Goal: Contribute content: Contribute content

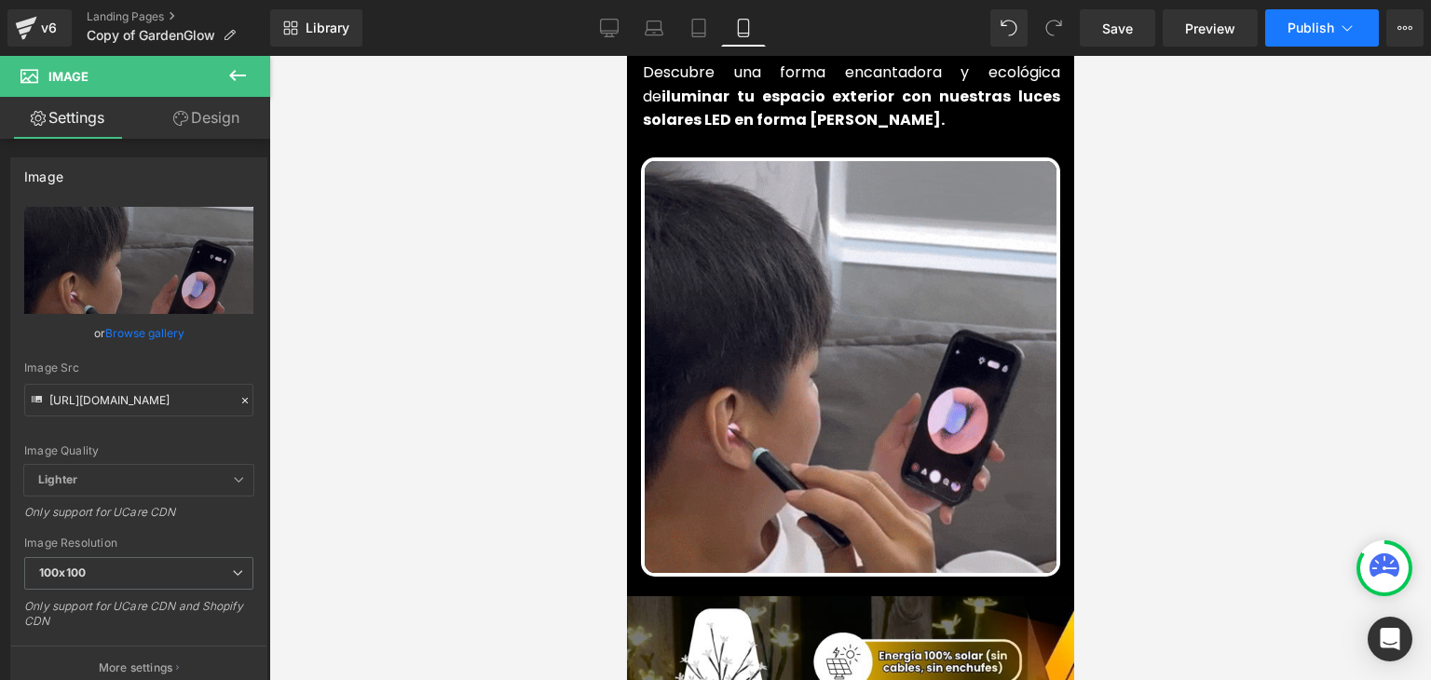
click at [1309, 30] on span "Publish" at bounding box center [1310, 27] width 47 height 15
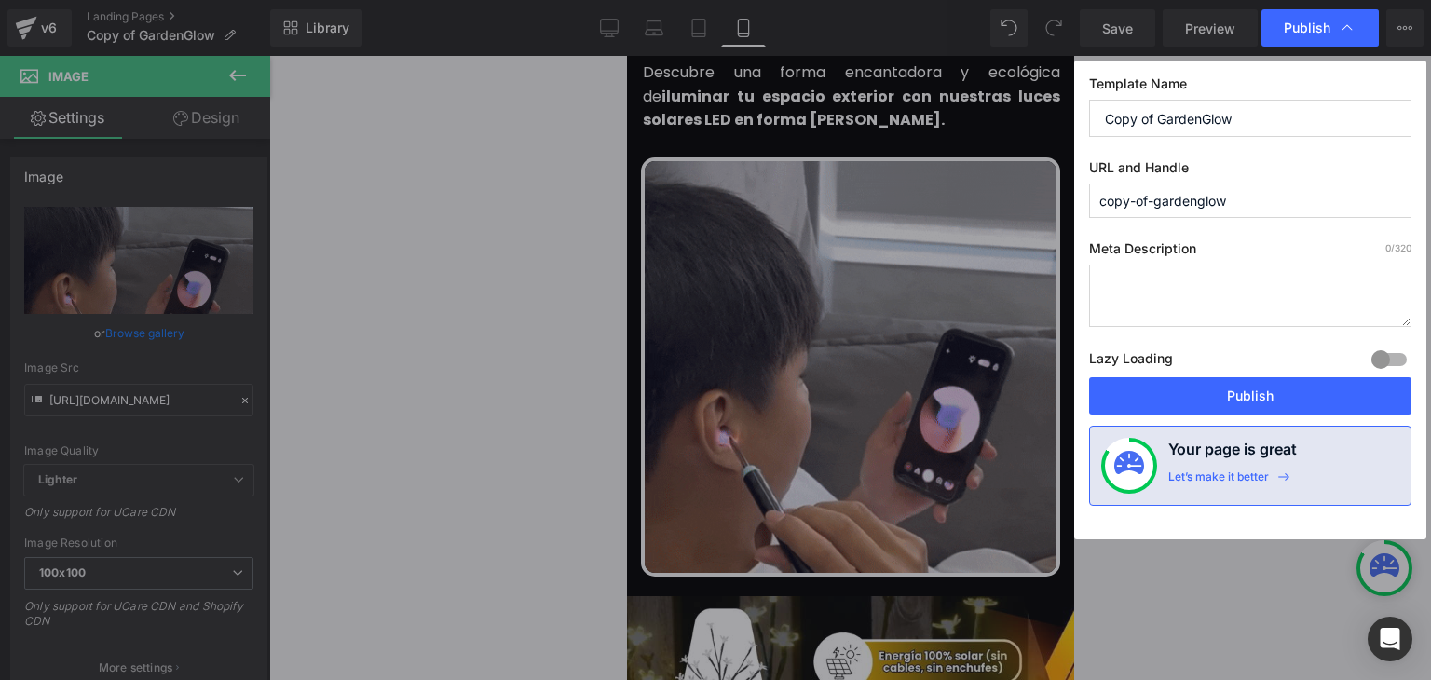
scroll to position [1024, 0]
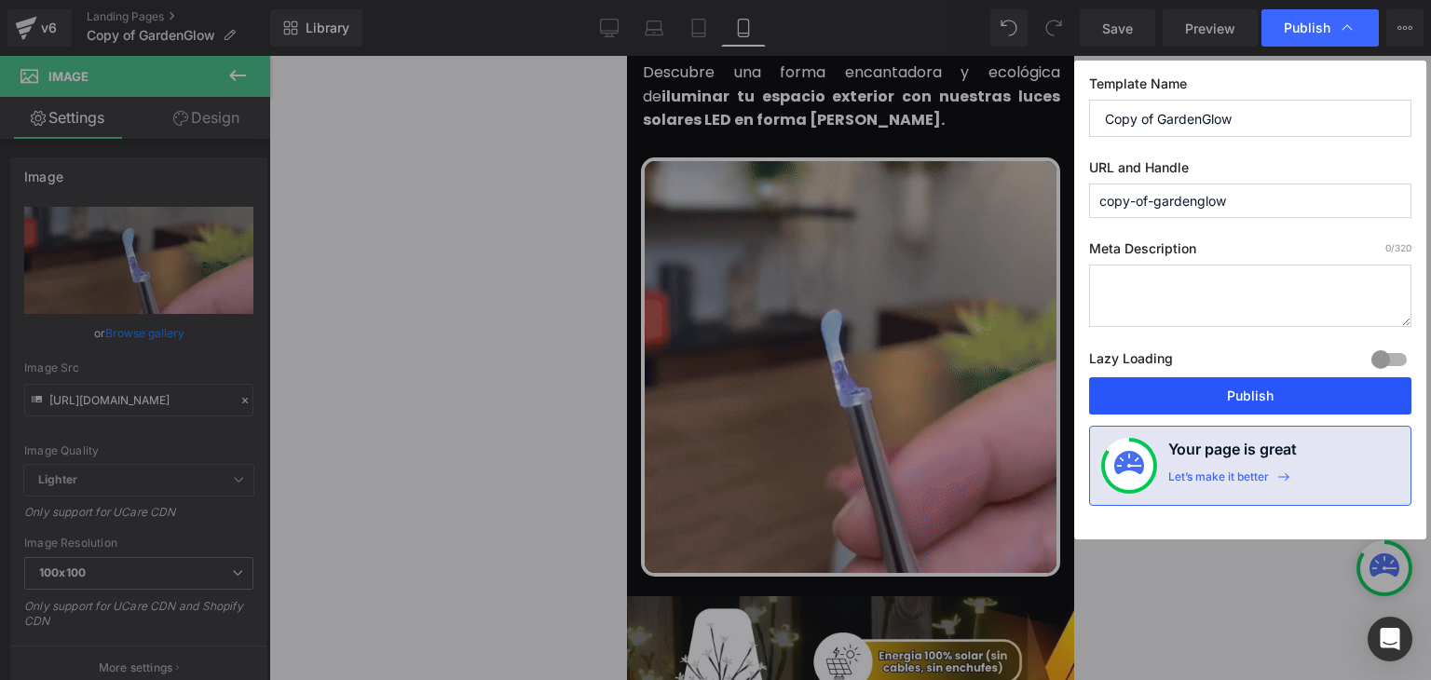
click at [1268, 403] on button "Publish" at bounding box center [1250, 395] width 322 height 37
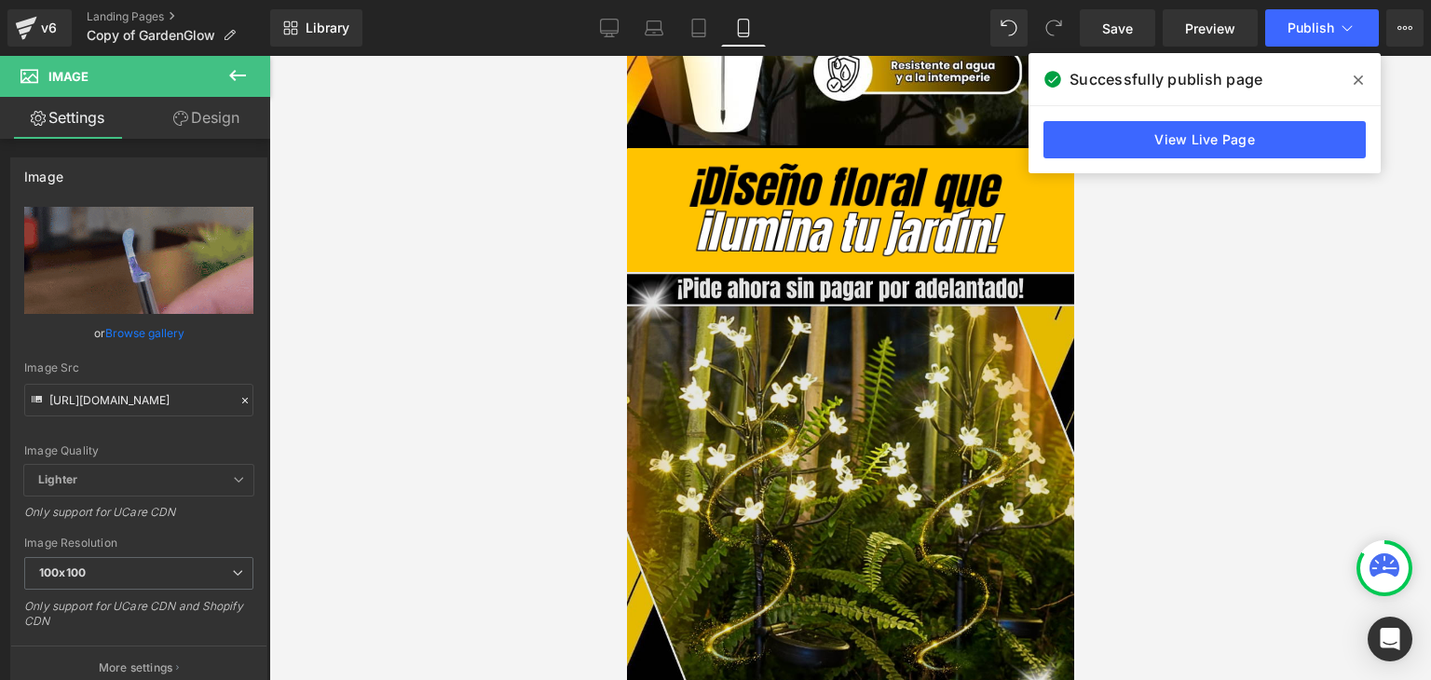
scroll to position [2049, 0]
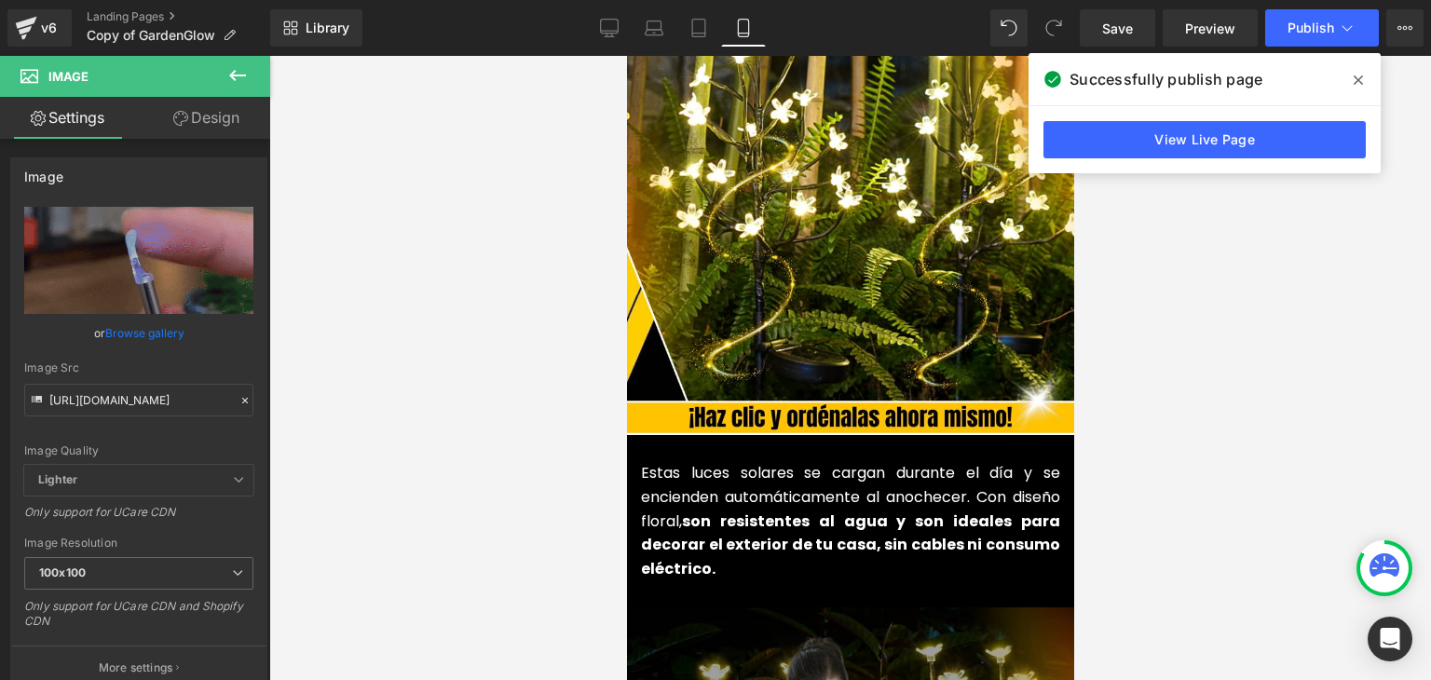
click at [1356, 75] on icon at bounding box center [1357, 80] width 9 height 15
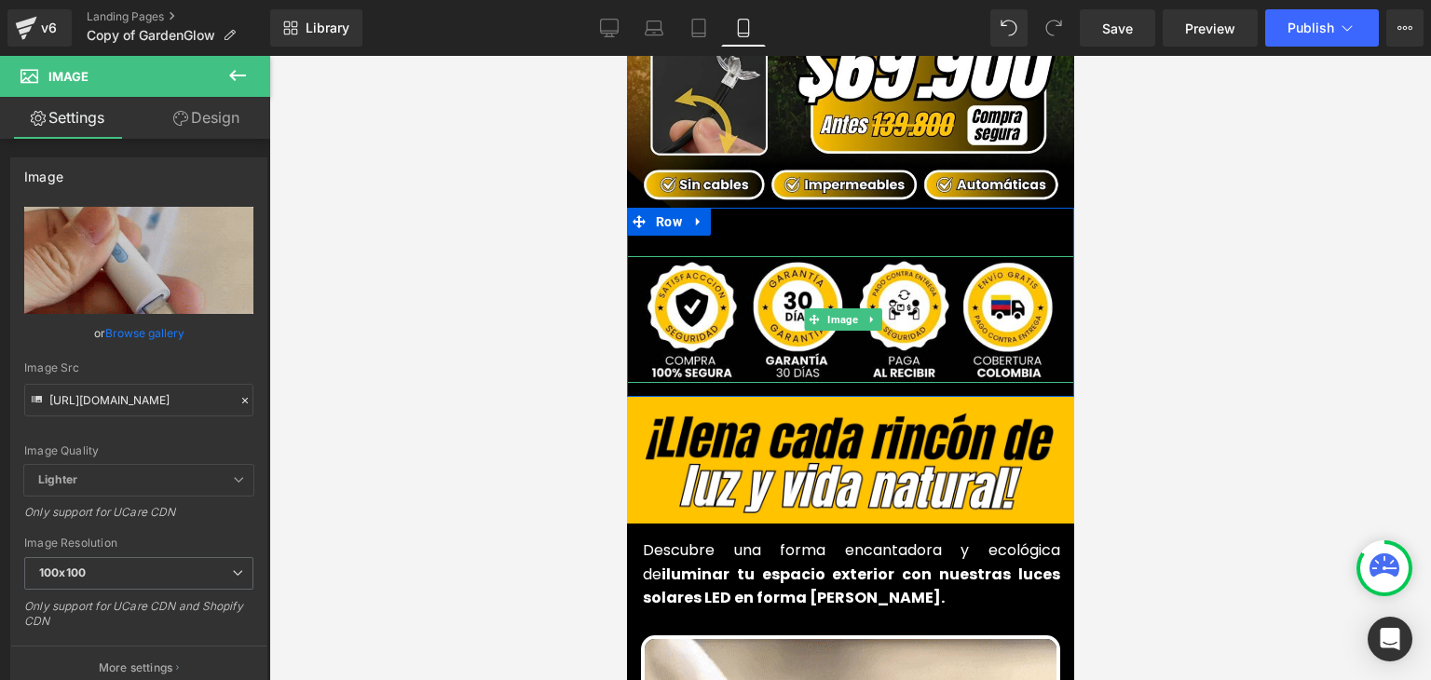
scroll to position [559, 0]
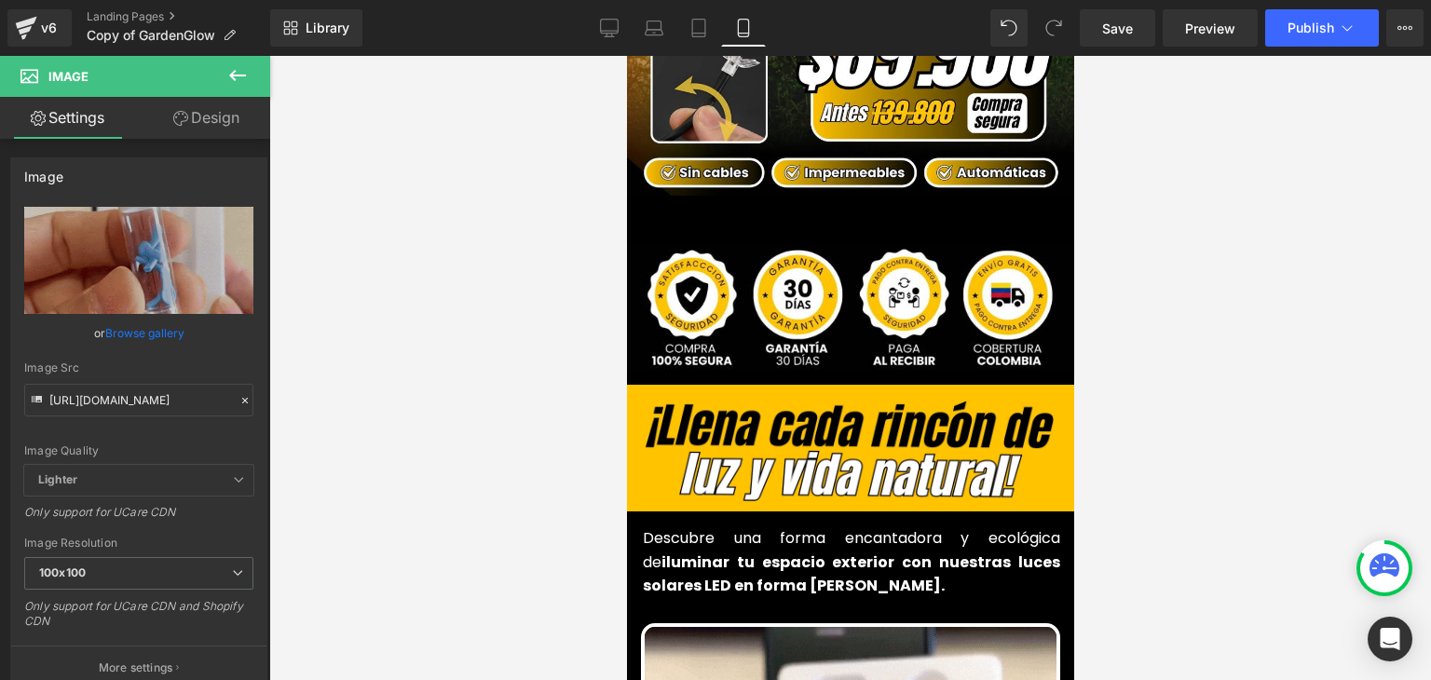
click at [813, 305] on img at bounding box center [849, 307] width 456 height 127
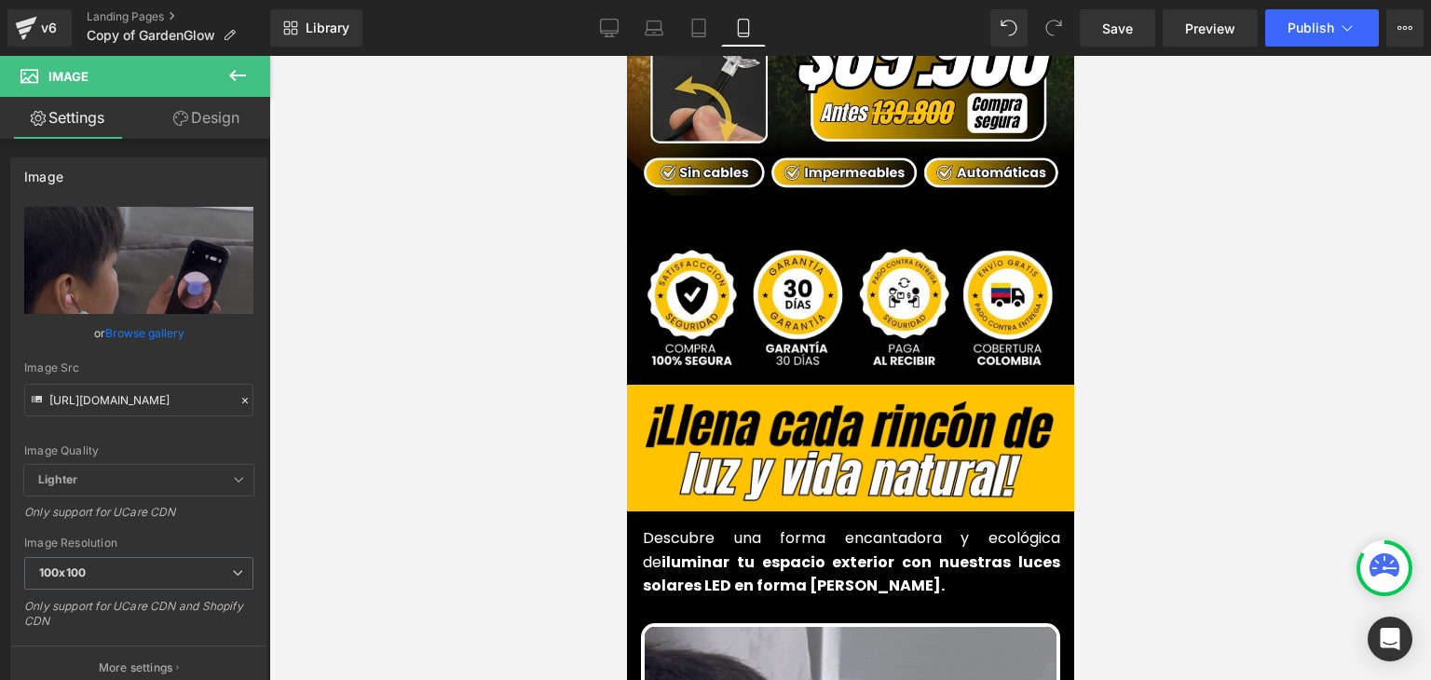
click at [828, 296] on span "Image" at bounding box center [842, 307] width 38 height 22
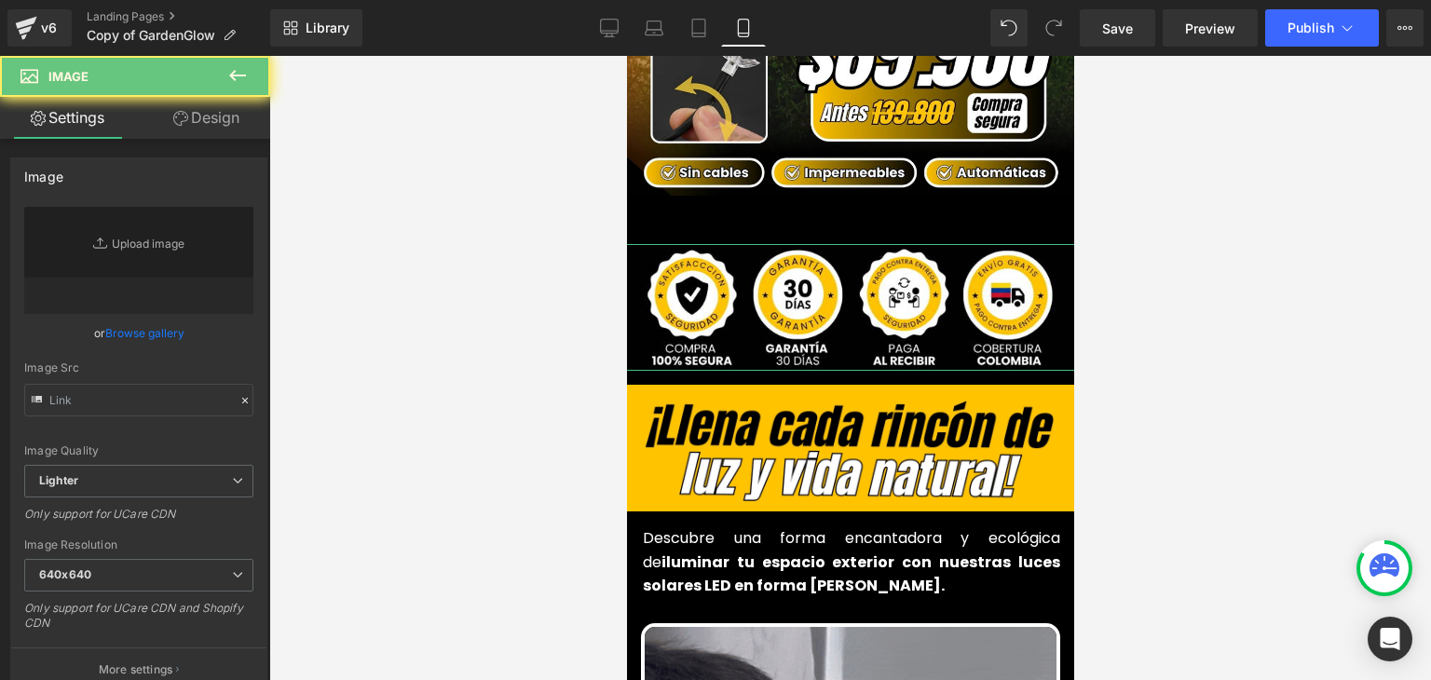
type input "[URL][DOMAIN_NAME]"
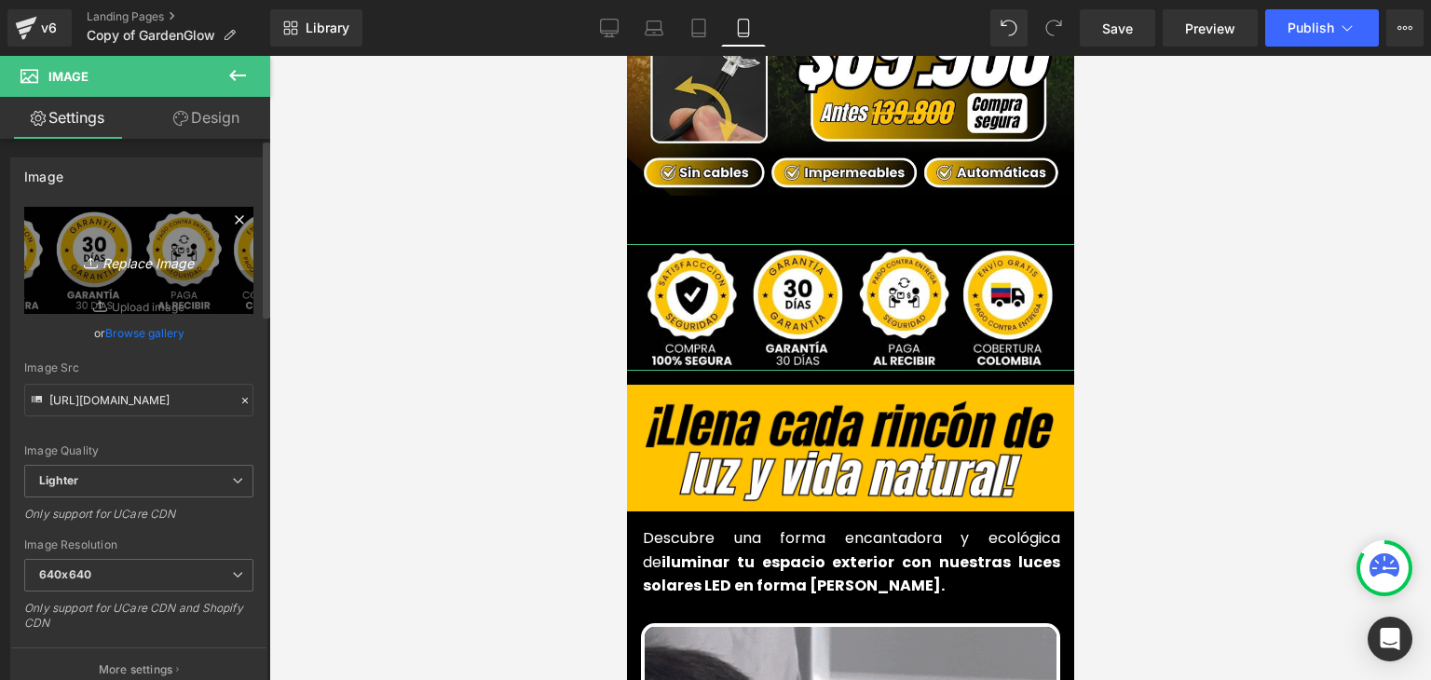
click at [186, 261] on icon "Replace Image" at bounding box center [138, 260] width 149 height 23
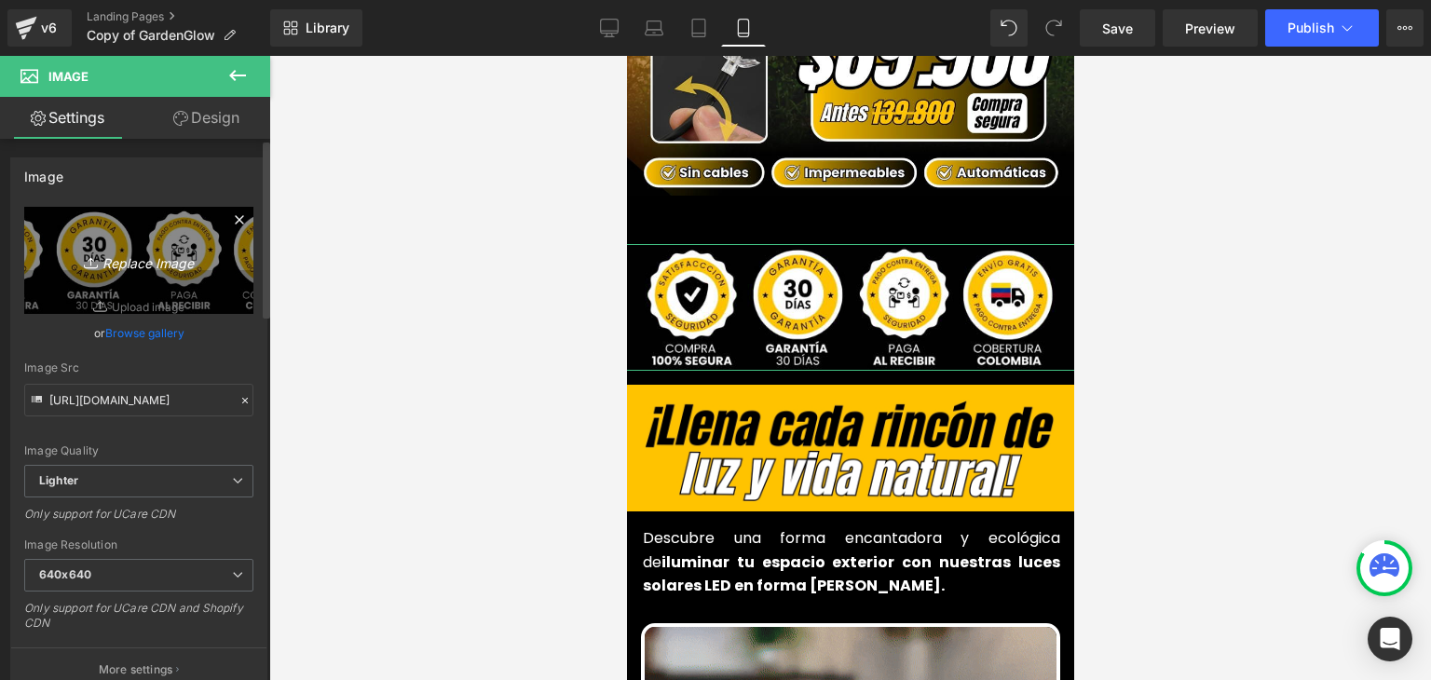
type input "C:\fakepath\1.webp"
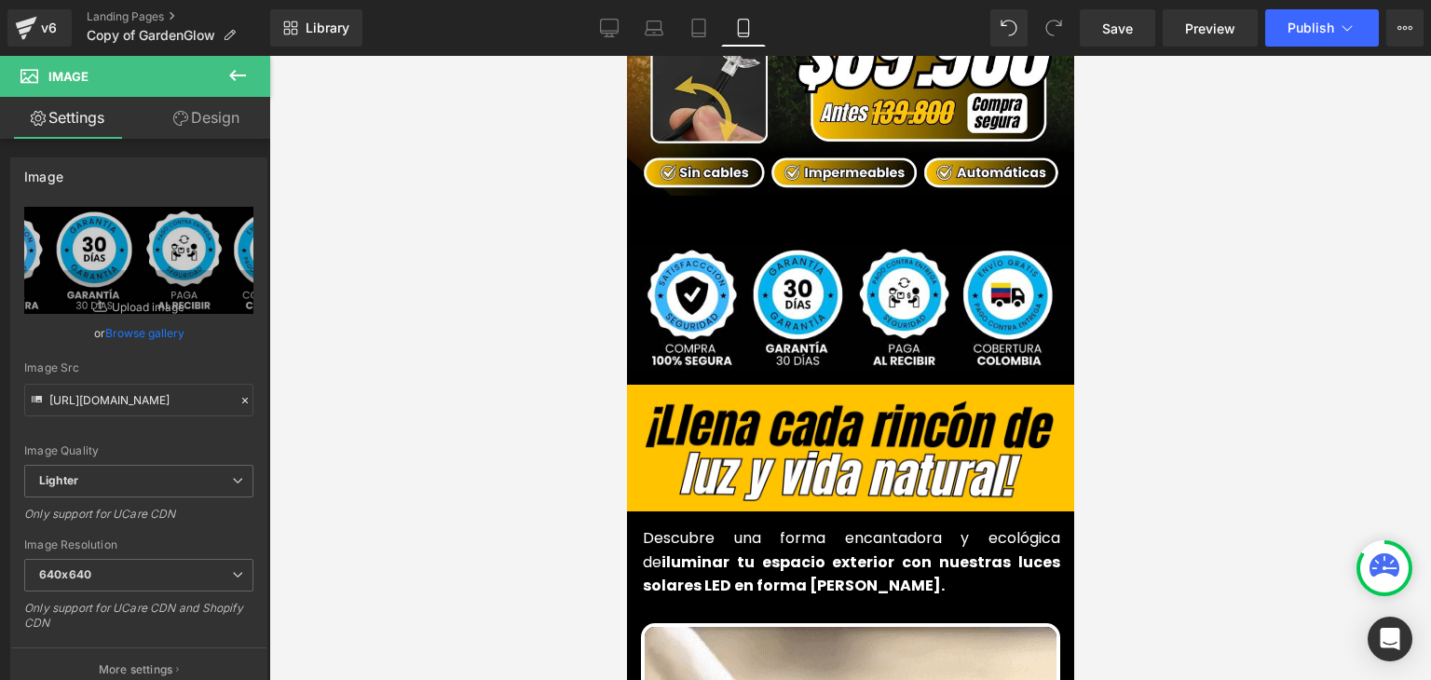
type input "[URL][DOMAIN_NAME]"
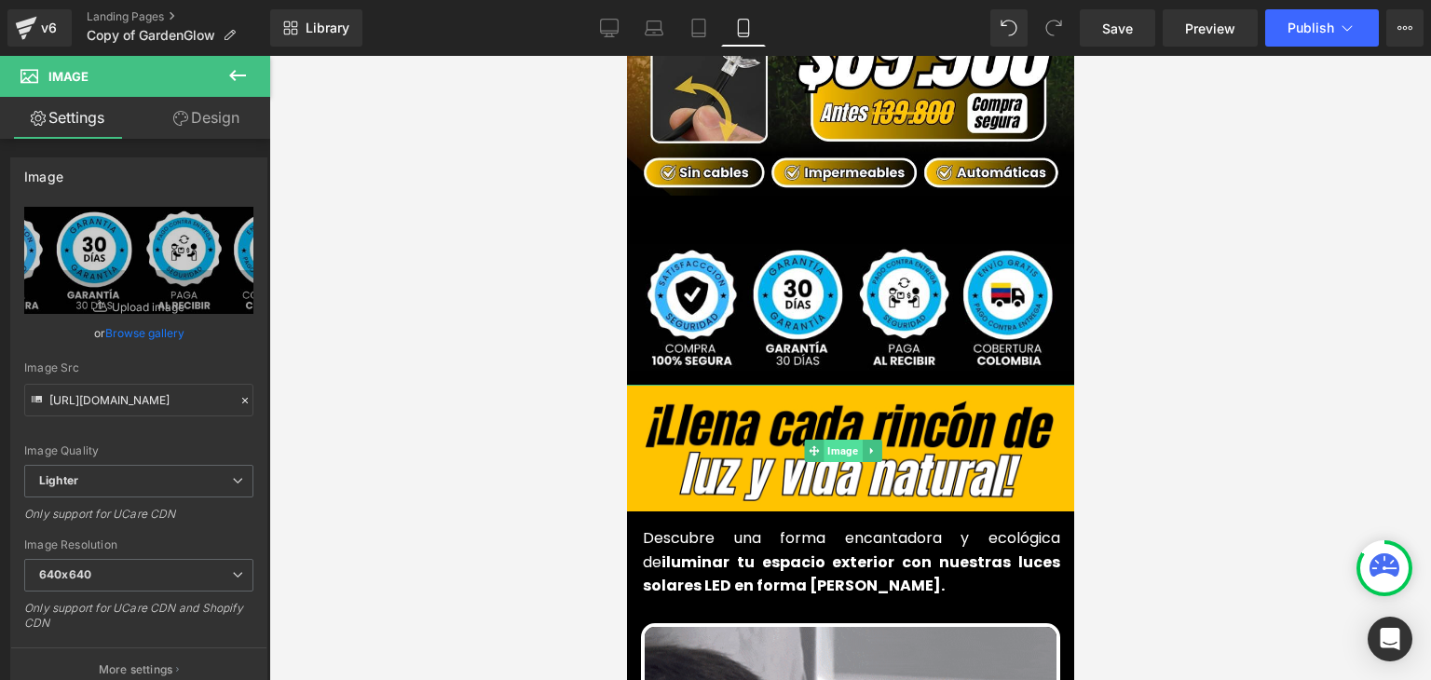
click at [834, 440] on span "Image" at bounding box center [842, 451] width 38 height 22
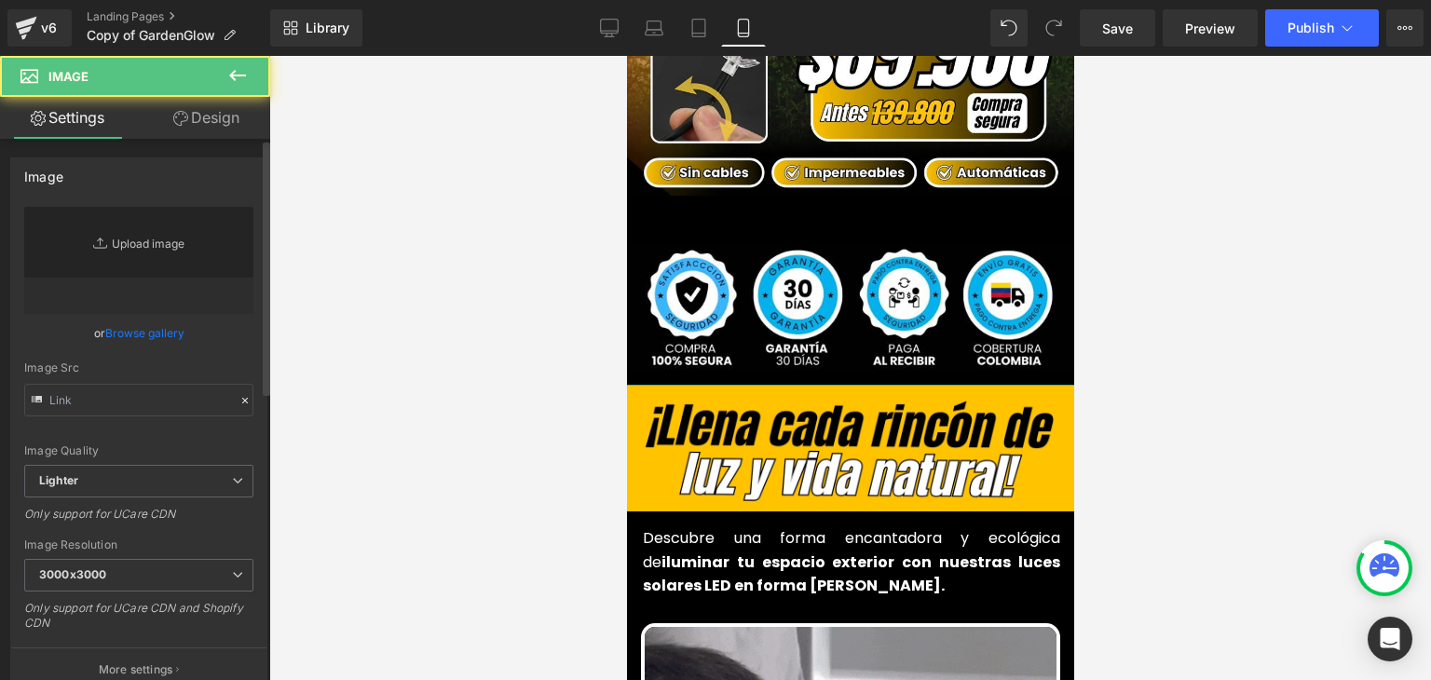
type input "[URL][DOMAIN_NAME]"
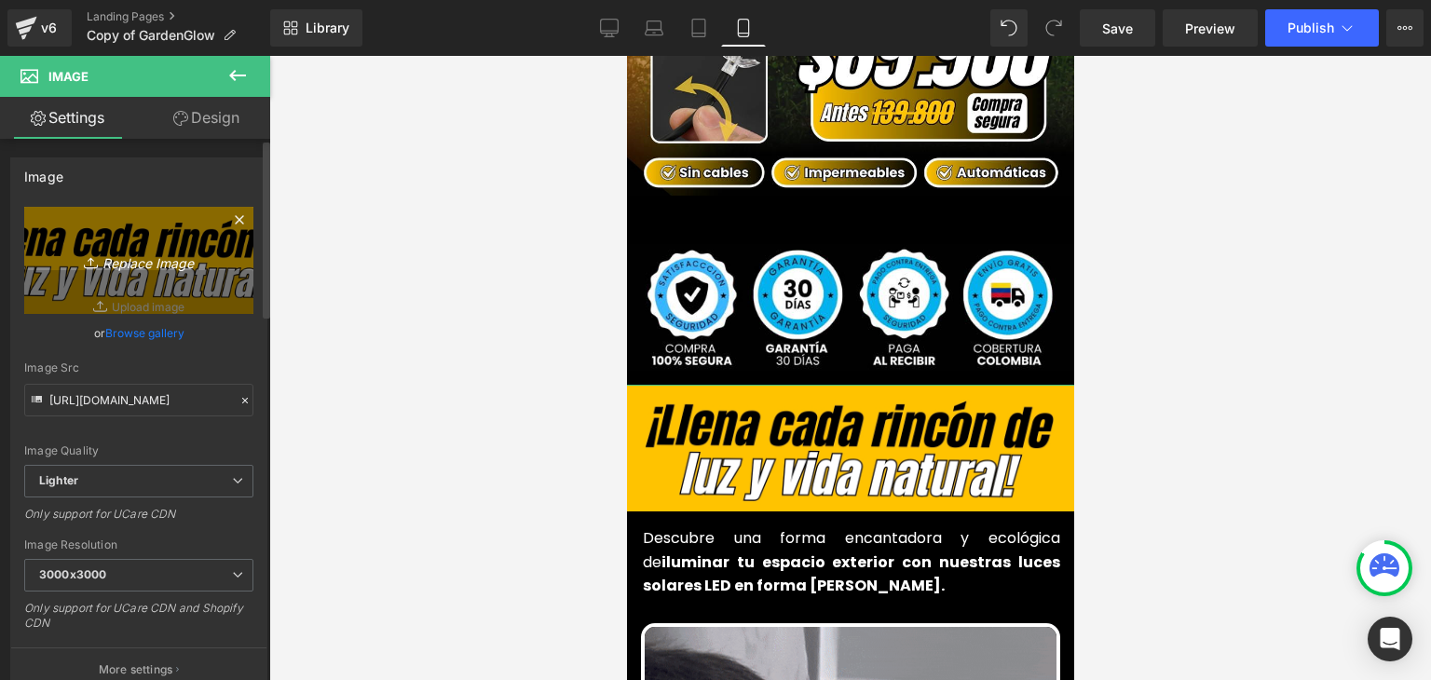
click at [142, 272] on link "Replace Image" at bounding box center [138, 260] width 229 height 107
type input "C:\fakepath\31.webp"
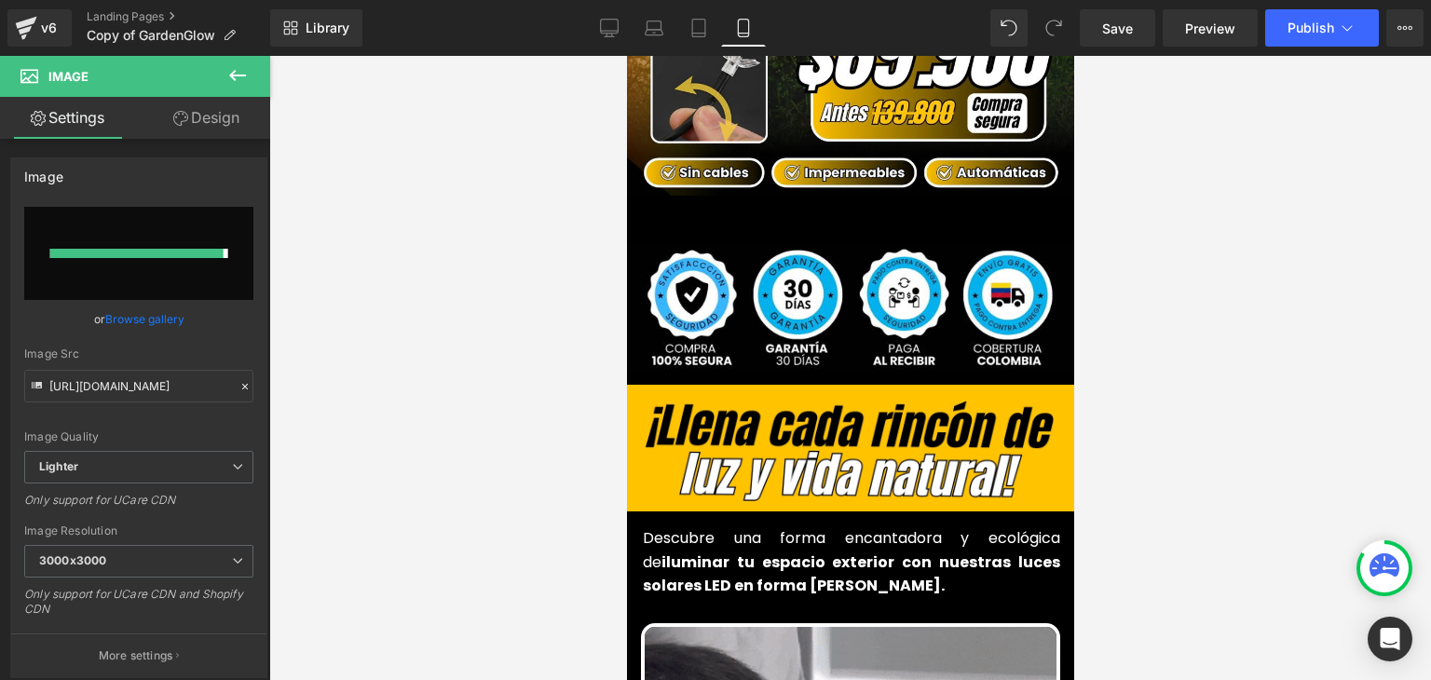
type input "[URL][DOMAIN_NAME]"
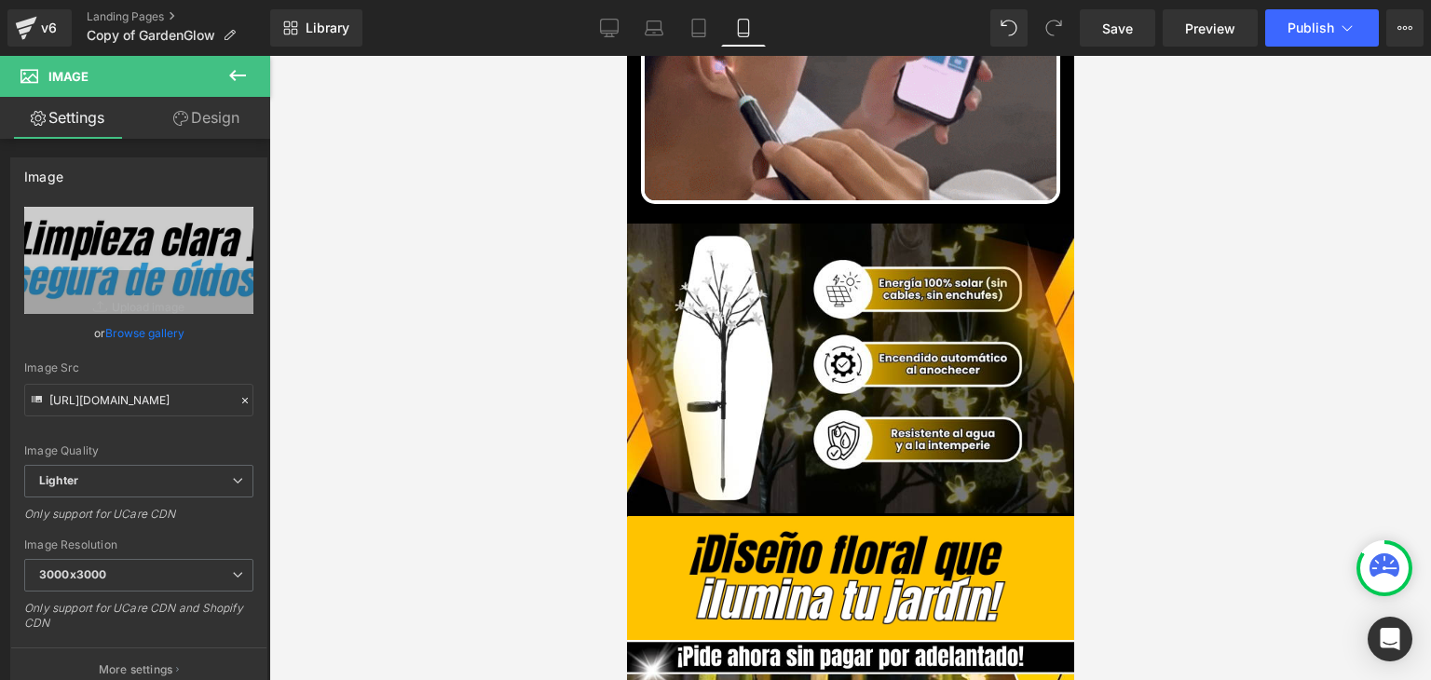
scroll to position [1490, 0]
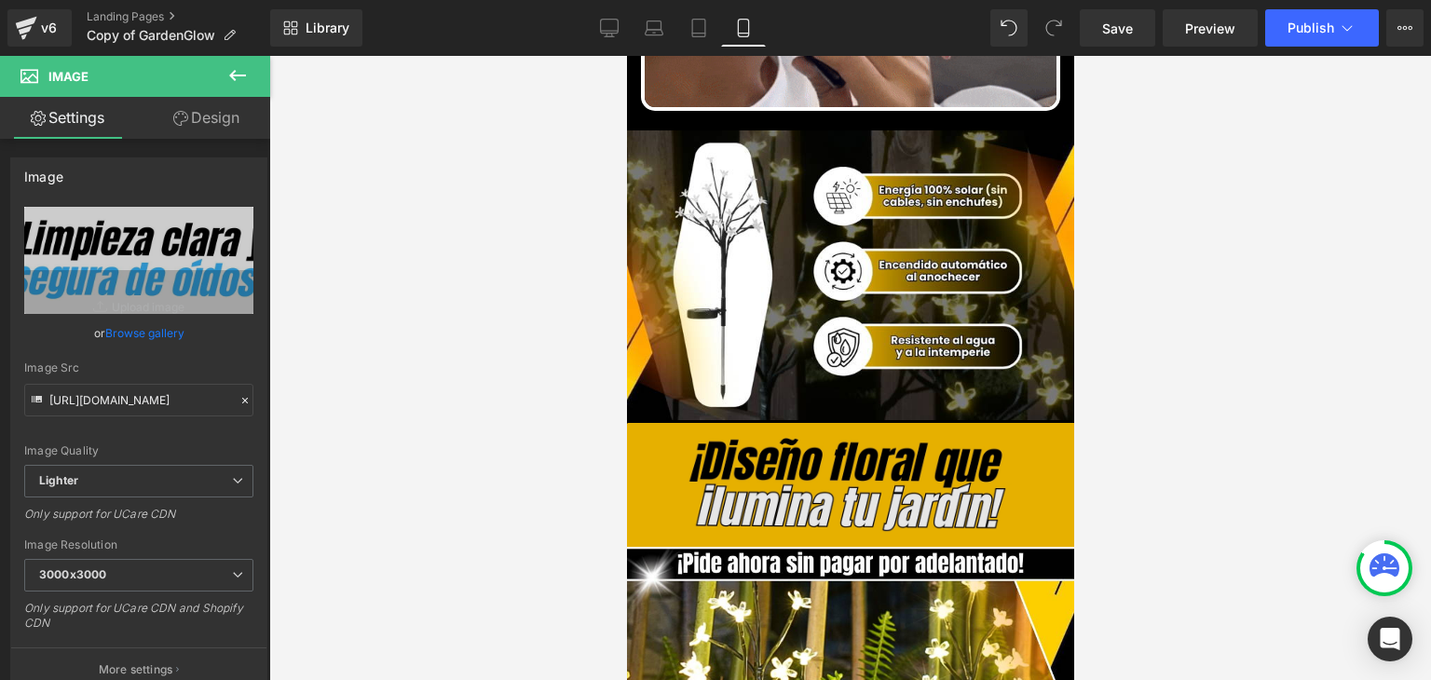
click at [764, 468] on img at bounding box center [849, 485] width 447 height 124
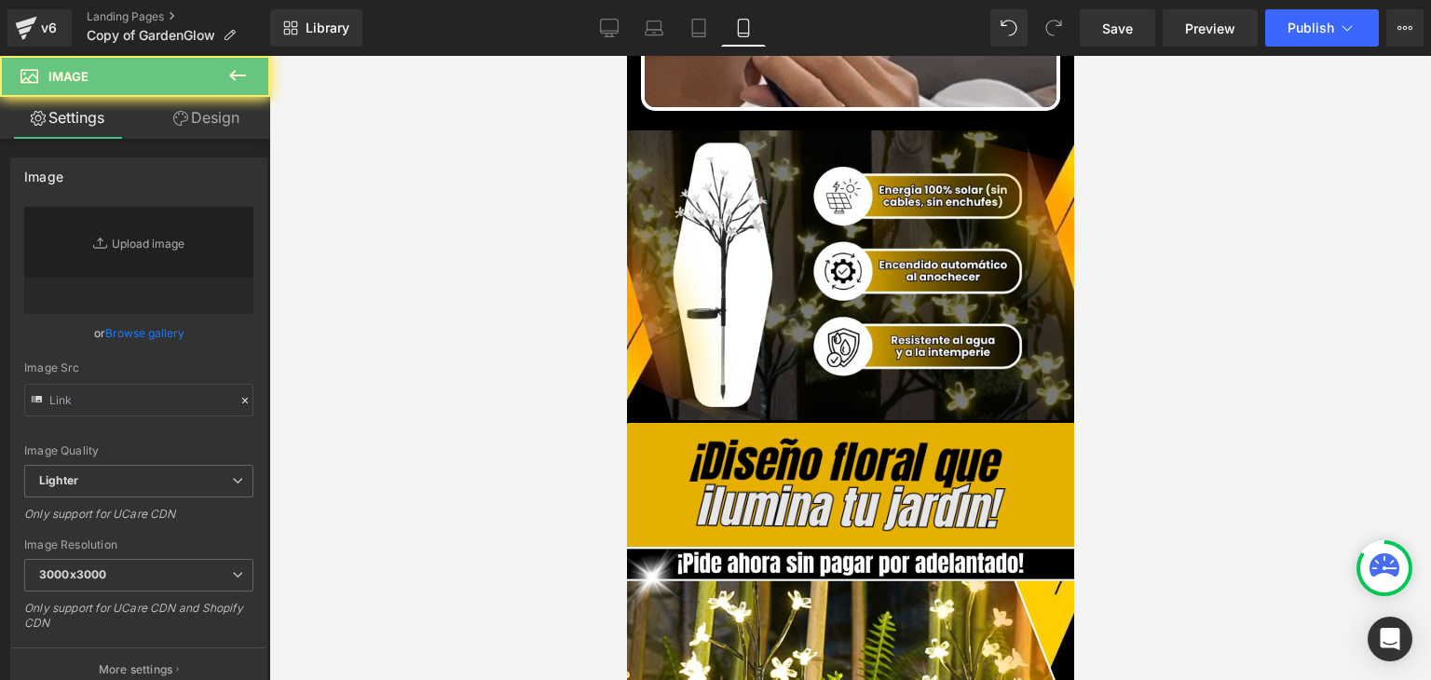
click at [732, 423] on img at bounding box center [849, 485] width 447 height 124
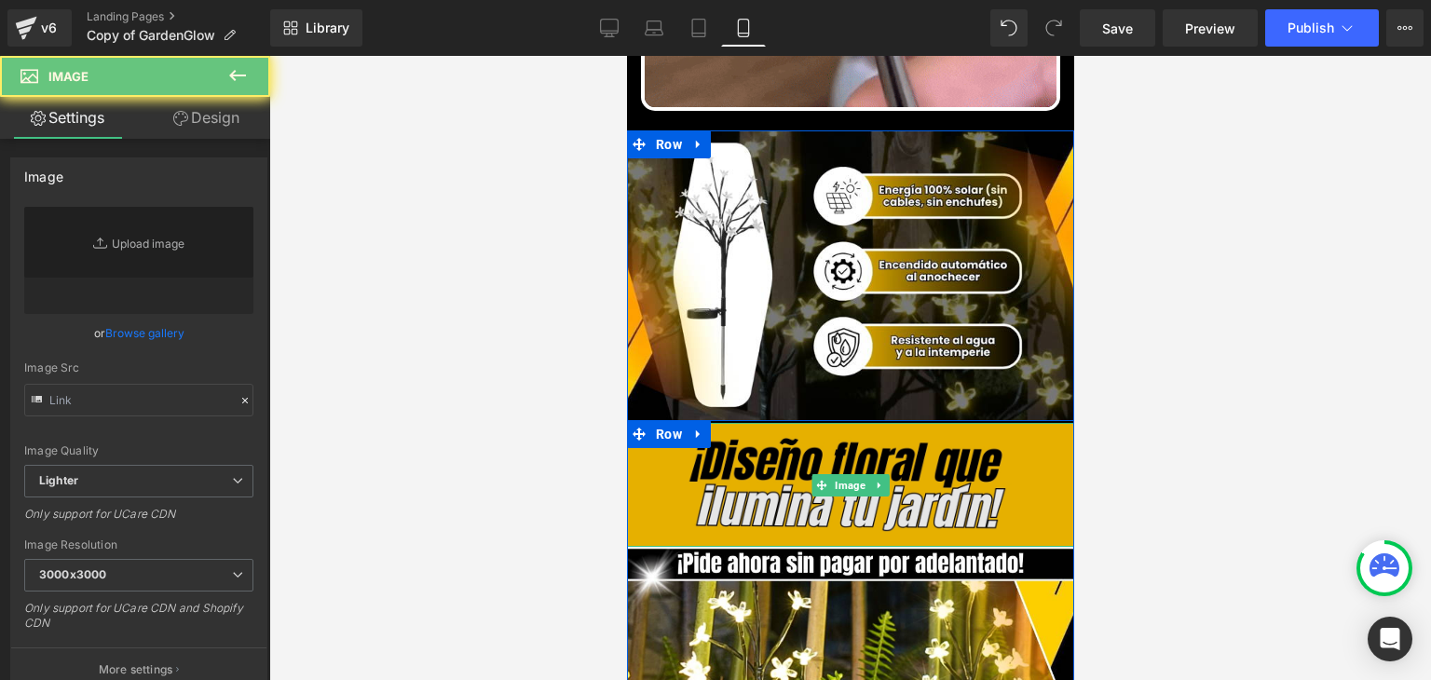
type input "[URL][DOMAIN_NAME]"
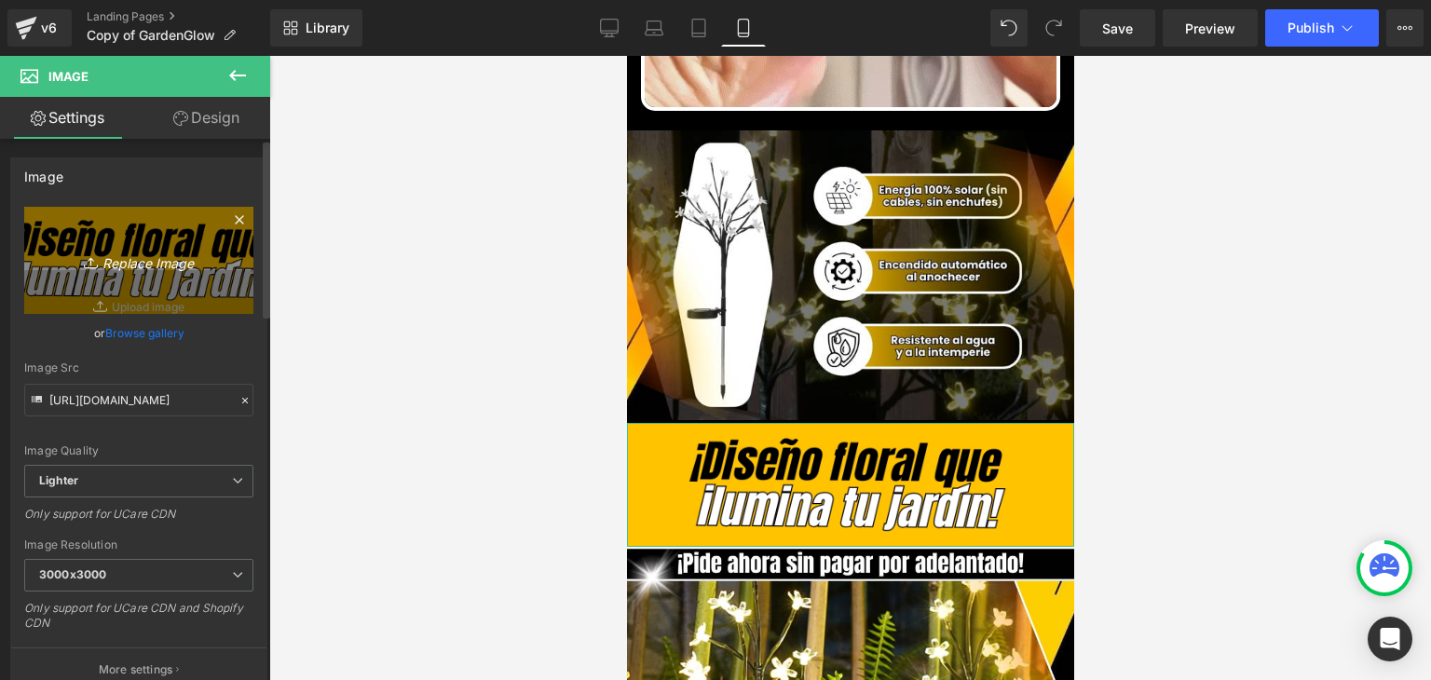
click at [209, 244] on link "Replace Image" at bounding box center [138, 260] width 229 height 107
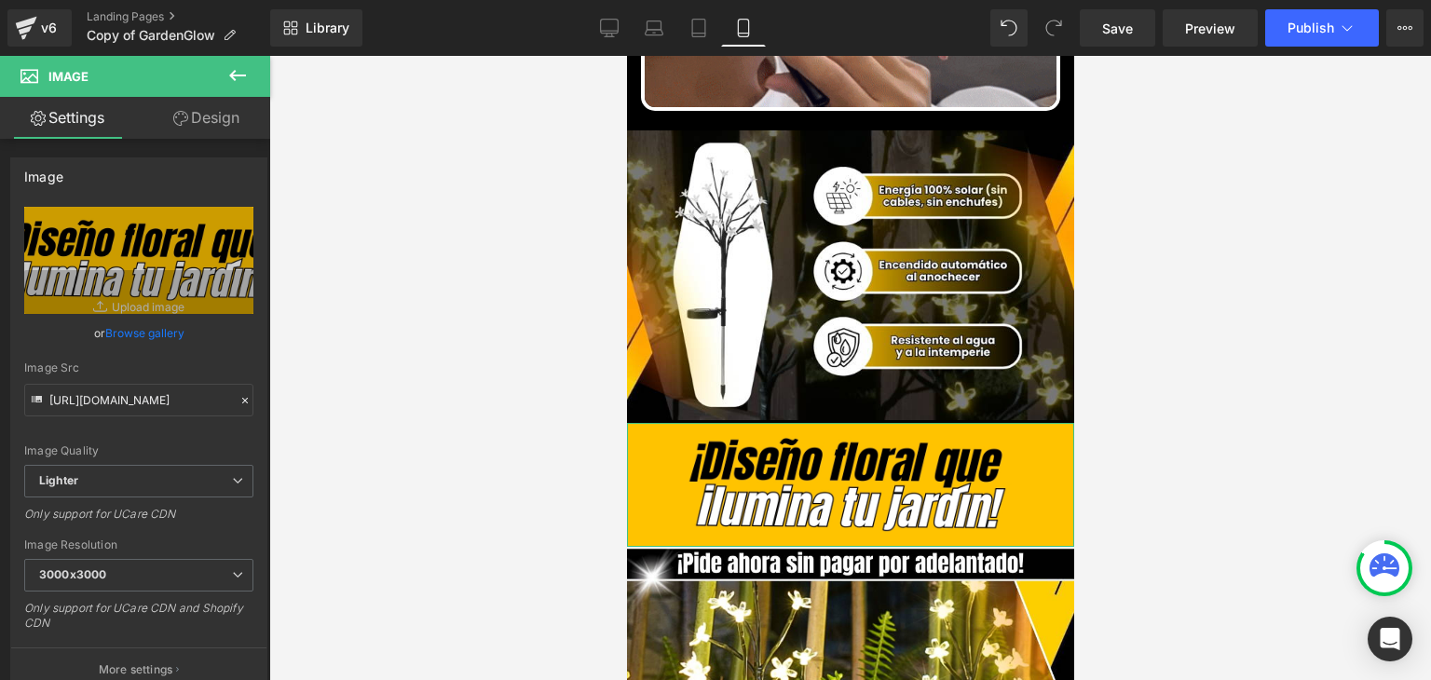
type input "C:\fakepath\32.webp"
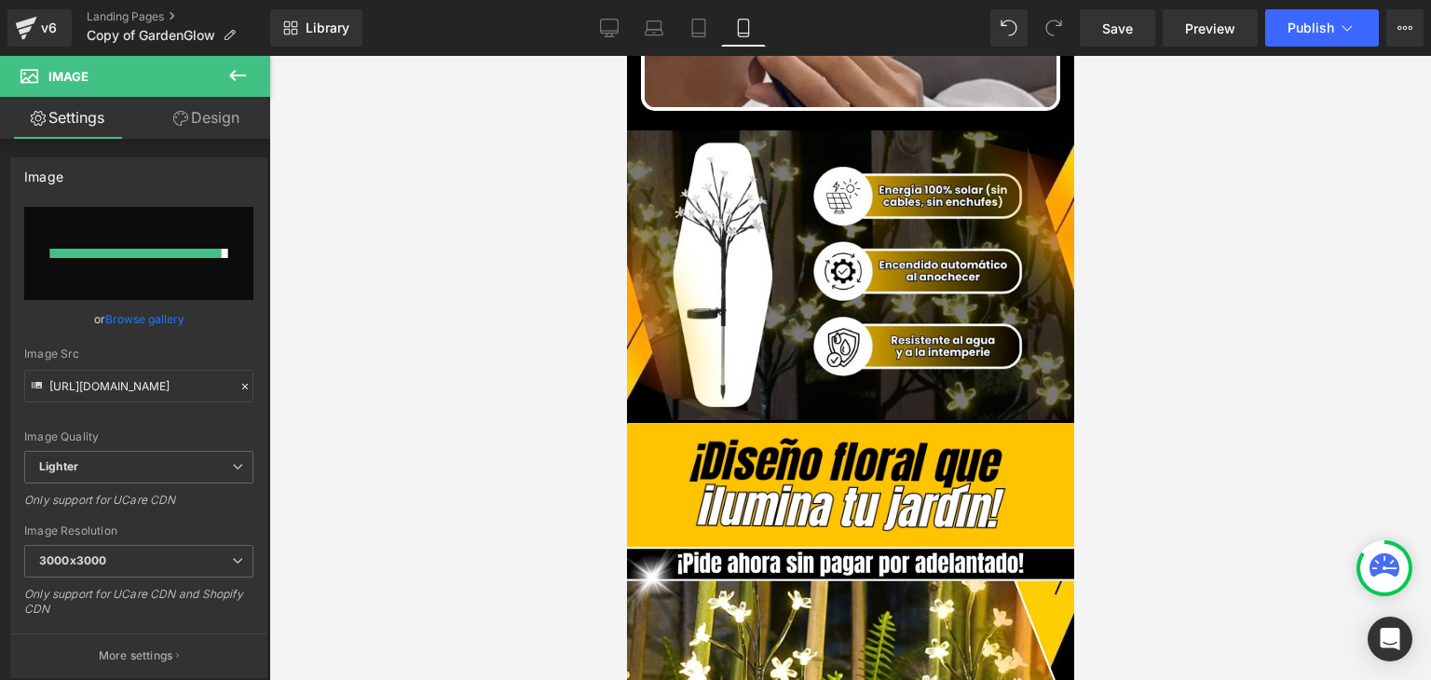
type input "[URL][DOMAIN_NAME]"
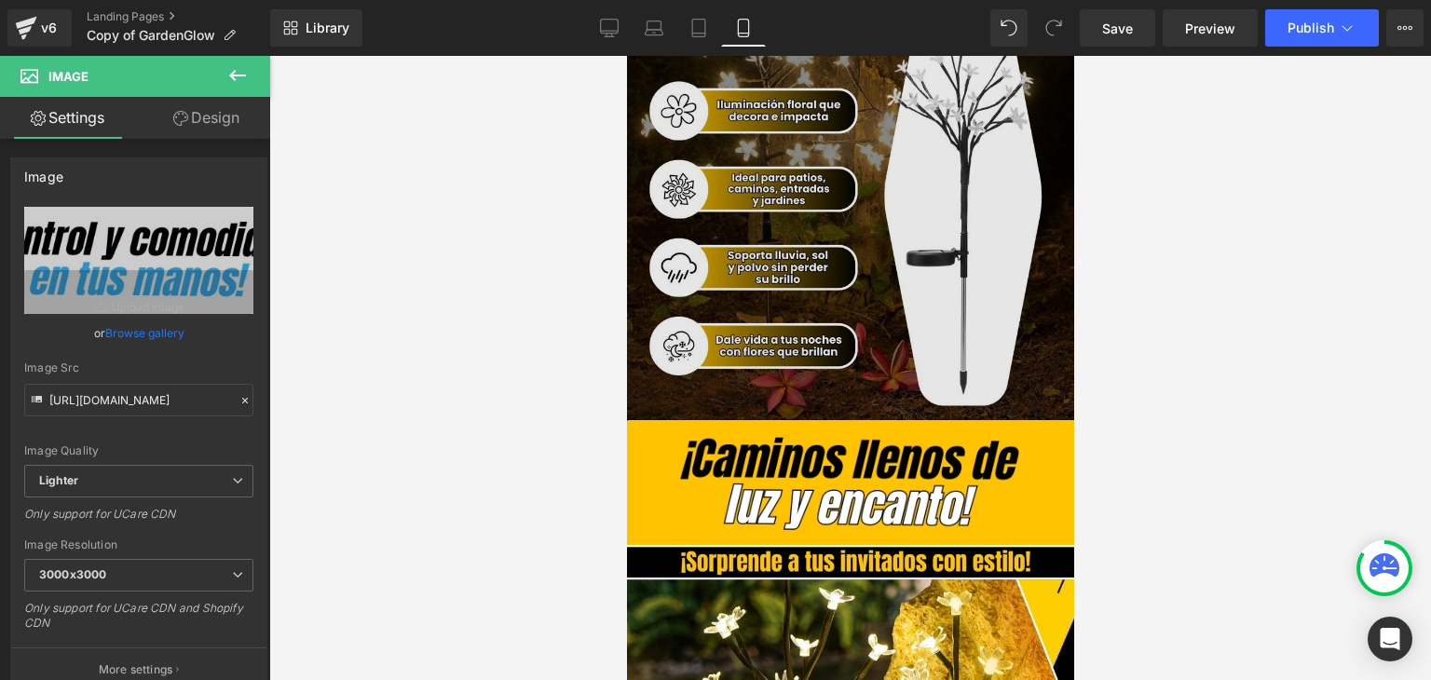
scroll to position [3819, 0]
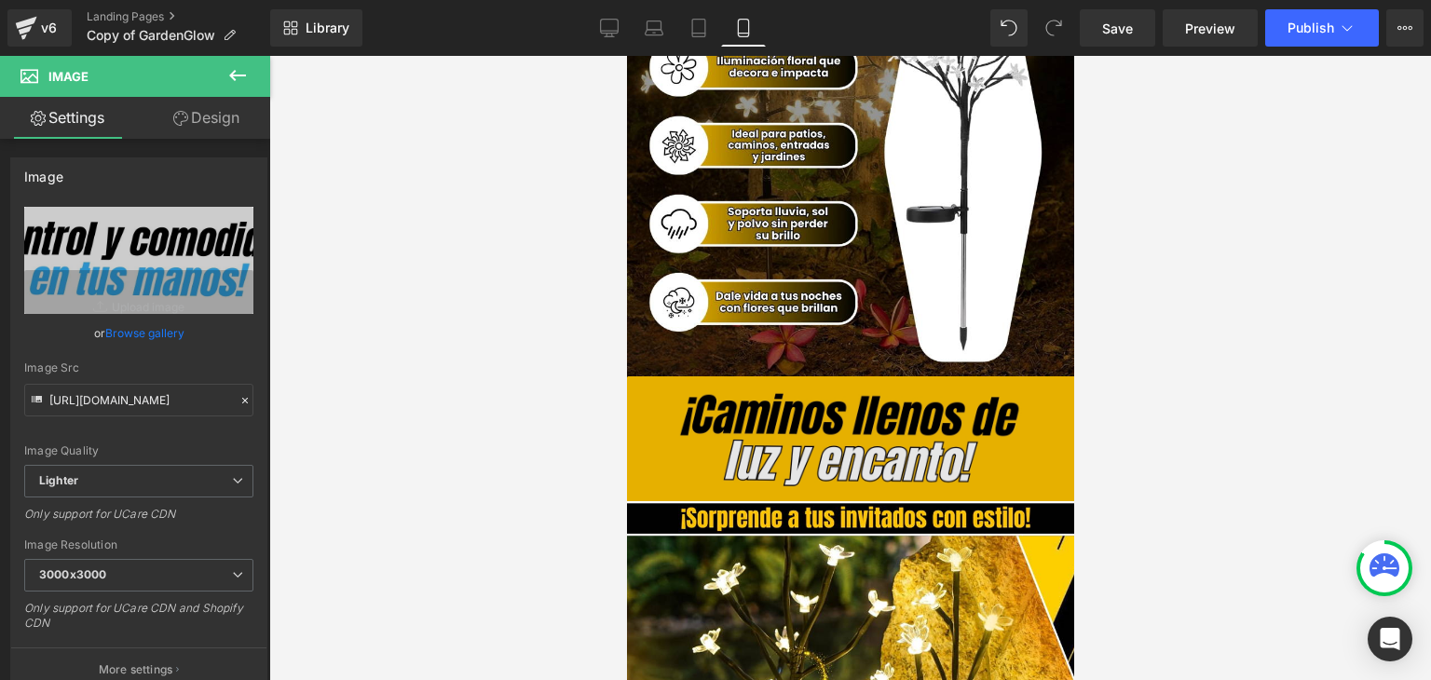
click at [839, 406] on div "Image" at bounding box center [849, 438] width 447 height 124
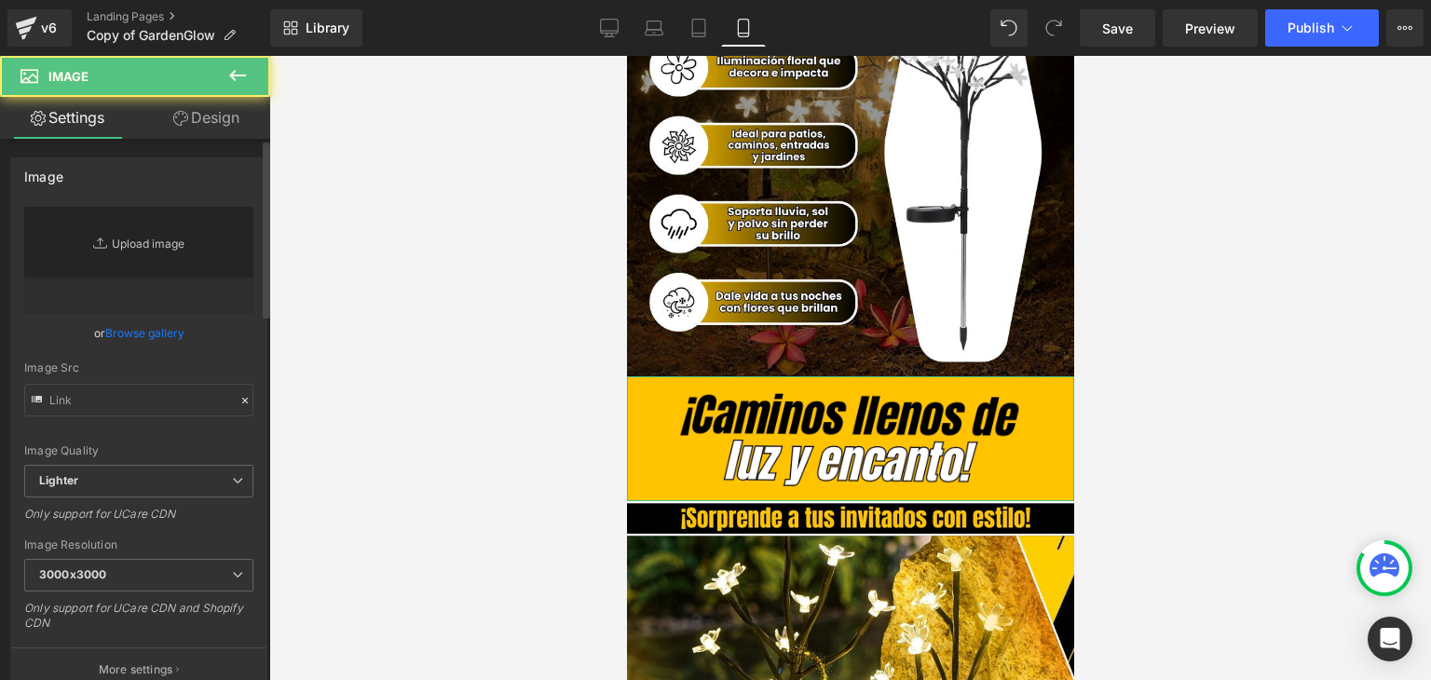
type input "[URL][DOMAIN_NAME]"
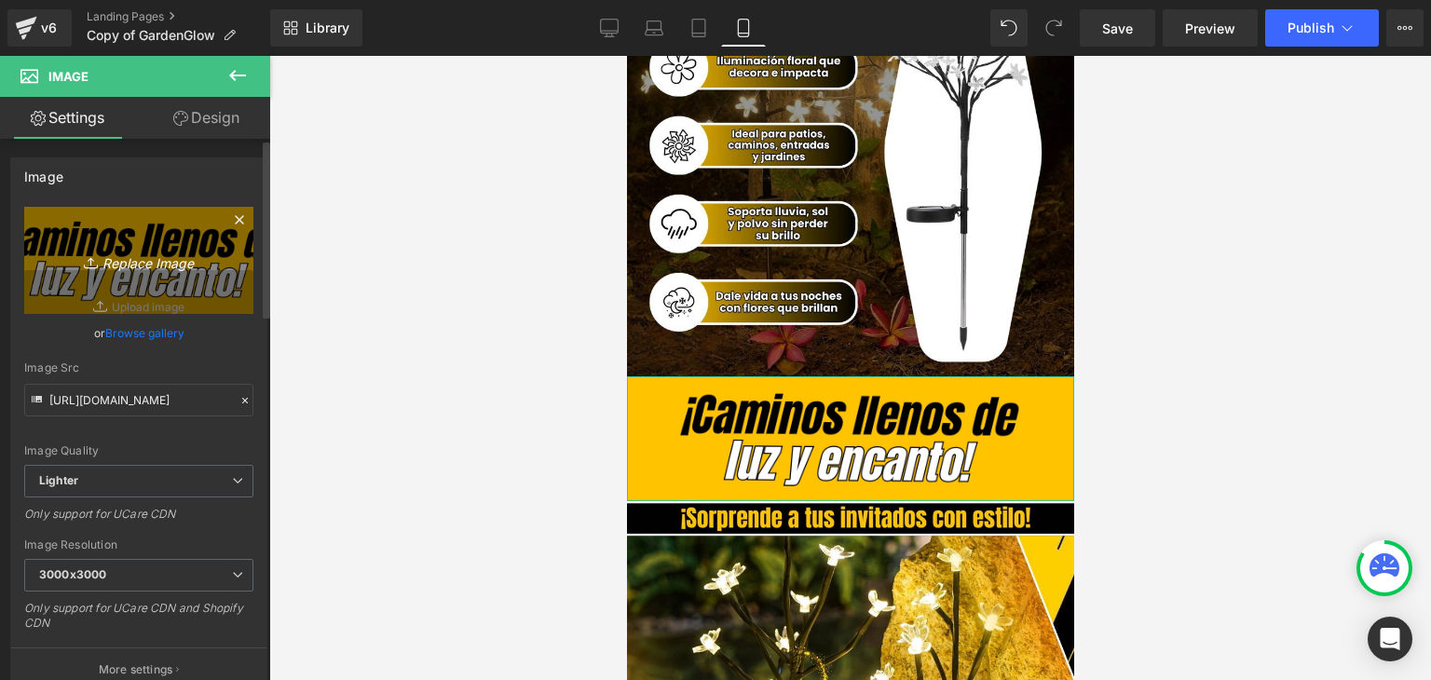
click at [153, 262] on icon "Replace Image" at bounding box center [138, 260] width 149 height 23
type input "C:\fakepath\33.webp"
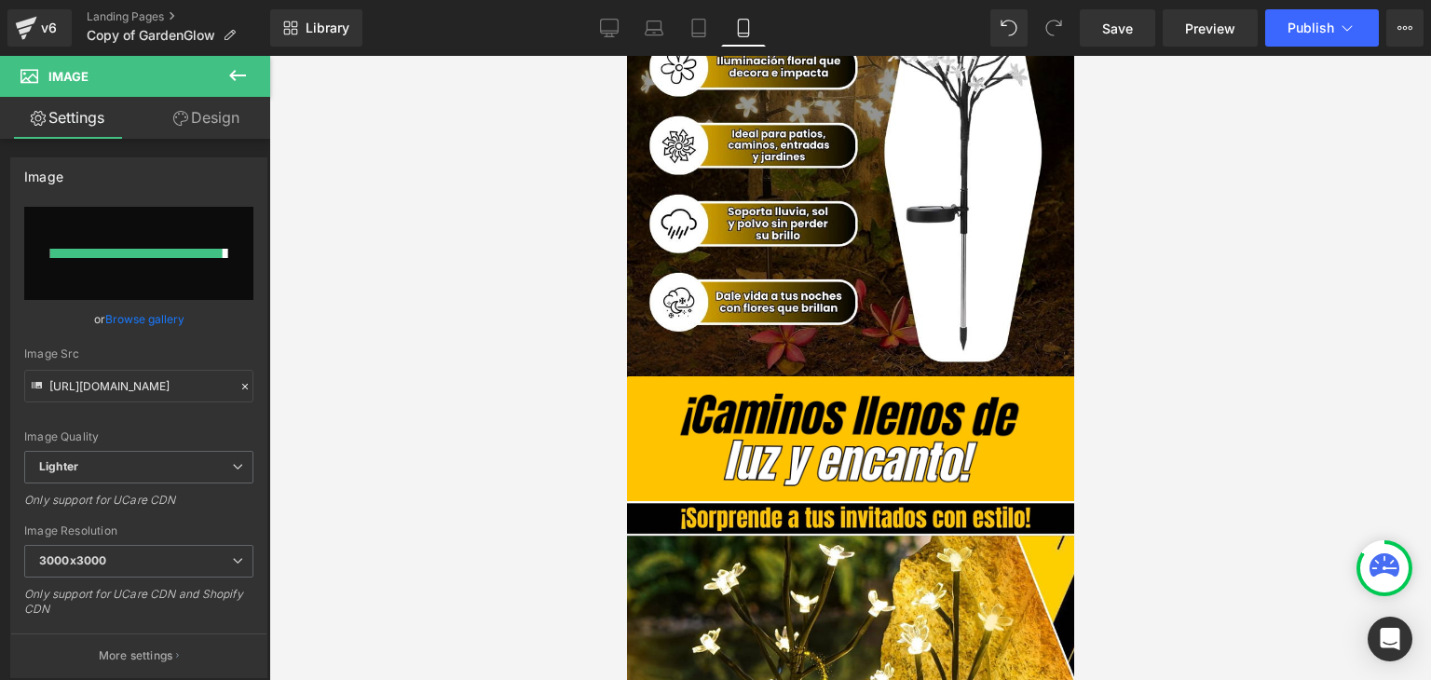
type input "[URL][DOMAIN_NAME]"
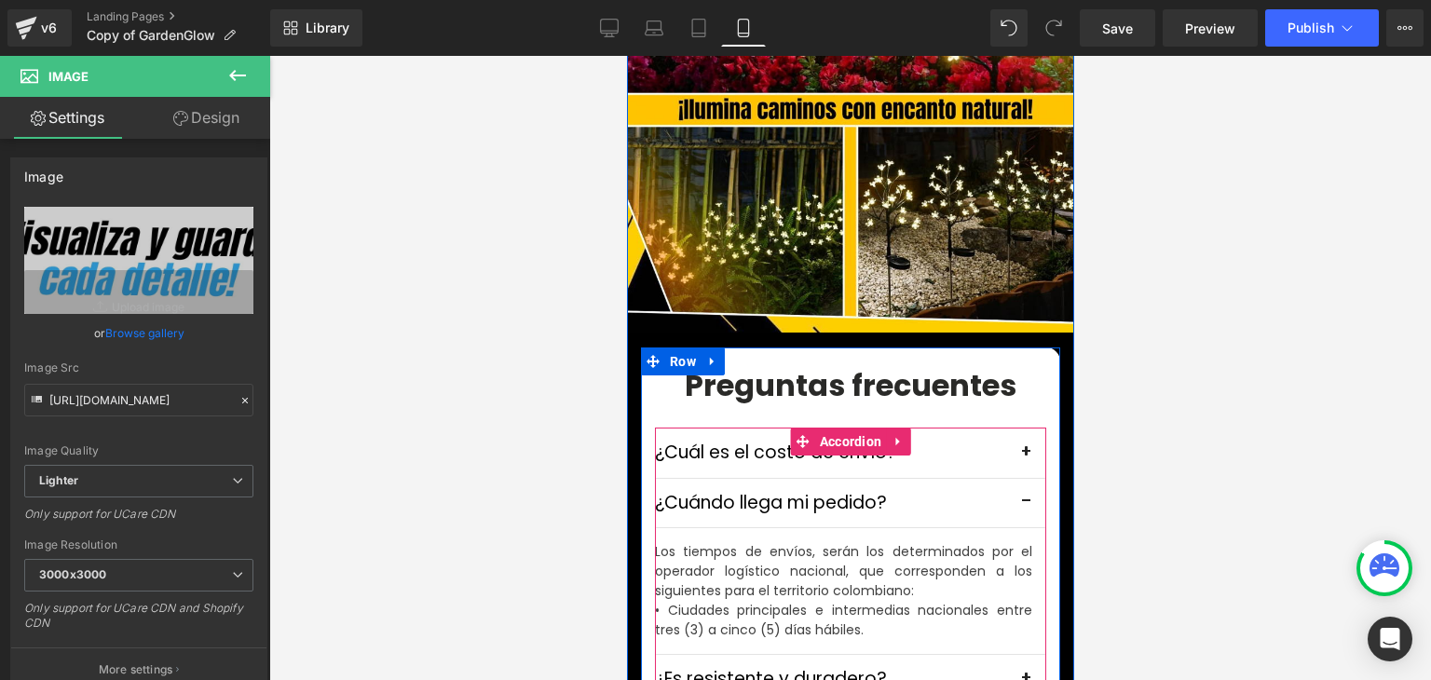
scroll to position [5588, 0]
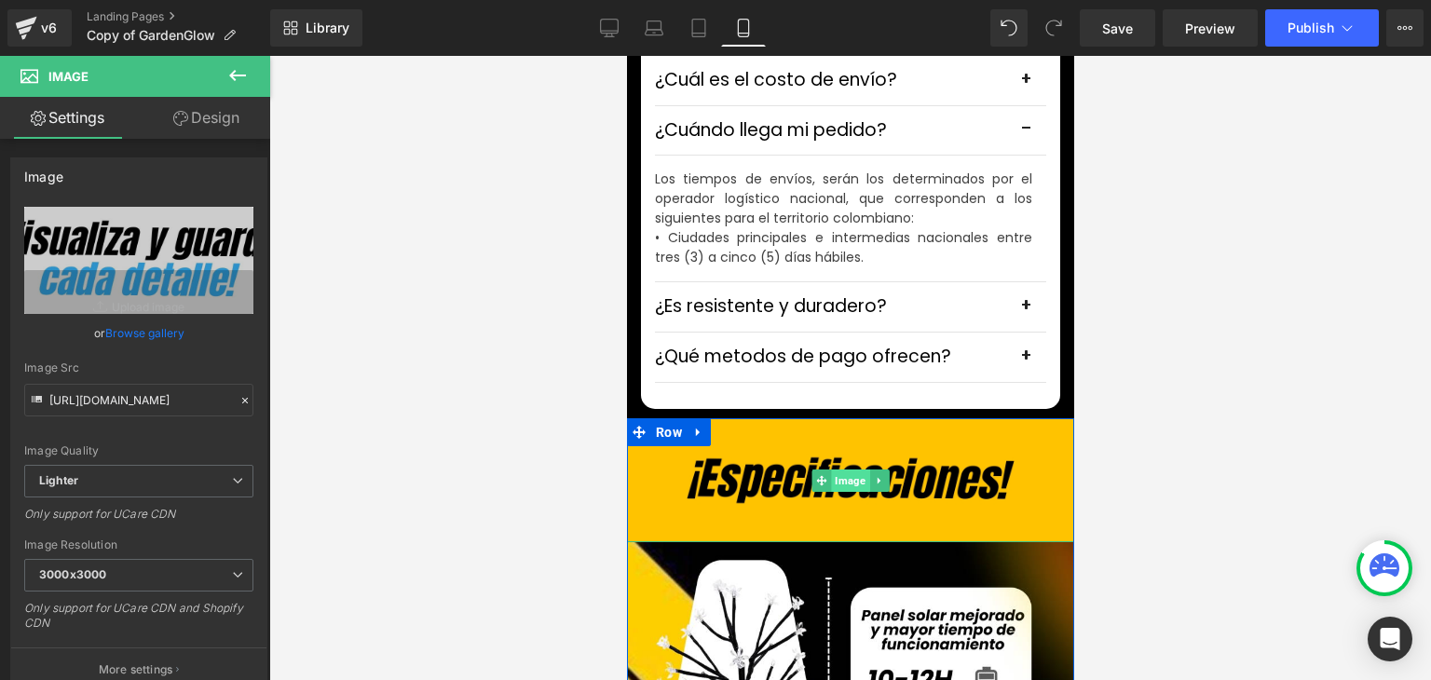
click at [788, 455] on img at bounding box center [849, 480] width 447 height 124
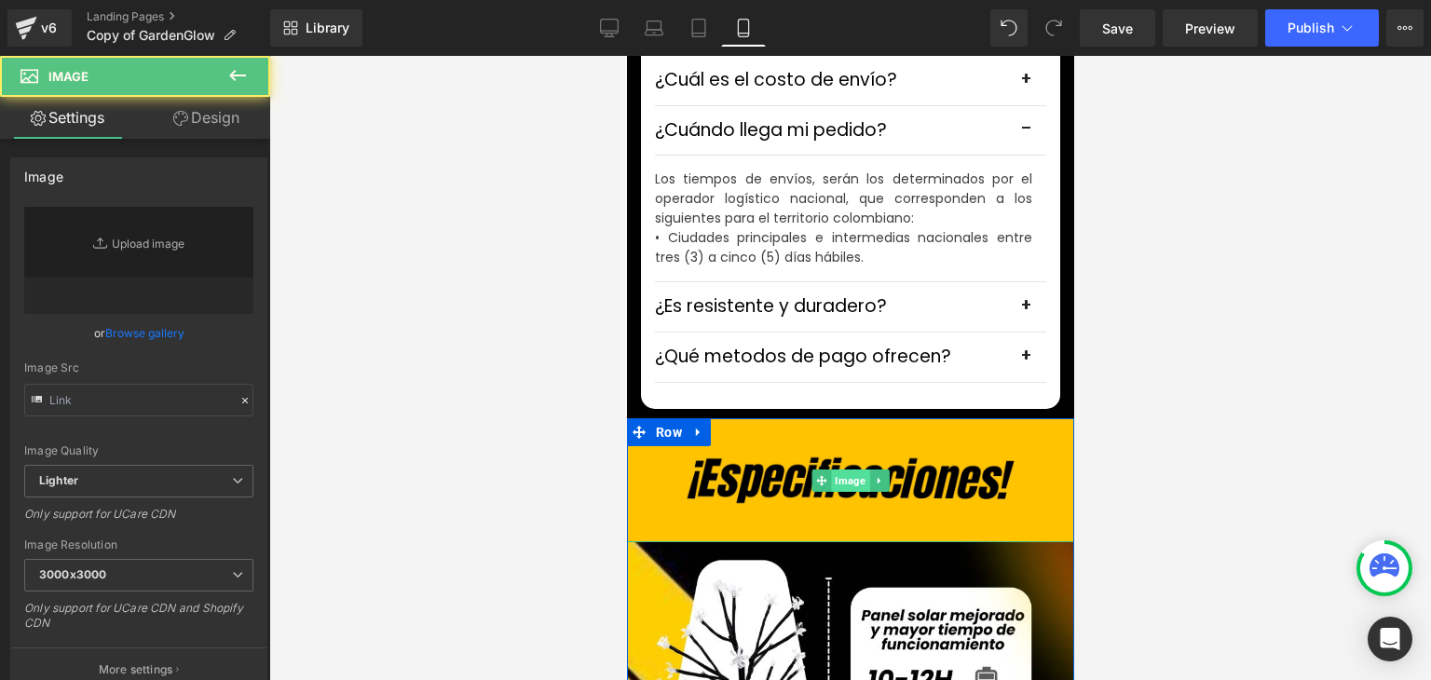
click at [840, 469] on span "Image" at bounding box center [849, 480] width 38 height 22
type input "[URL][DOMAIN_NAME]"
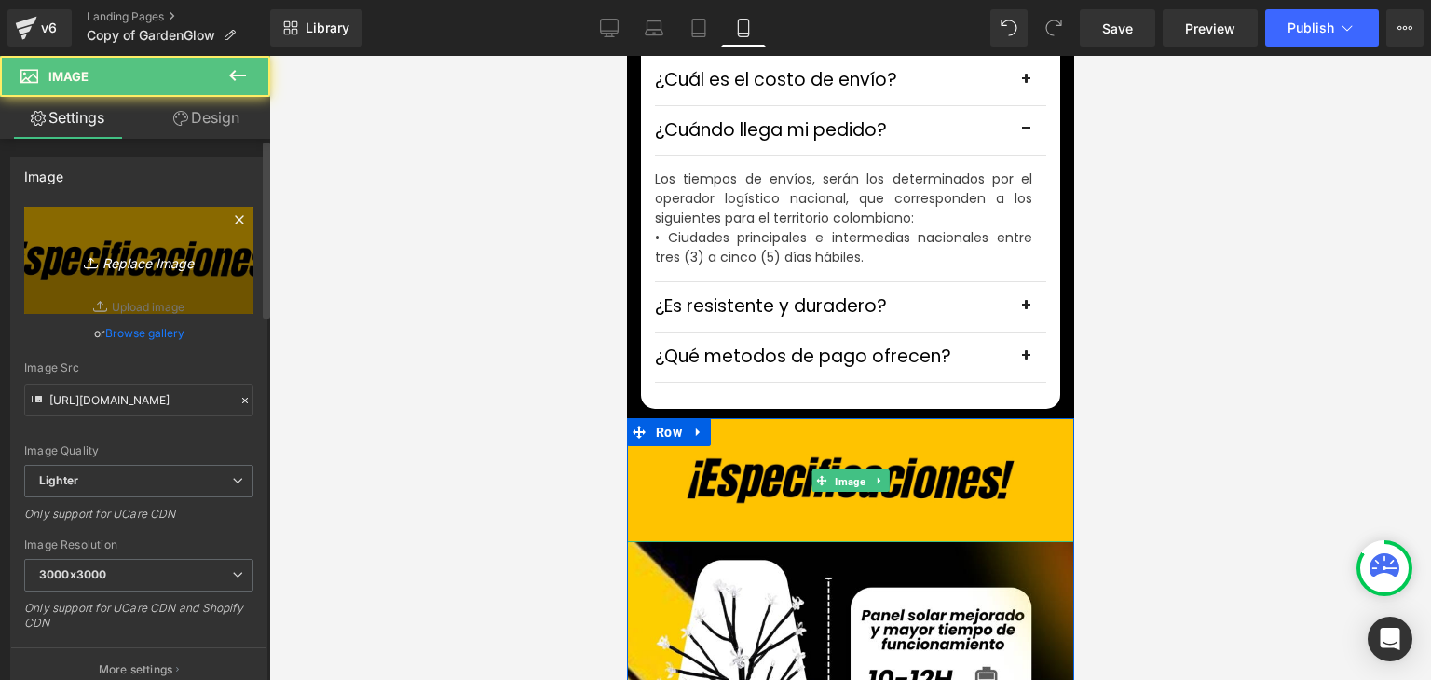
click at [190, 266] on icon "Replace Image" at bounding box center [138, 260] width 149 height 23
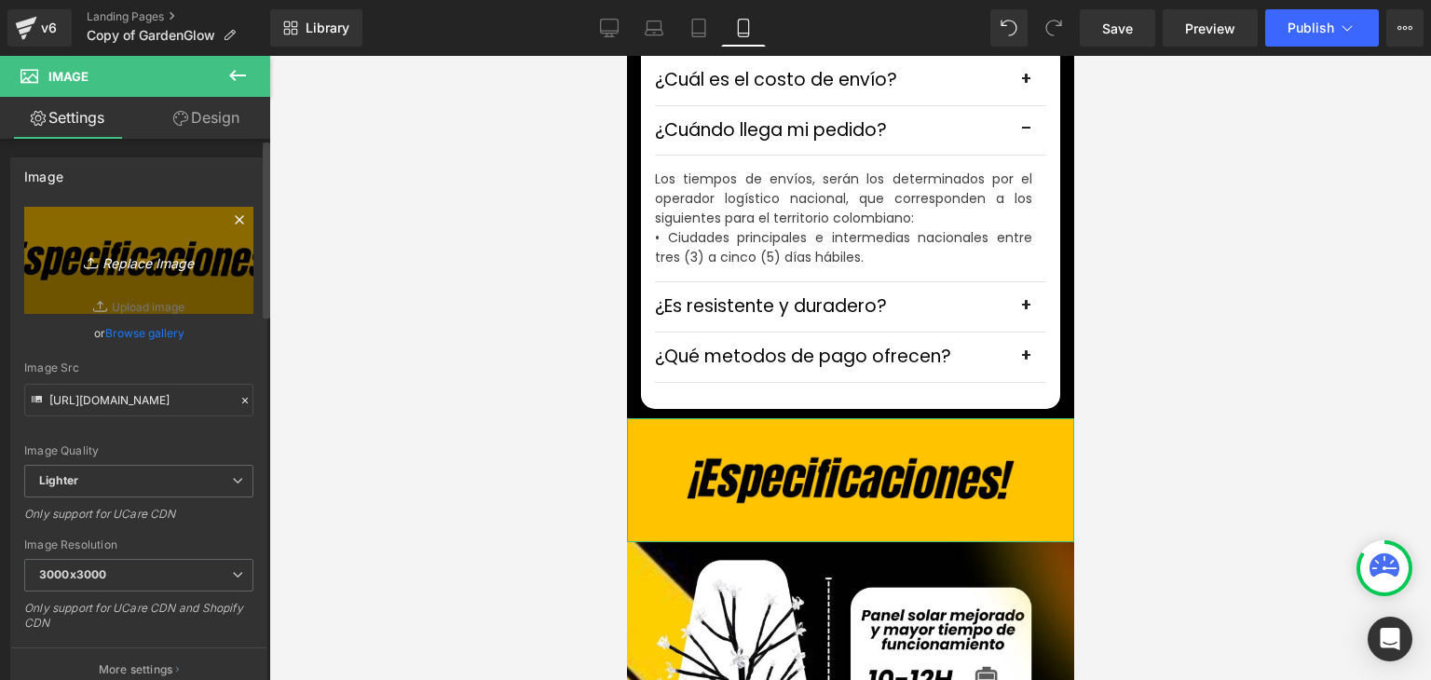
type input "C:\fakepath\34.webp"
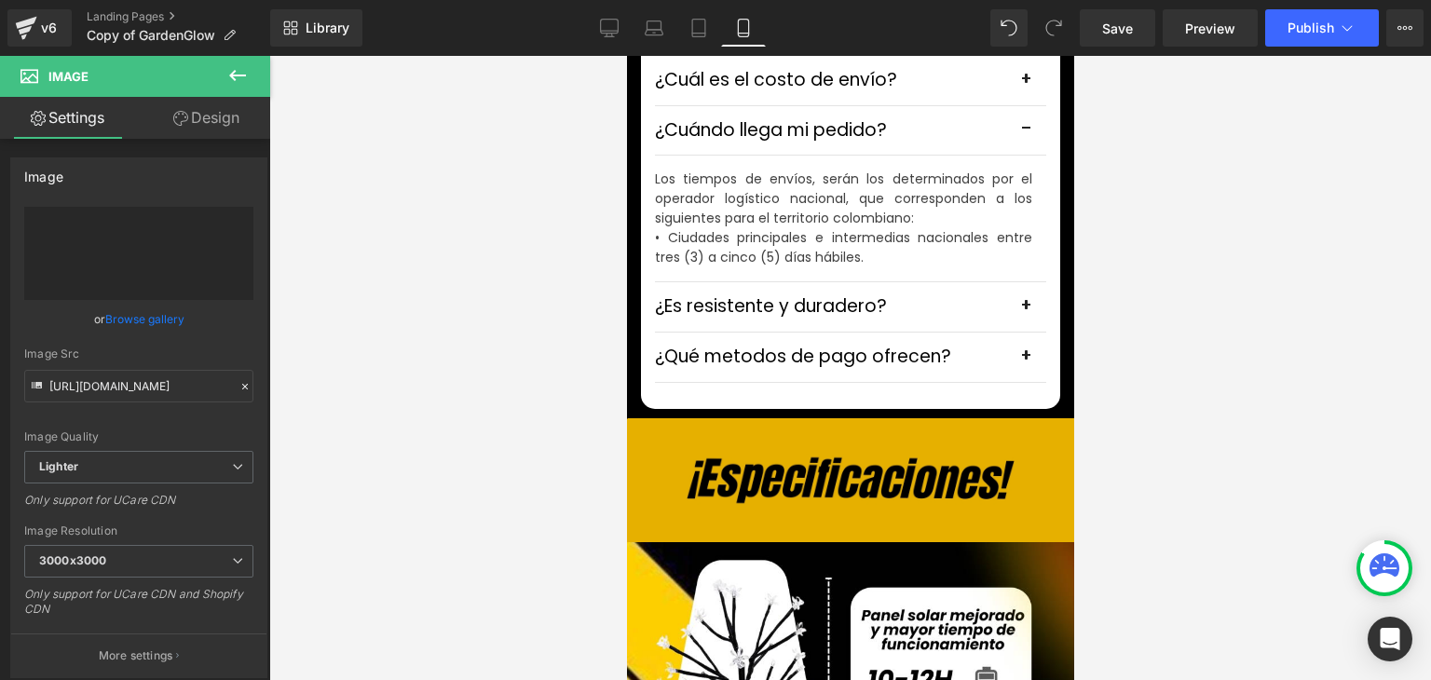
type input "[URL][DOMAIN_NAME]"
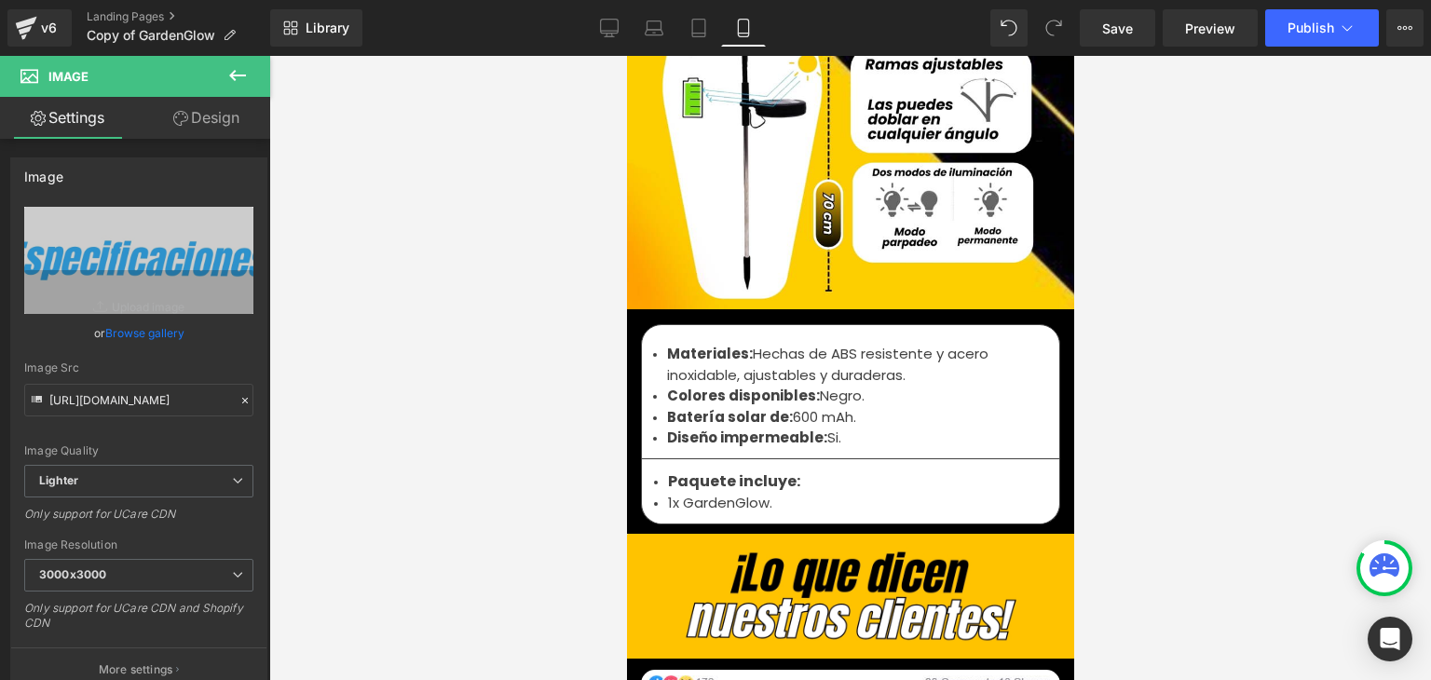
scroll to position [6519, 0]
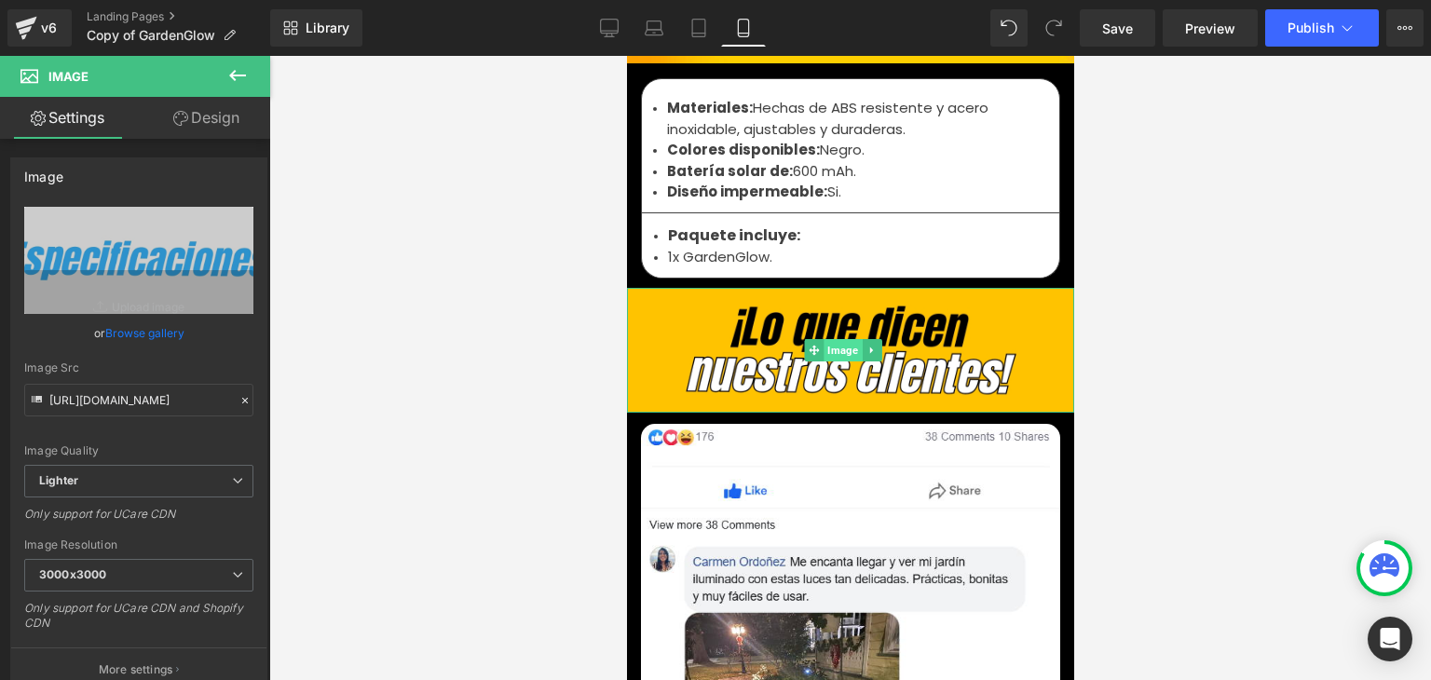
click at [834, 339] on span "Image" at bounding box center [842, 350] width 38 height 22
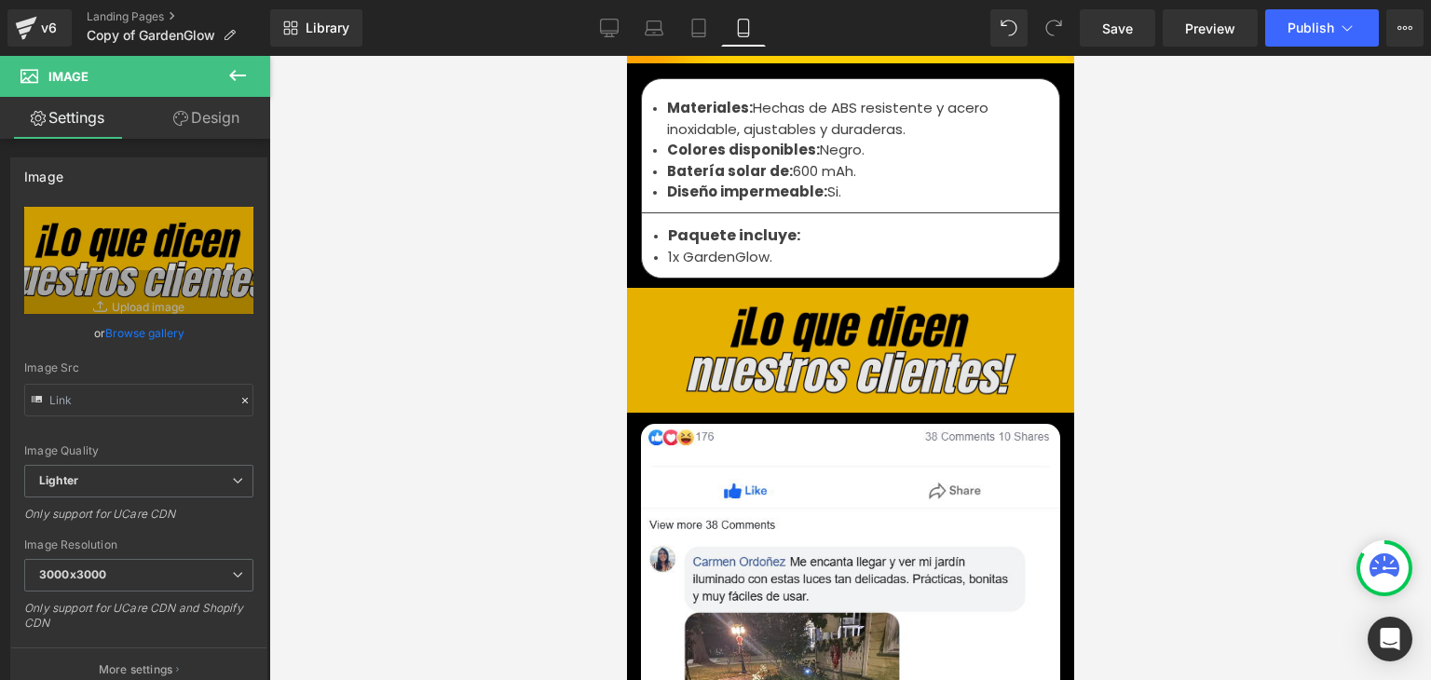
type input "[URL][DOMAIN_NAME]"
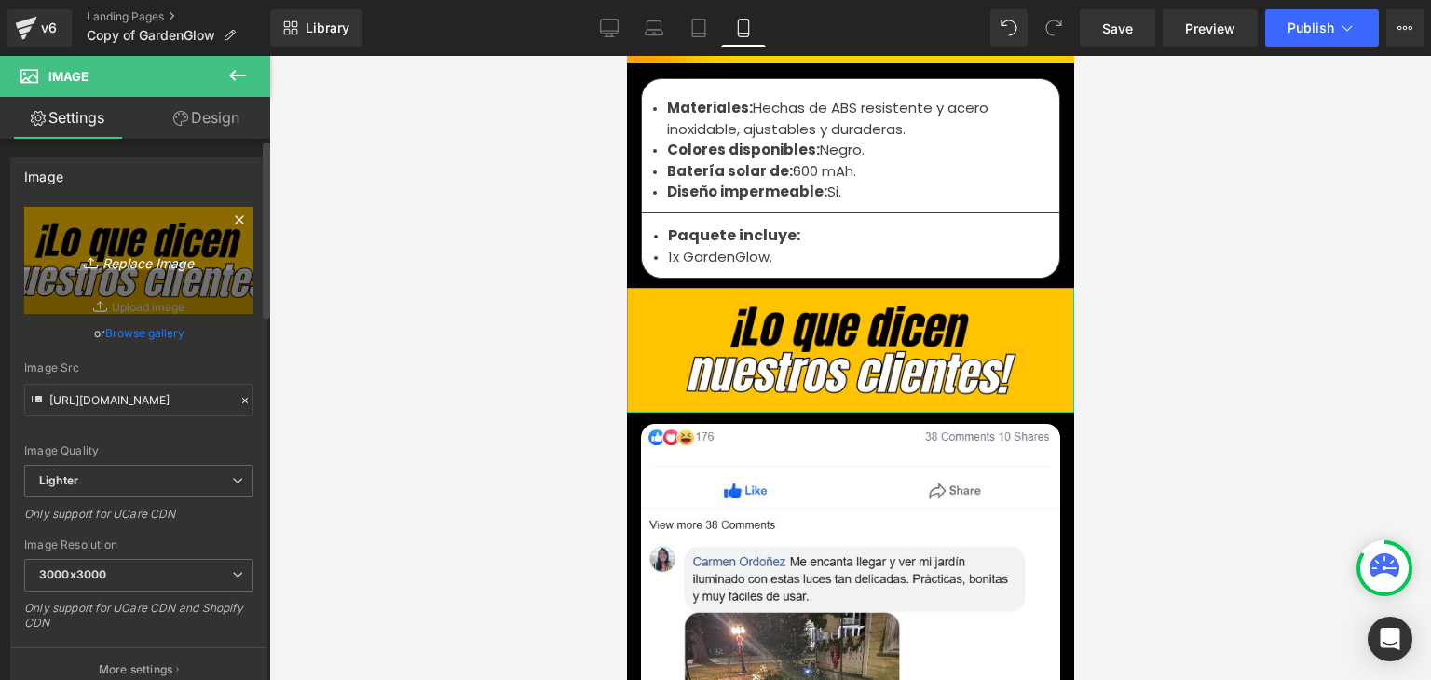
click at [145, 272] on link "Replace Image" at bounding box center [138, 260] width 229 height 107
type input "C:\fakepath\35.webp"
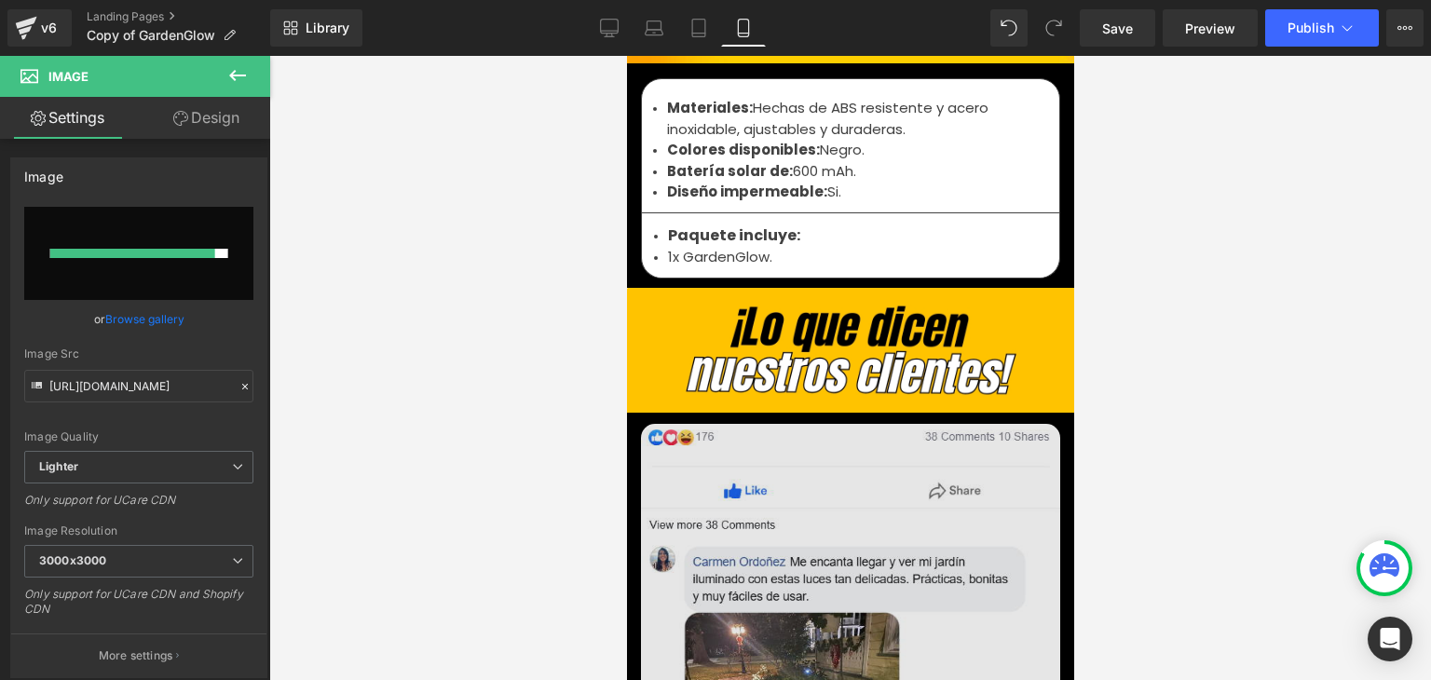
type input "[URL][DOMAIN_NAME]"
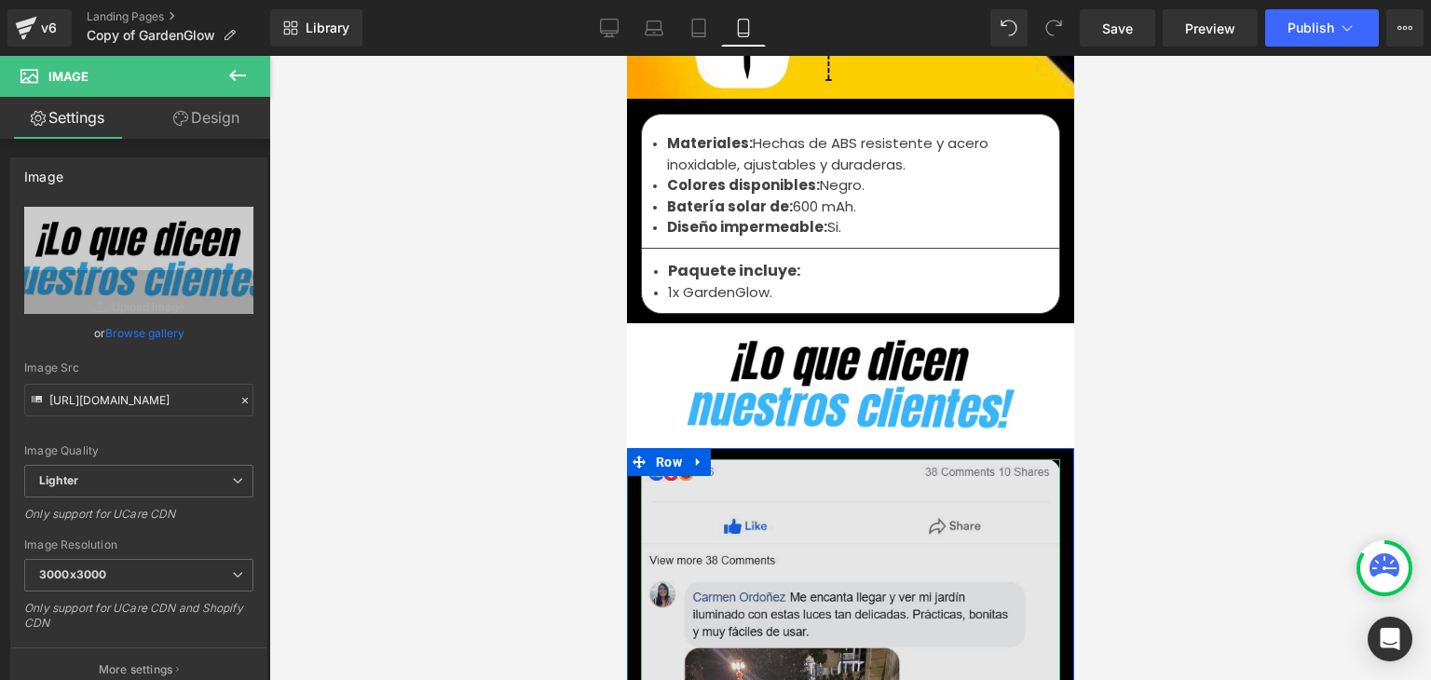
scroll to position [6426, 0]
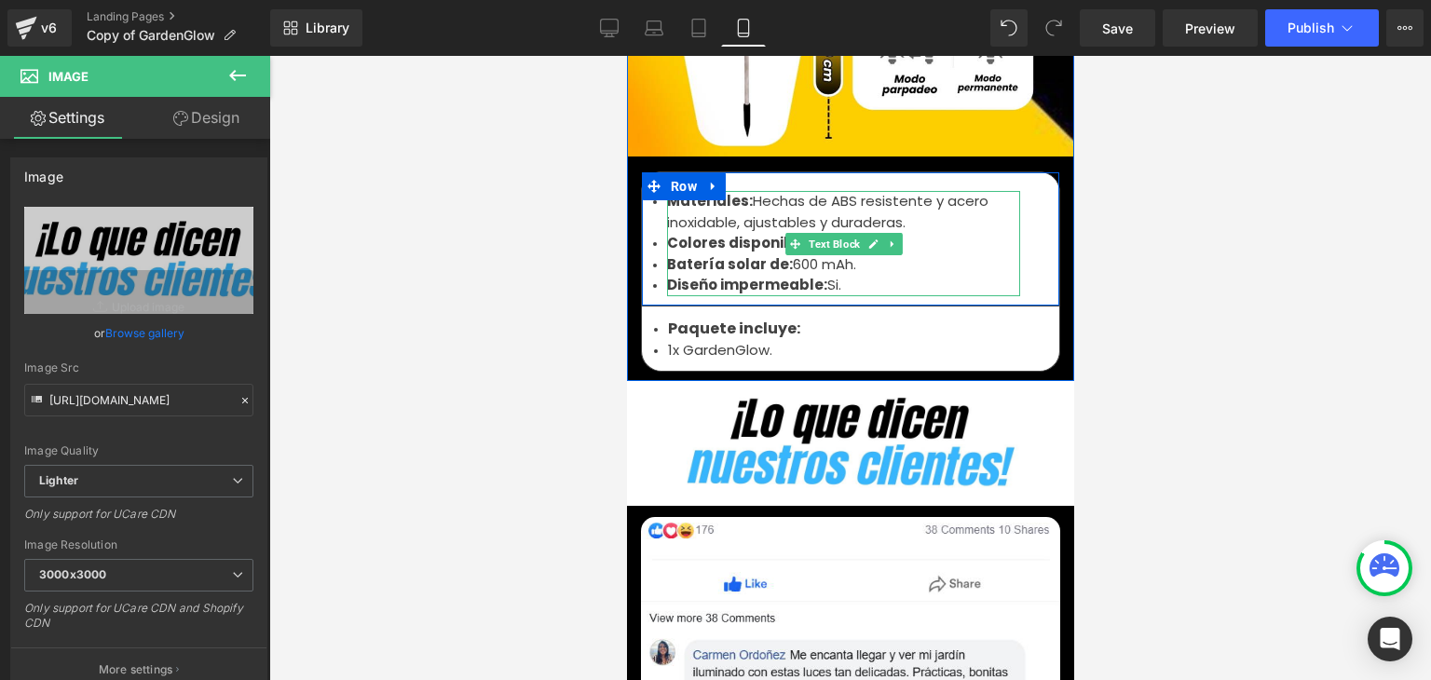
click at [715, 254] on span "Batería solar de:" at bounding box center [729, 264] width 126 height 20
click at [688, 340] on li "1x GardenGlow." at bounding box center [849, 350] width 365 height 21
click at [716, 340] on li "1x GardenGlow." at bounding box center [849, 350] width 365 height 21
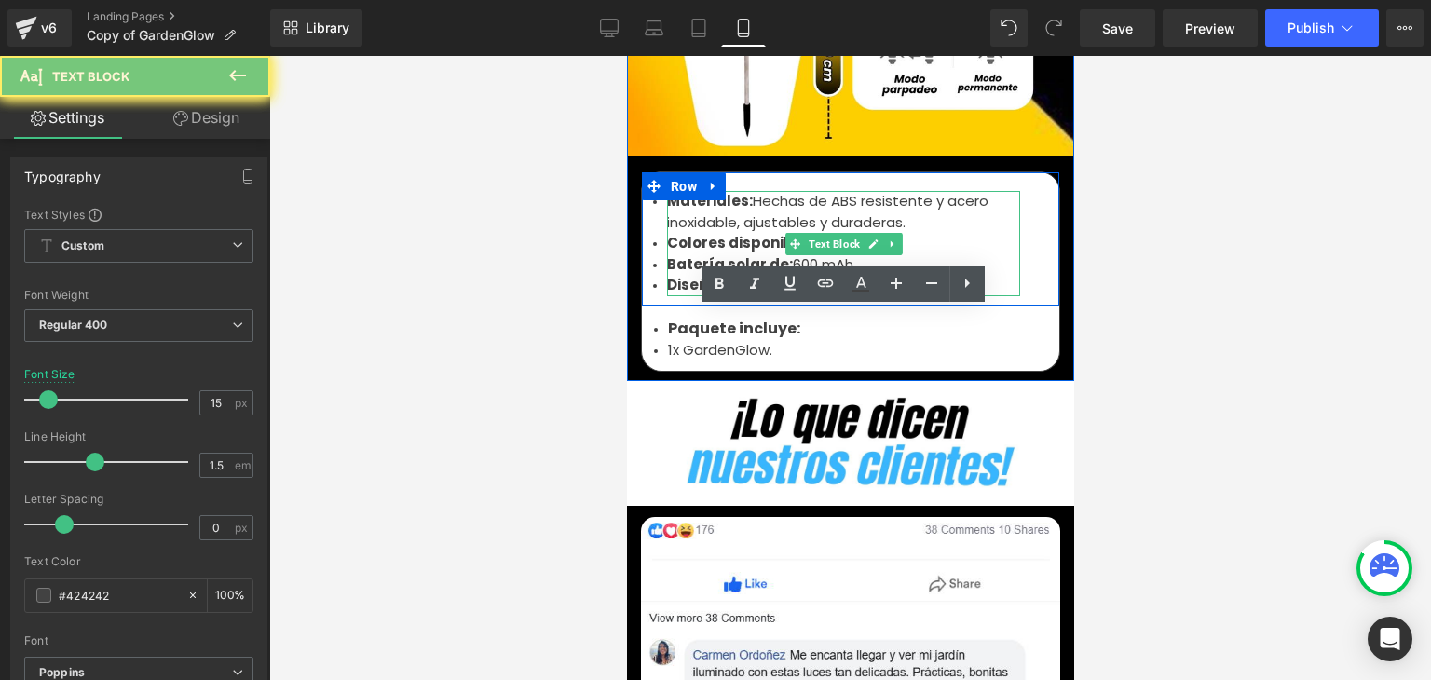
click at [722, 340] on li "1x GardenGlow." at bounding box center [849, 350] width 365 height 21
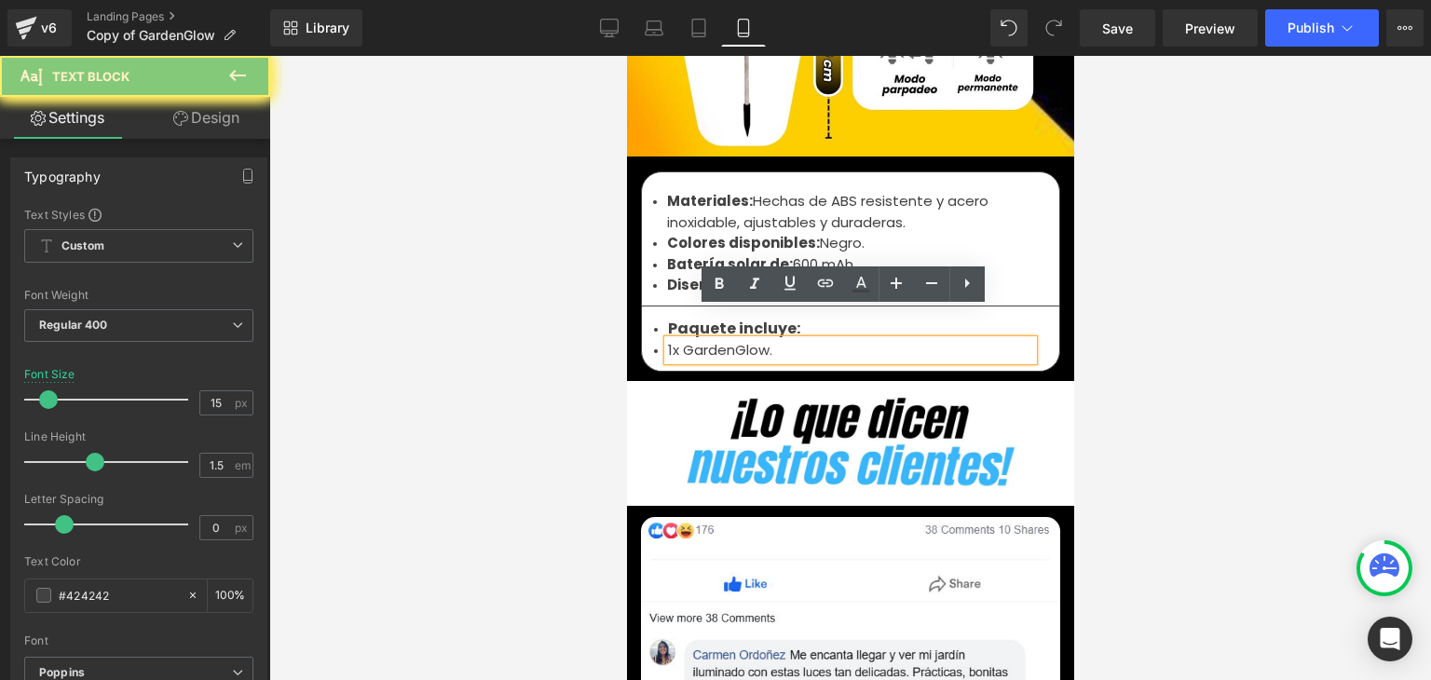
click at [699, 340] on li "1x GardenGlow." at bounding box center [849, 350] width 365 height 21
click at [772, 340] on li "1x GardenGlow." at bounding box center [849, 350] width 365 height 21
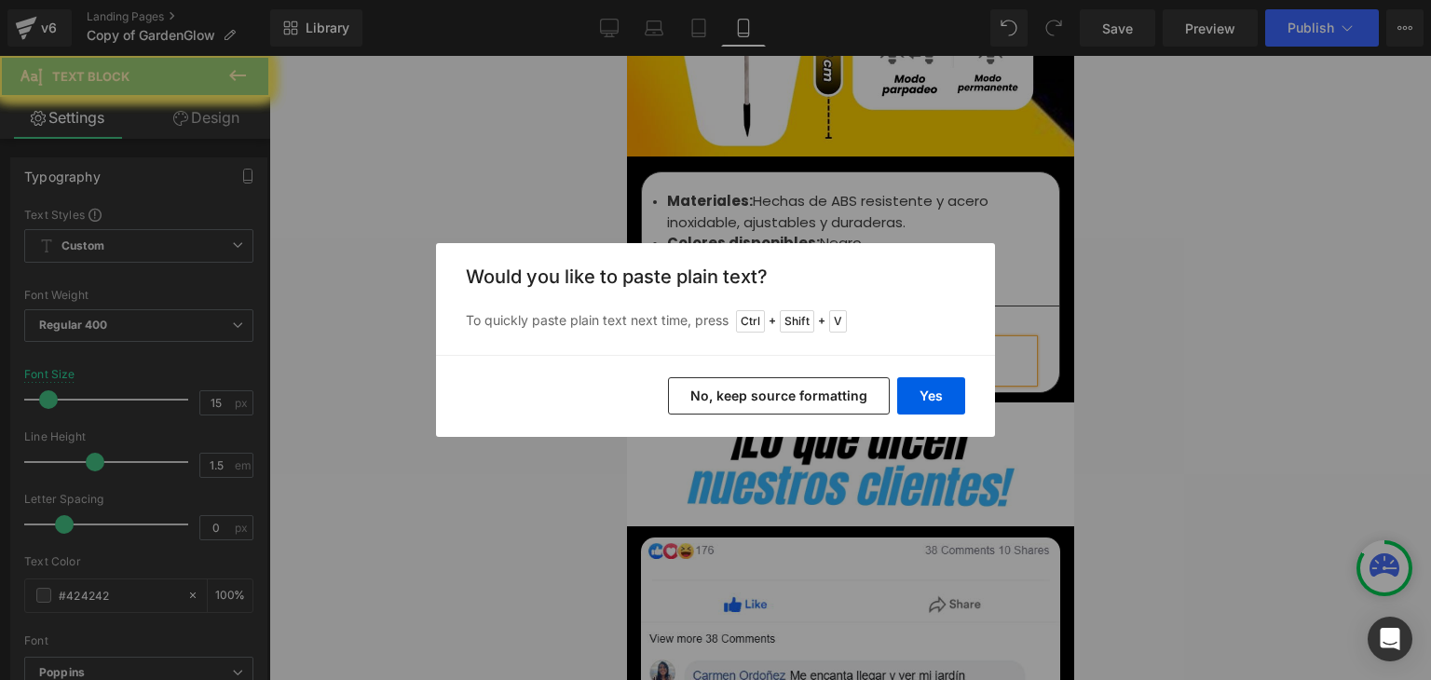
click at [920, 389] on button "Yes" at bounding box center [931, 395] width 68 height 37
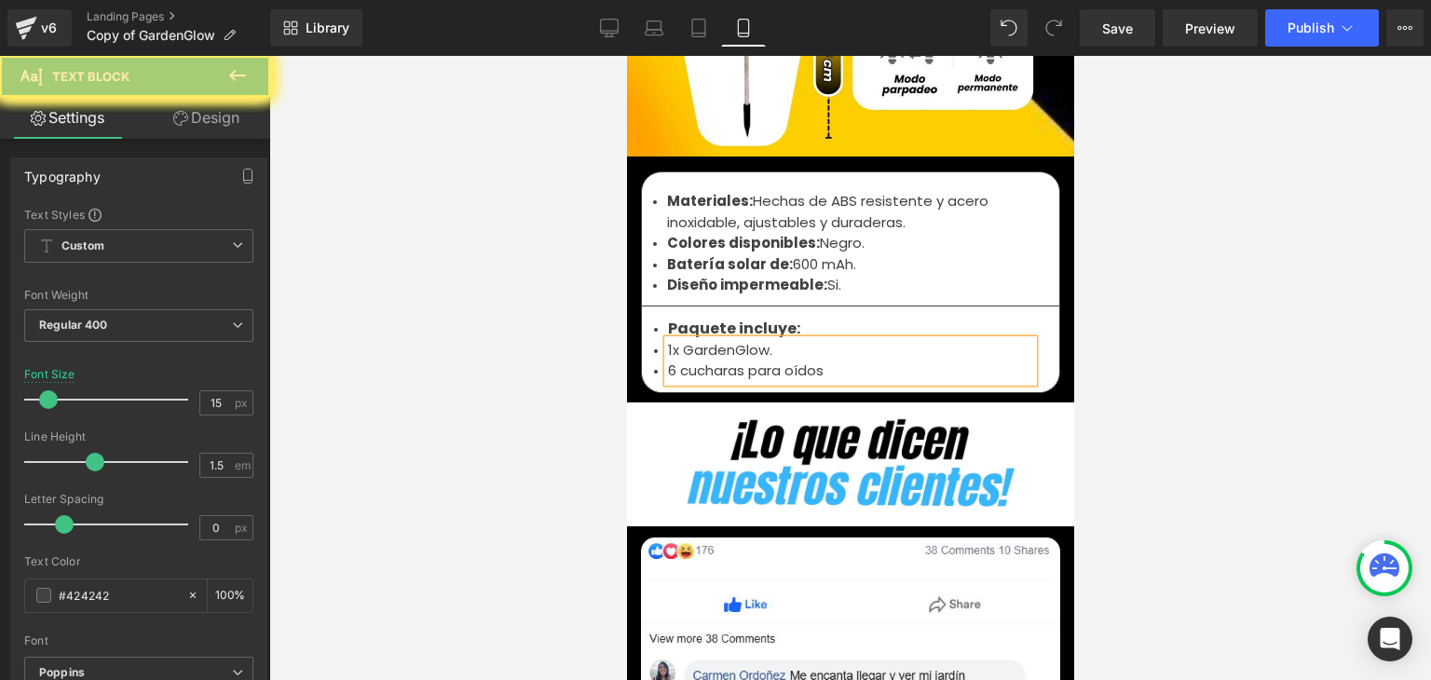
click at [667, 360] on li "6 cucharas para oídos" at bounding box center [849, 370] width 365 height 21
click at [686, 360] on li "6x cucharas para oídos" at bounding box center [849, 370] width 365 height 21
click at [831, 360] on li "6x Cucharas para oídos" at bounding box center [849, 370] width 365 height 21
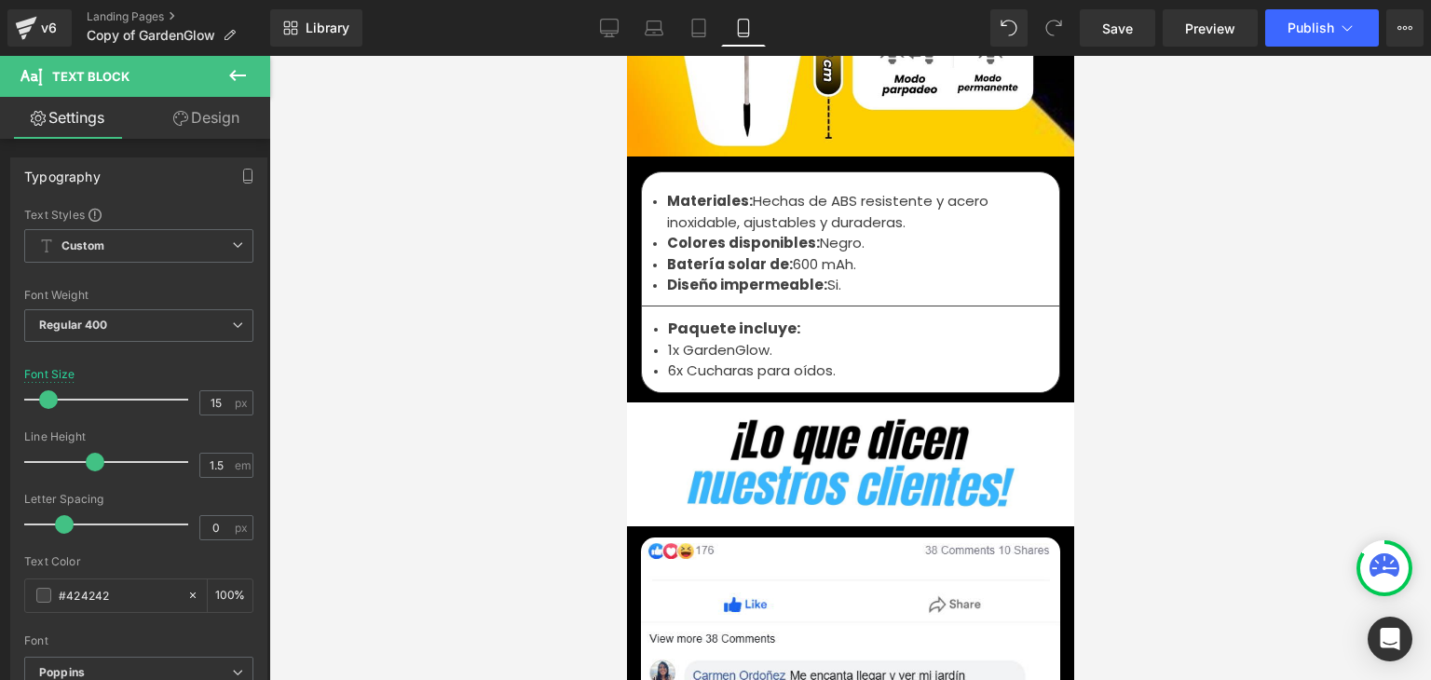
click at [725, 340] on li "1x GardenGlow." at bounding box center [849, 350] width 365 height 21
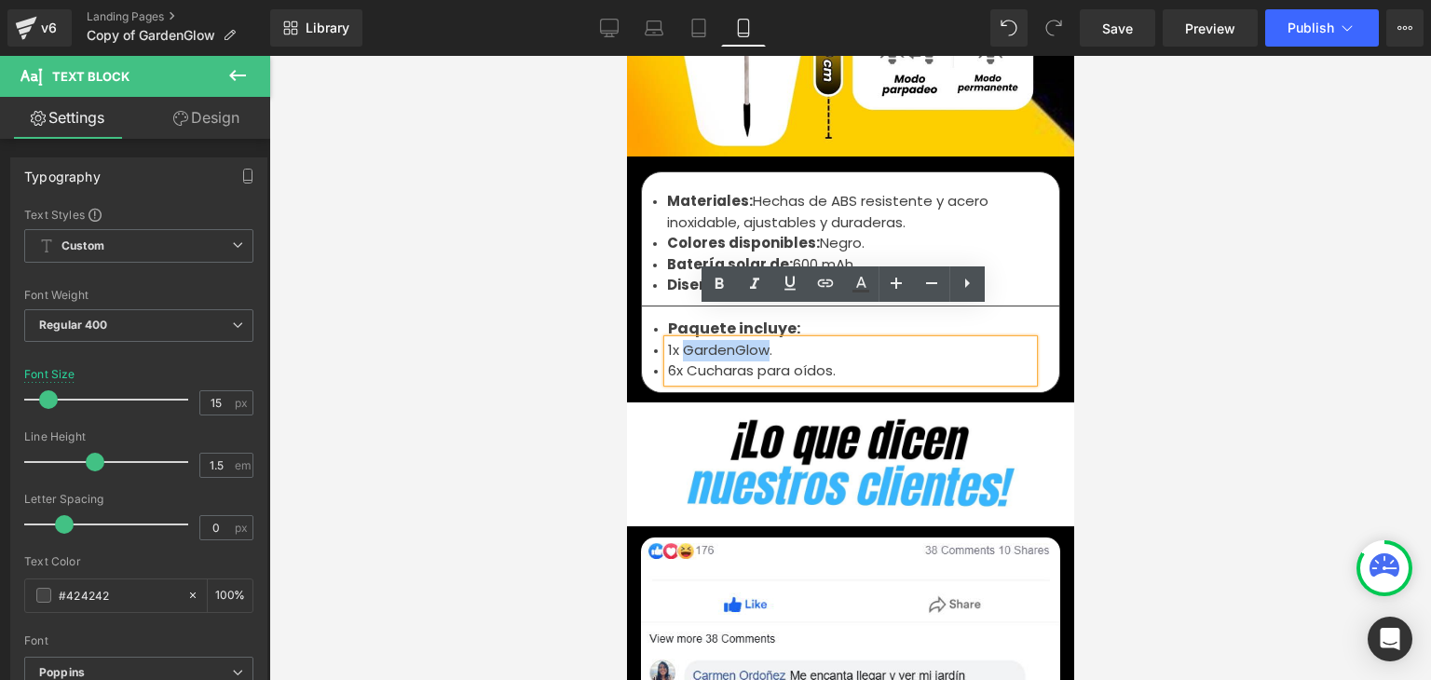
drag, startPoint x: 759, startPoint y: 320, endPoint x: 678, endPoint y: 319, distance: 81.0
click at [678, 340] on li "1x GardenGlow." at bounding box center [849, 350] width 365 height 21
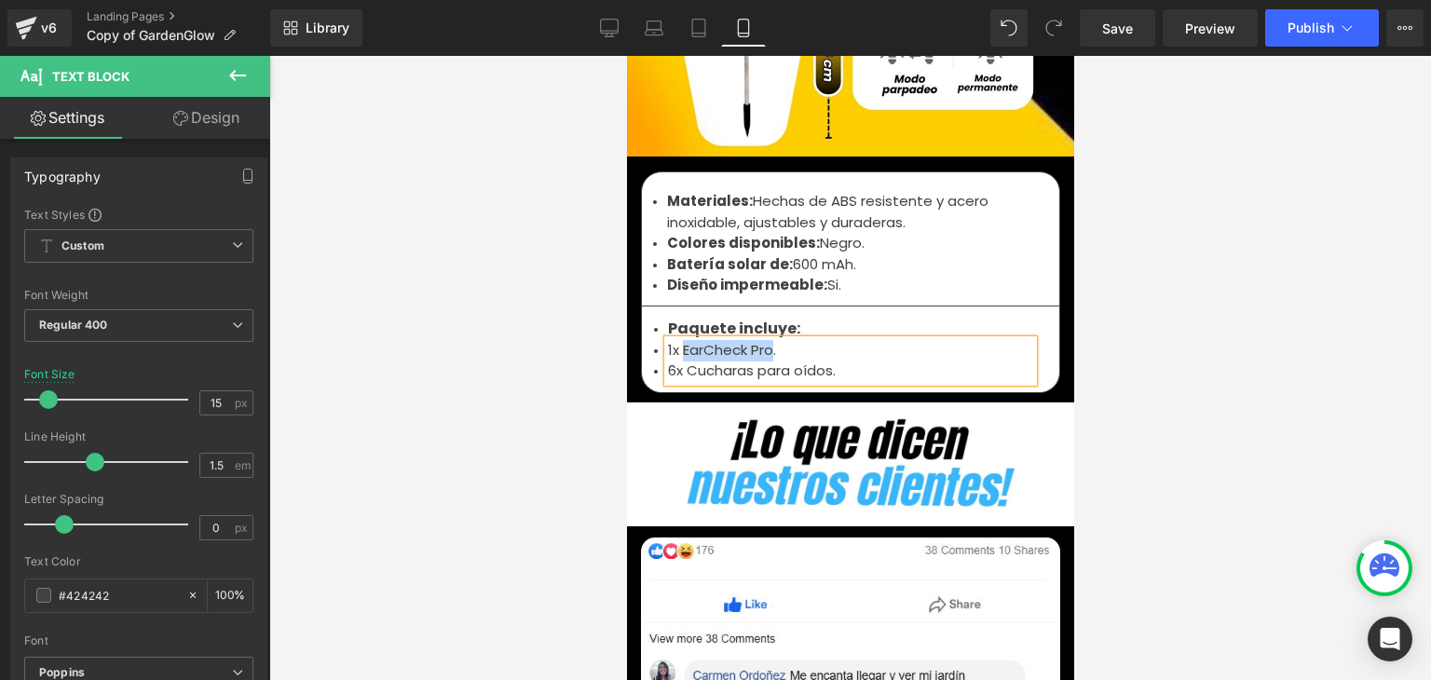
drag, startPoint x: 675, startPoint y: 323, endPoint x: 767, endPoint y: 319, distance: 91.4
click at [767, 340] on li "1x EarCheck Pro." at bounding box center [849, 350] width 365 height 21
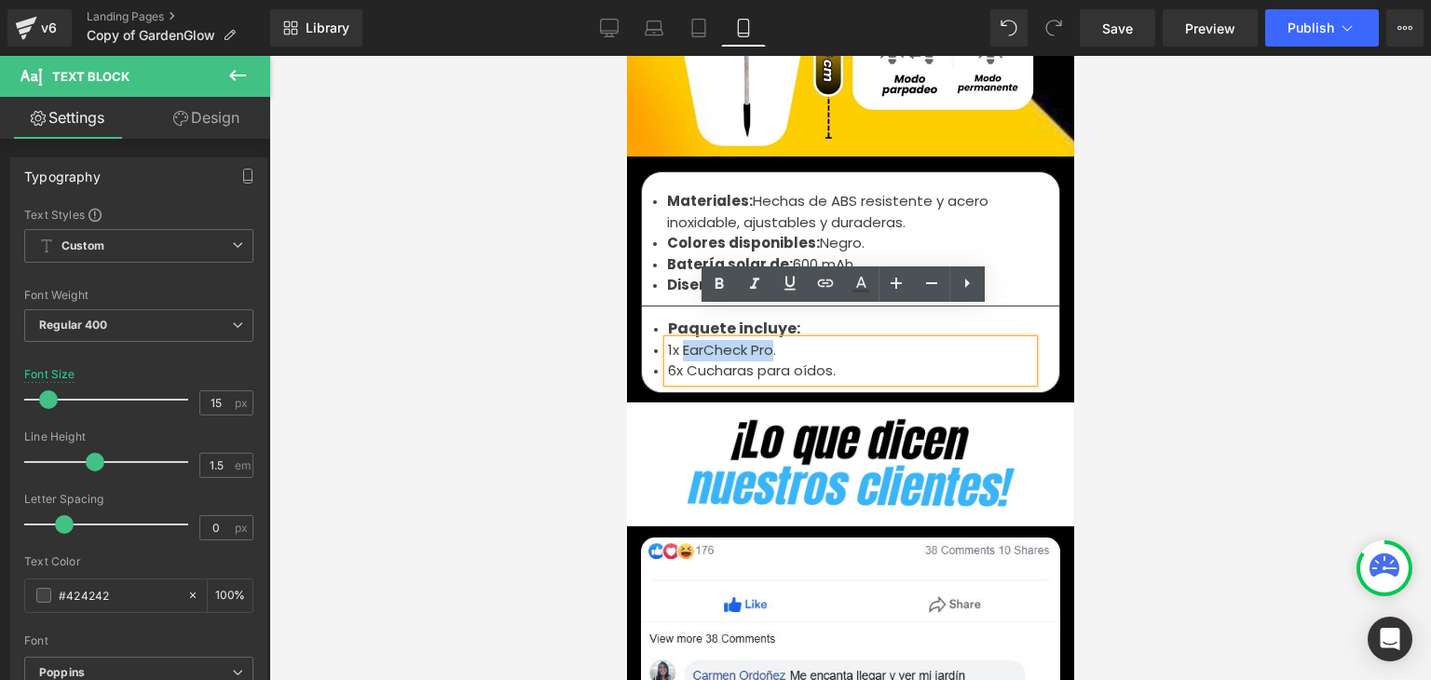
copy li "EarCheck Pro"
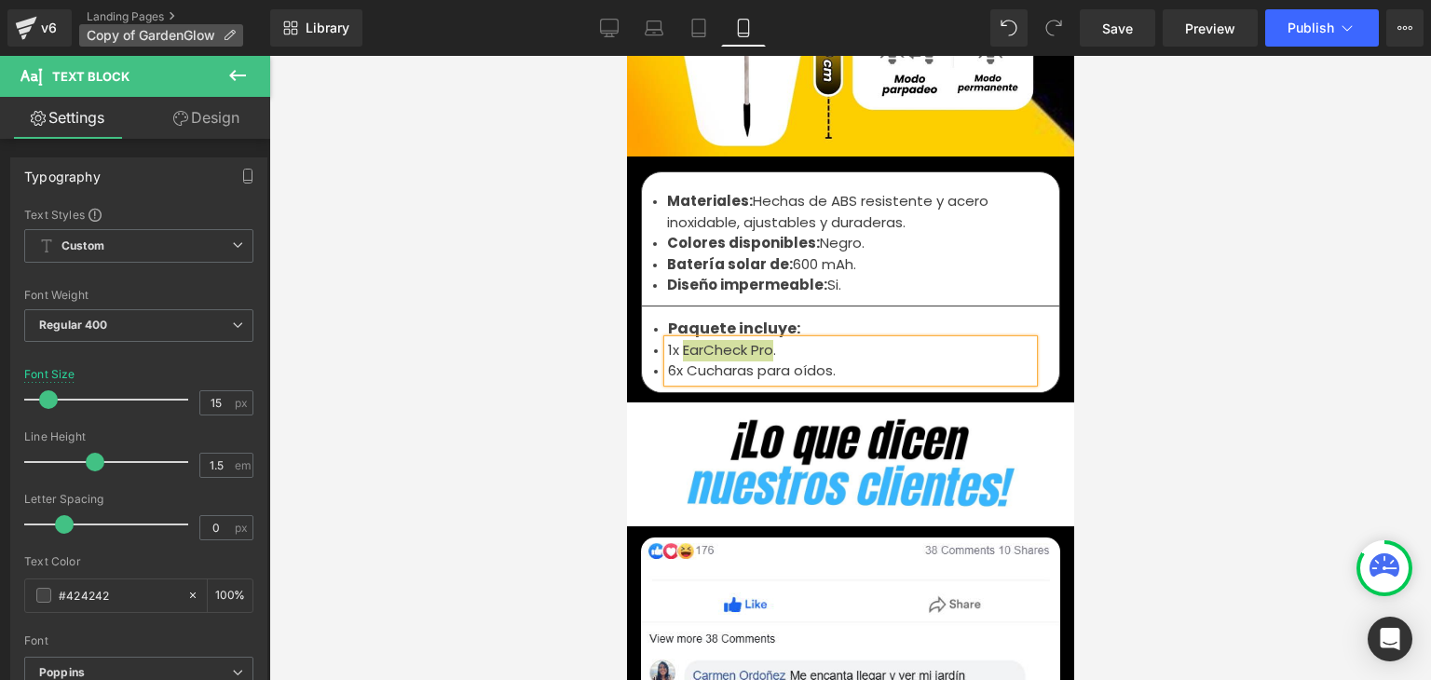
click at [228, 34] on icon at bounding box center [229, 35] width 13 height 13
click at [232, 35] on icon at bounding box center [229, 35] width 13 height 13
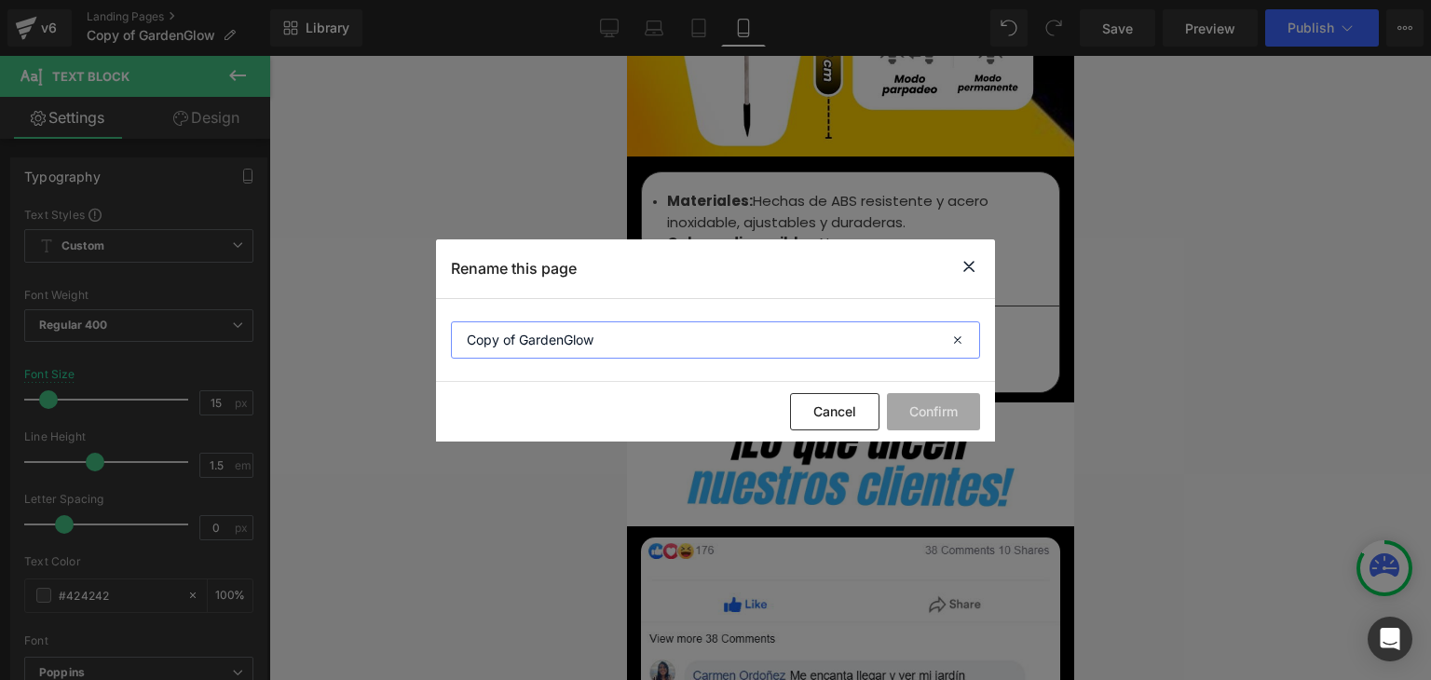
click at [637, 333] on input "Copy of GardenGlow" at bounding box center [715, 339] width 529 height 37
paste input "EarCheck Pro"
type input "EarCheck Pro"
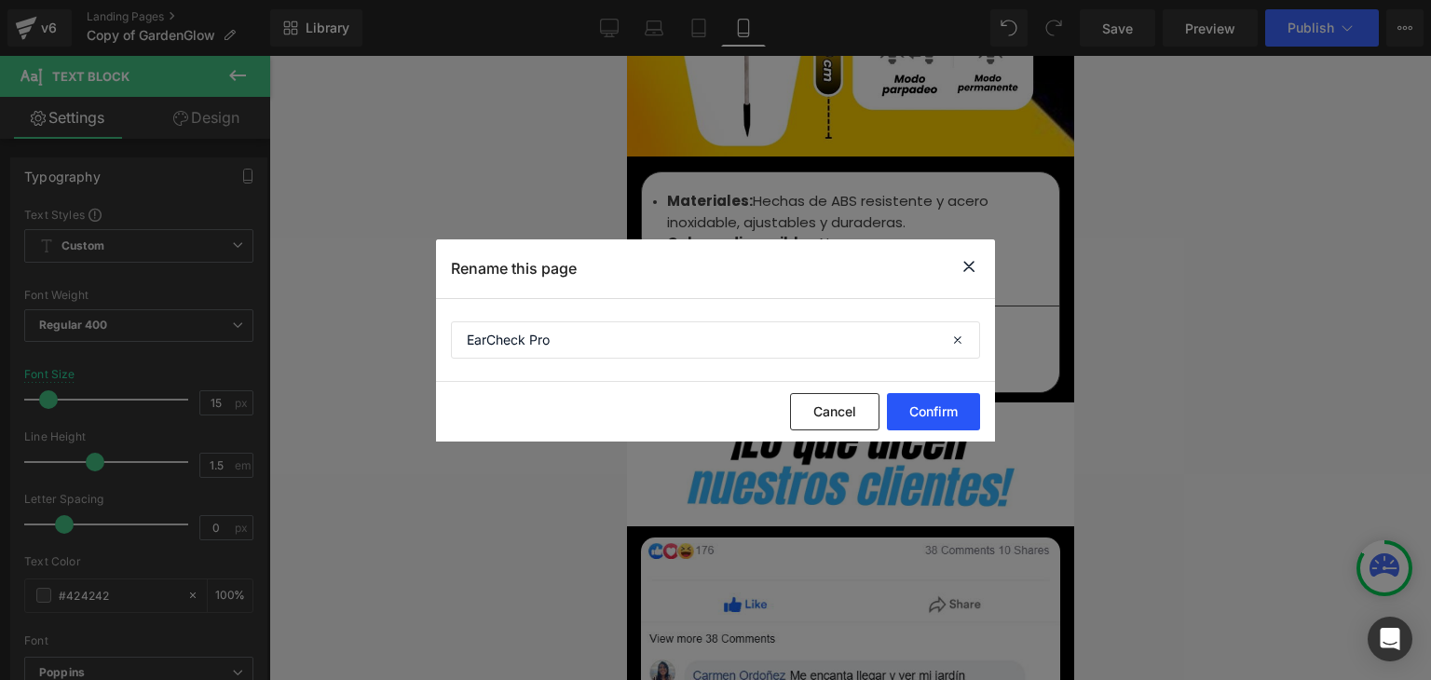
click at [942, 416] on button "Confirm" at bounding box center [933, 411] width 93 height 37
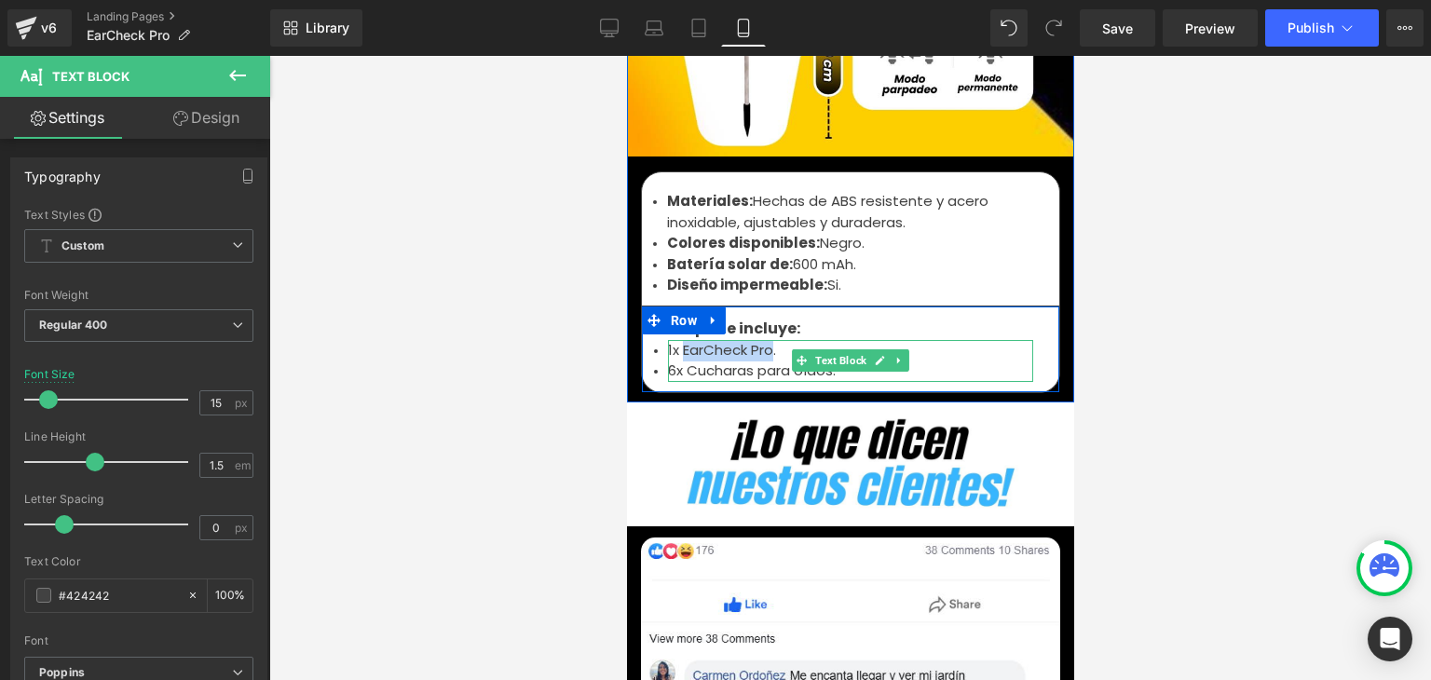
click at [732, 340] on li "1x EarCheck Pro." at bounding box center [849, 350] width 365 height 21
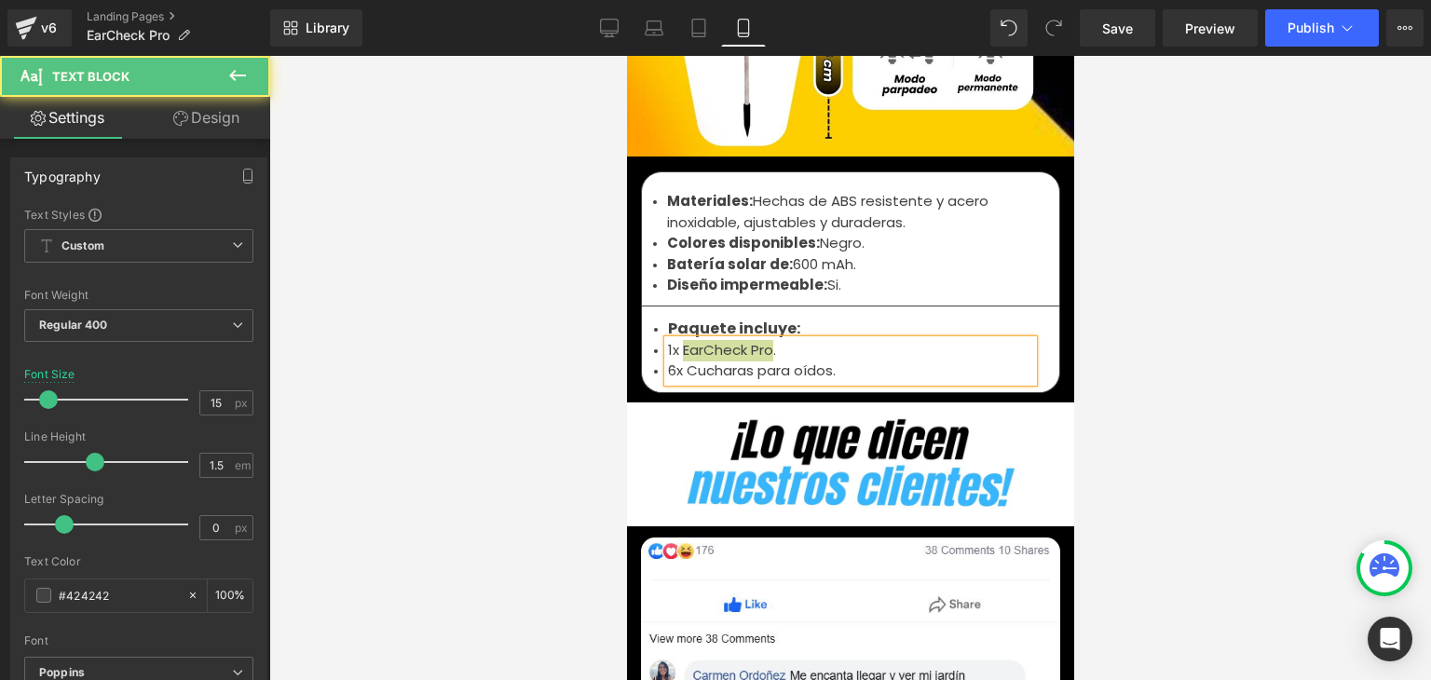
click at [1152, 264] on div at bounding box center [849, 368] width 1161 height 624
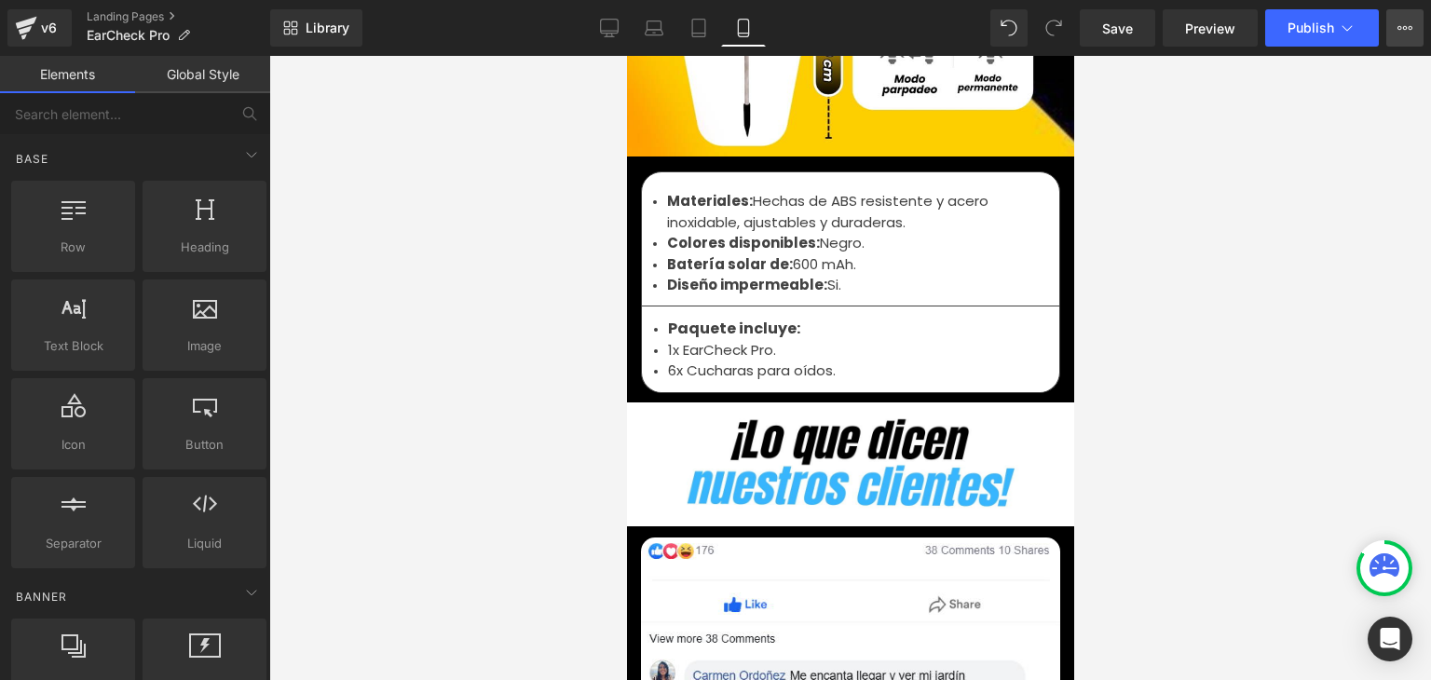
click at [1390, 25] on button "View Live Page View with current Template Save Template to Library Schedule Pub…" at bounding box center [1404, 27] width 37 height 37
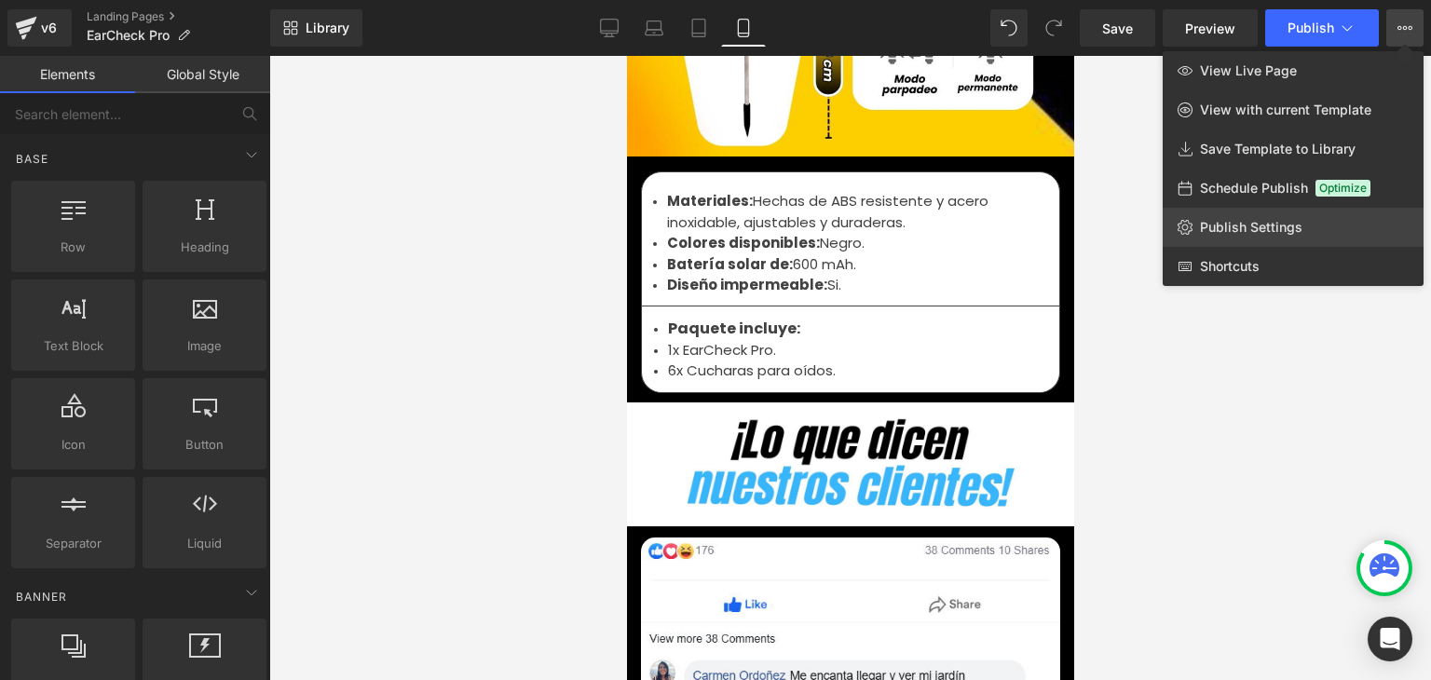
click at [1243, 224] on span "Publish Settings" at bounding box center [1251, 227] width 102 height 17
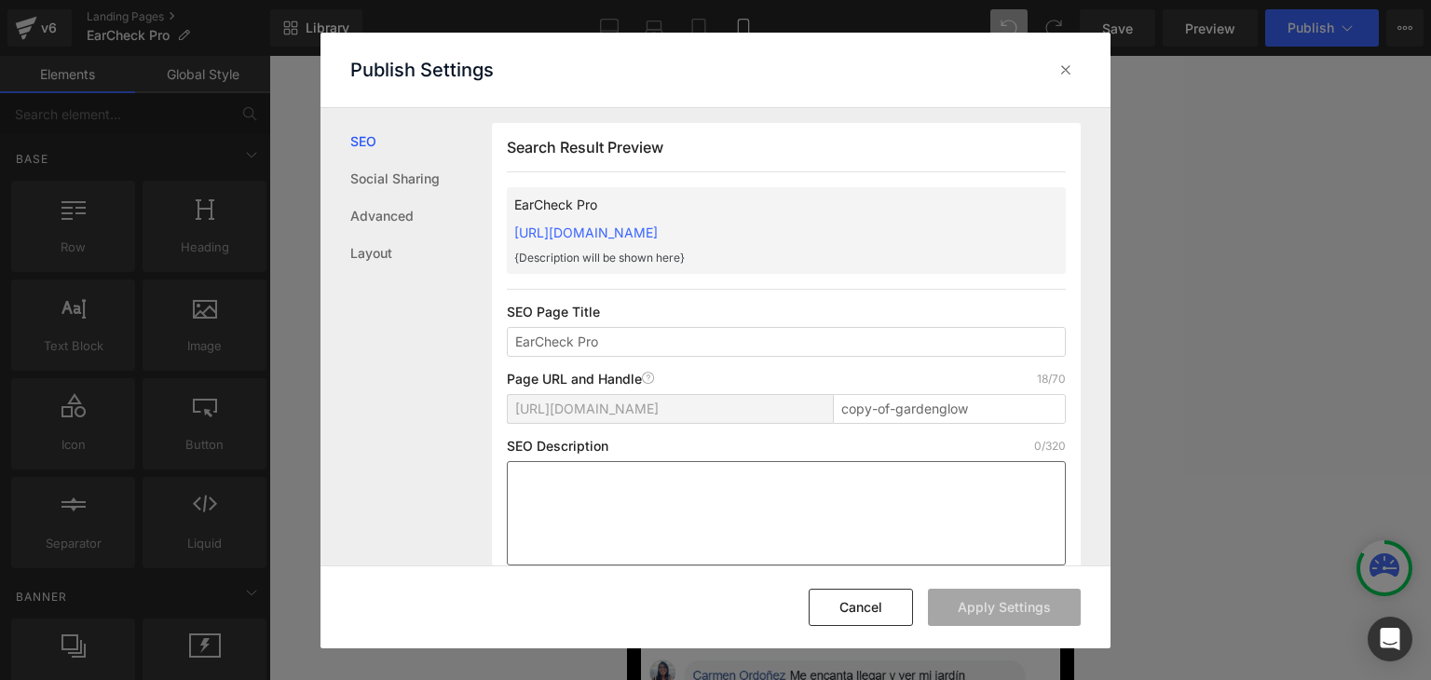
scroll to position [0, 0]
click at [895, 407] on input "copy-of-gardenglow" at bounding box center [949, 409] width 233 height 30
paste input "EarCheck-Pro"
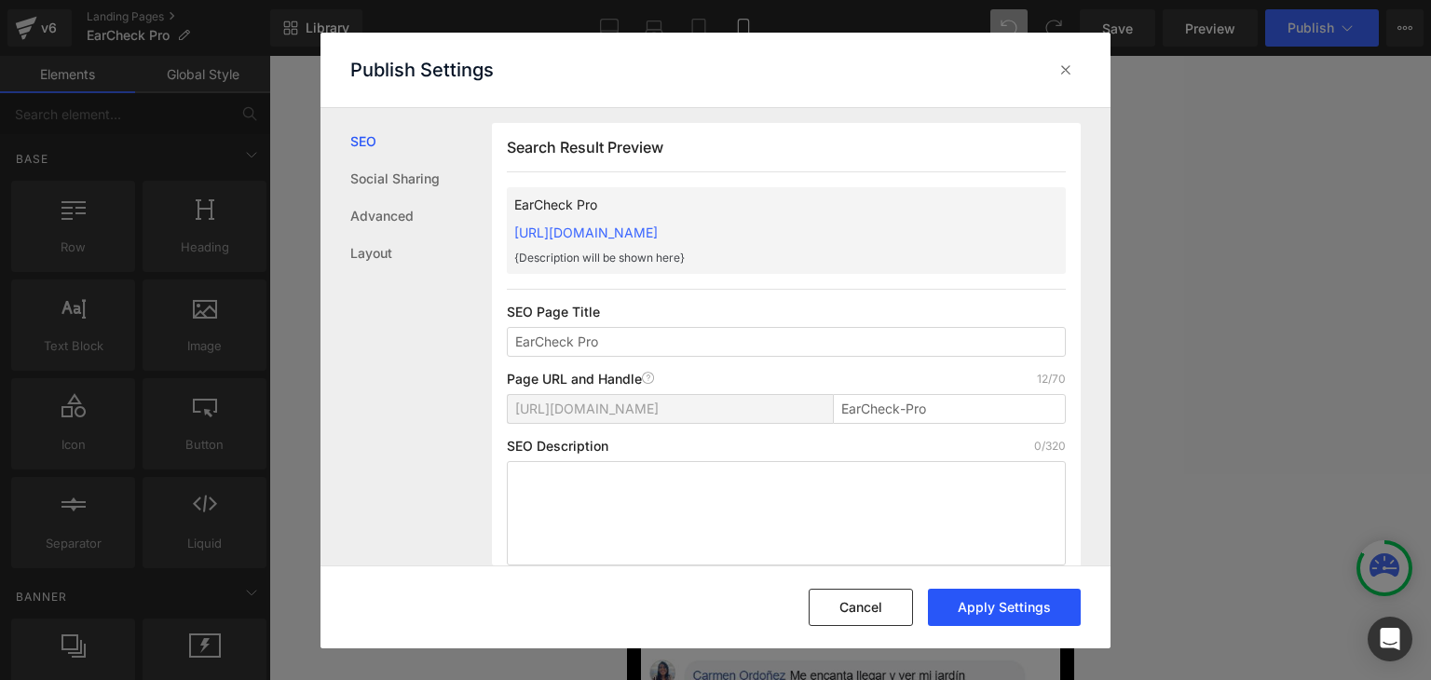
click at [983, 604] on button "Apply Settings" at bounding box center [1004, 607] width 153 height 37
type input "earcheck-pro"
click at [1071, 72] on icon at bounding box center [1065, 70] width 19 height 19
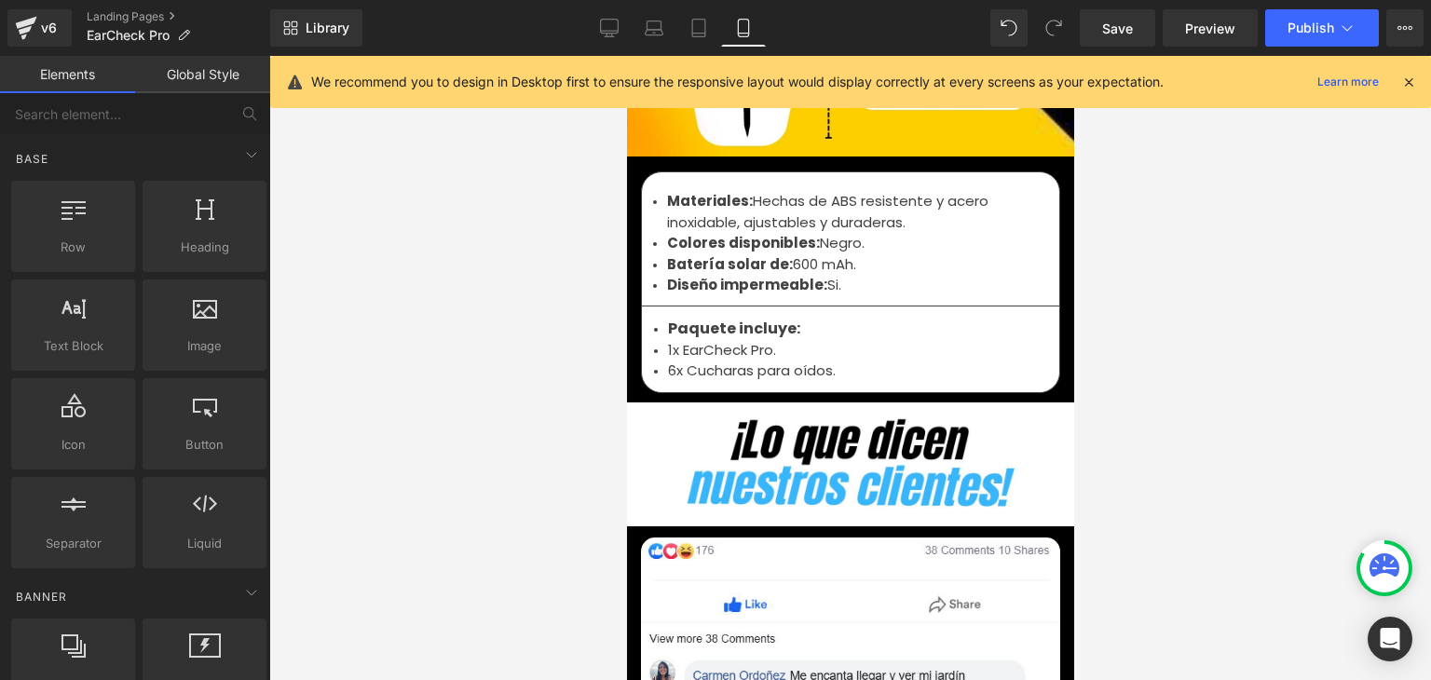
click at [1411, 86] on icon at bounding box center [1408, 82] width 17 height 17
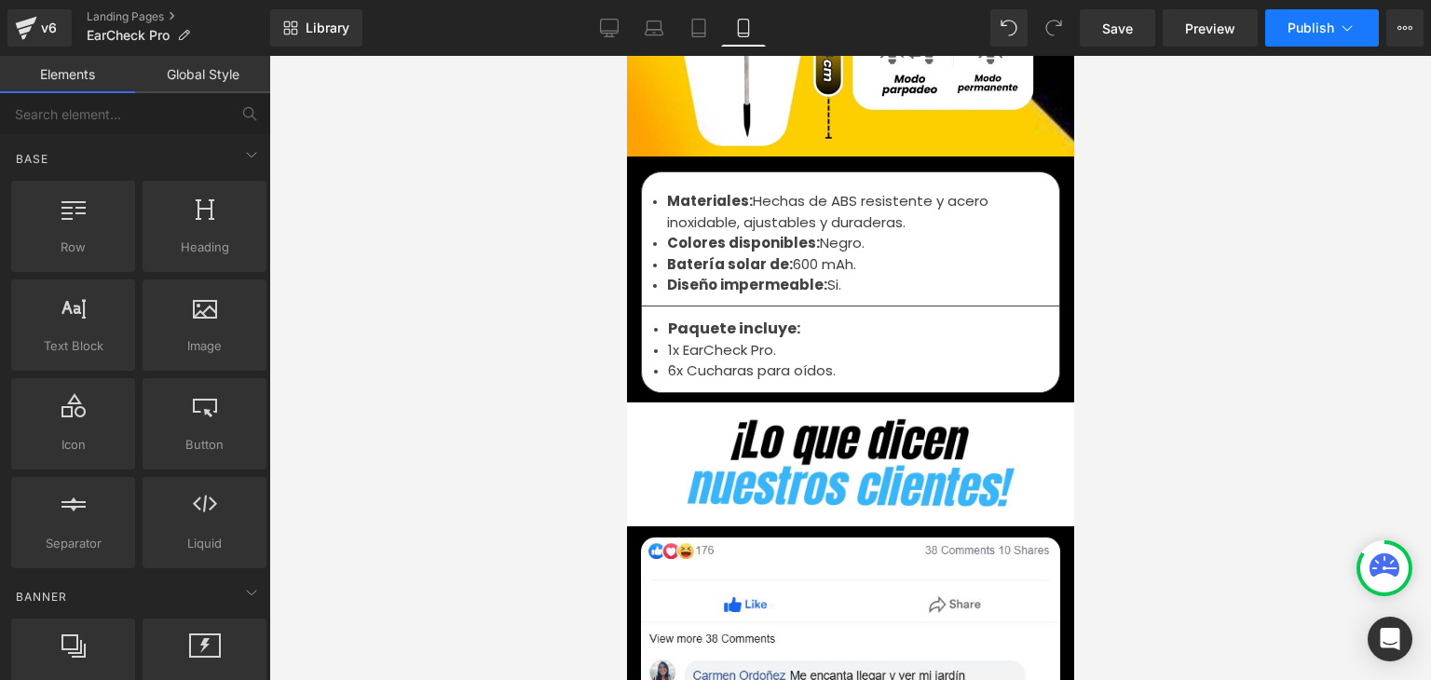
click at [1317, 37] on button "Publish" at bounding box center [1322, 27] width 114 height 37
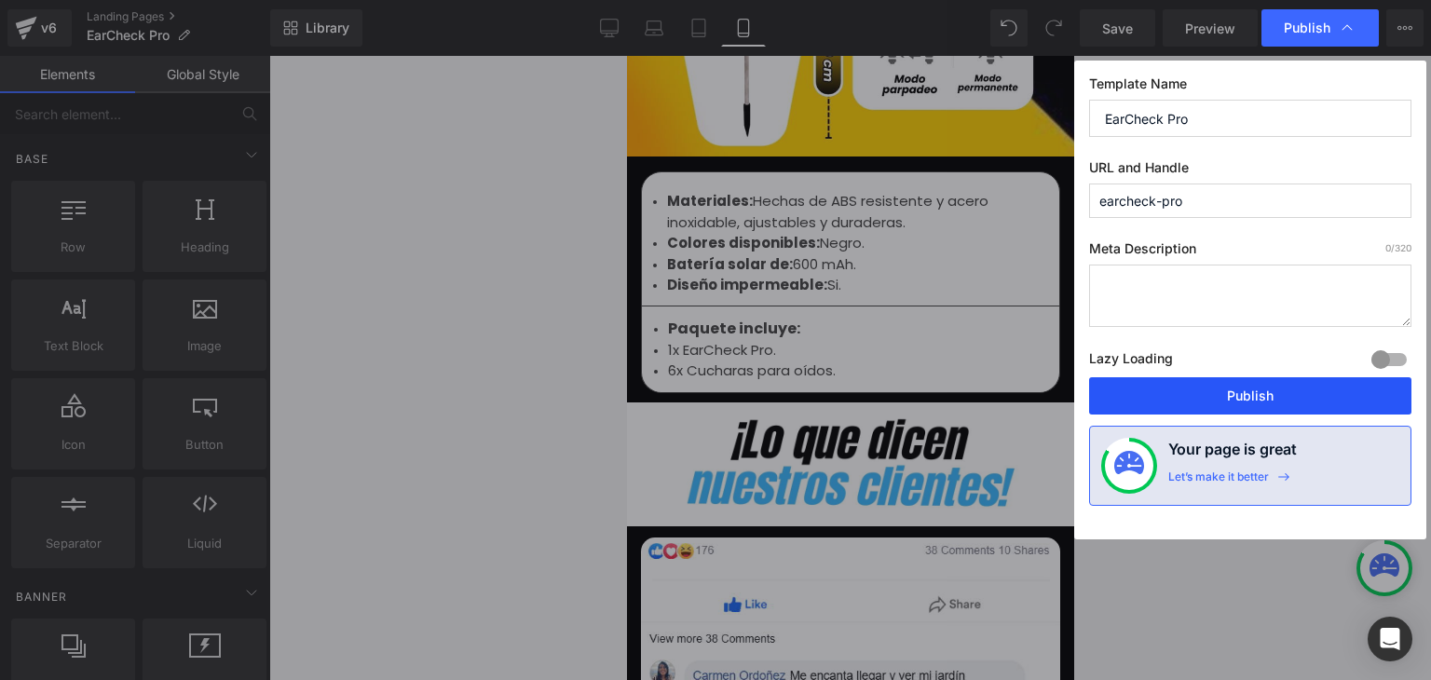
click at [1257, 392] on button "Publish" at bounding box center [1250, 395] width 322 height 37
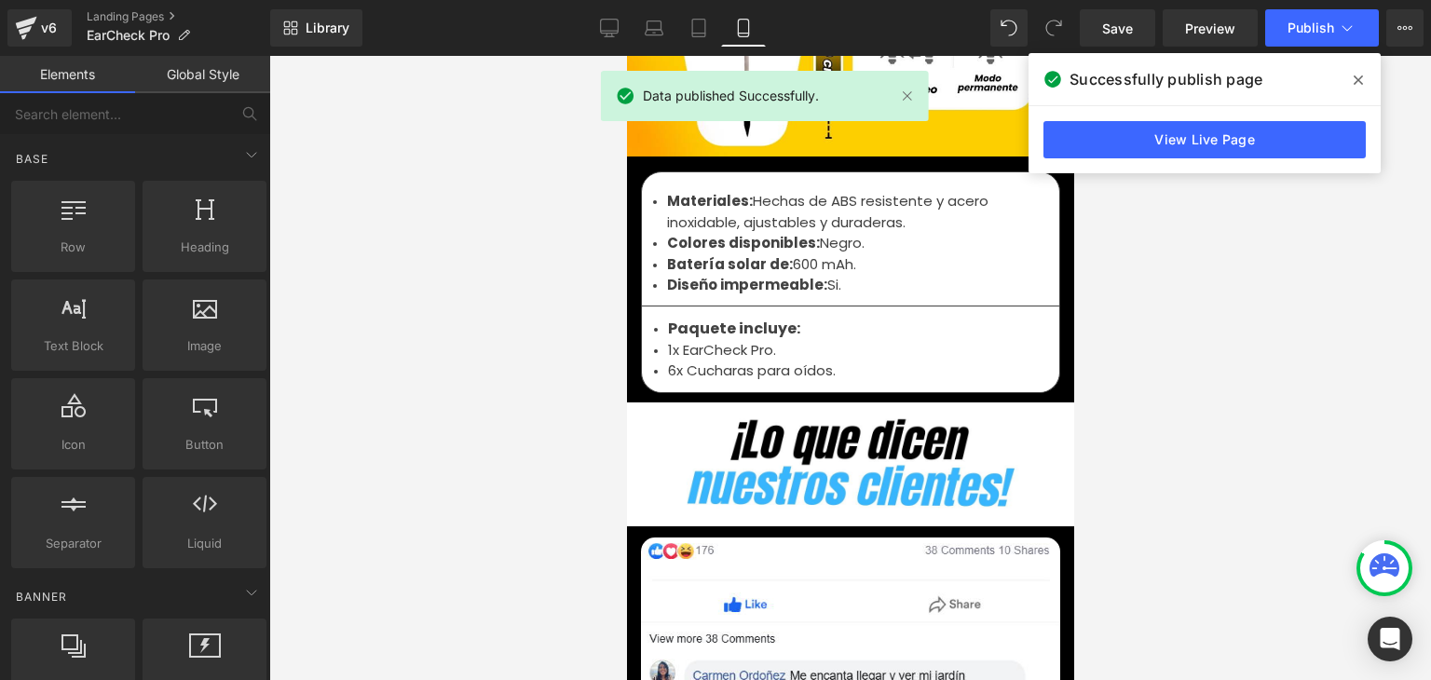
click at [1359, 79] on icon at bounding box center [1357, 79] width 9 height 9
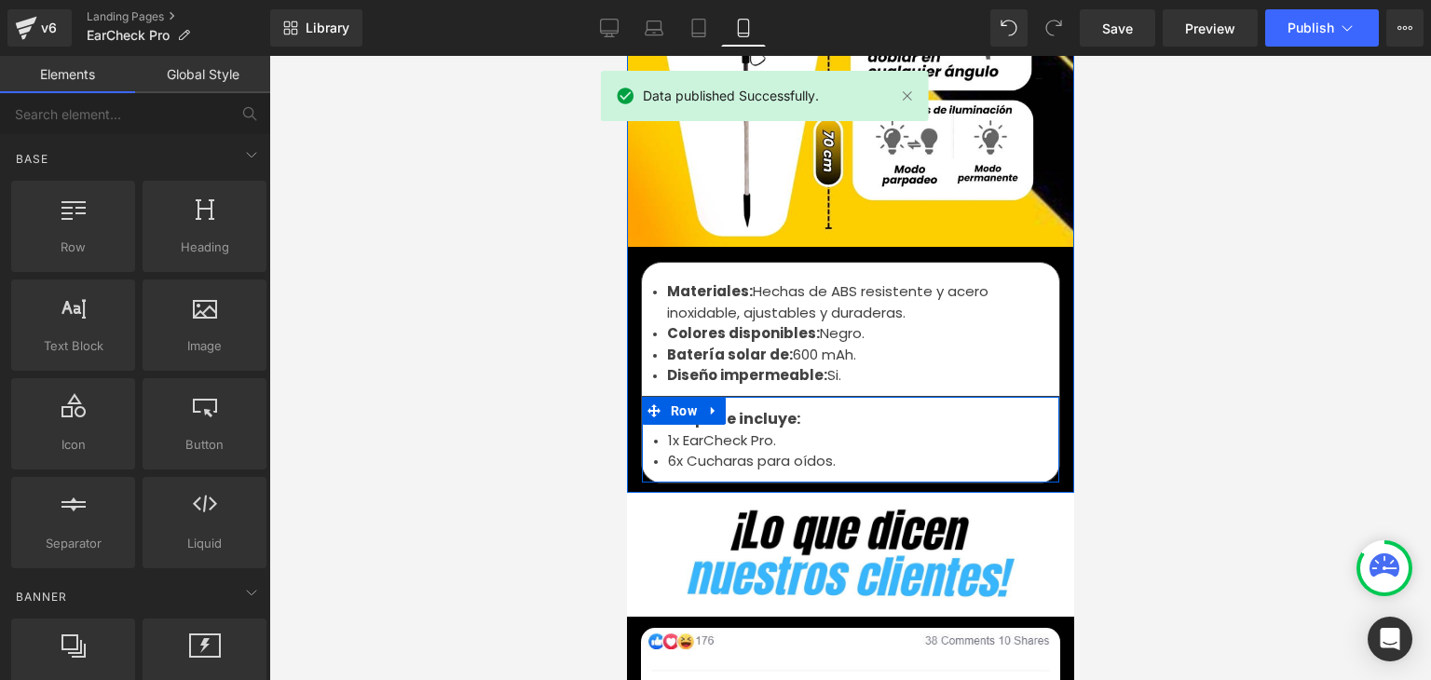
scroll to position [6333, 0]
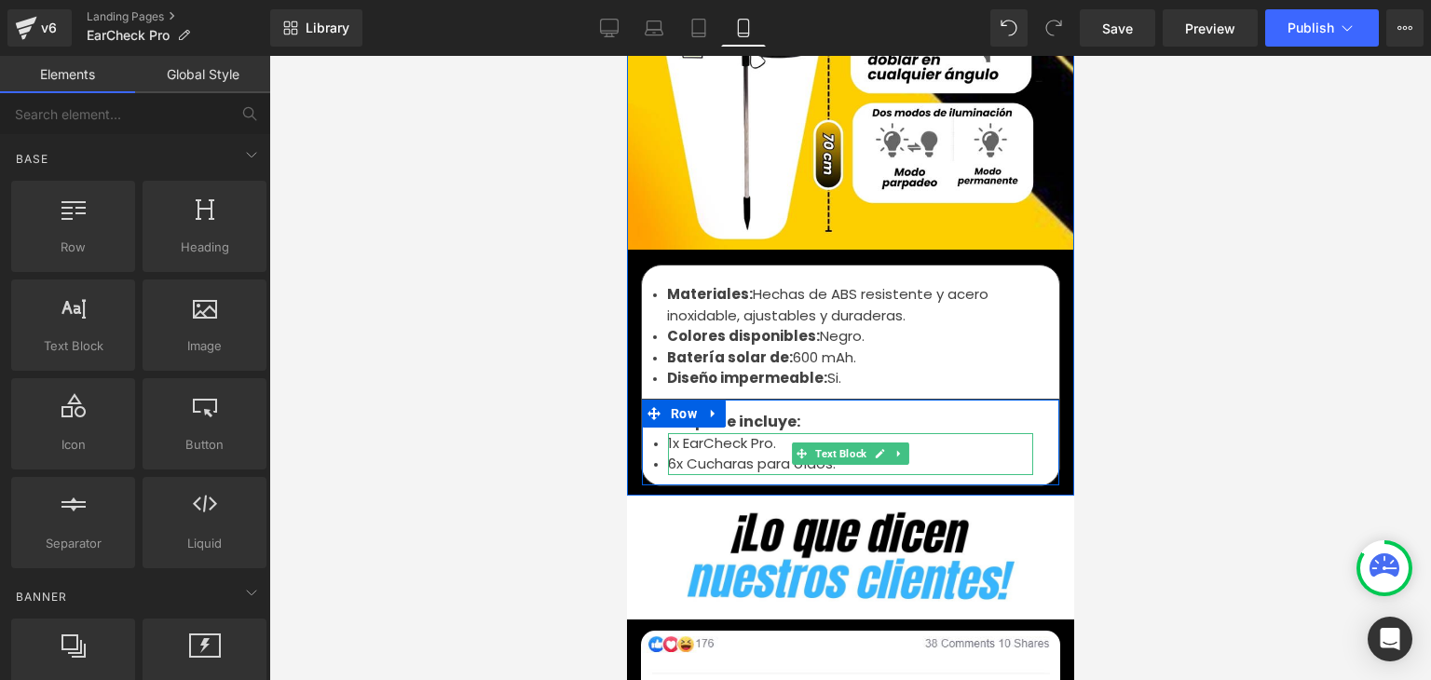
click at [753, 454] on li "6x Cucharas para oídos." at bounding box center [849, 464] width 365 height 21
click at [771, 454] on li "6x Cucharas para oídos." at bounding box center [849, 464] width 365 height 21
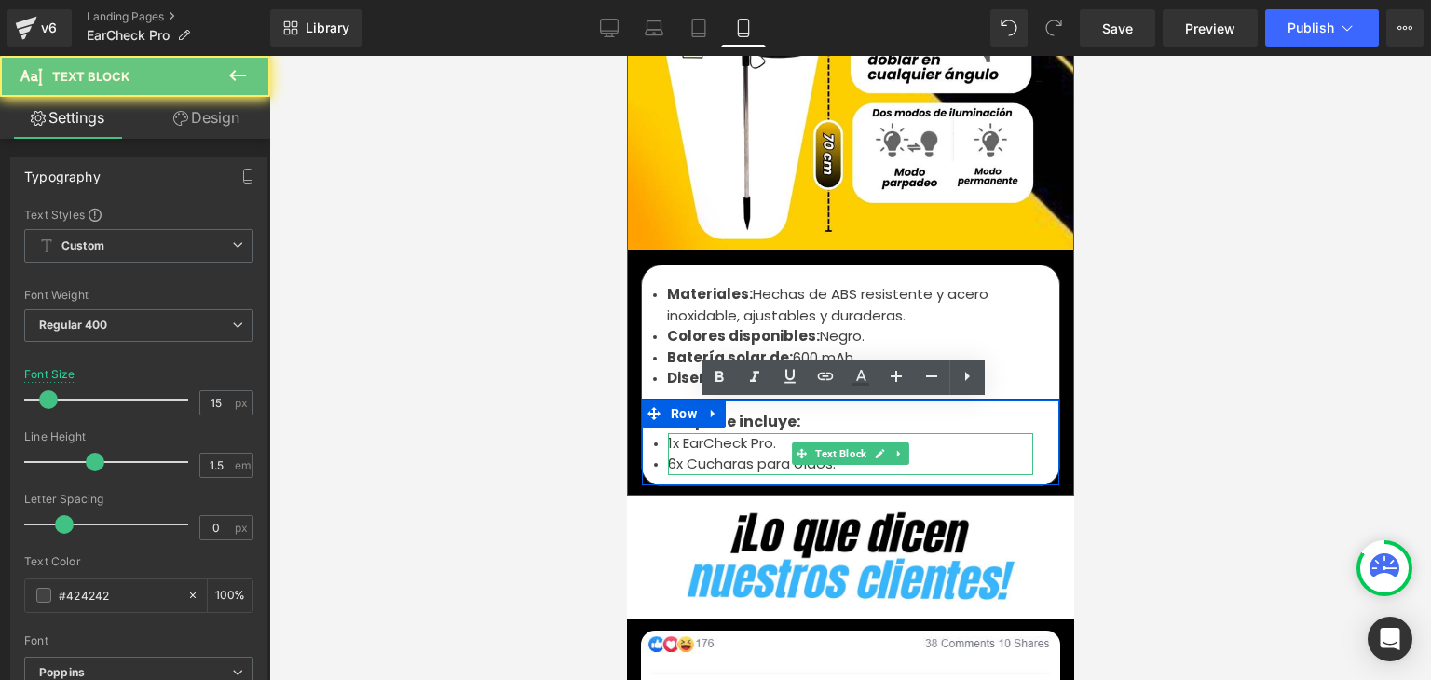
click at [734, 454] on li "6x Cucharas para oídos." at bounding box center [849, 464] width 365 height 21
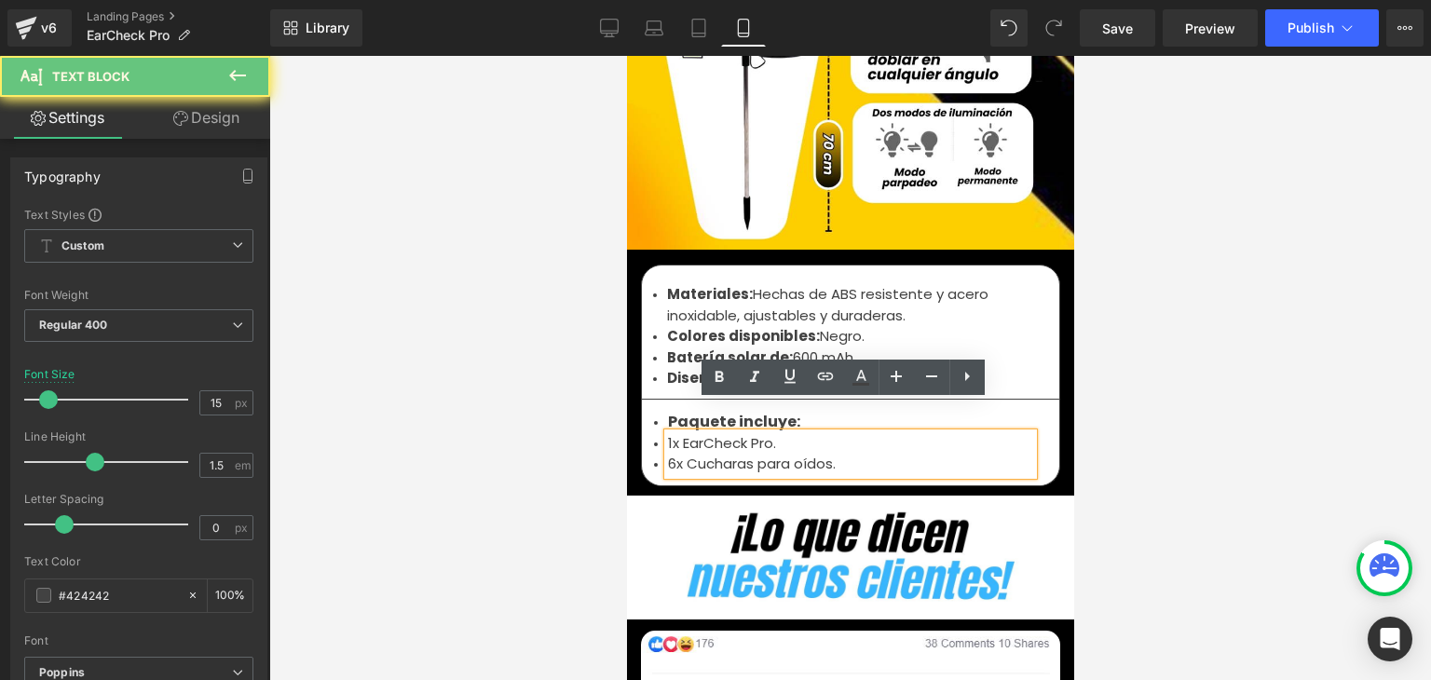
drag, startPoint x: 774, startPoint y: 433, endPoint x: 830, endPoint y: 436, distance: 56.0
click at [774, 454] on li "6x Cucharas para oídos." at bounding box center [849, 464] width 365 height 21
click at [830, 454] on li "6x Cucharas para oídos." at bounding box center [849, 464] width 365 height 21
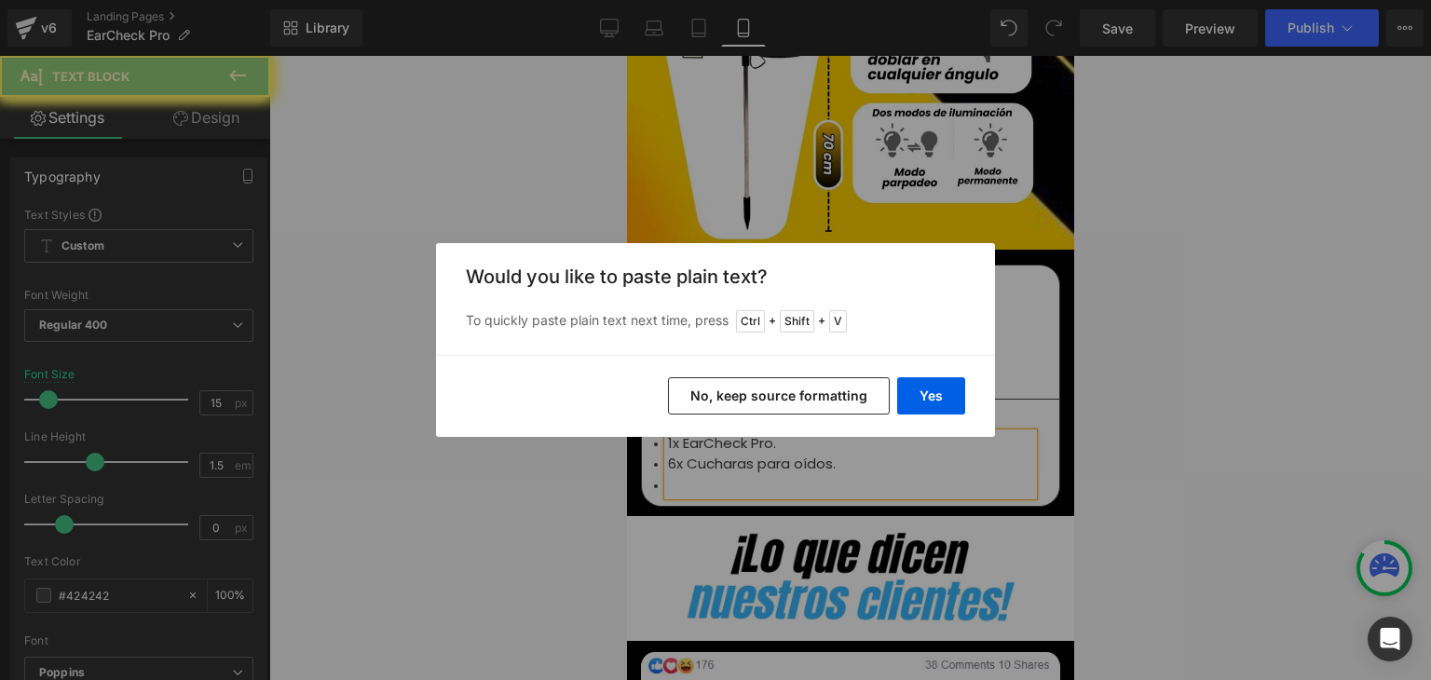
click at [943, 401] on button "Yes" at bounding box center [931, 395] width 68 height 37
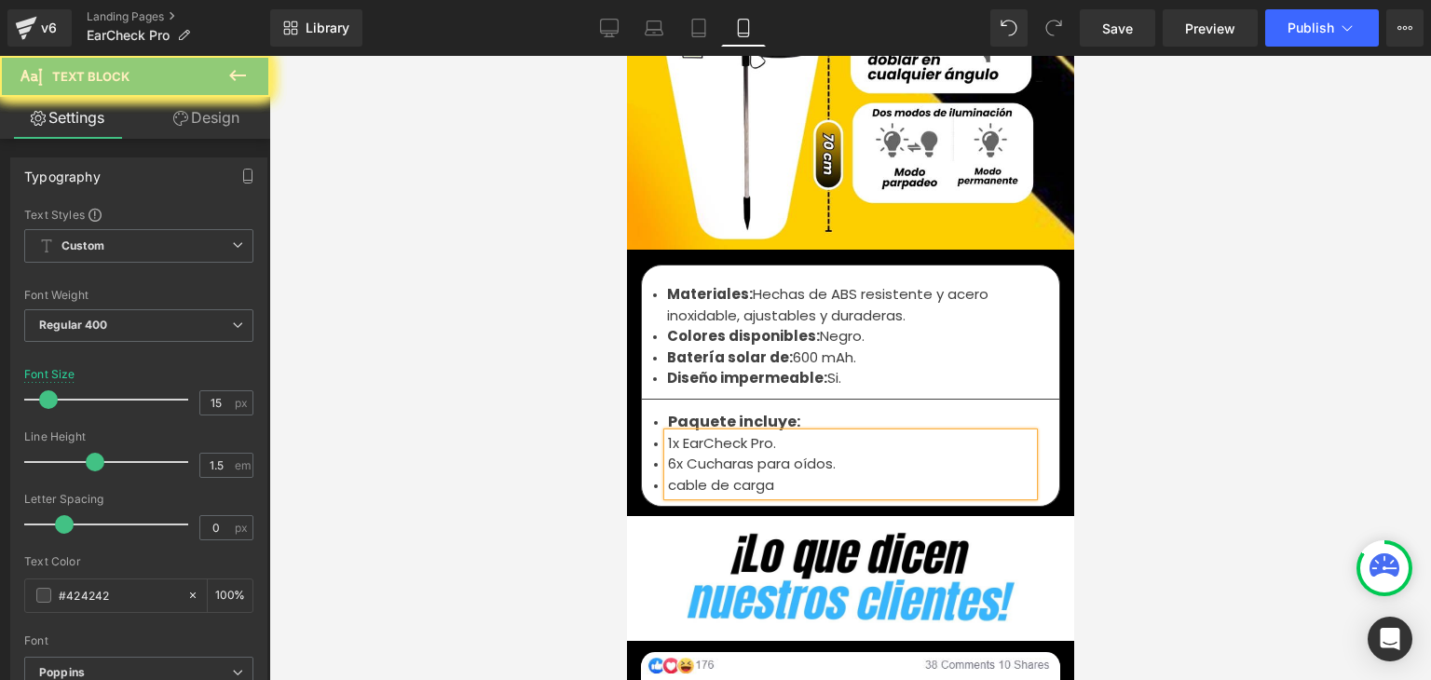
click at [786, 475] on li "cable de carga" at bounding box center [849, 485] width 365 height 21
click at [669, 475] on li "cable de carga." at bounding box center [849, 485] width 365 height 21
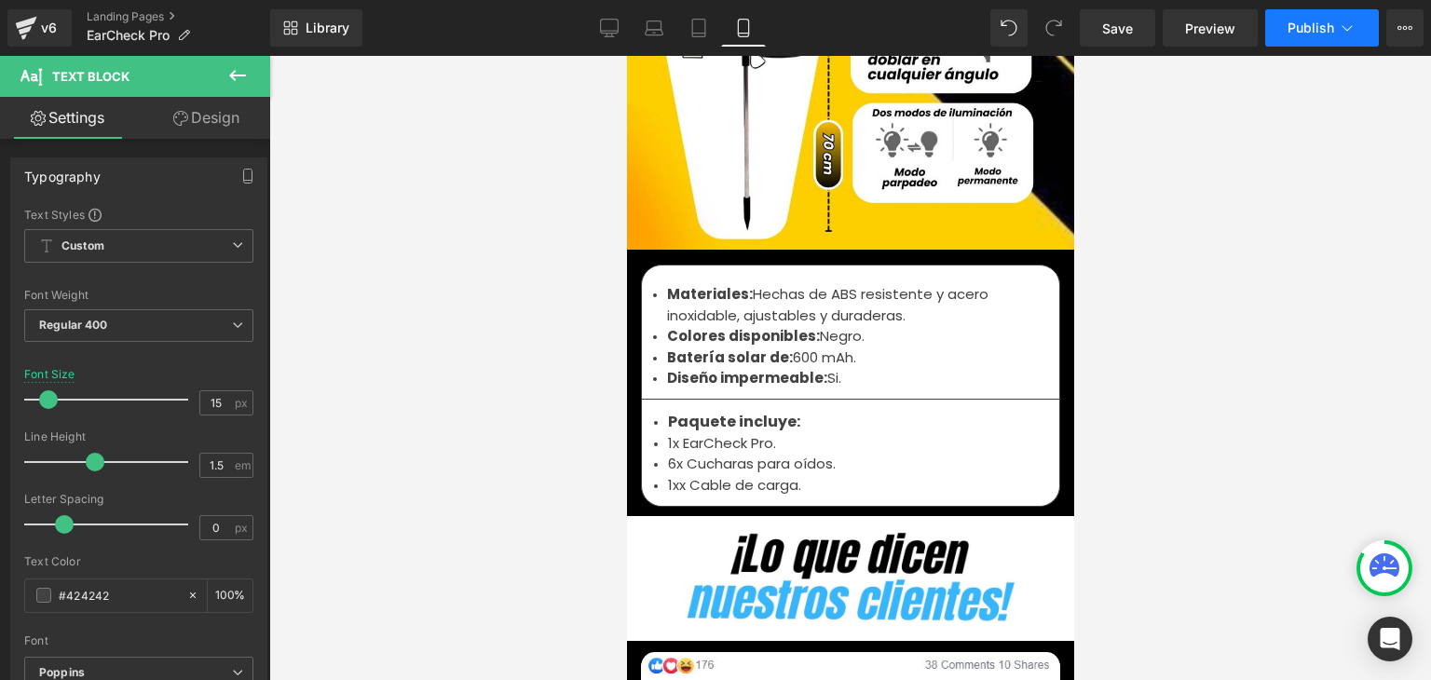
drag, startPoint x: 1305, startPoint y: 34, endPoint x: 377, endPoint y: 163, distance: 936.5
click at [1305, 34] on span "Publish" at bounding box center [1310, 27] width 47 height 15
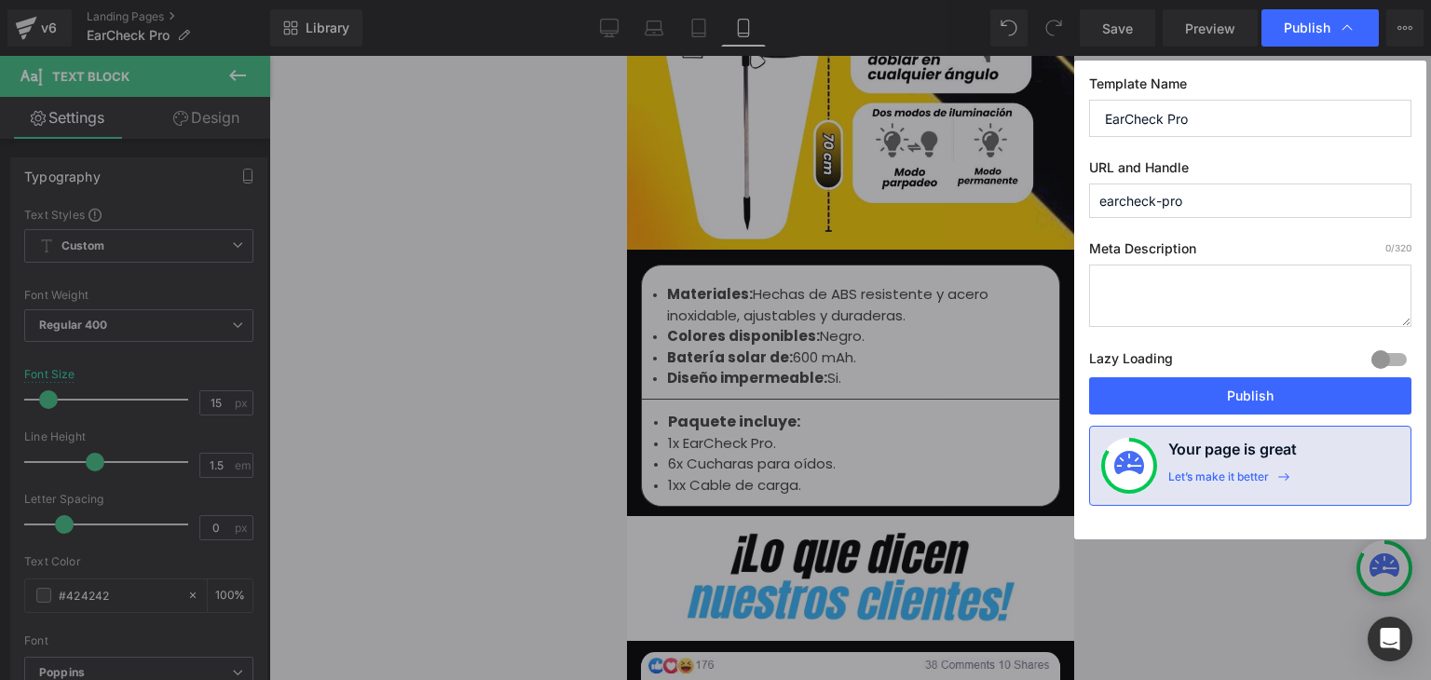
click at [1245, 388] on button "Publish" at bounding box center [1250, 395] width 322 height 37
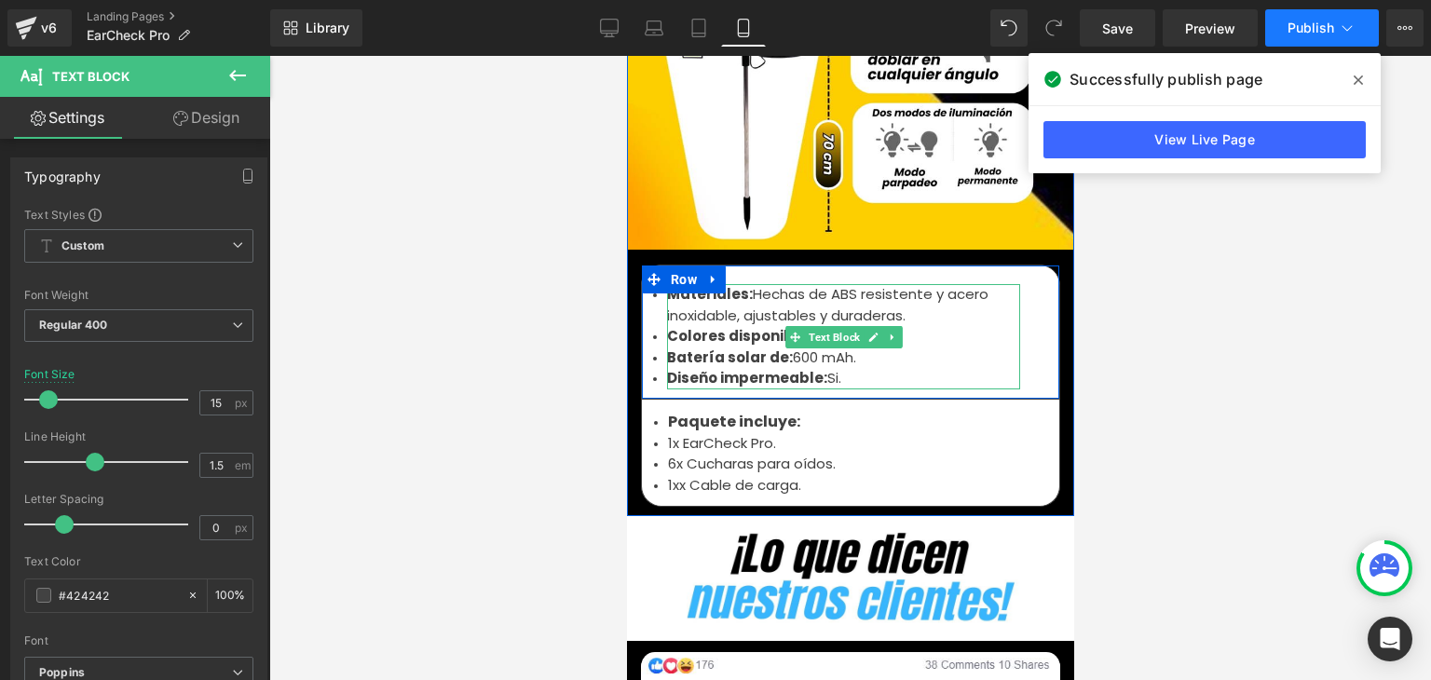
click at [713, 284] on li "Materiales: Hechas de ABS resistente y acero inoxidable, ajustables y duraderas." at bounding box center [842, 305] width 353 height 42
click at [739, 284] on li "Materiales: Hechas de ABS resistente y acero inoxidable, ajustables y duraderas." at bounding box center [842, 305] width 353 height 42
click at [887, 284] on li "Materiales: Hechas de ABS resistente y acero inoxidable, ajustables y duraderas." at bounding box center [842, 305] width 353 height 42
click at [902, 287] on li "Materiales: Hechas de ABS resistente y acero inoxidable, ajustables y duraderas." at bounding box center [842, 305] width 353 height 42
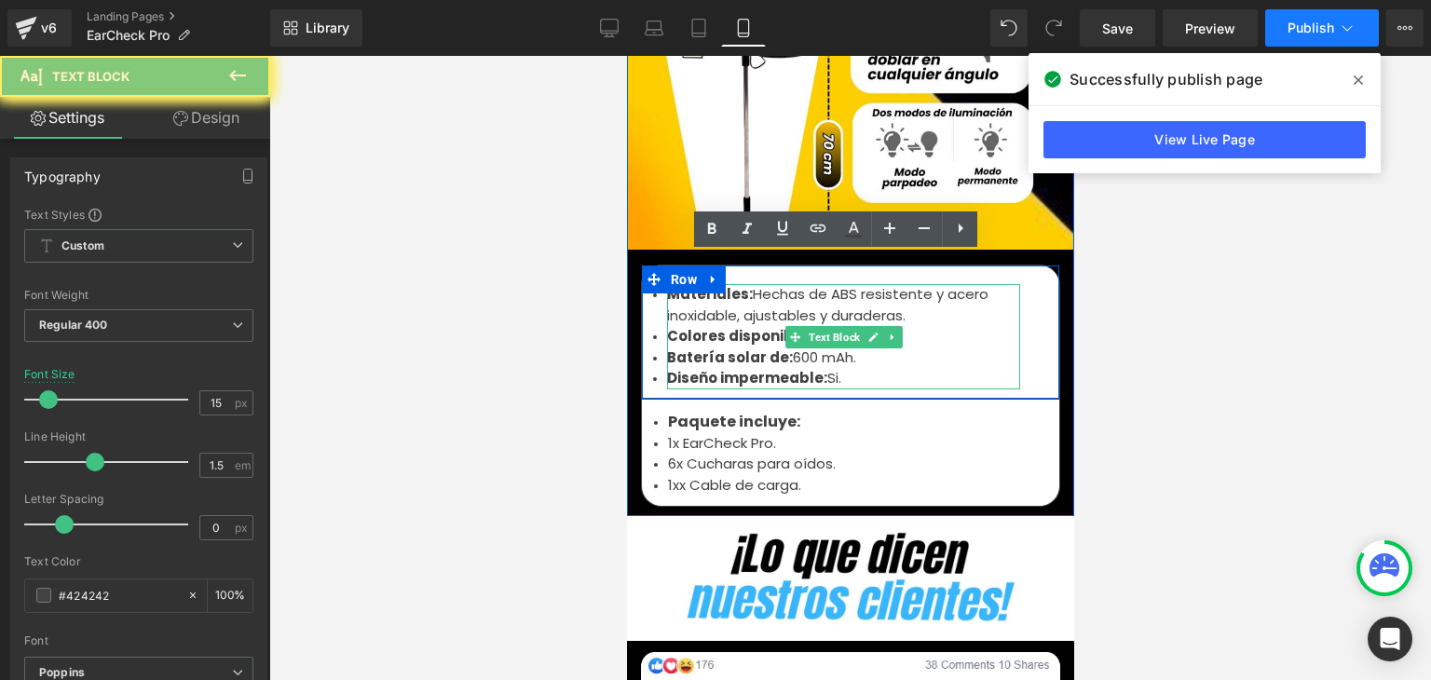
click at [822, 287] on li "Materiales: Hechas de ABS resistente y acero inoxidable, ajustables y duraderas." at bounding box center [842, 305] width 353 height 42
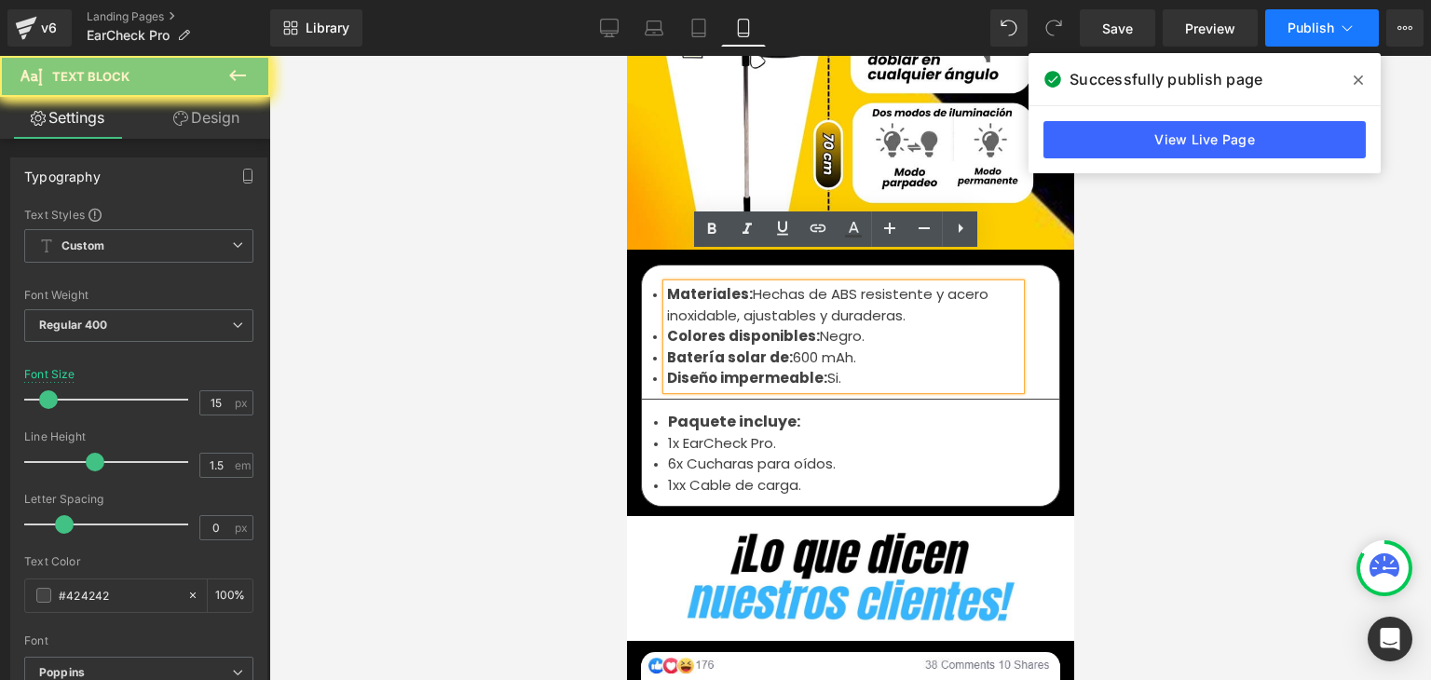
drag, startPoint x: 902, startPoint y: 288, endPoint x: 742, endPoint y: 262, distance: 162.3
click at [742, 284] on li "Materiales: Hechas de ABS resistente y acero inoxidable, ajustables y duraderas." at bounding box center [842, 305] width 353 height 42
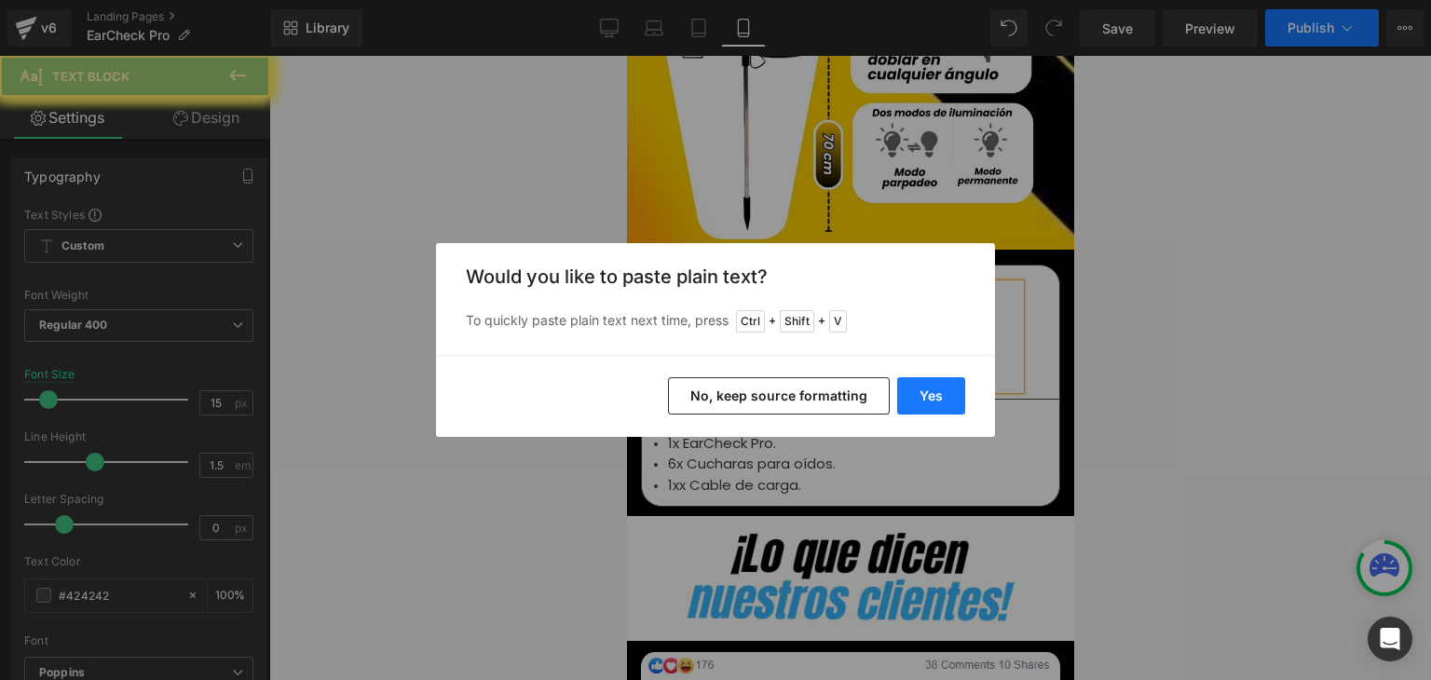
click at [911, 394] on button "Yes" at bounding box center [931, 395] width 68 height 37
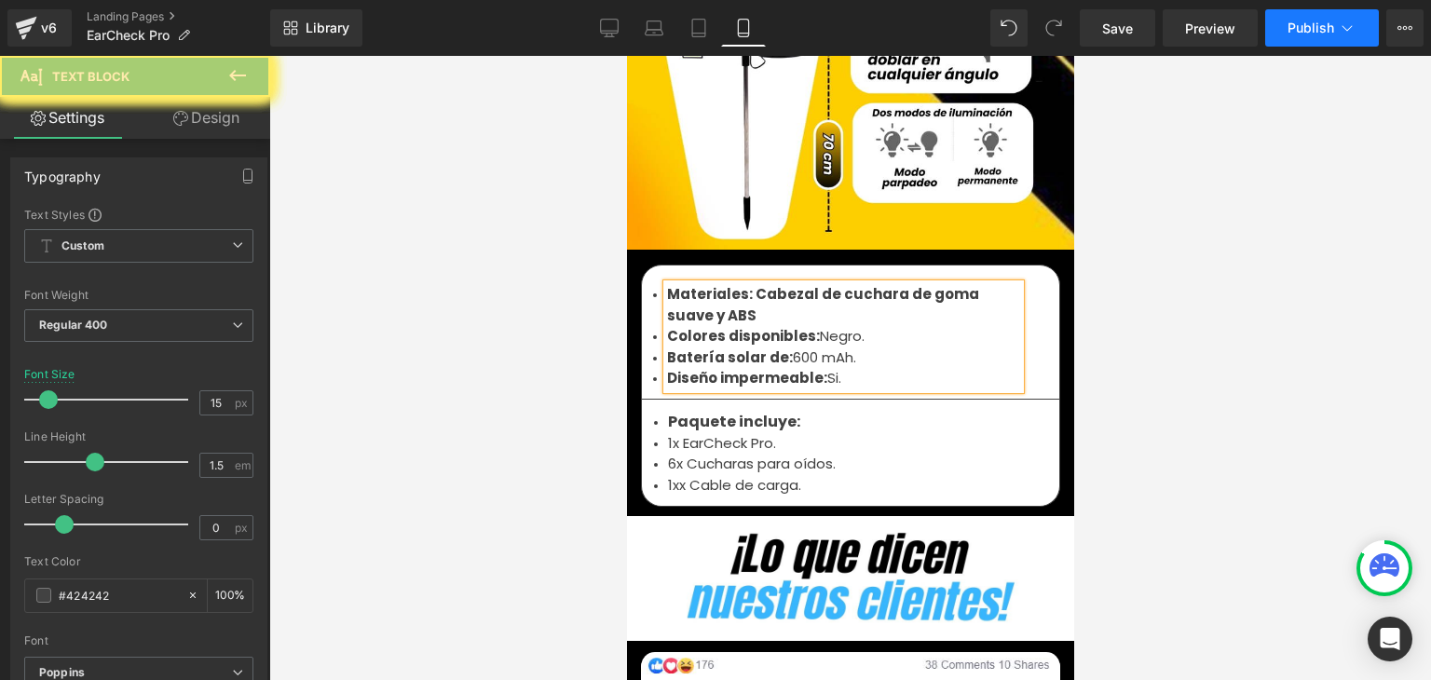
click at [735, 284] on li "Materiales: Cabezal de cuchara de goma suave y ABS" at bounding box center [842, 305] width 353 height 42
drag, startPoint x: 709, startPoint y: 288, endPoint x: 742, endPoint y: 251, distance: 50.1
click at [742, 284] on li "Materiales: Cabezal de cuchara de goma suave y ABS." at bounding box center [842, 305] width 353 height 42
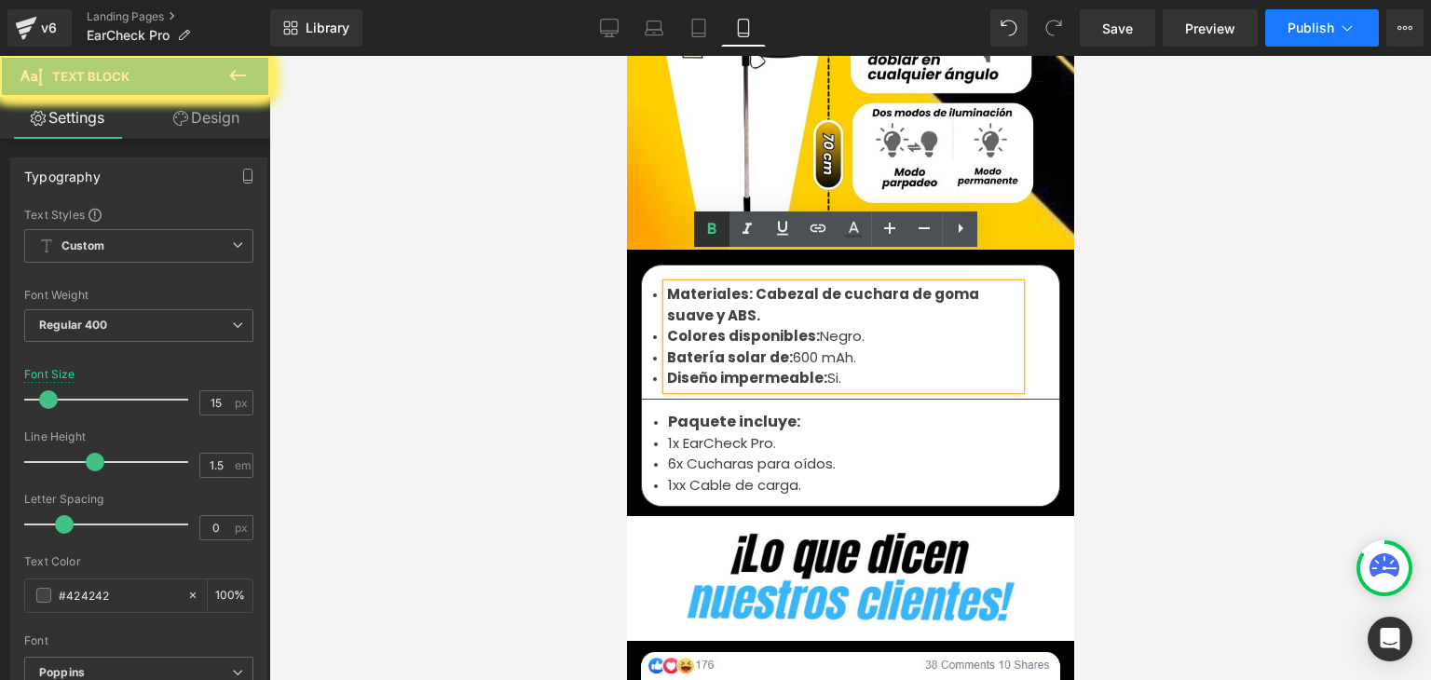
click at [717, 237] on icon at bounding box center [711, 229] width 22 height 22
click at [726, 284] on li "Materiales: Cabezal de cuchara de goma suave y ABS." at bounding box center [842, 305] width 353 height 42
drag, startPoint x: 848, startPoint y: 288, endPoint x: 744, endPoint y: 270, distance: 105.8
click at [744, 284] on li "Materiales: Cabezal de cuchara de goma suave y ABS de excelente calidad." at bounding box center [842, 305] width 353 height 42
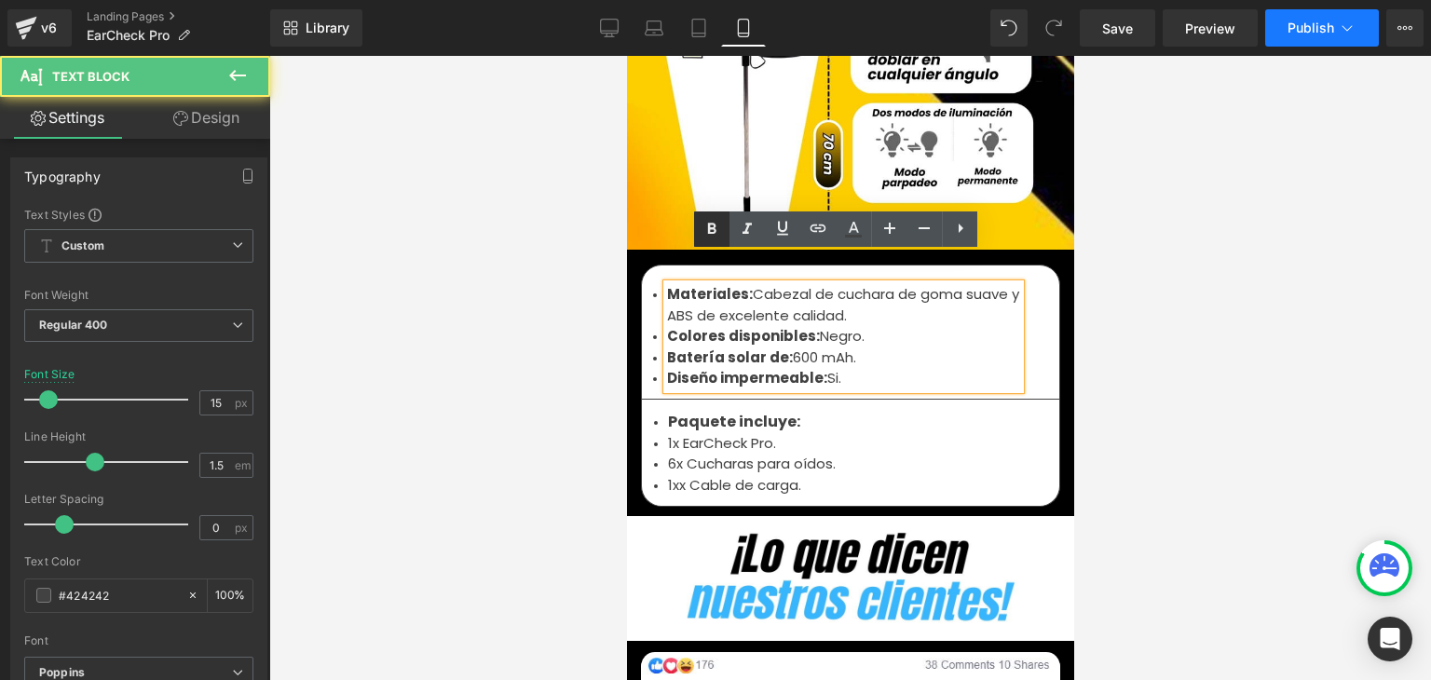
click at [713, 234] on icon at bounding box center [711, 229] width 22 height 22
click at [709, 224] on icon at bounding box center [712, 229] width 8 height 11
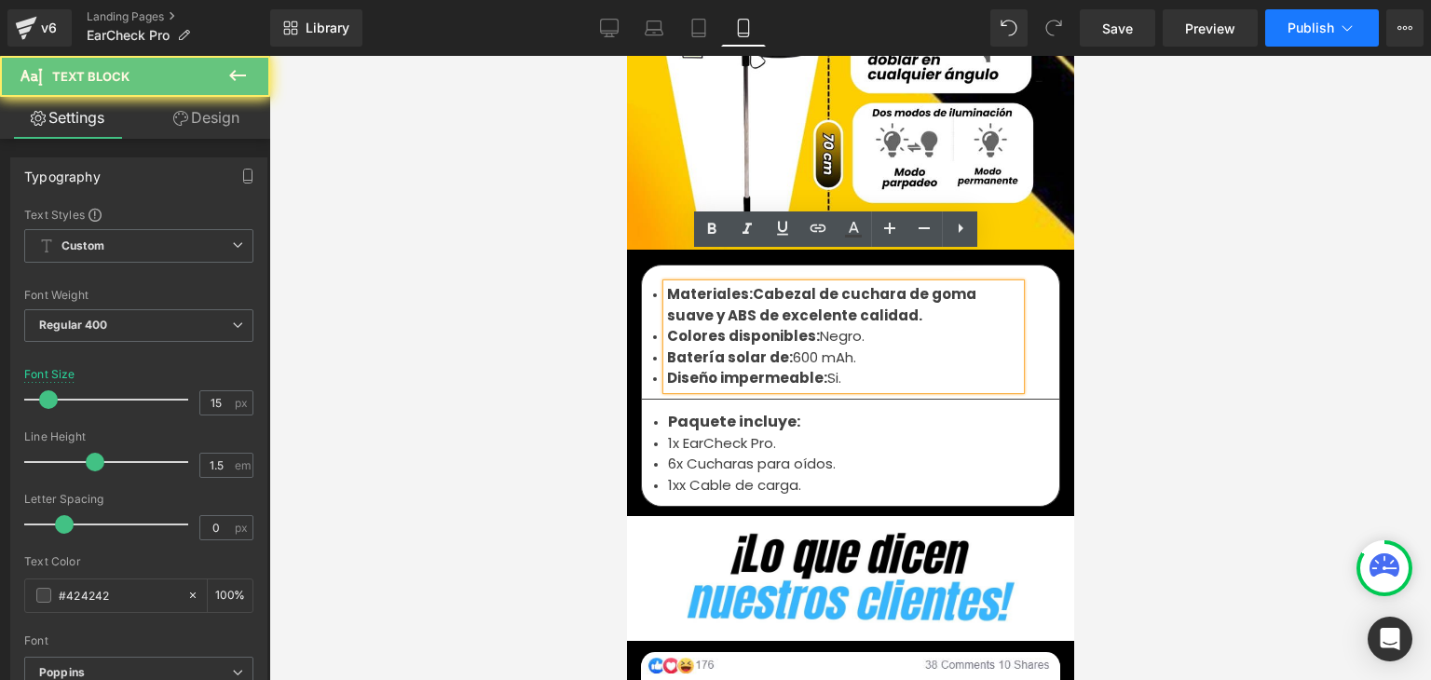
click at [744, 284] on li "Materiales: Cabezal de cuchara de goma suave y ABS de excelente calidad." at bounding box center [842, 305] width 353 height 42
click at [711, 233] on icon at bounding box center [712, 229] width 8 height 11
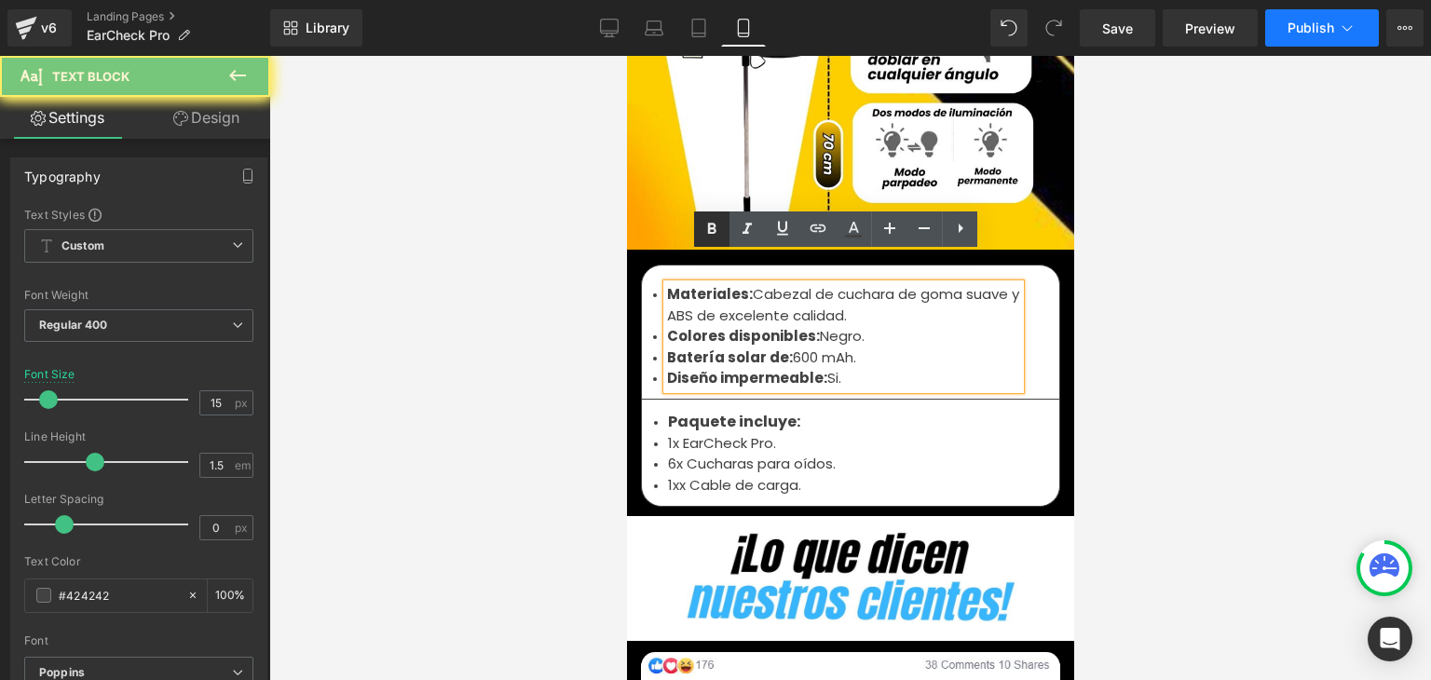
click at [777, 284] on li "Materiales: Cabezal de cuchara de goma suave y ABS de excelente calidad." at bounding box center [842, 305] width 353 height 42
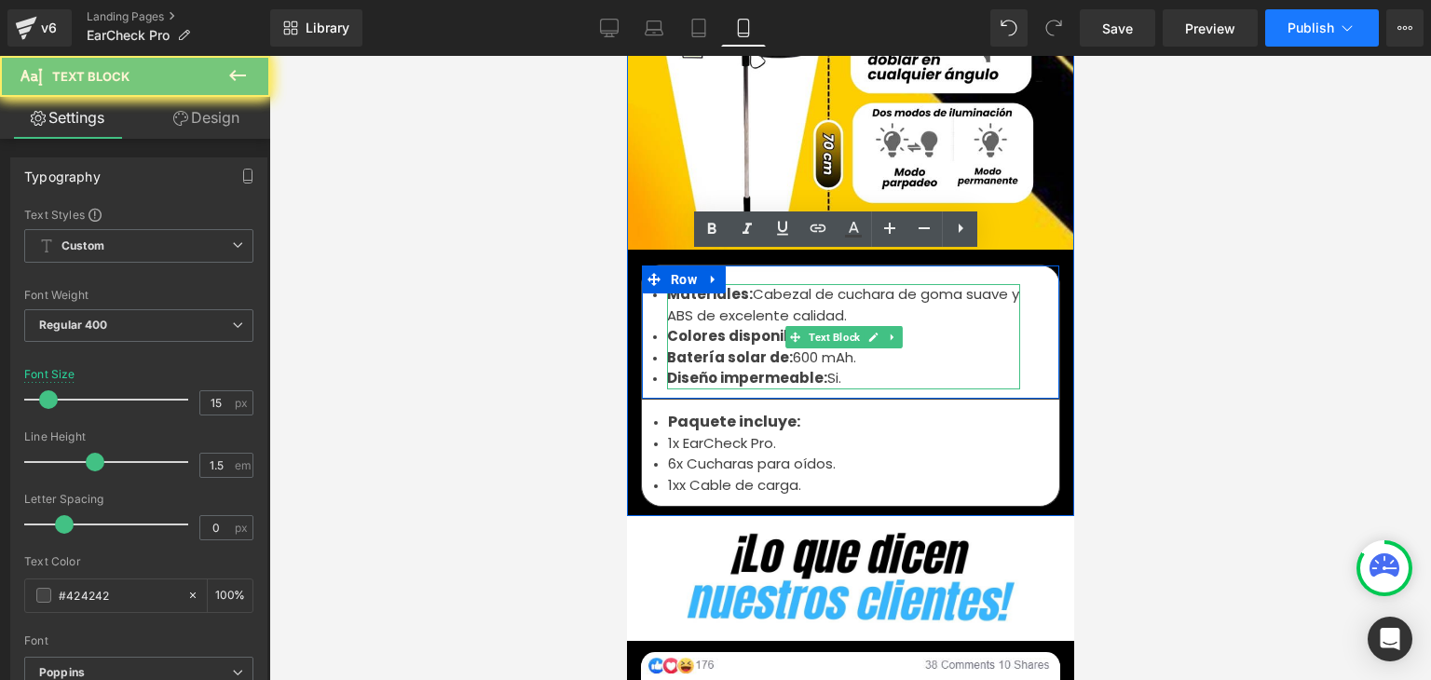
drag, startPoint x: 840, startPoint y: 351, endPoint x: 660, endPoint y: 333, distance: 180.6
click at [666, 333] on div "Materiales: Cabezal de cuchara de goma suave y ABS de excelente calidad. Colore…" at bounding box center [842, 336] width 353 height 105
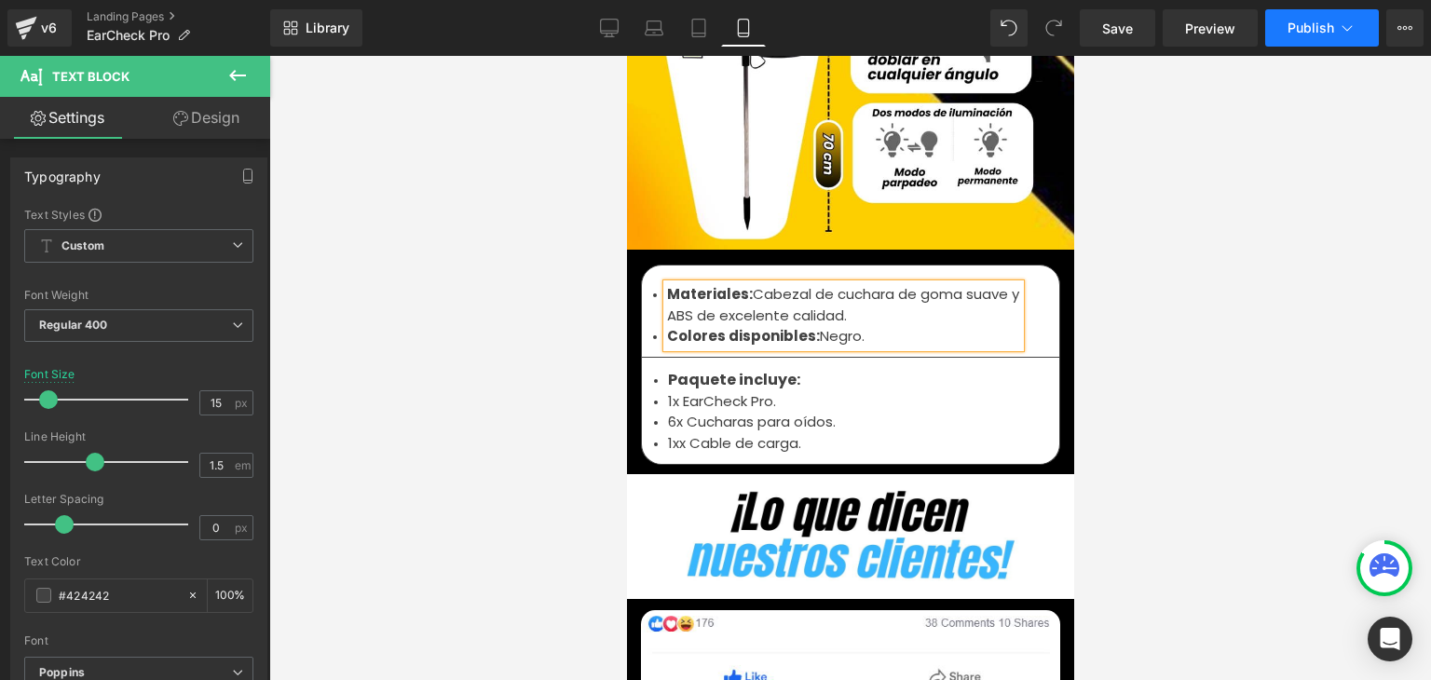
click at [1310, 23] on span "Publish" at bounding box center [1310, 27] width 47 height 15
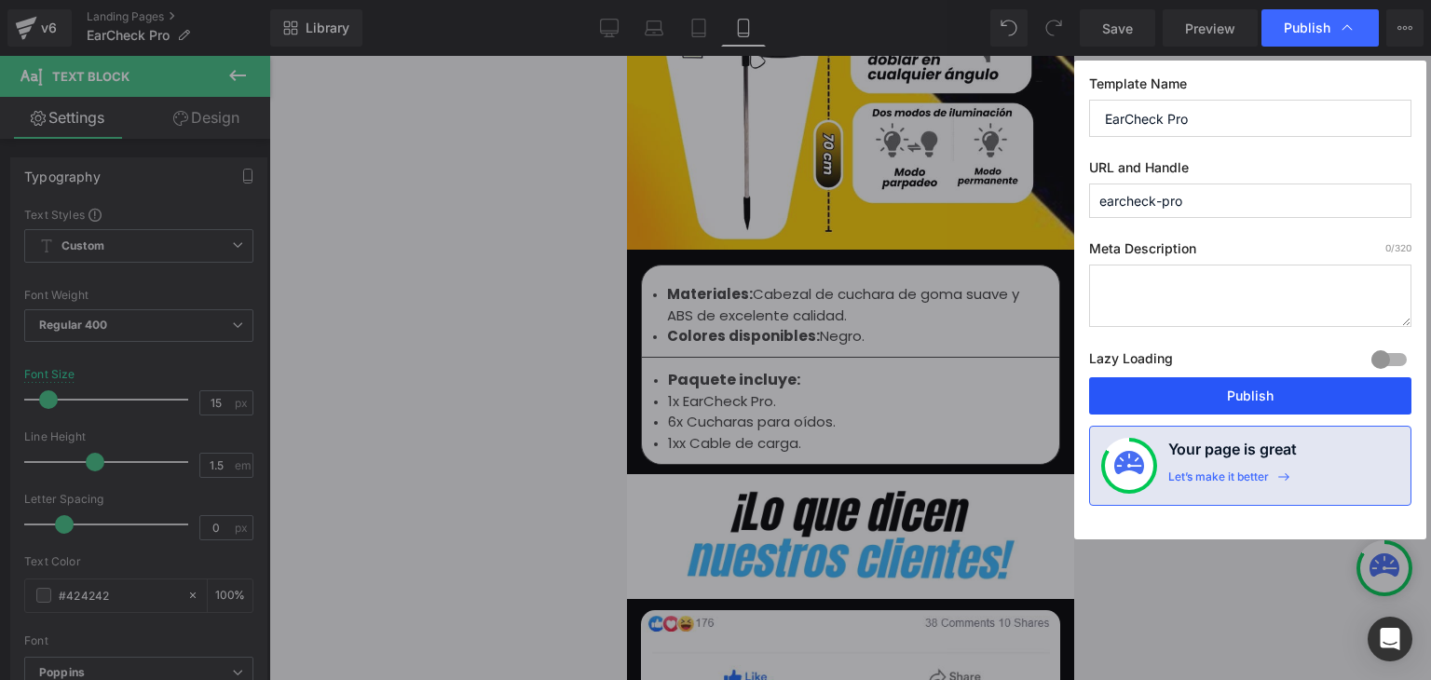
click at [1218, 397] on button "Publish" at bounding box center [1250, 395] width 322 height 37
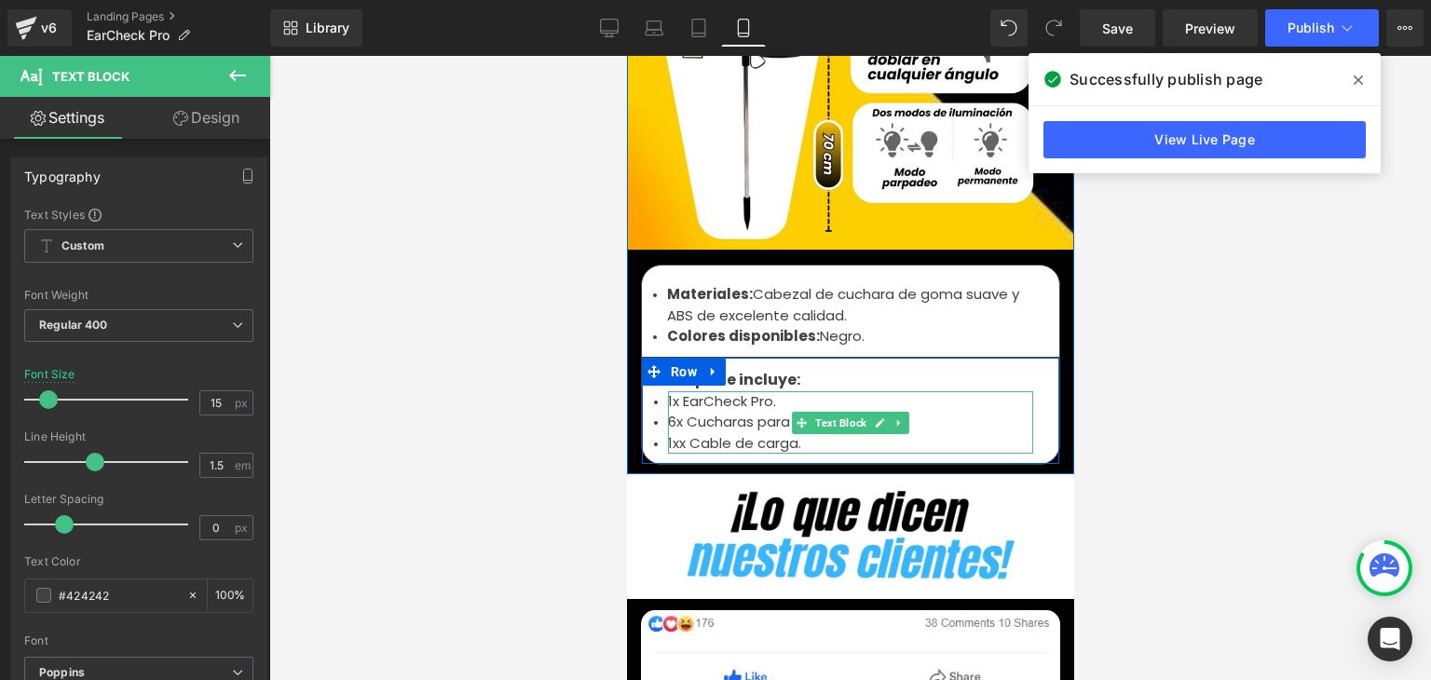
scroll to position [6240, 0]
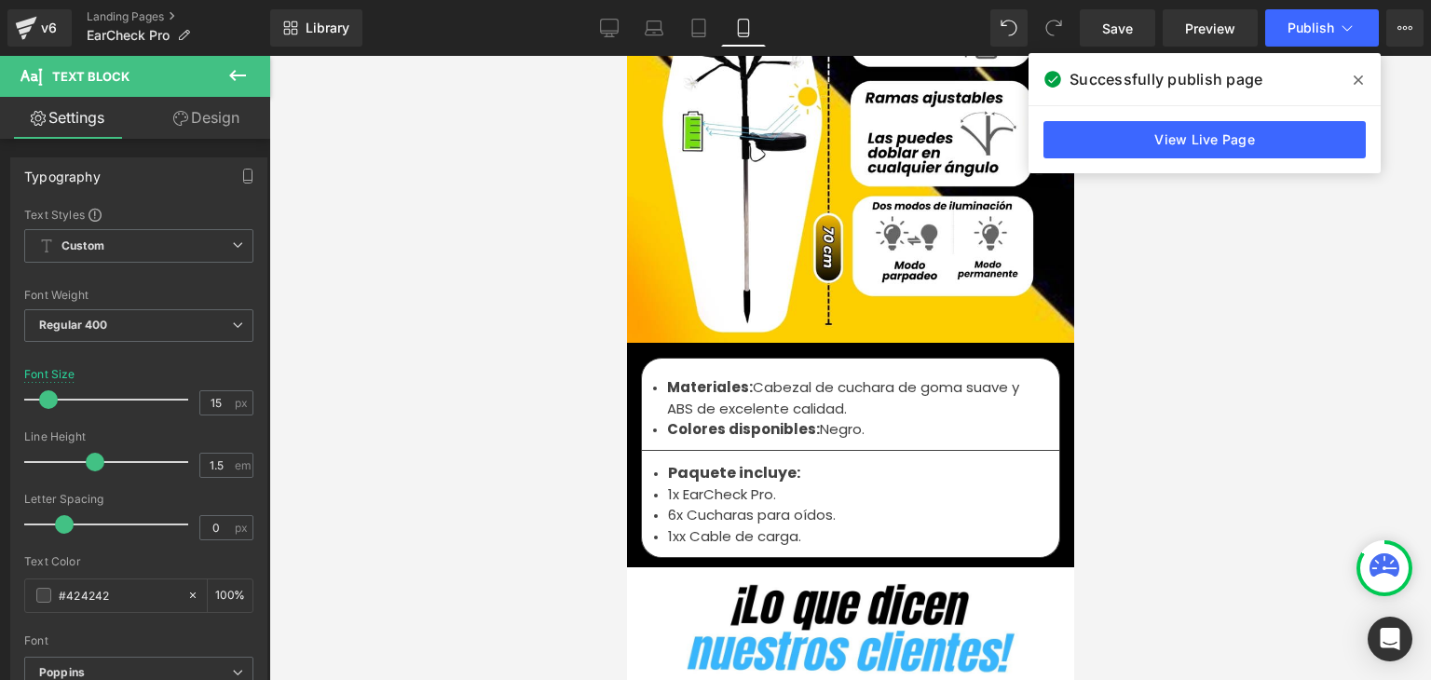
click at [1352, 81] on span at bounding box center [1358, 80] width 30 height 30
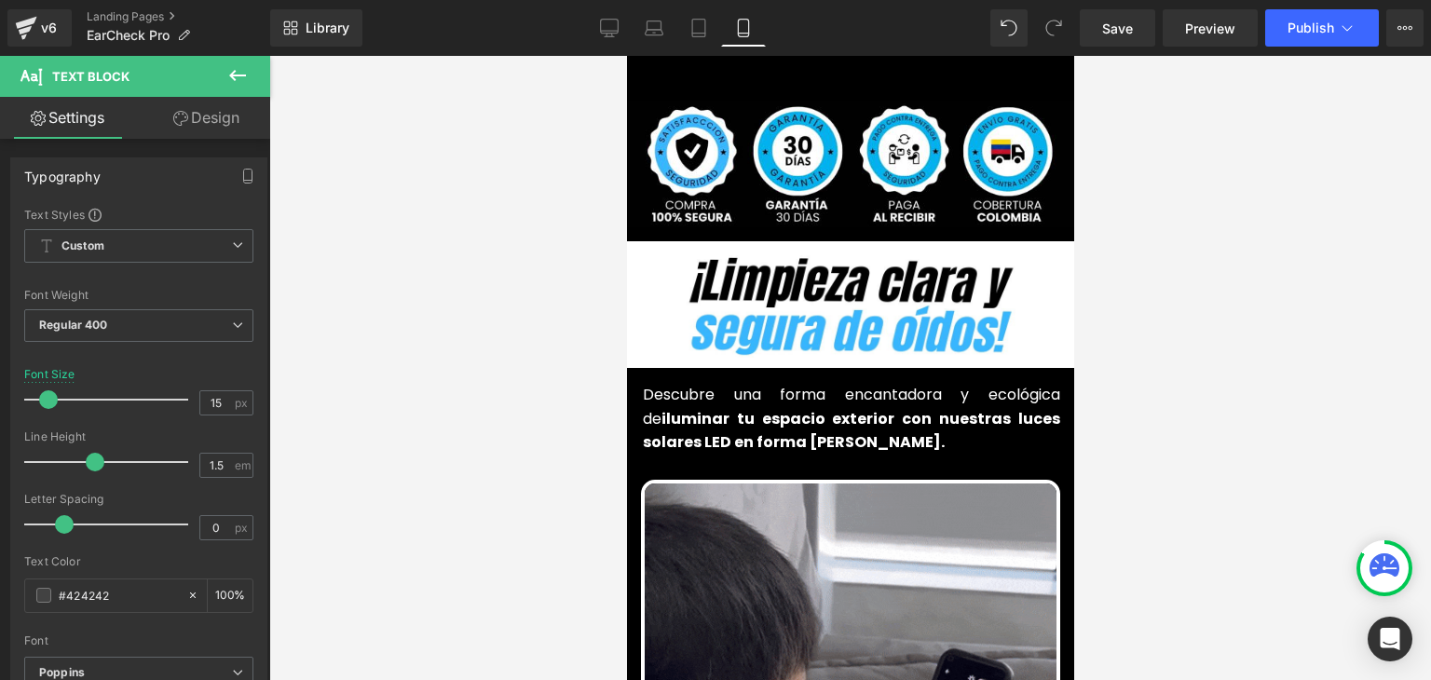
scroll to position [652, 0]
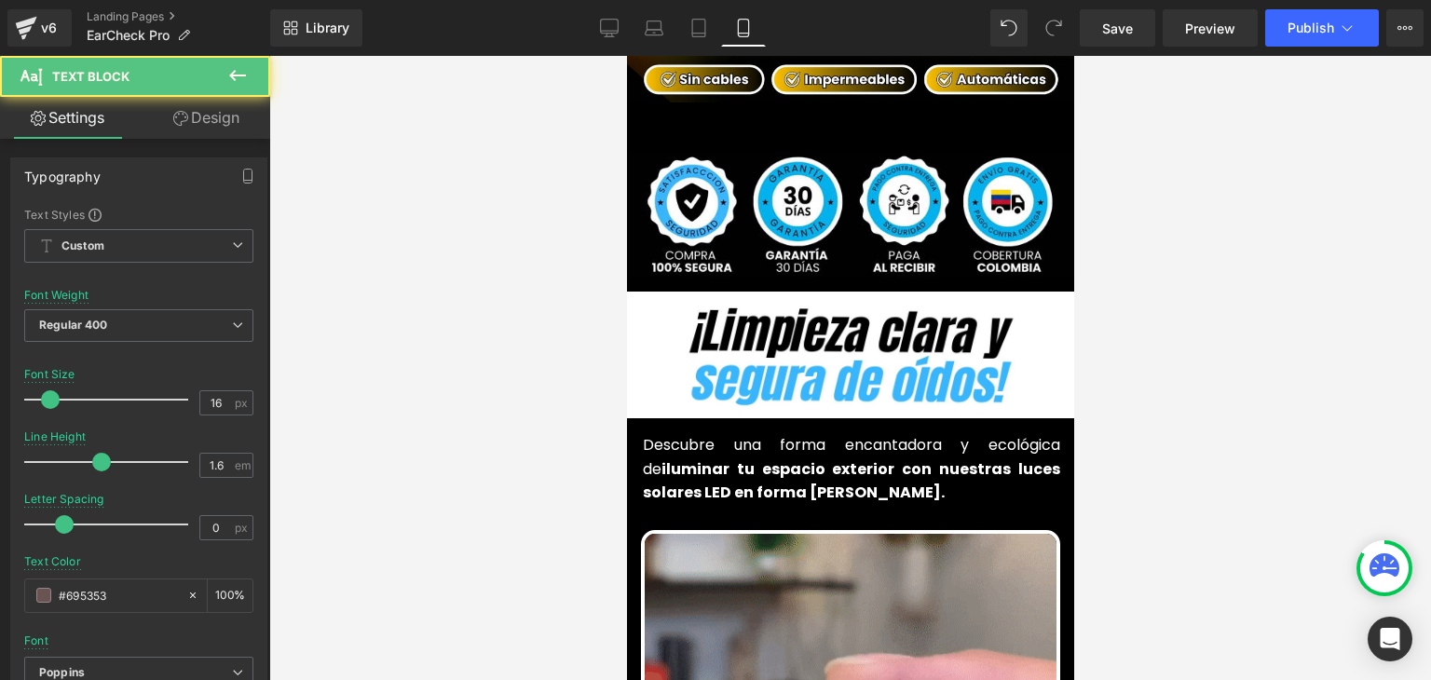
click at [783, 433] on p "Descubre una forma encantadora y ecológica de iluminar tu espacio exterior con …" at bounding box center [850, 469] width 417 height 72
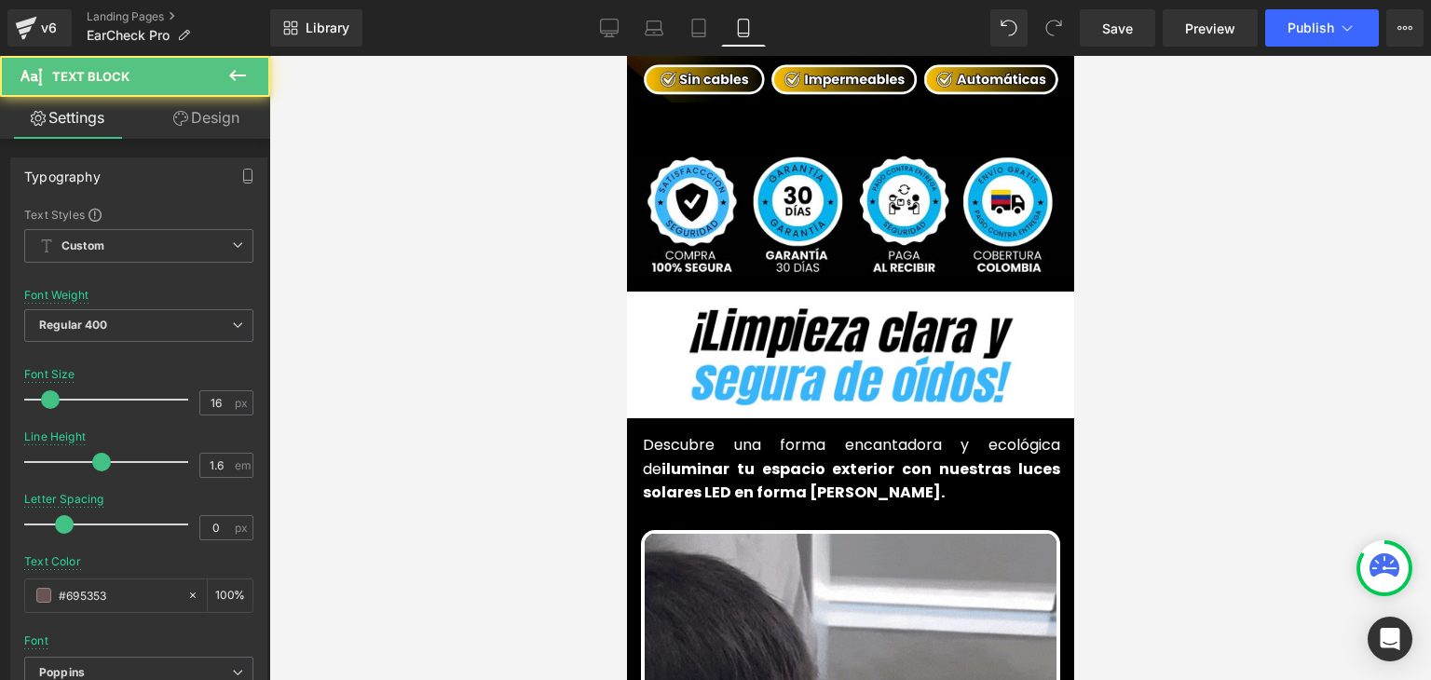
click at [757, 458] on span "iluminar tu espacio exterior con nuestras luces solares LED en forma [PERSON_NA…" at bounding box center [850, 481] width 417 height 46
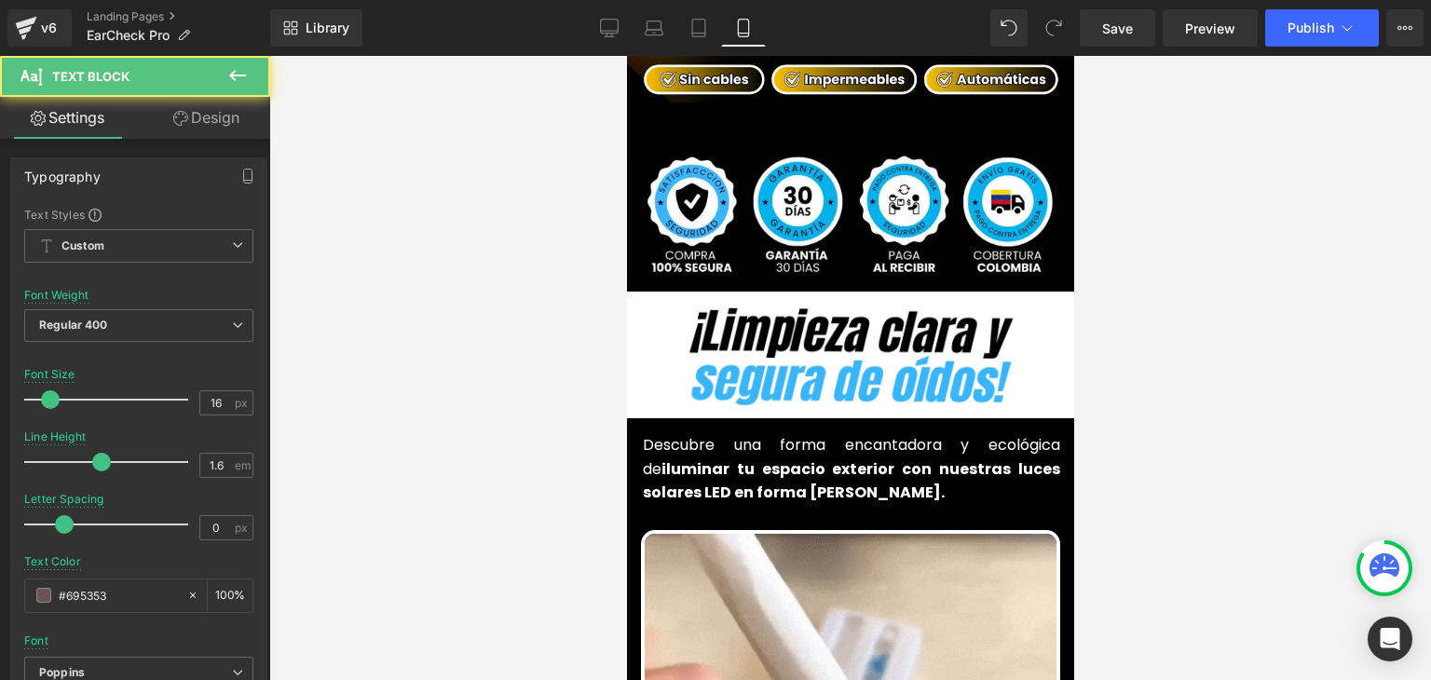
click at [757, 458] on span "iluminar tu espacio exterior con nuestras luces solares LED en forma [PERSON_NA…" at bounding box center [850, 481] width 417 height 46
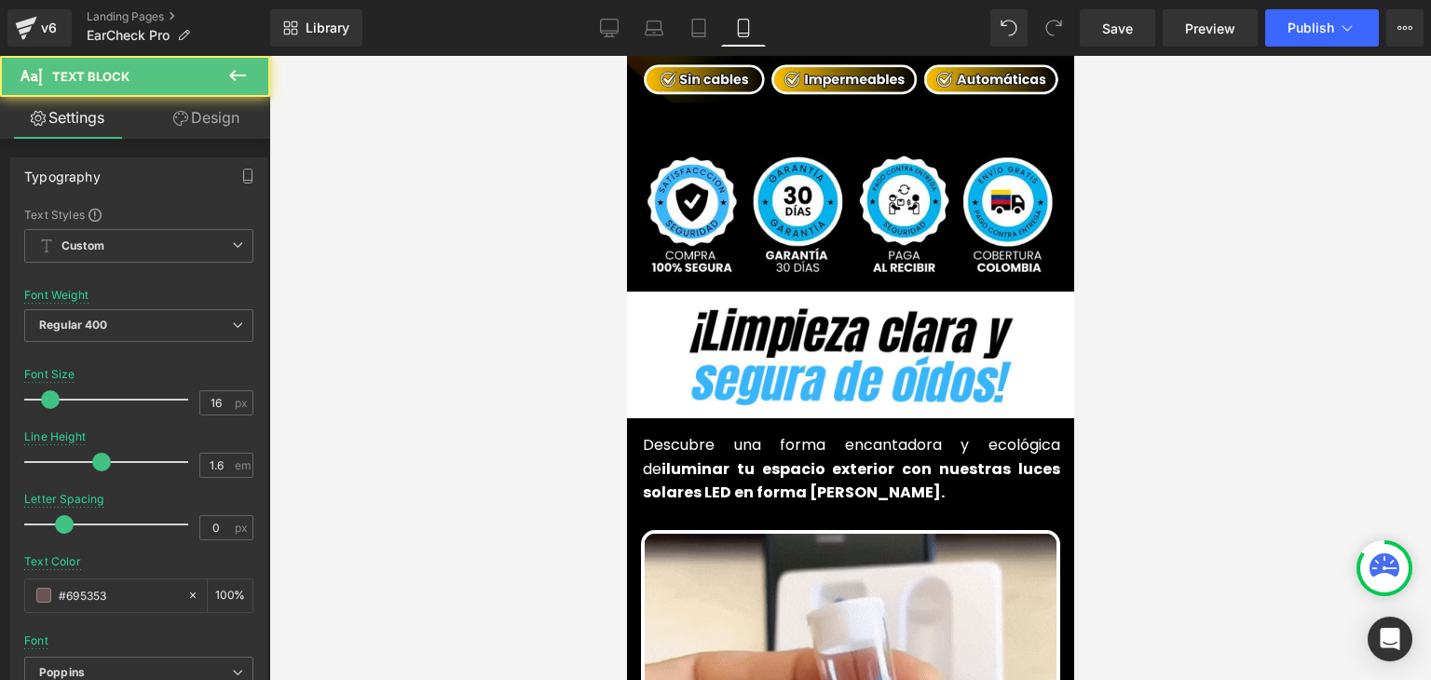
click at [757, 458] on span "iluminar tu espacio exterior con nuestras luces solares LED en forma [PERSON_NA…" at bounding box center [850, 481] width 417 height 46
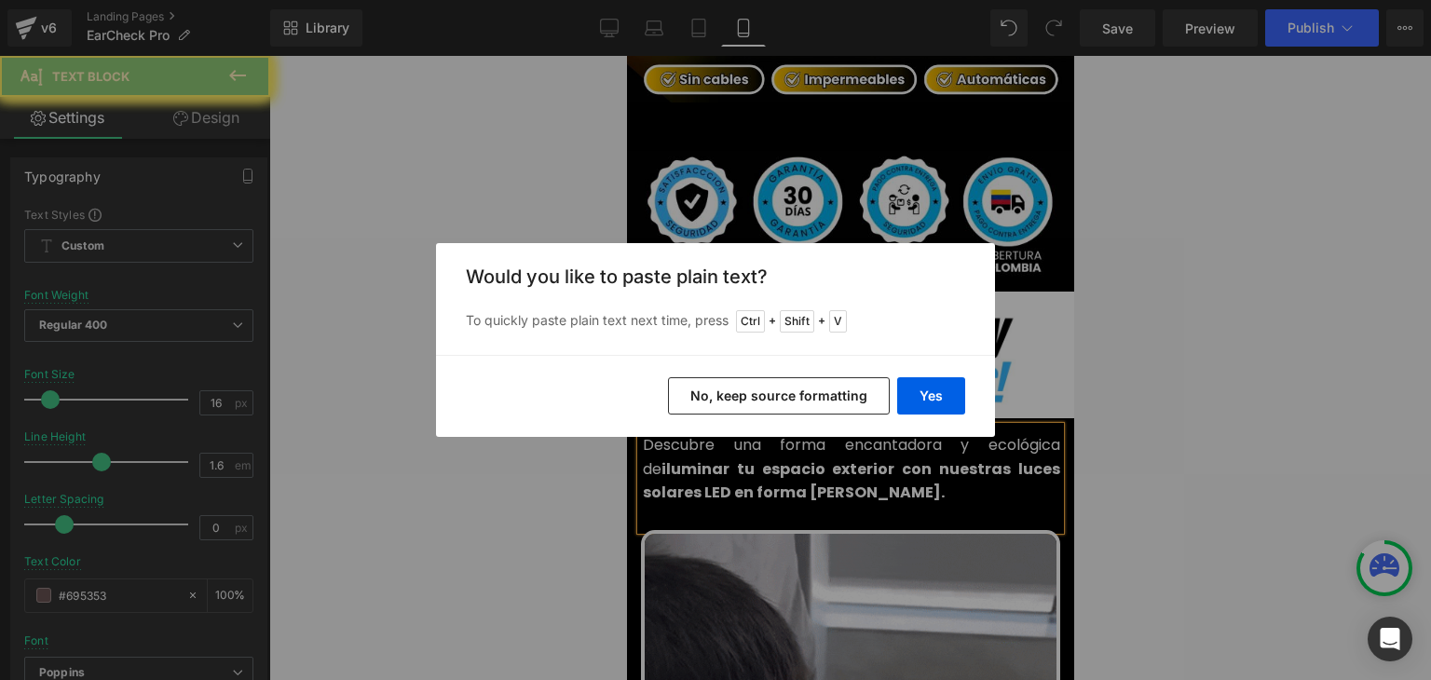
click at [939, 400] on button "Yes" at bounding box center [931, 395] width 68 height 37
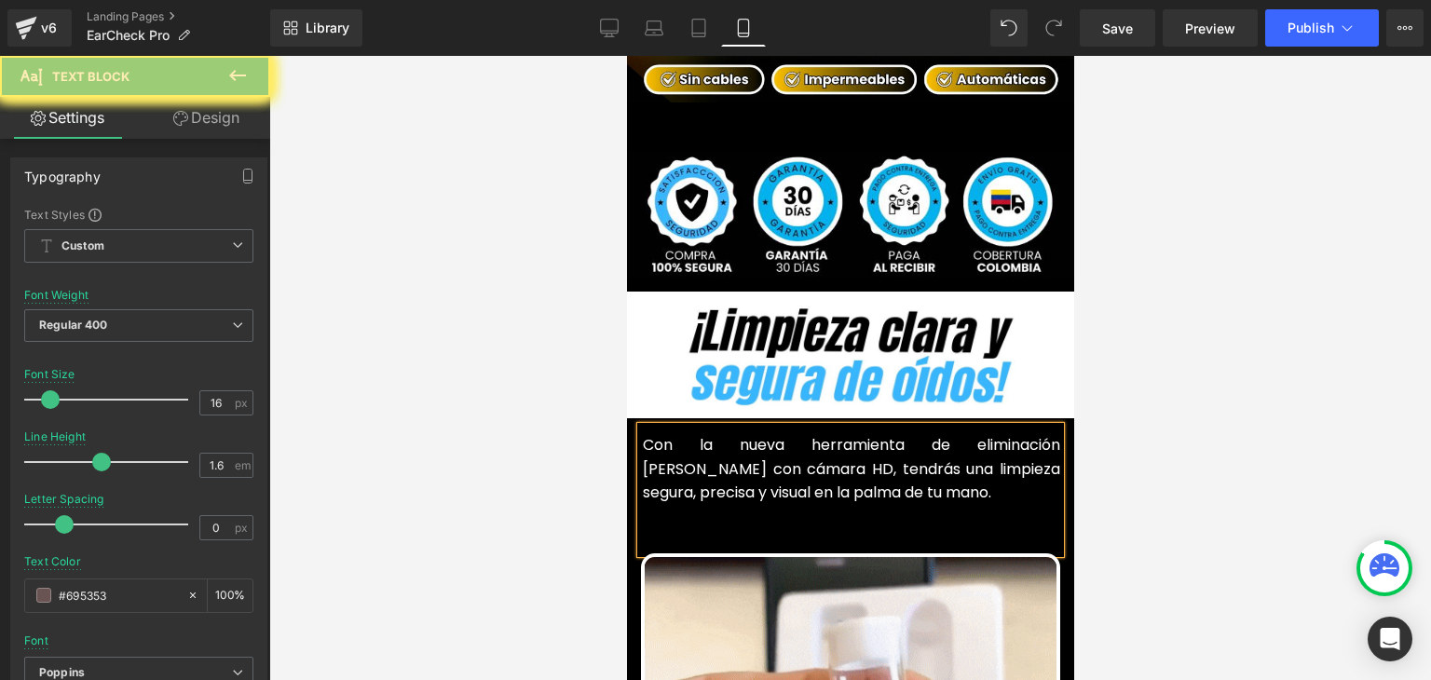
click at [721, 505] on p at bounding box center [850, 517] width 417 height 24
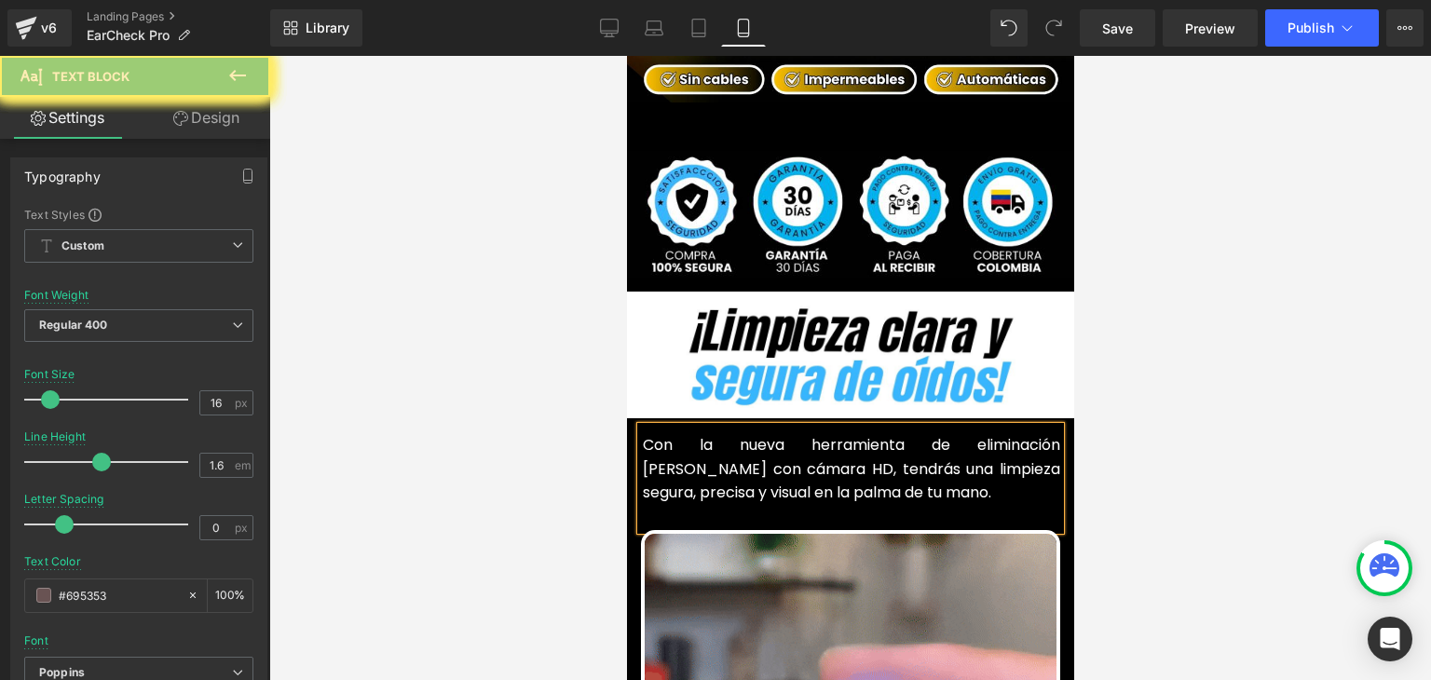
drag, startPoint x: 797, startPoint y: 458, endPoint x: 733, endPoint y: 445, distance: 65.6
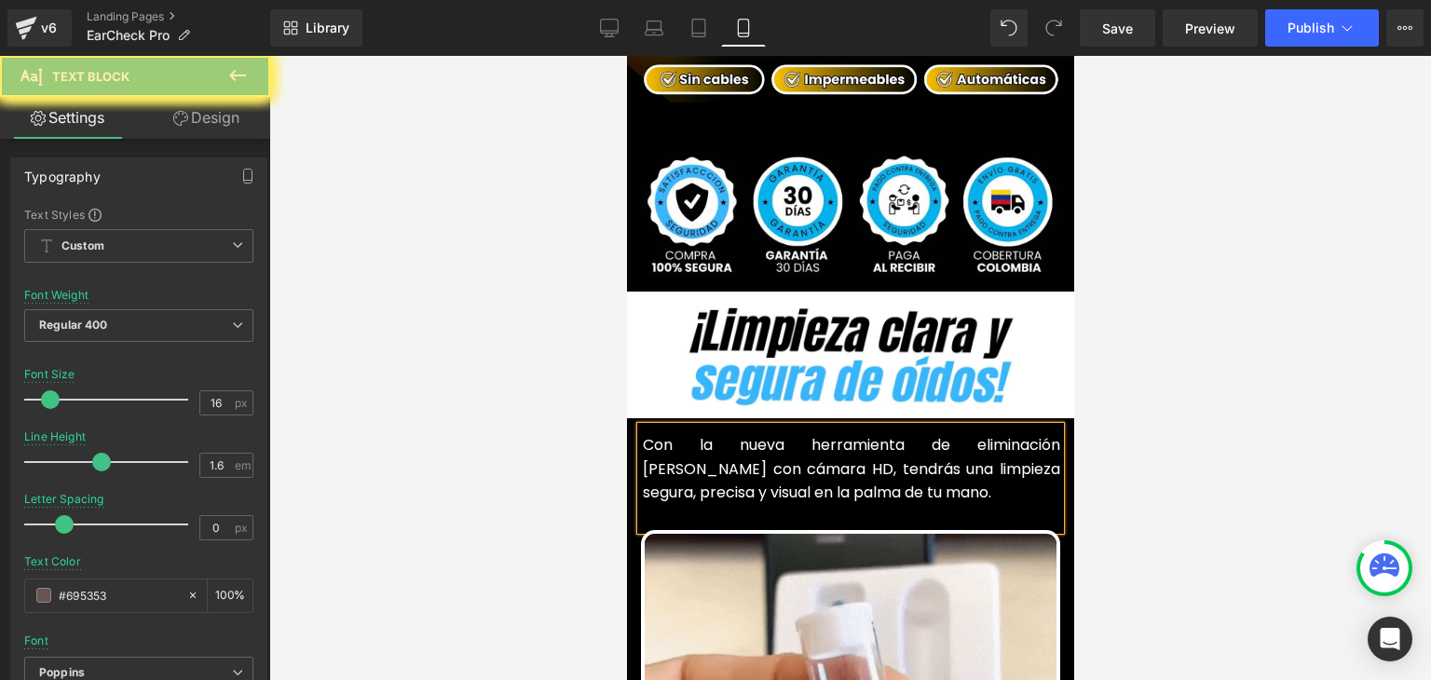
click at [733, 446] on p "Con la nueva herramienta de eliminación [PERSON_NAME] con cámara HD, tendrás un…" at bounding box center [850, 469] width 417 height 72
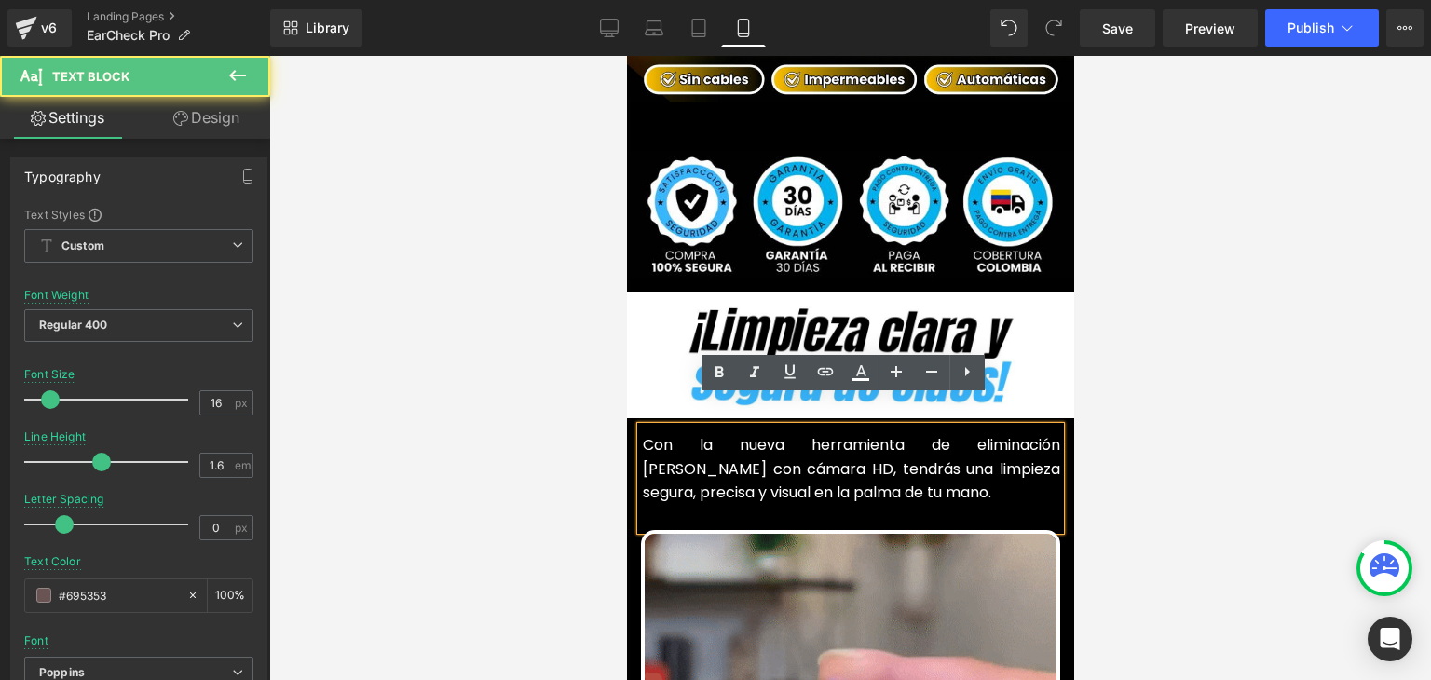
click at [712, 373] on icon at bounding box center [719, 372] width 22 height 22
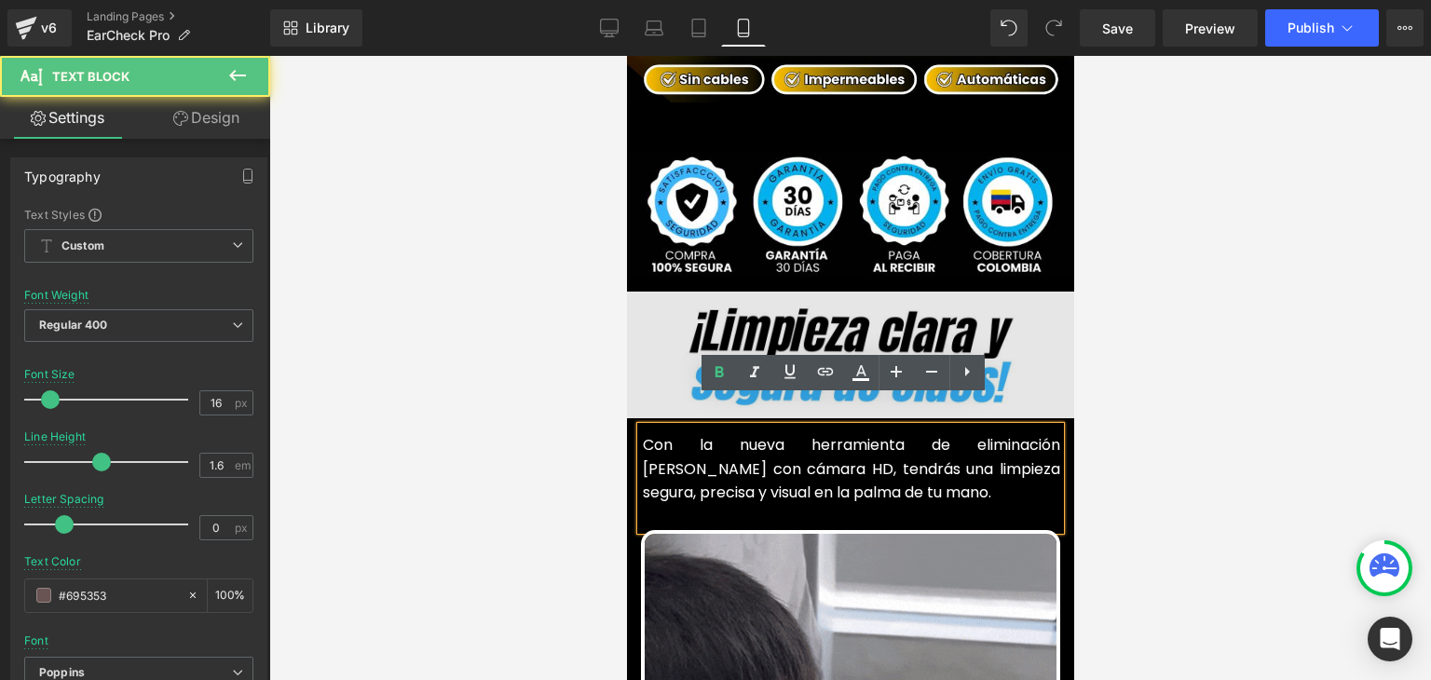
click at [1198, 366] on div at bounding box center [849, 368] width 1161 height 624
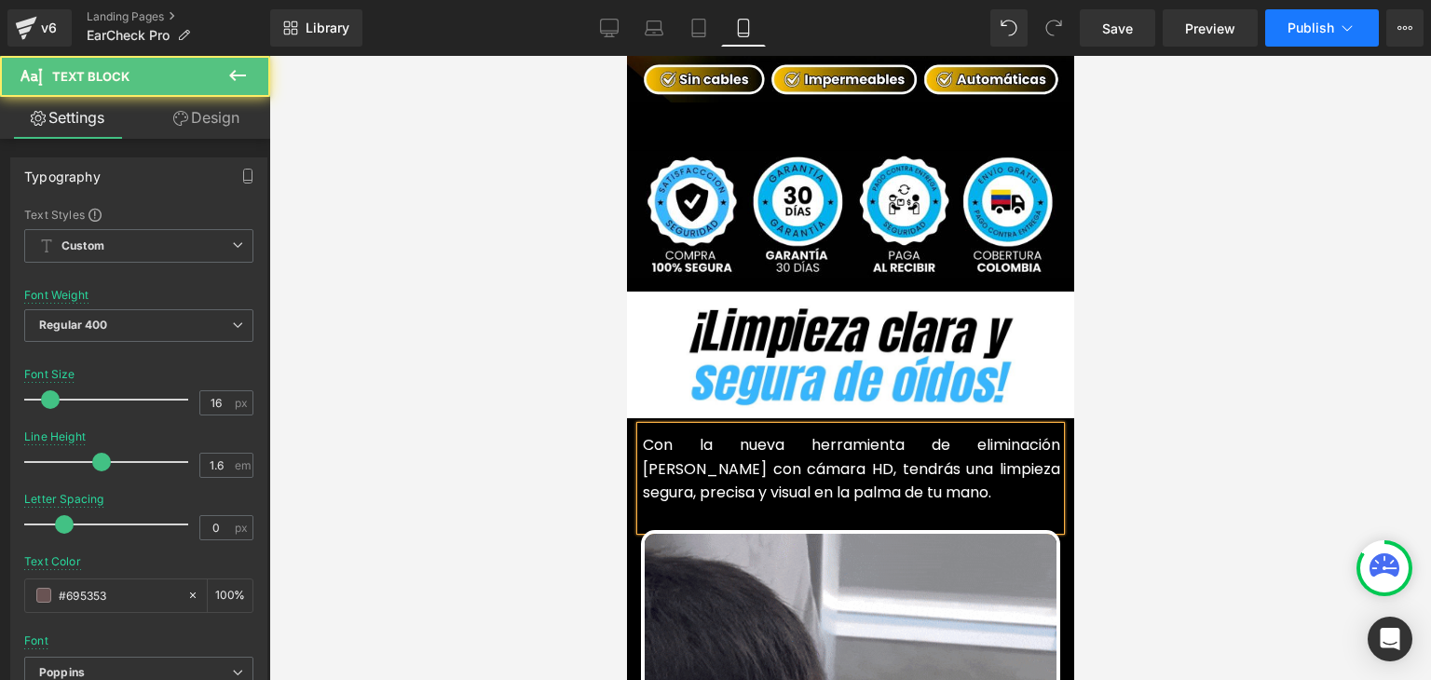
click at [1314, 34] on span "Publish" at bounding box center [1310, 27] width 47 height 15
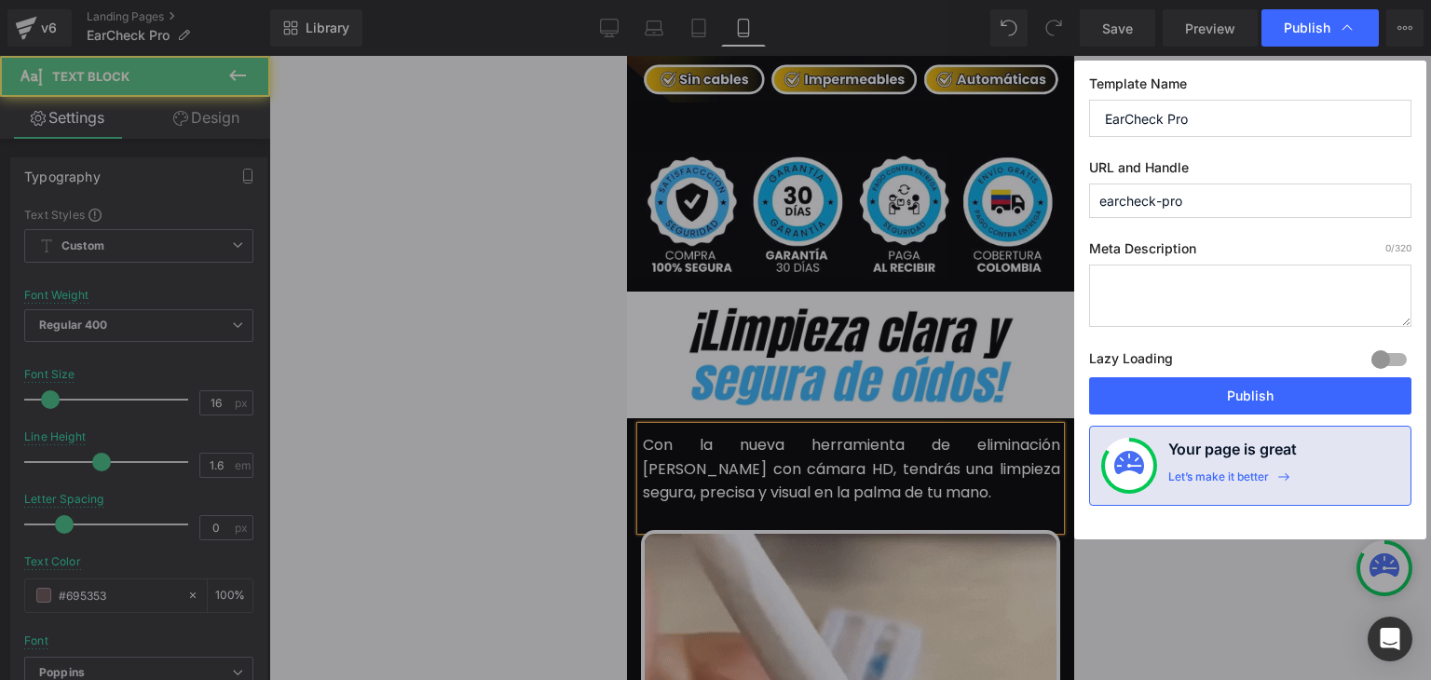
click at [1243, 392] on button "Publish" at bounding box center [1250, 395] width 322 height 37
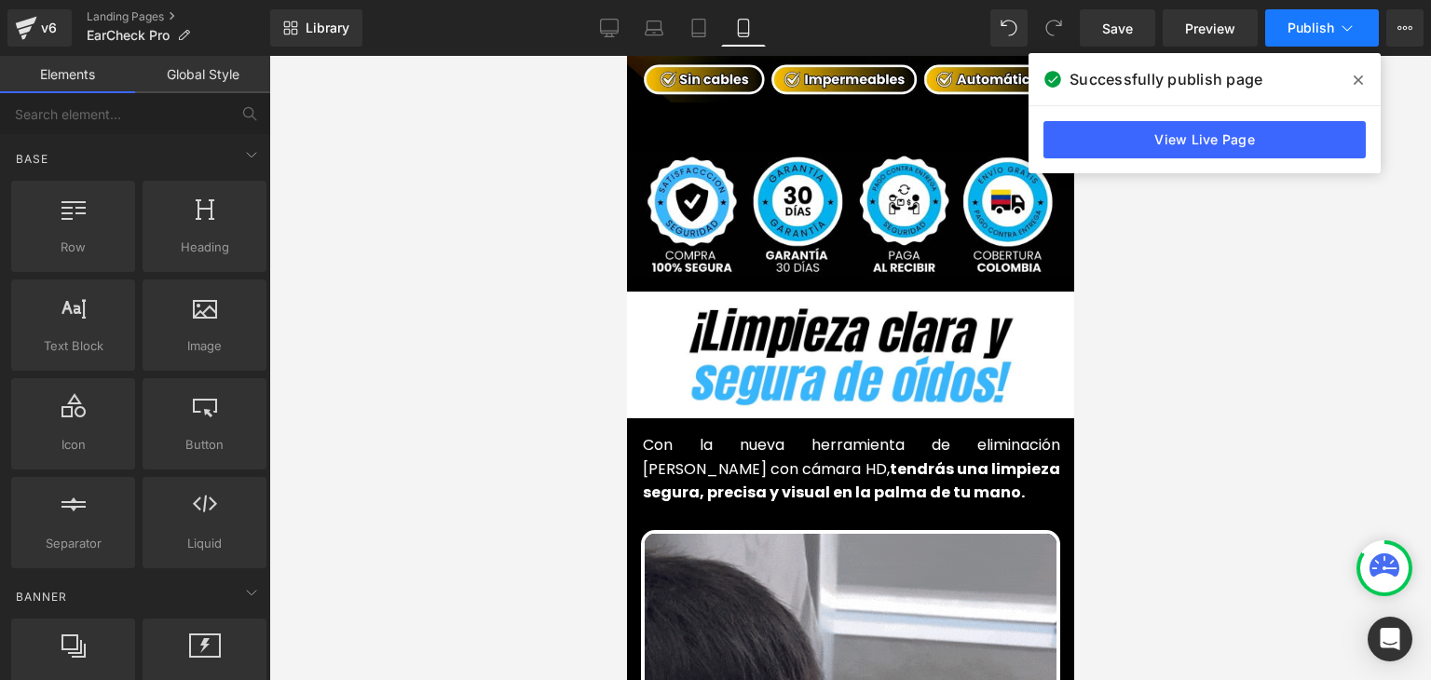
drag, startPoint x: 114, startPoint y: 13, endPoint x: 276, endPoint y: 392, distance: 412.2
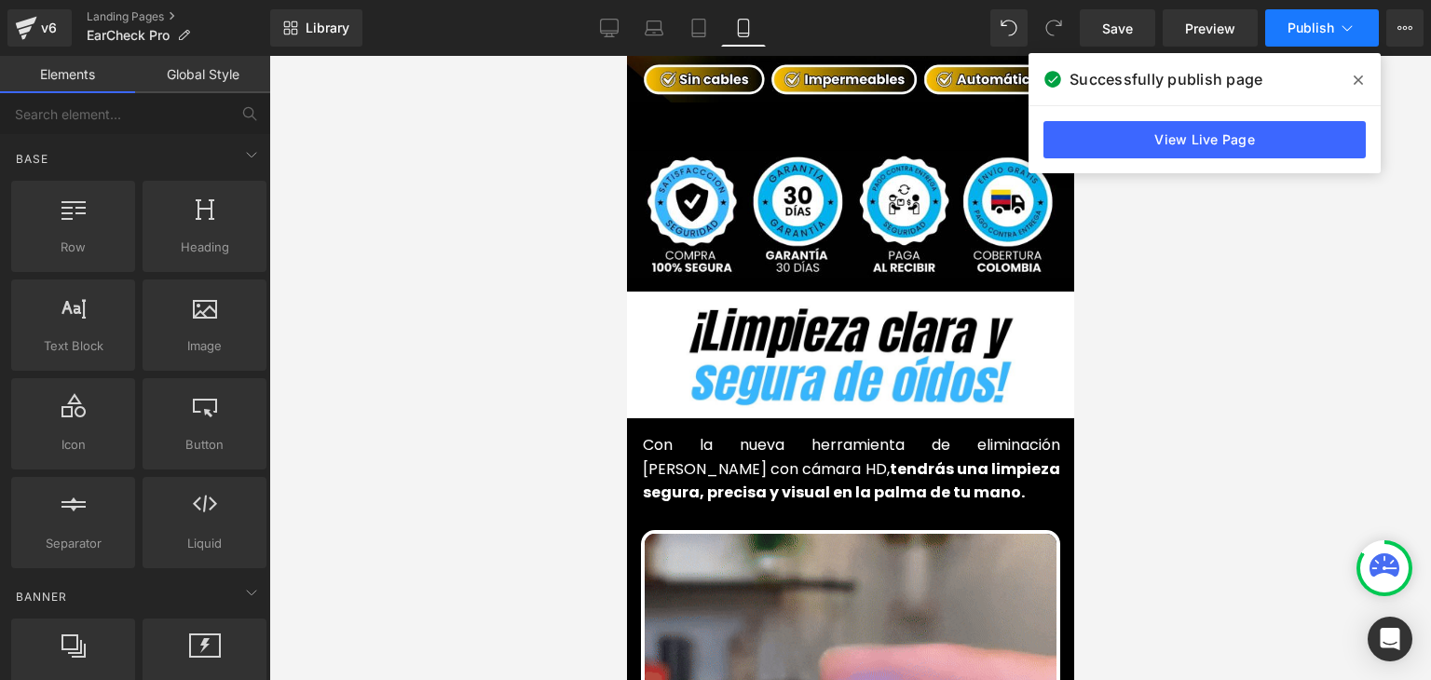
click at [276, 392] on div at bounding box center [849, 368] width 1161 height 624
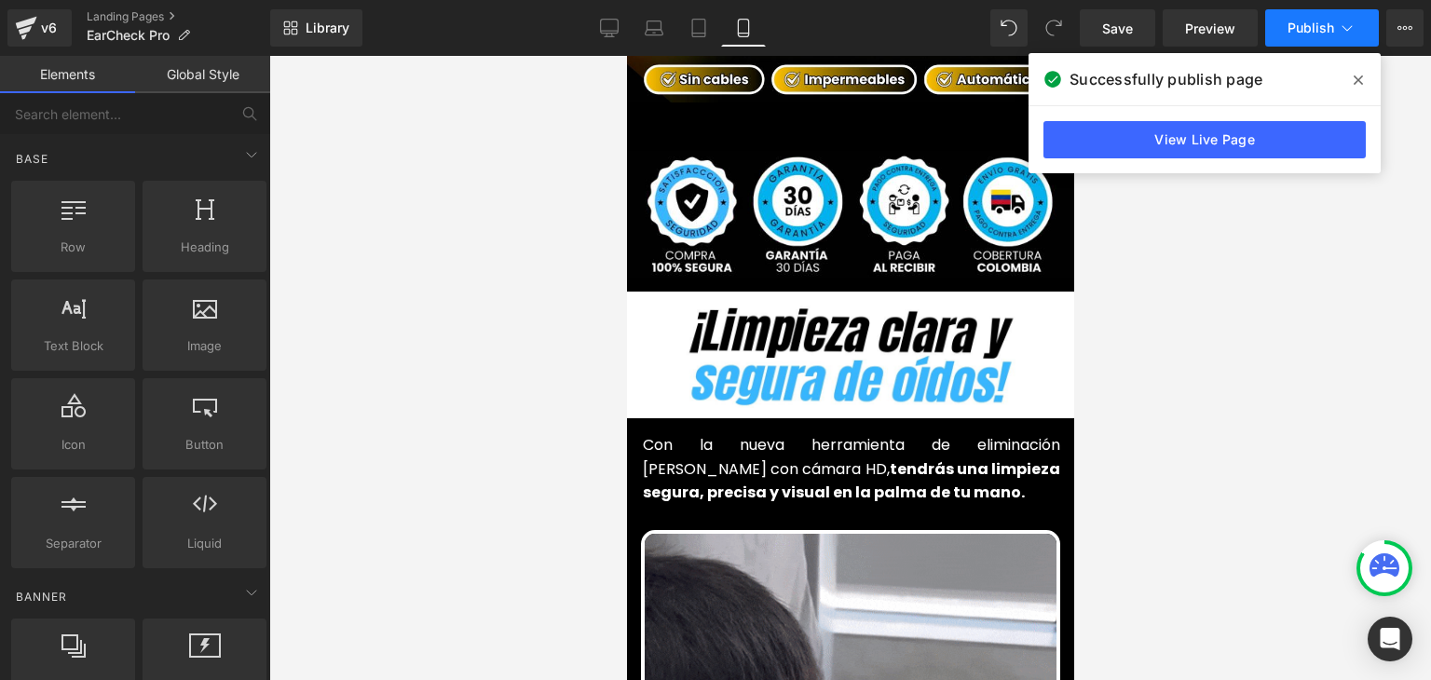
click at [1361, 79] on icon at bounding box center [1357, 80] width 9 height 15
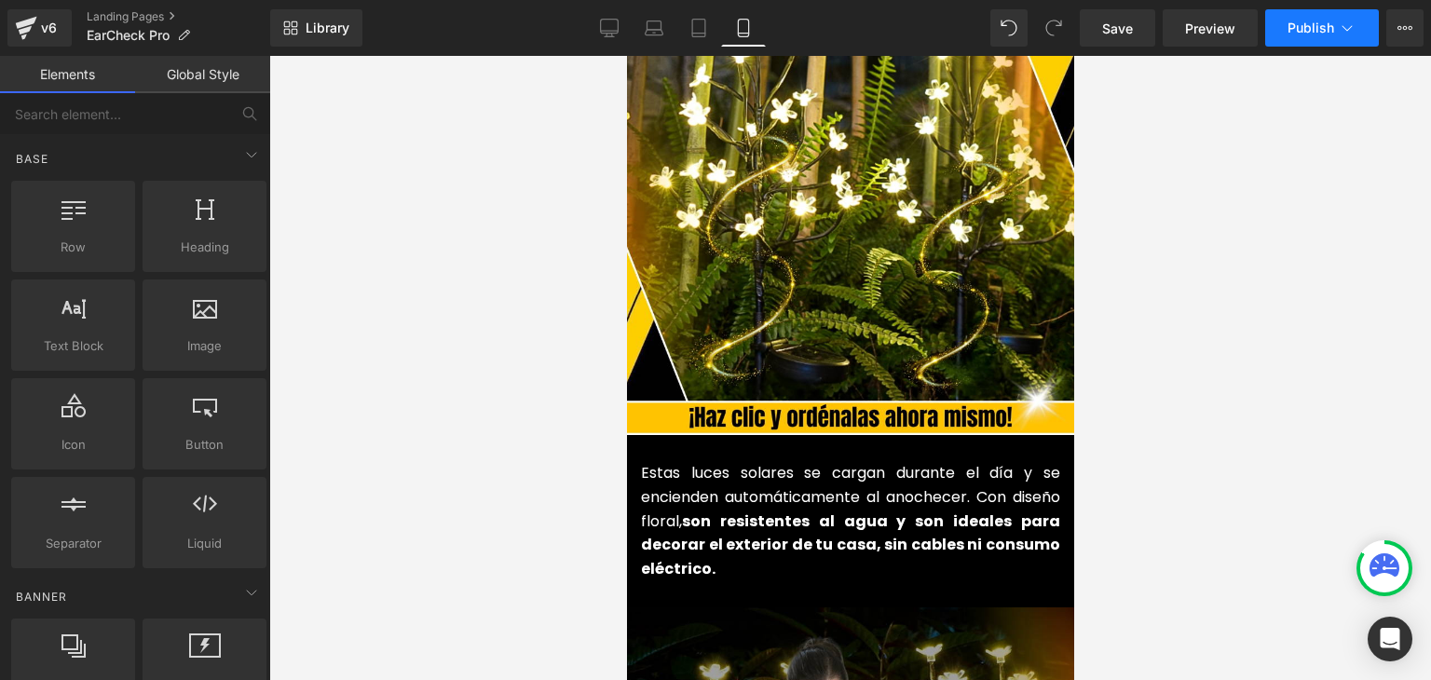
scroll to position [2235, 0]
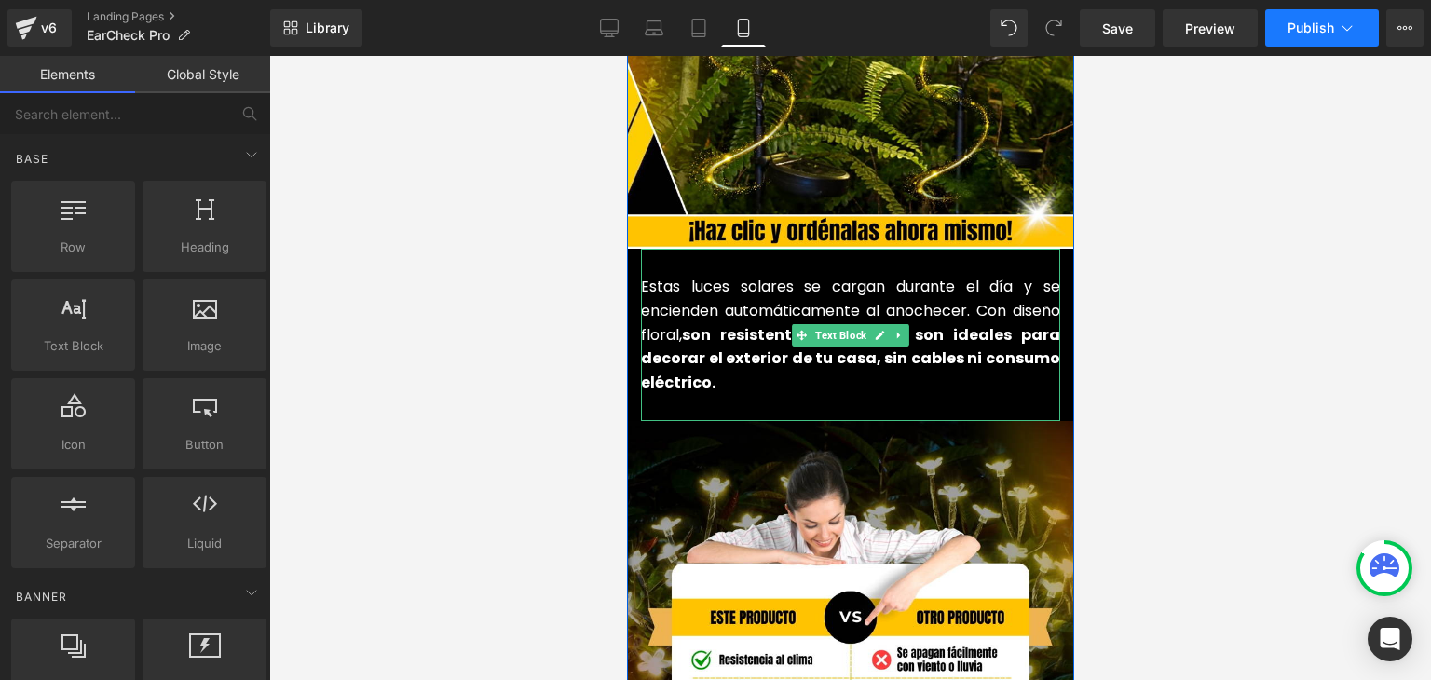
click at [706, 324] on span "son resistentes al agua y son ideales para decorar el exterior de tu casa, sin …" at bounding box center [849, 358] width 419 height 69
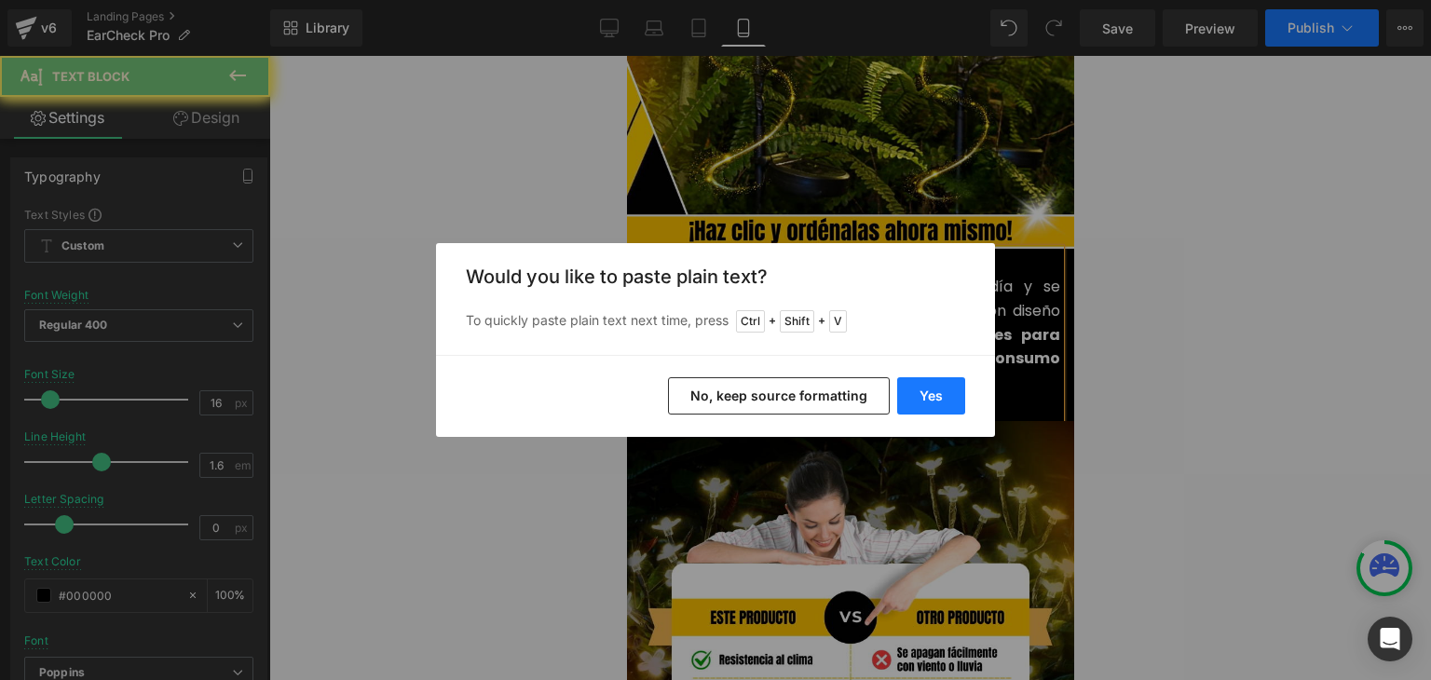
click at [918, 391] on button "Yes" at bounding box center [931, 395] width 68 height 37
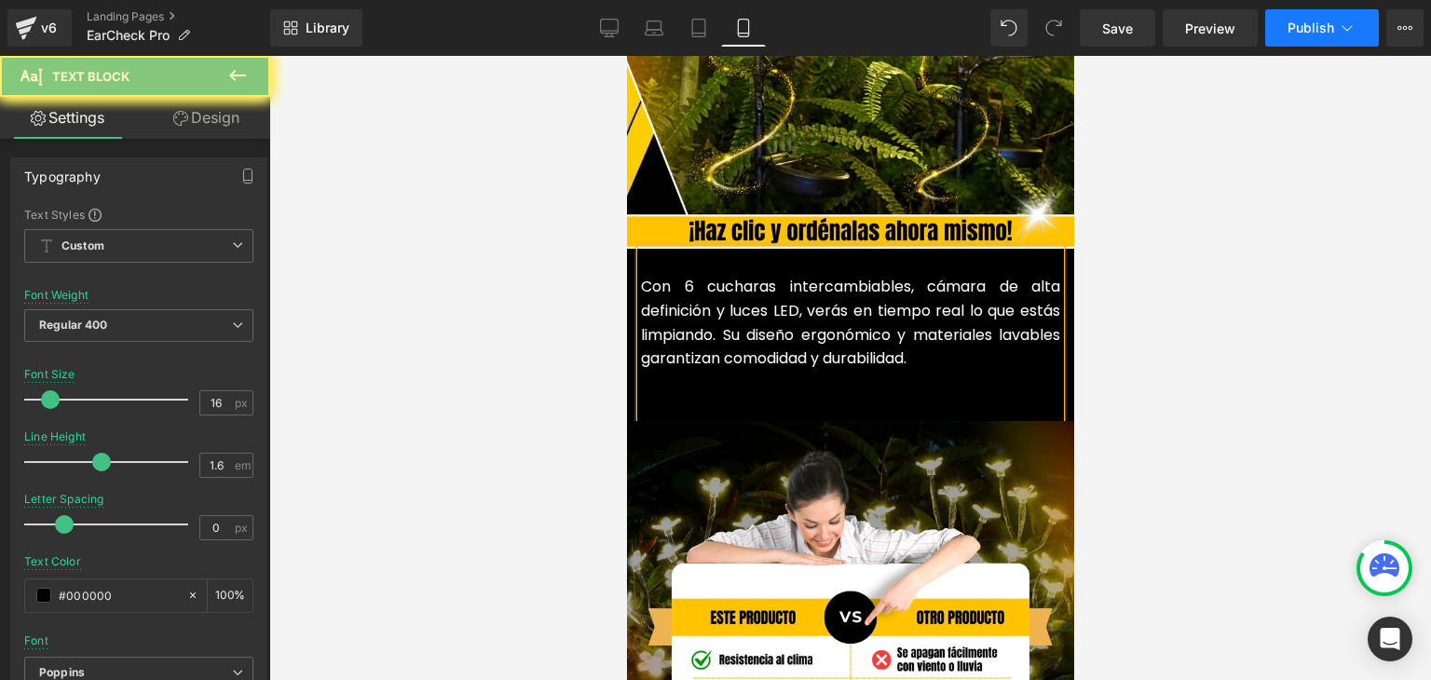
click at [678, 371] on p at bounding box center [849, 383] width 419 height 24
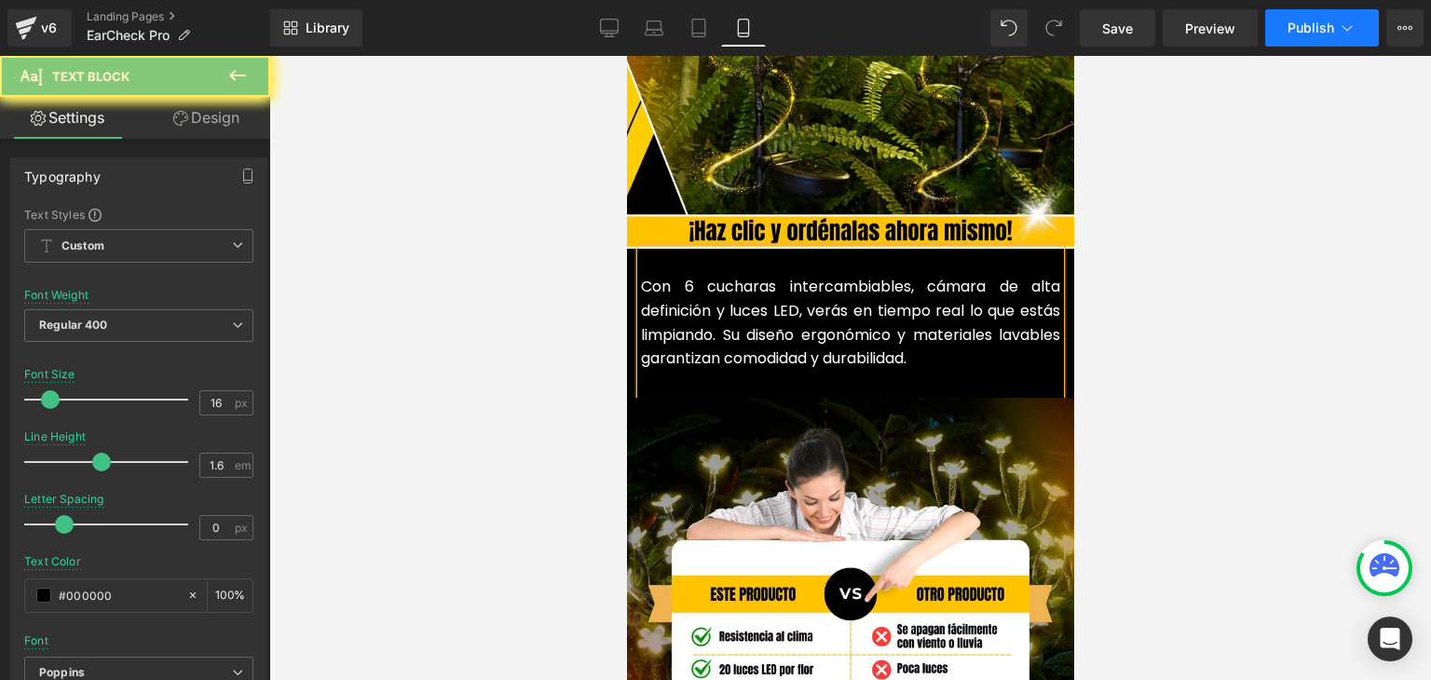
click at [680, 292] on p "Con 6 cucharas intercambiables, cámara de alta definición y luces LED, verás en…" at bounding box center [849, 322] width 419 height 95
drag, startPoint x: 916, startPoint y: 328, endPoint x: 715, endPoint y: 310, distance: 201.0
click at [715, 310] on p "Con 6 cucharas intercambiables, cámara de alta definición y luces LED, verás en…" at bounding box center [849, 322] width 419 height 95
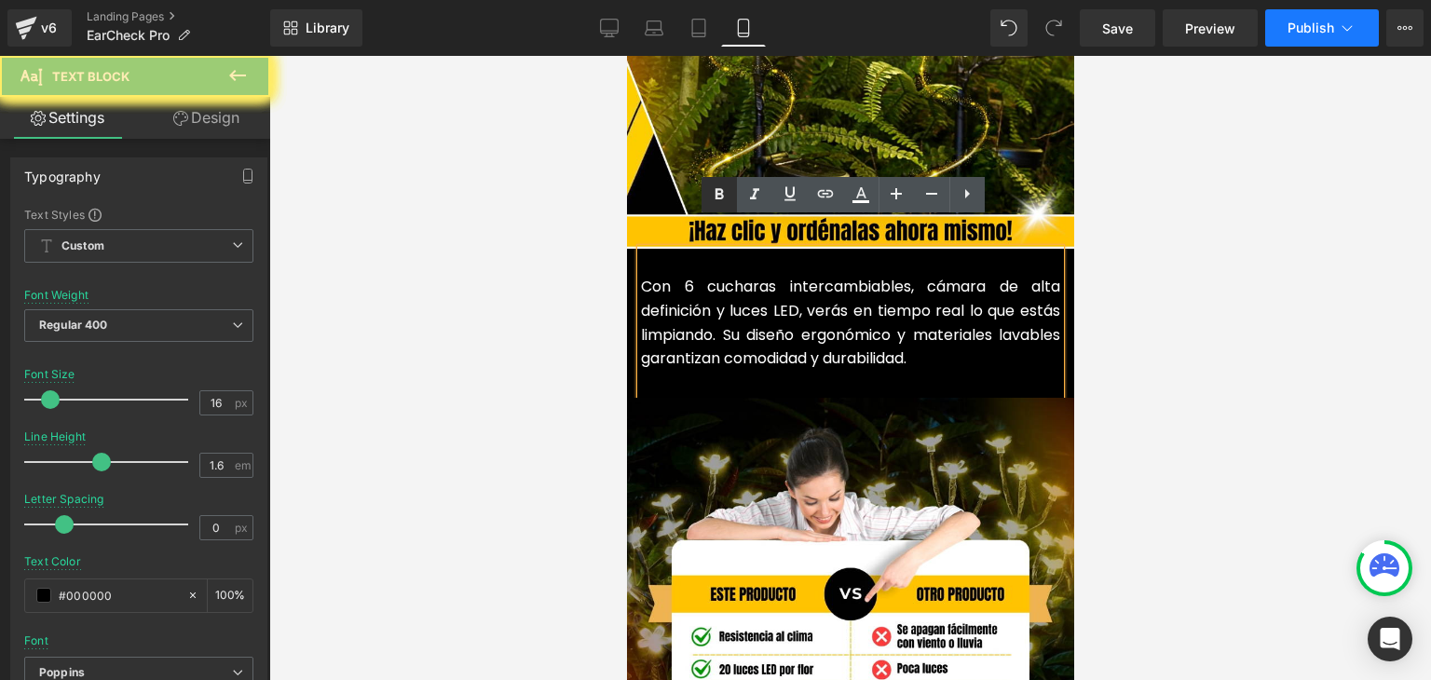
click at [723, 193] on icon at bounding box center [719, 194] width 22 height 22
click at [1223, 200] on div at bounding box center [849, 368] width 1161 height 624
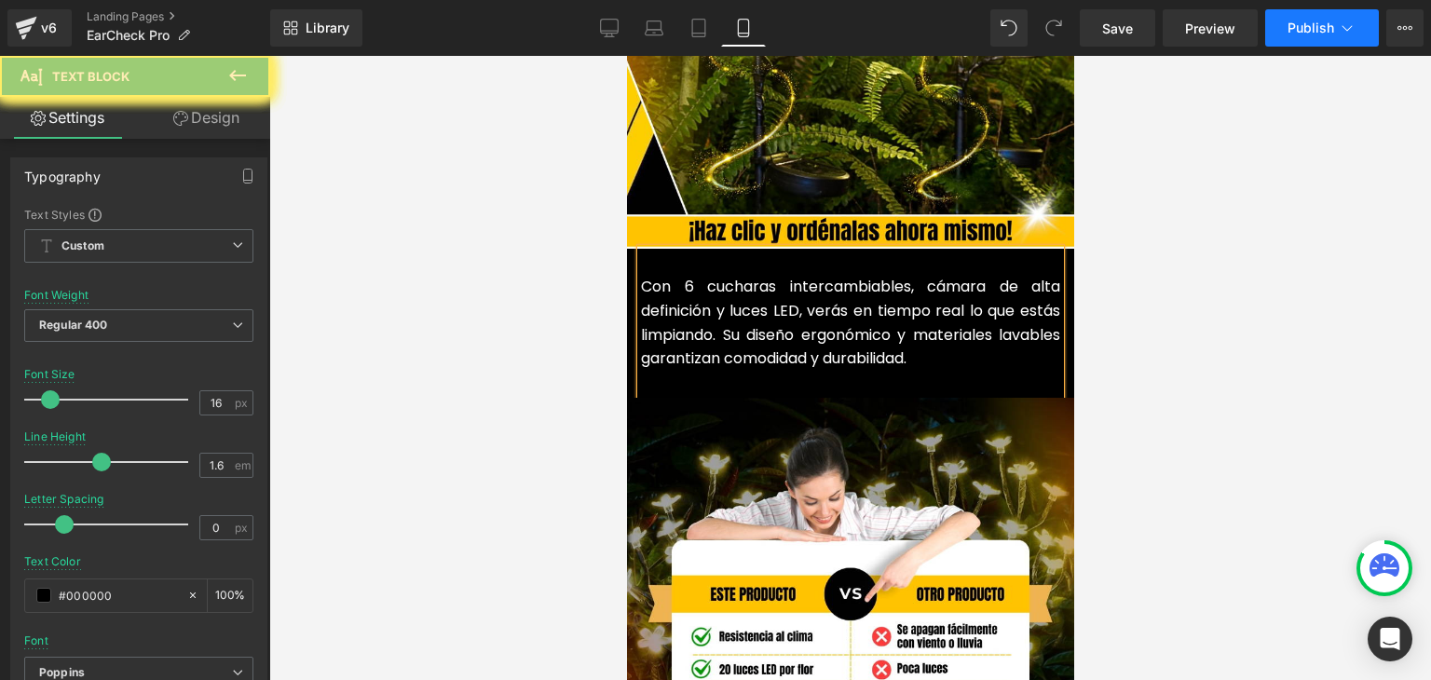
click at [1313, 22] on span "Publish" at bounding box center [1310, 27] width 47 height 15
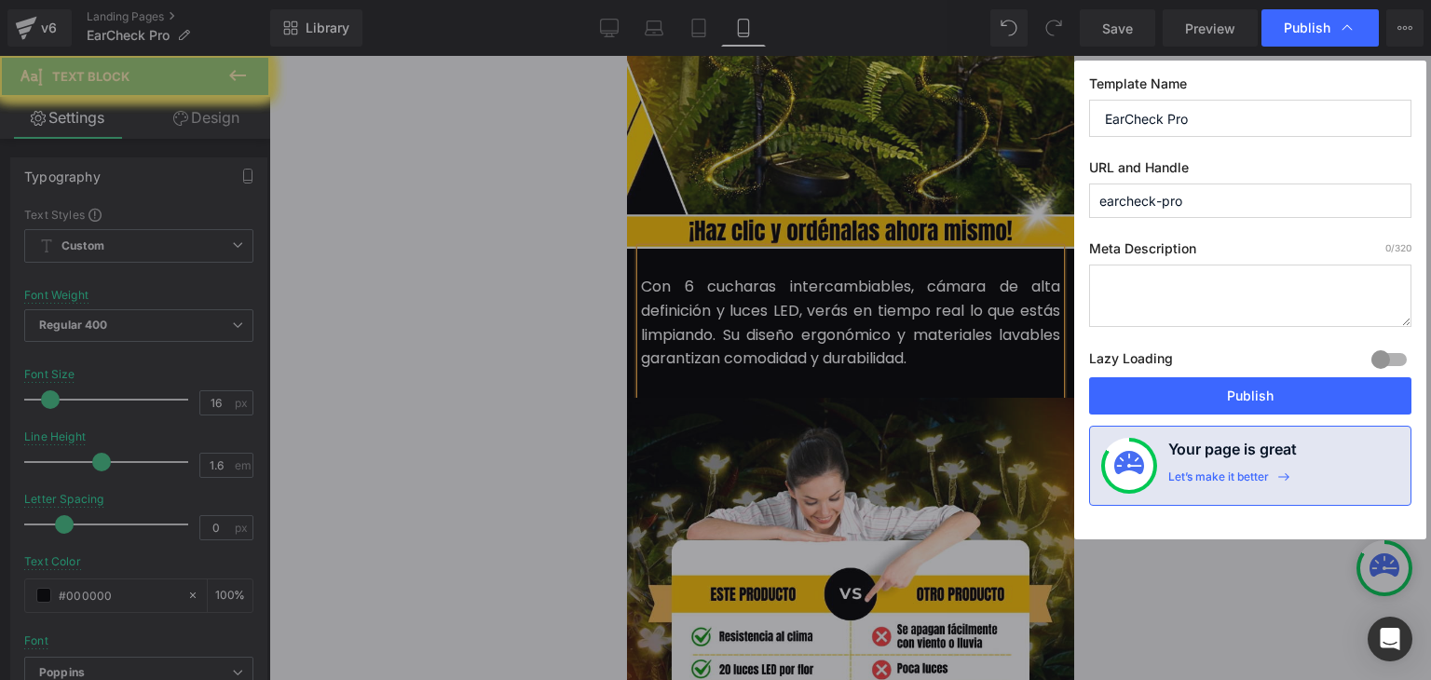
click at [1245, 391] on button "Publish" at bounding box center [1250, 395] width 322 height 37
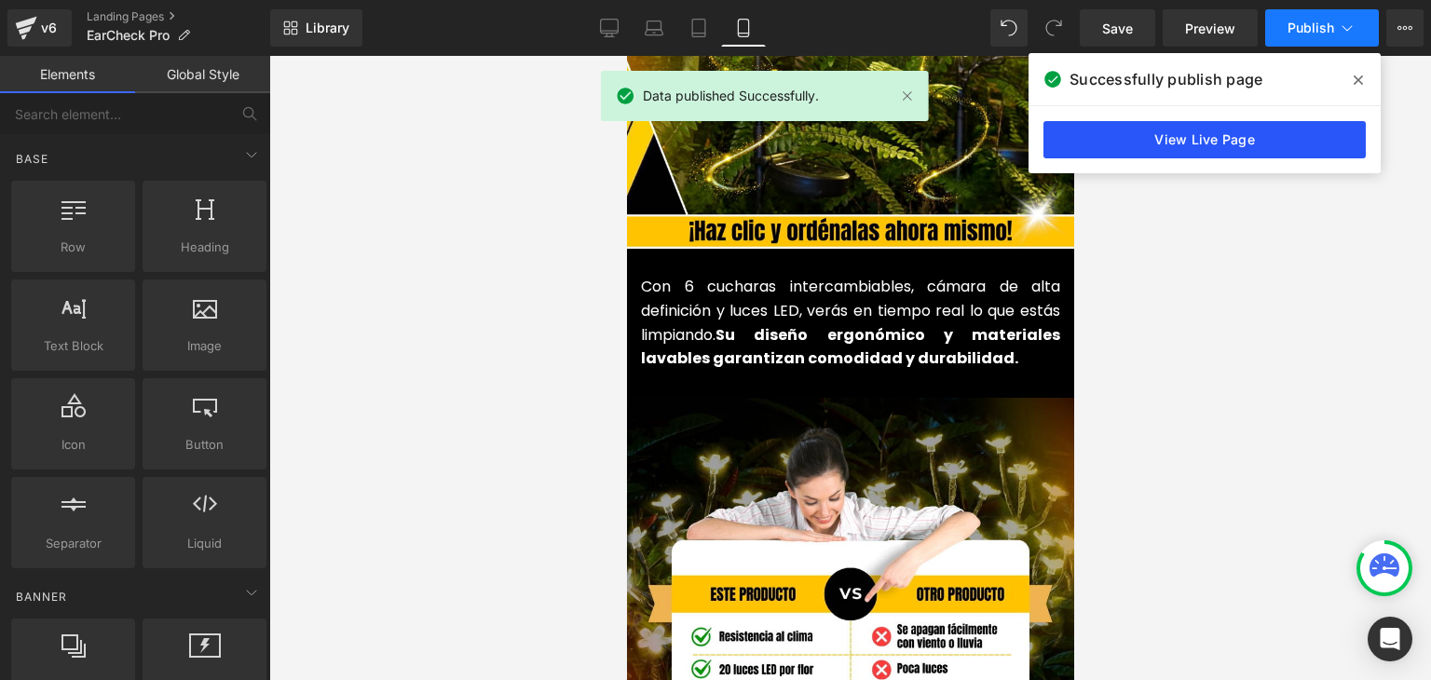
scroll to position [2794, 0]
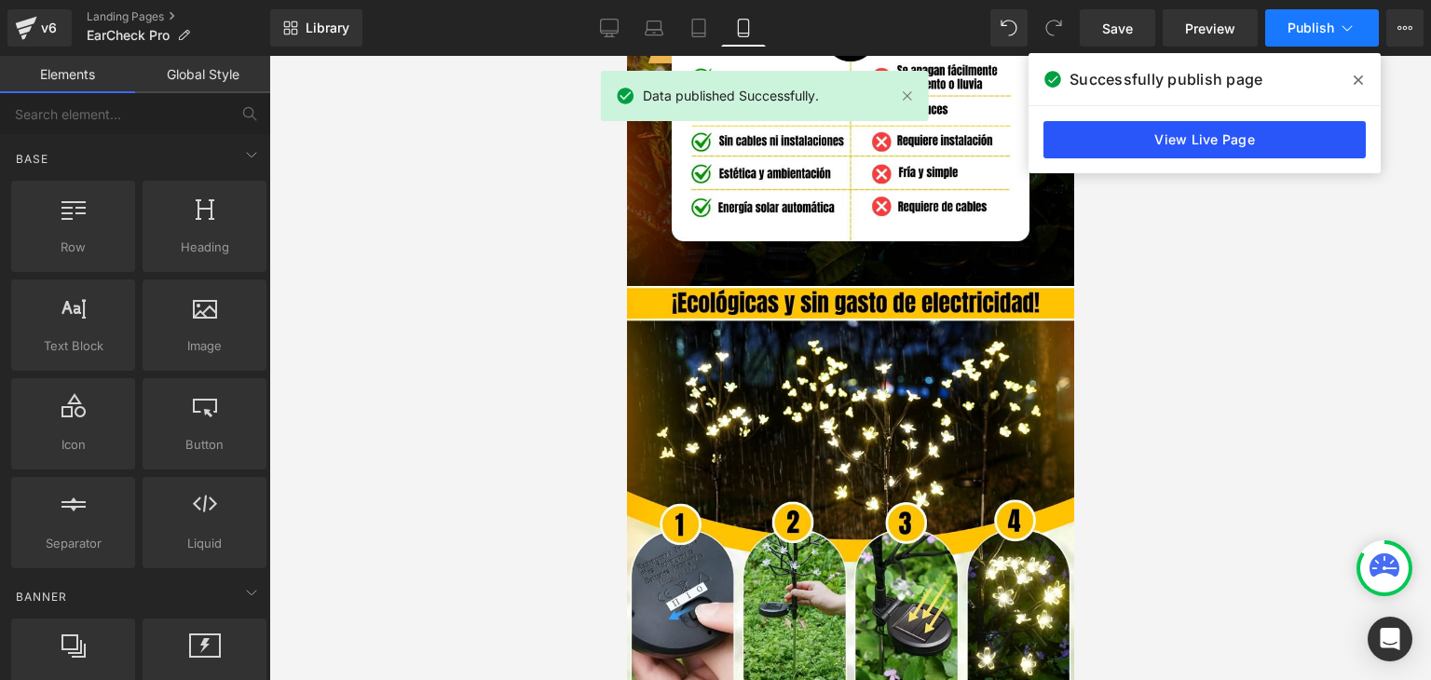
click at [1174, 142] on link "View Live Page" at bounding box center [1204, 139] width 322 height 37
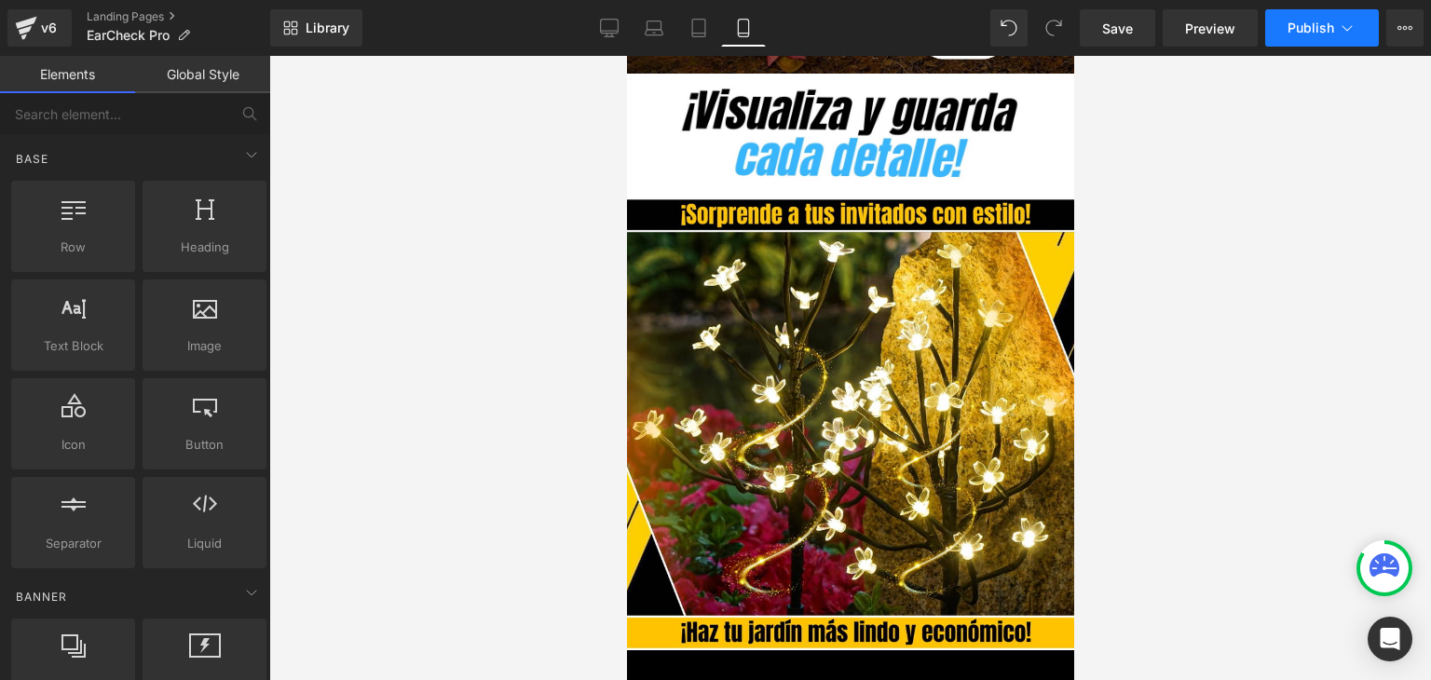
scroll to position [4377, 0]
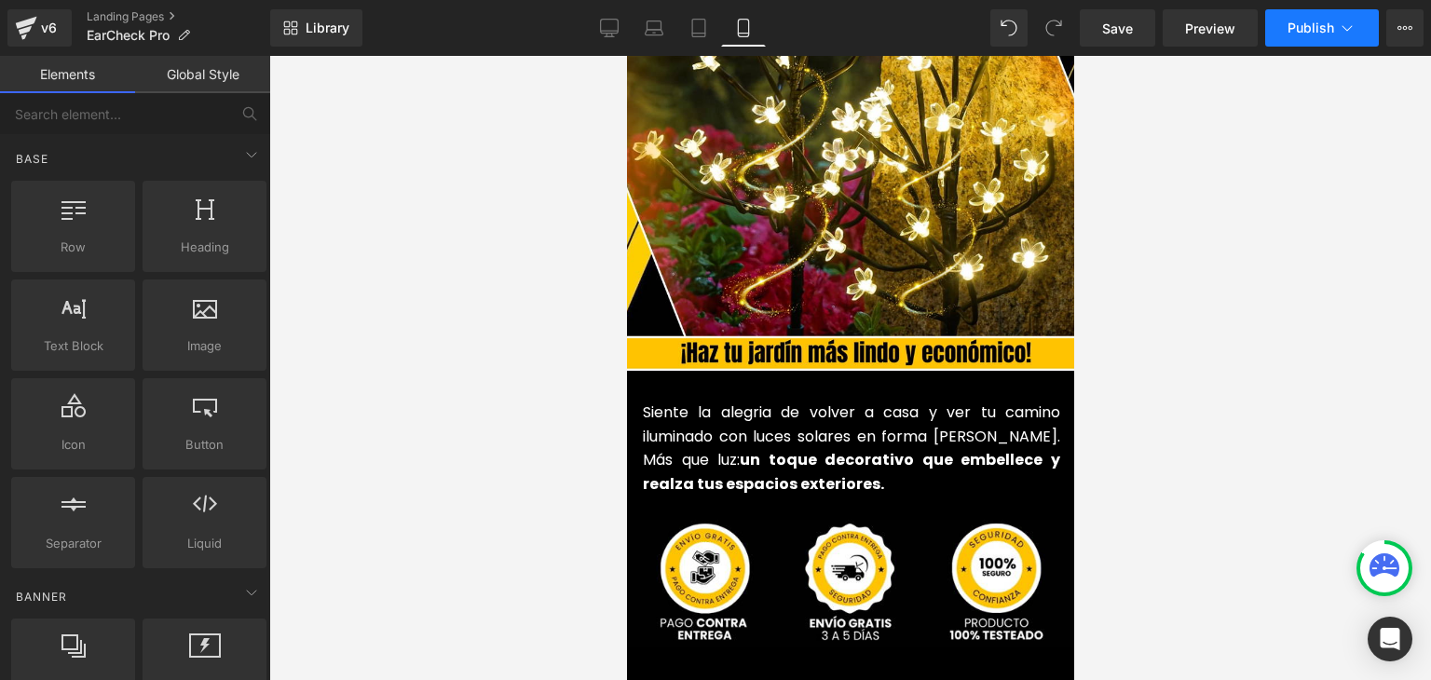
click at [693, 410] on font "Siente la alegria de volver a casa y ver tu camino iluminado con luces solares …" at bounding box center [850, 447] width 417 height 93
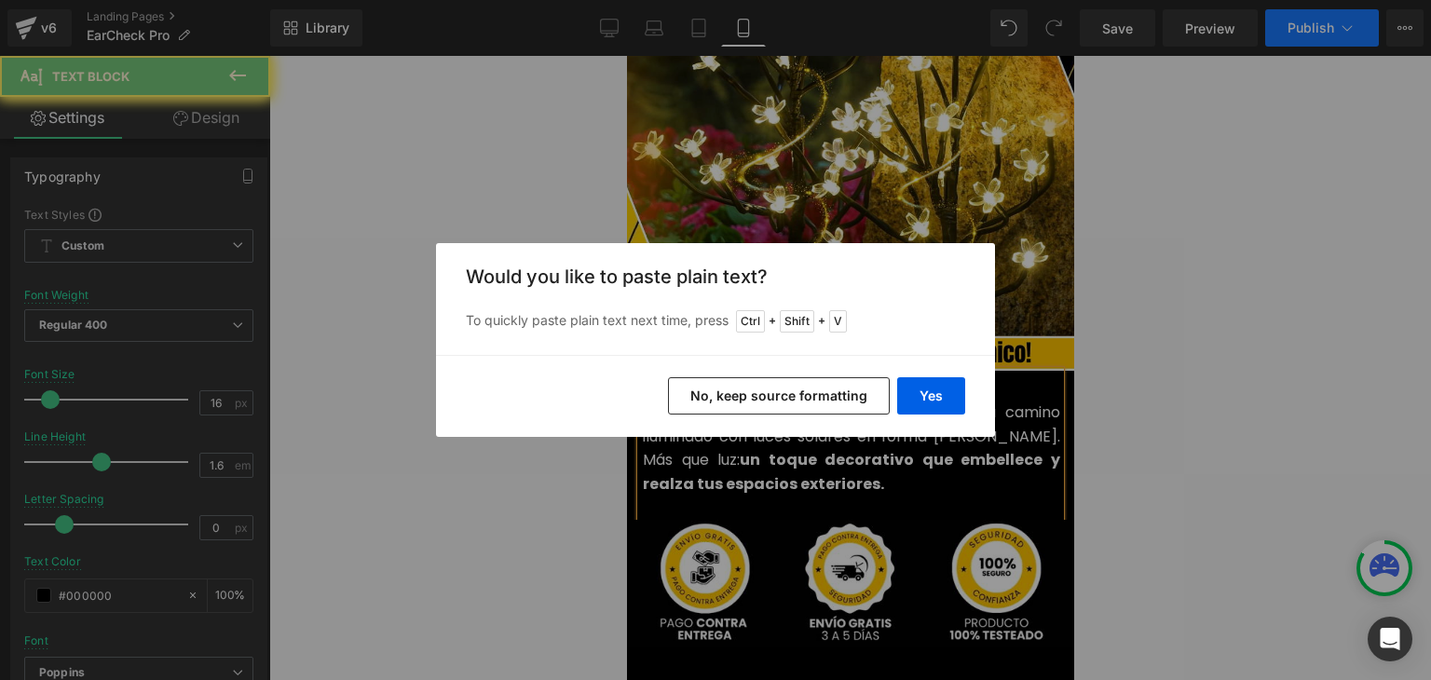
click at [920, 395] on button "Yes" at bounding box center [931, 395] width 68 height 37
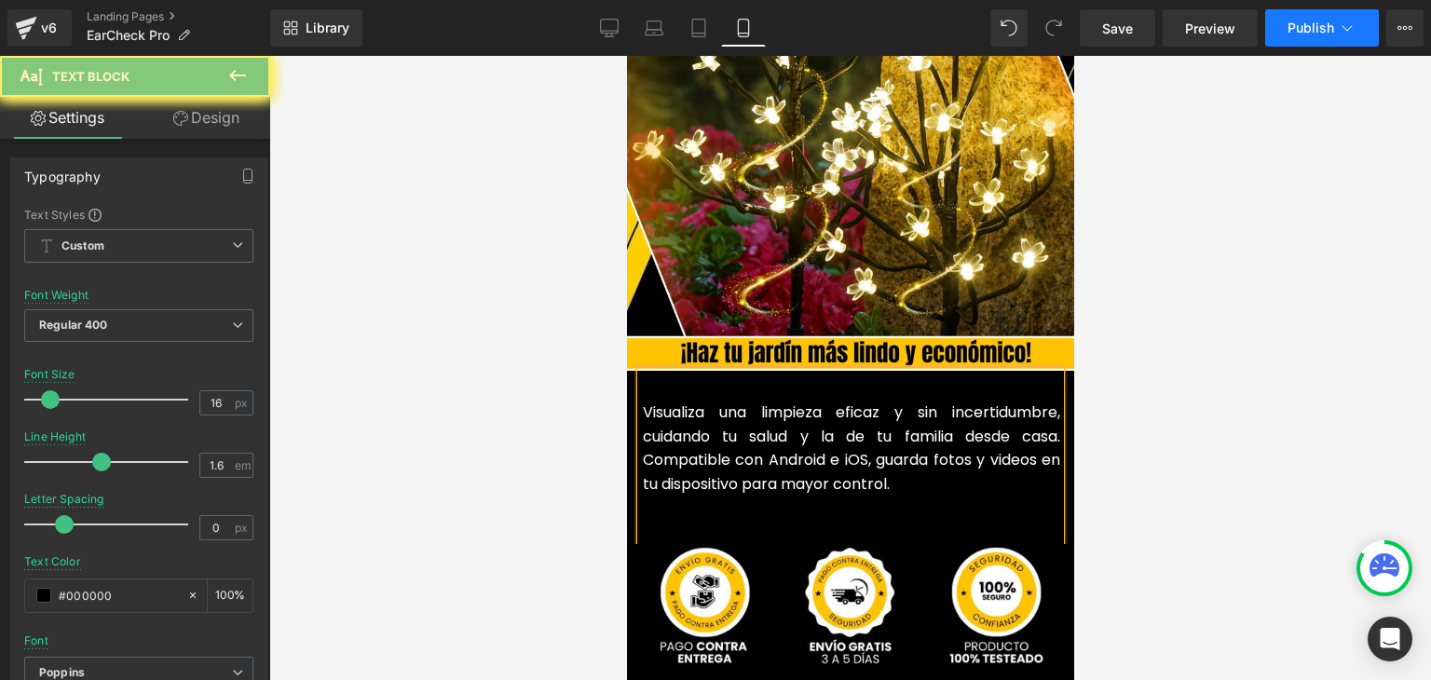
click at [679, 495] on p at bounding box center [850, 507] width 417 height 24
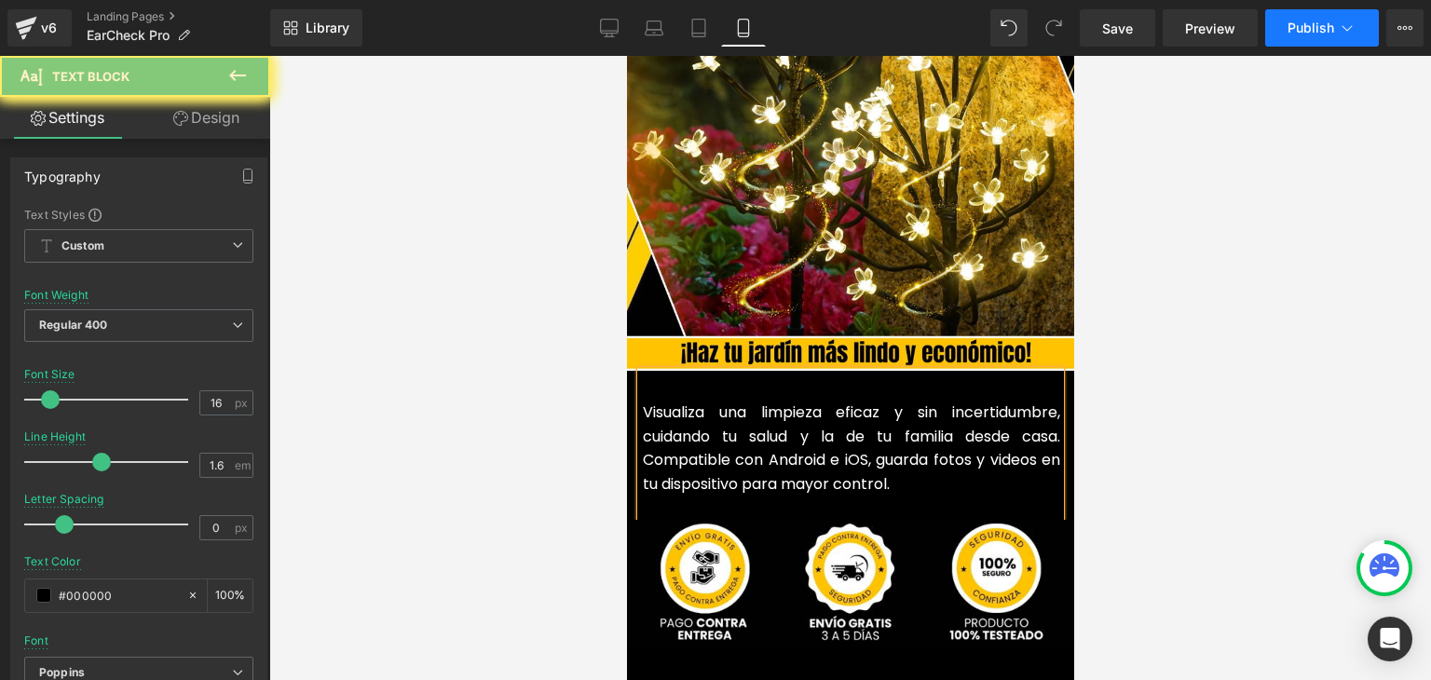
click at [748, 412] on font "Visualiza una limpieza eficaz y sin incertidumbre, cuidando tu salud y la de tu…" at bounding box center [850, 447] width 417 height 93
drag, startPoint x: 858, startPoint y: 456, endPoint x: 633, endPoint y: 437, distance: 225.3
click at [640, 437] on div "Visualiza una limpieza eficaz y sin incertidumbre, cuidando tu salud y la de tu…" at bounding box center [849, 445] width 419 height 148
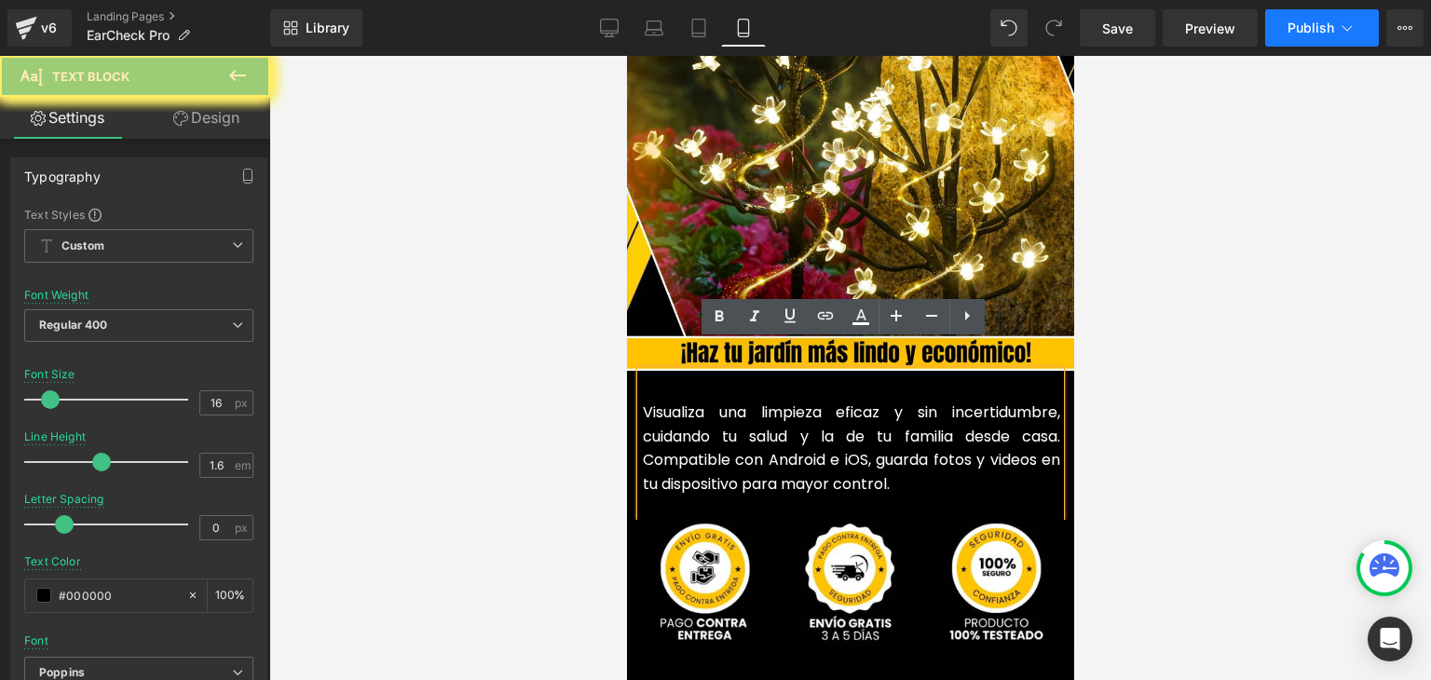
click at [722, 319] on icon at bounding box center [719, 316] width 8 height 11
click at [1264, 312] on div at bounding box center [849, 368] width 1161 height 624
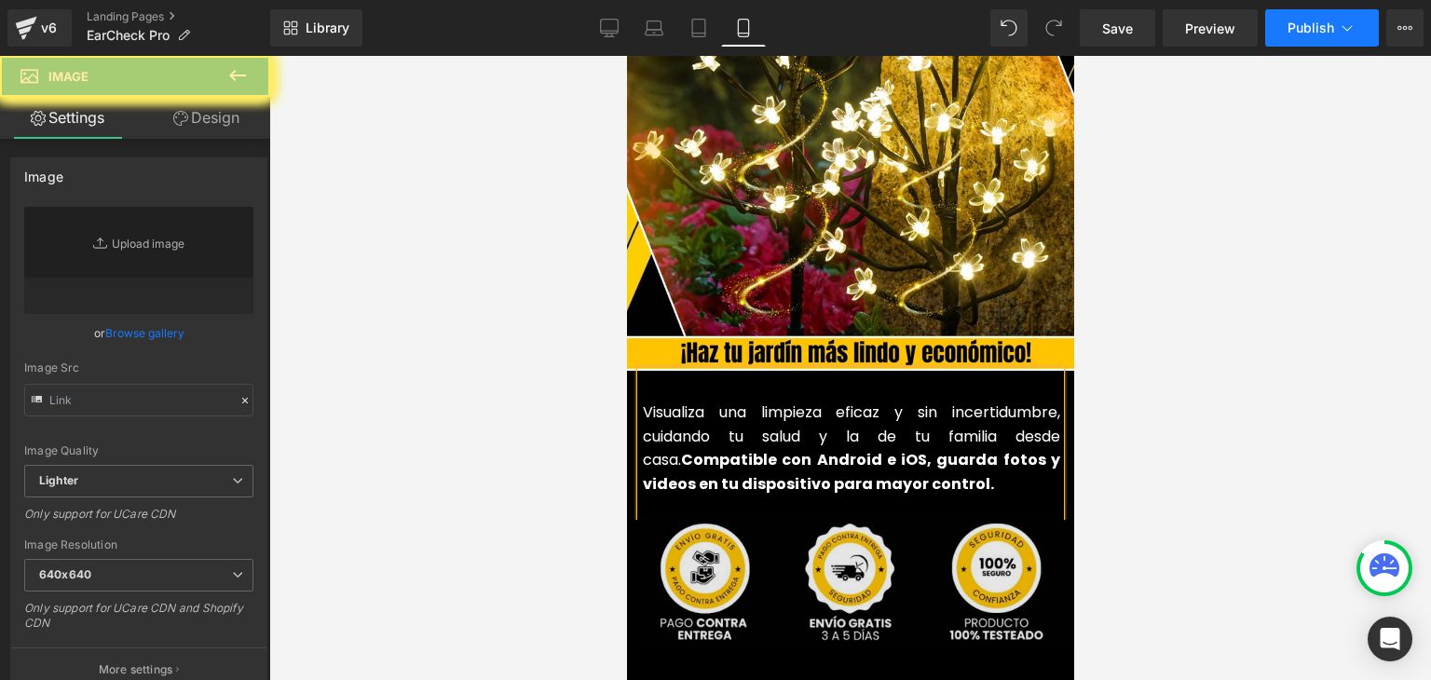
click at [841, 535] on img at bounding box center [849, 583] width 456 height 127
click at [824, 526] on img at bounding box center [849, 583] width 456 height 127
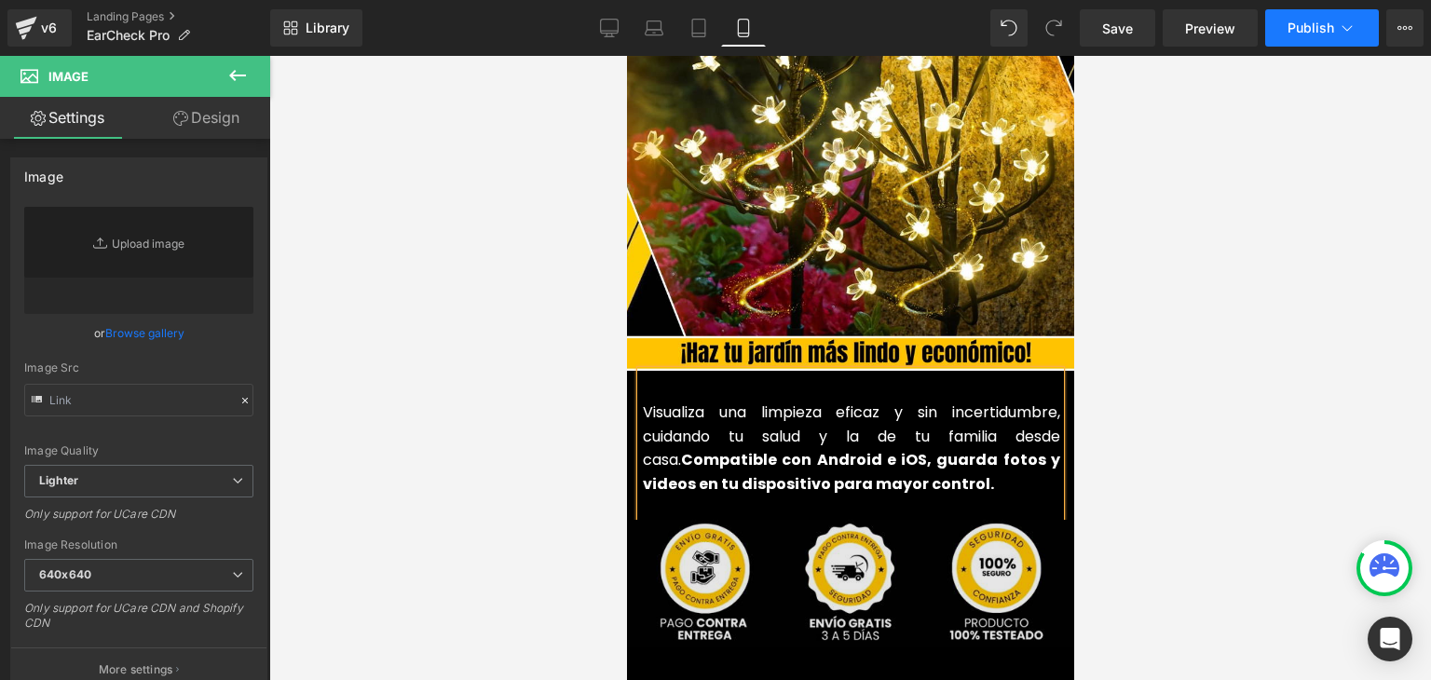
click at [834, 545] on div "Image" at bounding box center [849, 583] width 456 height 127
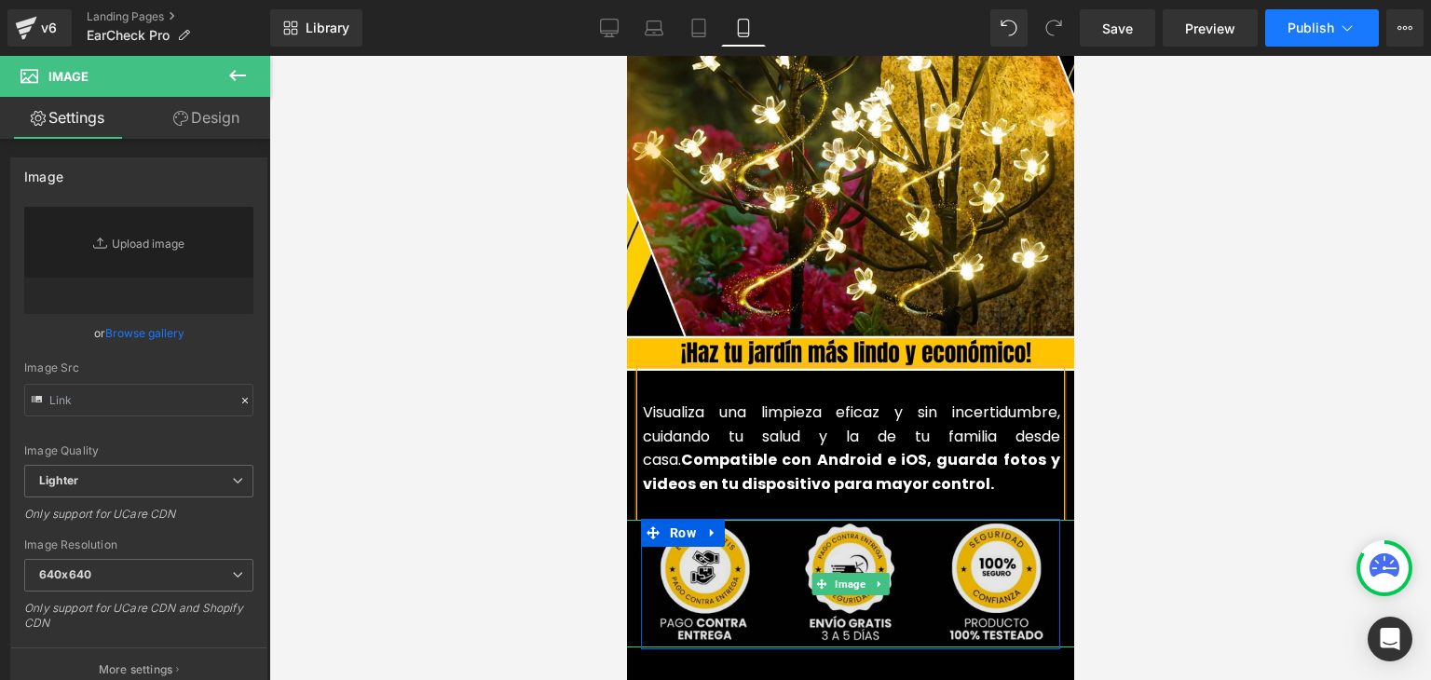
click at [846, 573] on span "Image" at bounding box center [849, 584] width 38 height 22
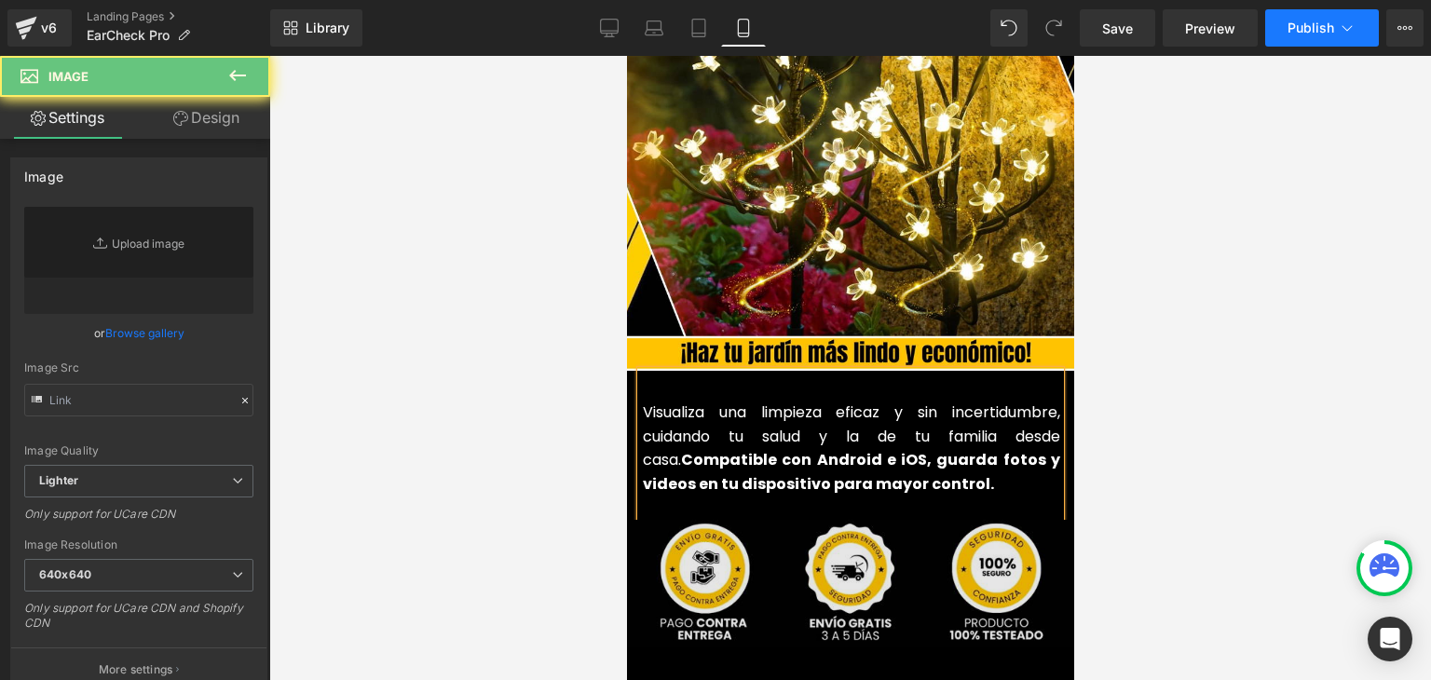
click at [843, 545] on div "Image" at bounding box center [849, 583] width 456 height 127
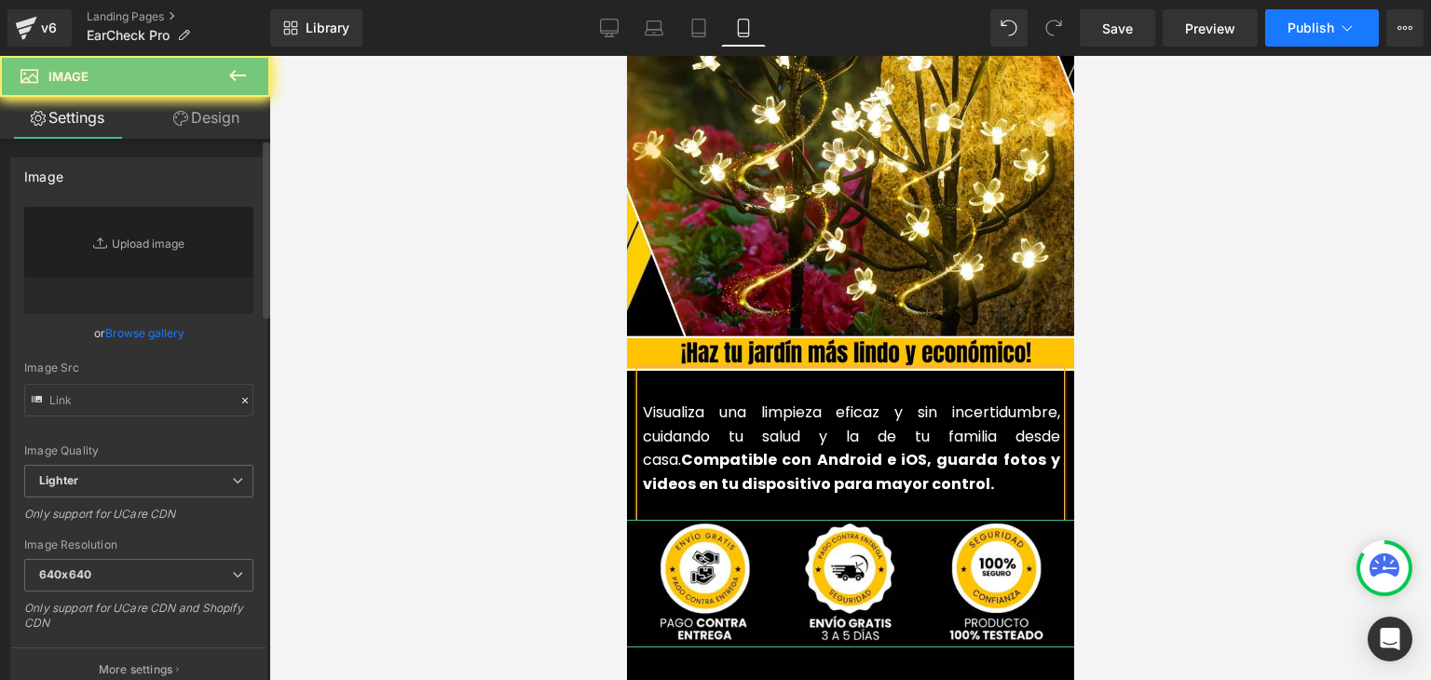
click at [128, 334] on link "Browse gallery" at bounding box center [144, 333] width 79 height 33
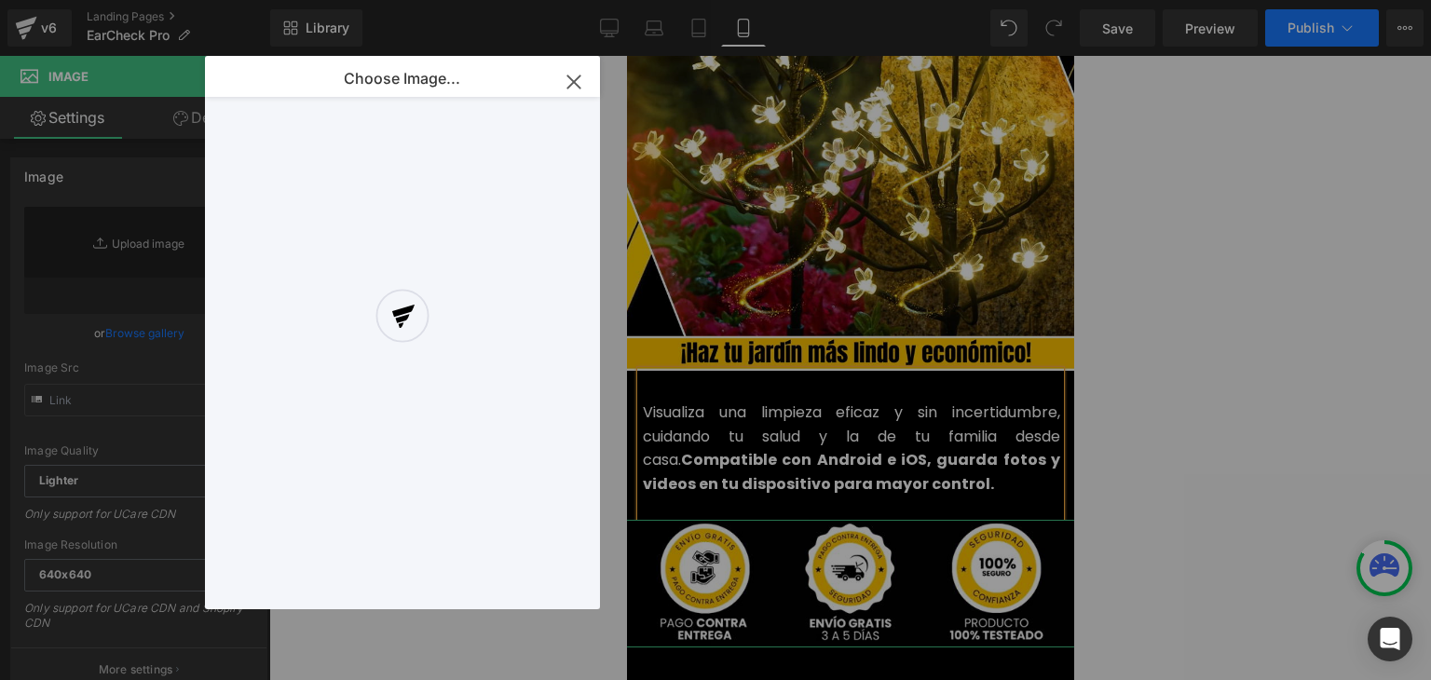
click at [574, 88] on div at bounding box center [402, 332] width 395 height 553
click at [576, 80] on div at bounding box center [402, 332] width 395 height 553
click at [578, 89] on div at bounding box center [402, 332] width 395 height 553
click at [577, 87] on div at bounding box center [402, 332] width 395 height 553
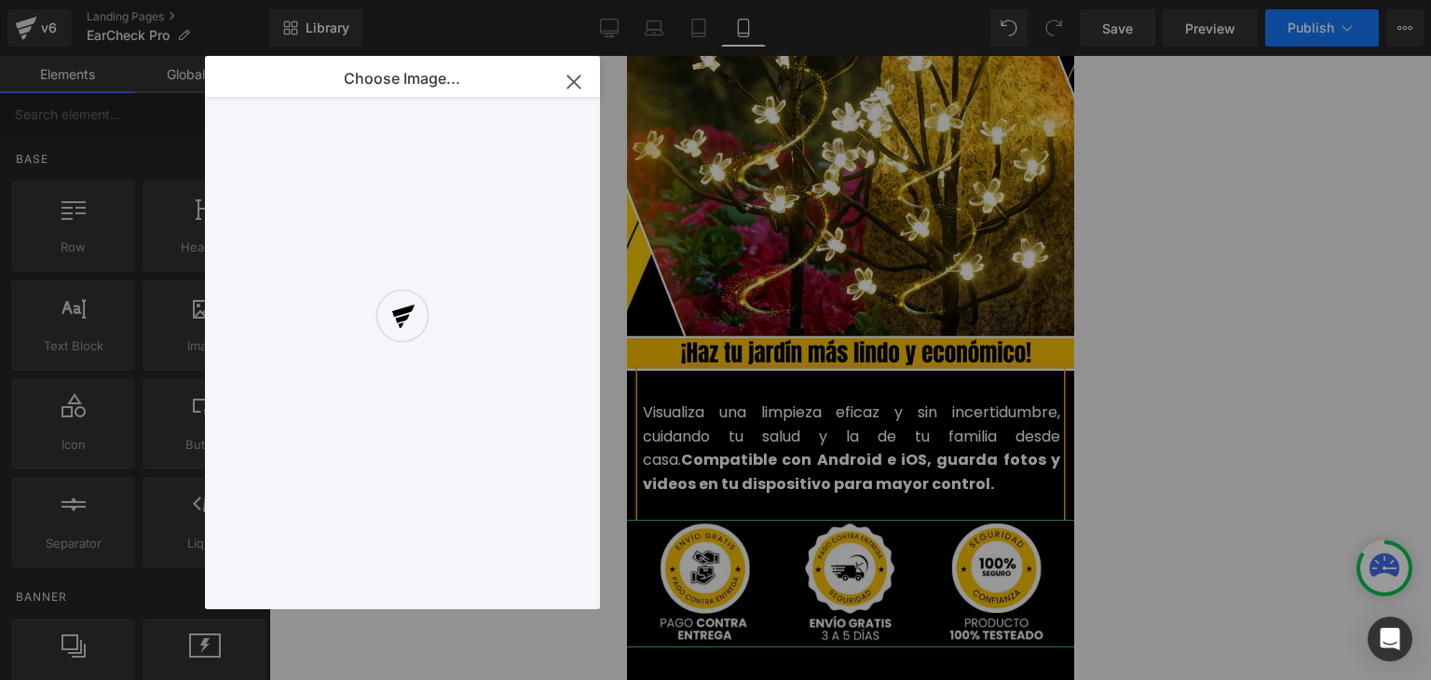
scroll to position [4564, 0]
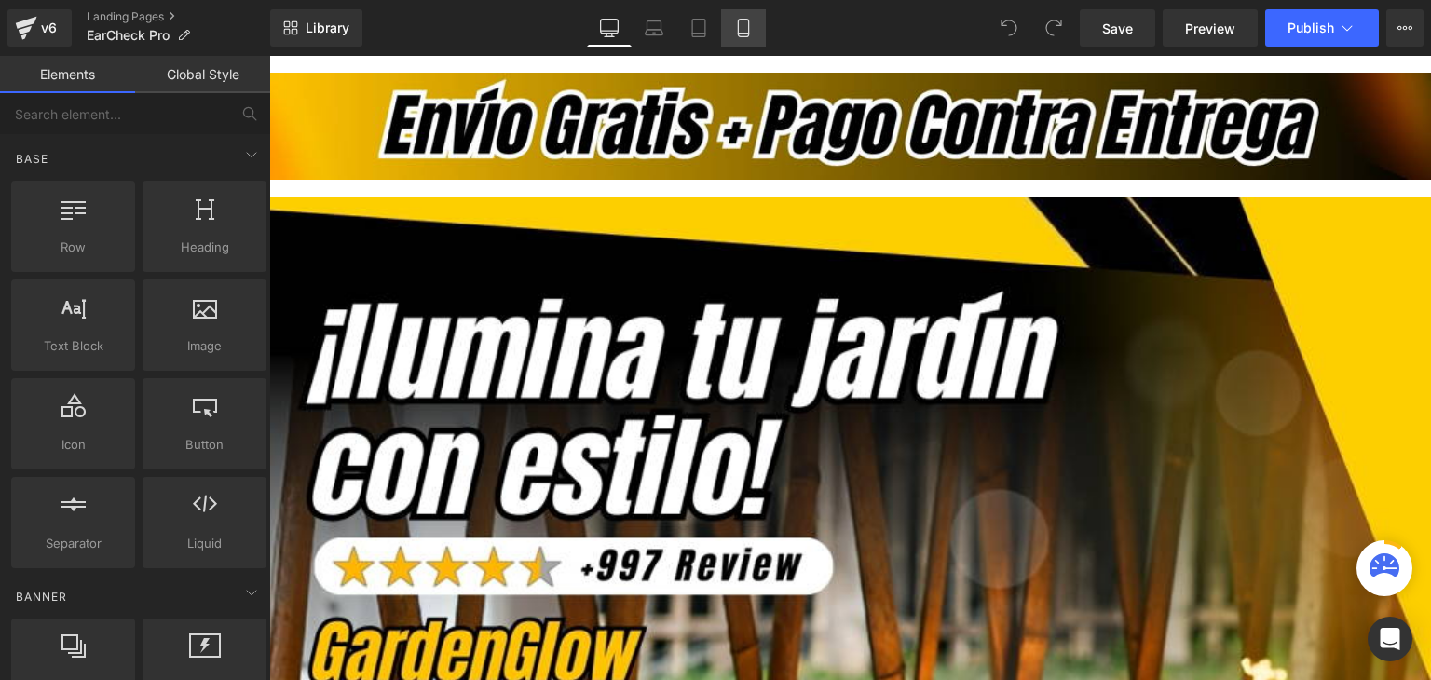
click at [755, 23] on link "Mobile" at bounding box center [743, 27] width 45 height 37
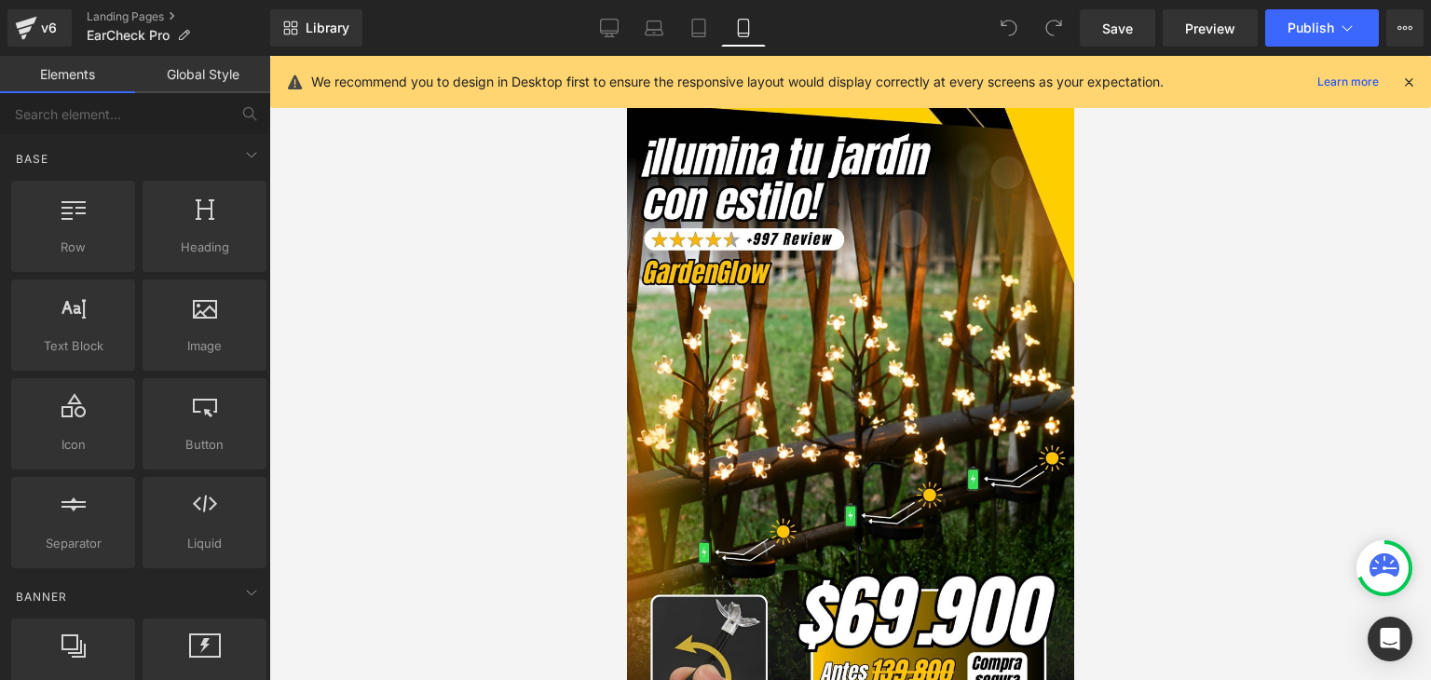
click at [1408, 86] on icon at bounding box center [1408, 82] width 17 height 17
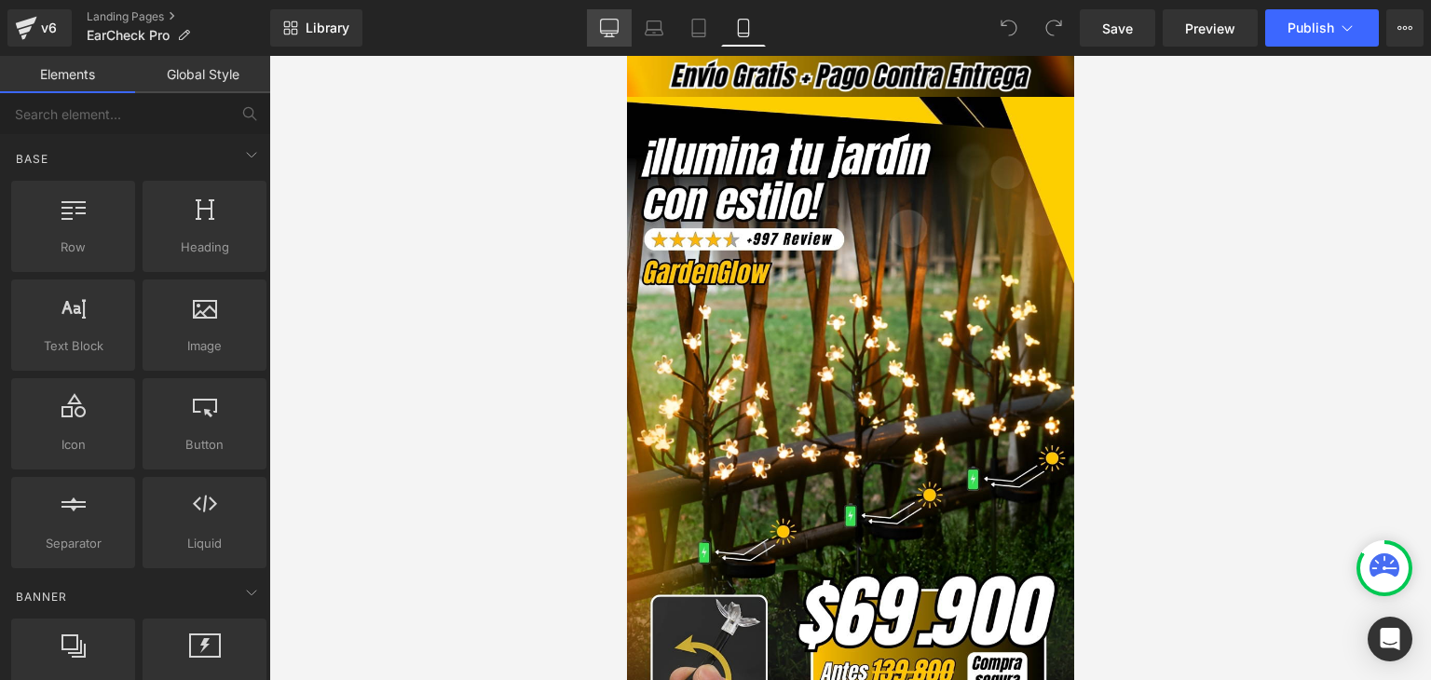
click at [616, 22] on icon at bounding box center [609, 28] width 19 height 19
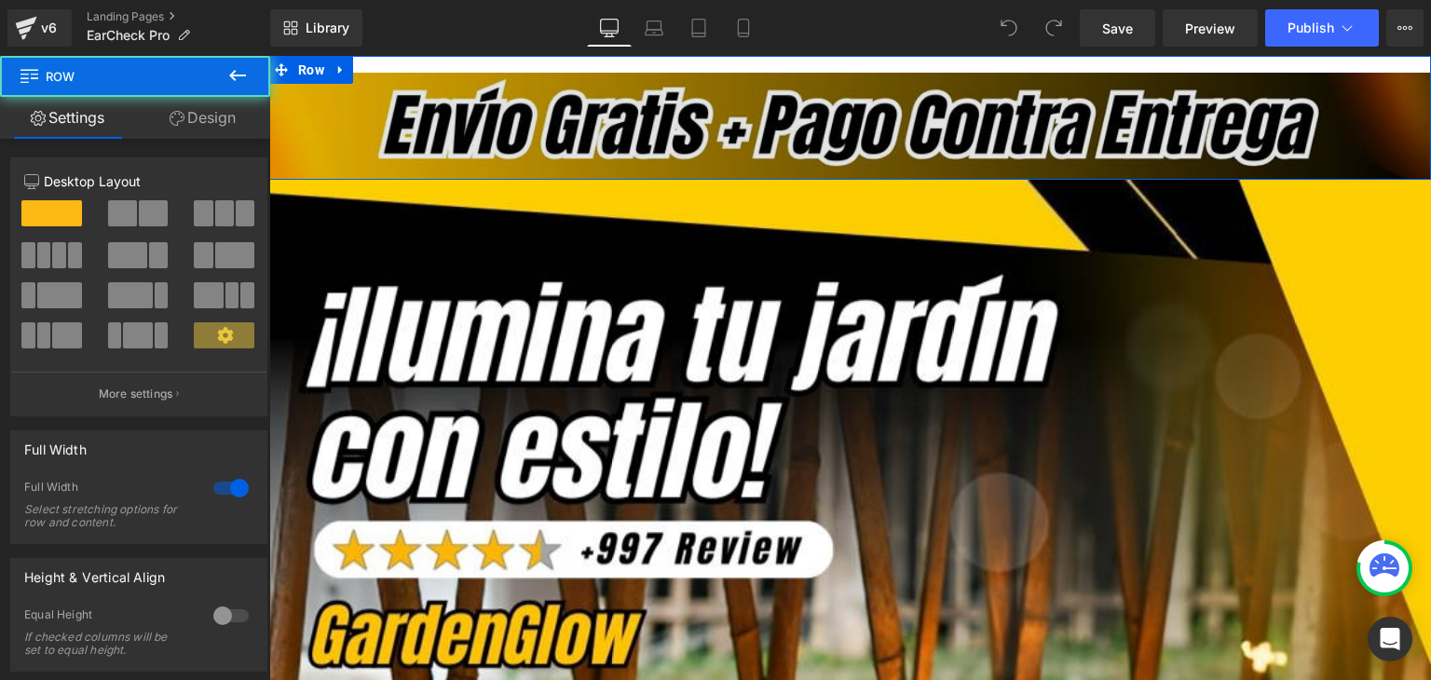
drag, startPoint x: 616, startPoint y: 195, endPoint x: 618, endPoint y: 169, distance: 26.2
click at [618, 169] on div "Image Row Row" at bounding box center [849, 118] width 1161 height 124
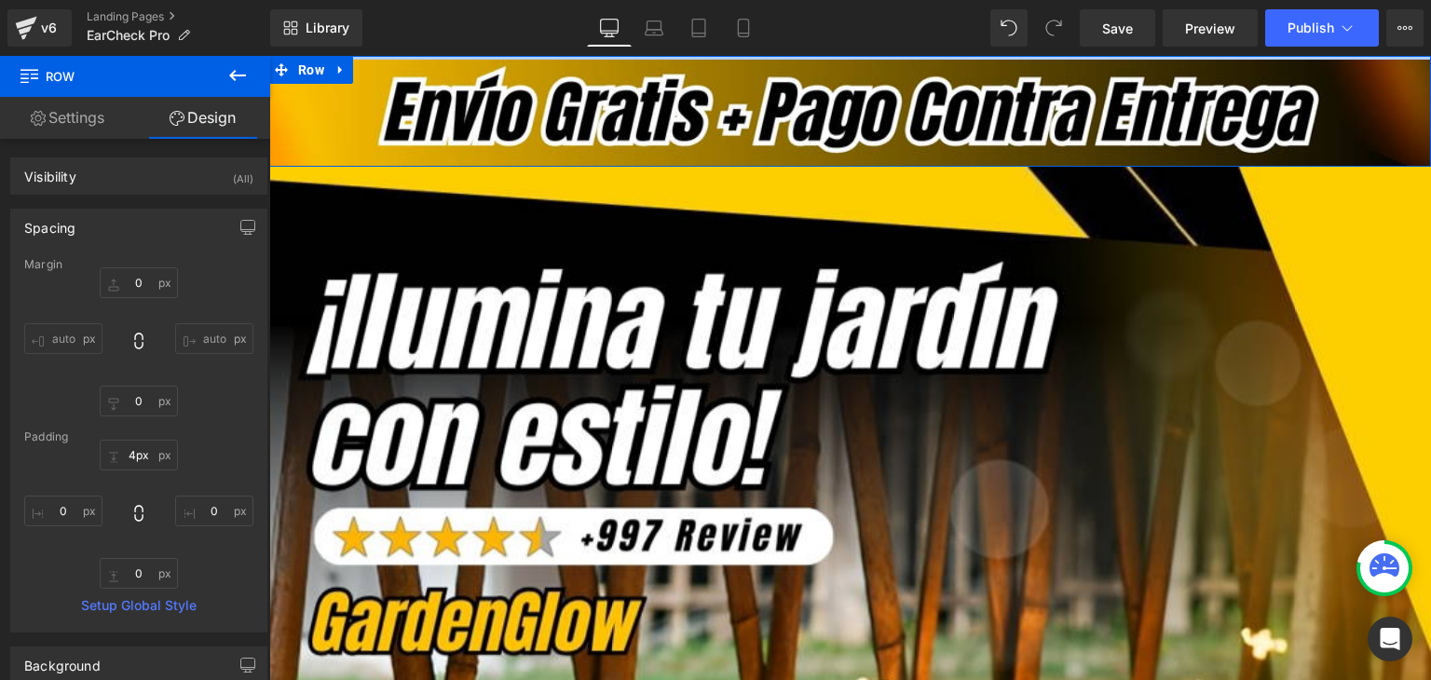
drag, startPoint x: 617, startPoint y: 68, endPoint x: 620, endPoint y: 34, distance: 33.7
click at [620, 56] on html "Image Row Row Image Add To Cart (P) Cart Button Product Image Row Image Con la …" at bounding box center [849, 368] width 1161 height 624
click at [858, 18] on div "Library Desktop Desktop Laptop Tablet Mobile Save Preview Publish Scheduled Vie…" at bounding box center [850, 27] width 1160 height 37
type input "2px"
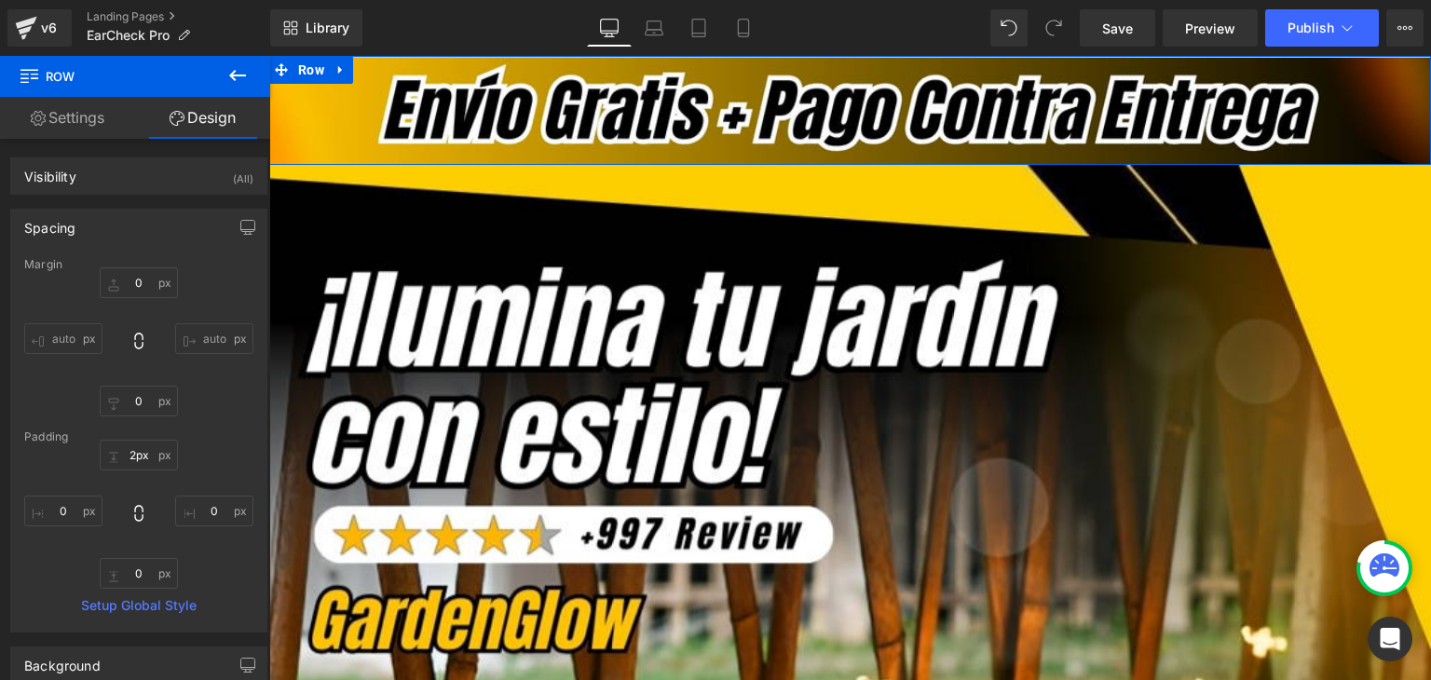
drag, startPoint x: 826, startPoint y: 57, endPoint x: 824, endPoint y: 43, distance: 14.1
click at [824, 56] on html "Image Row Row Image Add To Cart (P) Cart Button Product Image Row Image Con la …" at bounding box center [849, 368] width 1161 height 624
click at [826, 31] on div "Library Desktop Desktop Laptop Tablet Mobile Save Preview Publish Scheduled Vie…" at bounding box center [850, 27] width 1160 height 37
click at [743, 23] on icon at bounding box center [743, 28] width 19 height 19
type input "0"
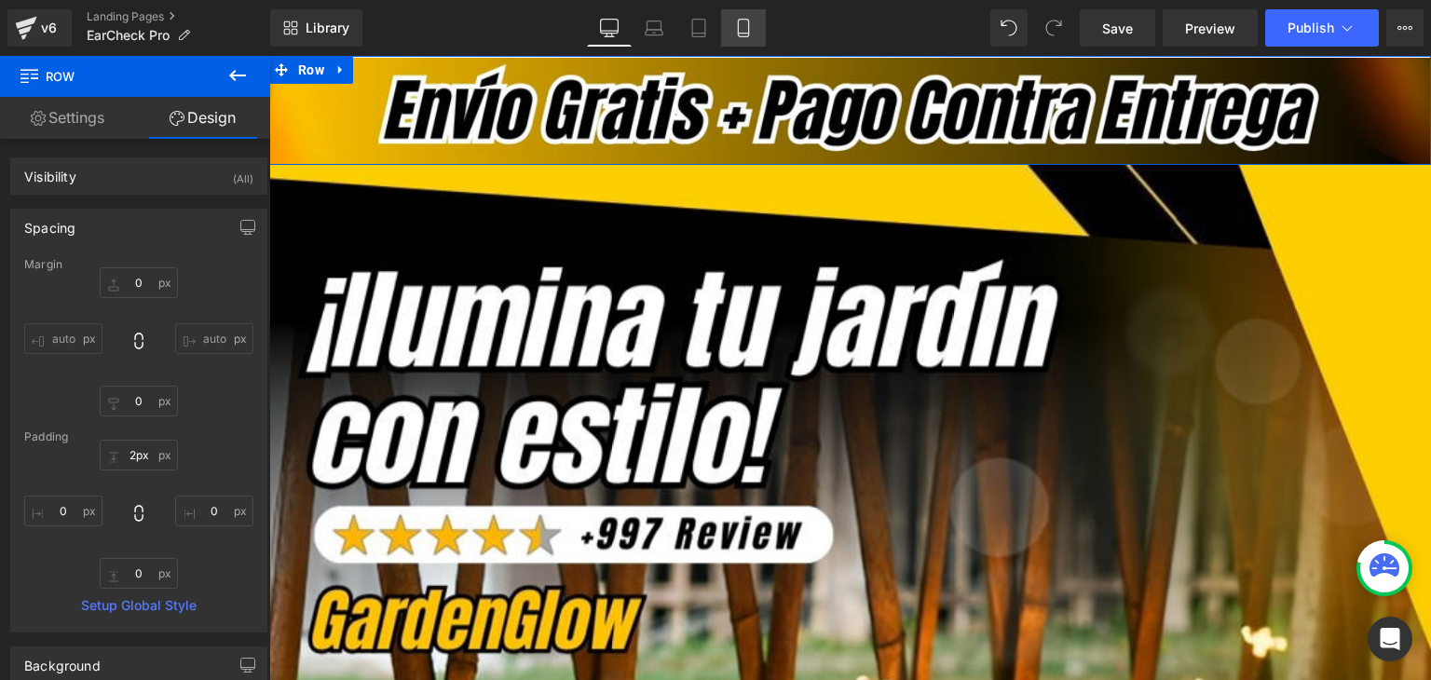
type input "0"
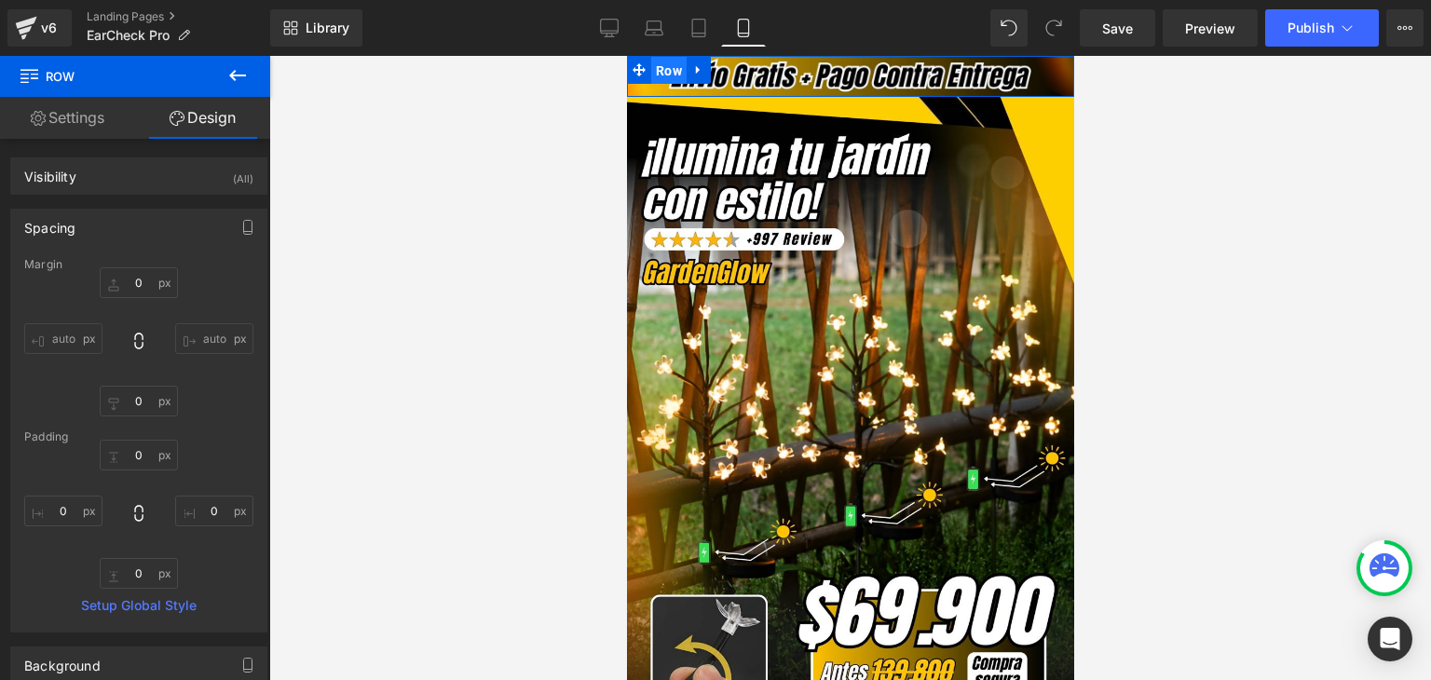
click at [656, 68] on span "Row" at bounding box center [667, 71] width 35 height 28
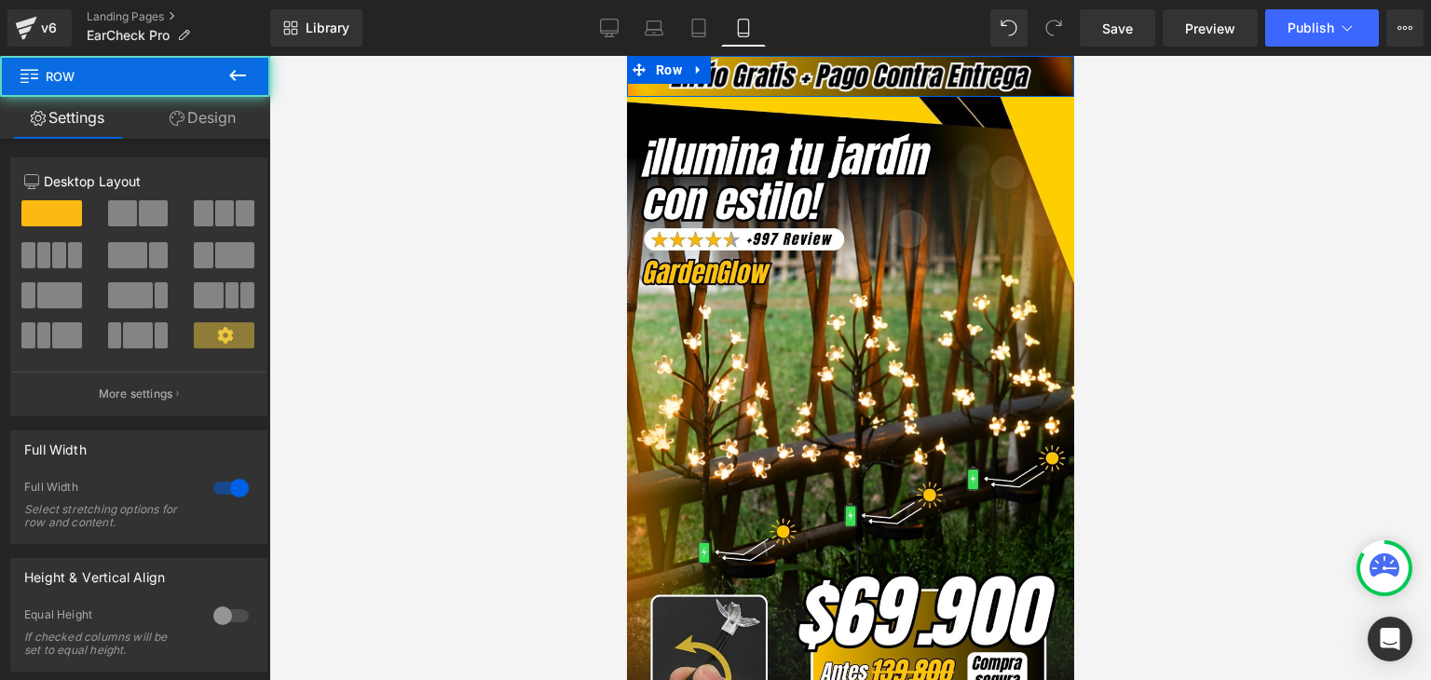
click at [224, 119] on link "Design" at bounding box center [202, 118] width 135 height 42
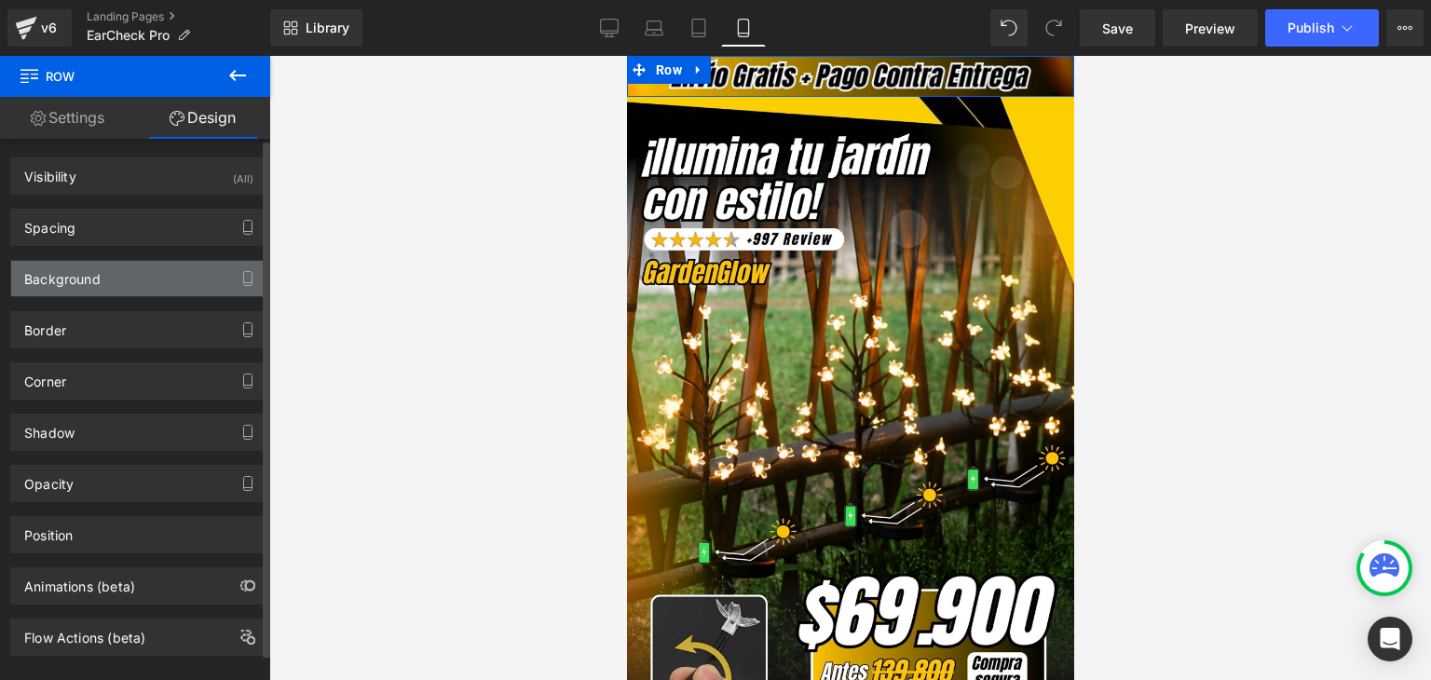
click at [74, 280] on div "Background" at bounding box center [62, 274] width 76 height 26
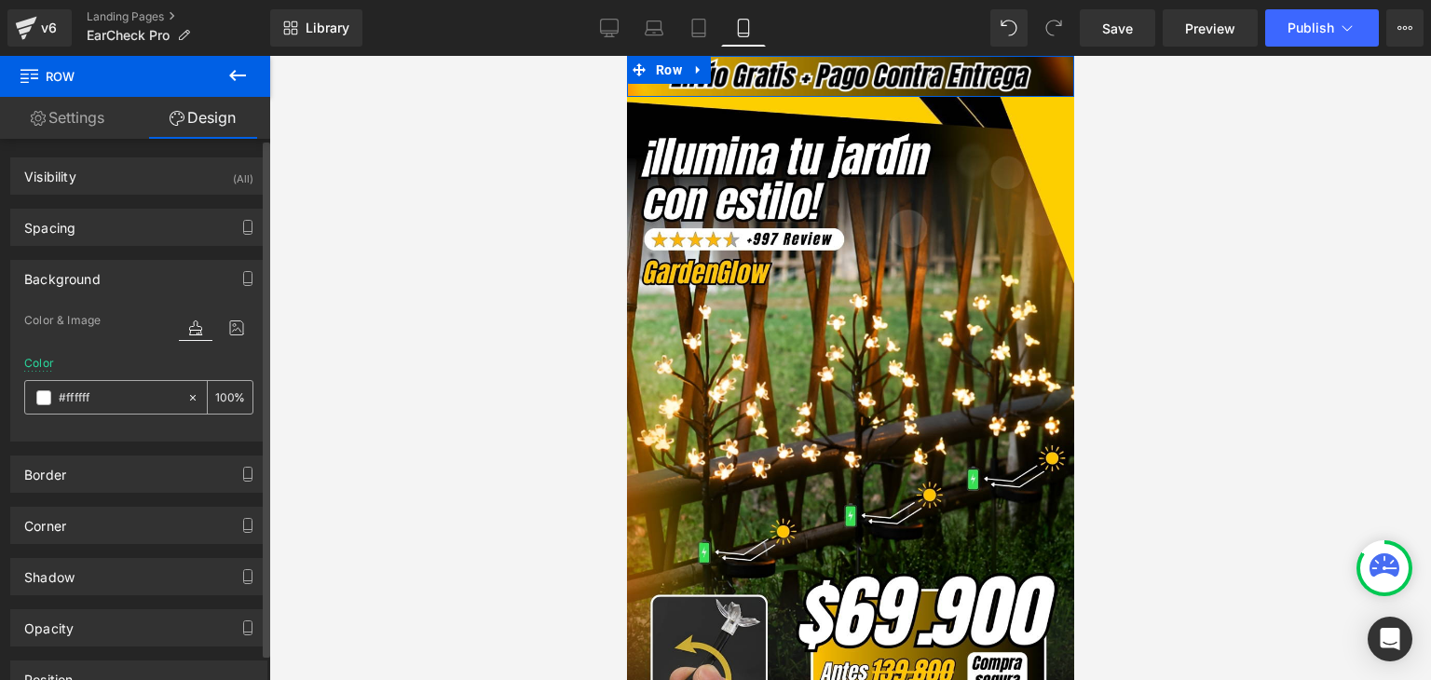
click at [45, 392] on span at bounding box center [43, 397] width 15 height 15
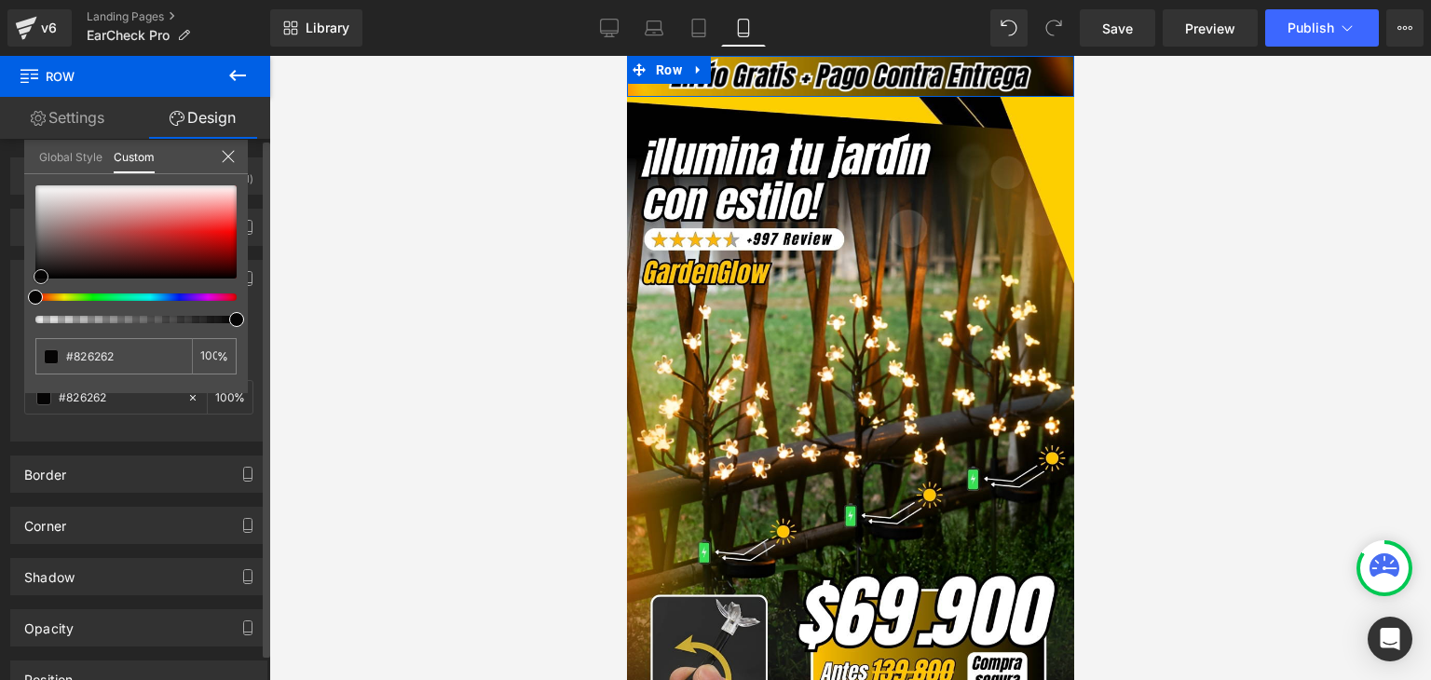
type input "#826262"
type input "#000000"
drag, startPoint x: 63, startPoint y: 236, endPoint x: 7, endPoint y: 343, distance: 120.8
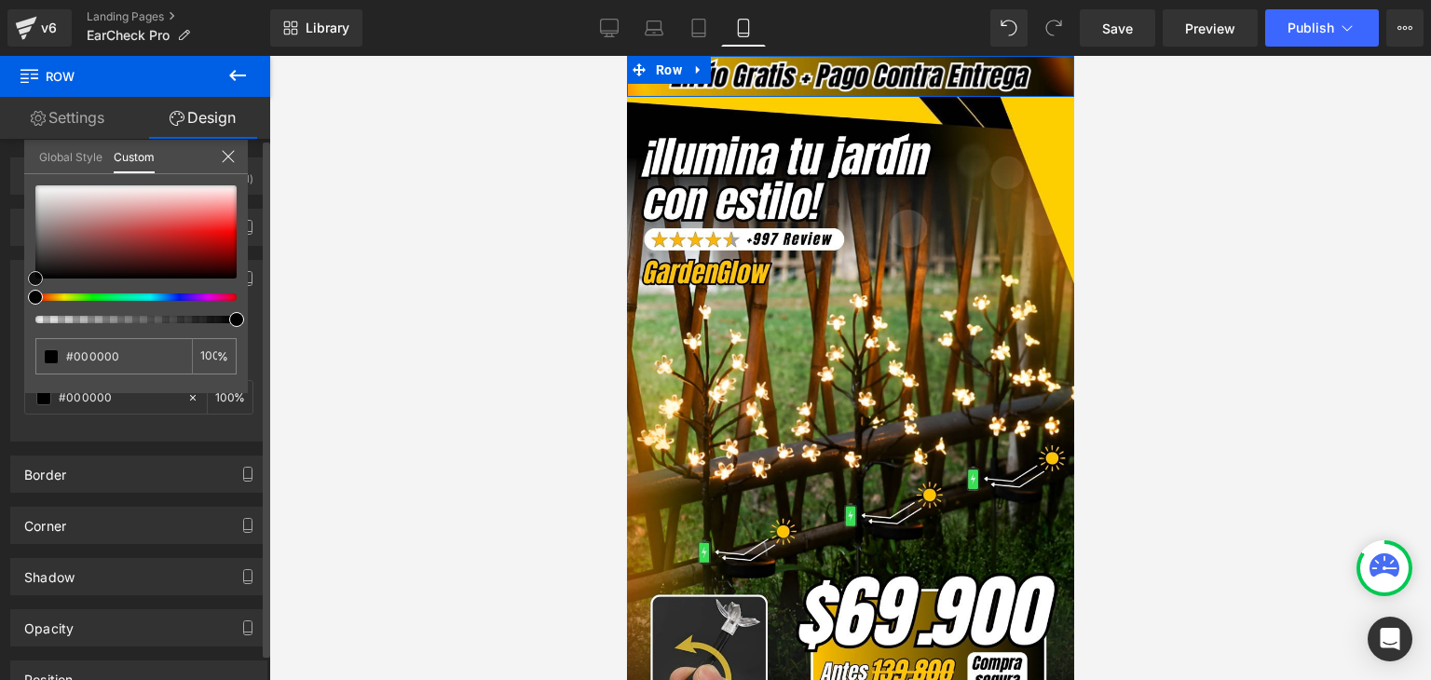
click at [7, 343] on div "Background Color & Image color rgba(0, 0, 0, 1) Color #000000 100 % Image Repla…" at bounding box center [139, 344] width 278 height 196
click at [224, 155] on icon at bounding box center [228, 156] width 15 height 15
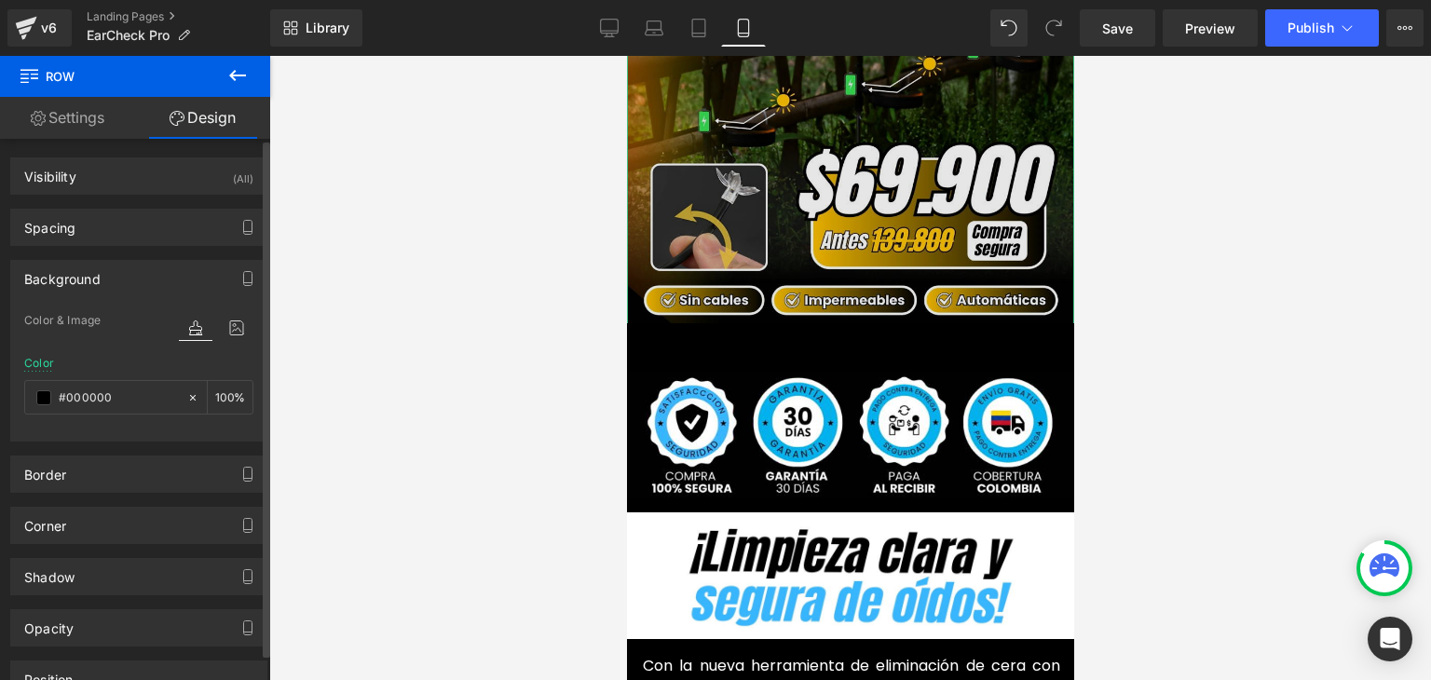
scroll to position [466, 0]
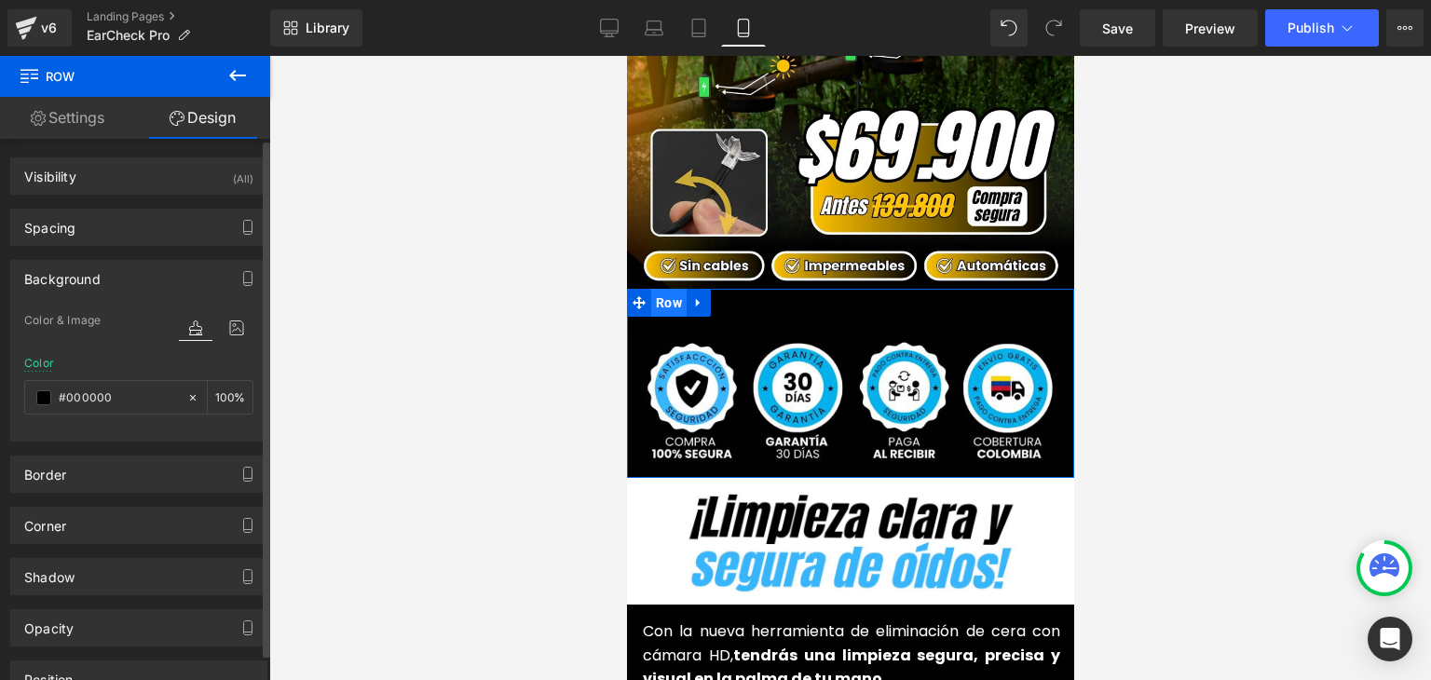
click at [657, 289] on span "Row" at bounding box center [667, 303] width 35 height 28
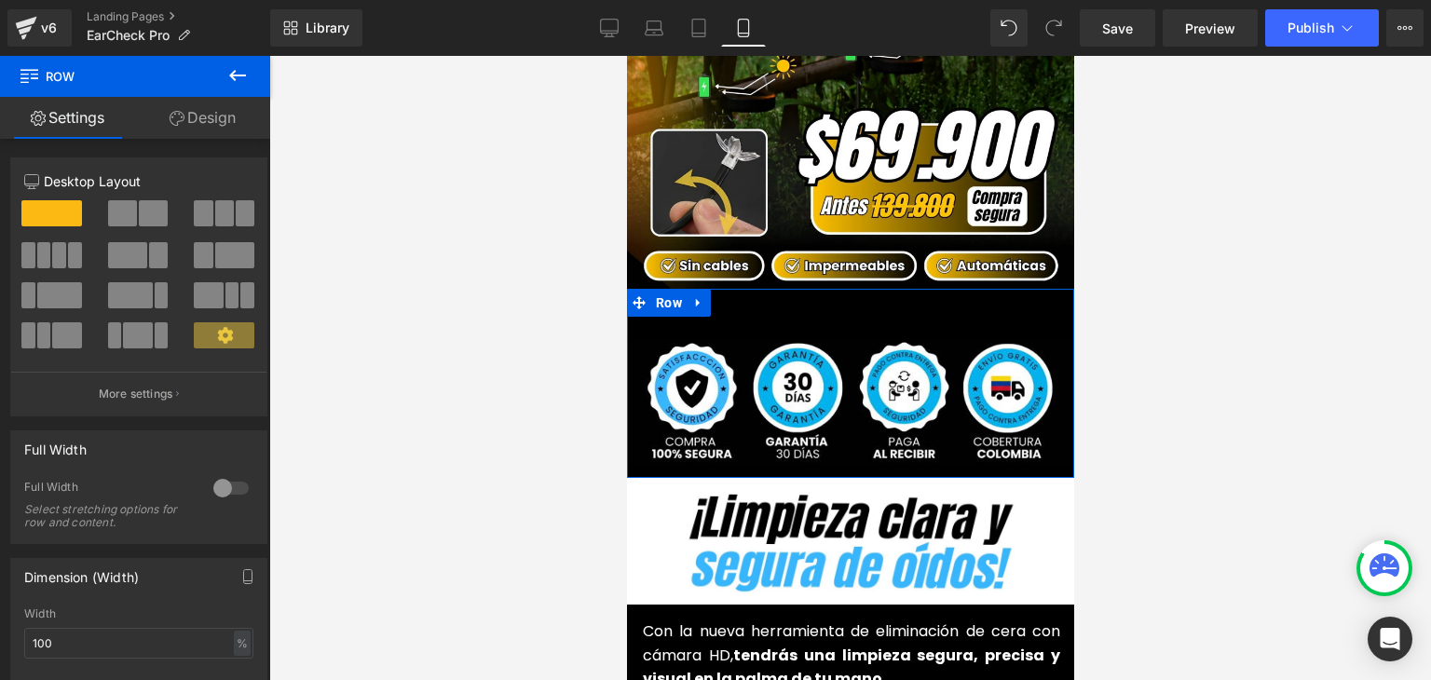
click at [204, 111] on link "Design" at bounding box center [202, 118] width 135 height 42
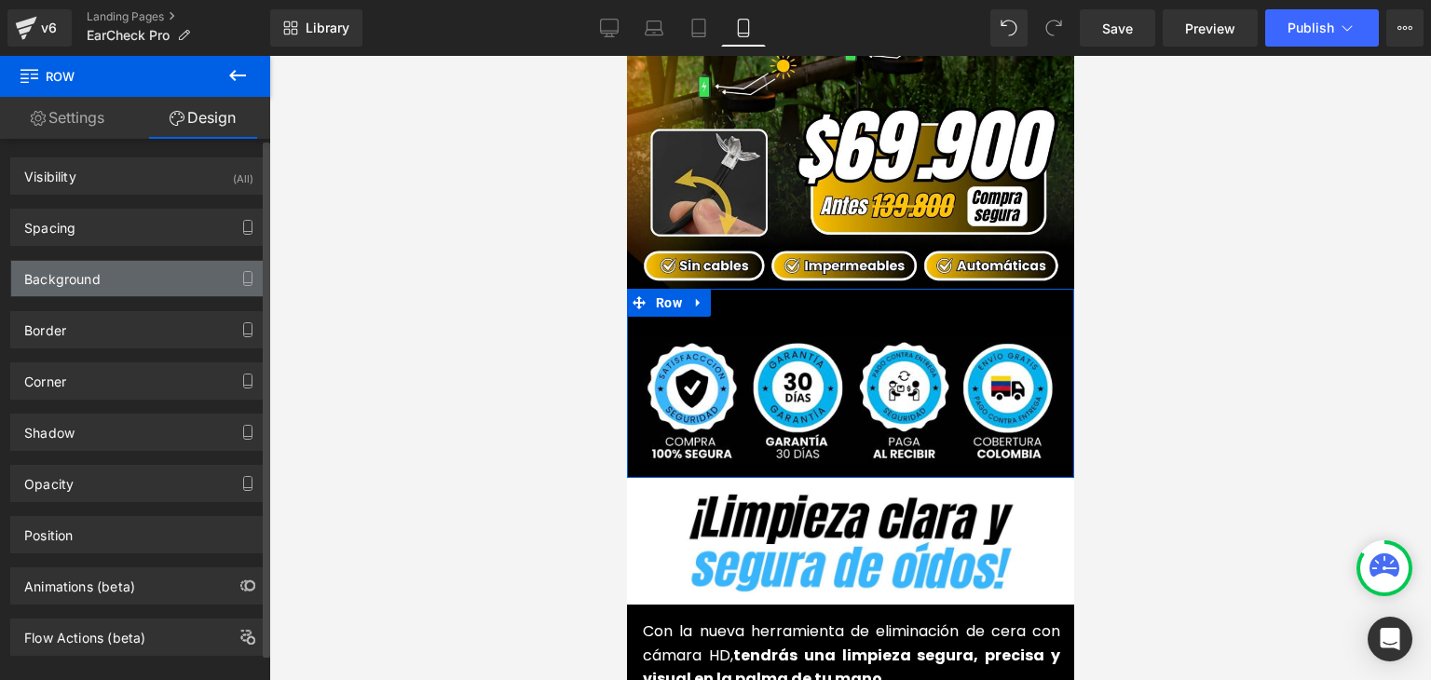
click at [83, 278] on div "Background" at bounding box center [62, 274] width 76 height 26
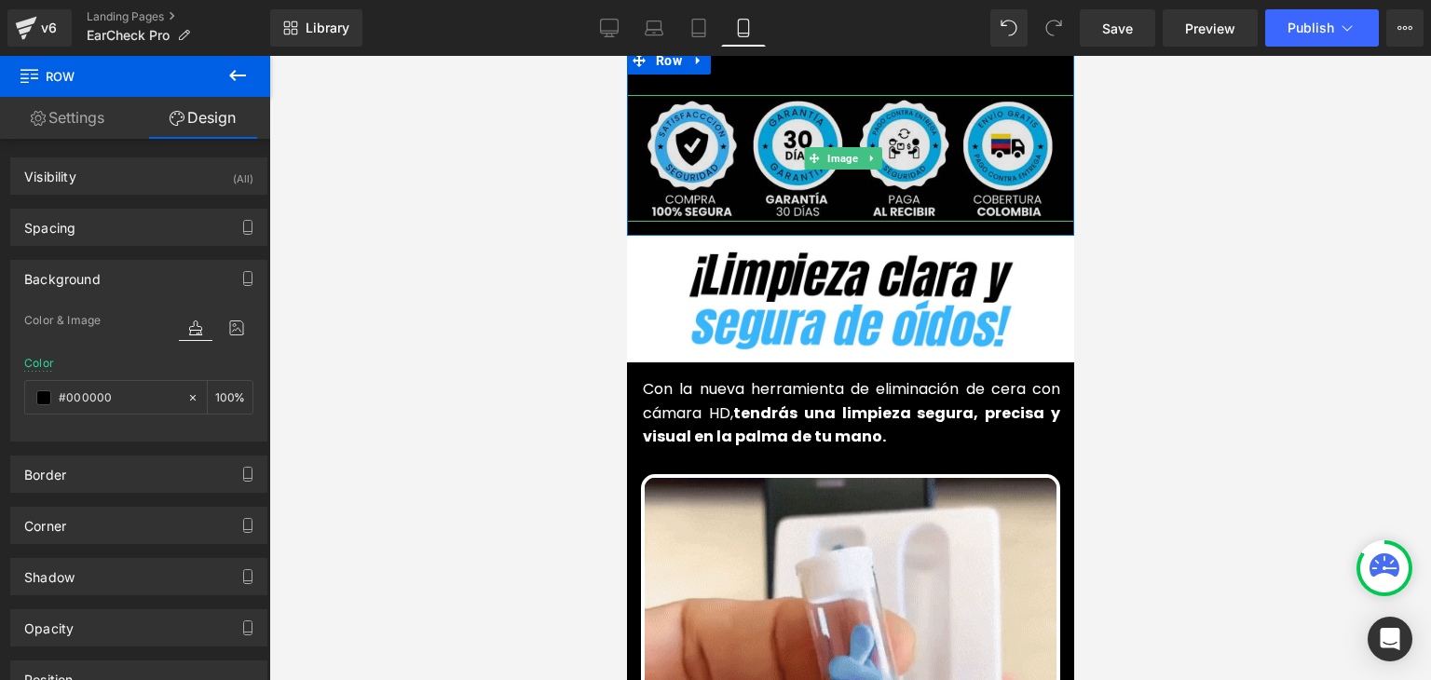
scroll to position [745, 0]
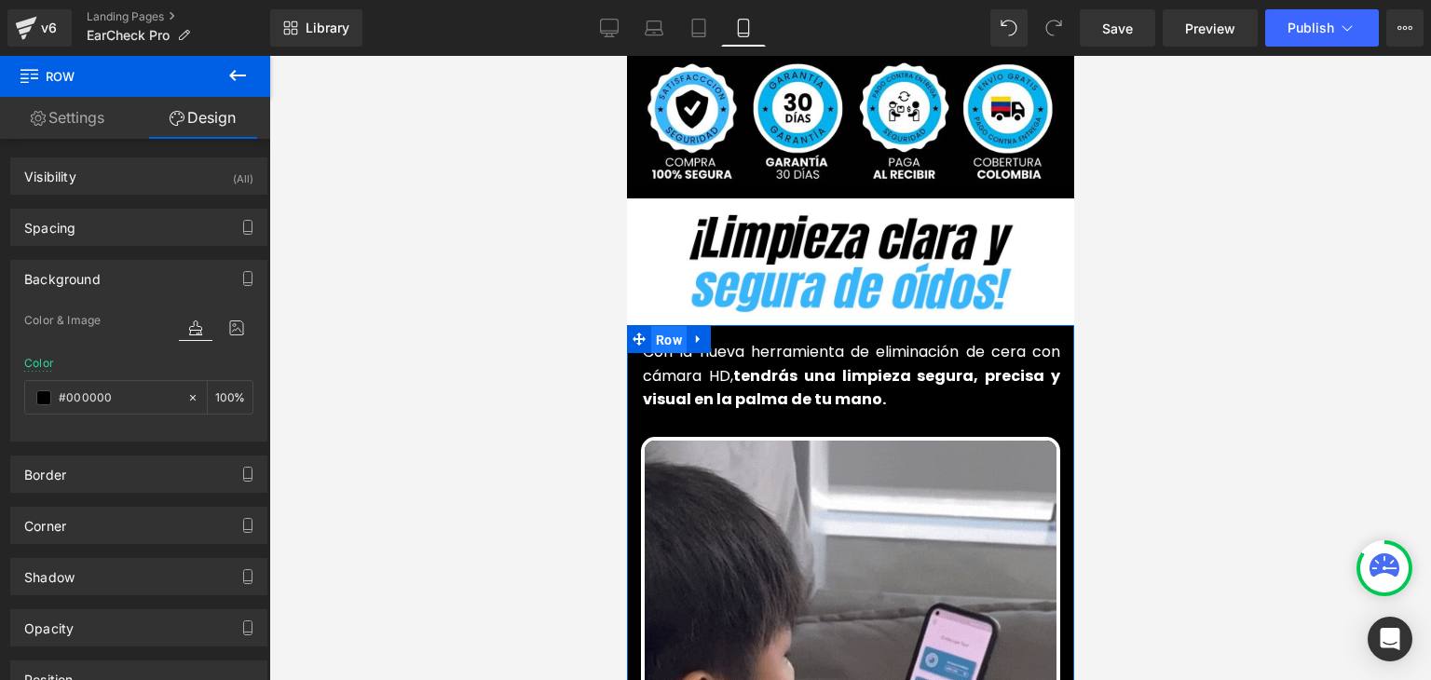
click at [655, 326] on span "Row" at bounding box center [667, 340] width 35 height 28
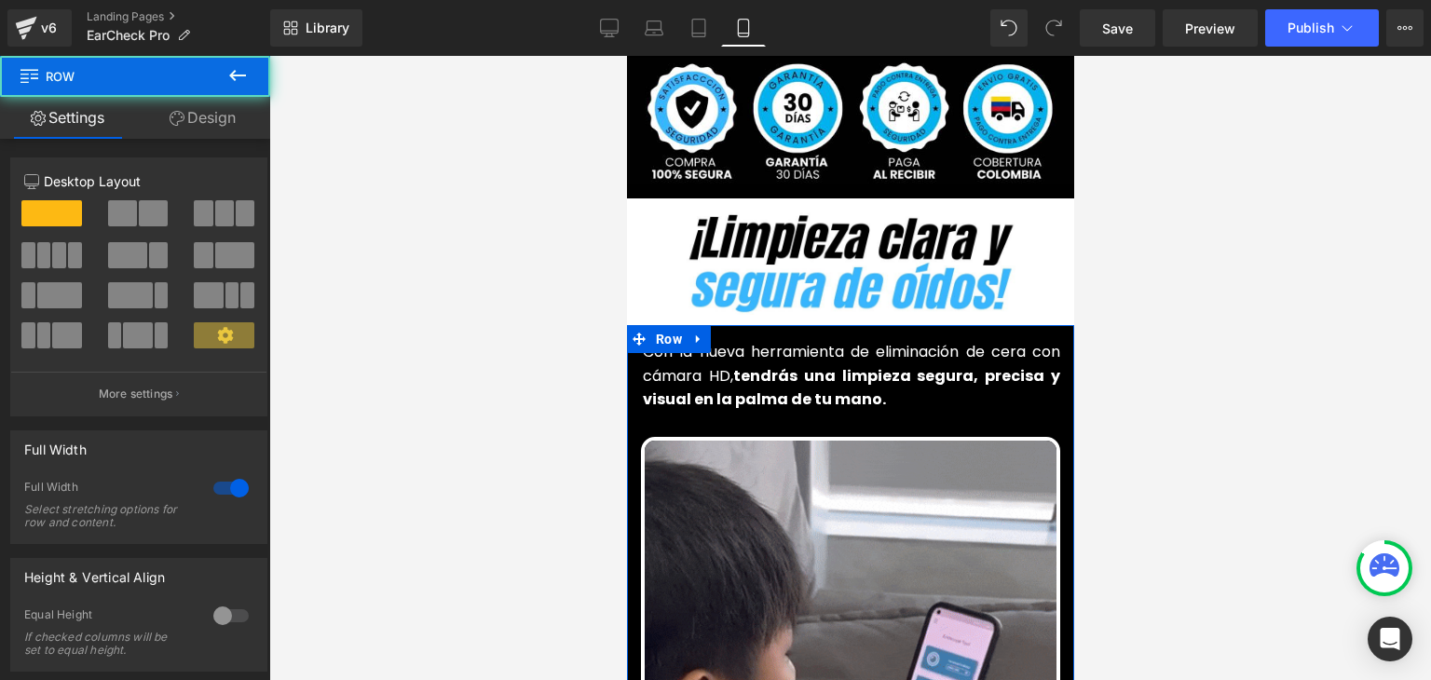
click at [237, 112] on link "Design" at bounding box center [202, 118] width 135 height 42
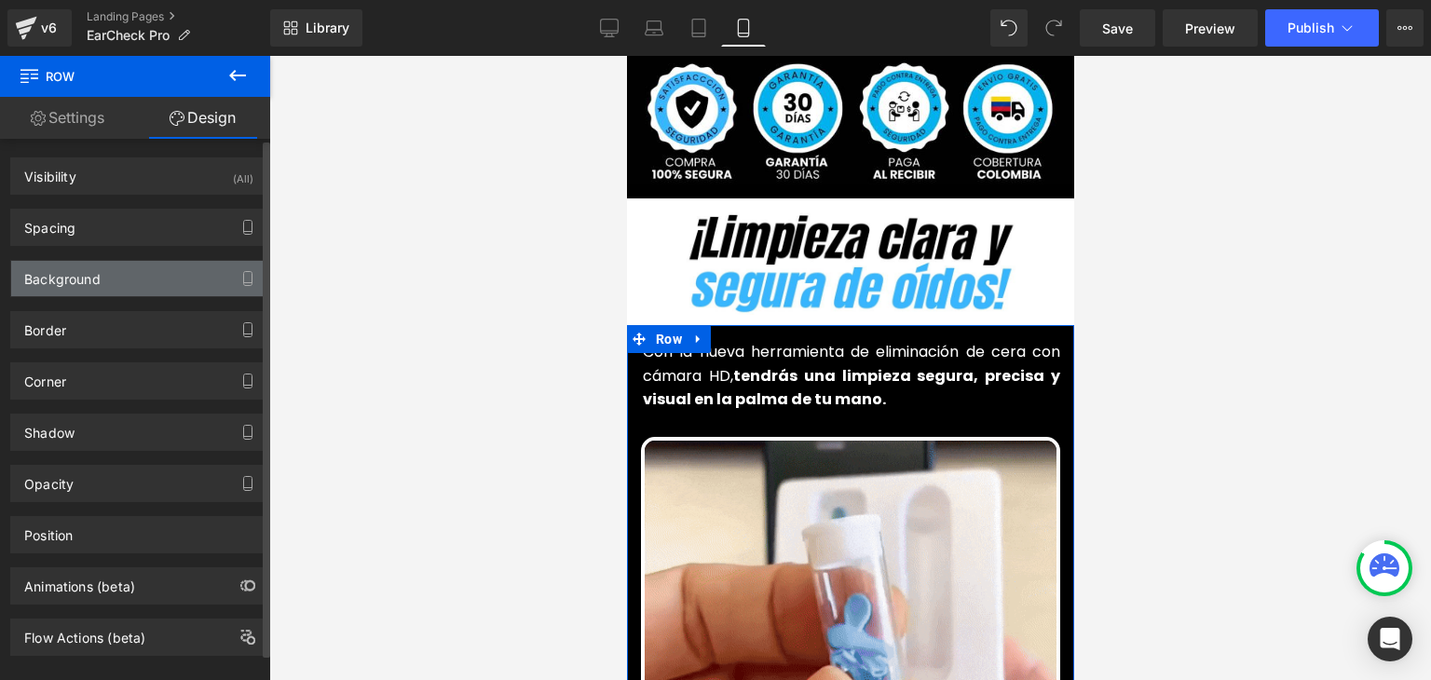
click at [81, 285] on div "Background" at bounding box center [138, 278] width 255 height 35
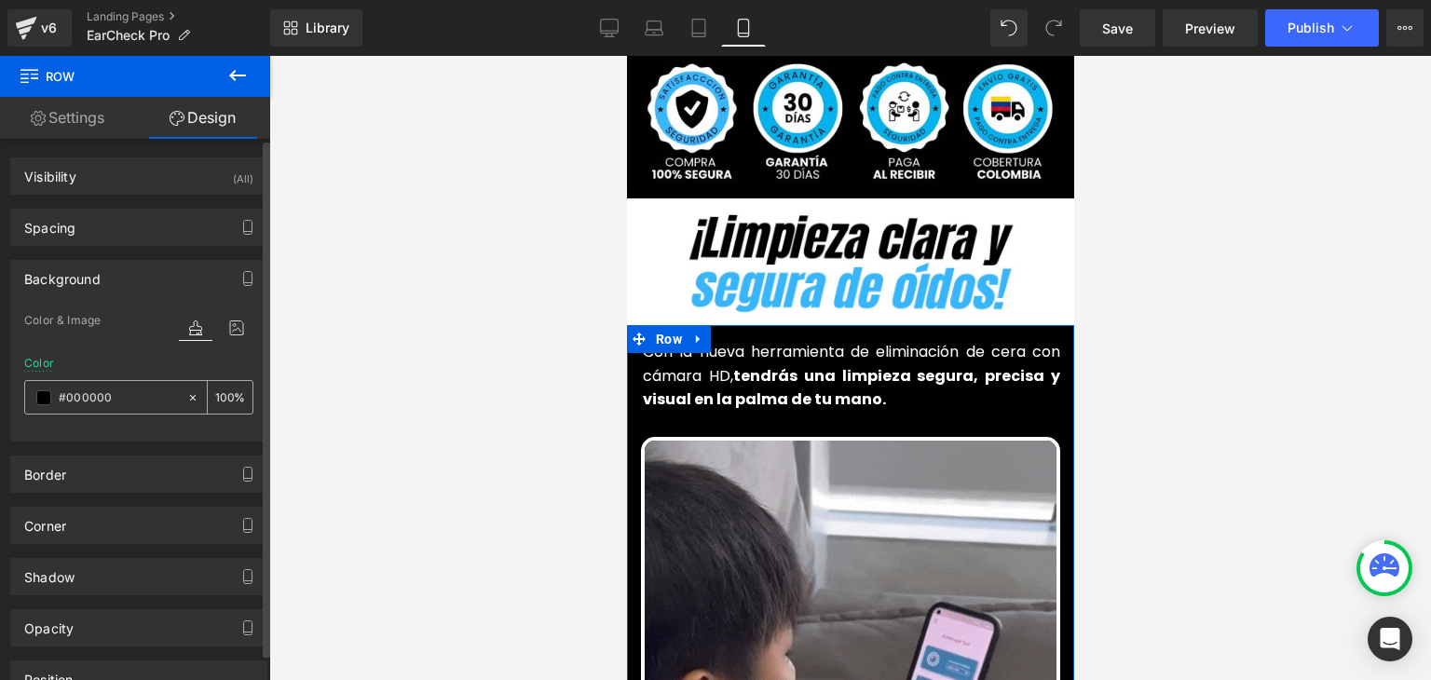
click at [44, 401] on span at bounding box center [43, 397] width 15 height 15
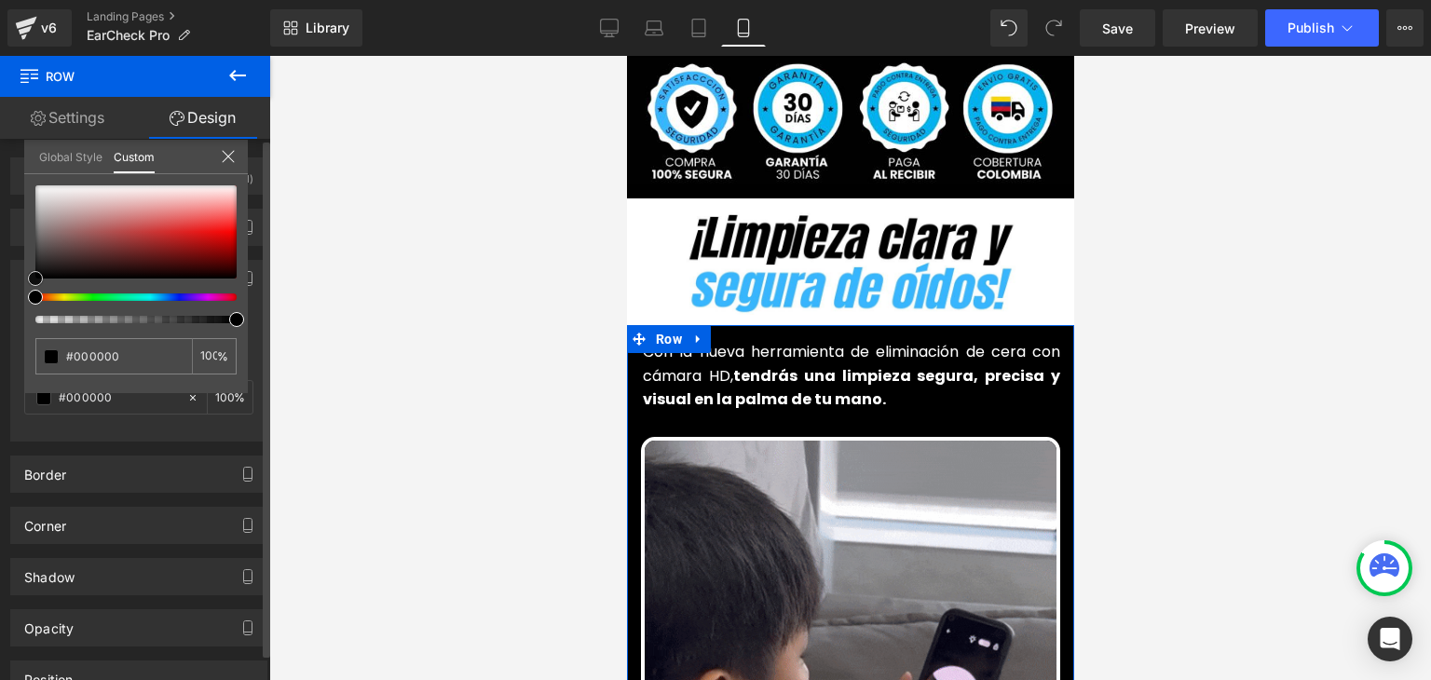
type input "#2a2626"
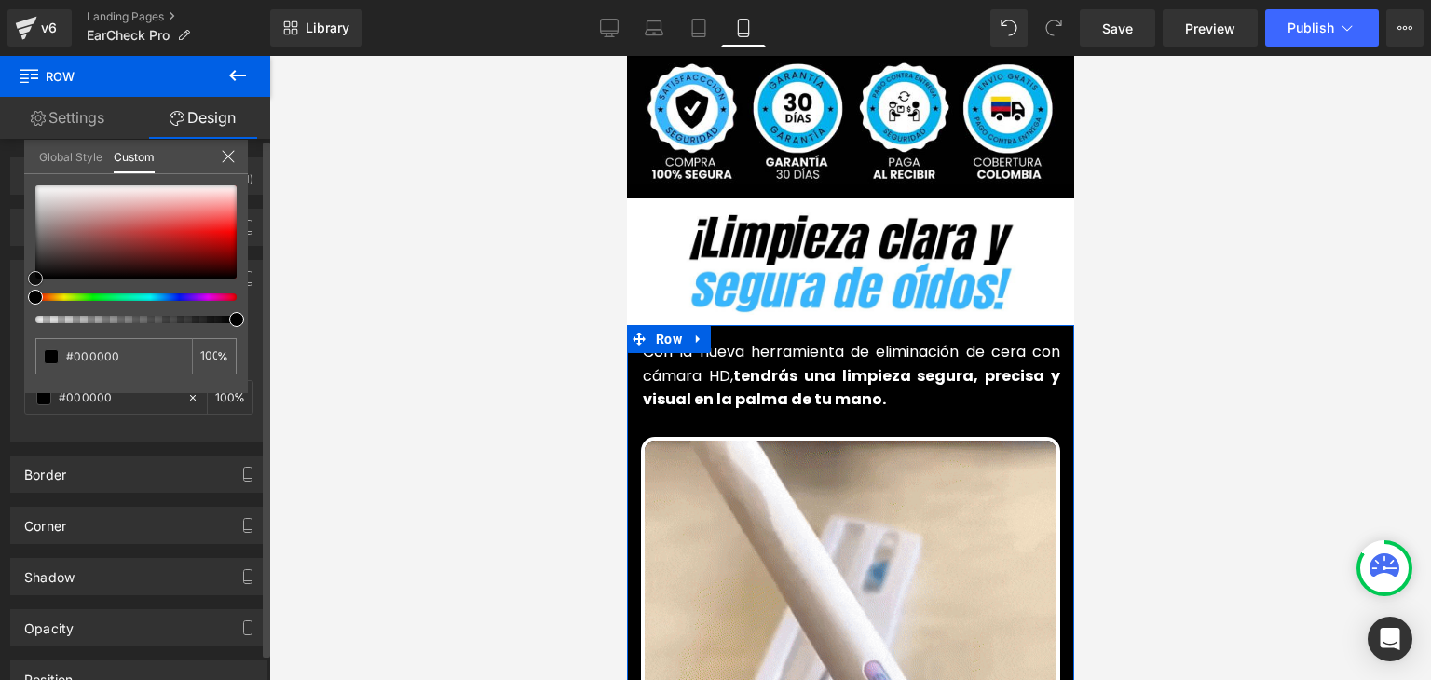
type input "#2a2626"
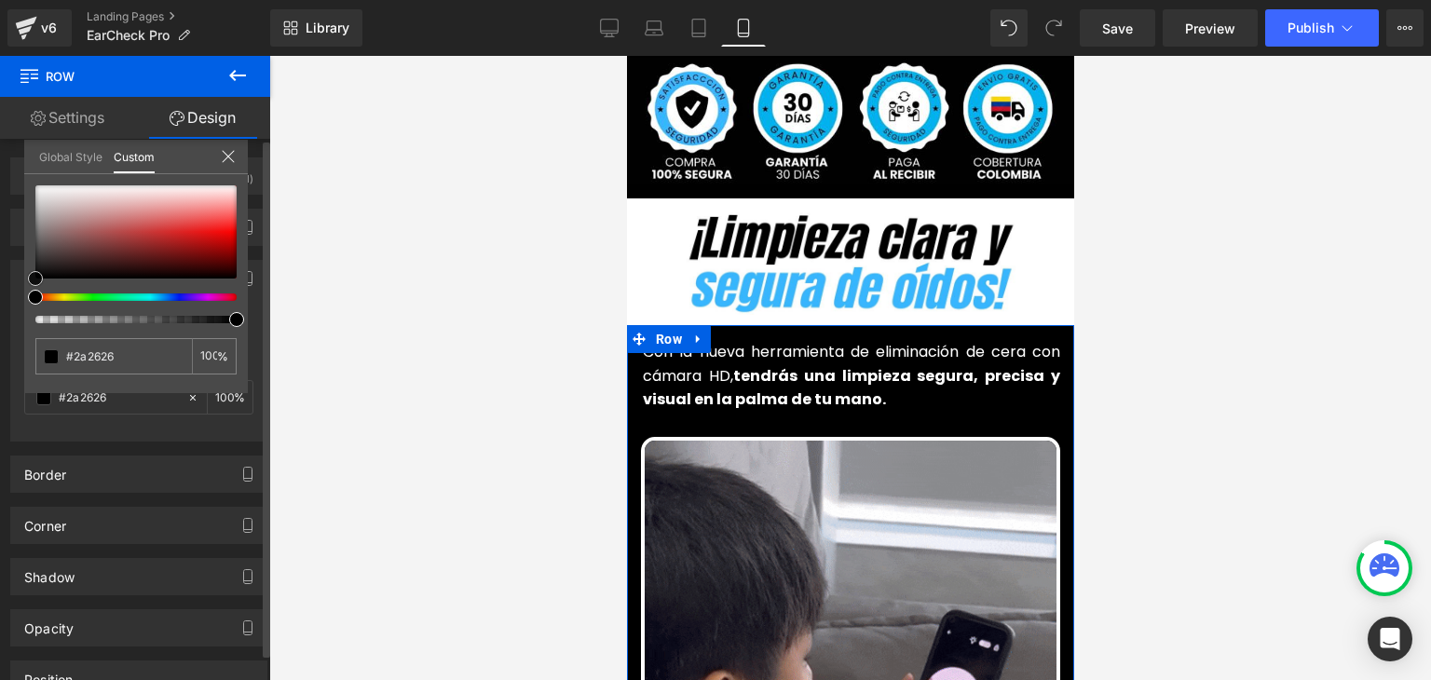
type input "#282424"
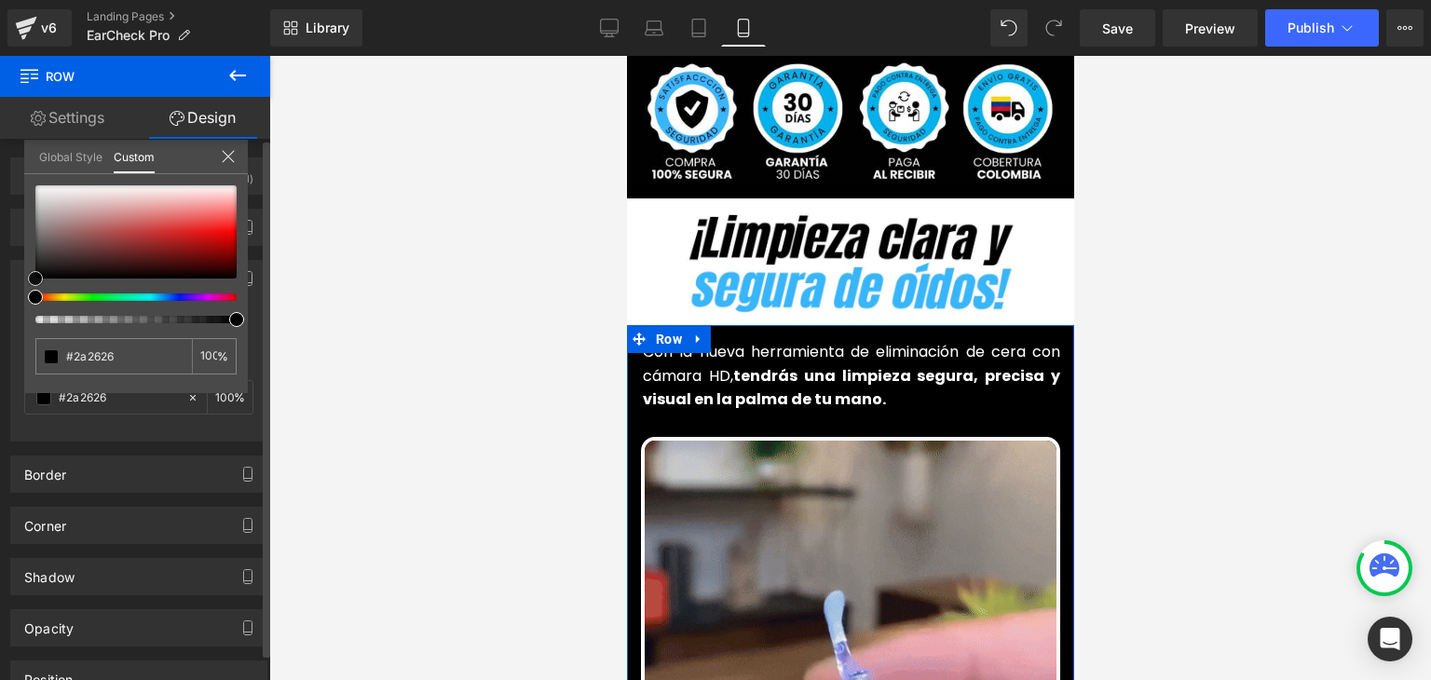
type input "#282424"
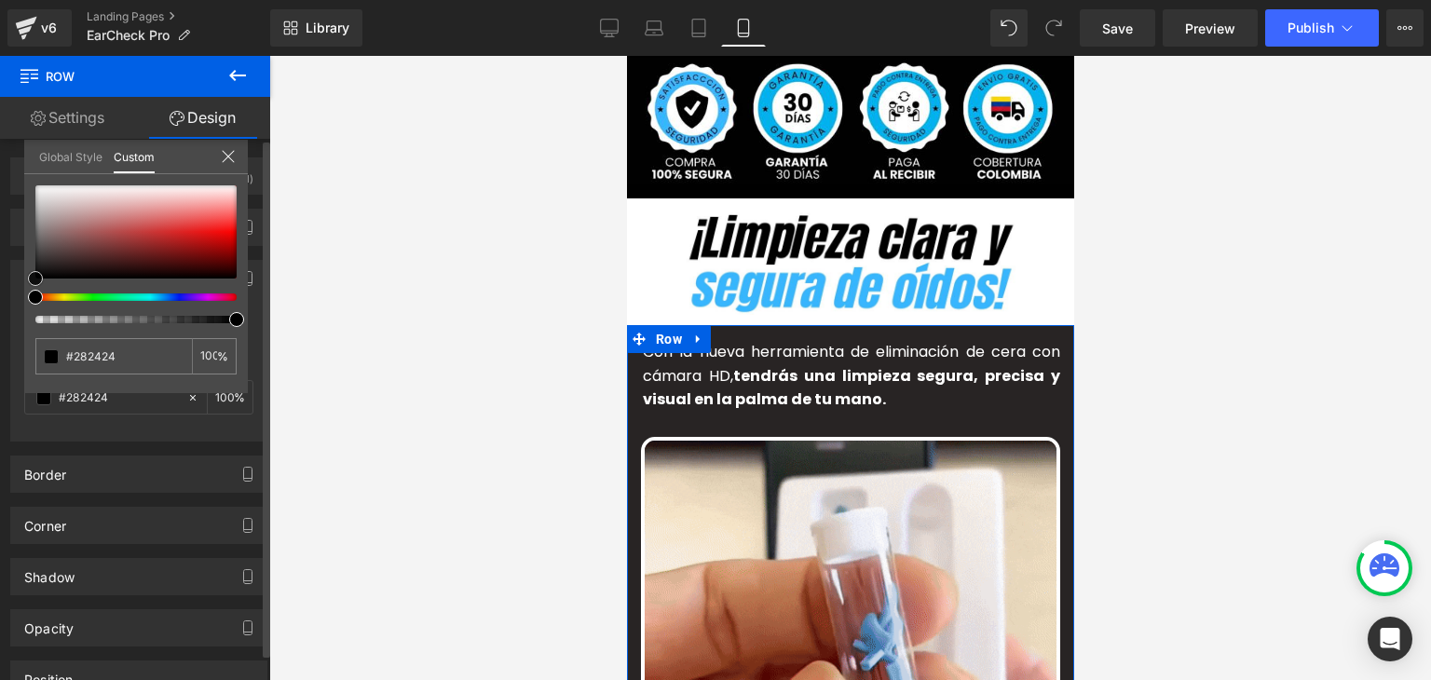
type input "#000000"
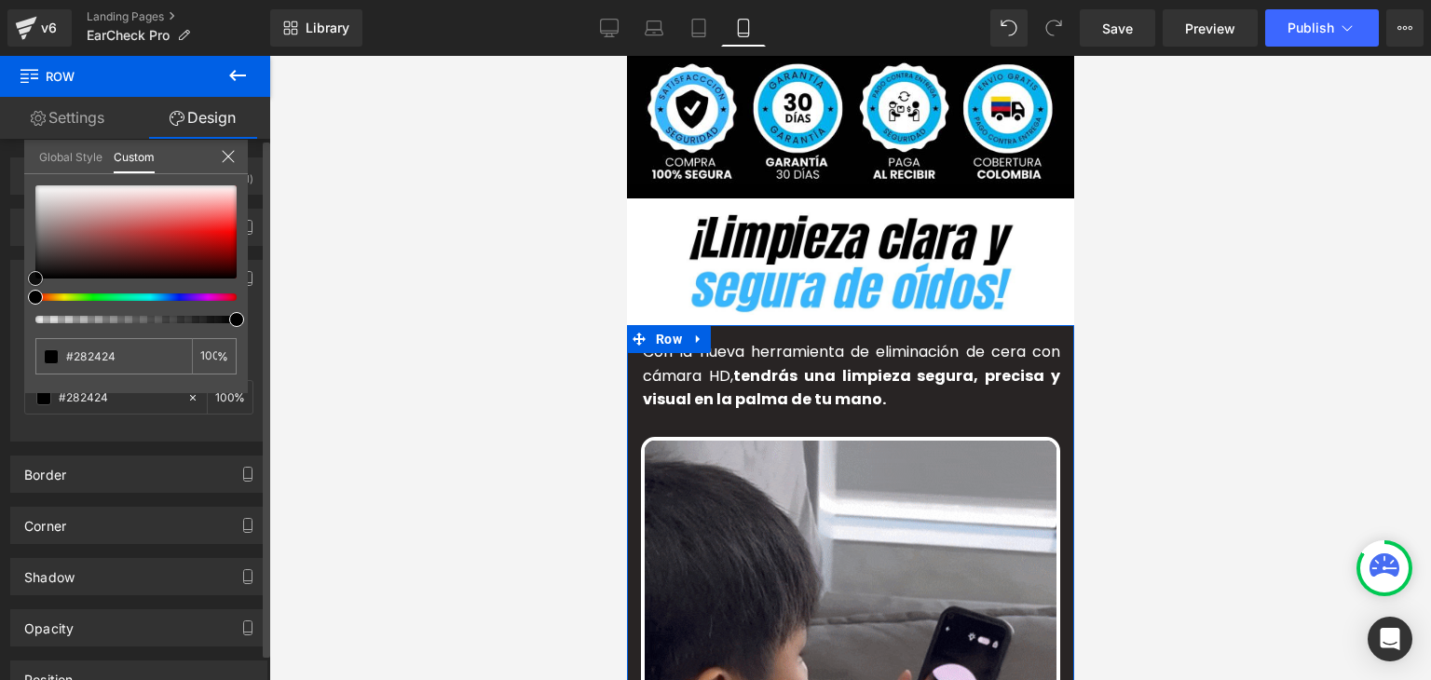
type input "#000000"
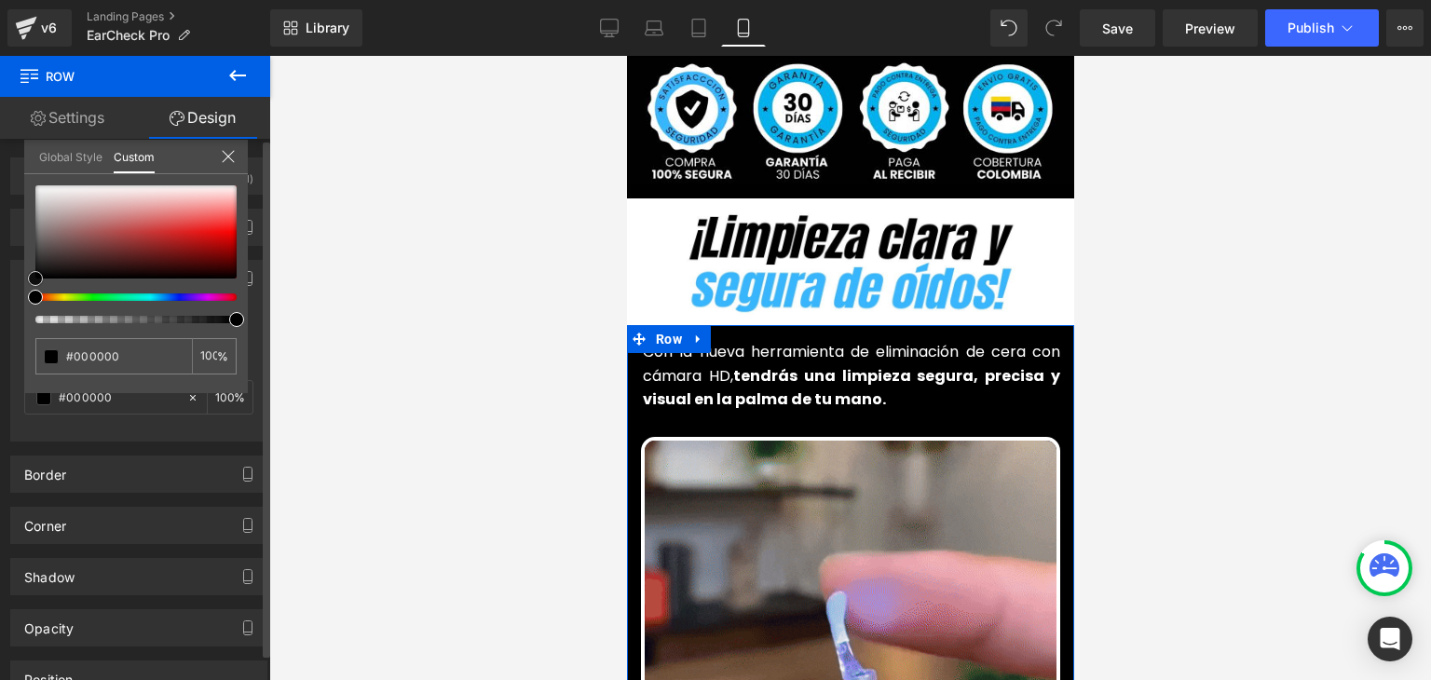
drag, startPoint x: 45, startPoint y: 263, endPoint x: 20, endPoint y: 299, distance: 44.2
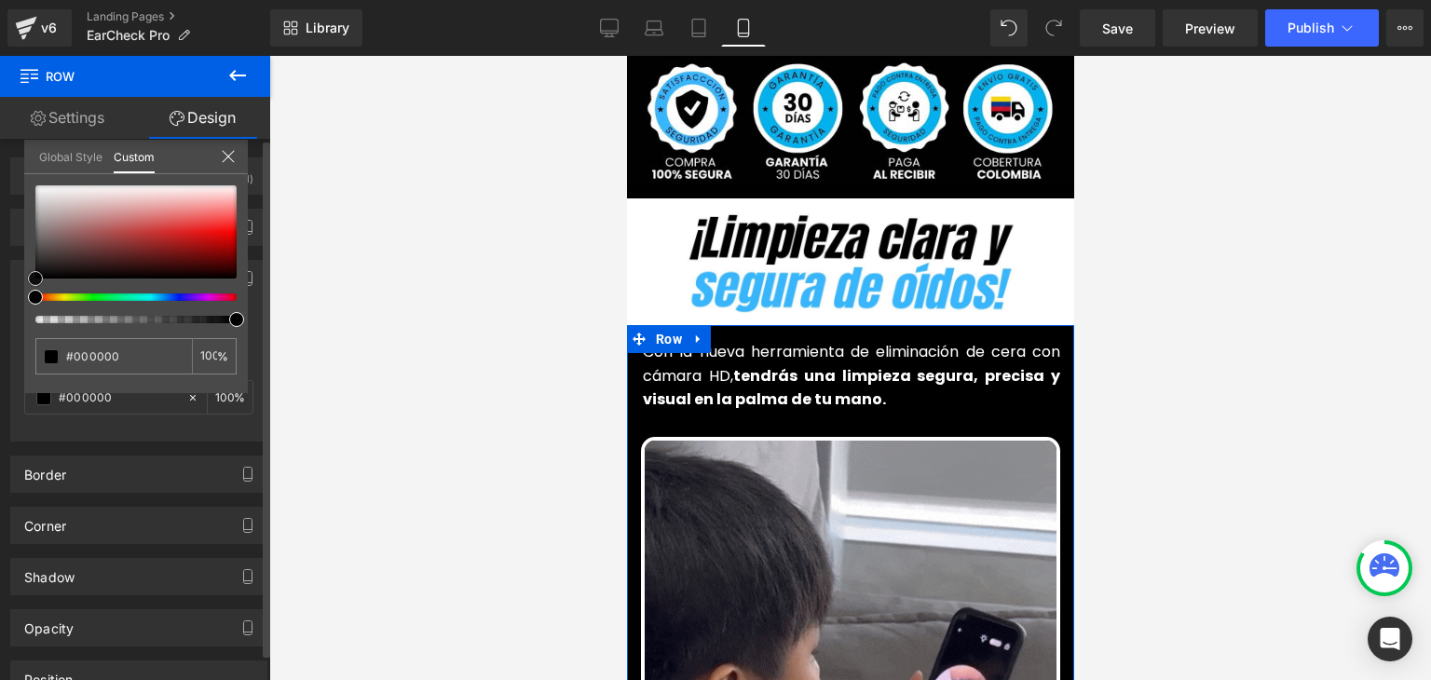
click at [20, 299] on div "Background Color & Image color rgba(0, 0, 0, 1) Color #000000 100 % Image Repla…" at bounding box center [139, 344] width 278 height 196
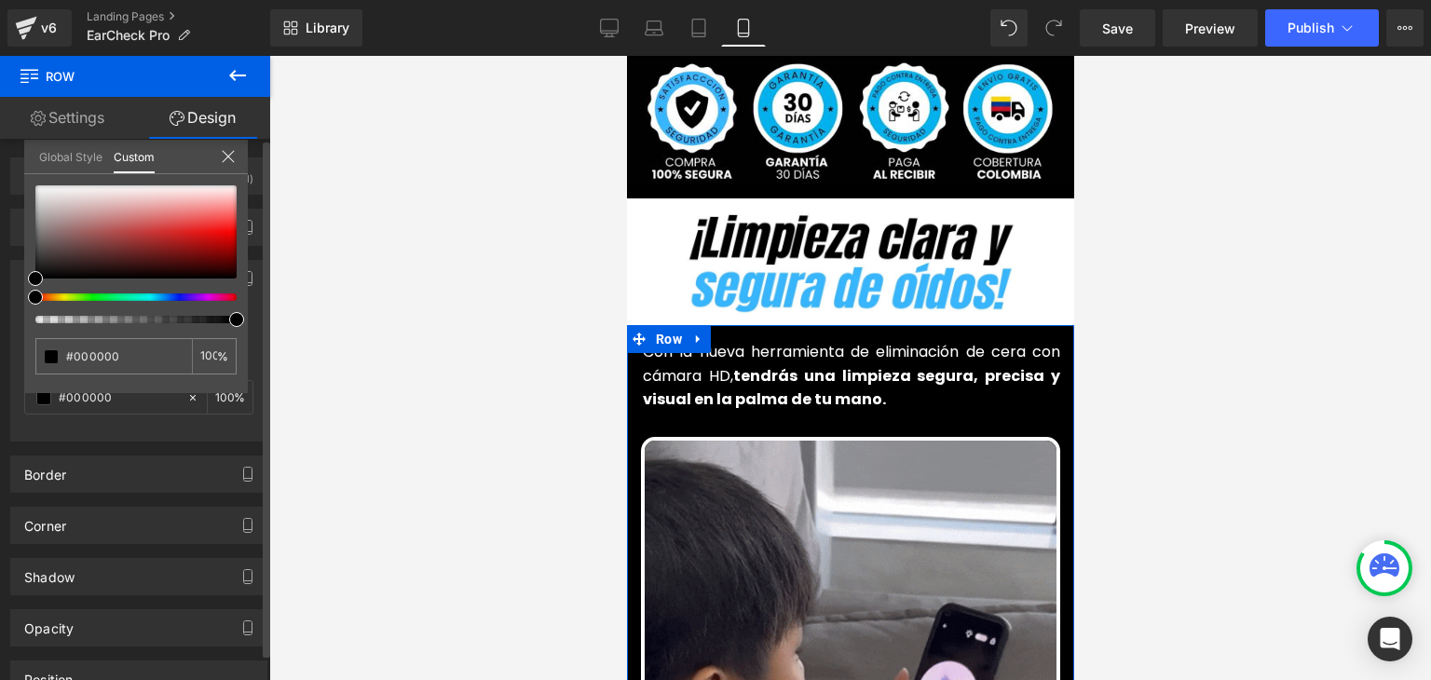
click at [225, 157] on icon at bounding box center [228, 156] width 12 height 12
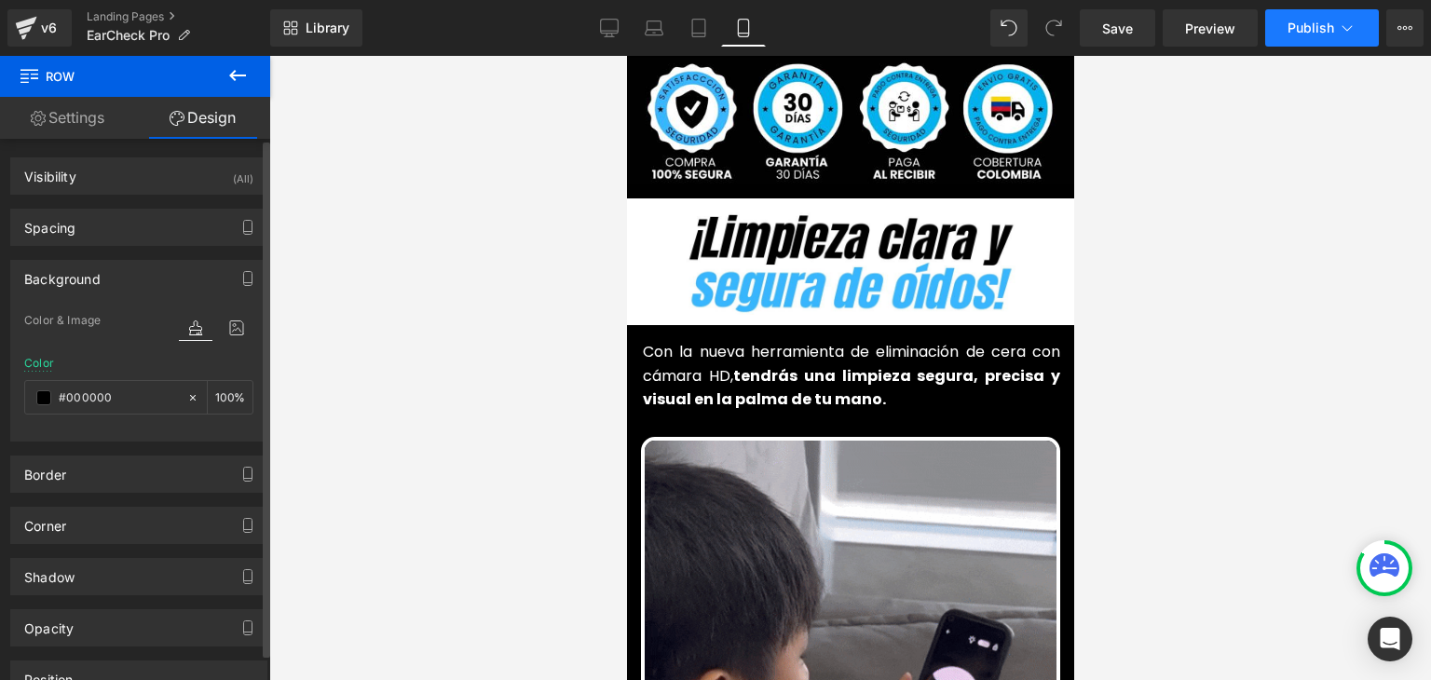
click at [1285, 24] on button "Publish" at bounding box center [1322, 27] width 114 height 37
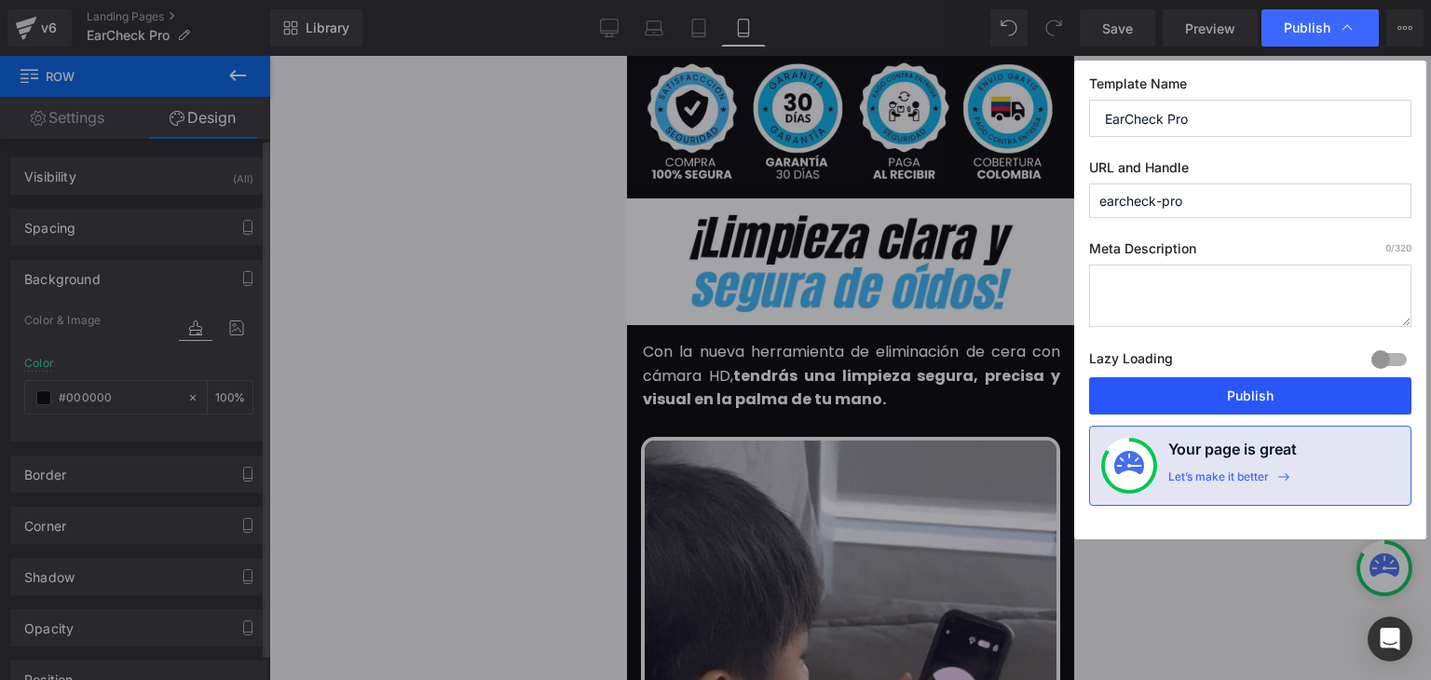
click at [1225, 400] on button "Publish" at bounding box center [1250, 395] width 322 height 37
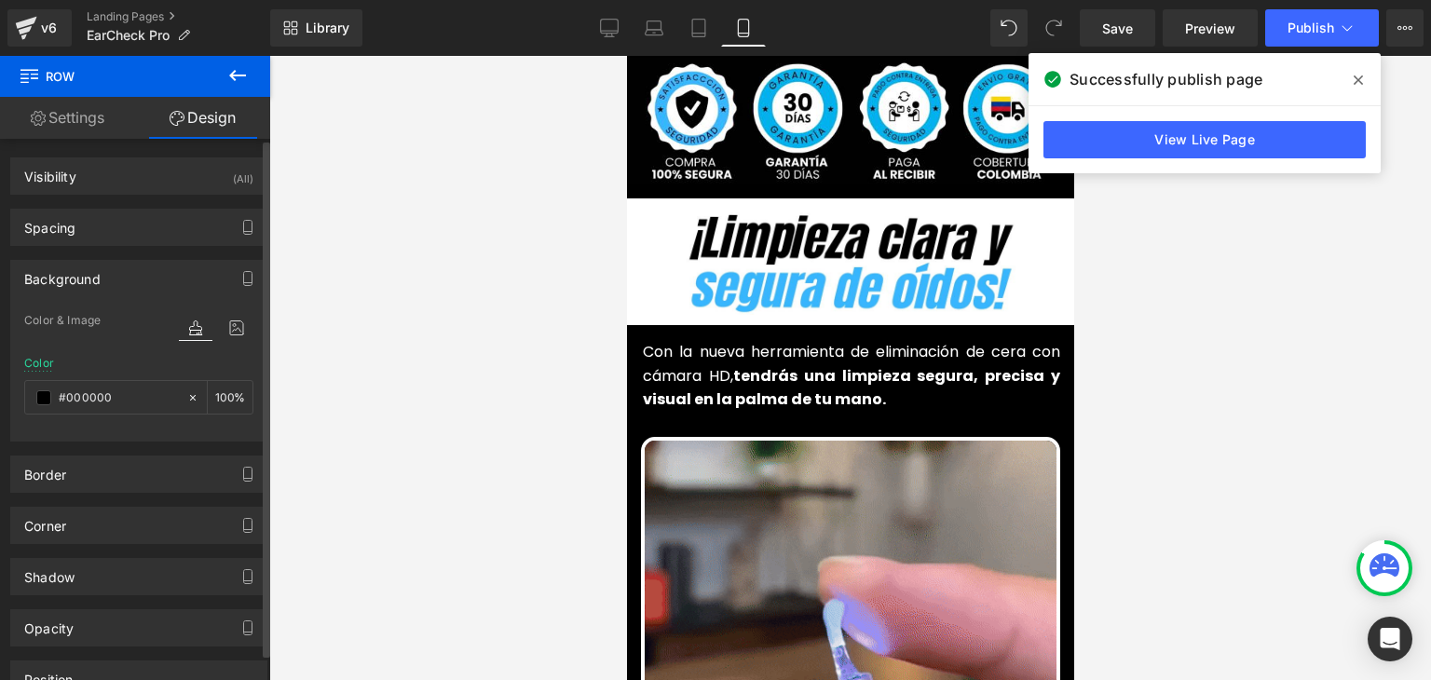
click at [1360, 79] on icon at bounding box center [1357, 80] width 9 height 15
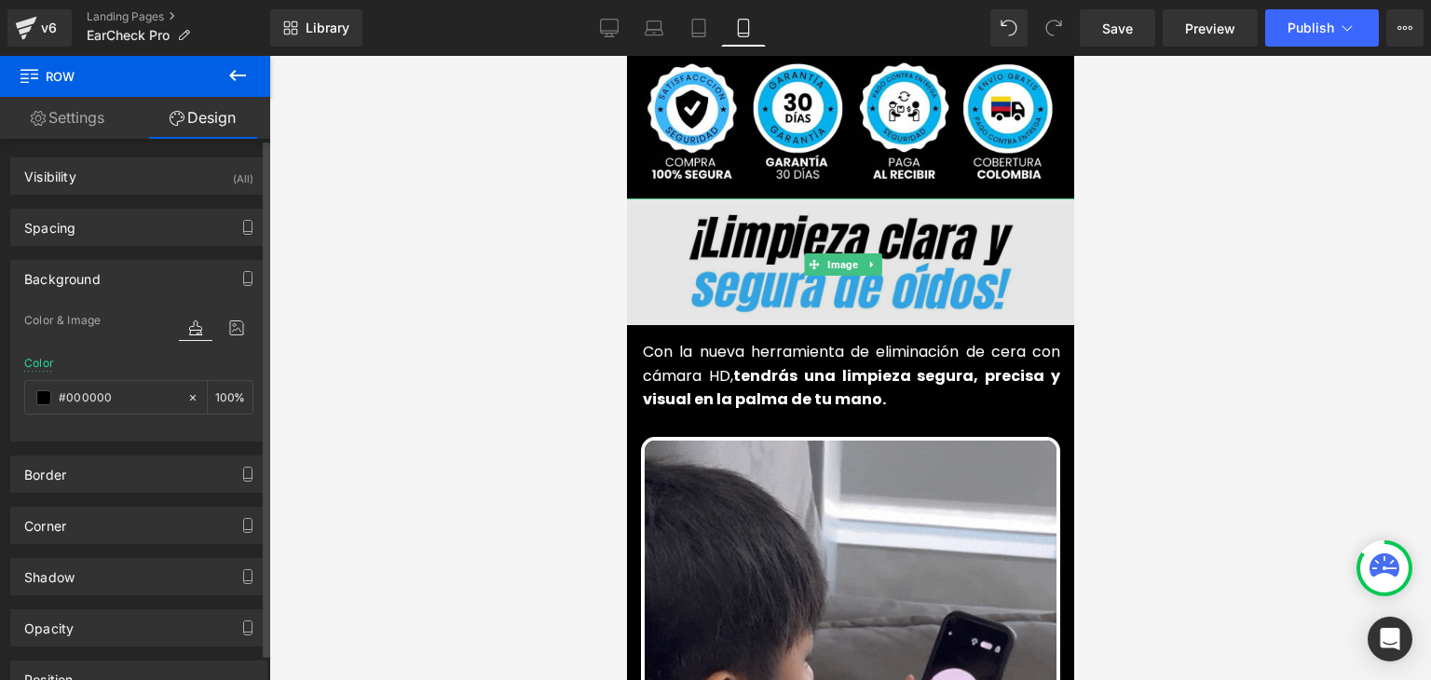
click at [647, 198] on img at bounding box center [849, 264] width 477 height 132
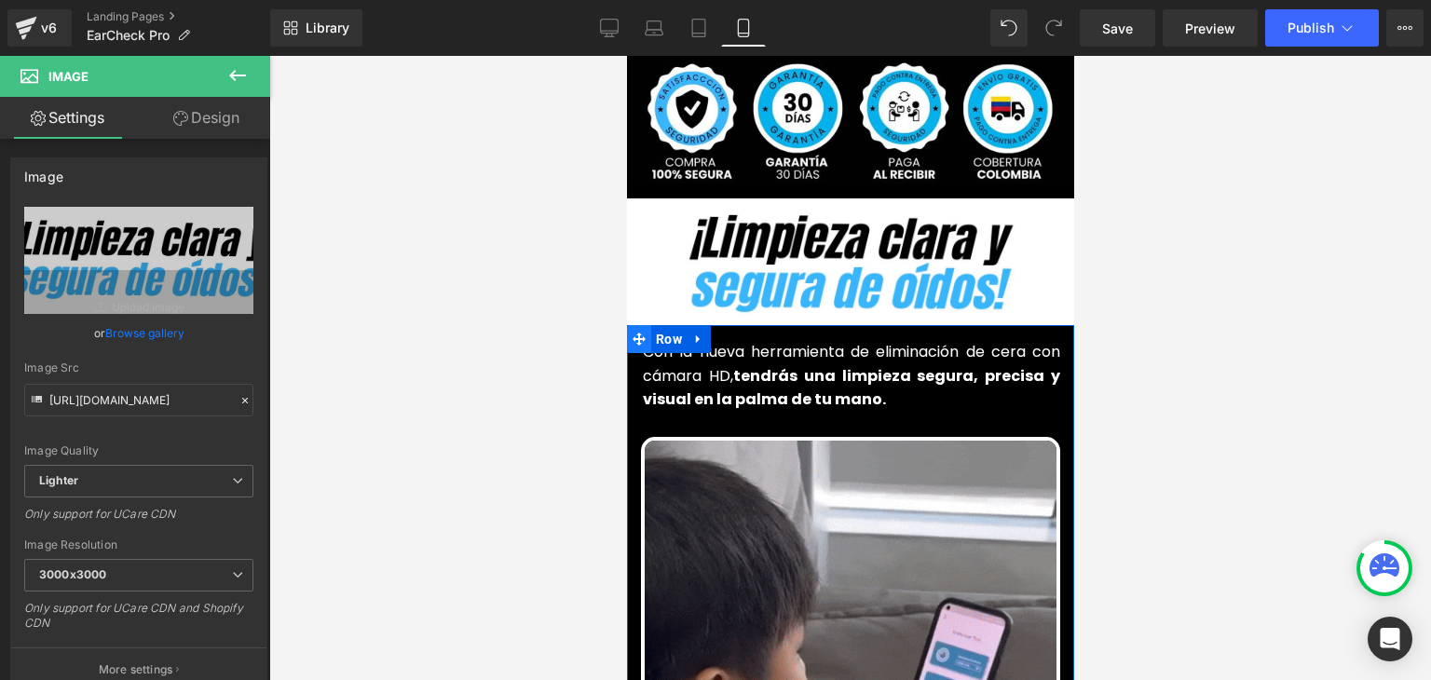
click at [638, 325] on span at bounding box center [638, 339] width 24 height 28
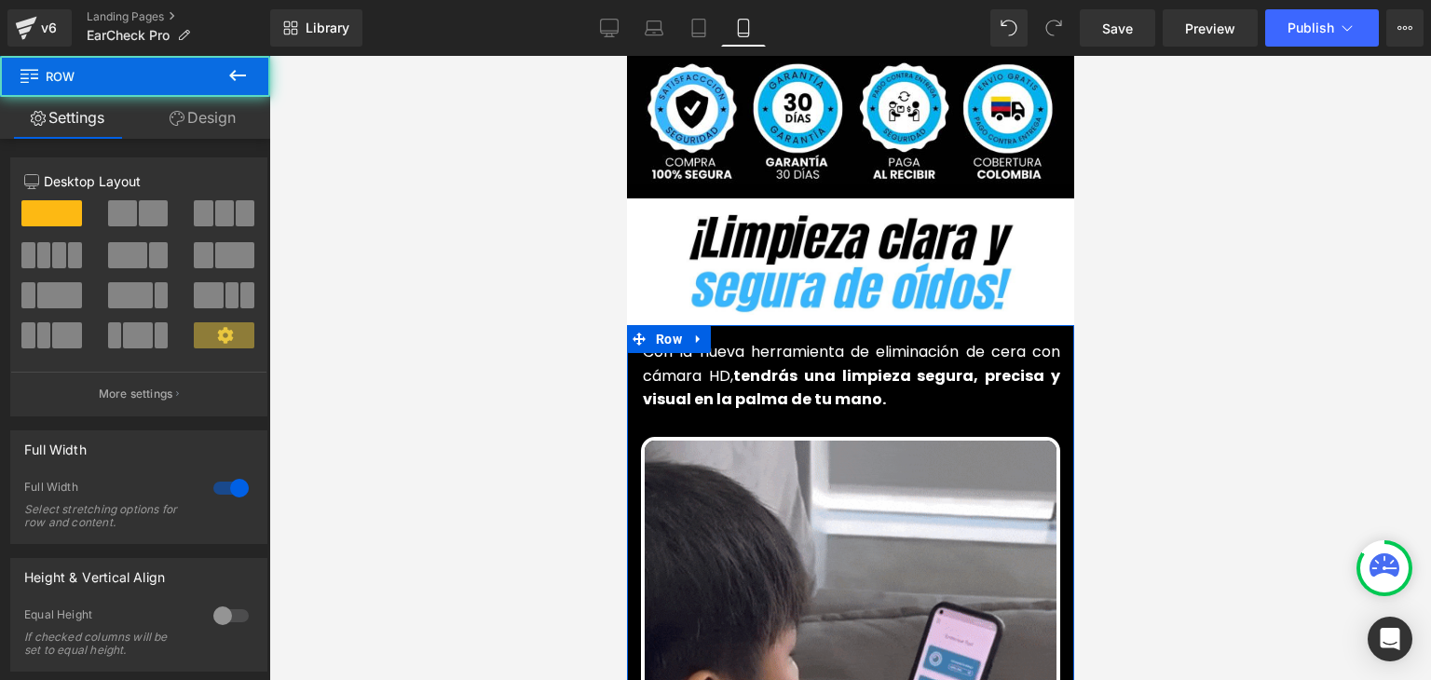
click at [188, 109] on link "Design" at bounding box center [202, 118] width 135 height 42
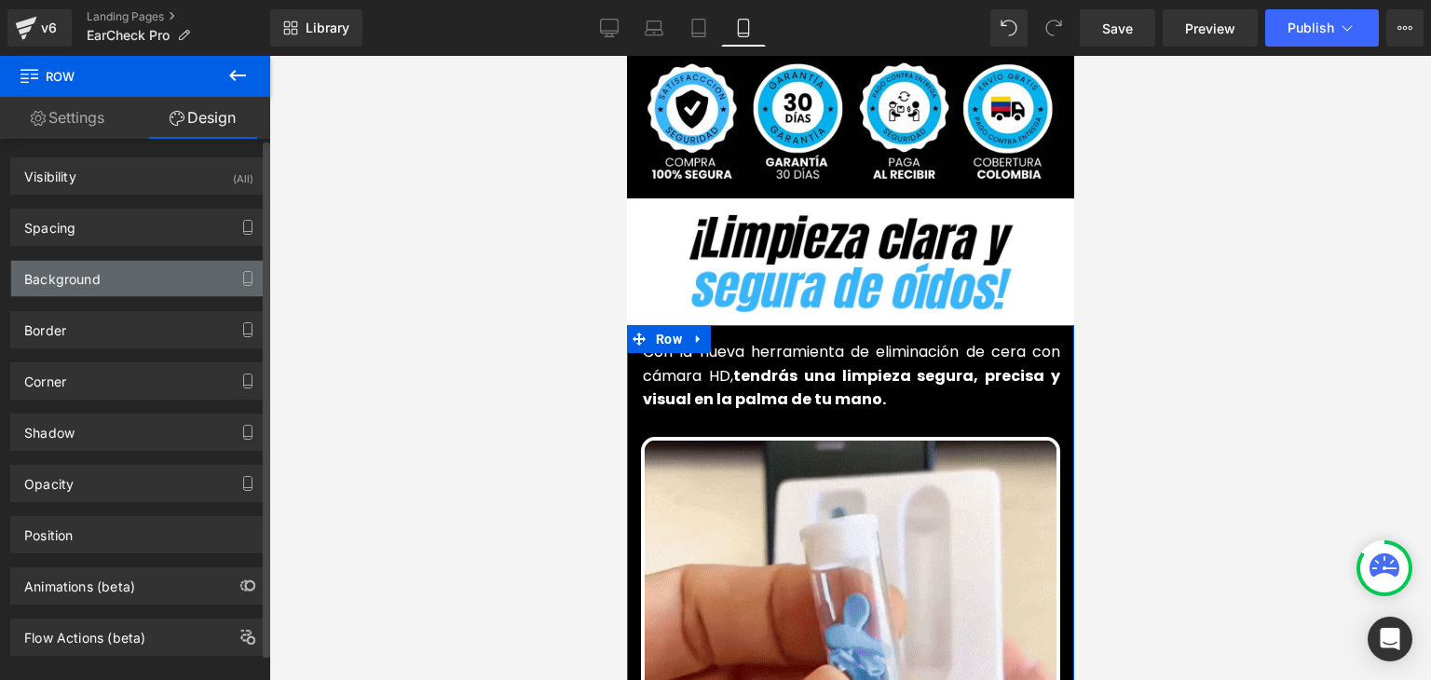
click at [64, 278] on div "Background" at bounding box center [62, 274] width 76 height 26
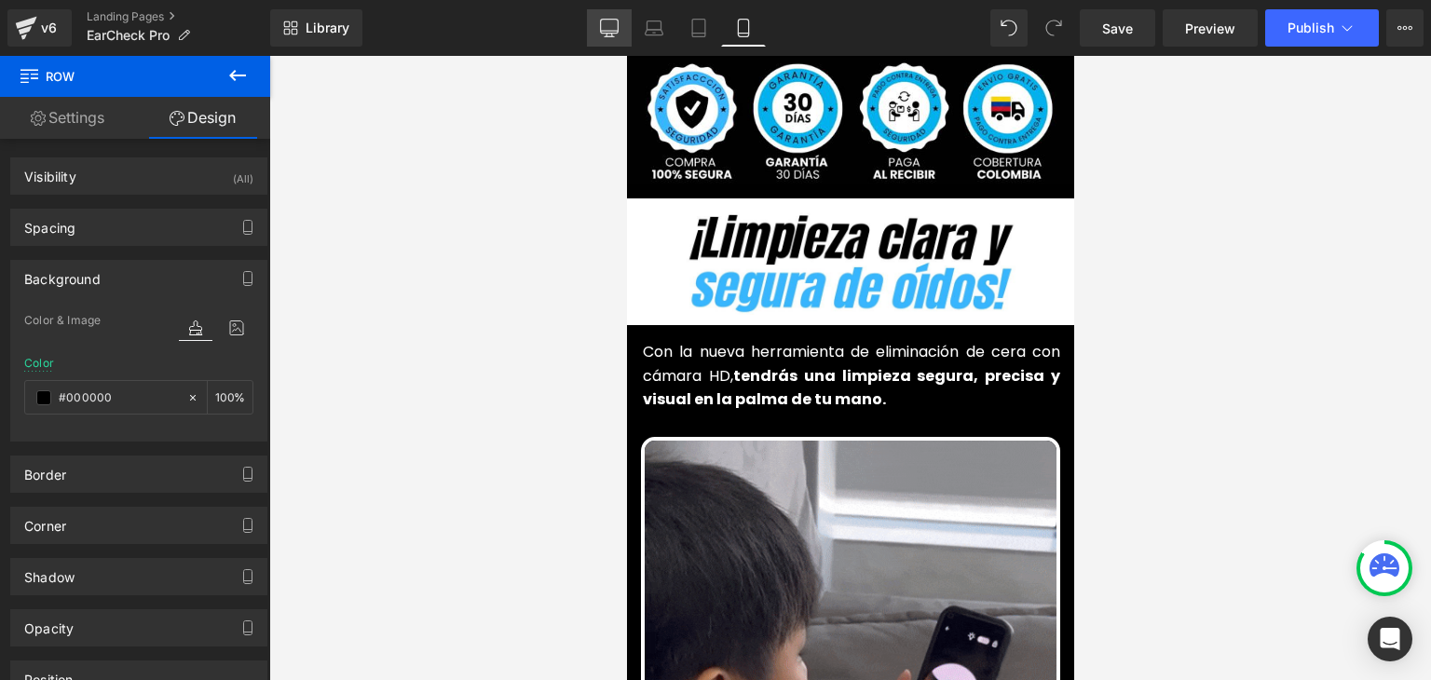
click at [615, 22] on icon at bounding box center [609, 28] width 19 height 19
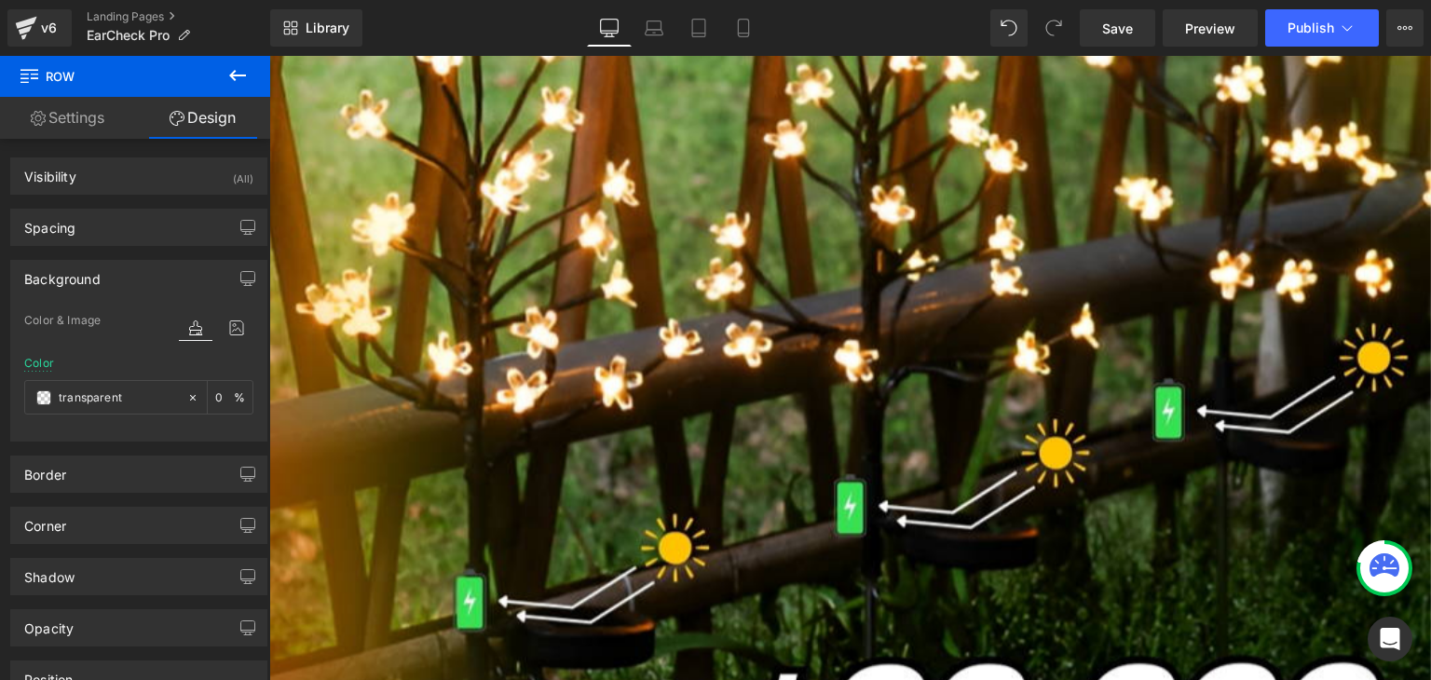
type input "transparent"
type input "0"
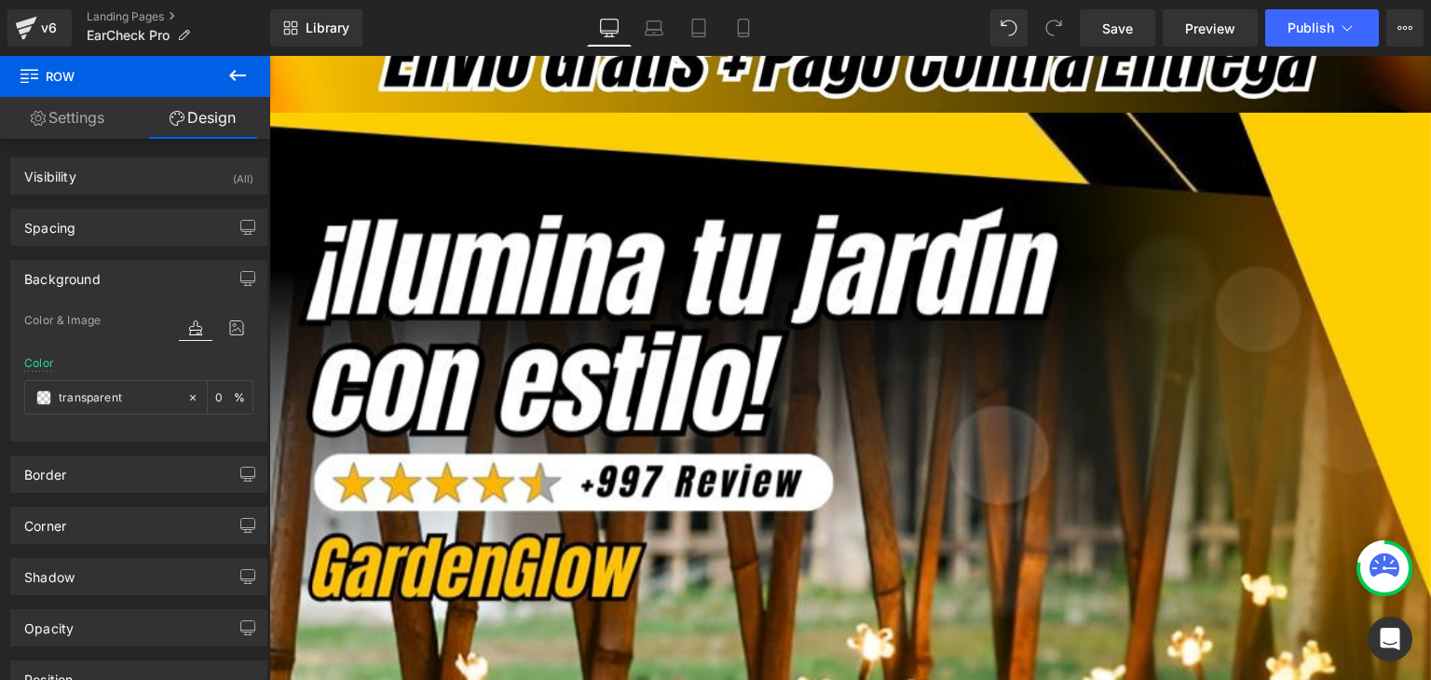
scroll to position [0, 0]
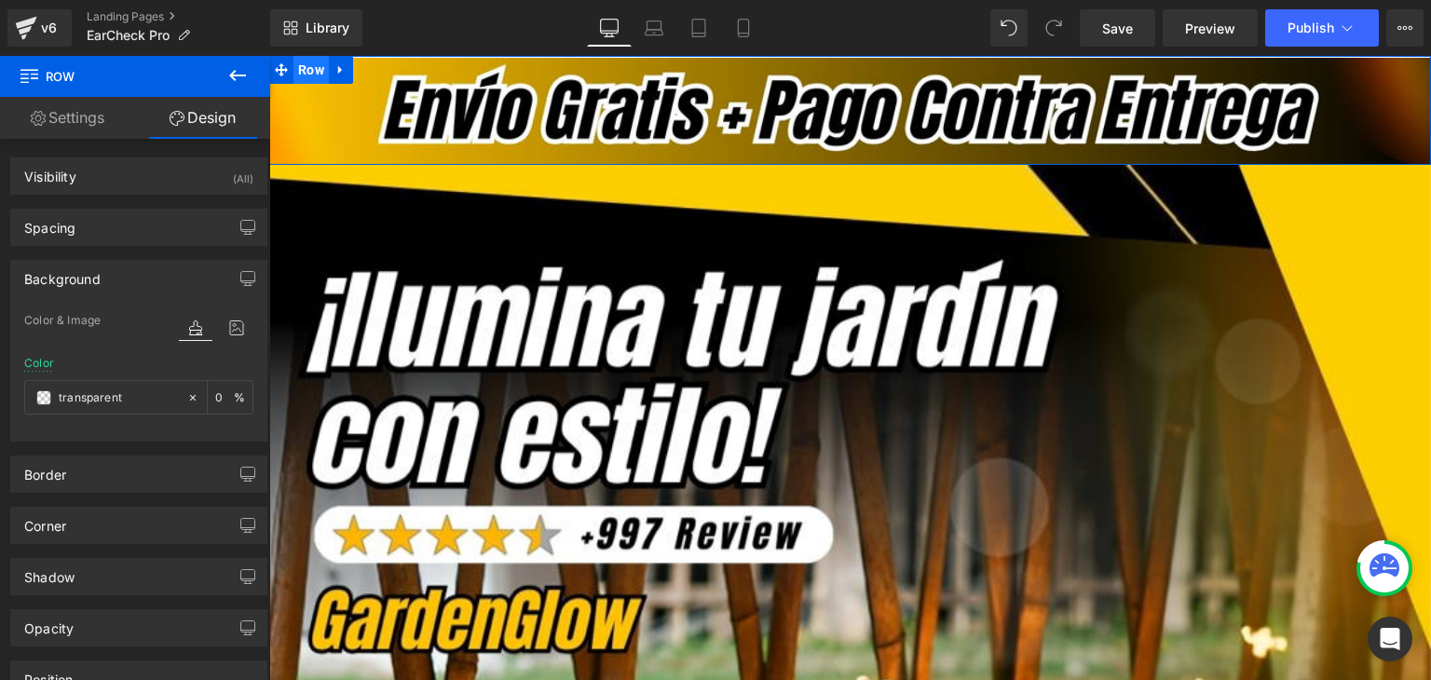
click at [293, 68] on span "Row" at bounding box center [310, 70] width 35 height 28
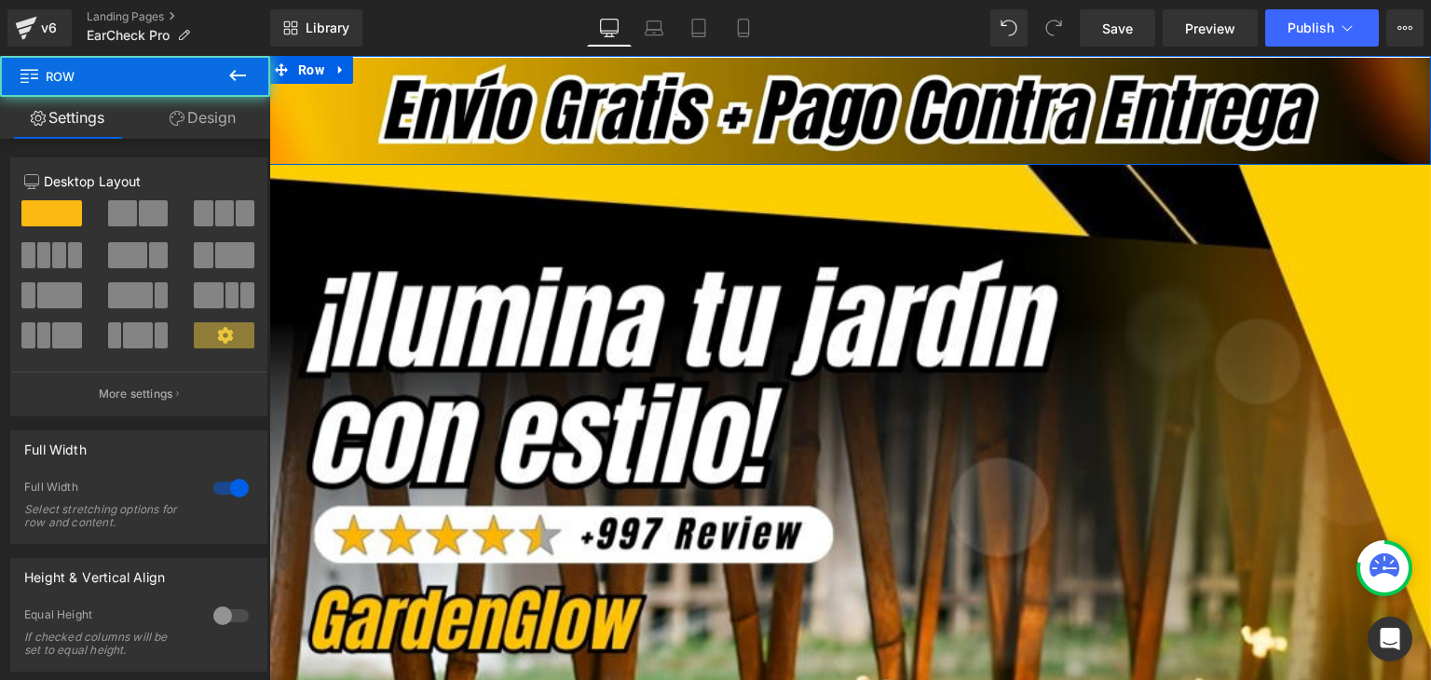
click at [216, 110] on link "Design" at bounding box center [202, 118] width 135 height 42
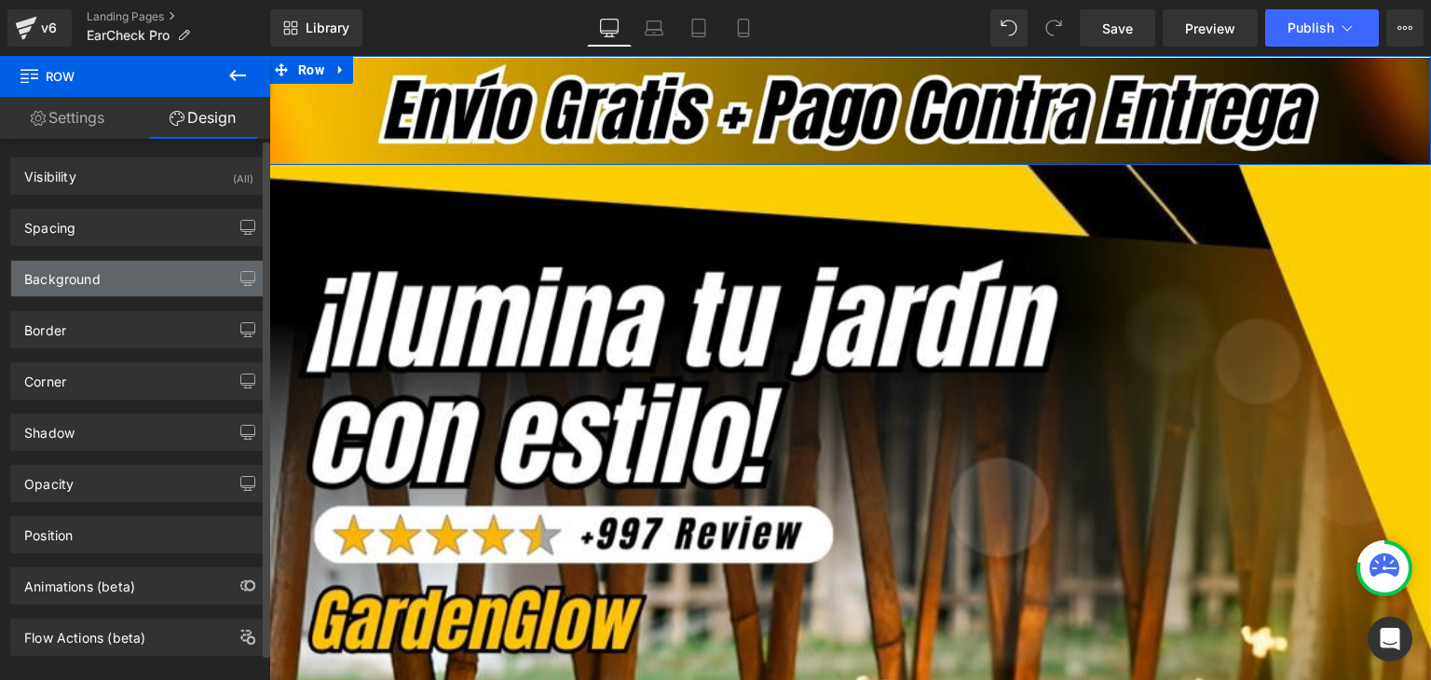
click at [60, 273] on div "Background" at bounding box center [62, 274] width 76 height 26
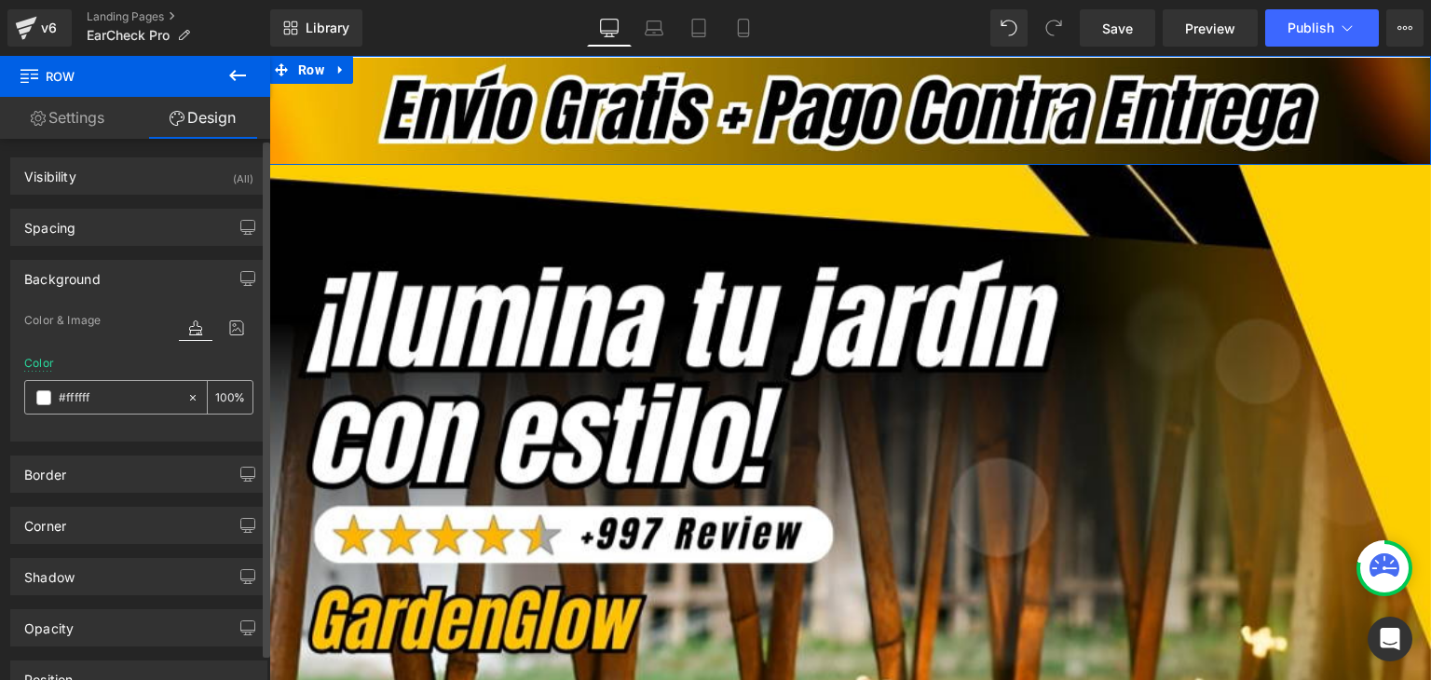
click at [43, 396] on span at bounding box center [43, 397] width 15 height 15
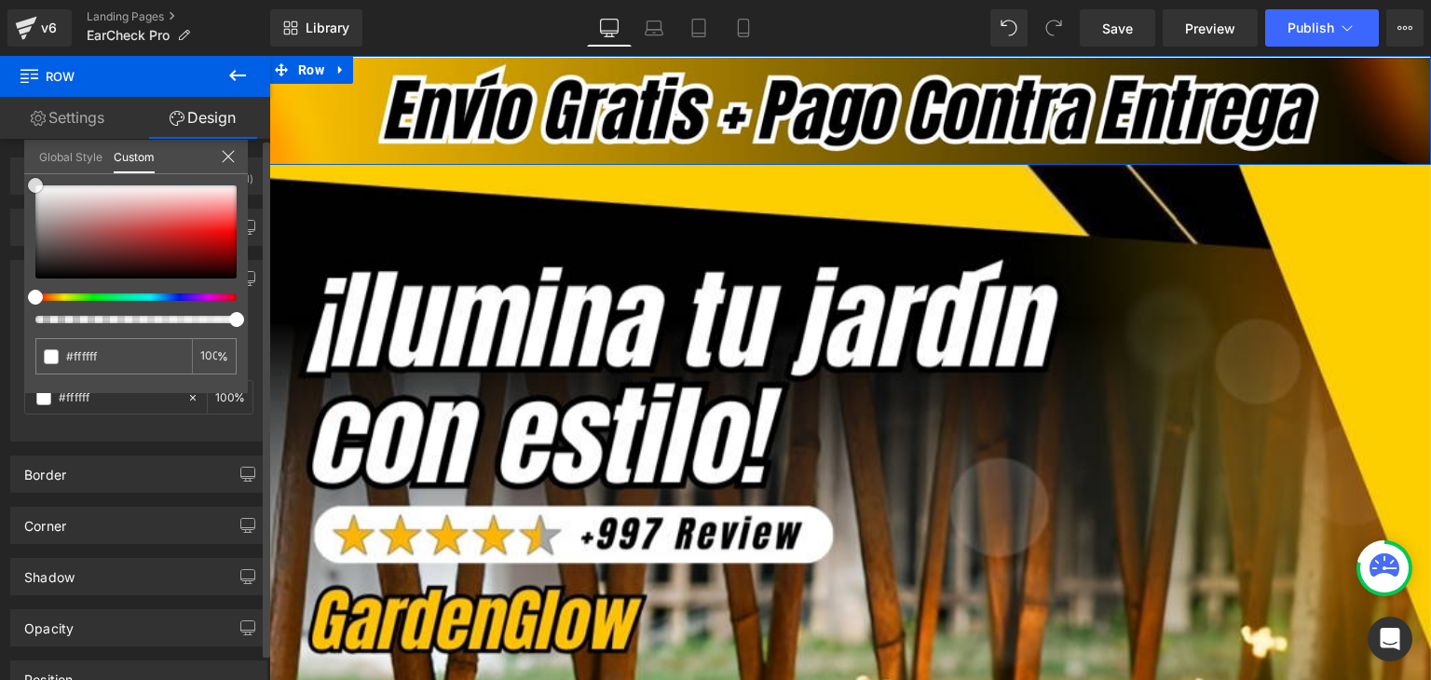
type input "#845656"
type input "#835757"
type input "#000000"
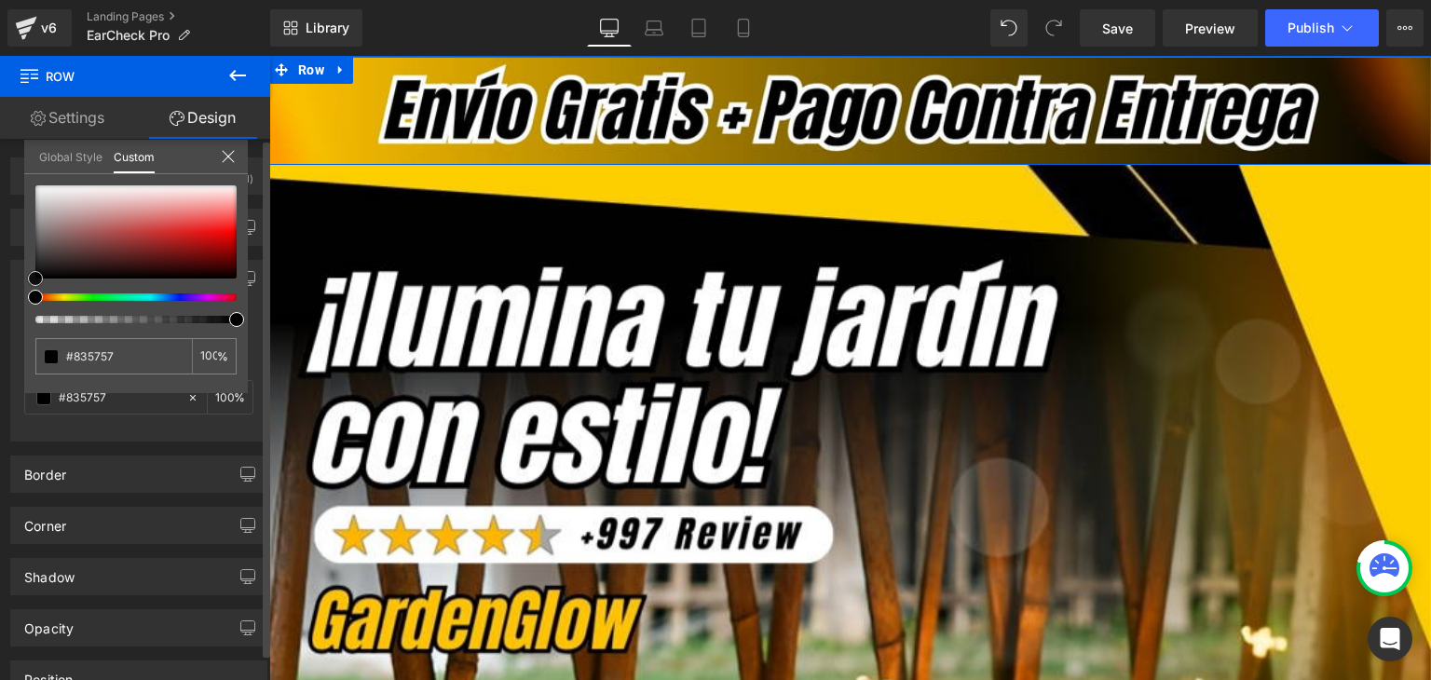
type input "#000000"
drag, startPoint x: 77, startPoint y: 237, endPoint x: 0, endPoint y: 353, distance: 139.0
click at [0, 353] on div "Background Color & Image color rgba(0, 0, 0, 1) Color #000000 100 % Image Repla…" at bounding box center [139, 344] width 278 height 196
click at [221, 158] on icon at bounding box center [228, 156] width 15 height 15
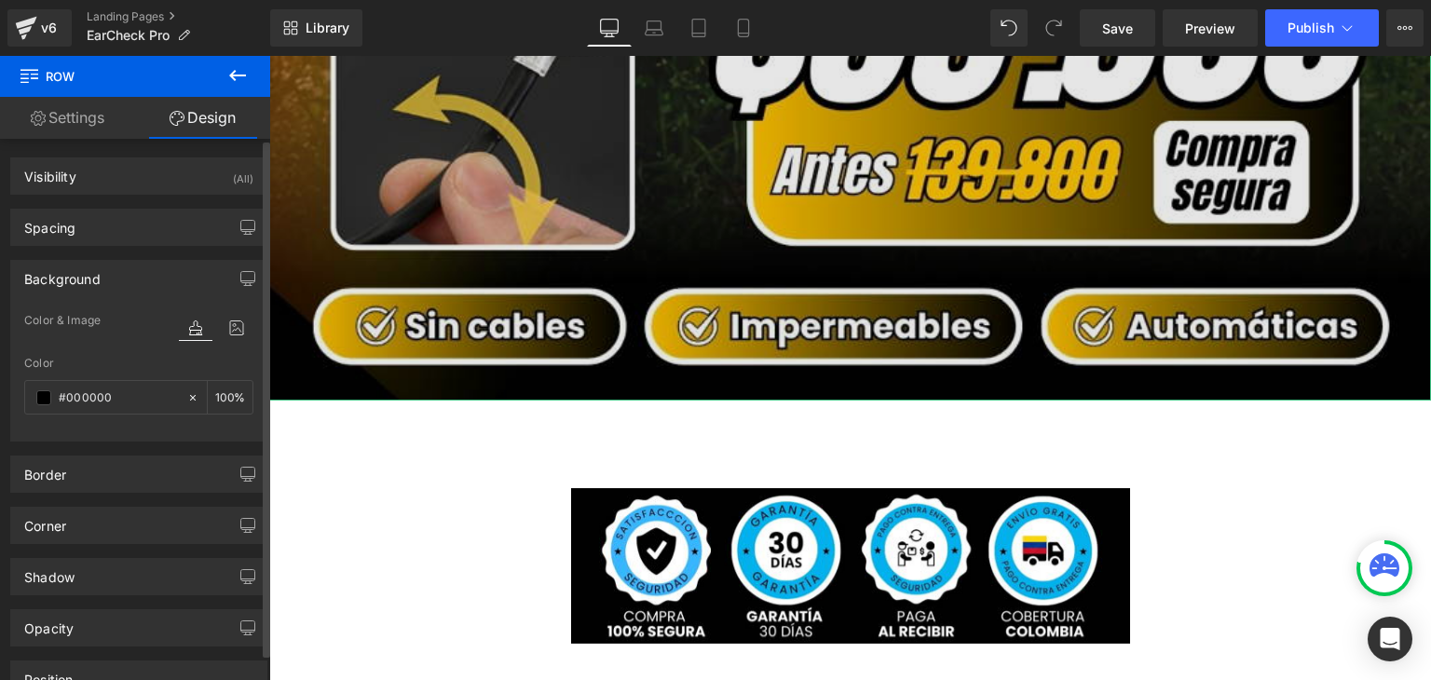
scroll to position [1490, 0]
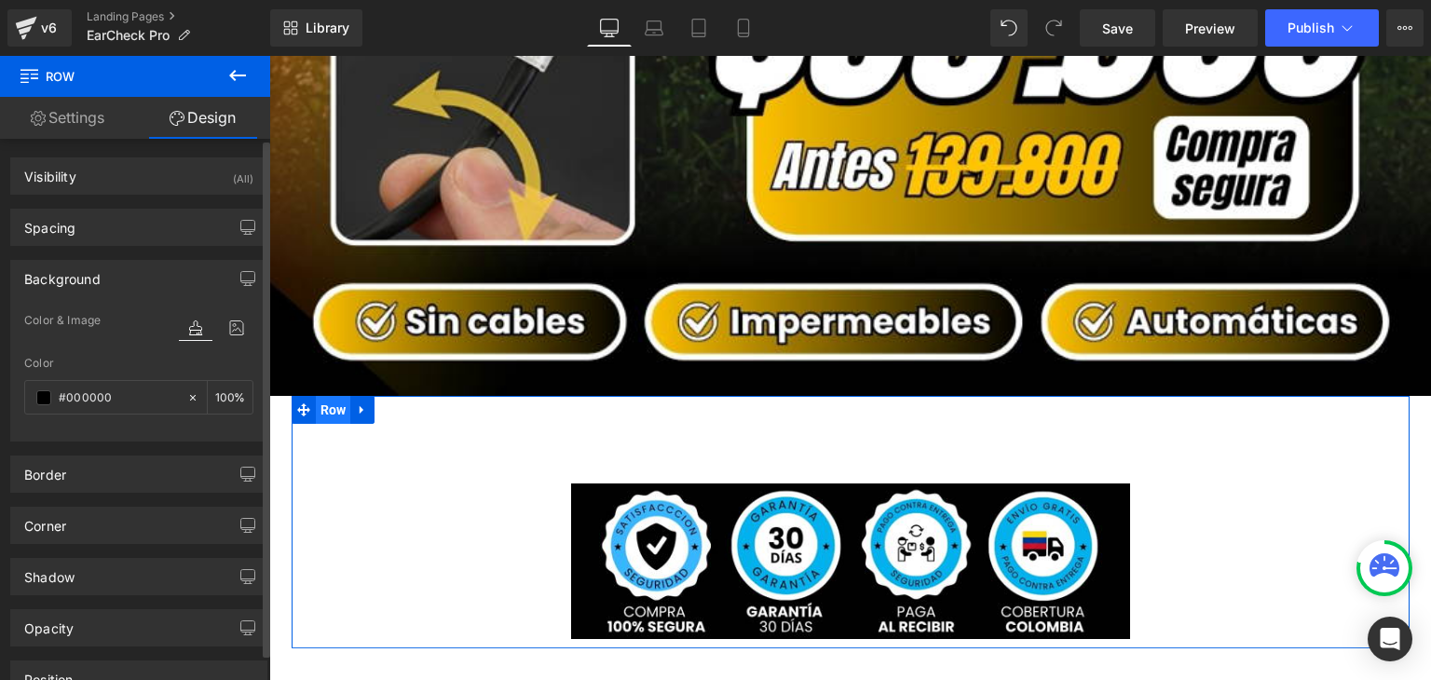
click at [327, 396] on span "Row" at bounding box center [333, 410] width 35 height 28
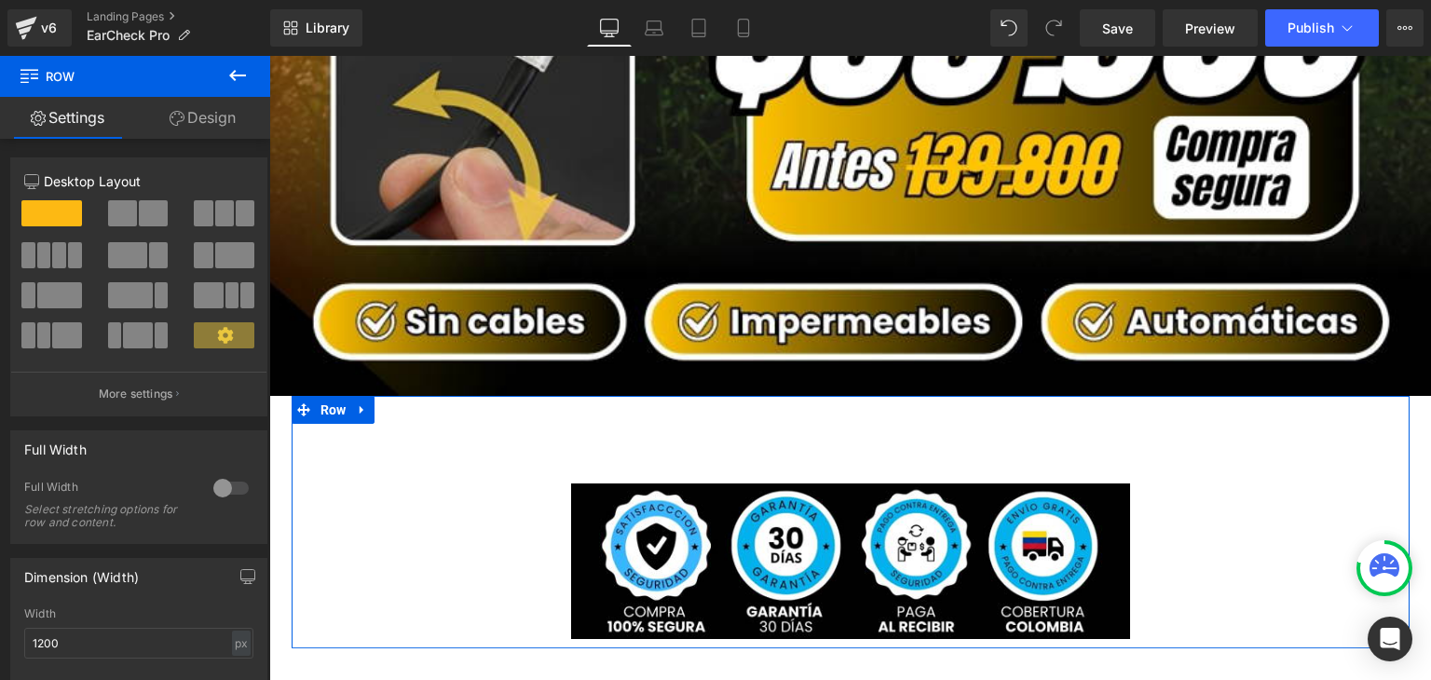
click at [186, 124] on link "Design" at bounding box center [202, 118] width 135 height 42
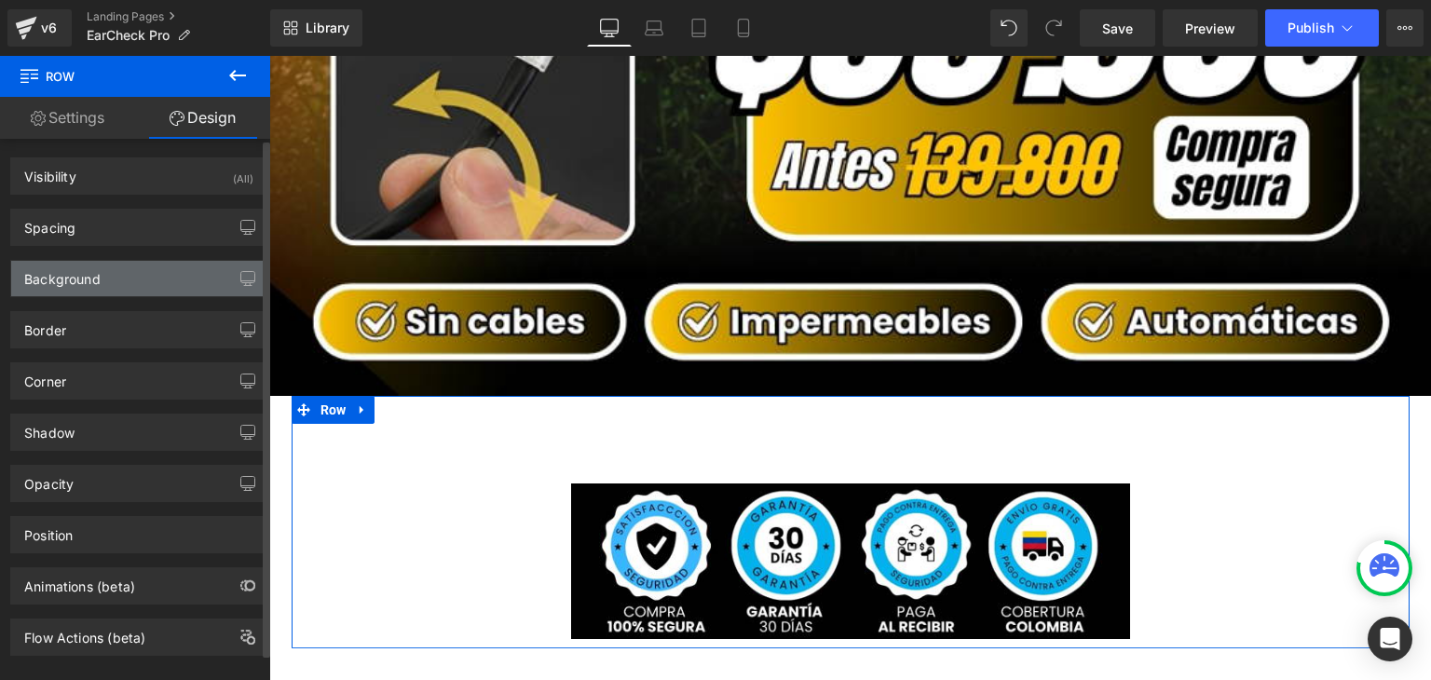
type input "transparent"
type input "0"
click at [77, 275] on div "Background" at bounding box center [62, 274] width 76 height 26
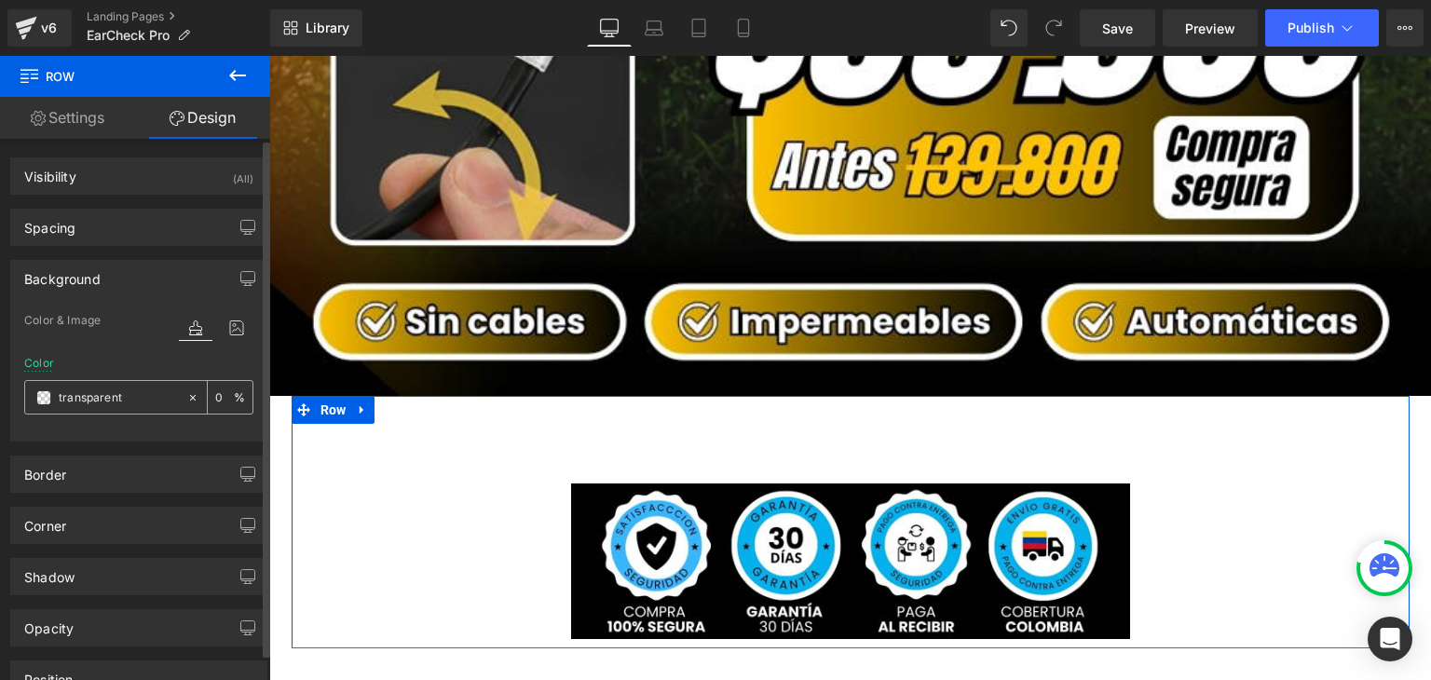
click at [43, 400] on span at bounding box center [43, 397] width 15 height 15
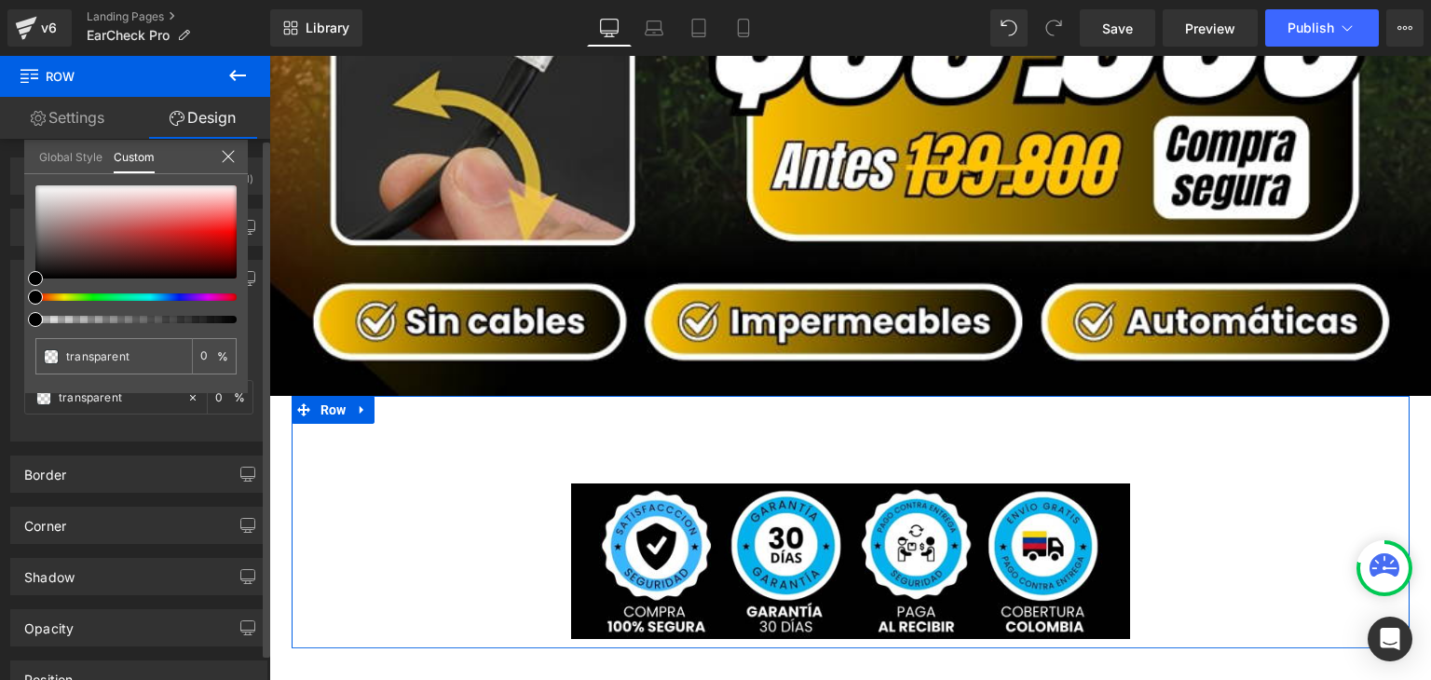
type input "#000000"
type input "4"
type input "#000000"
type input "4"
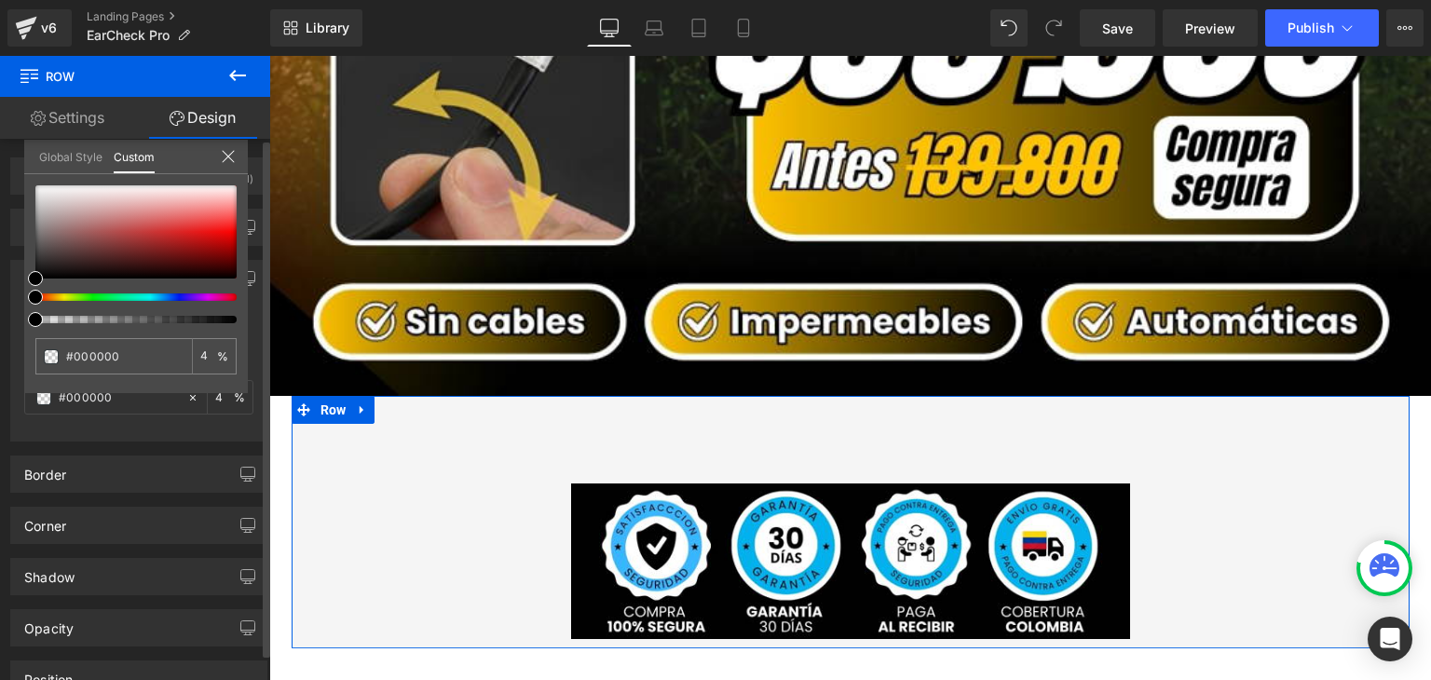
type input "36"
type input "46"
type input "71"
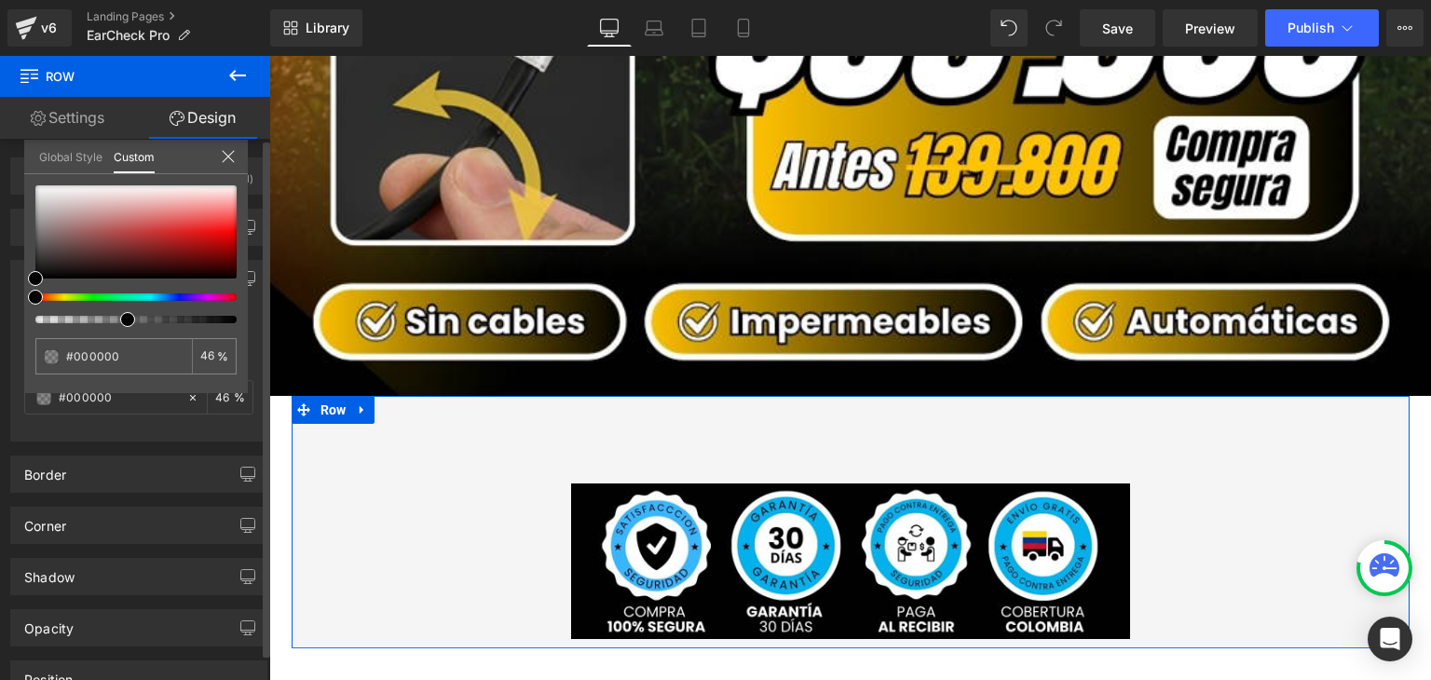
type input "71"
type input "79"
type input "82"
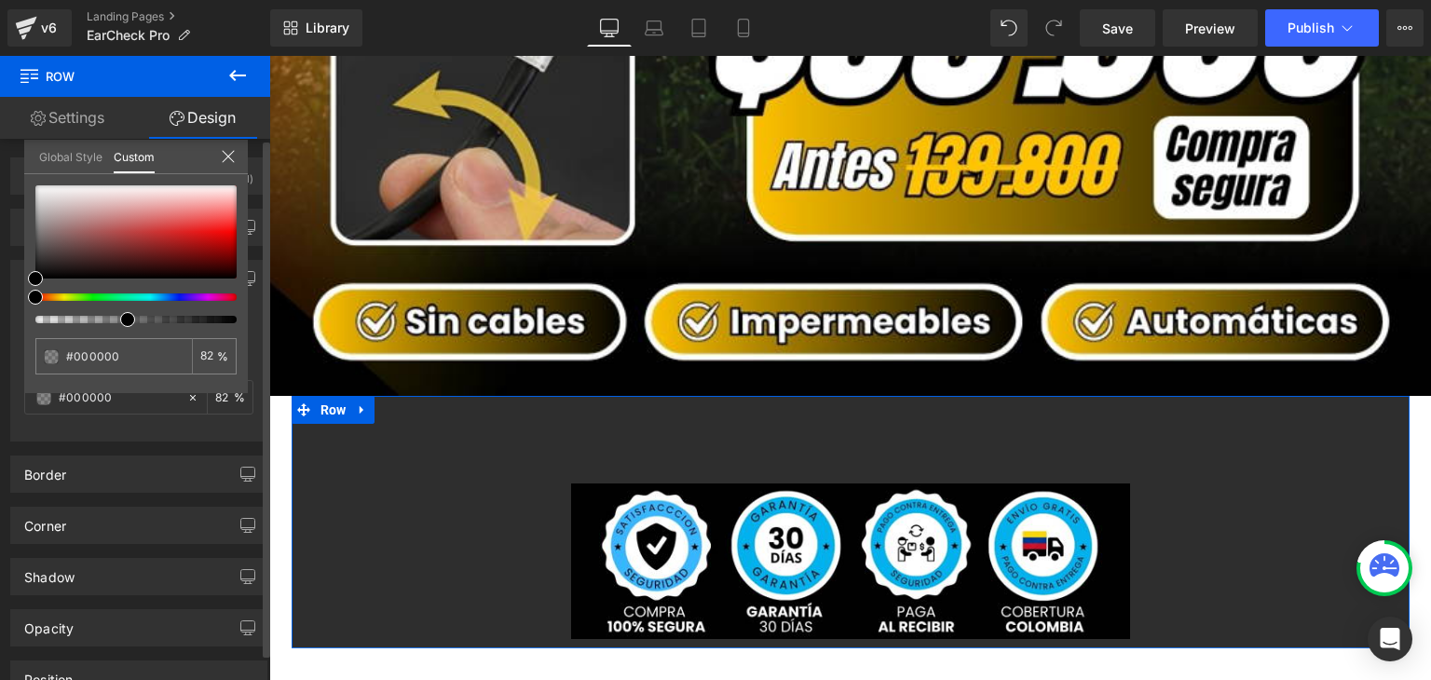
type input "86"
type input "94"
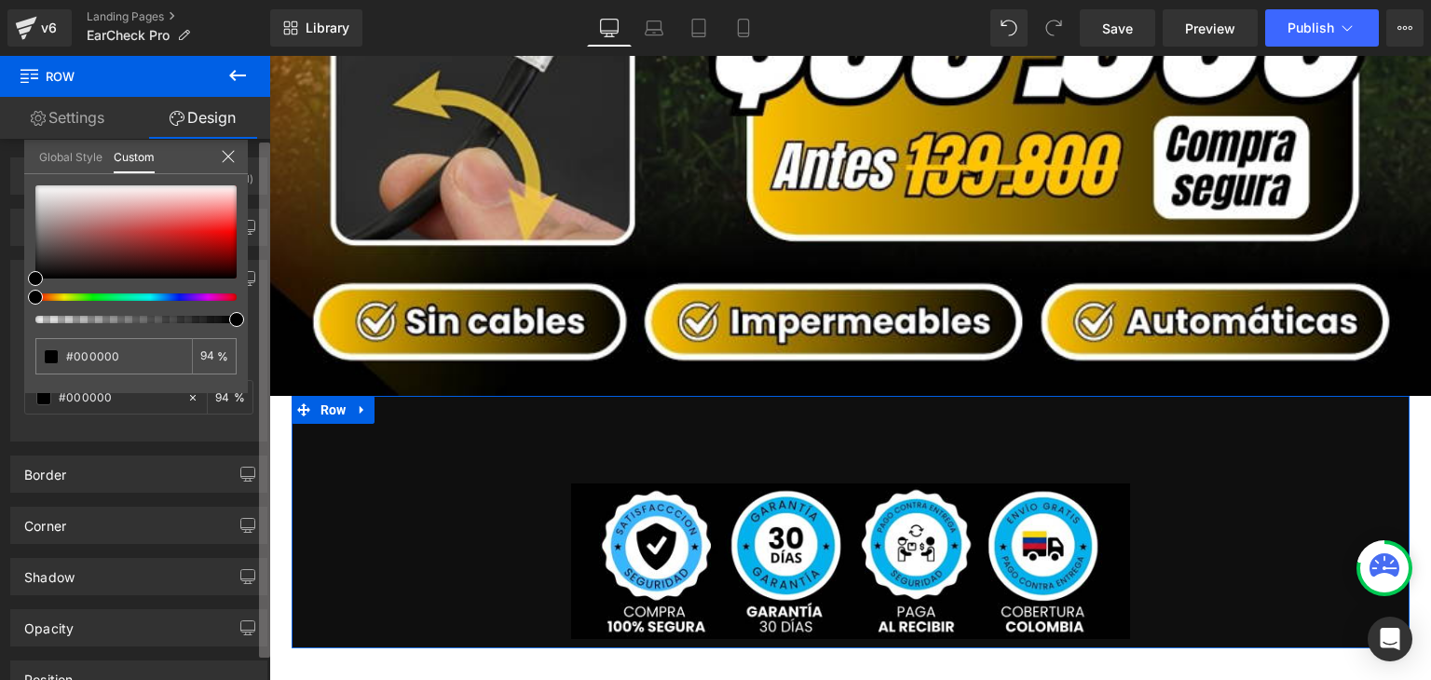
drag, startPoint x: 38, startPoint y: 321, endPoint x: 268, endPoint y: 324, distance: 230.1
click at [268, 324] on div "Visibility (All) 0|0|0|0 1 Show on Desktop 1 Show on Laptop 1 Show on Tablet 1 …" at bounding box center [135, 413] width 270 height 549
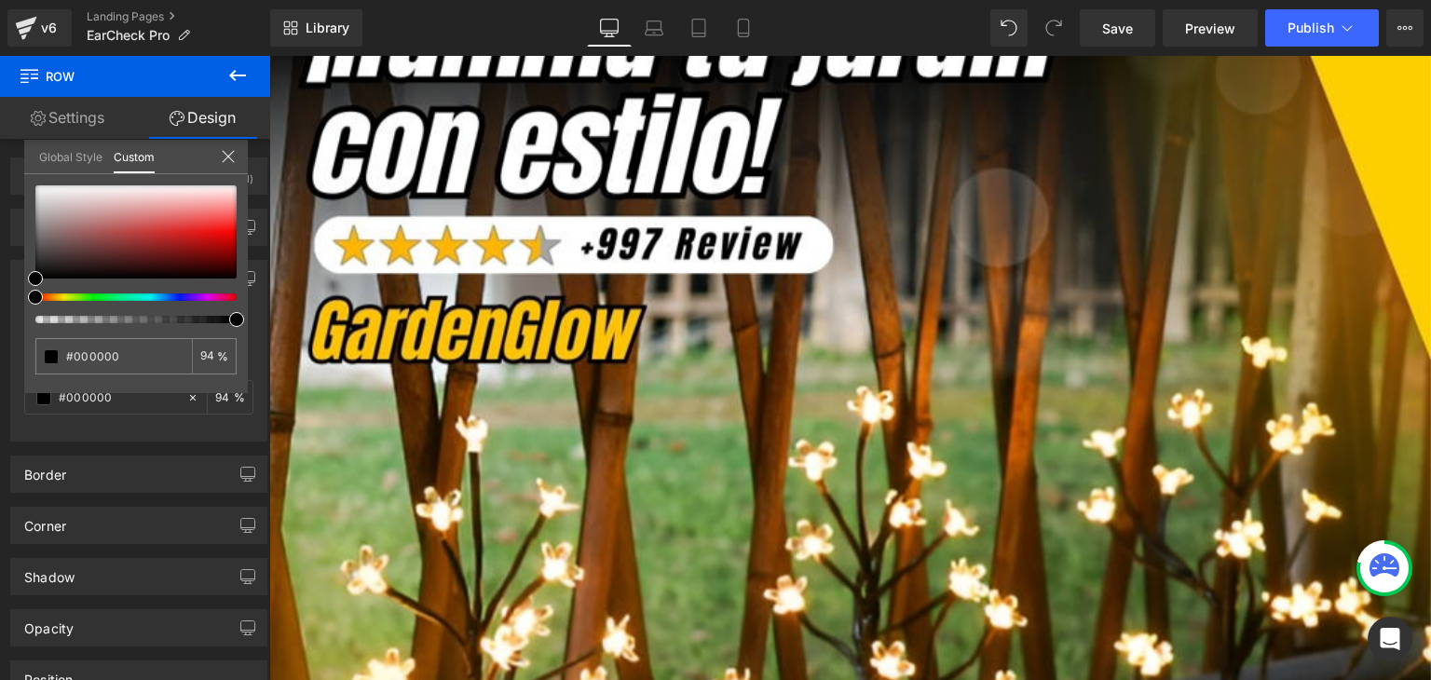
scroll to position [0, 0]
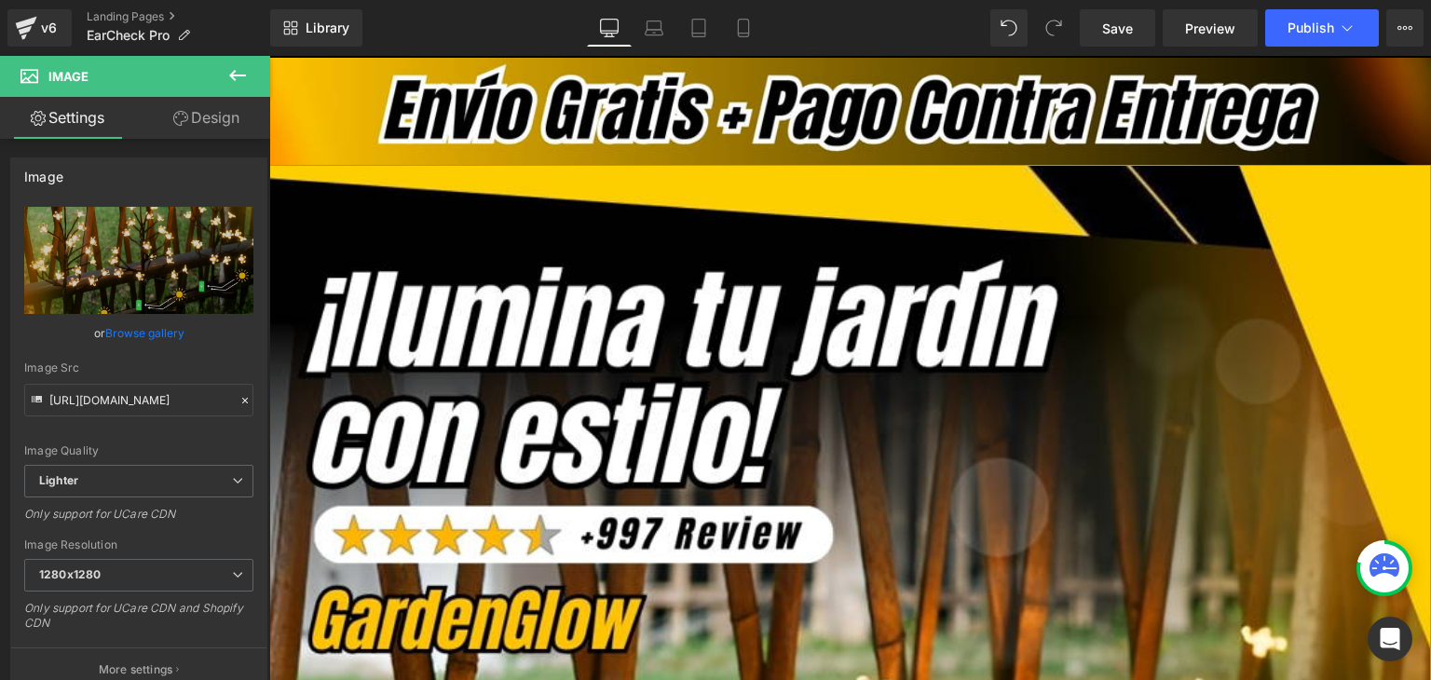
click at [218, 128] on link "Design" at bounding box center [206, 118] width 135 height 42
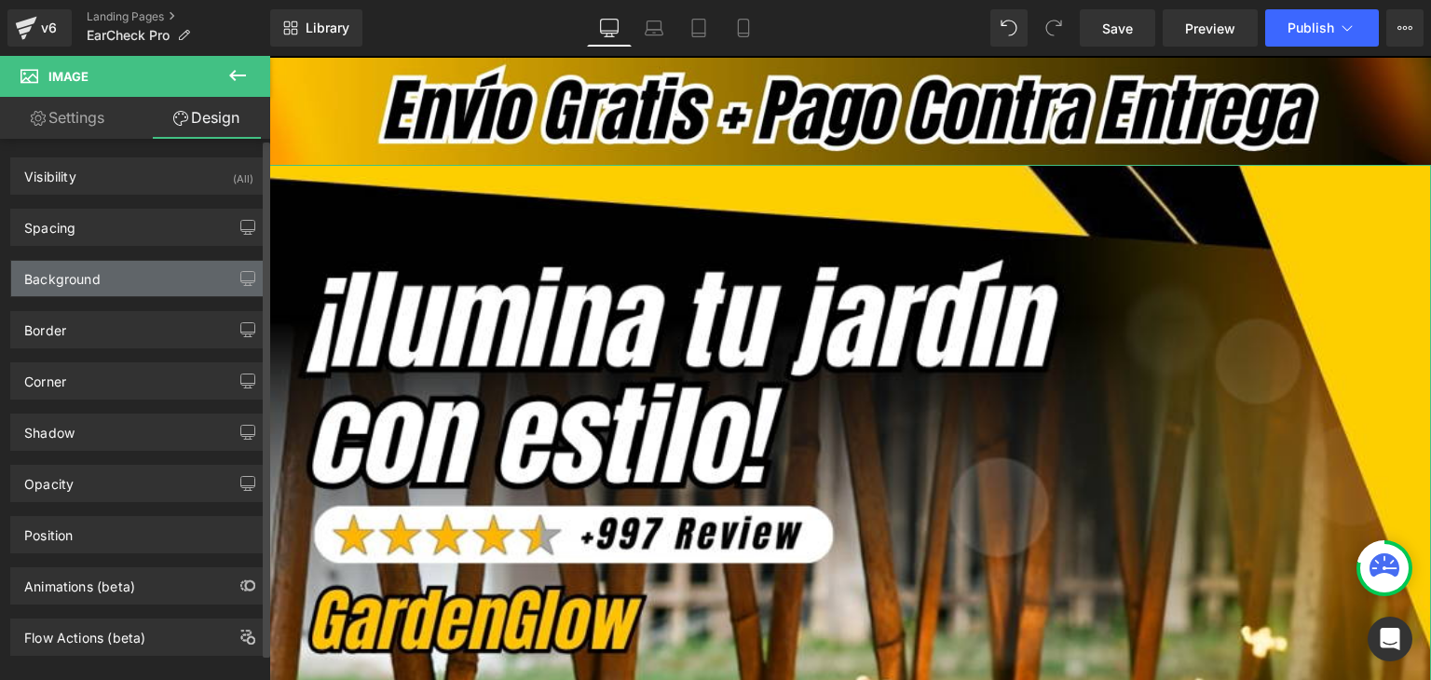
type input "transparent"
type input "0"
click at [56, 273] on div "Background" at bounding box center [62, 274] width 76 height 26
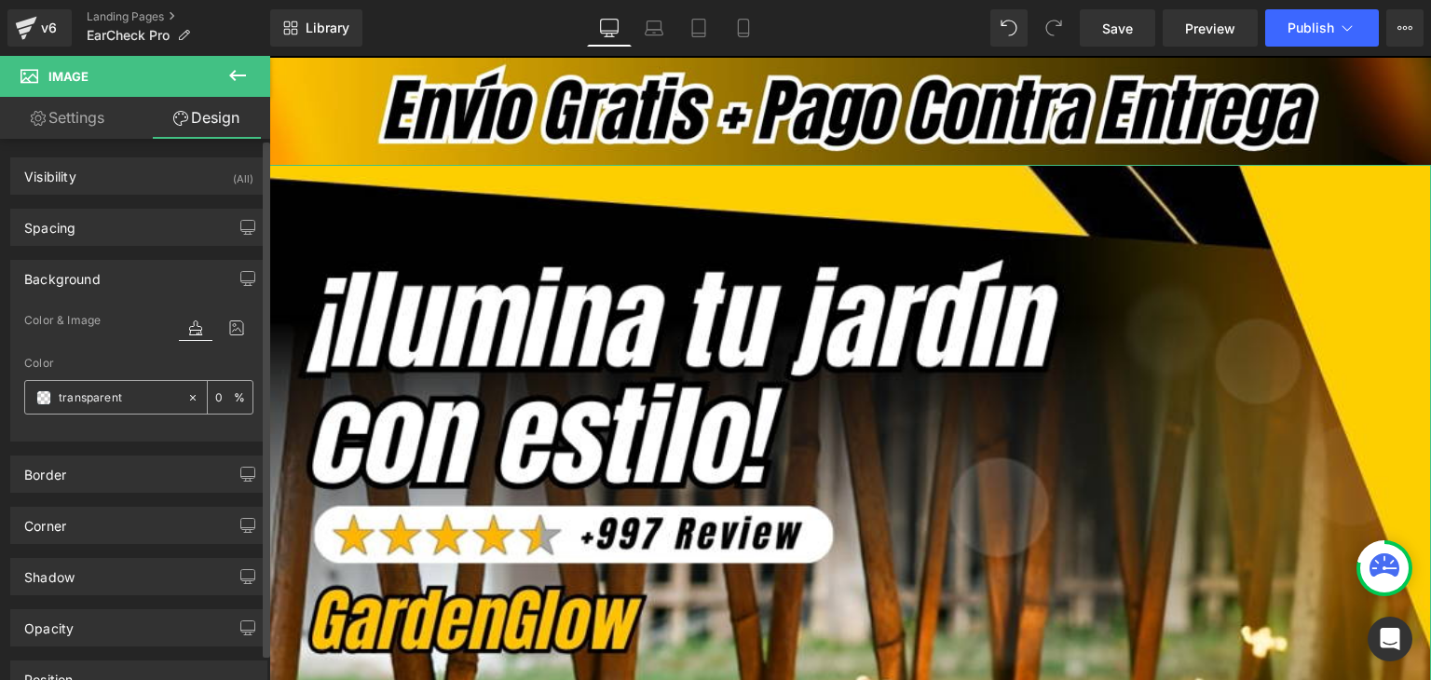
click at [48, 397] on span at bounding box center [43, 397] width 15 height 15
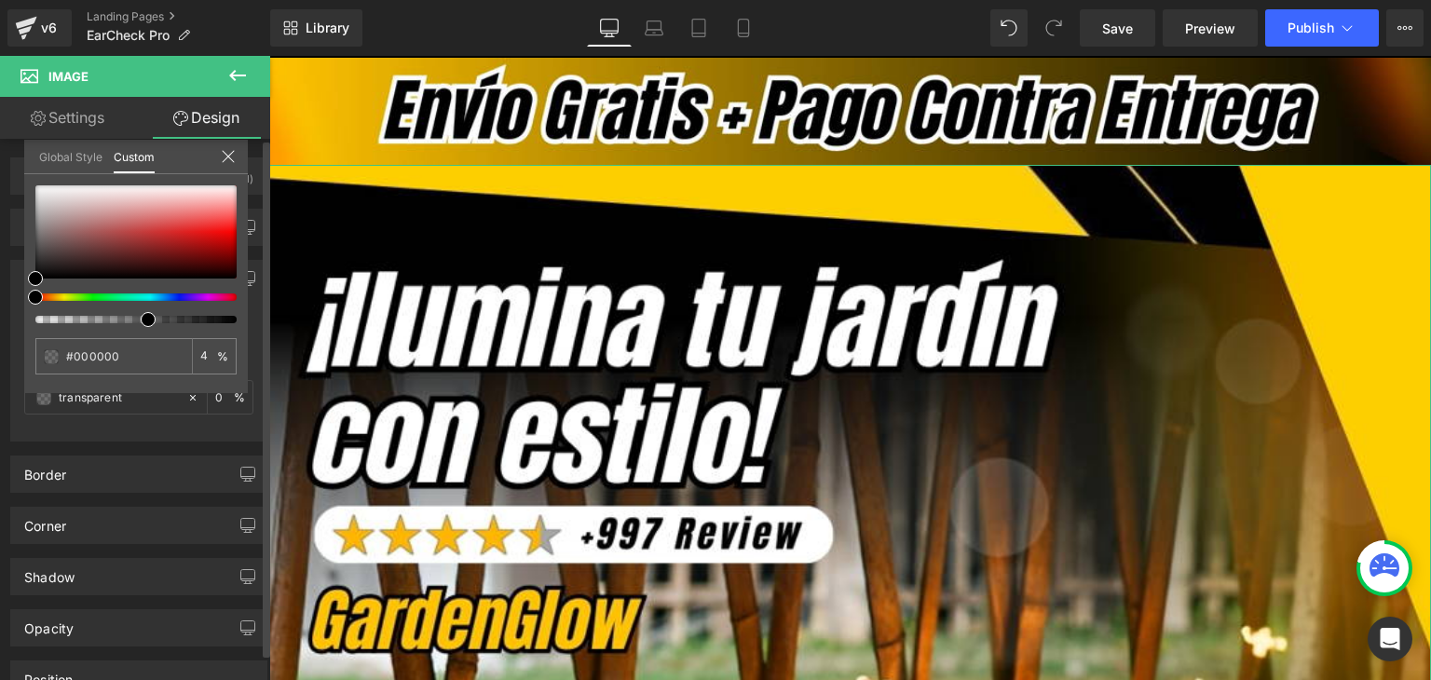
type input "#000000"
type input "4"
type input "#000000"
type input "4"
type input "27"
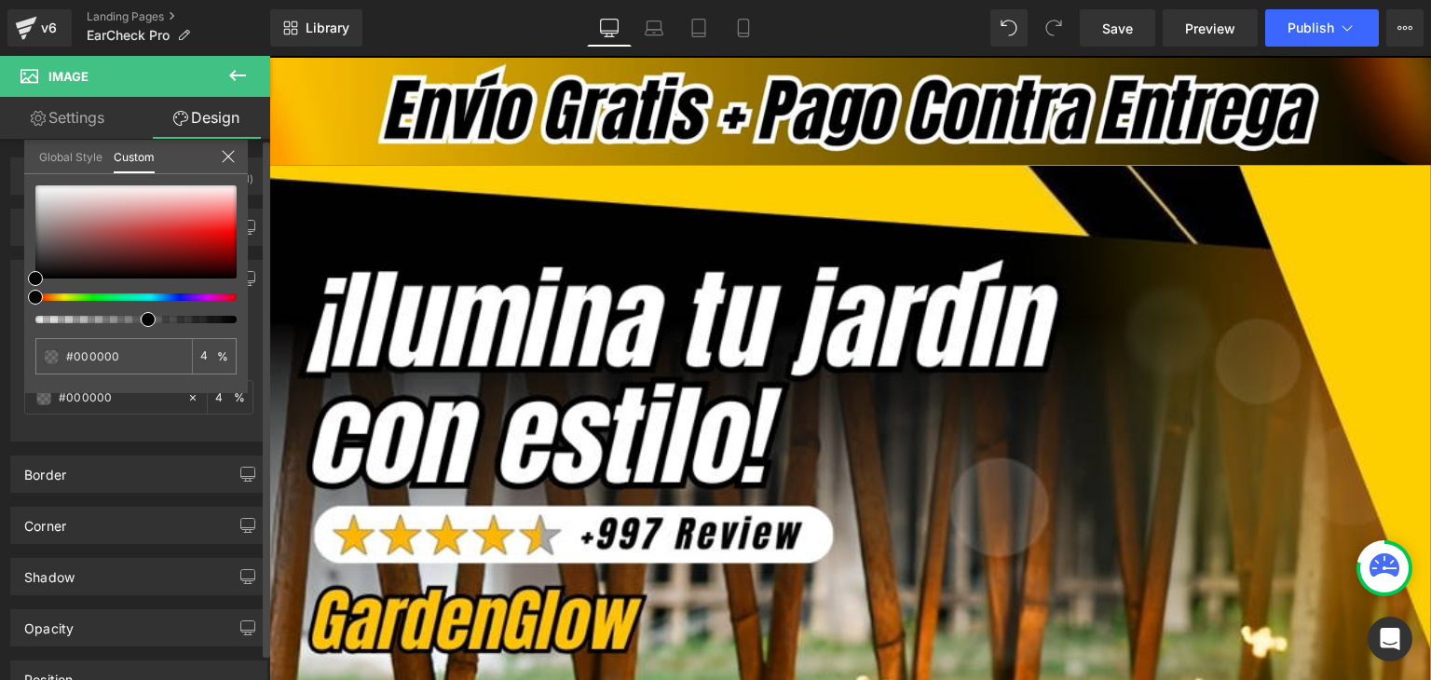
type input "27"
type input "69"
type input "79"
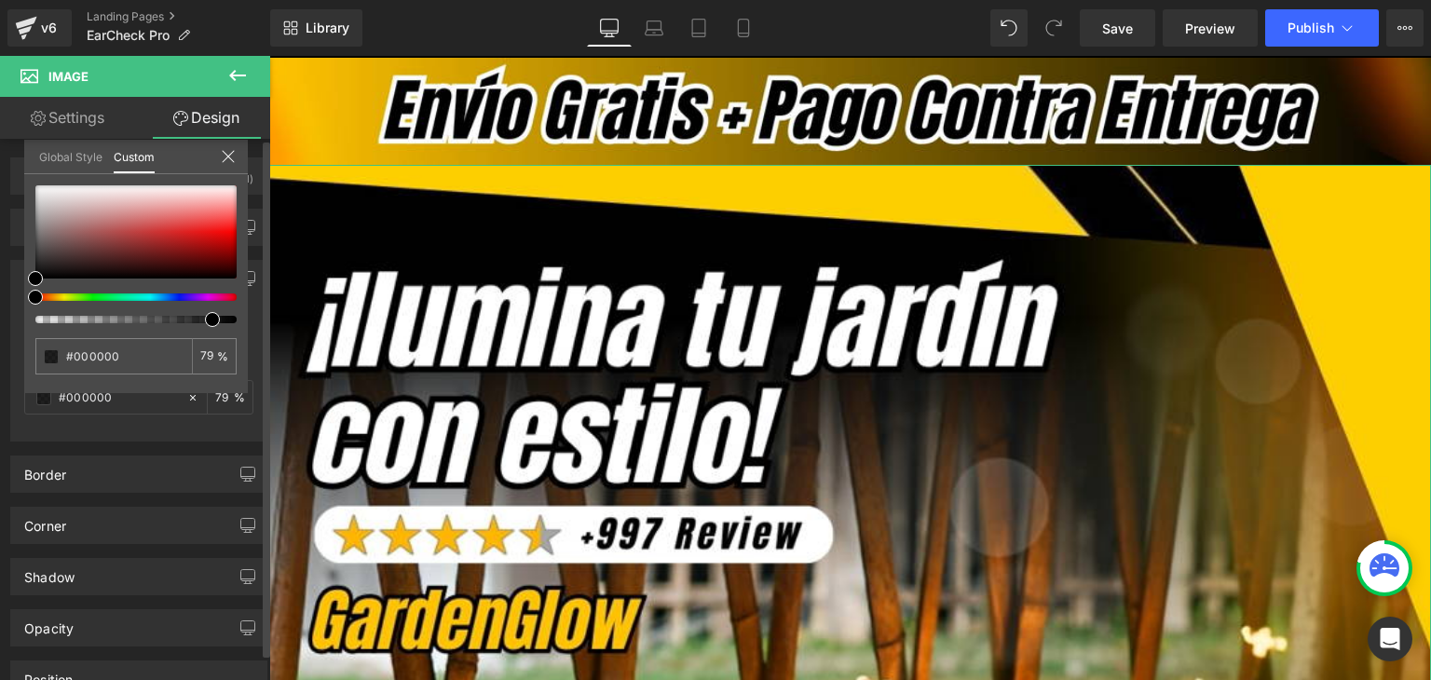
type input "88"
type input "97"
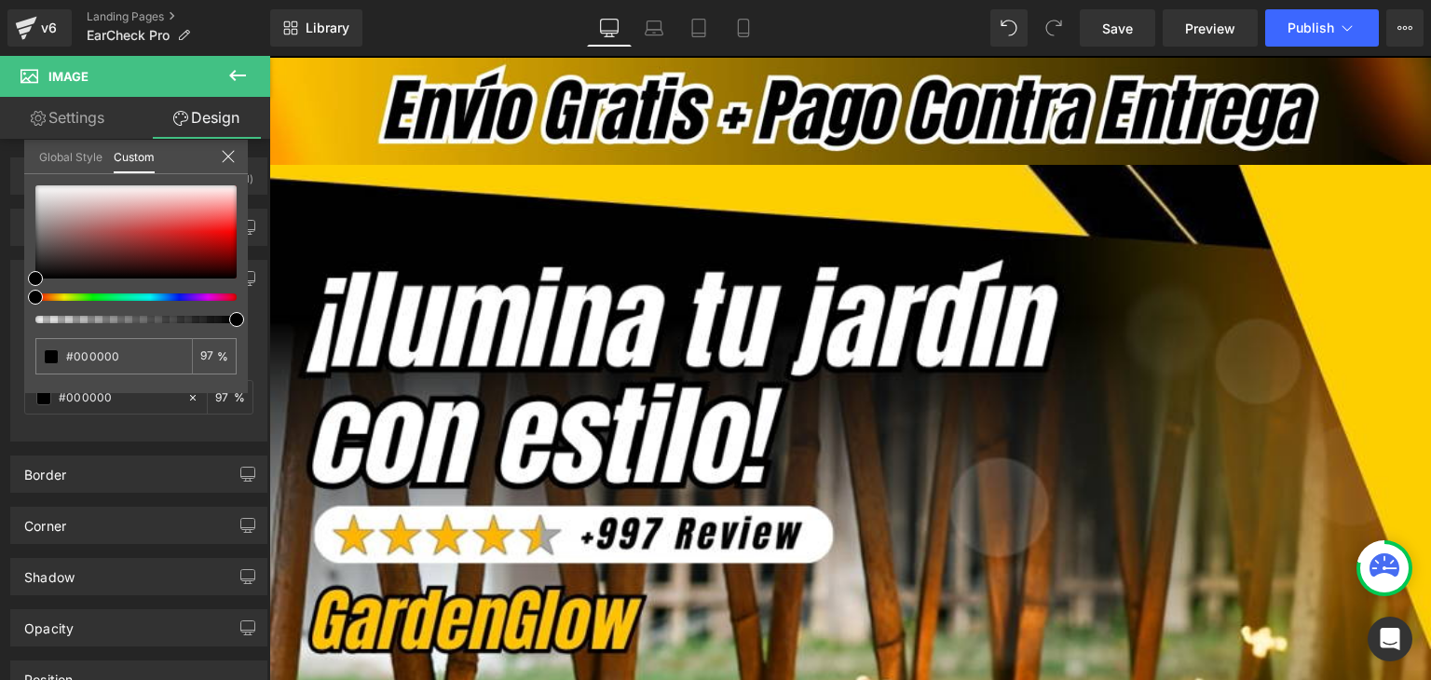
drag, startPoint x: 306, startPoint y: 377, endPoint x: 302, endPoint y: 329, distance: 48.7
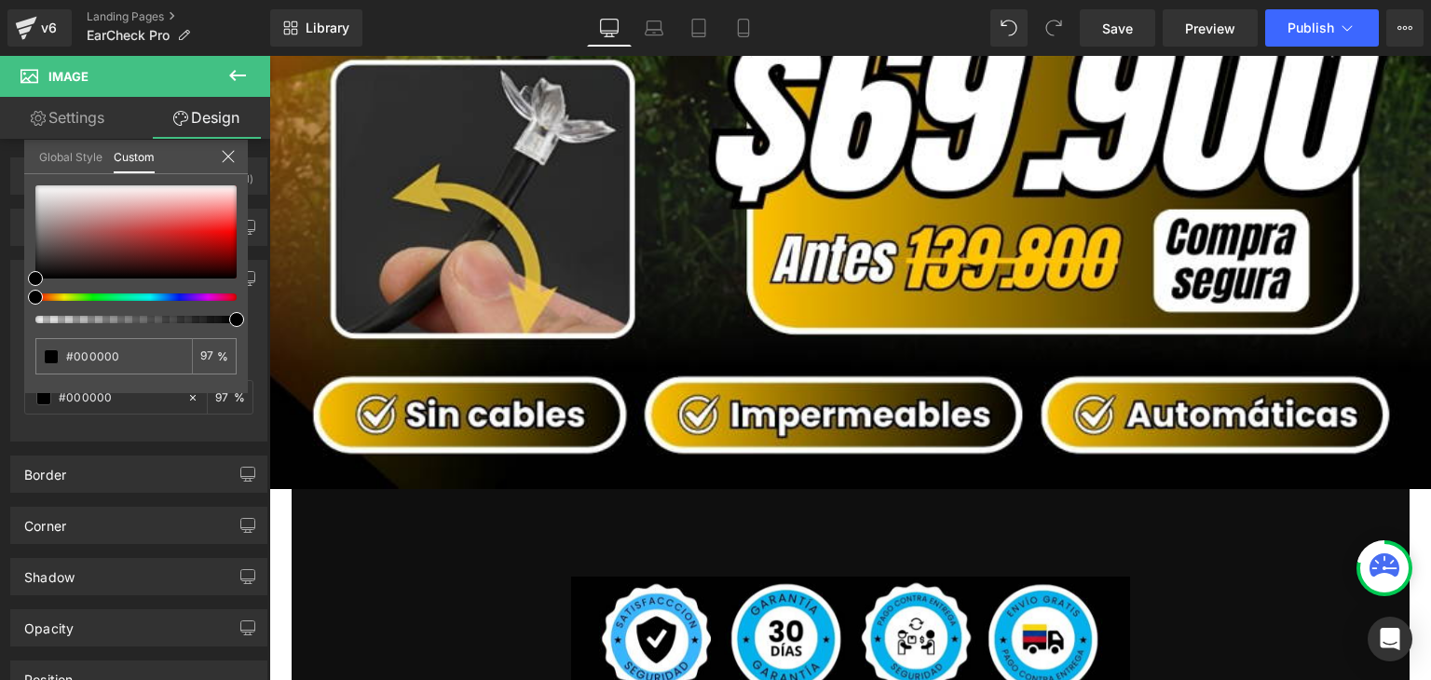
scroll to position [1770, 0]
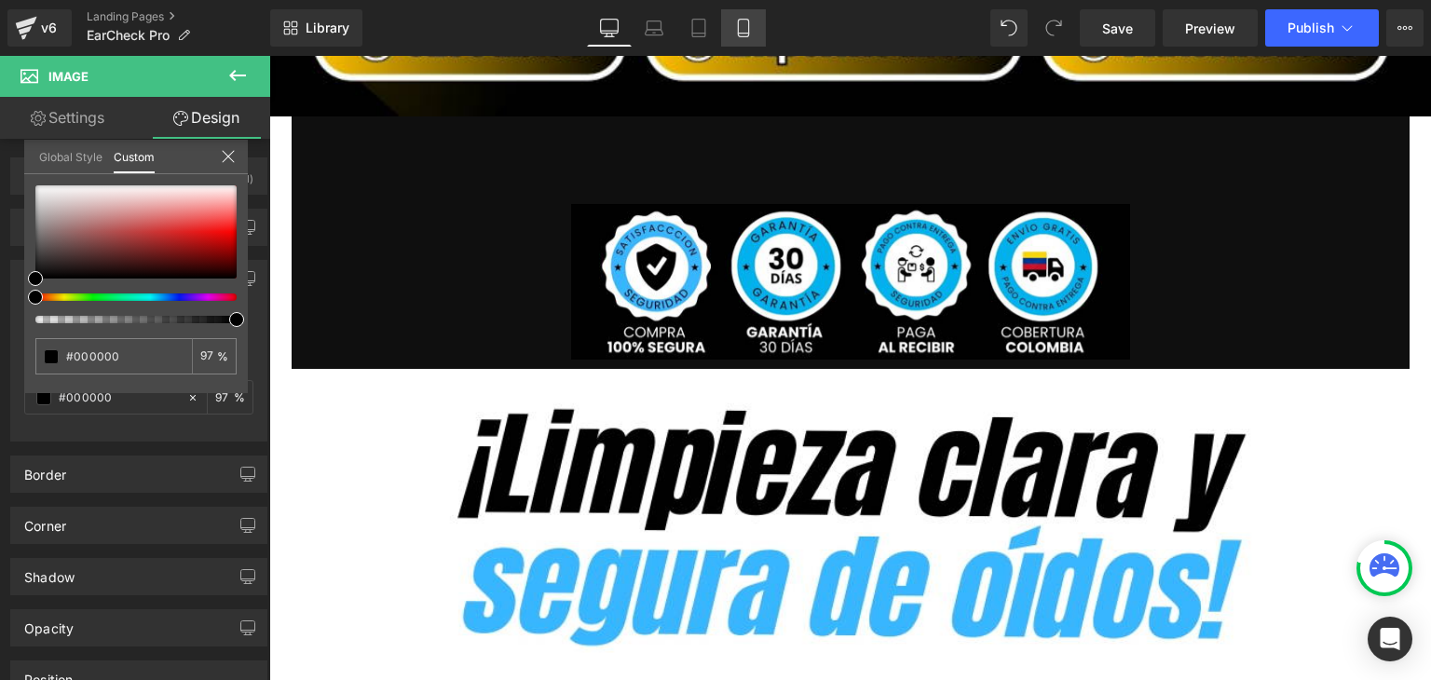
click at [729, 23] on link "Mobile" at bounding box center [743, 27] width 45 height 37
type input "97"
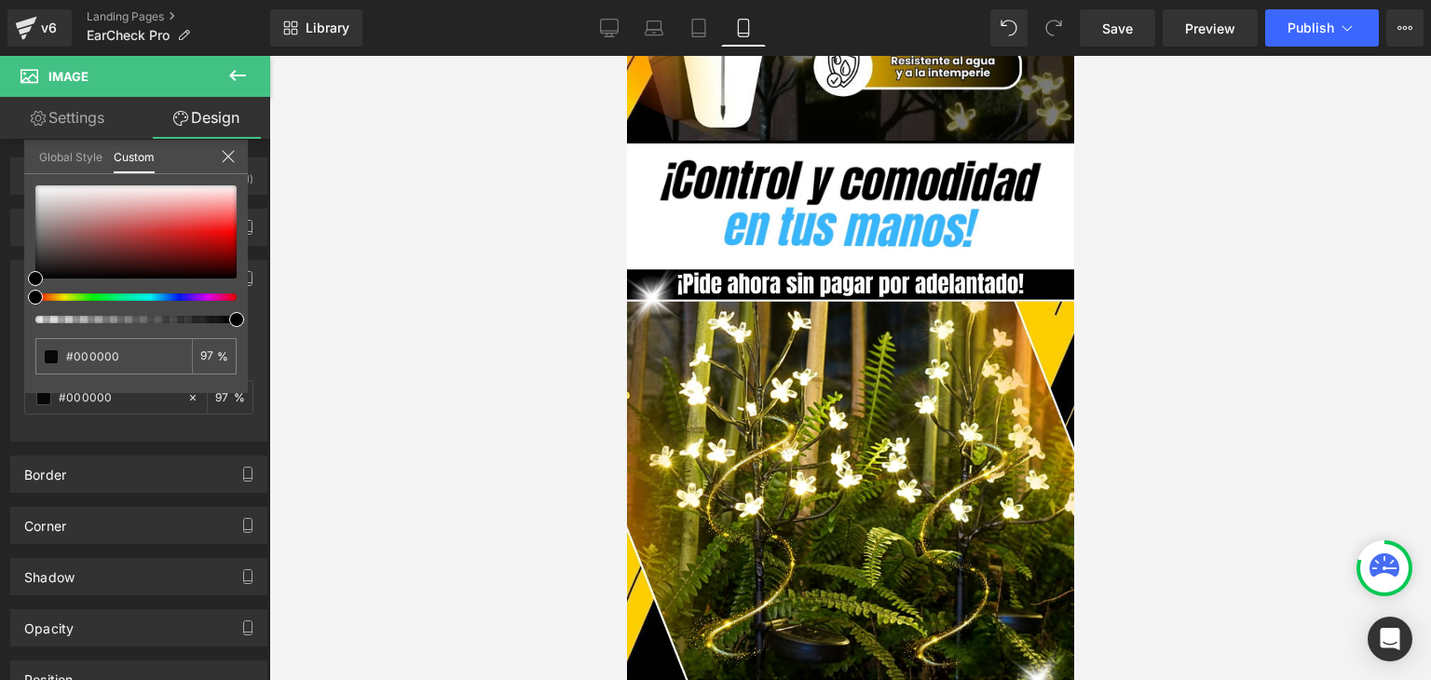
scroll to position [0, 0]
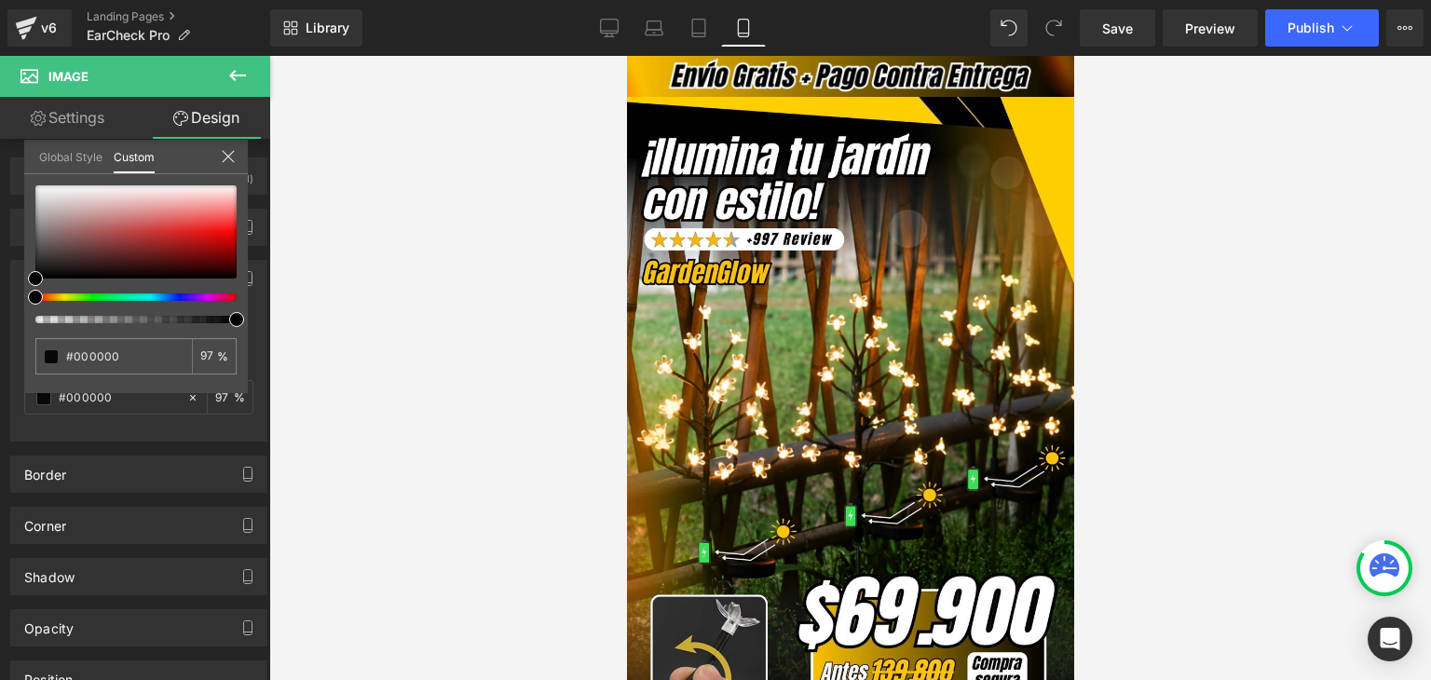
click at [1322, 7] on div "Library Mobile Desktop Laptop Tablet Mobile Save Preview Publish Scheduled View…" at bounding box center [850, 28] width 1160 height 56
click at [1309, 28] on span "Publish" at bounding box center [1310, 27] width 47 height 15
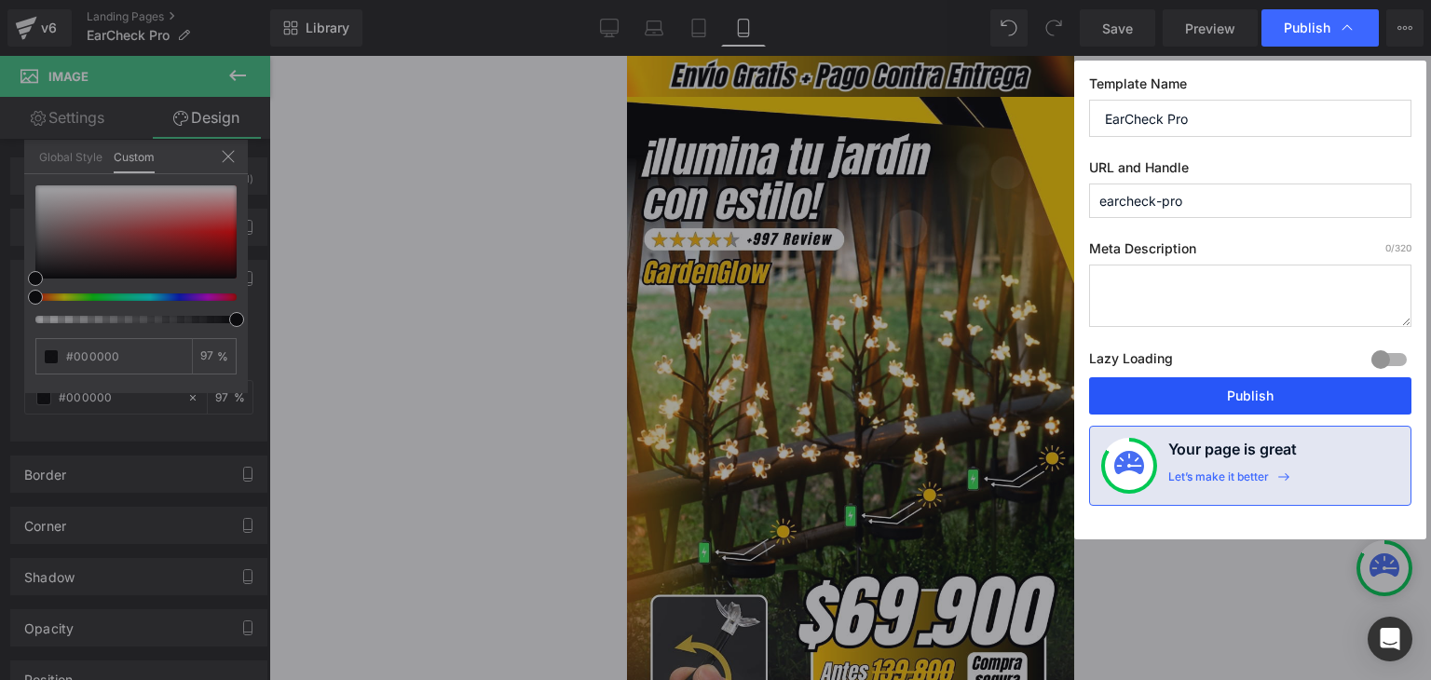
click at [1246, 387] on button "Publish" at bounding box center [1250, 395] width 322 height 37
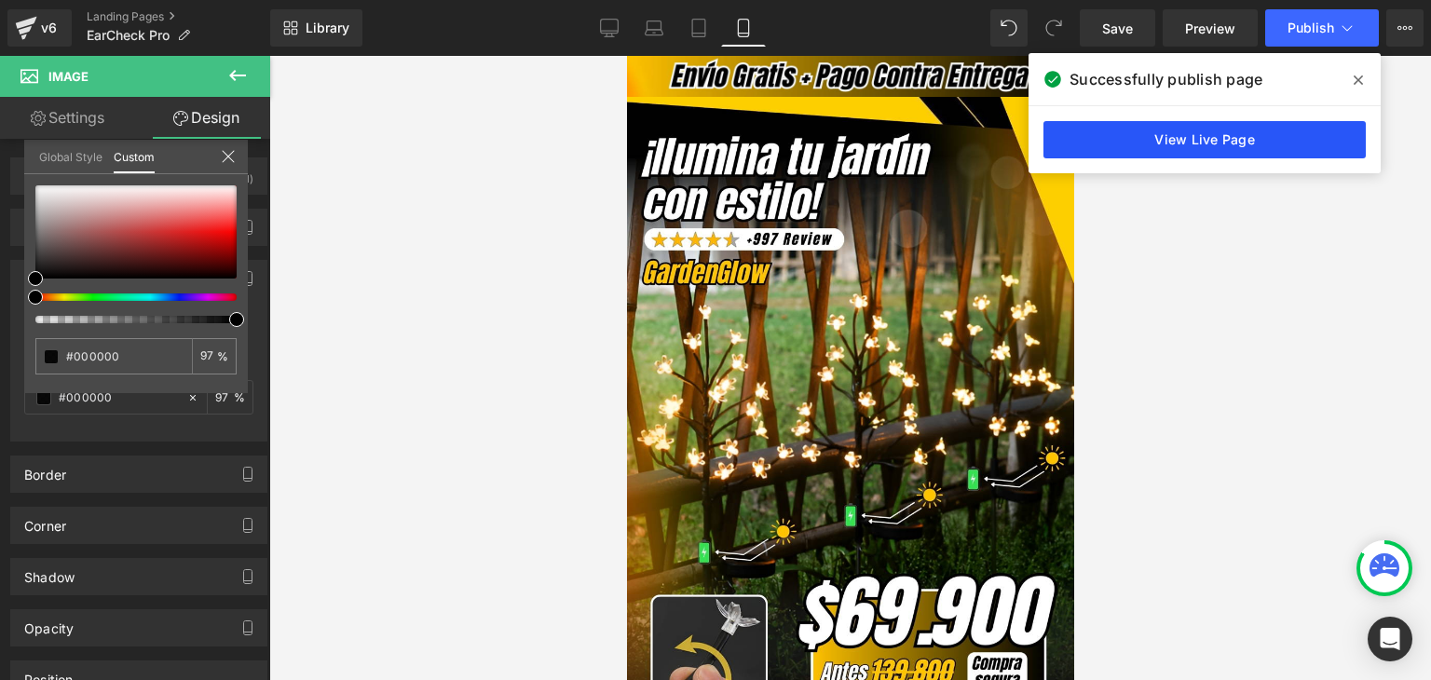
click at [1264, 124] on link "View Live Page" at bounding box center [1204, 139] width 322 height 37
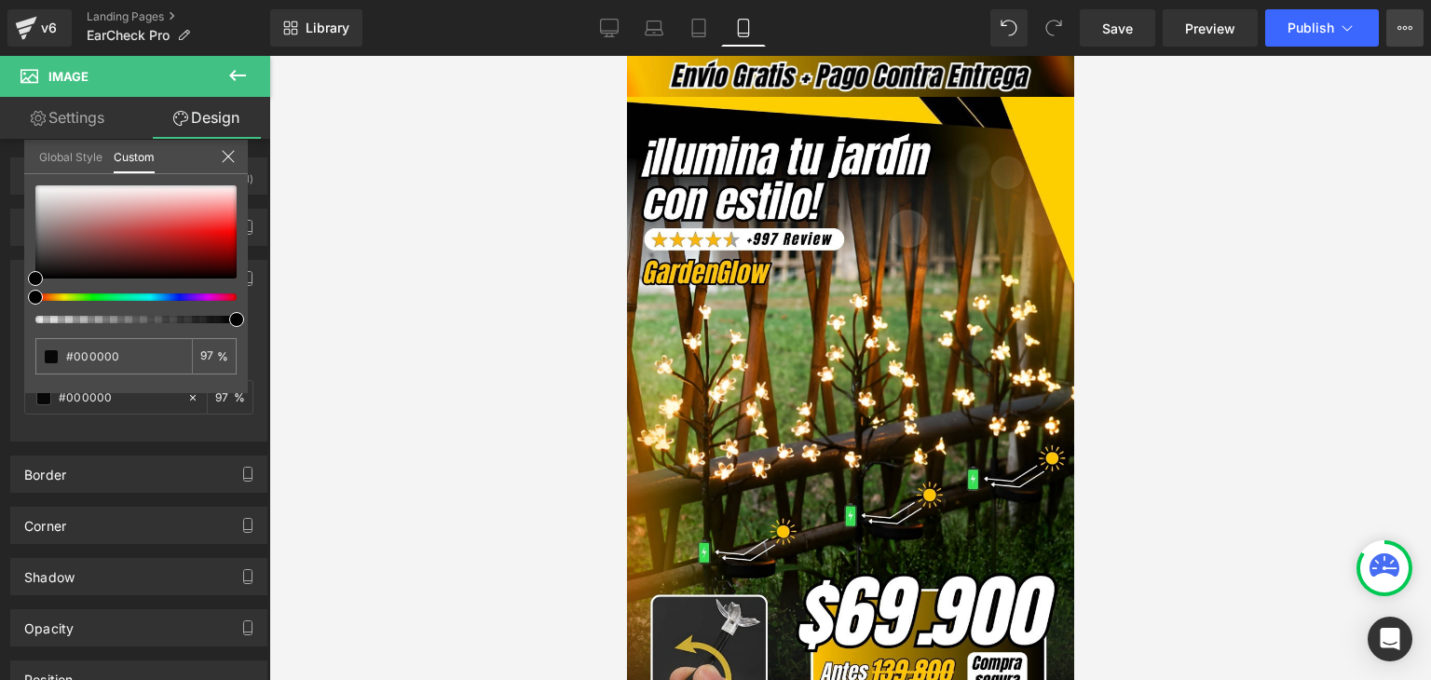
click at [1392, 32] on button "View Live Page View with current Template Save Template to Library Schedule Pub…" at bounding box center [1404, 27] width 37 height 37
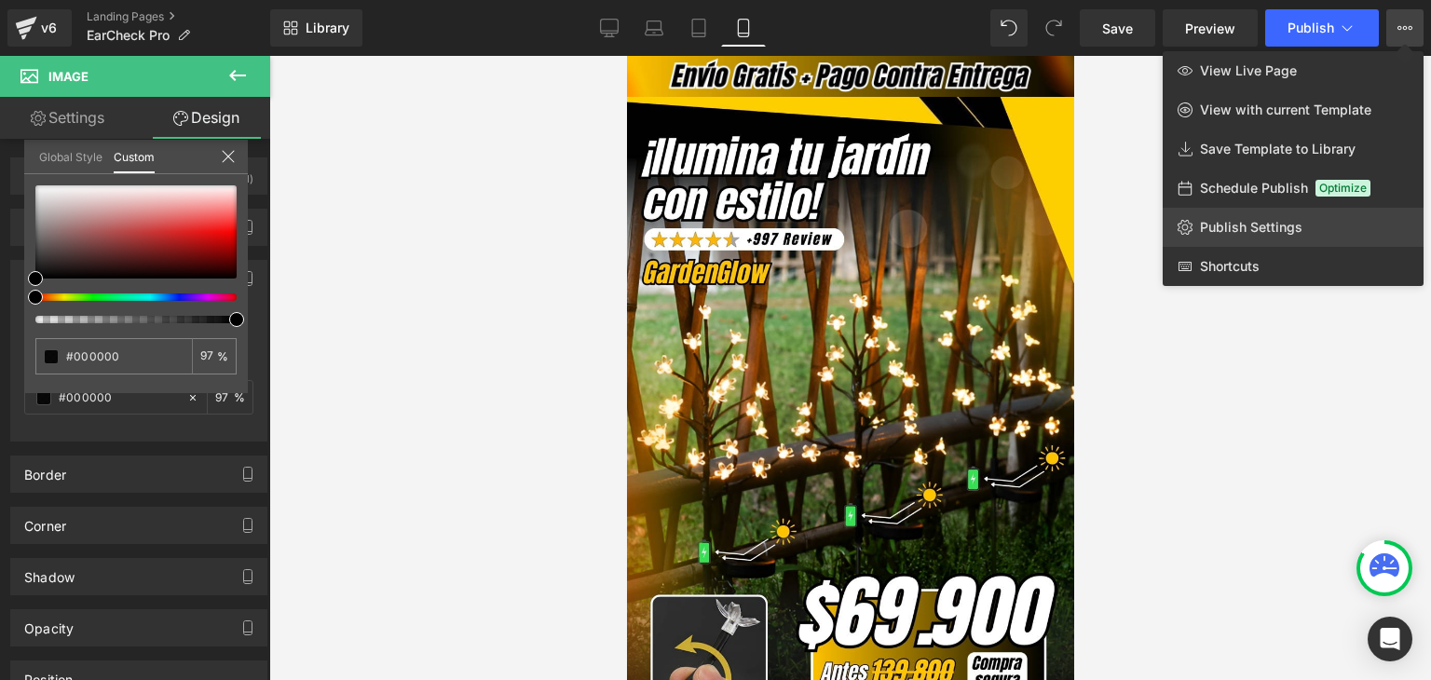
click at [1254, 234] on span "Publish Settings" at bounding box center [1251, 227] width 102 height 17
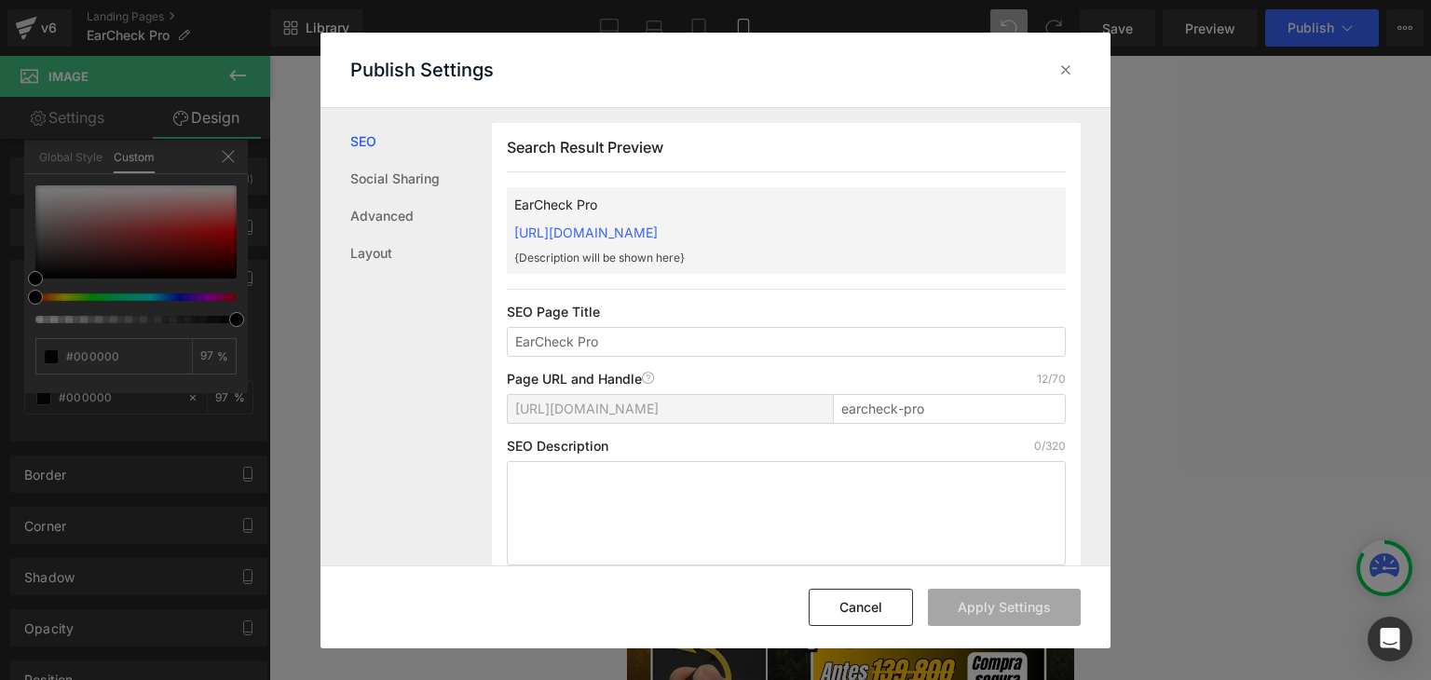
drag, startPoint x: 503, startPoint y: 228, endPoint x: 900, endPoint y: 223, distance: 396.8
click at [900, 223] on div "Search Result Preview EarCheck Pro https://commpralo-ya.myshopify.com/pages/ear…" at bounding box center [786, 351] width 589 height 457
copy link "[URL][DOMAIN_NAME]"
click at [1069, 72] on icon at bounding box center [1065, 70] width 19 height 19
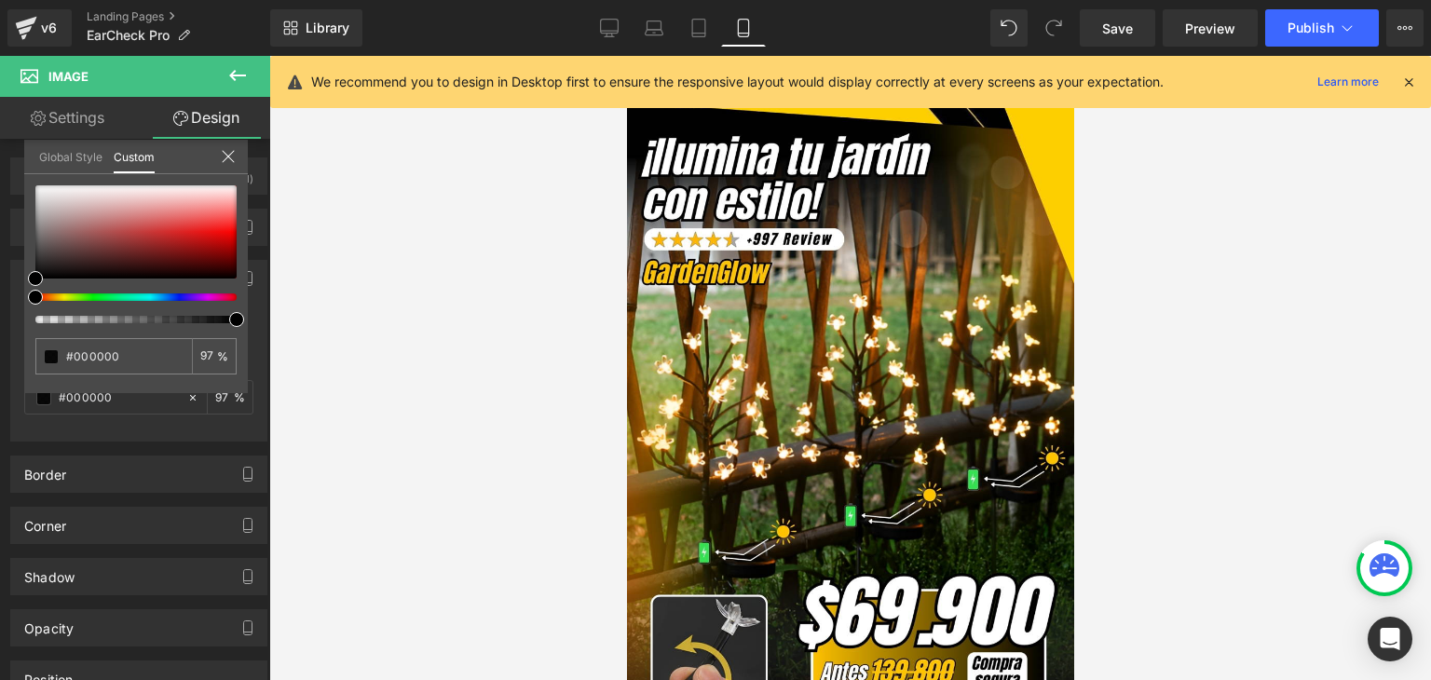
click at [1408, 83] on icon at bounding box center [1408, 82] width 17 height 17
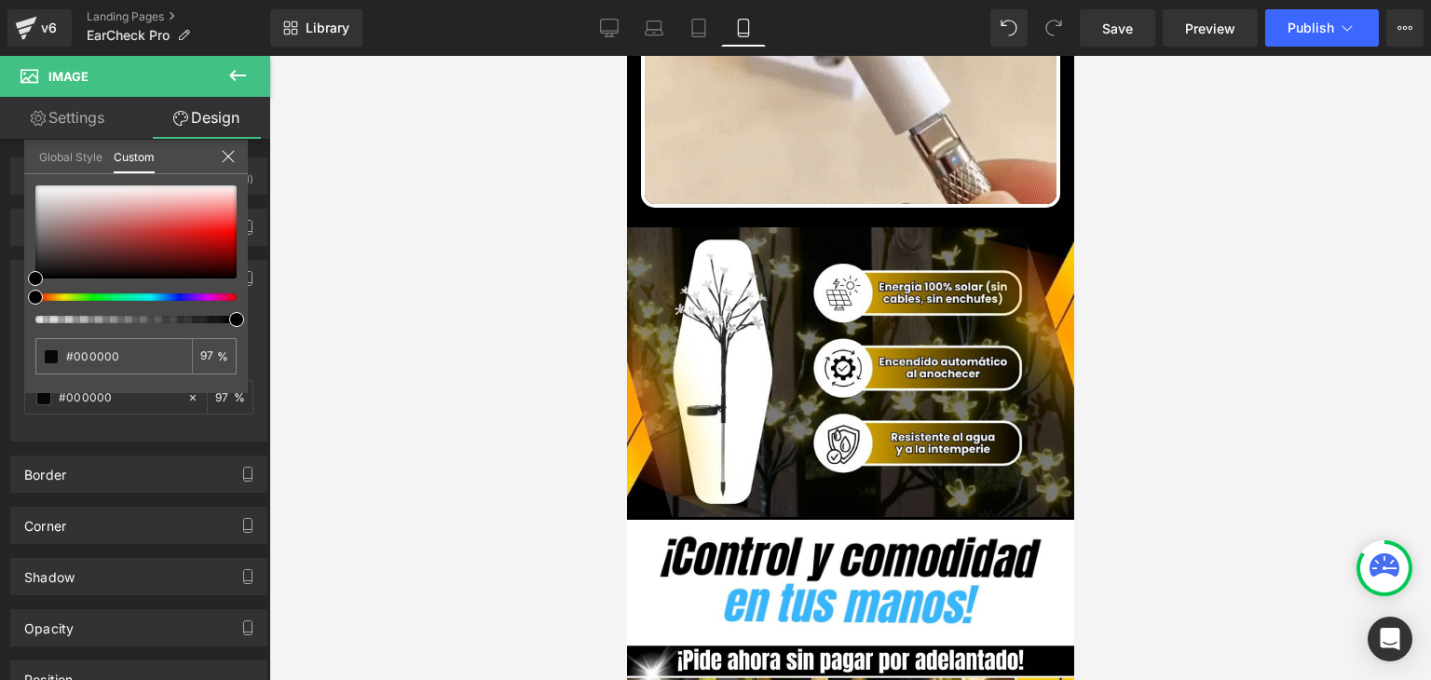
scroll to position [1397, 0]
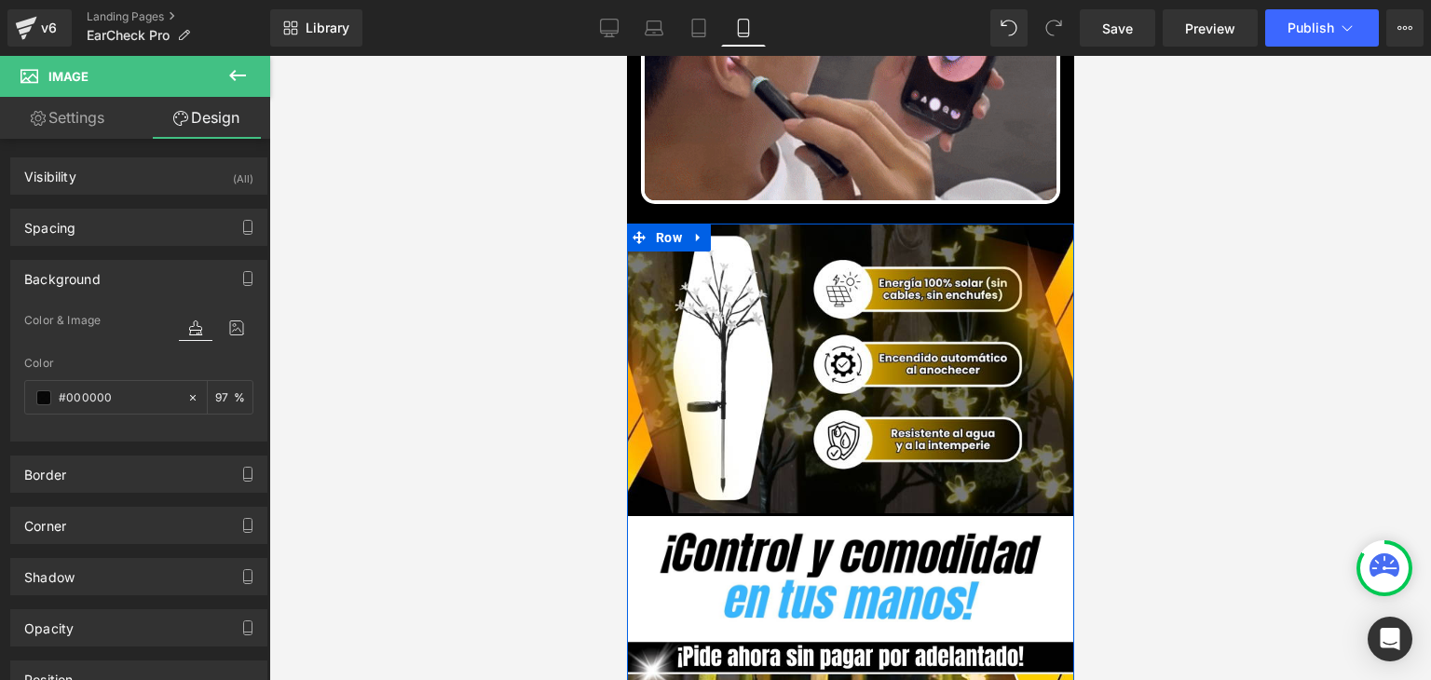
click at [653, 224] on span "Row" at bounding box center [667, 238] width 35 height 28
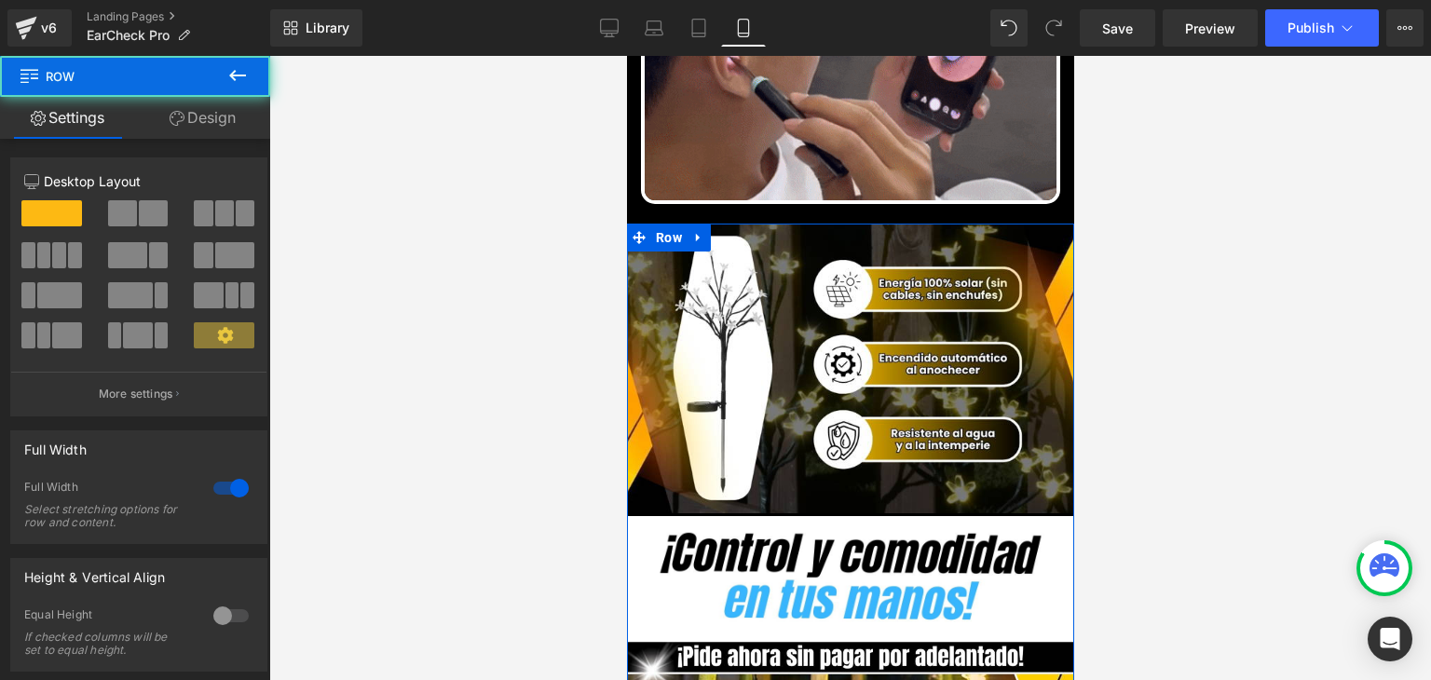
click at [216, 127] on link "Design" at bounding box center [202, 118] width 135 height 42
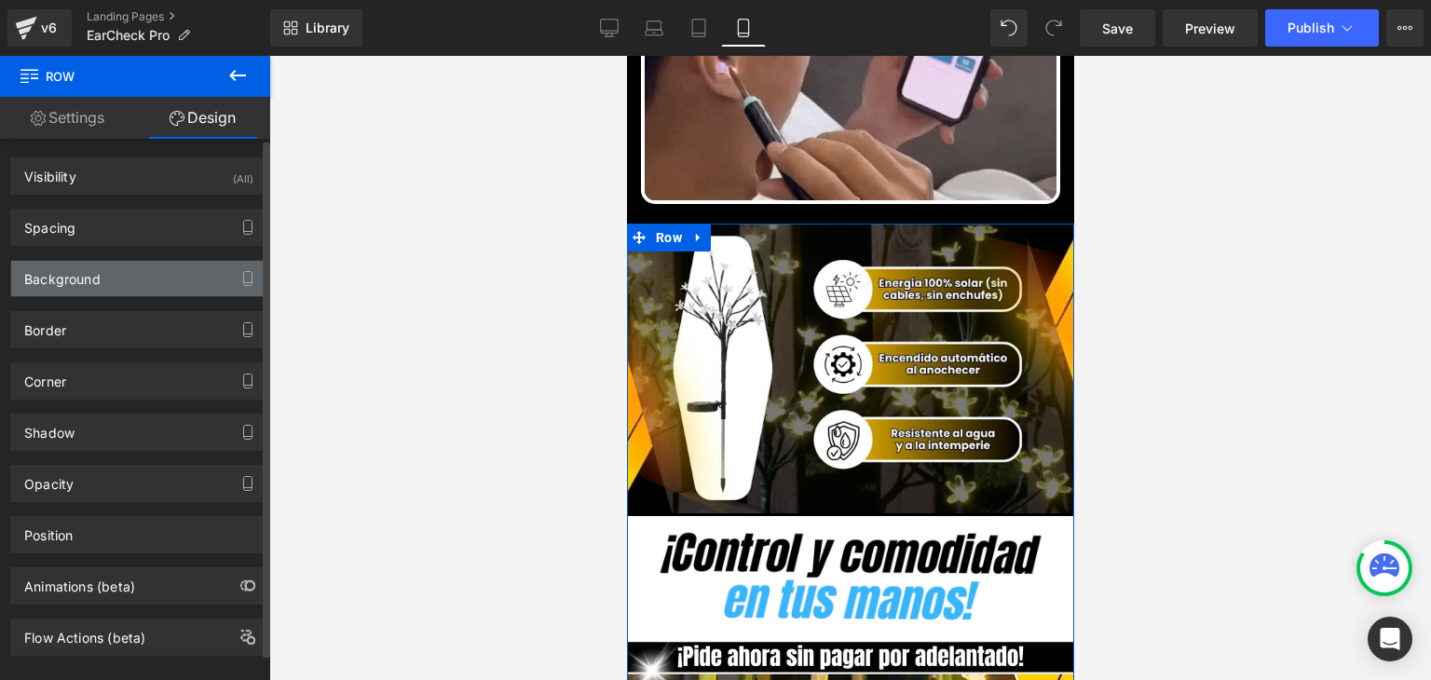
type input "#ffffff"
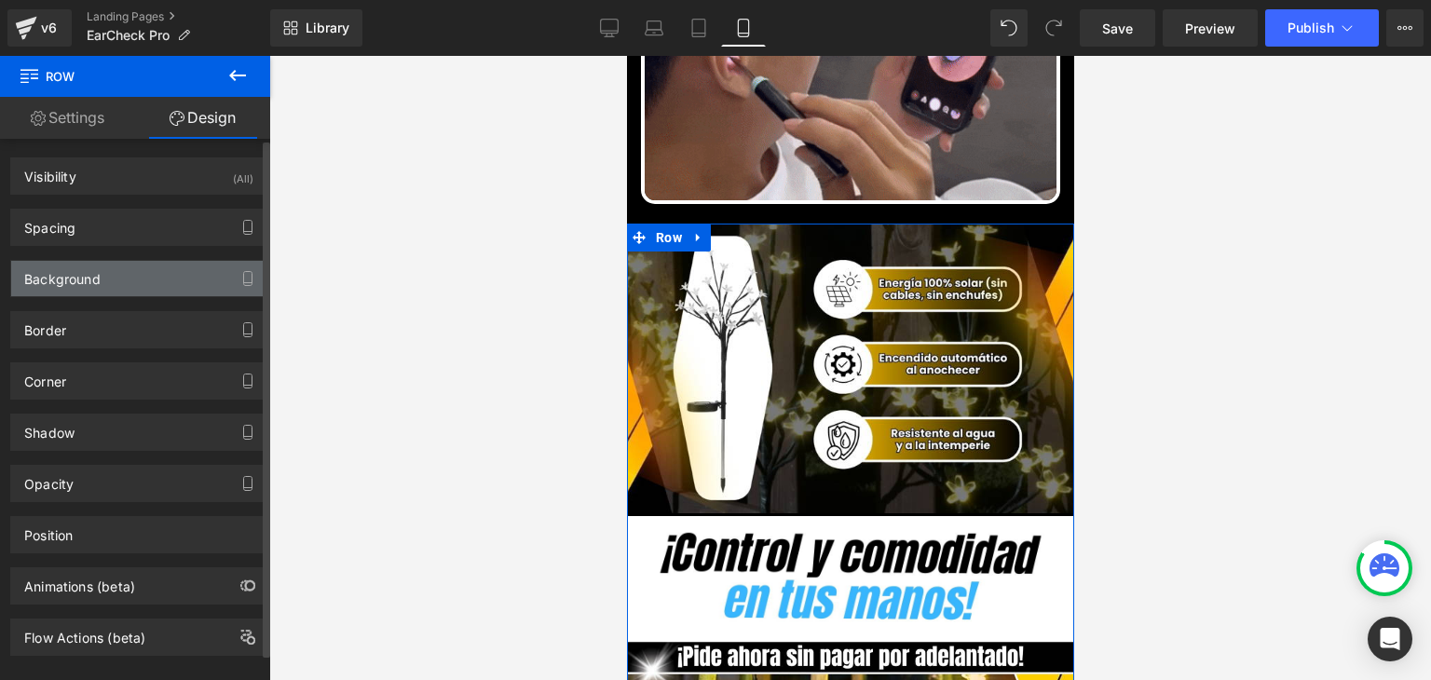
type input "100"
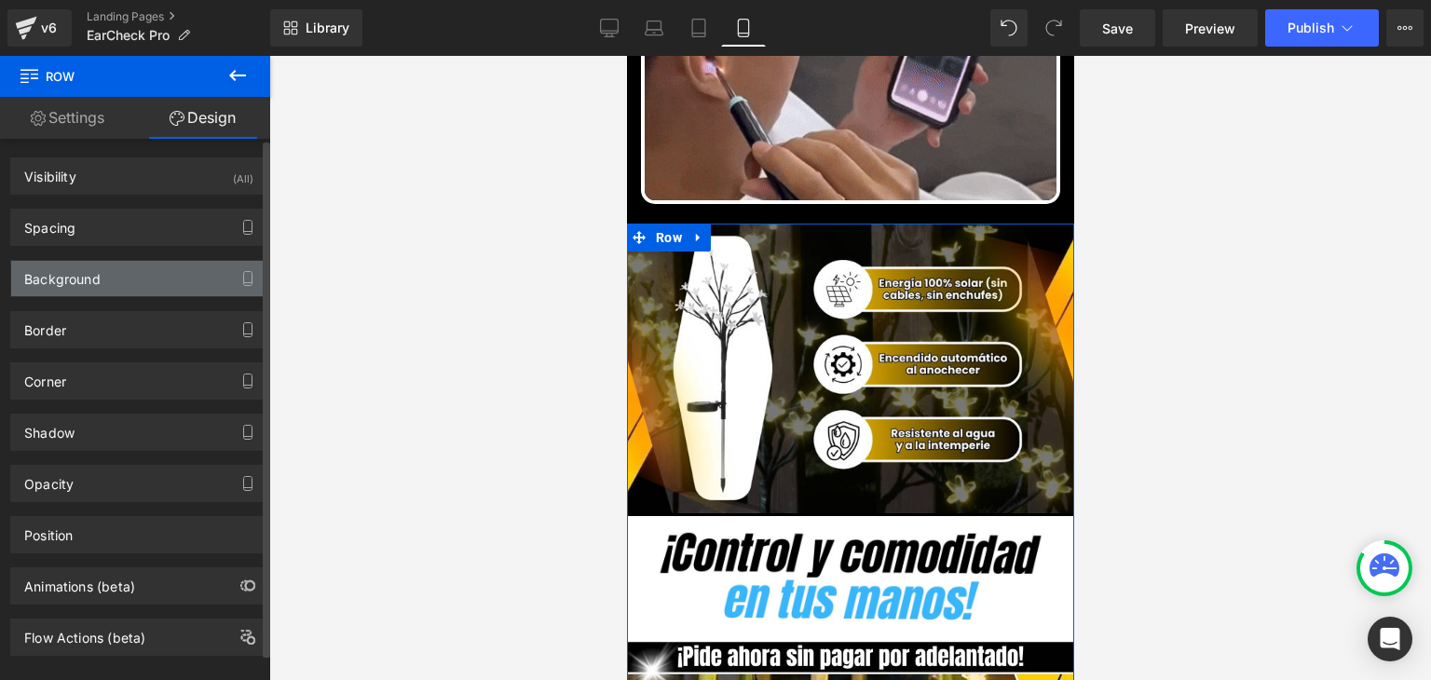
click at [95, 271] on div "Background" at bounding box center [62, 274] width 76 height 26
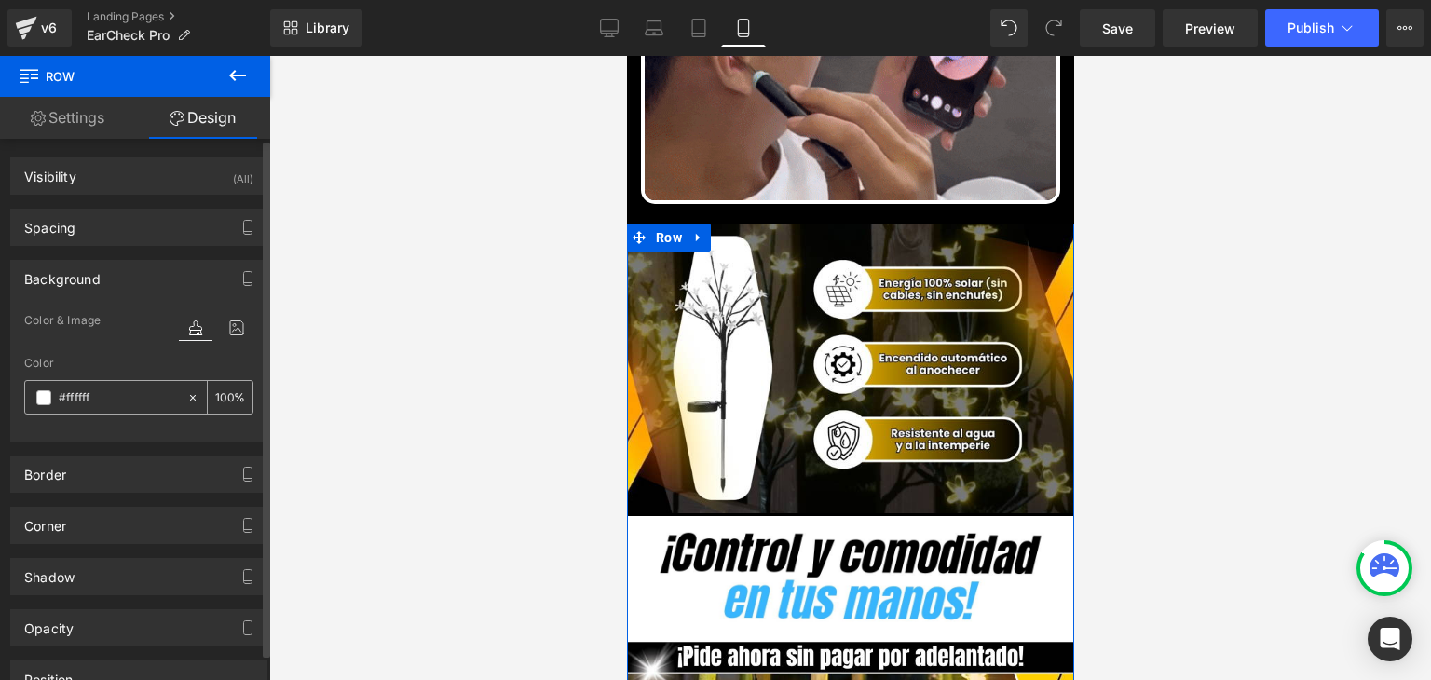
click at [42, 405] on div "#ffffff" at bounding box center [105, 397] width 161 height 33
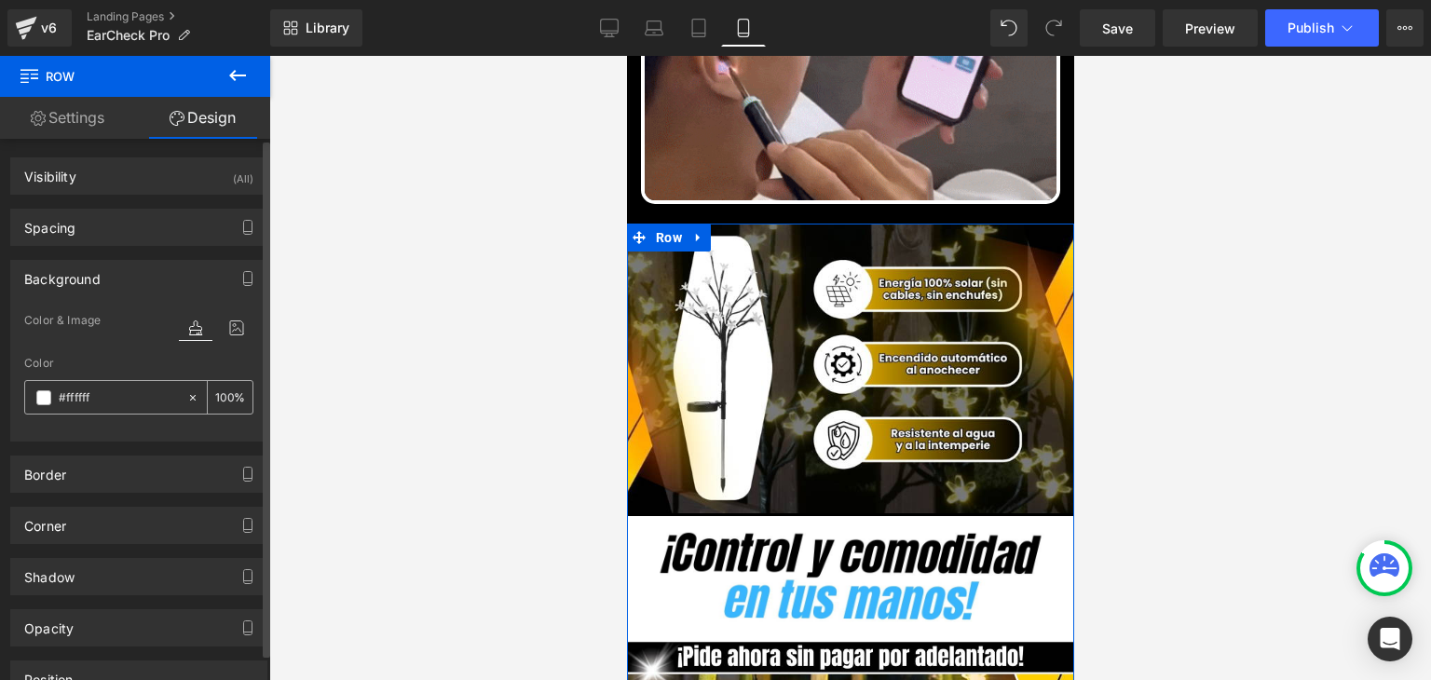
click at [43, 397] on span at bounding box center [43, 397] width 15 height 15
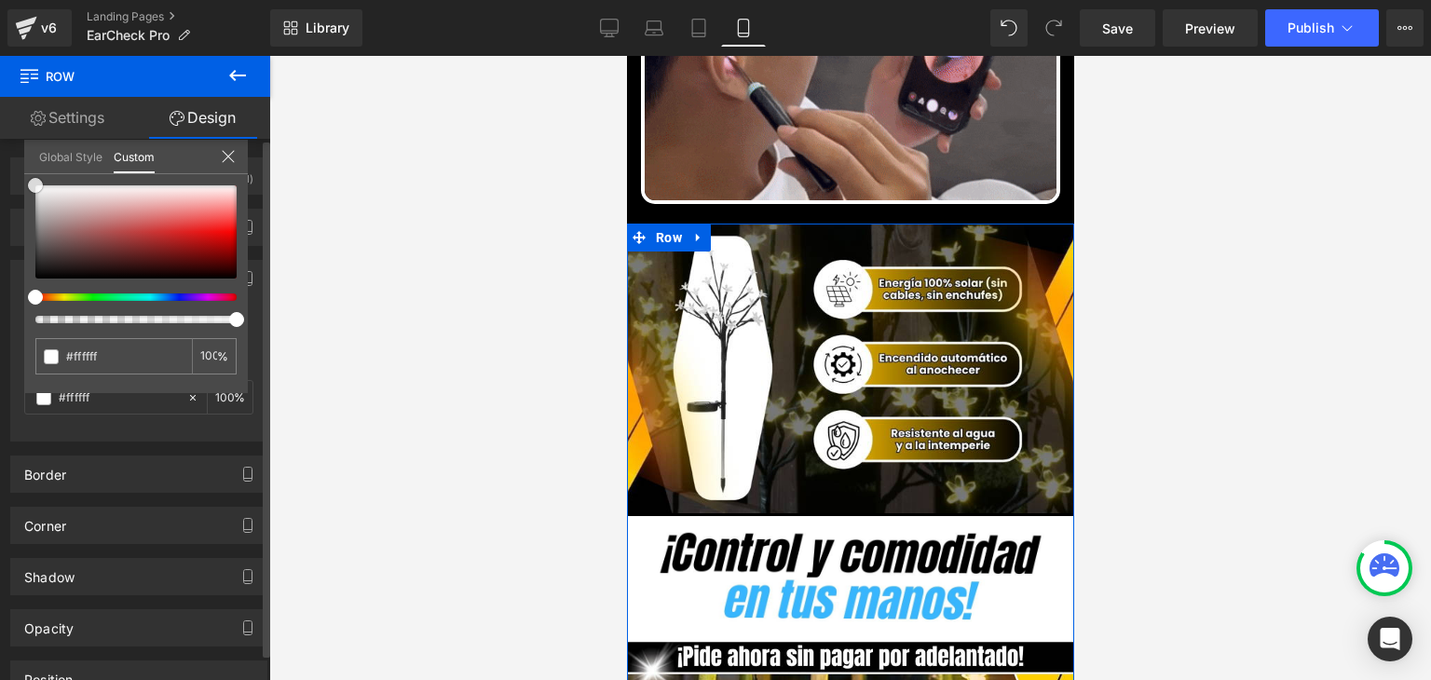
type input "#292222"
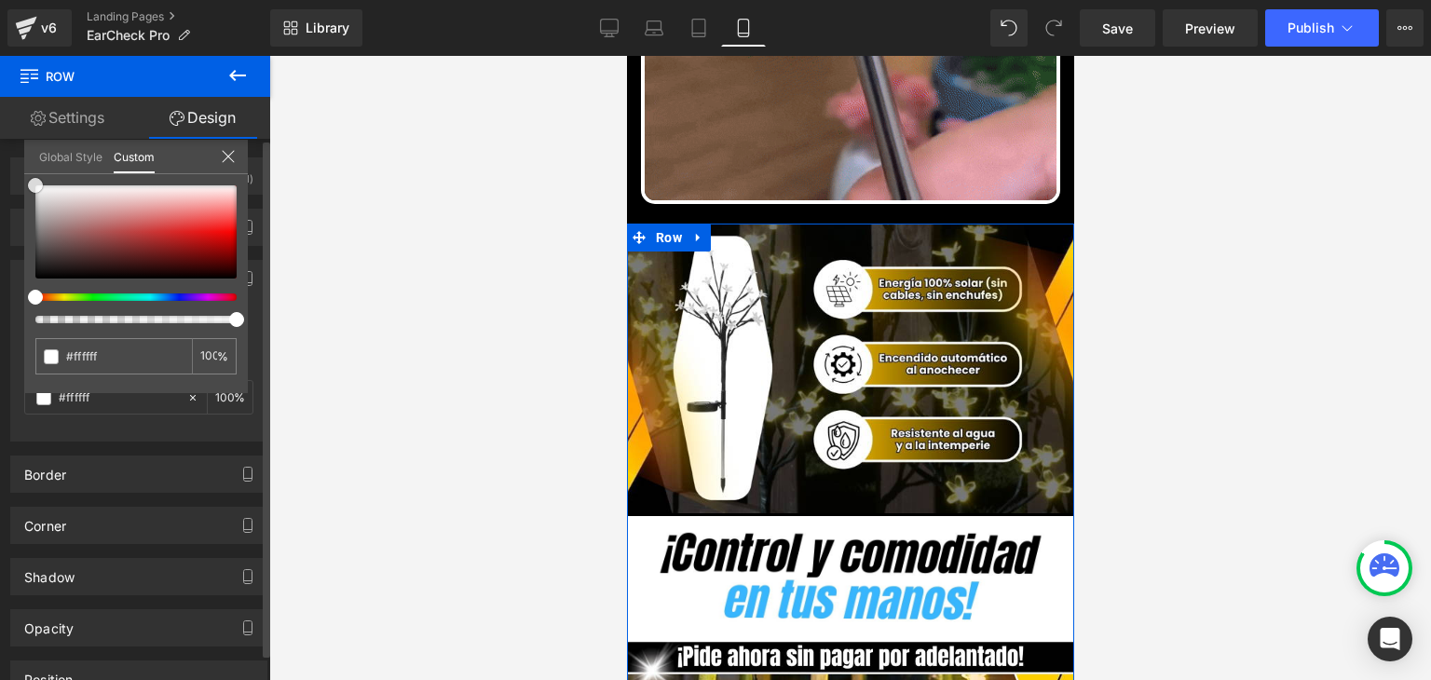
type input "#292222"
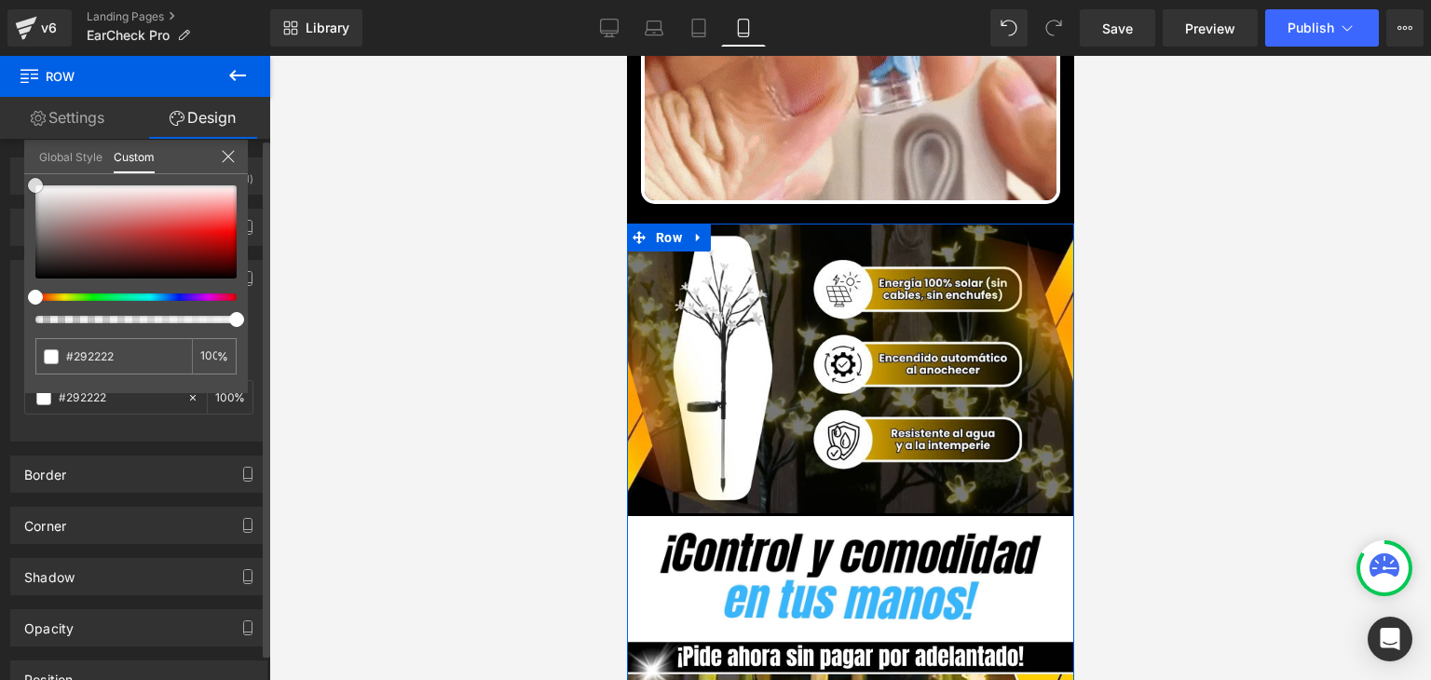
type input "#262020"
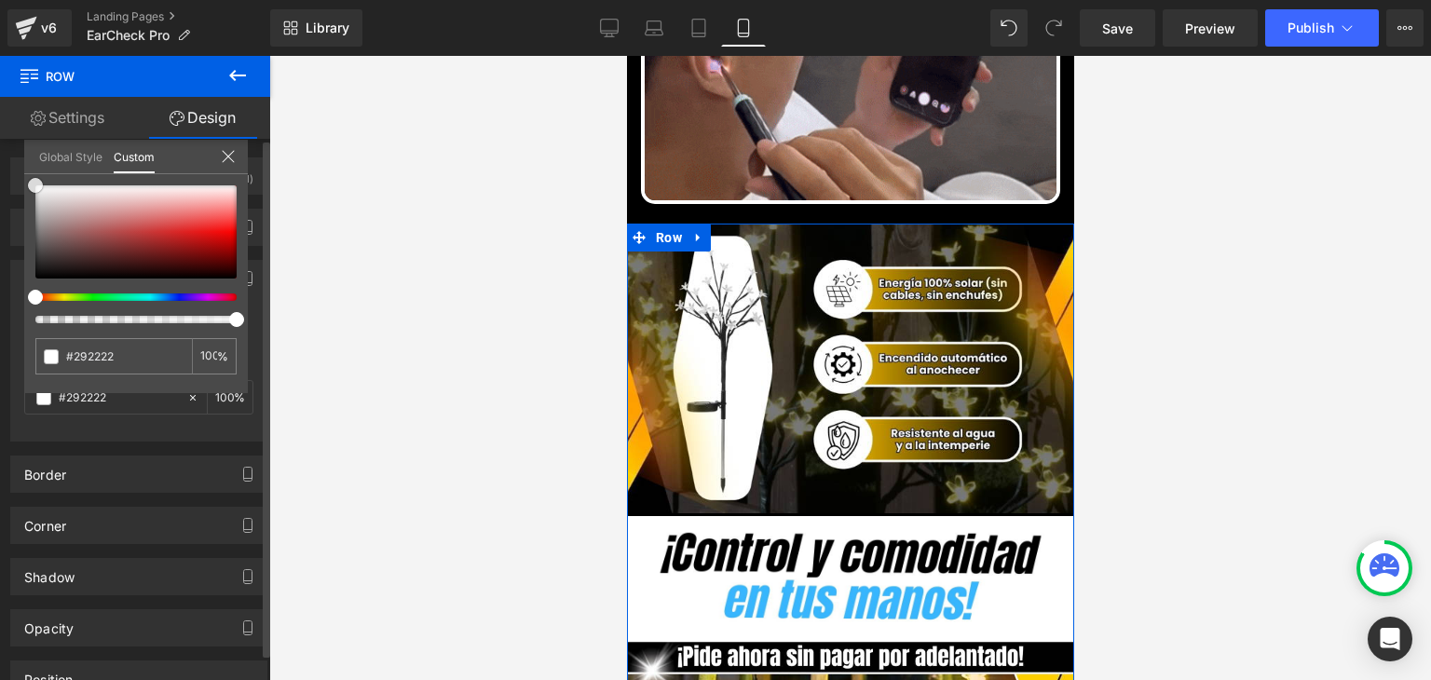
type input "#262020"
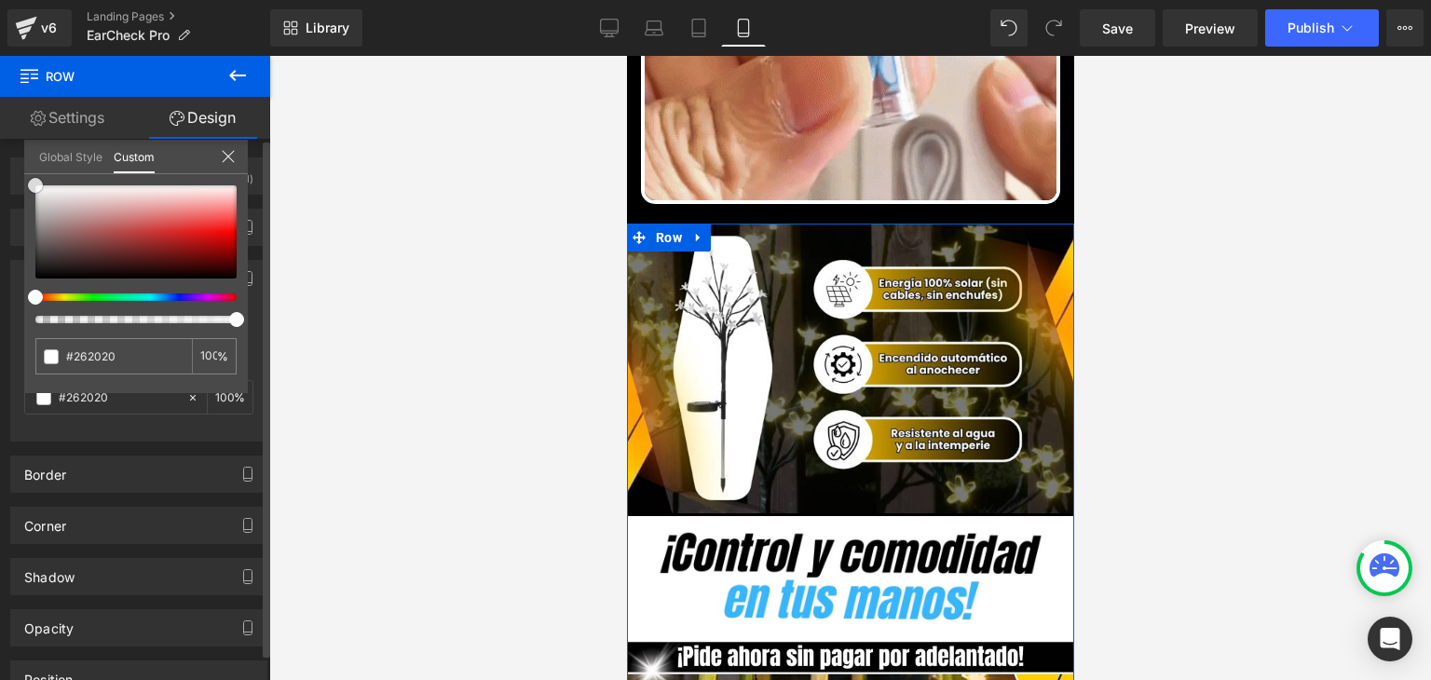
type input "#000000"
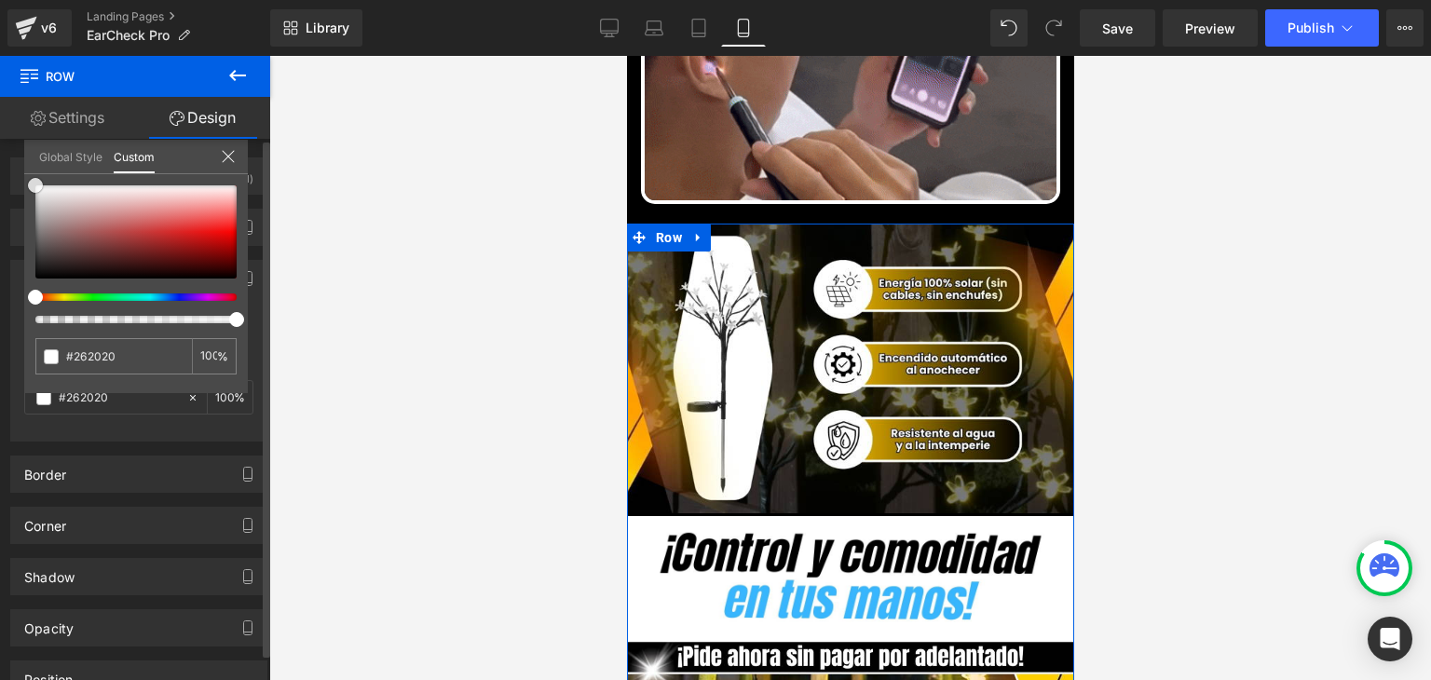
type input "#000000"
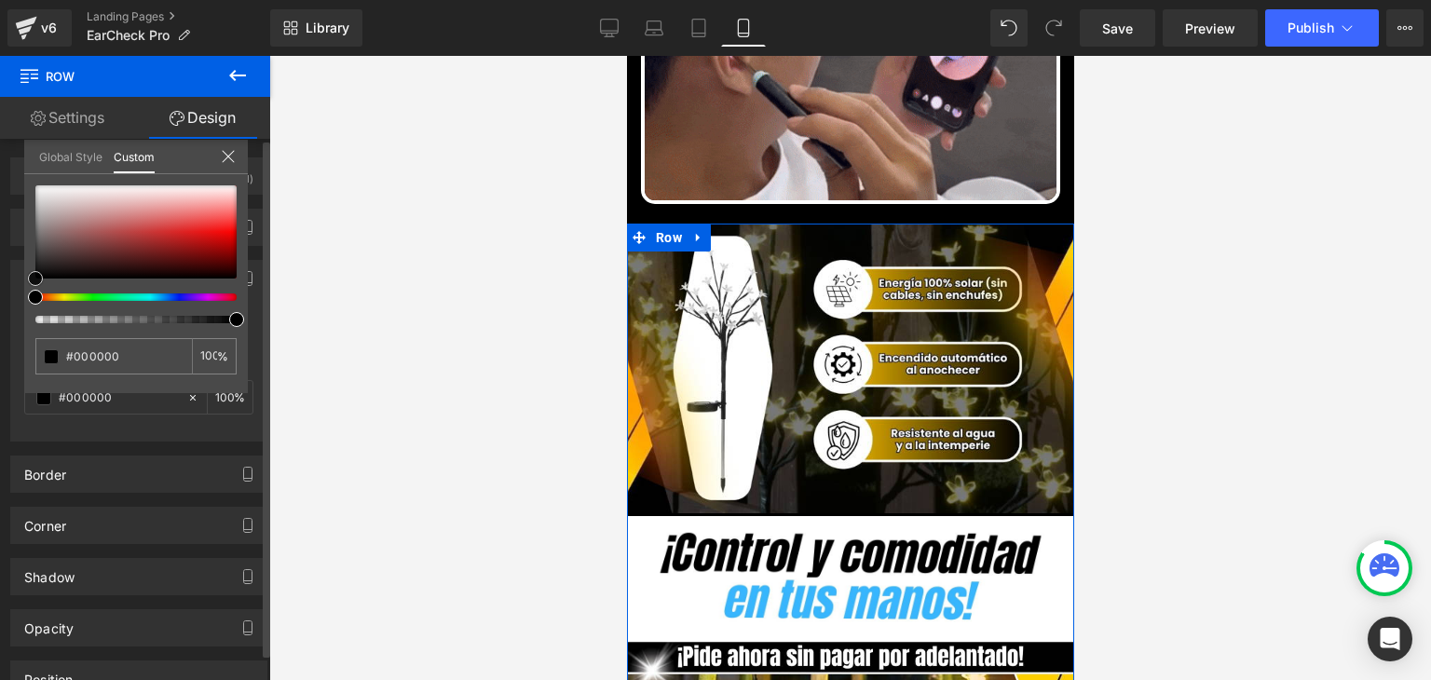
drag, startPoint x: 54, startPoint y: 264, endPoint x: 0, endPoint y: 366, distance: 115.8
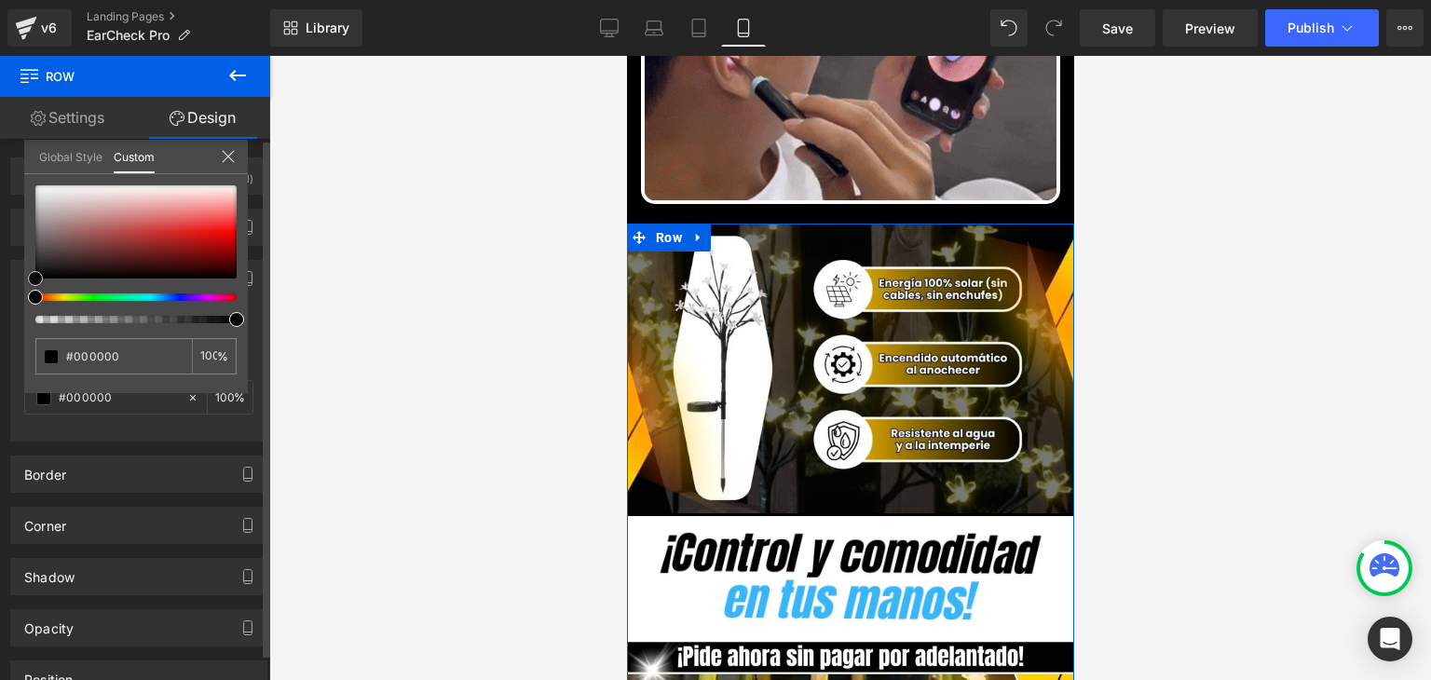
click at [0, 366] on div "Background Color & Image color rgba(0, 0, 0, 1) Color #000000 100 % Image Repla…" at bounding box center [139, 344] width 278 height 196
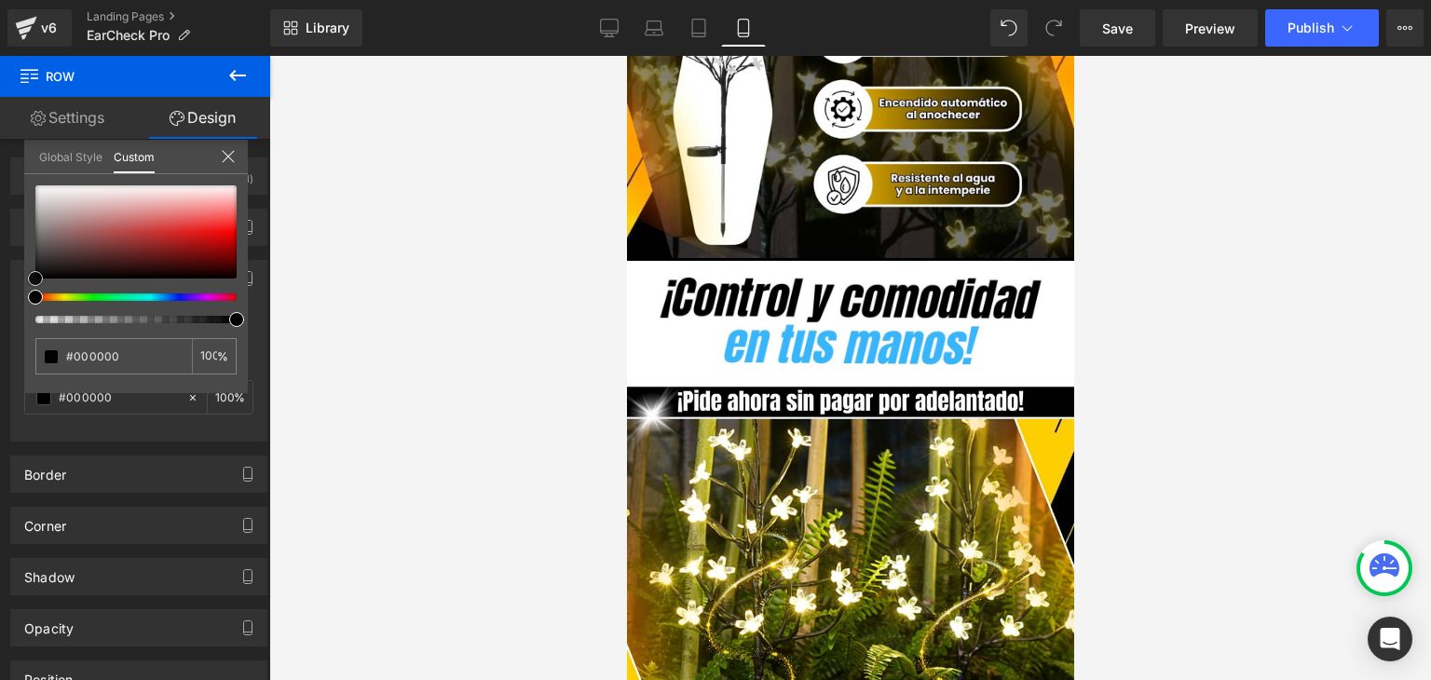
scroll to position [1676, 0]
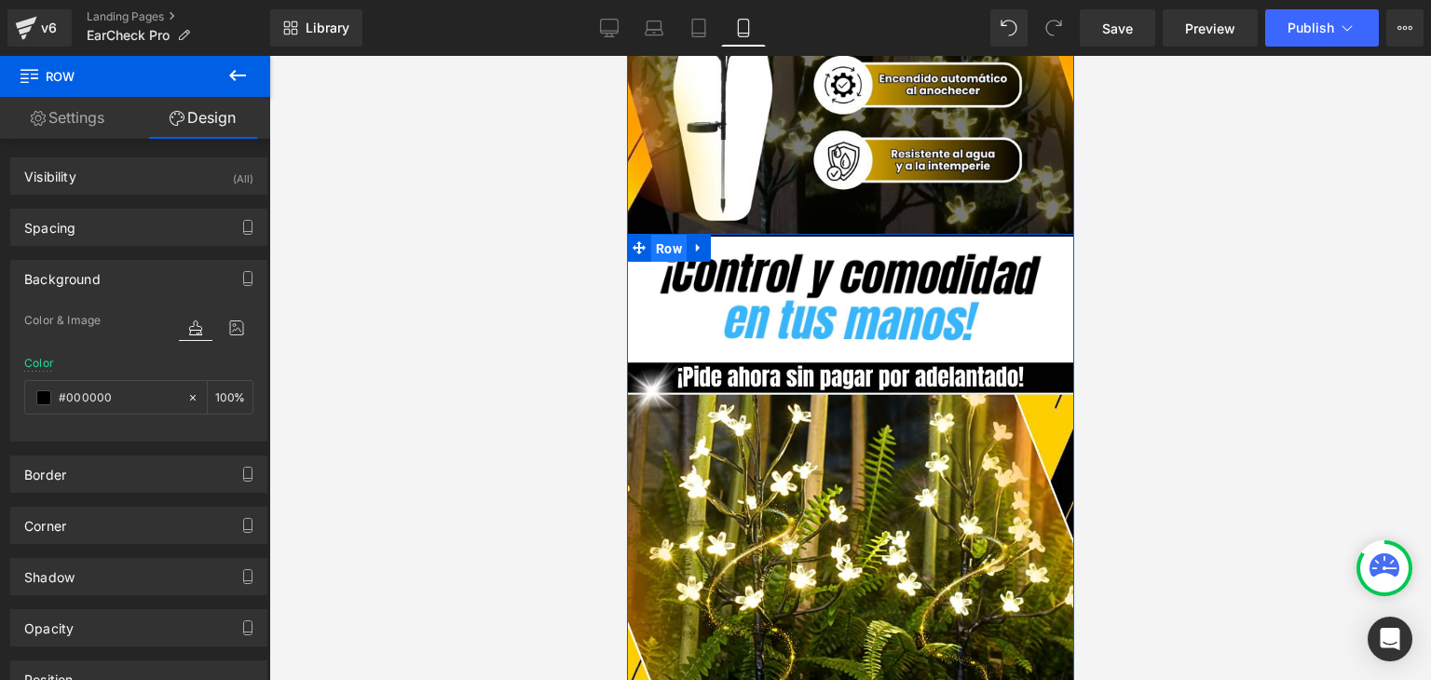
click at [659, 235] on span "Row" at bounding box center [667, 249] width 35 height 28
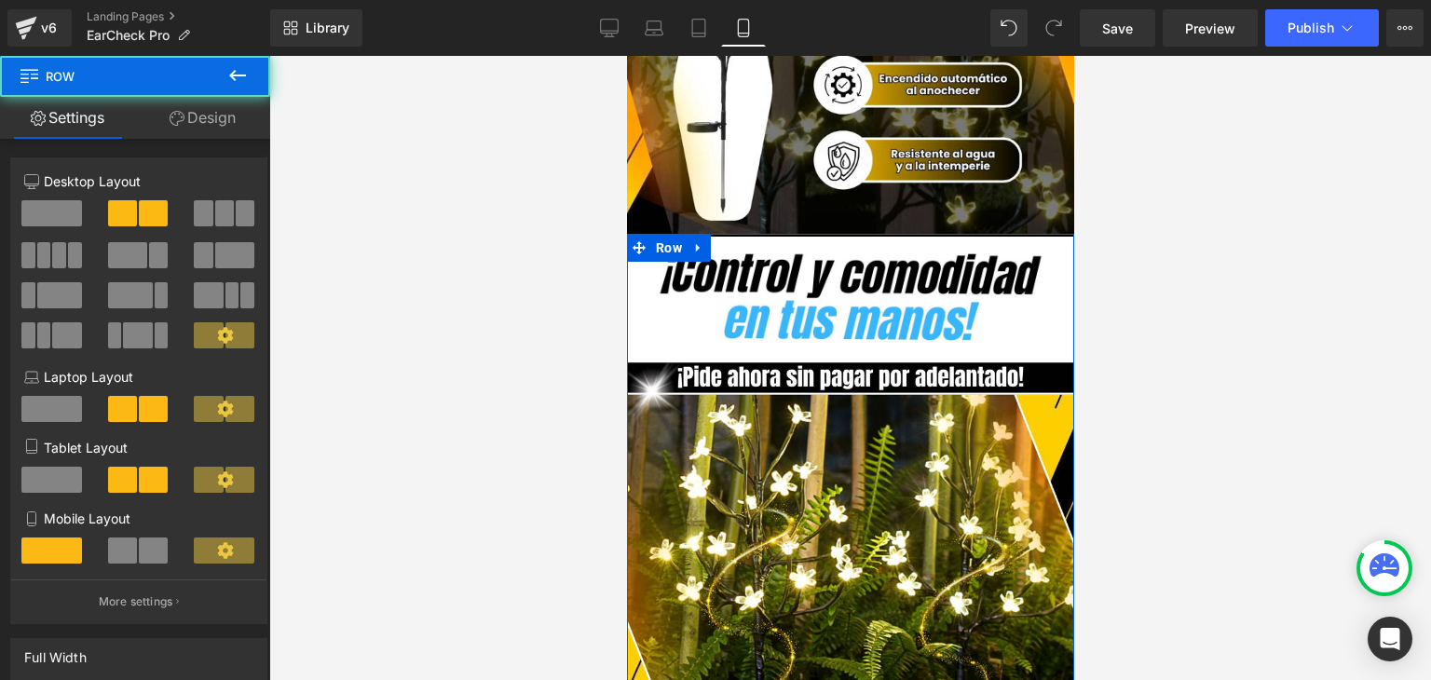
click at [205, 115] on link "Design" at bounding box center [202, 118] width 135 height 42
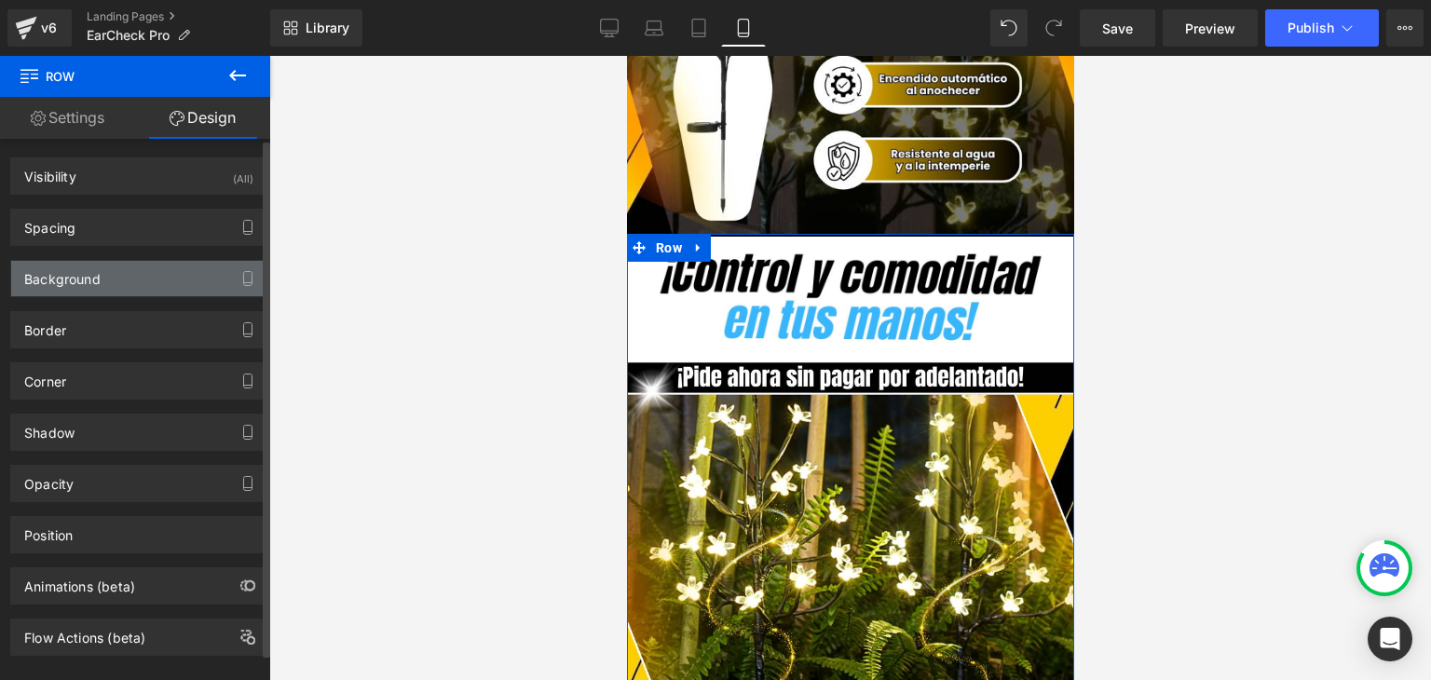
type input "#000000"
type input "100"
click at [57, 270] on div "Background" at bounding box center [62, 274] width 76 height 26
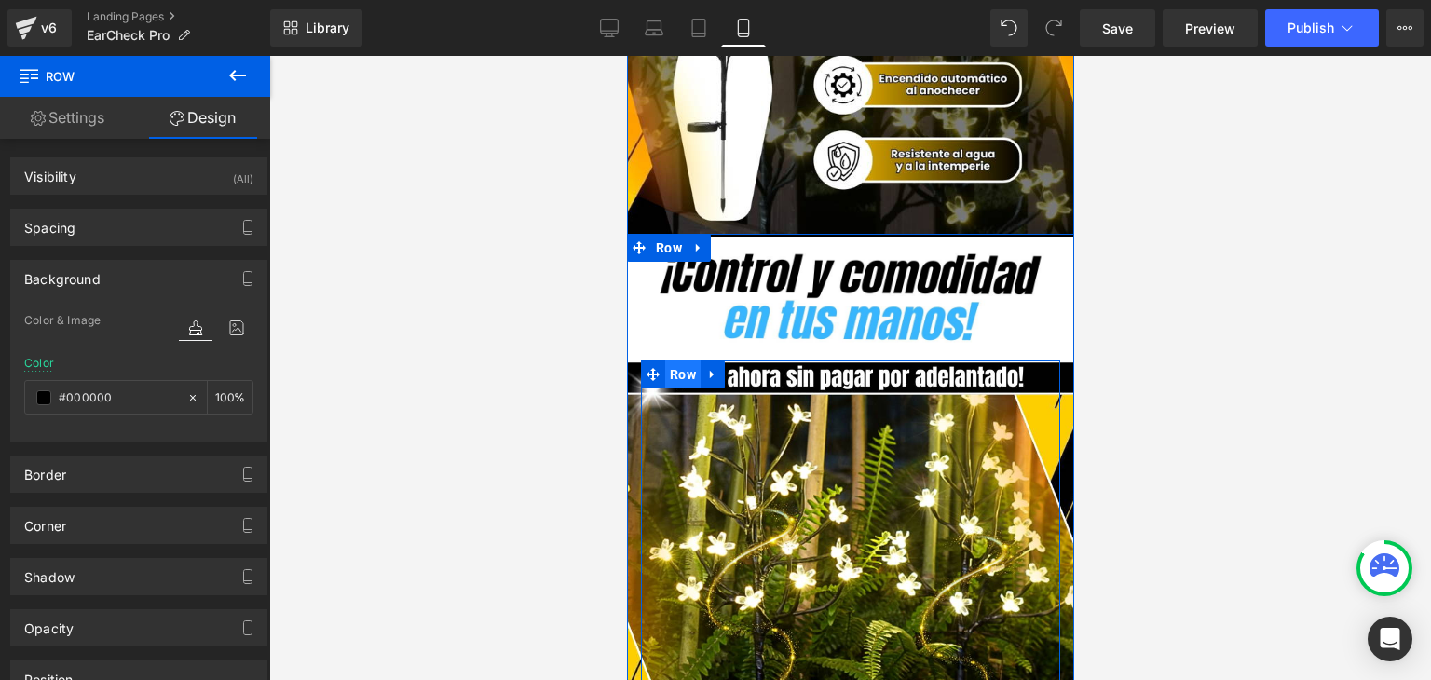
click at [669, 360] on span "Row" at bounding box center [681, 374] width 35 height 28
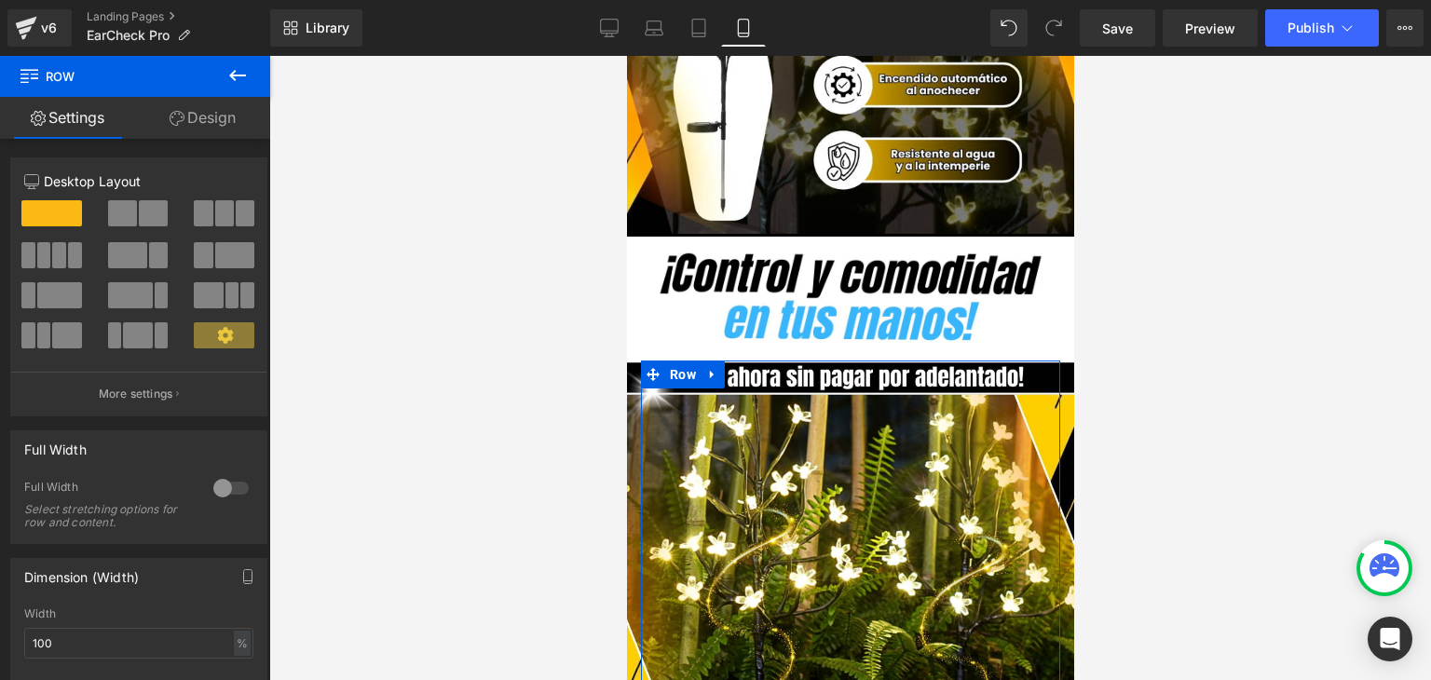
click at [205, 109] on link "Design" at bounding box center [202, 118] width 135 height 42
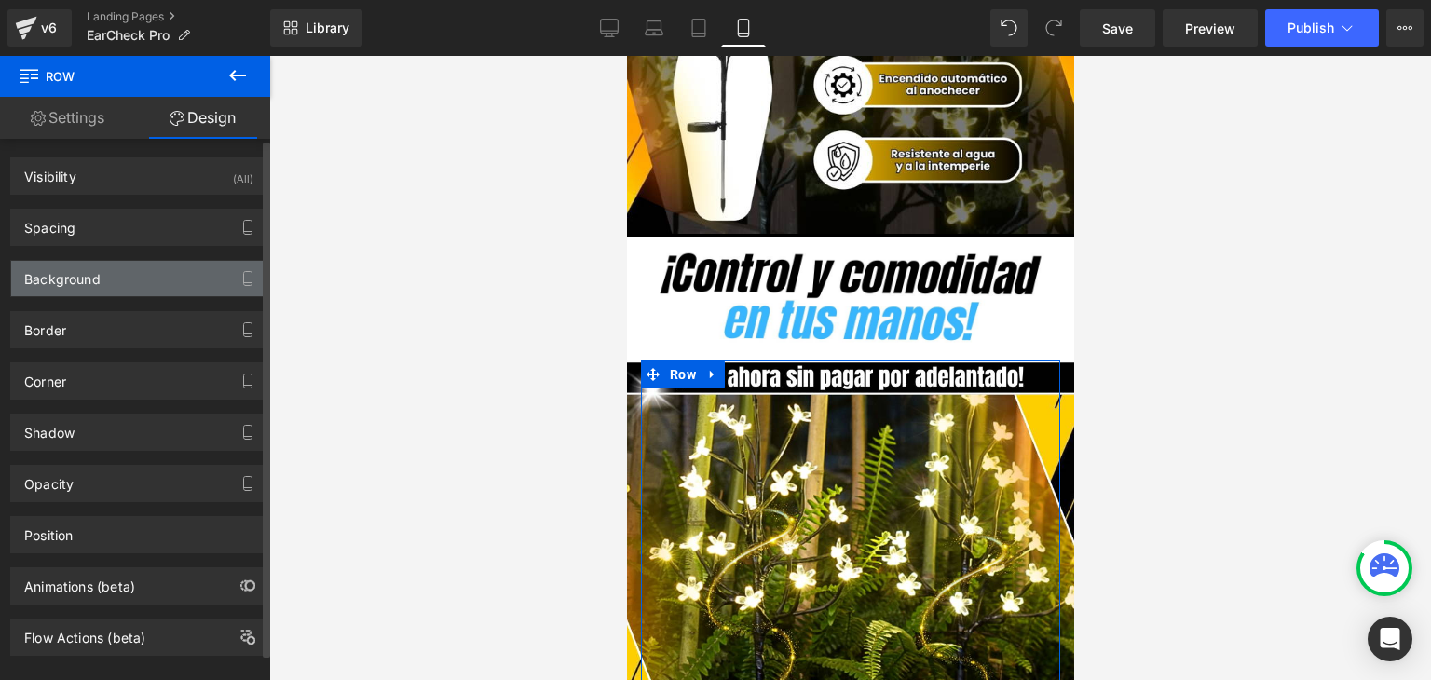
click at [88, 278] on div "Background" at bounding box center [62, 274] width 76 height 26
type input "transparent"
type input "0"
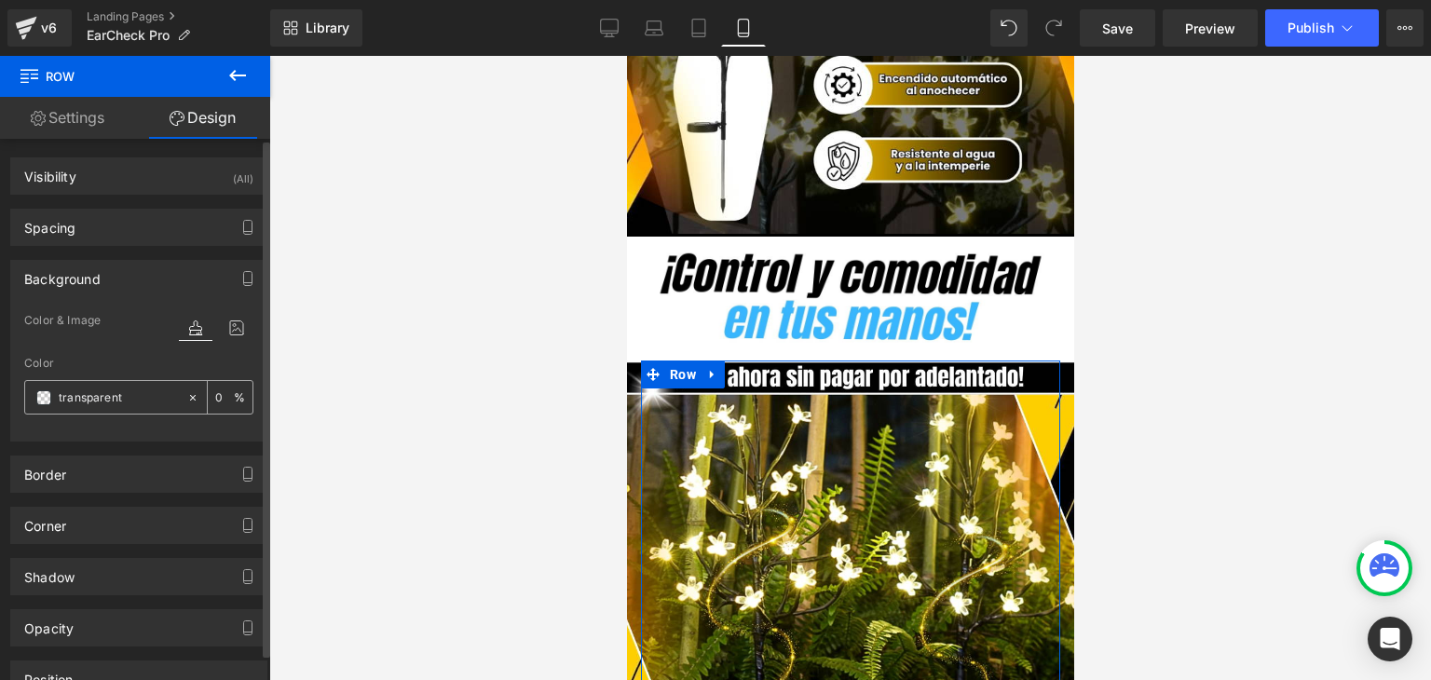
click at [42, 402] on span at bounding box center [43, 397] width 15 height 15
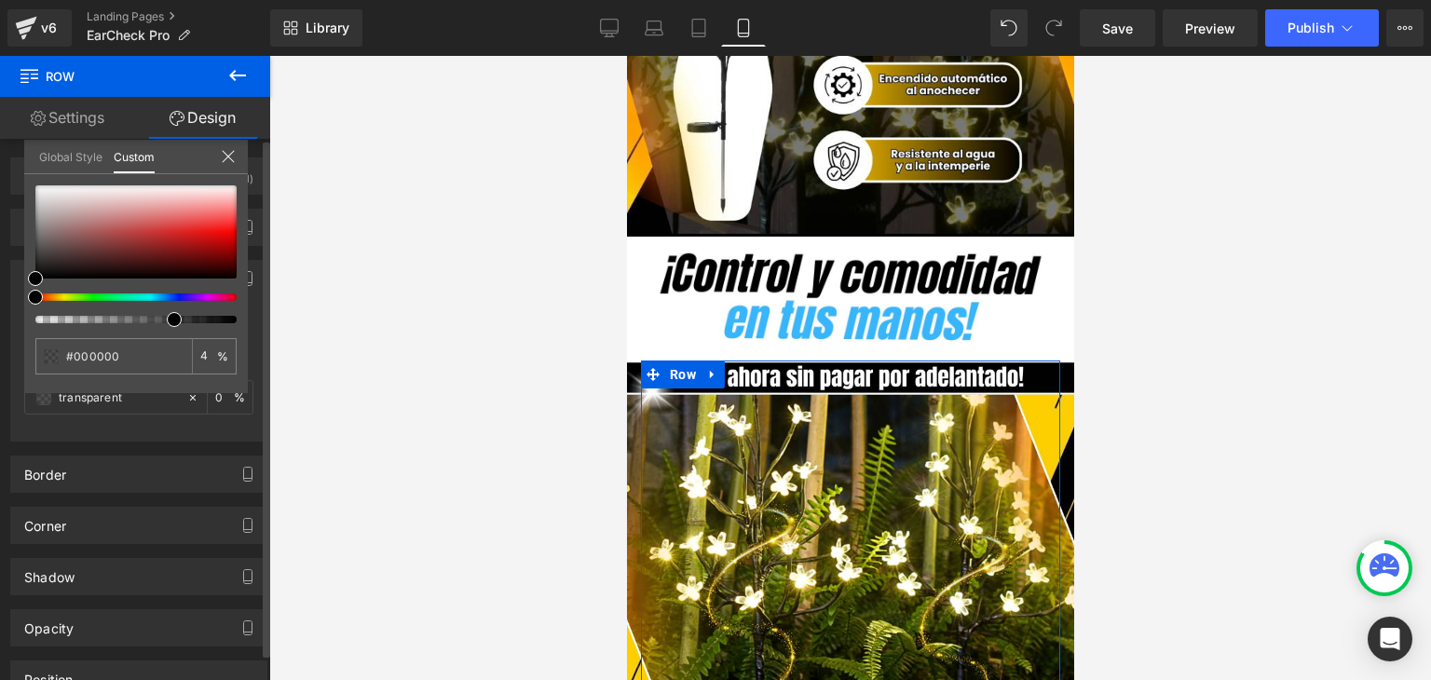
type input "#000000"
type input "4"
type input "#000000"
type input "4"
type input "69"
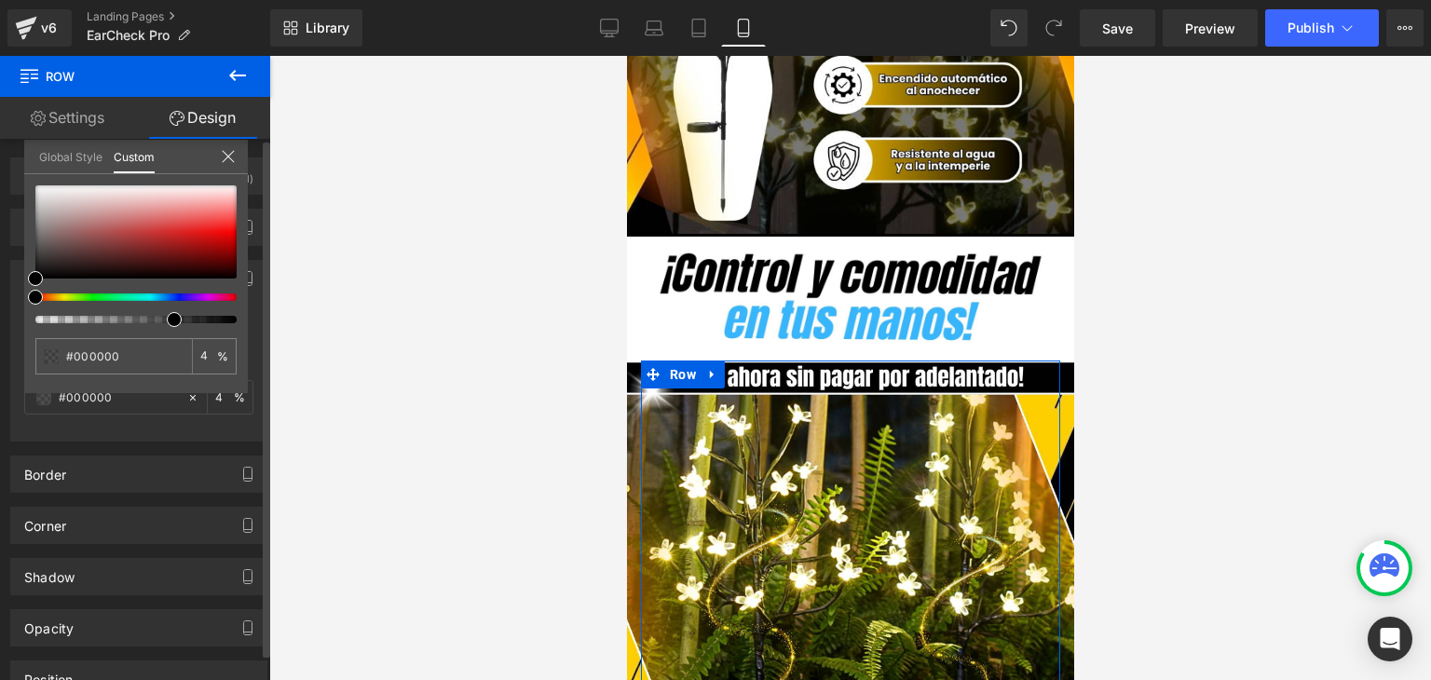
type input "69"
type input "81"
type input "87"
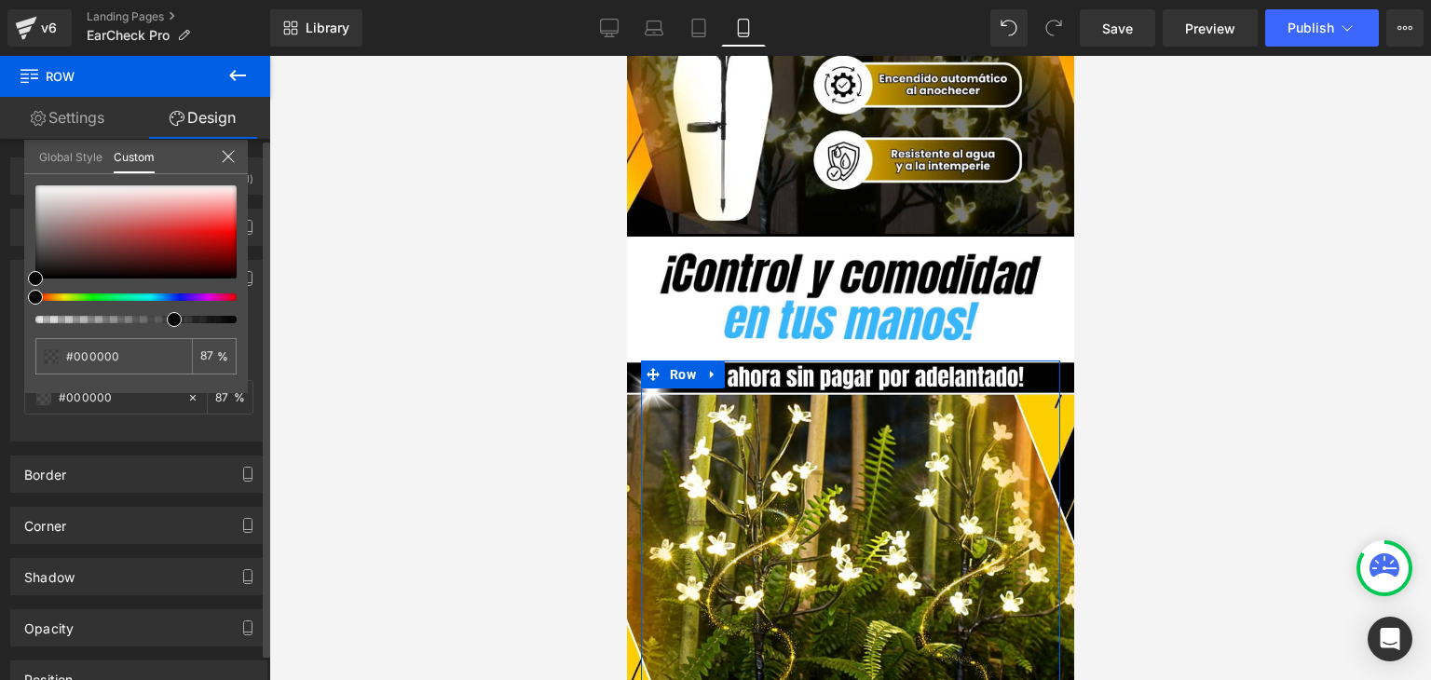
type input "92"
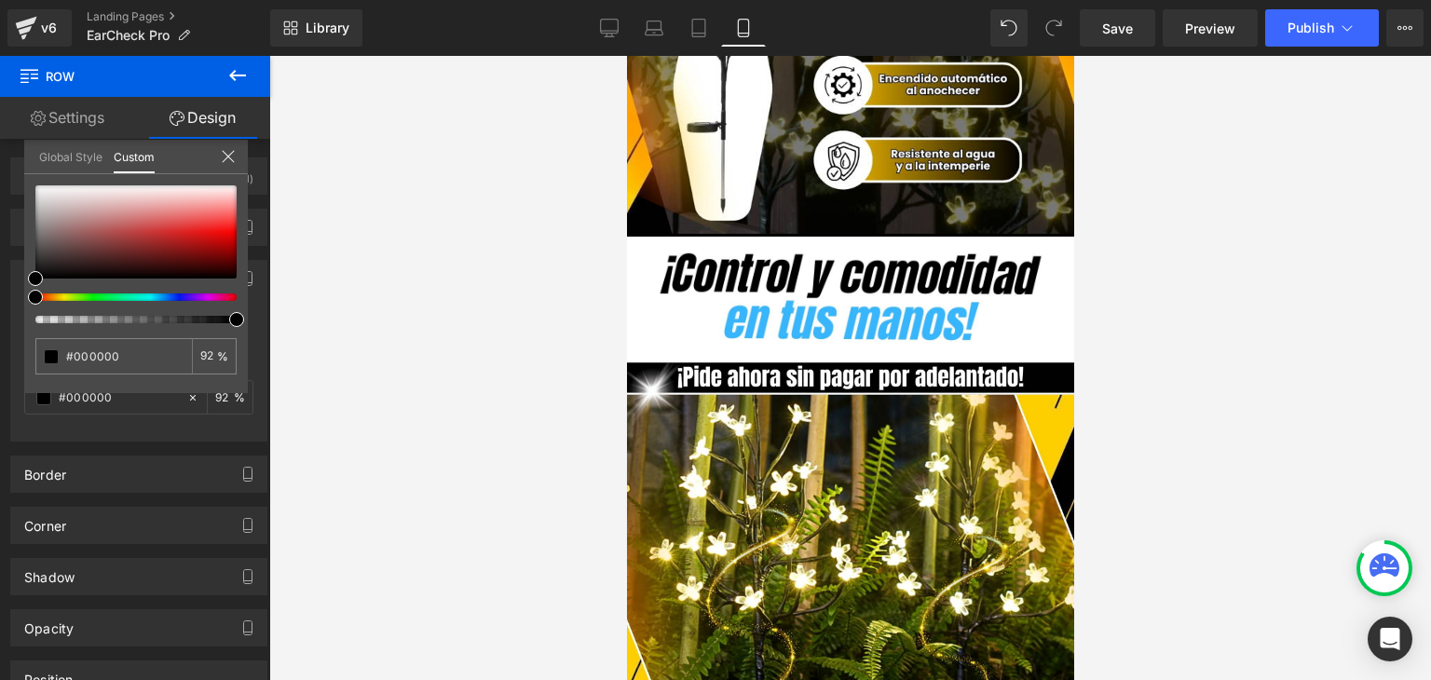
drag, startPoint x: 40, startPoint y: 319, endPoint x: 283, endPoint y: 321, distance: 243.1
click at [282, 321] on div "Row You are previewing how the will restyle your page. You can not edit Element…" at bounding box center [715, 356] width 1431 height 712
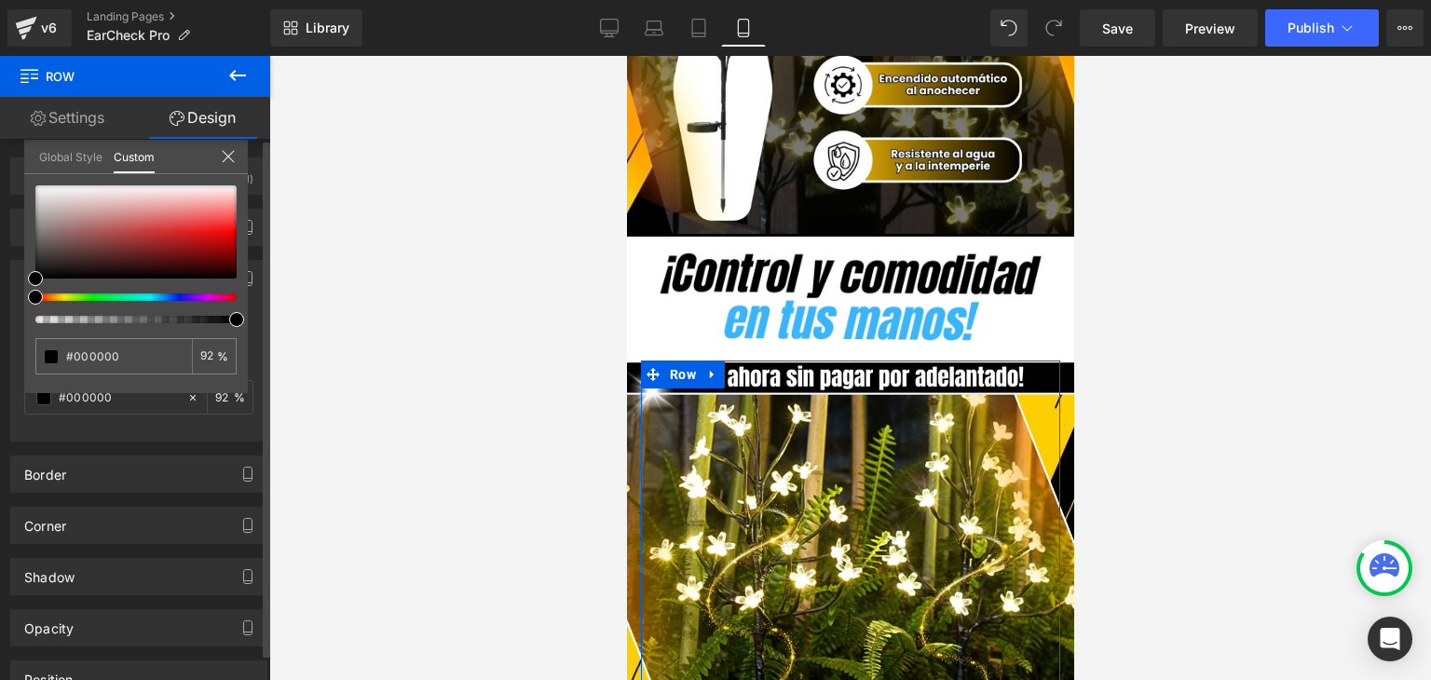
drag, startPoint x: 226, startPoint y: 323, endPoint x: 240, endPoint y: 323, distance: 14.0
click at [240, 323] on div "#000000 92 %" at bounding box center [136, 289] width 224 height 208
click at [210, 357] on input "92" at bounding box center [208, 355] width 17 height 13
click at [211, 351] on input "92" at bounding box center [208, 355] width 17 height 13
type input "9"
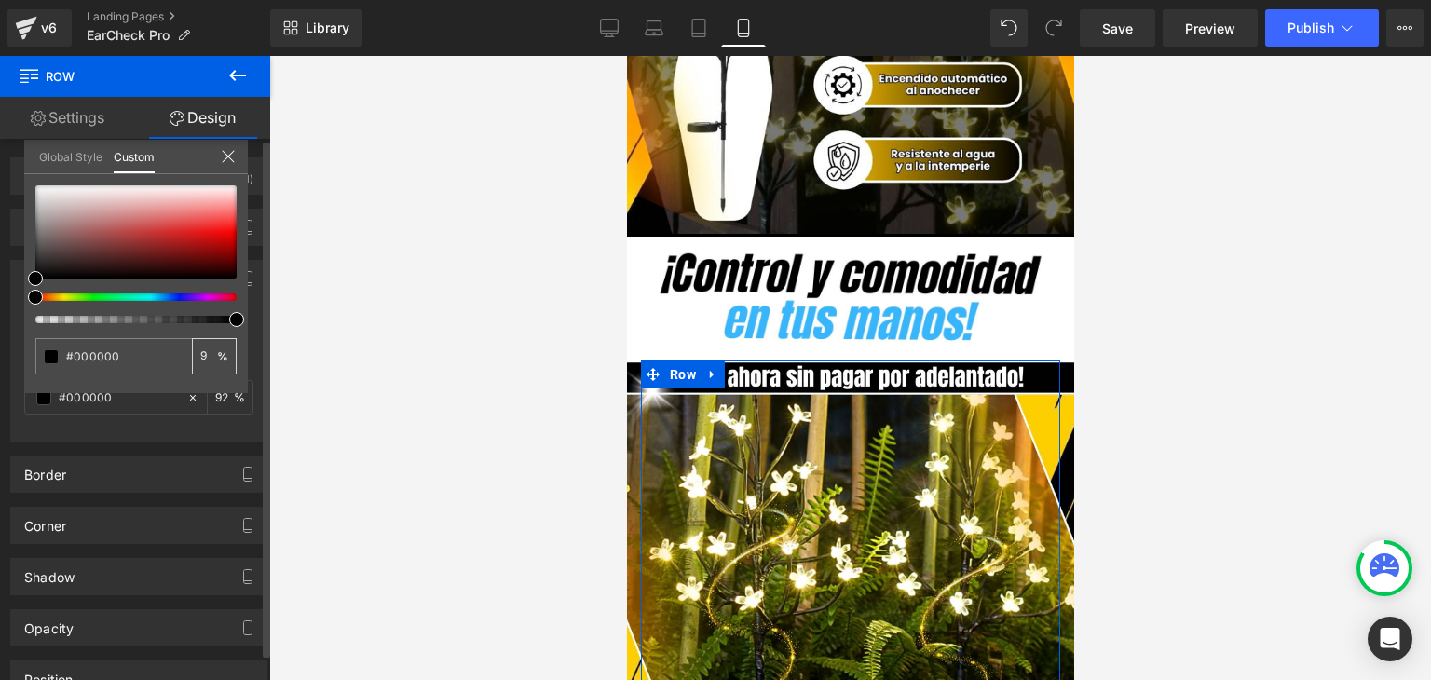
type input "9"
type input "0"
type input "010"
type input "10"
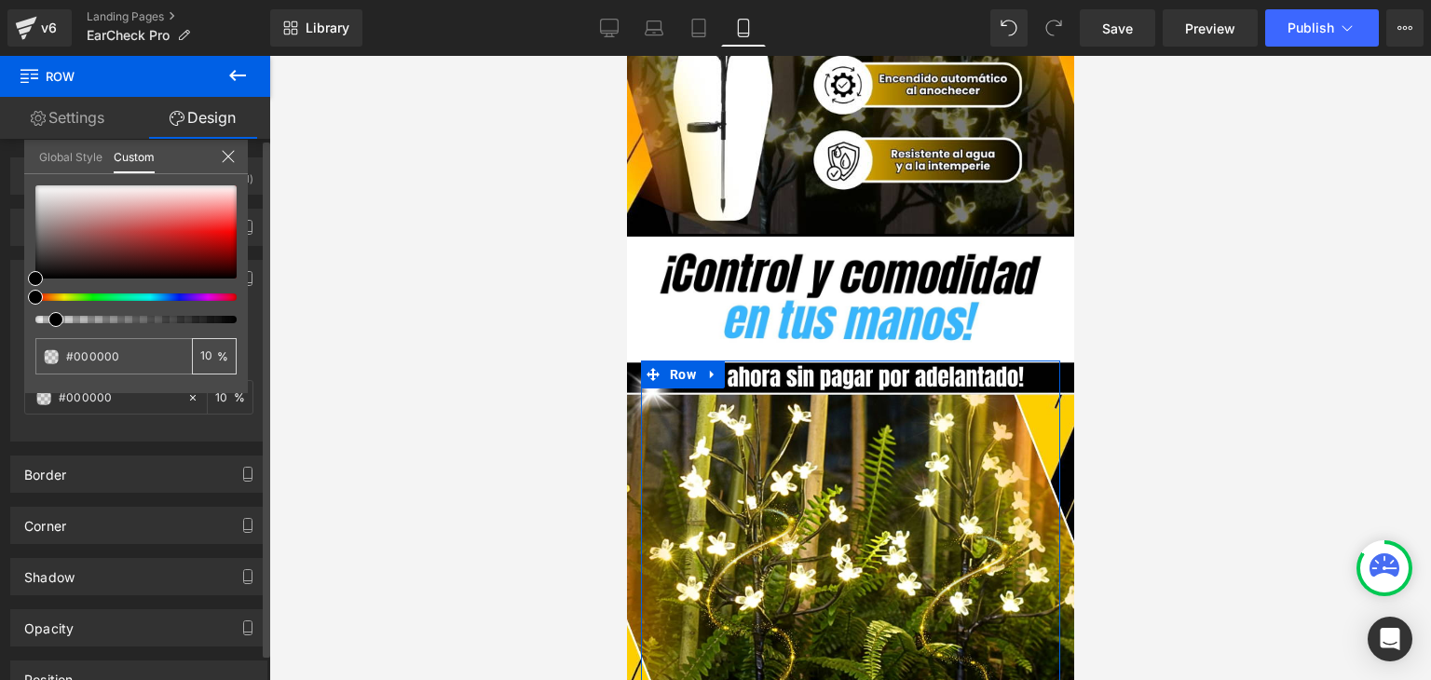
type input "100"
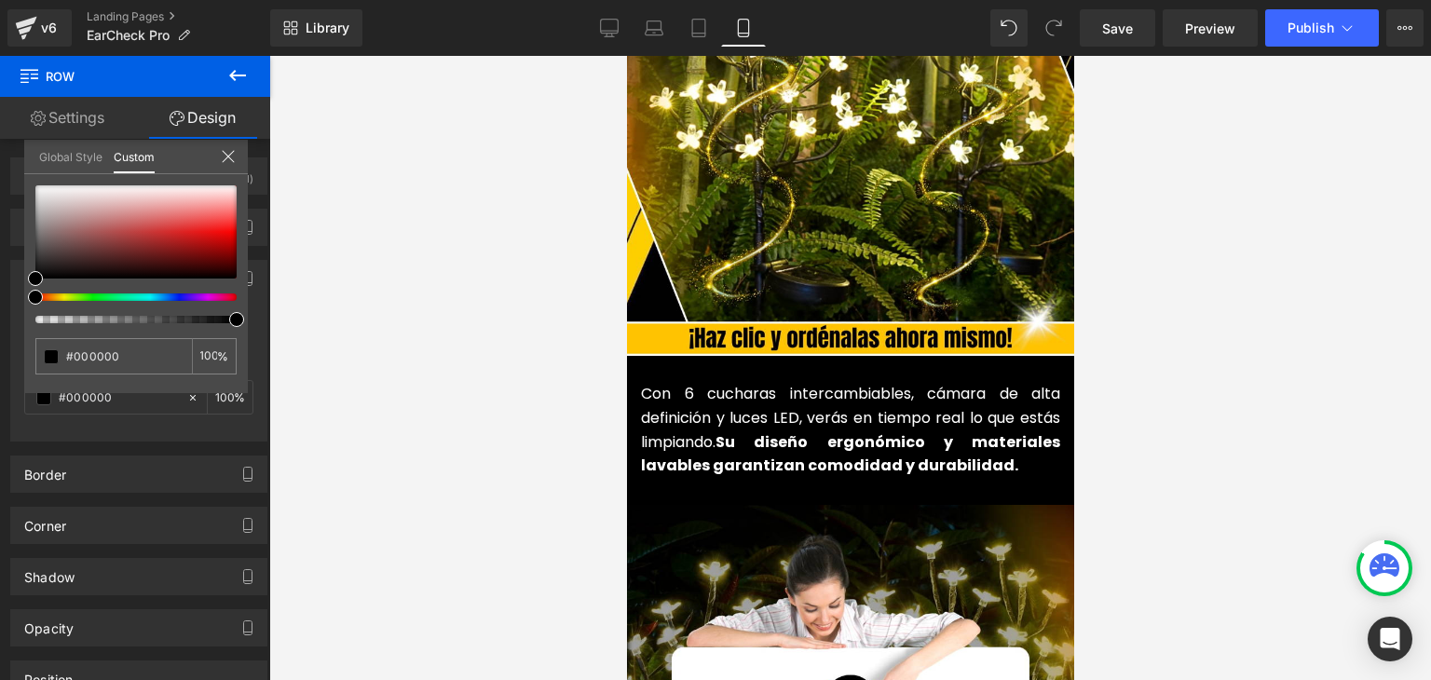
scroll to position [2142, 0]
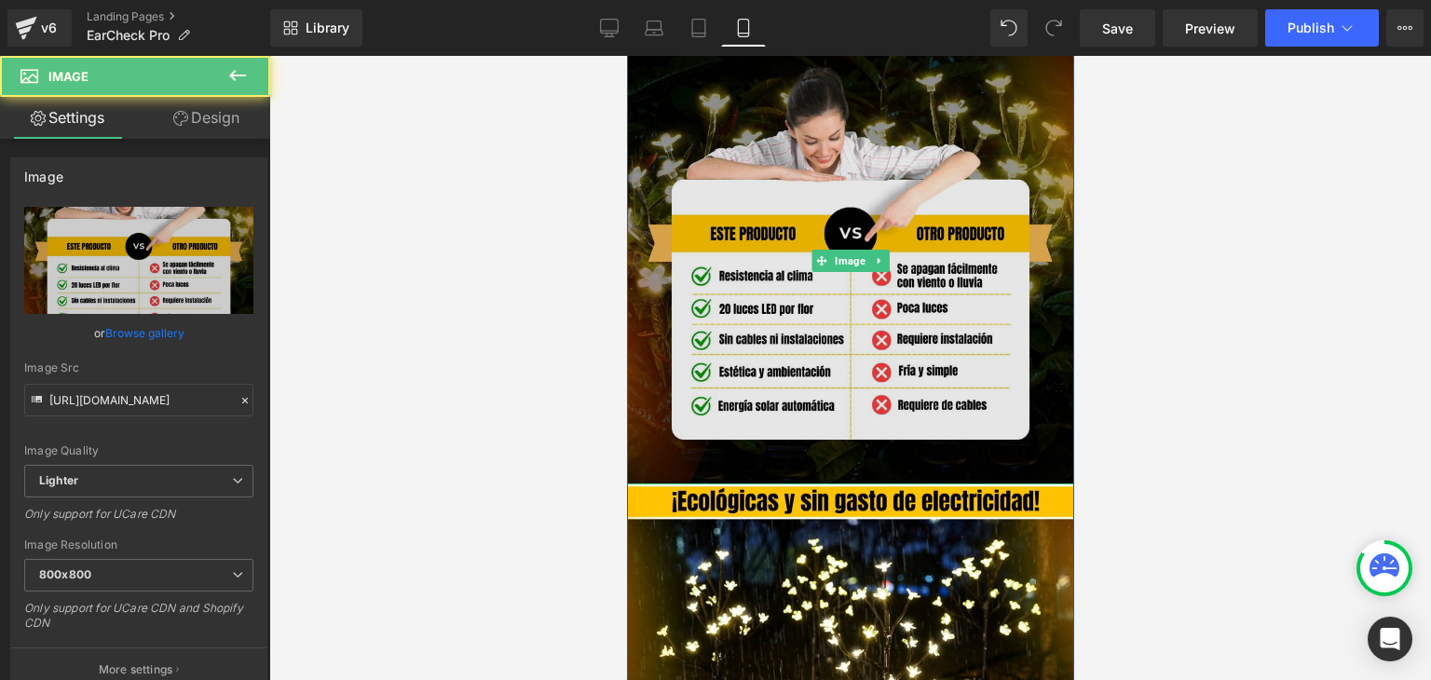
scroll to position [2701, 0]
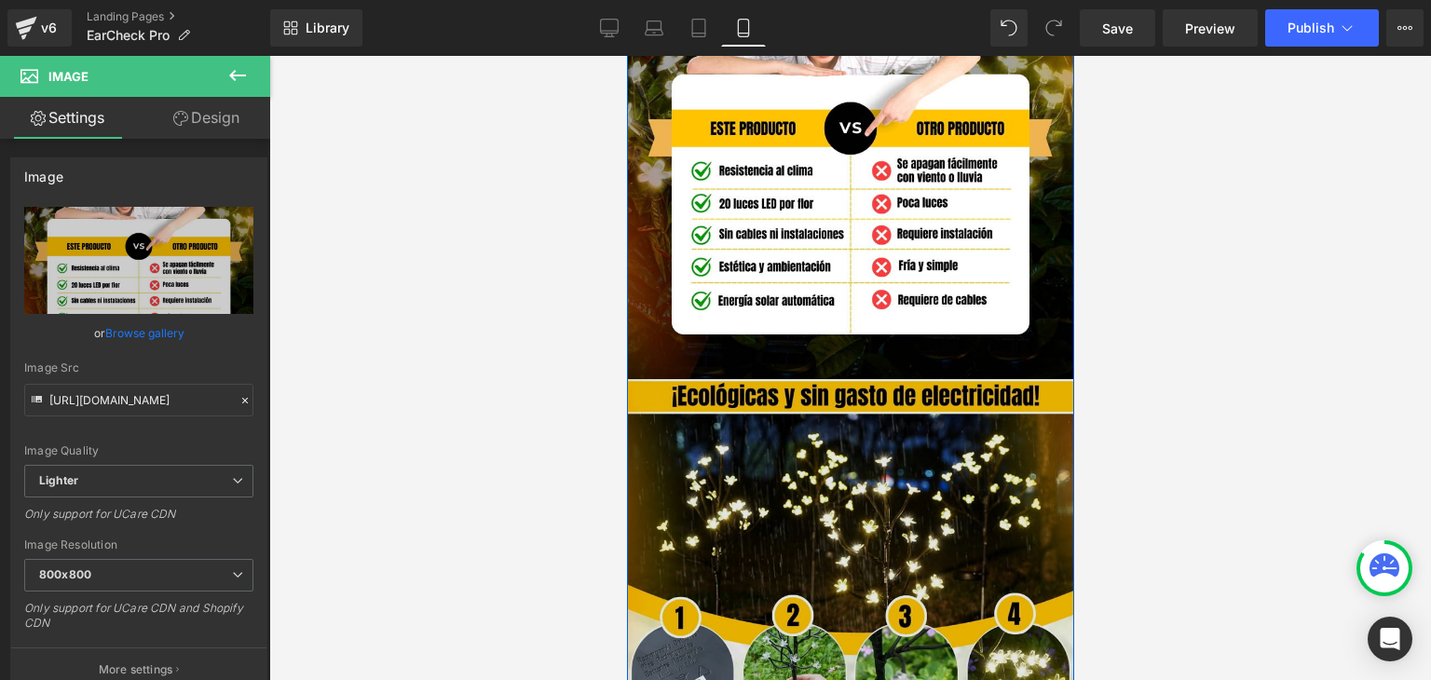
click at [658, 379] on img at bounding box center [849, 605] width 453 height 453
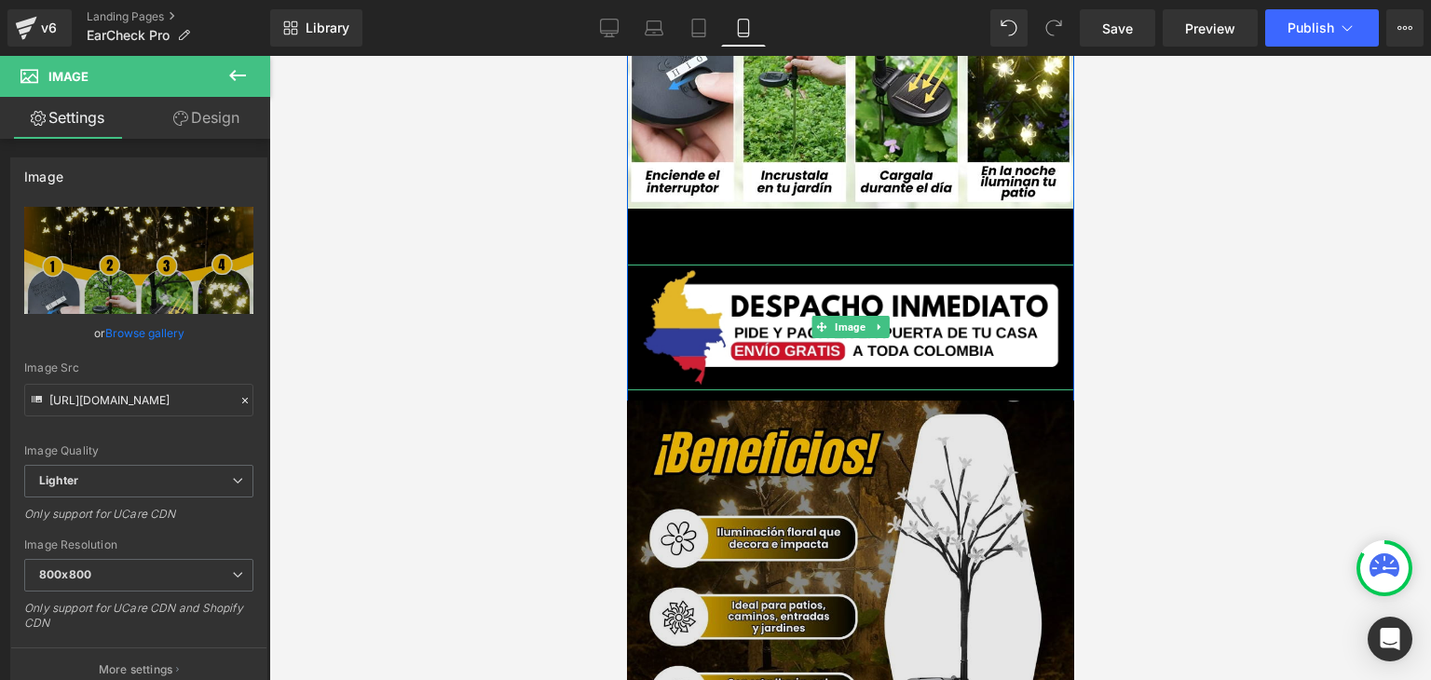
scroll to position [3353, 0]
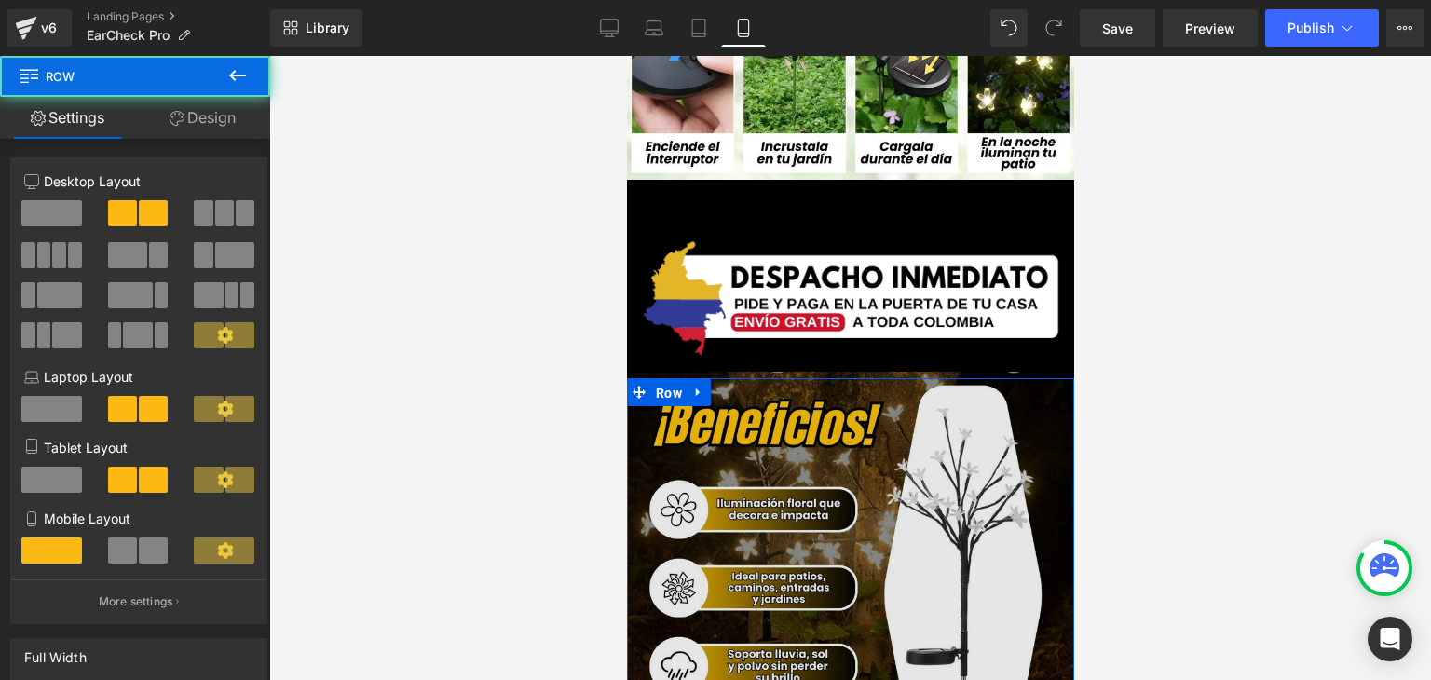
click at [652, 379] on span "Row" at bounding box center [667, 393] width 35 height 28
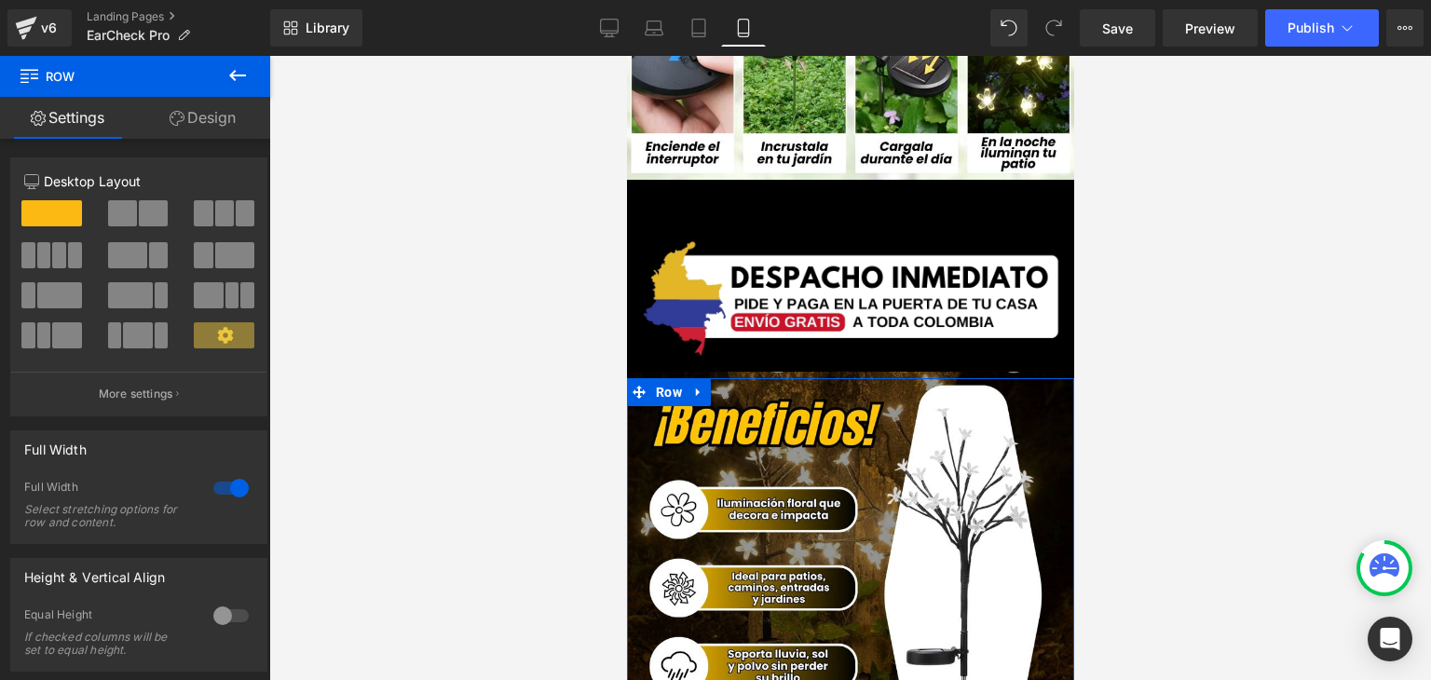
click at [244, 115] on link "Design" at bounding box center [202, 118] width 135 height 42
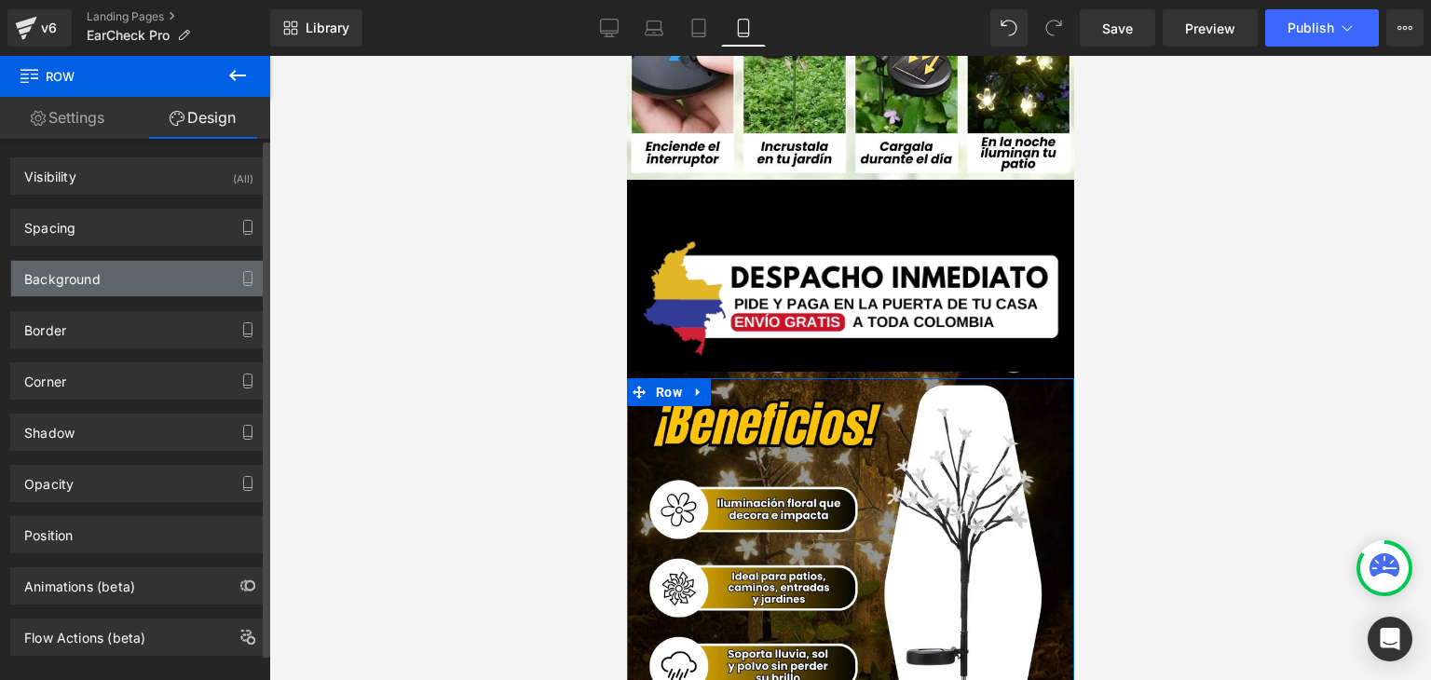
click at [76, 277] on div "Background" at bounding box center [62, 274] width 76 height 26
type input "#ffffff"
type input "100"
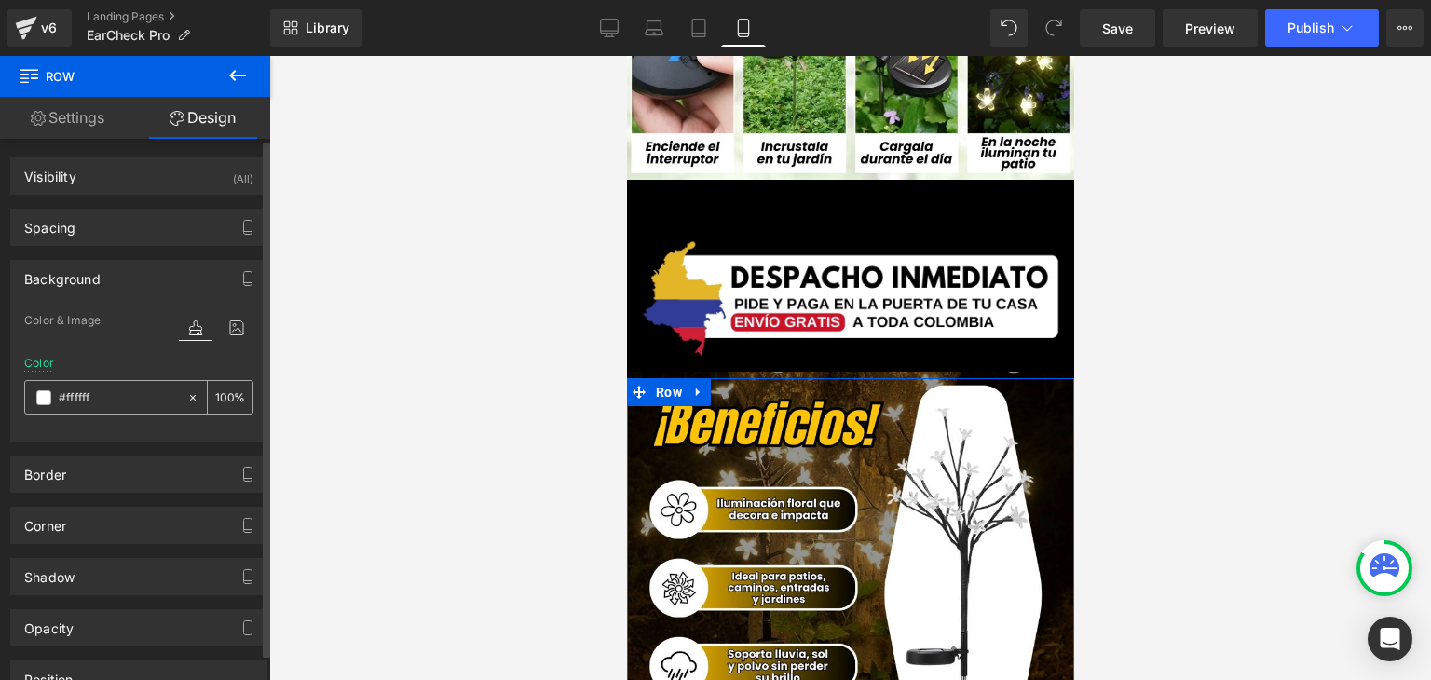
click at [44, 399] on span at bounding box center [43, 397] width 15 height 15
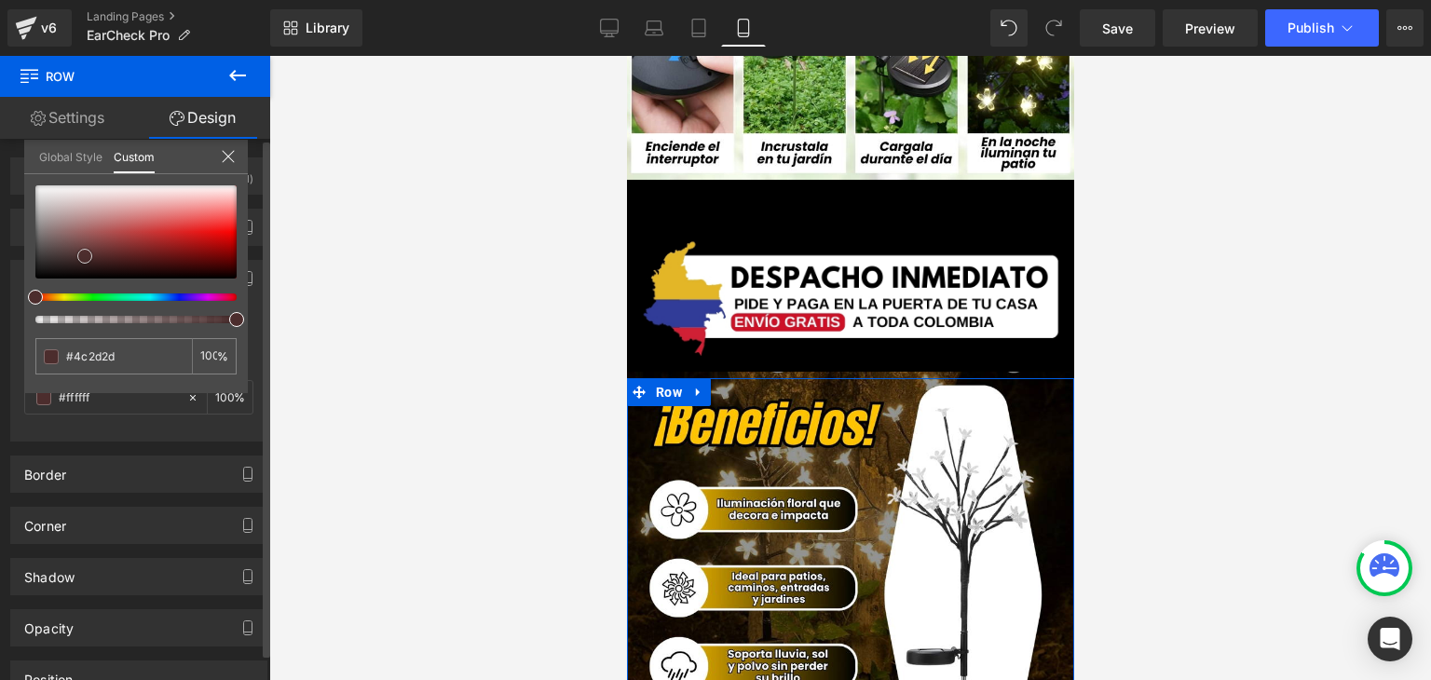
type input "#4c2d2d"
type input "#4b2e2e"
type input "#000000"
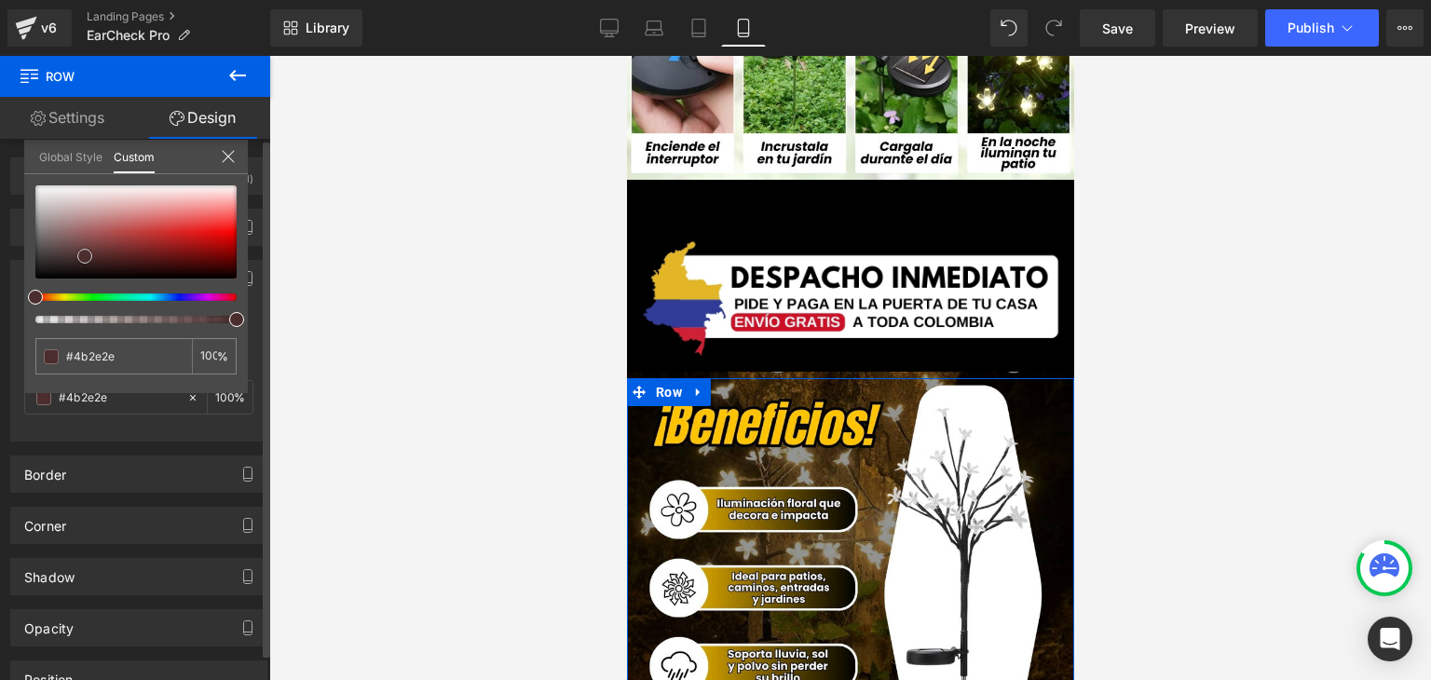
type input "#000000"
drag, startPoint x: 85, startPoint y: 255, endPoint x: 0, endPoint y: 359, distance: 133.7
click at [0, 359] on div "Background Color & Image color rgba(0, 0, 0, 1) Color #000000 100 % Image Repla…" at bounding box center [139, 344] width 278 height 196
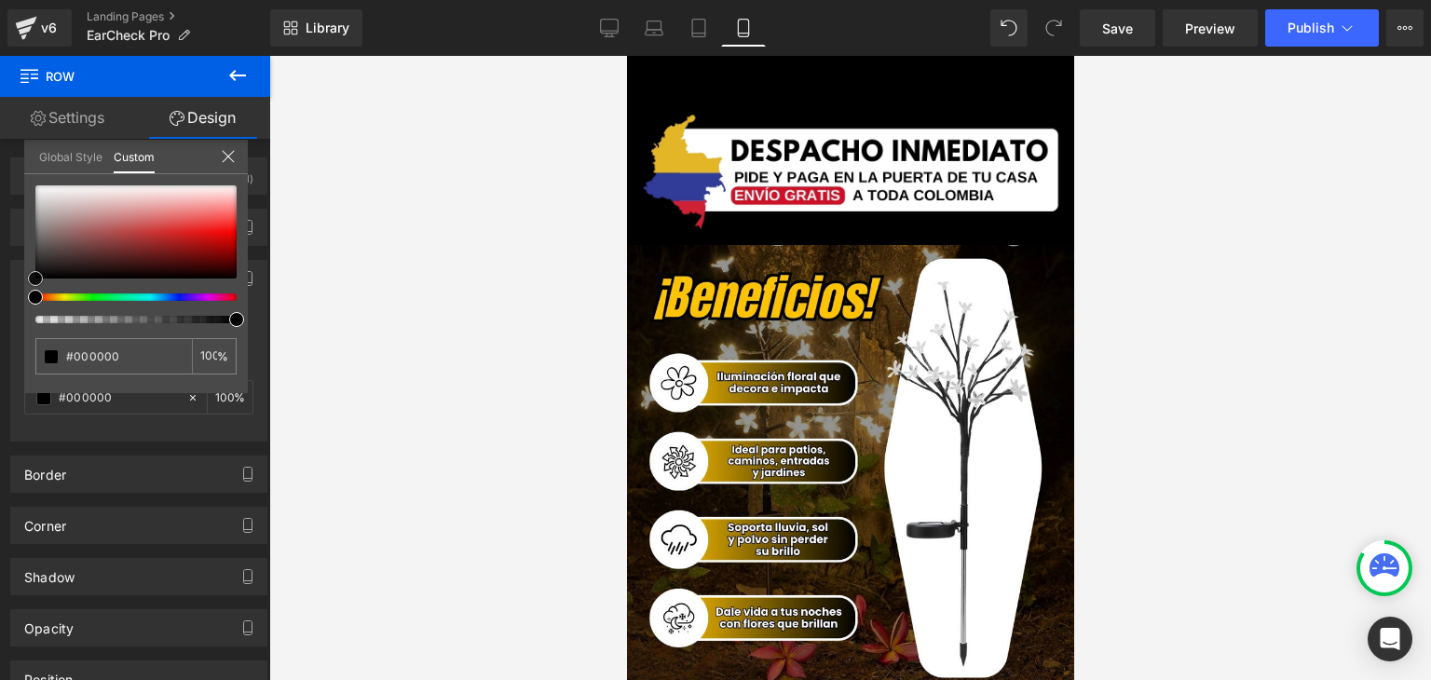
scroll to position [3819, 0]
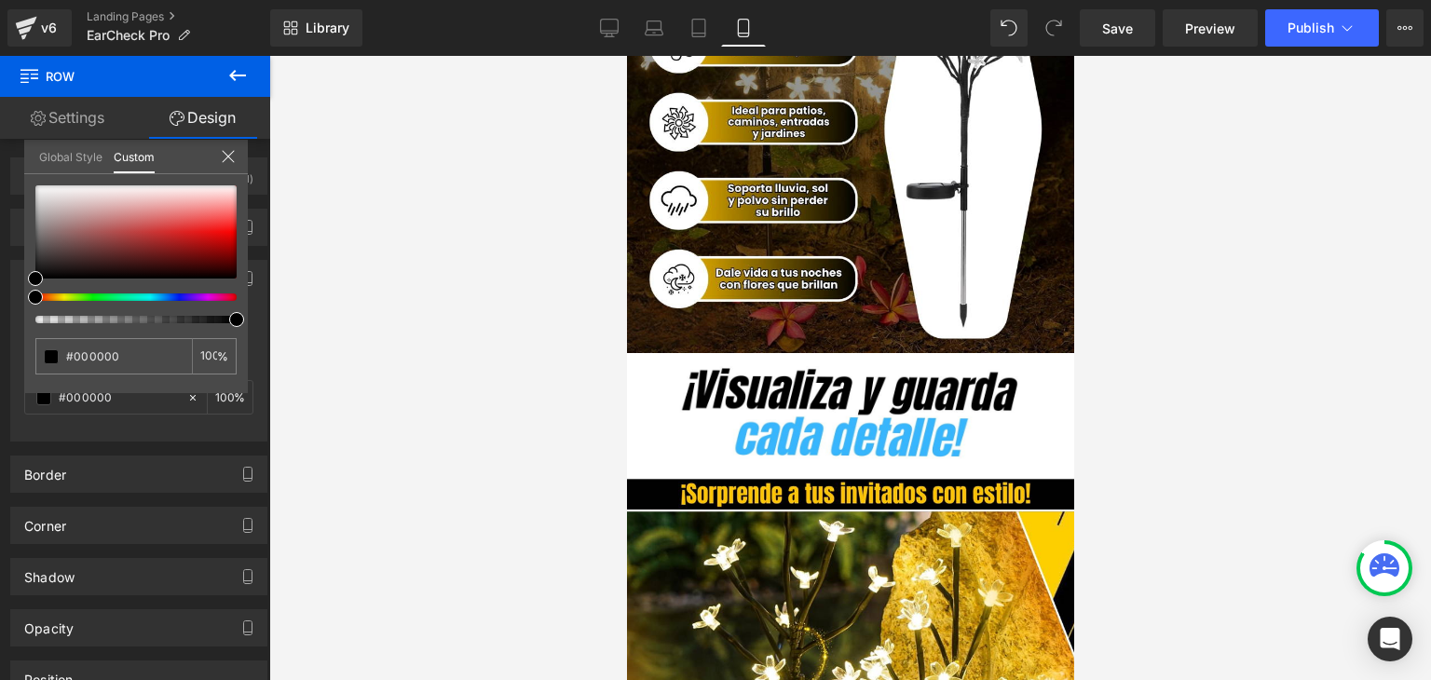
click at [644, 514] on body "Image Row Row Image Add To Cart (P) Cart Button Product Image Row Image Con la …" at bounding box center [849, 562] width 447 height 8651
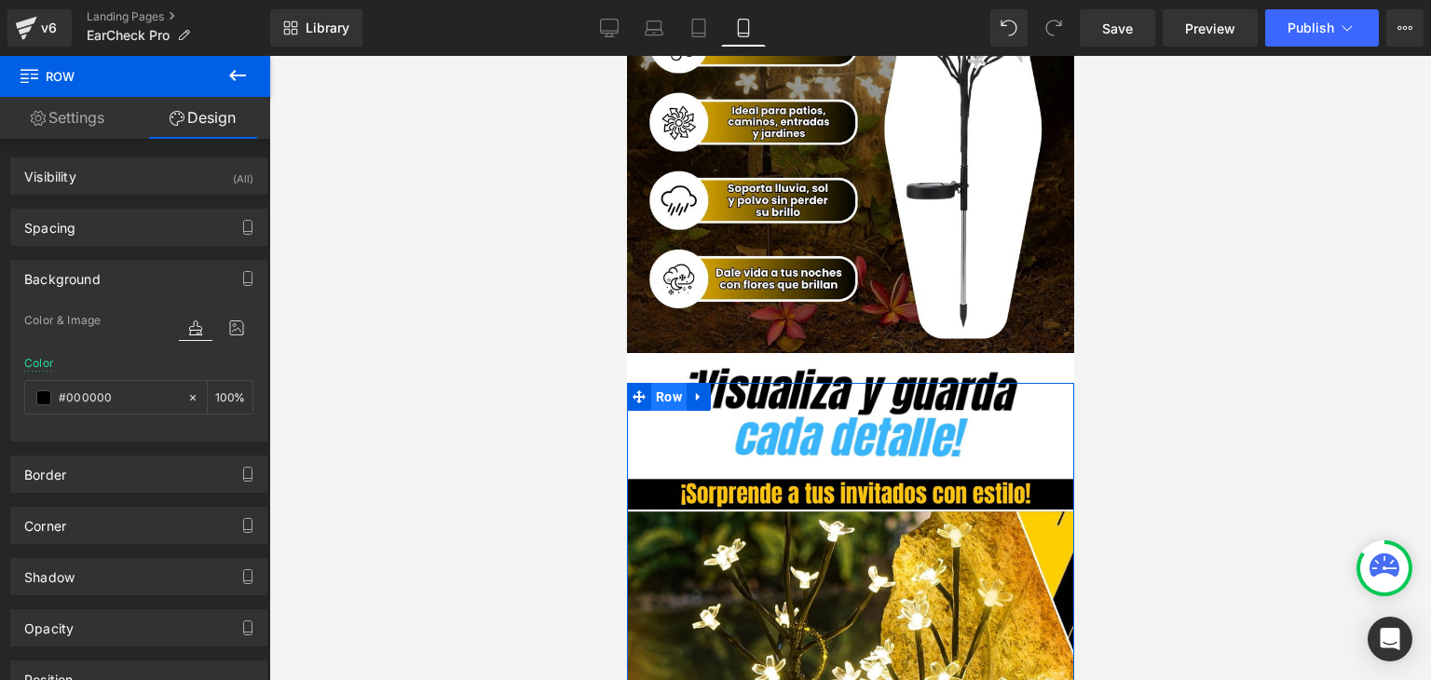
click at [654, 383] on span "Row" at bounding box center [667, 397] width 35 height 28
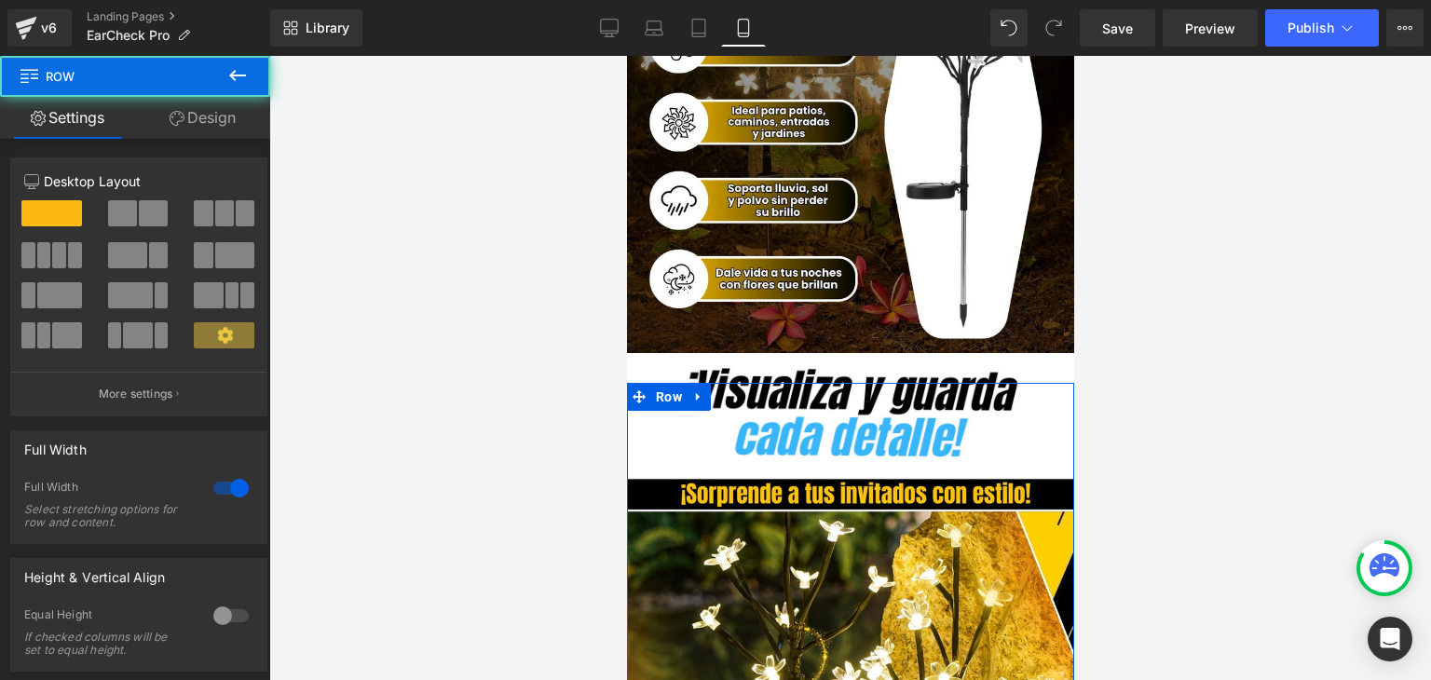
click at [175, 116] on icon at bounding box center [177, 118] width 15 height 15
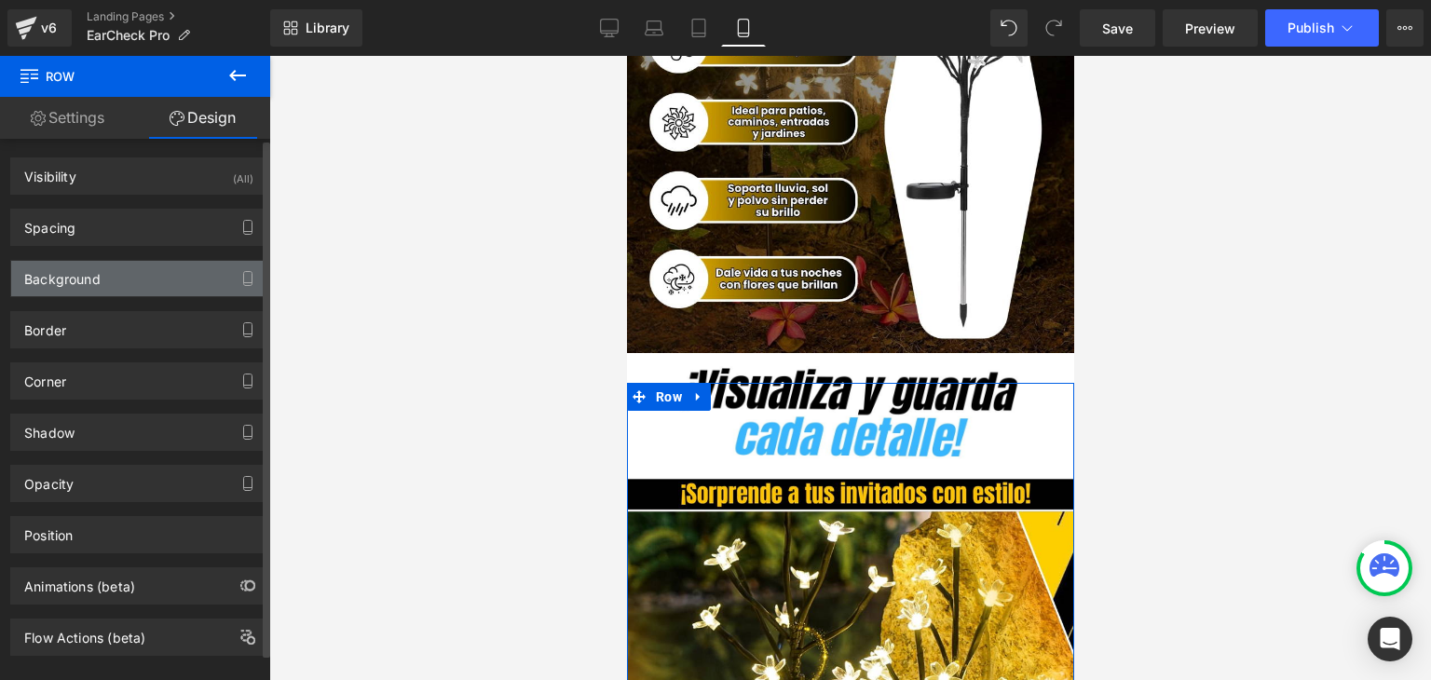
type input "#ededed"
type input "100"
click at [69, 273] on div "Background" at bounding box center [62, 274] width 76 height 26
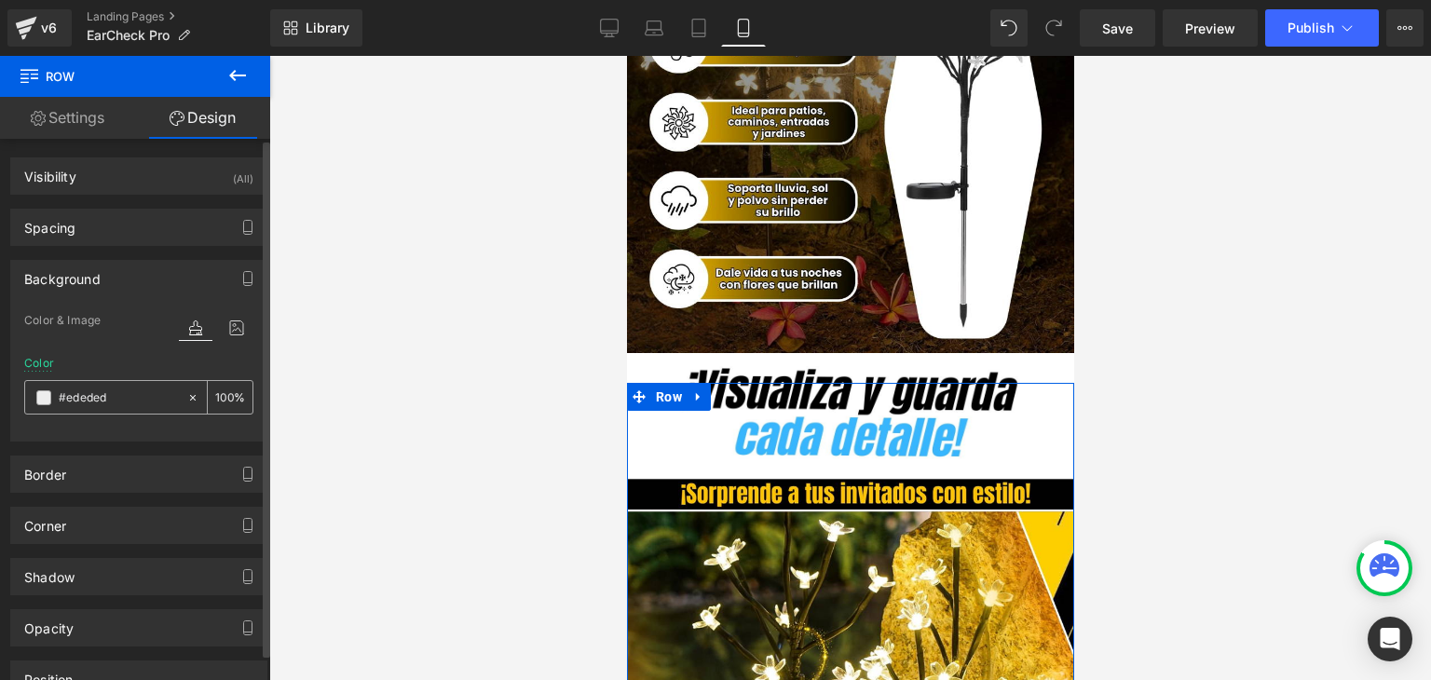
click at [44, 396] on span at bounding box center [43, 397] width 15 height 15
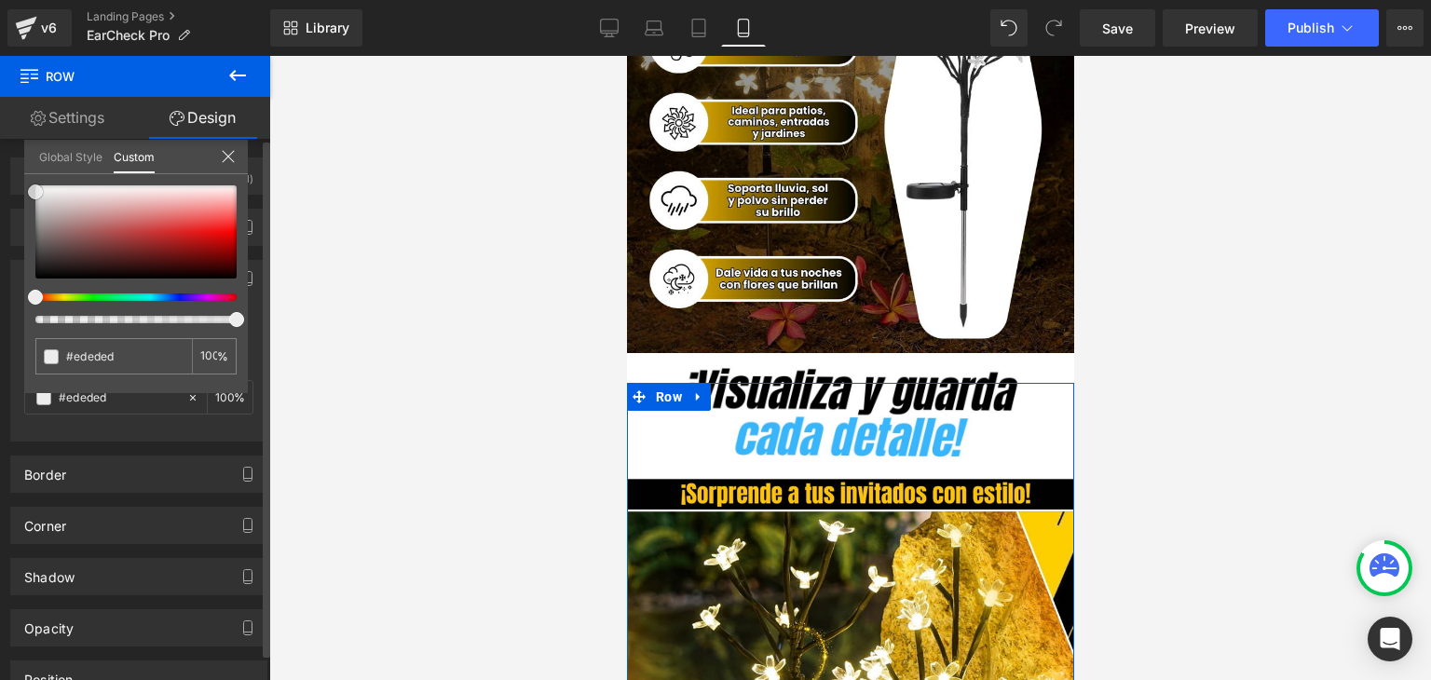
type input "#5f4343"
type input "#5b4242"
type input "#000000"
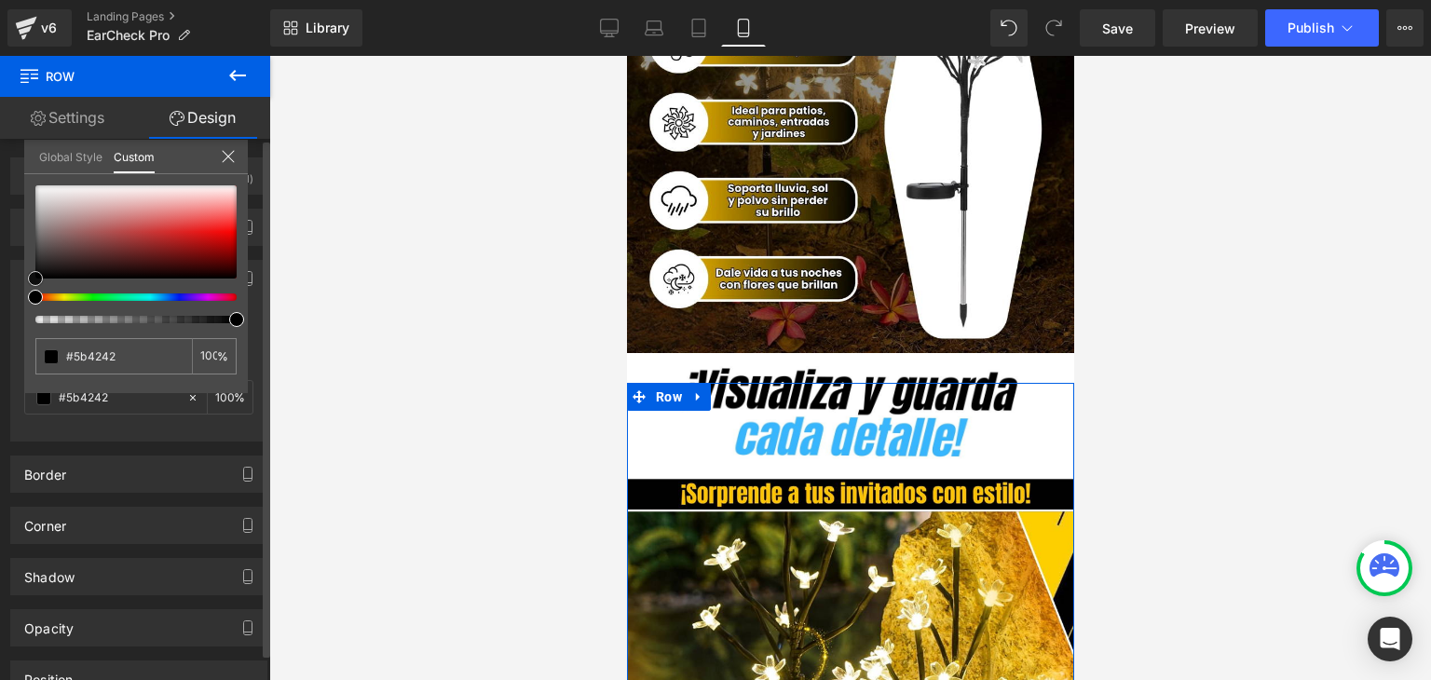
type input "#000000"
drag, startPoint x: 67, startPoint y: 248, endPoint x: 12, endPoint y: 370, distance: 133.8
click at [12, 370] on div "Background Color & Image color rgba(0, 0, 0, 1) Color #000000 100 % Image Repla…" at bounding box center [139, 344] width 278 height 196
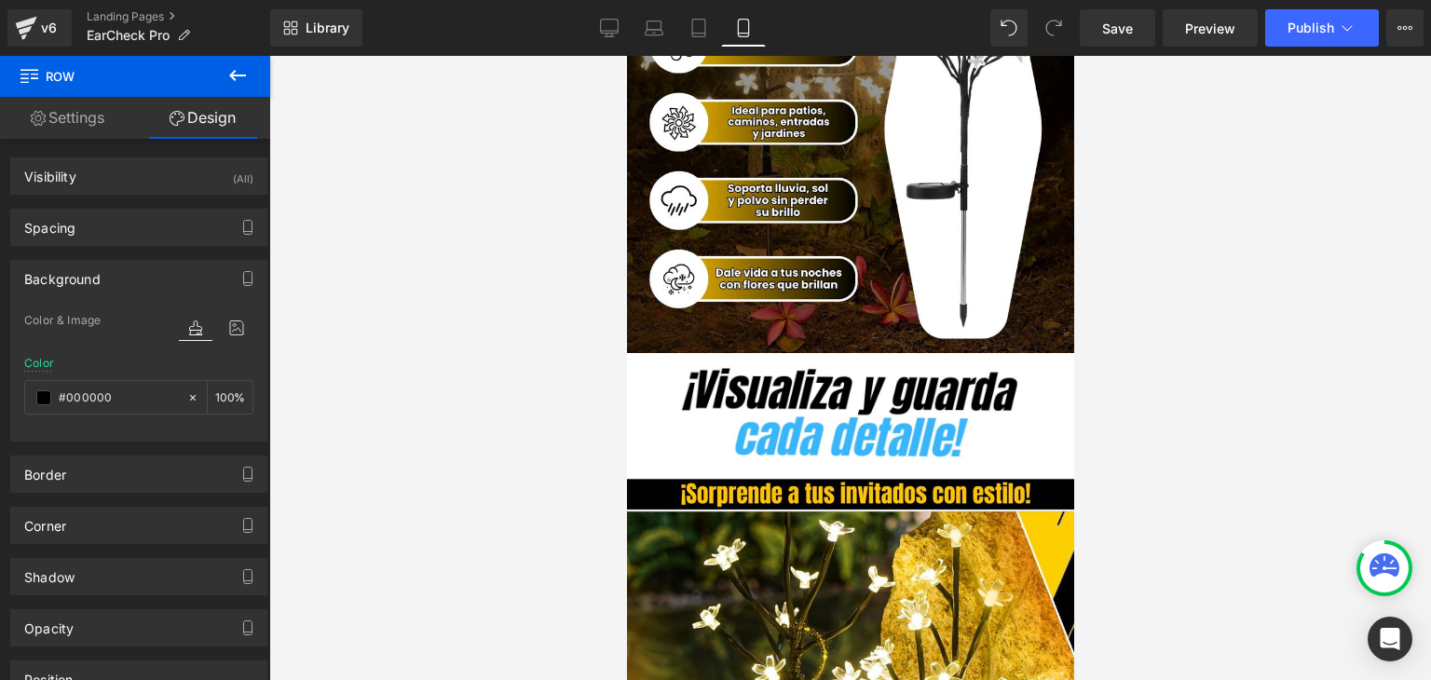
click at [650, 459] on body "Image Row Row Image Add To Cart (P) Cart Button Product Image Row Image Con la …" at bounding box center [849, 562] width 447 height 8651
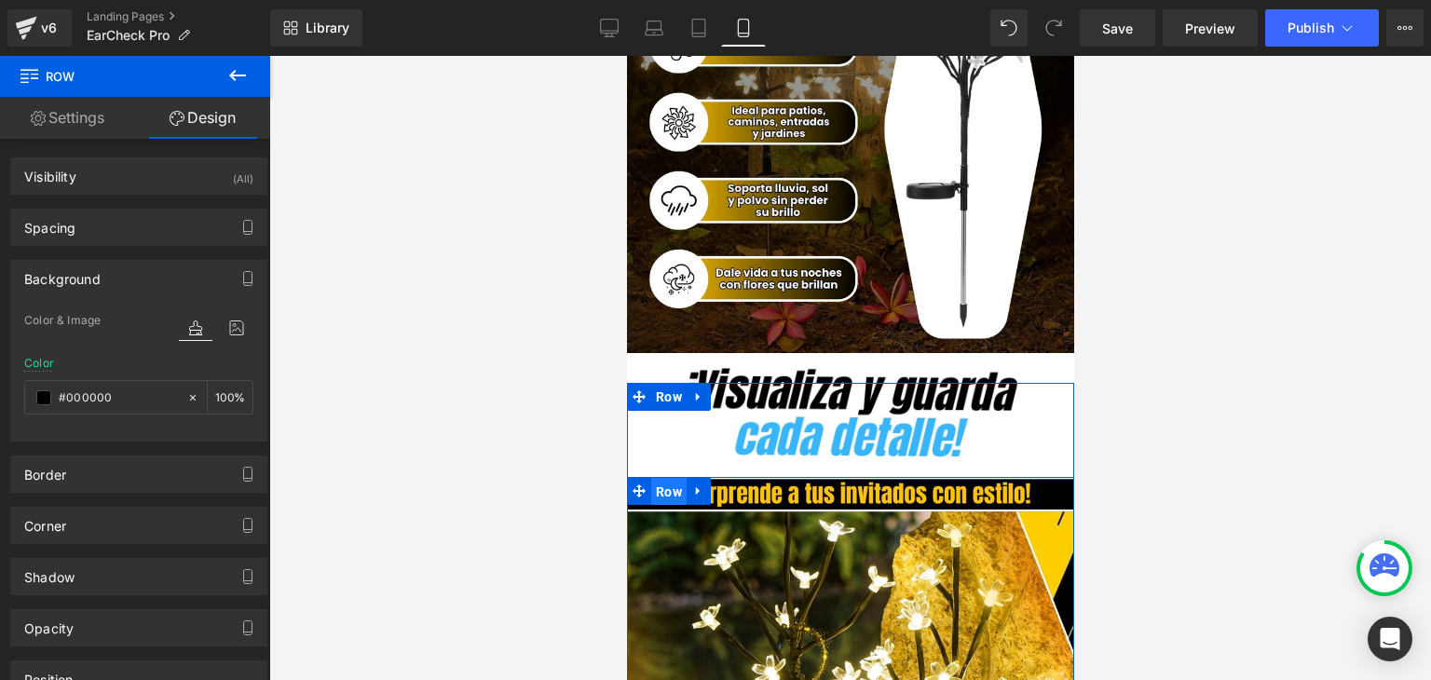
click at [651, 478] on span "Row" at bounding box center [667, 492] width 35 height 28
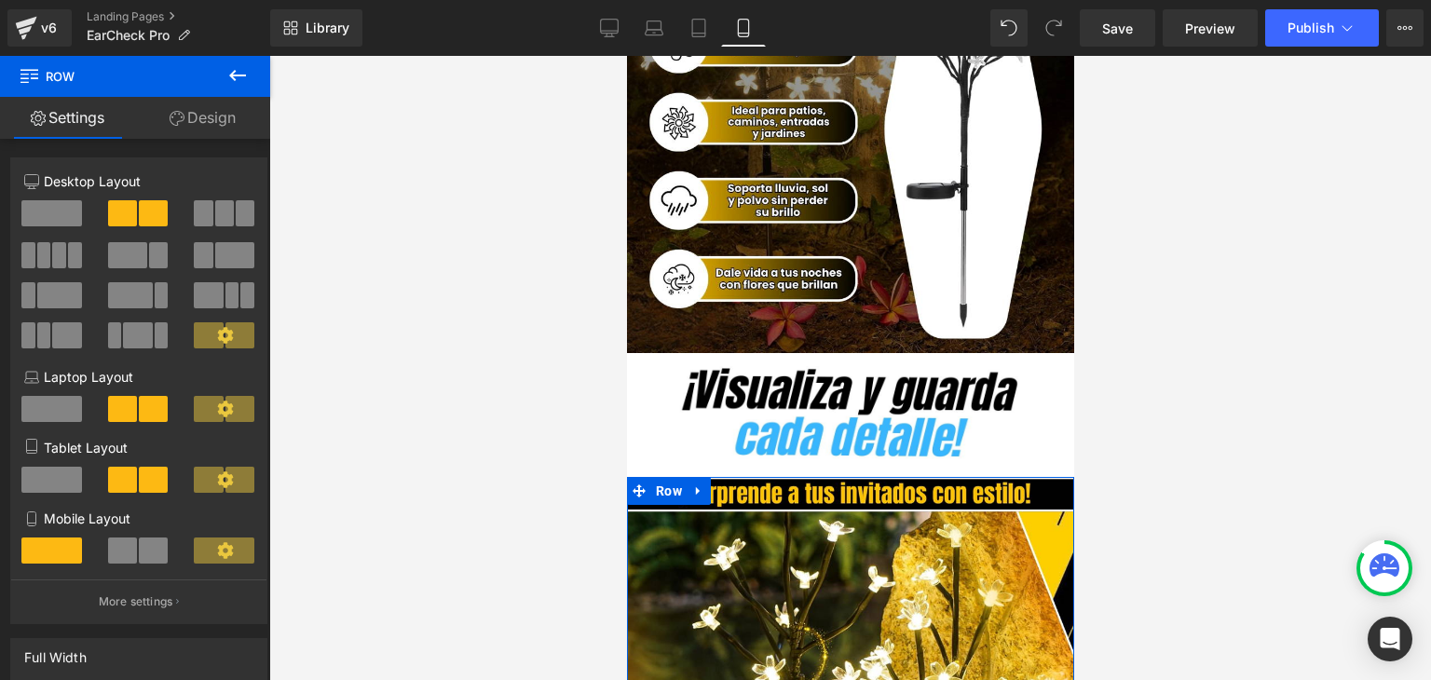
click at [205, 127] on link "Design" at bounding box center [202, 118] width 135 height 42
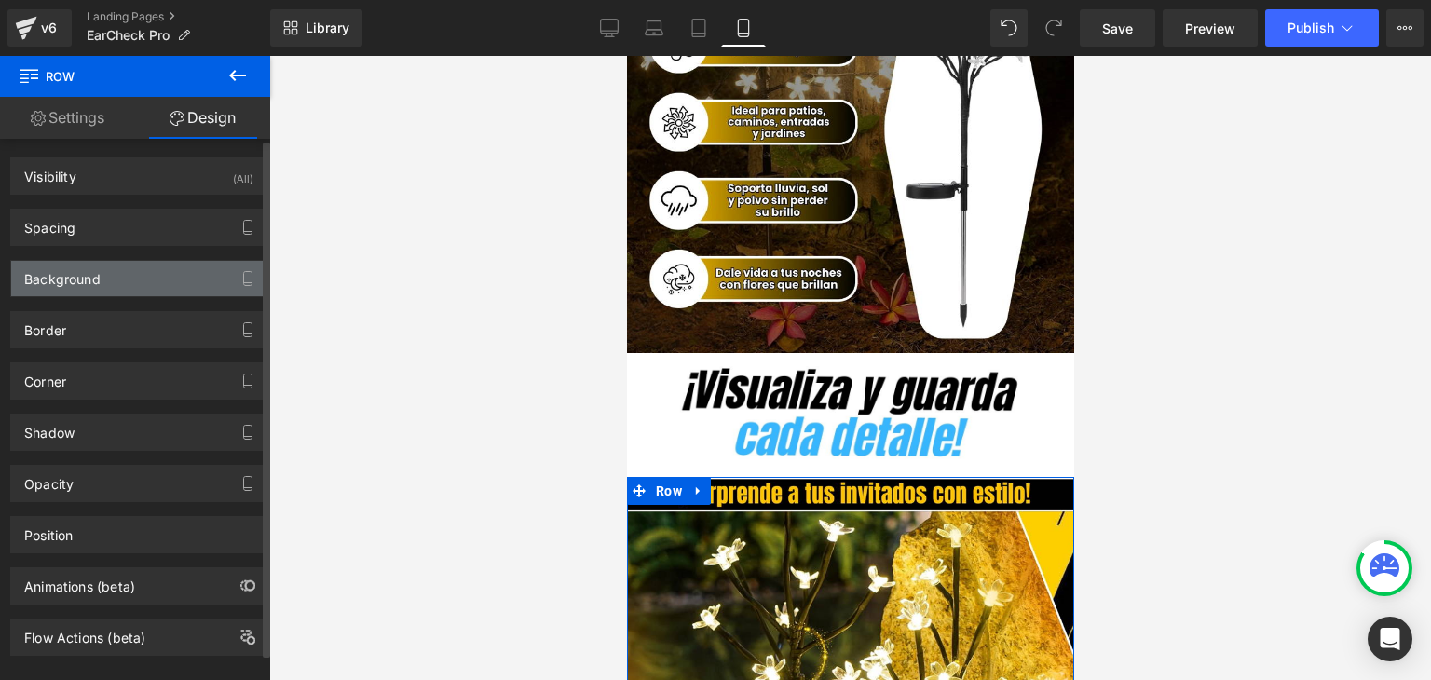
click at [53, 284] on div "Background" at bounding box center [62, 274] width 76 height 26
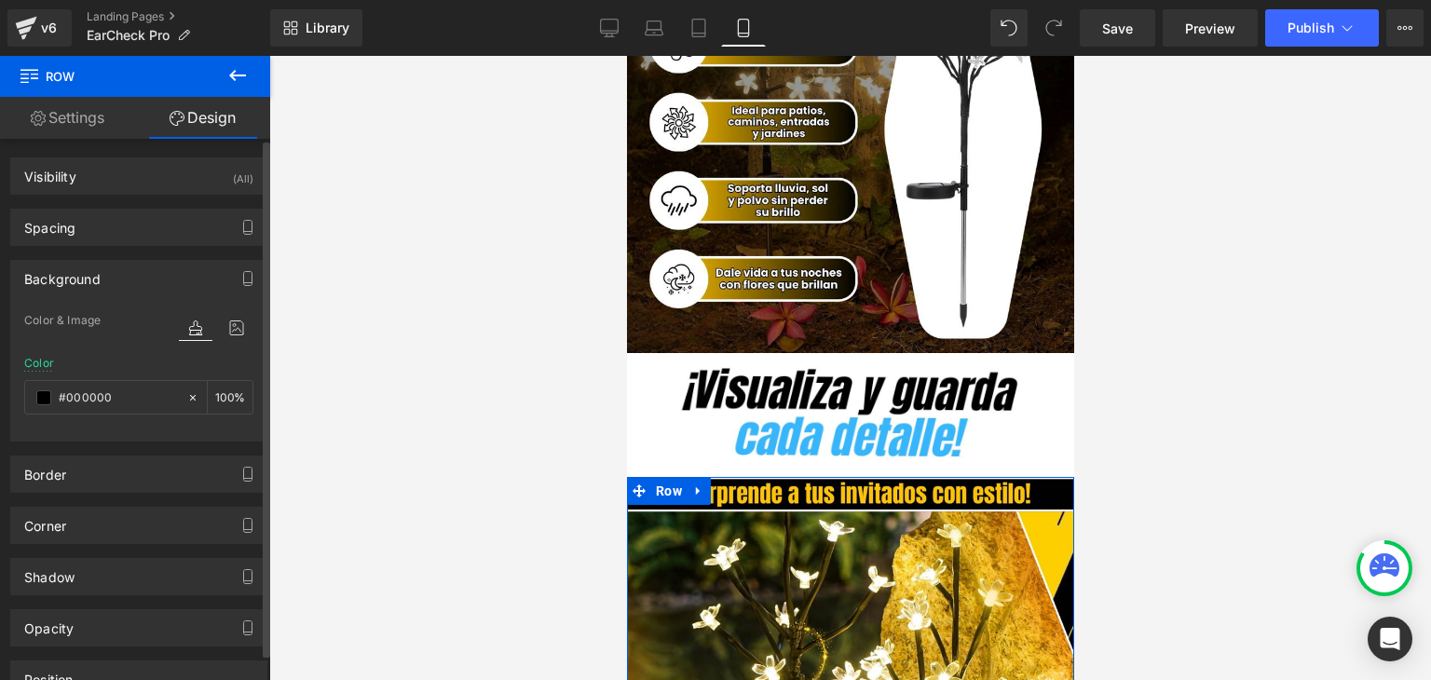
type input "#000000"
type input "100"
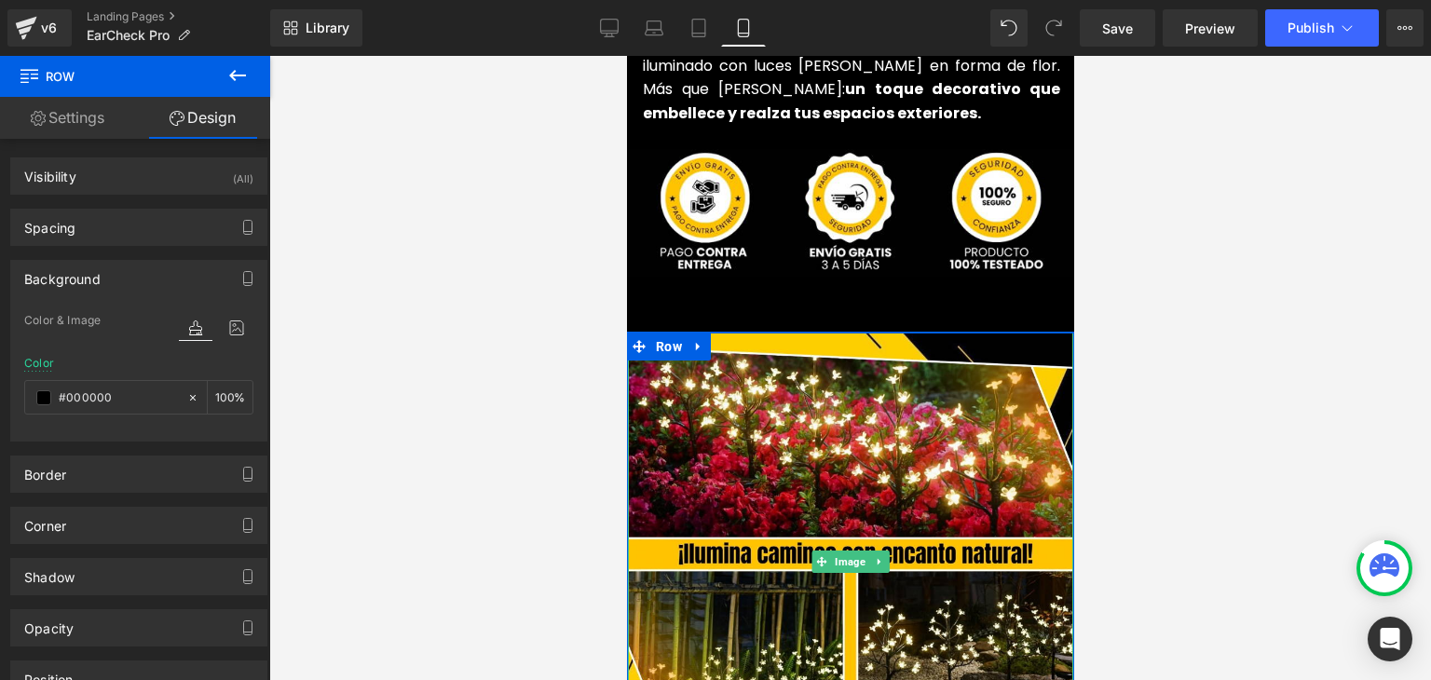
scroll to position [4936, 0]
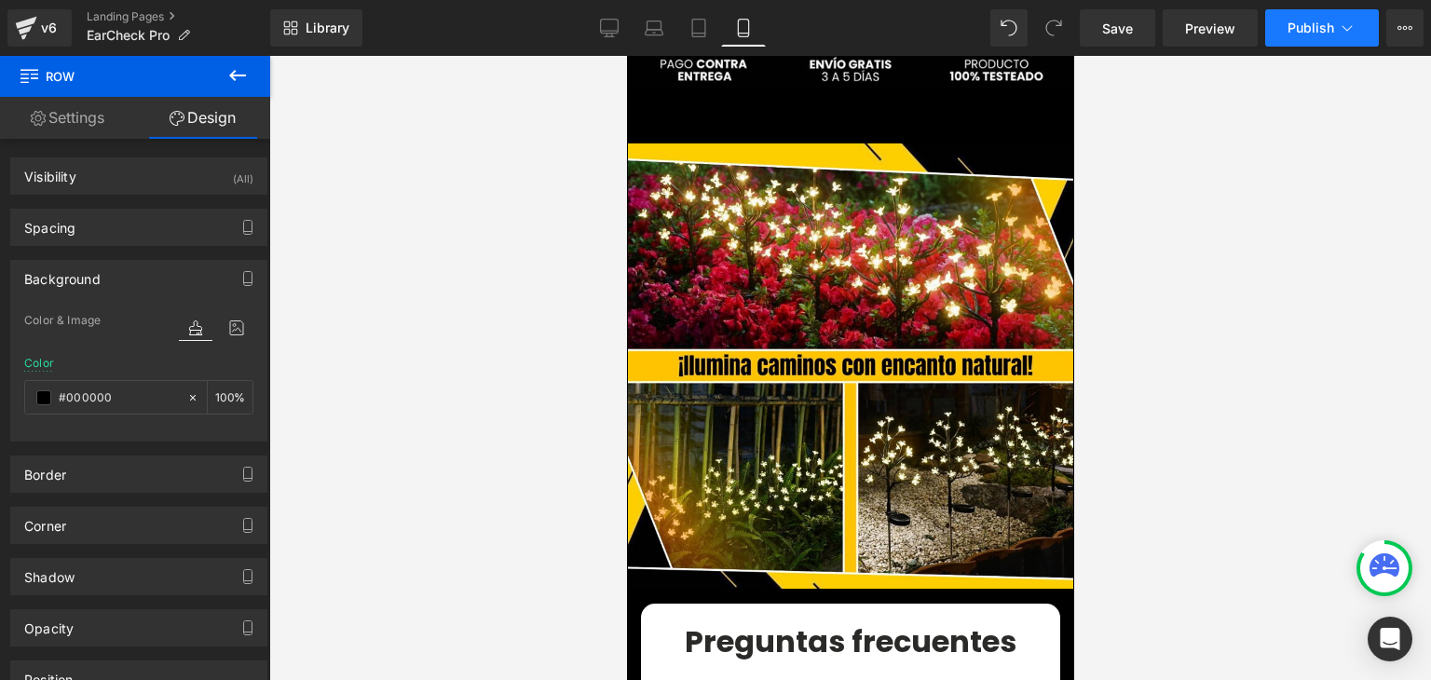
click at [1300, 27] on span "Publish" at bounding box center [1310, 27] width 47 height 15
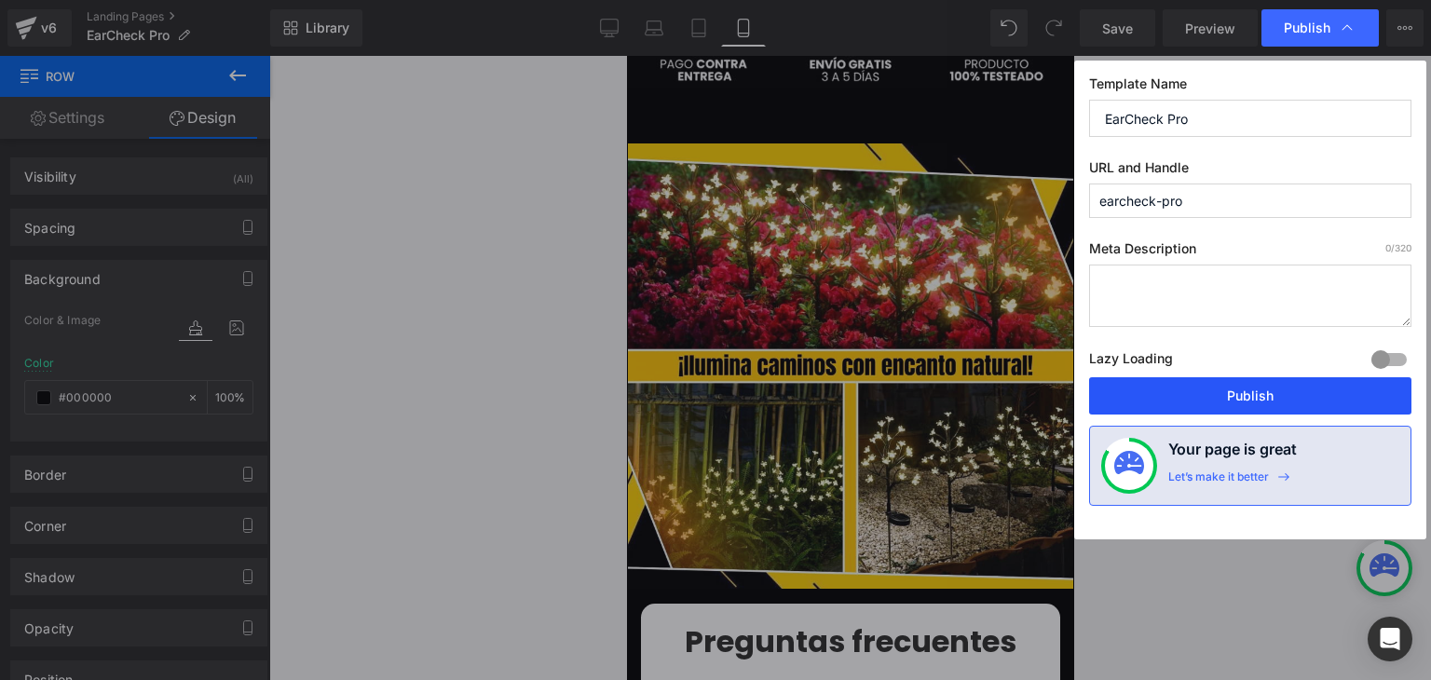
click at [1241, 393] on button "Publish" at bounding box center [1250, 395] width 322 height 37
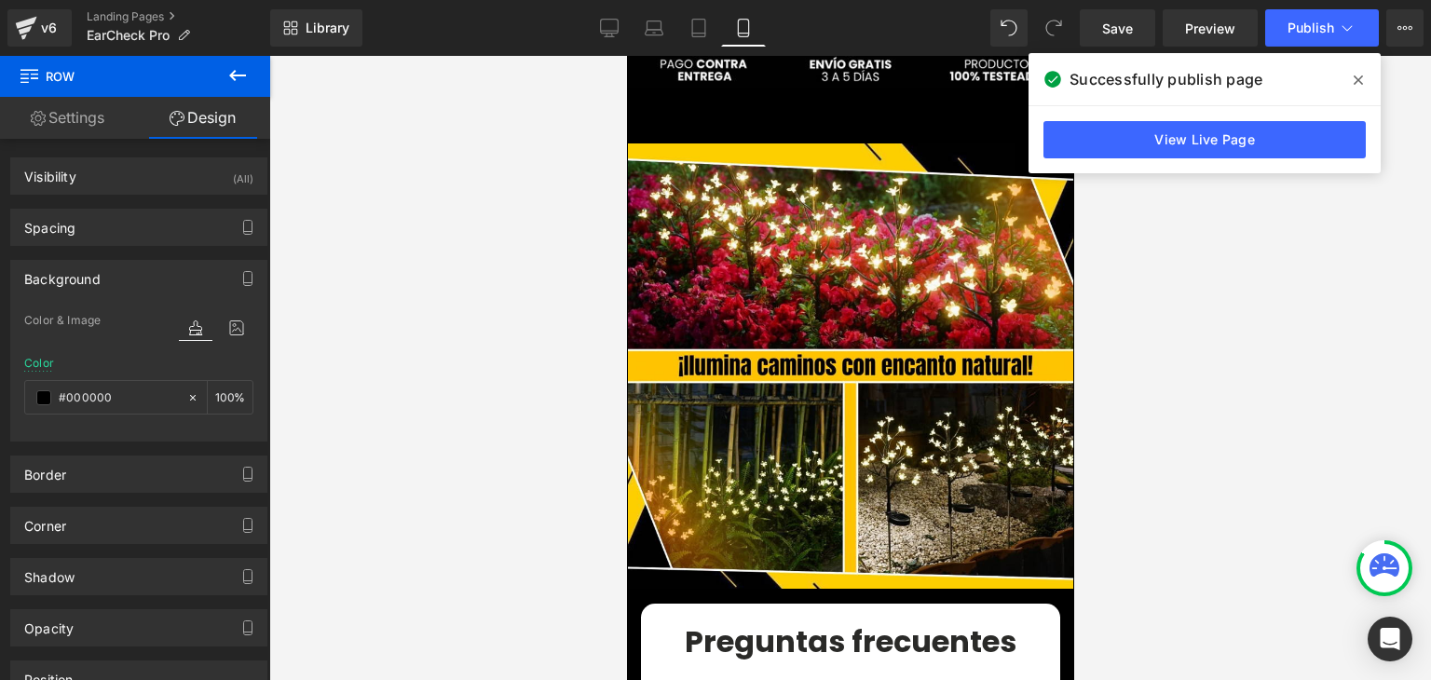
click at [1358, 81] on icon at bounding box center [1357, 79] width 9 height 9
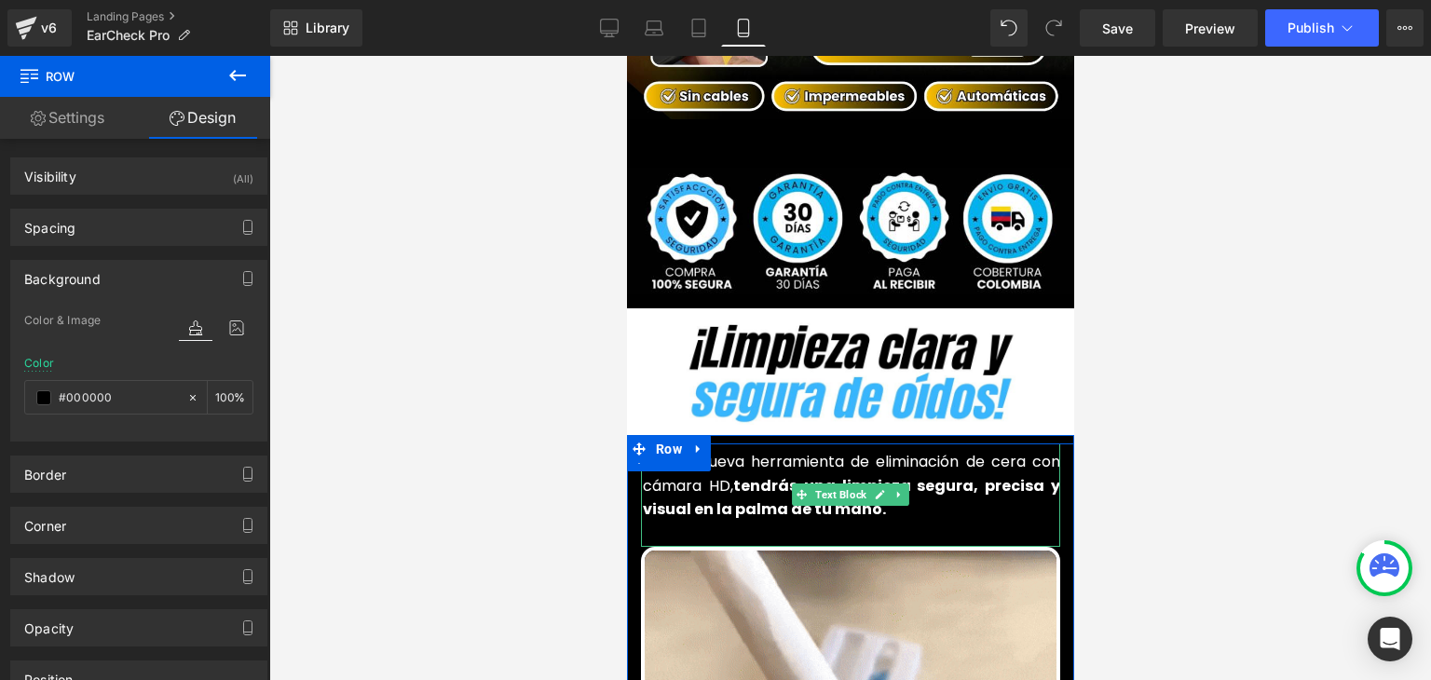
scroll to position [652, 0]
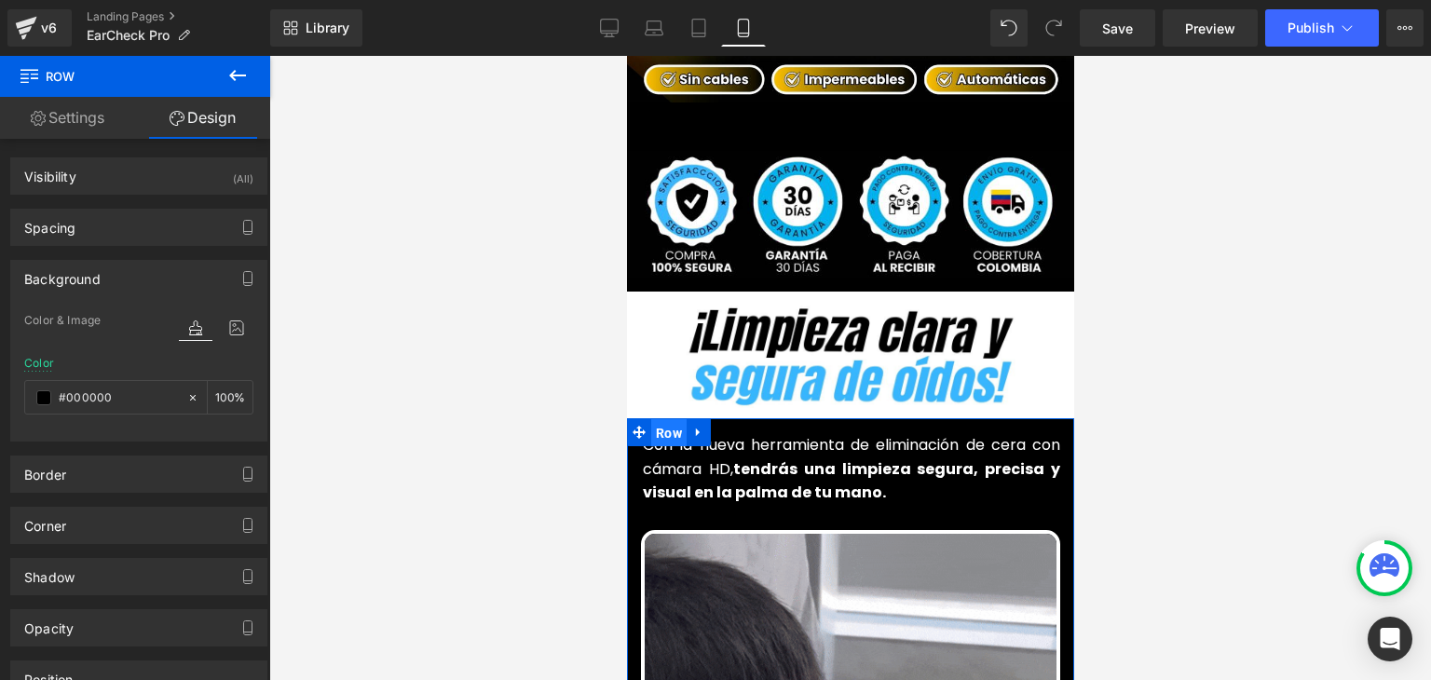
click at [667, 419] on span "Row" at bounding box center [667, 433] width 35 height 28
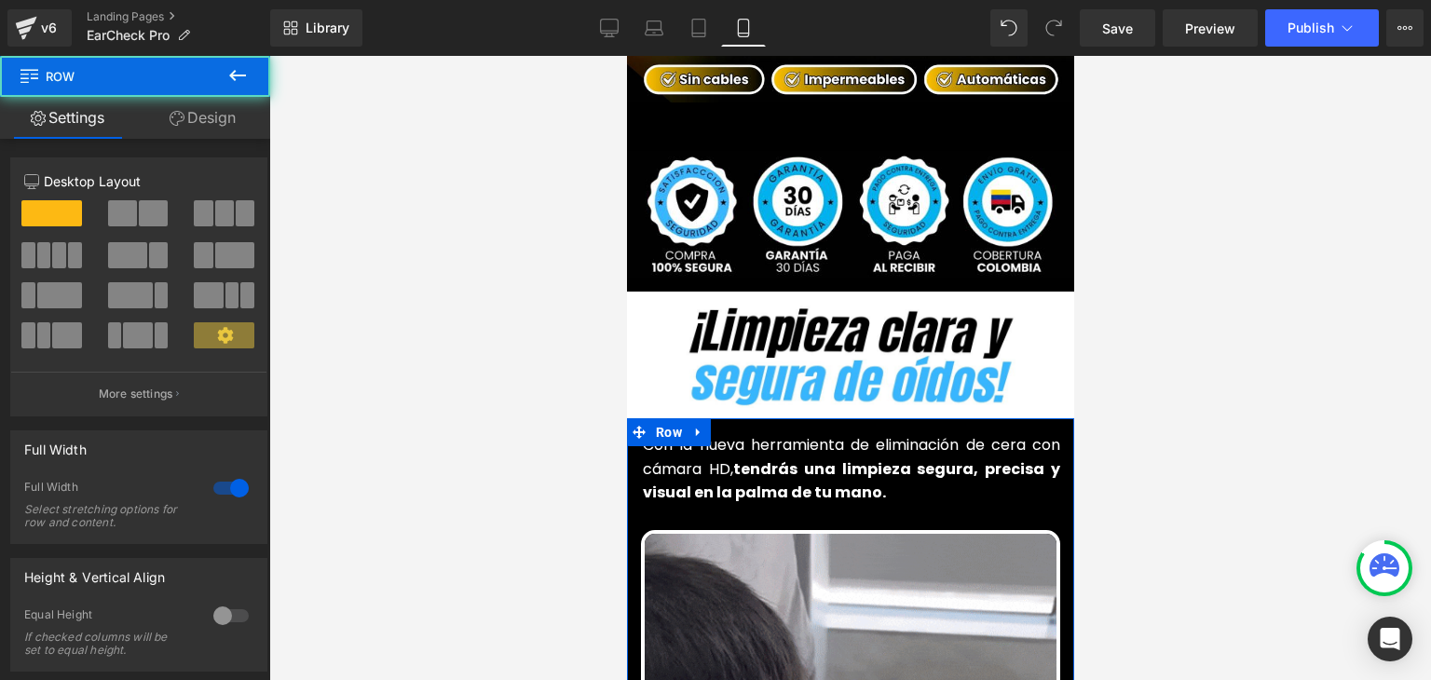
click at [193, 112] on link "Design" at bounding box center [202, 118] width 135 height 42
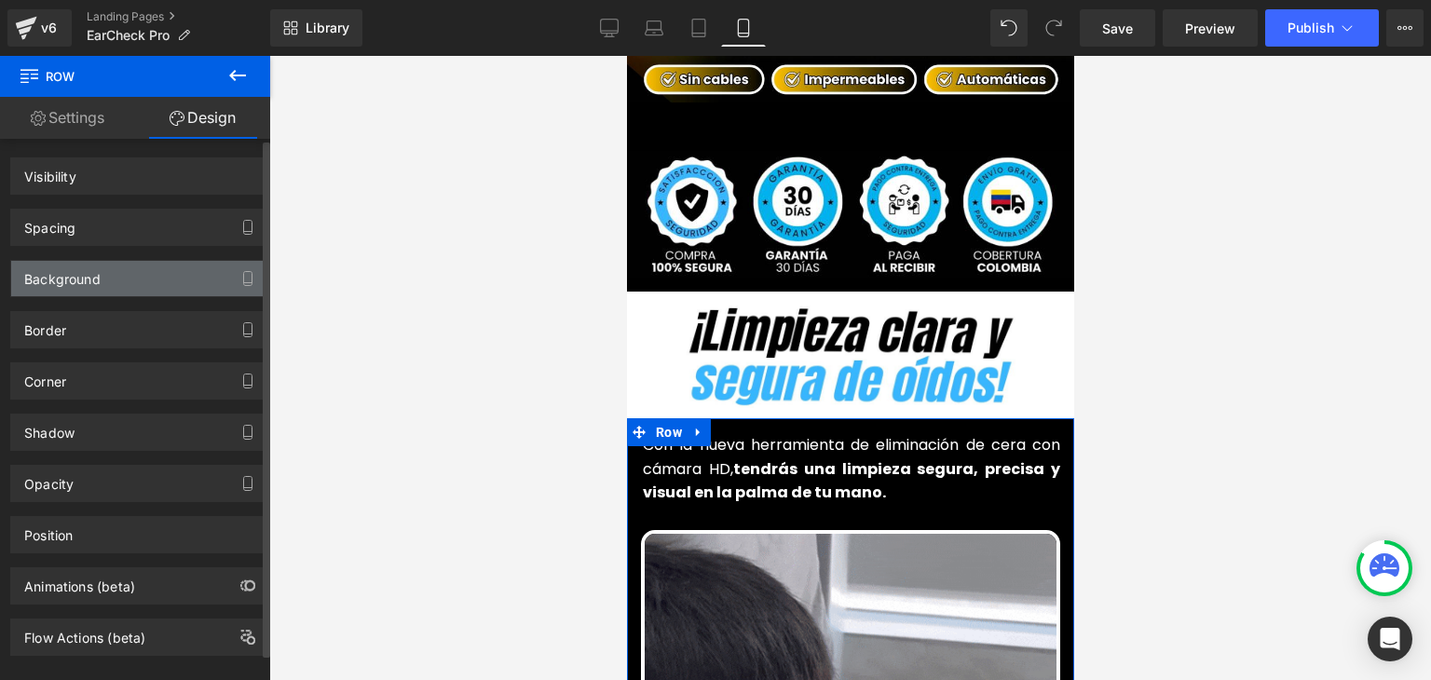
click at [73, 277] on div "Background" at bounding box center [62, 274] width 76 height 26
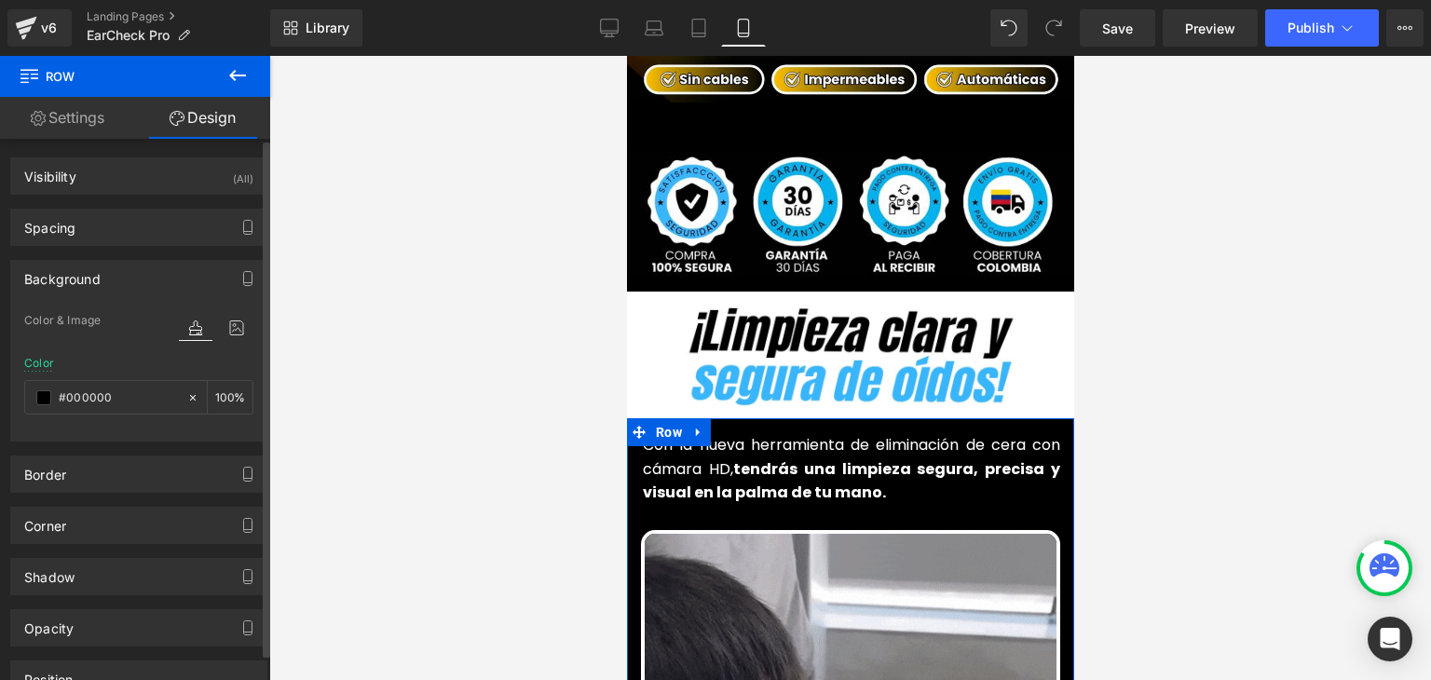
type input "#000000"
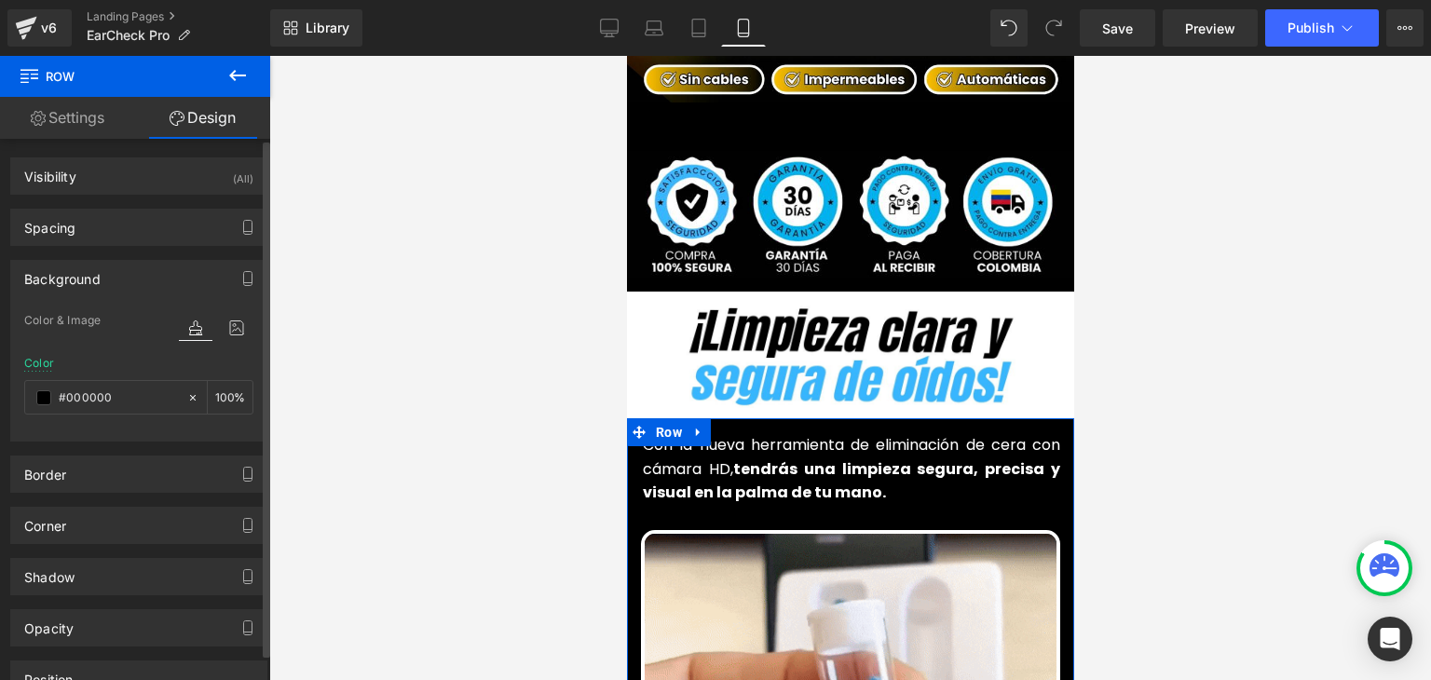
type input "100"
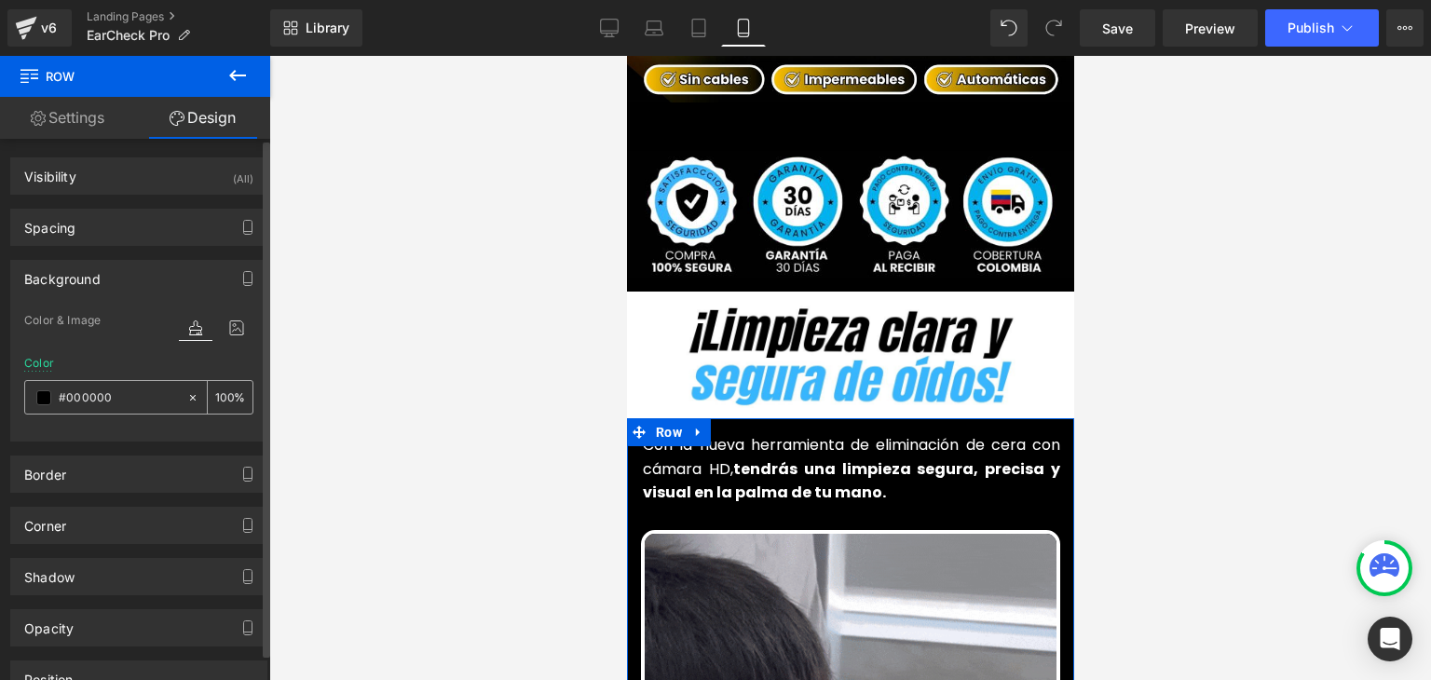
click at [41, 395] on span at bounding box center [43, 397] width 15 height 15
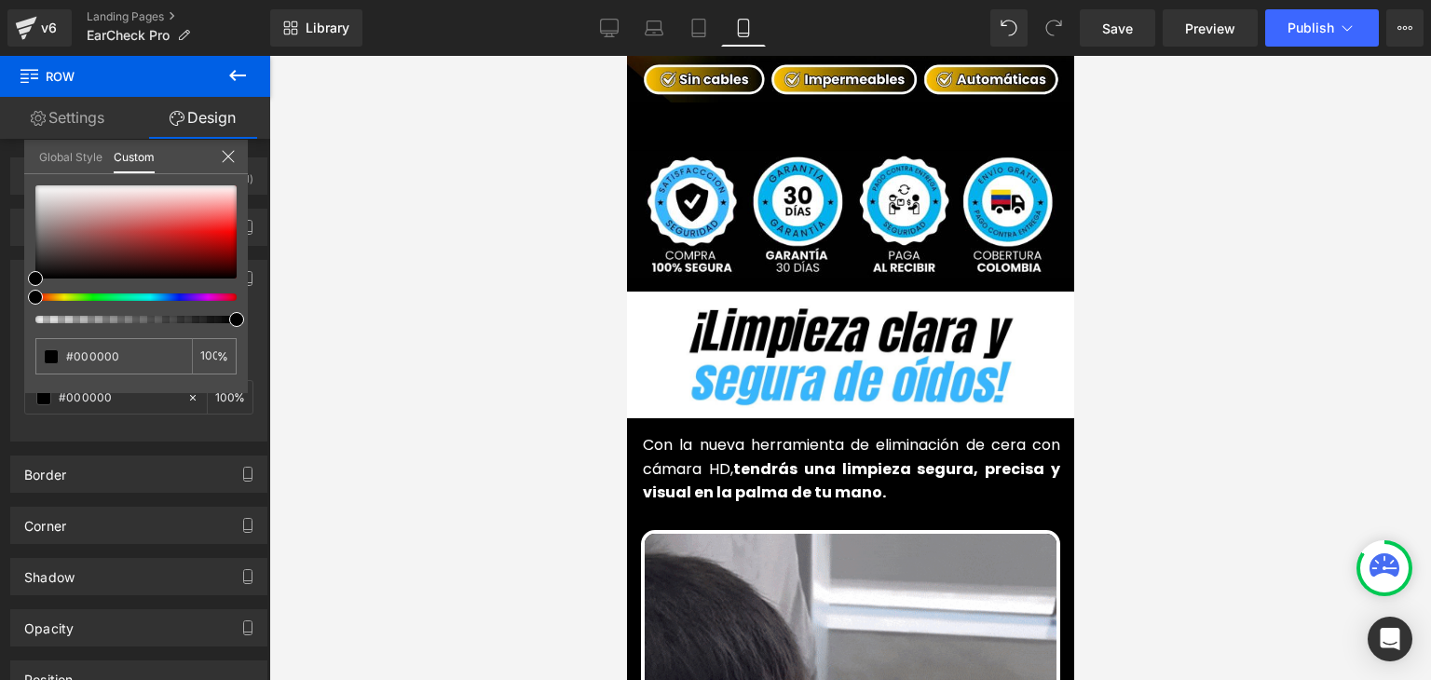
click at [486, 346] on div at bounding box center [849, 368] width 1161 height 624
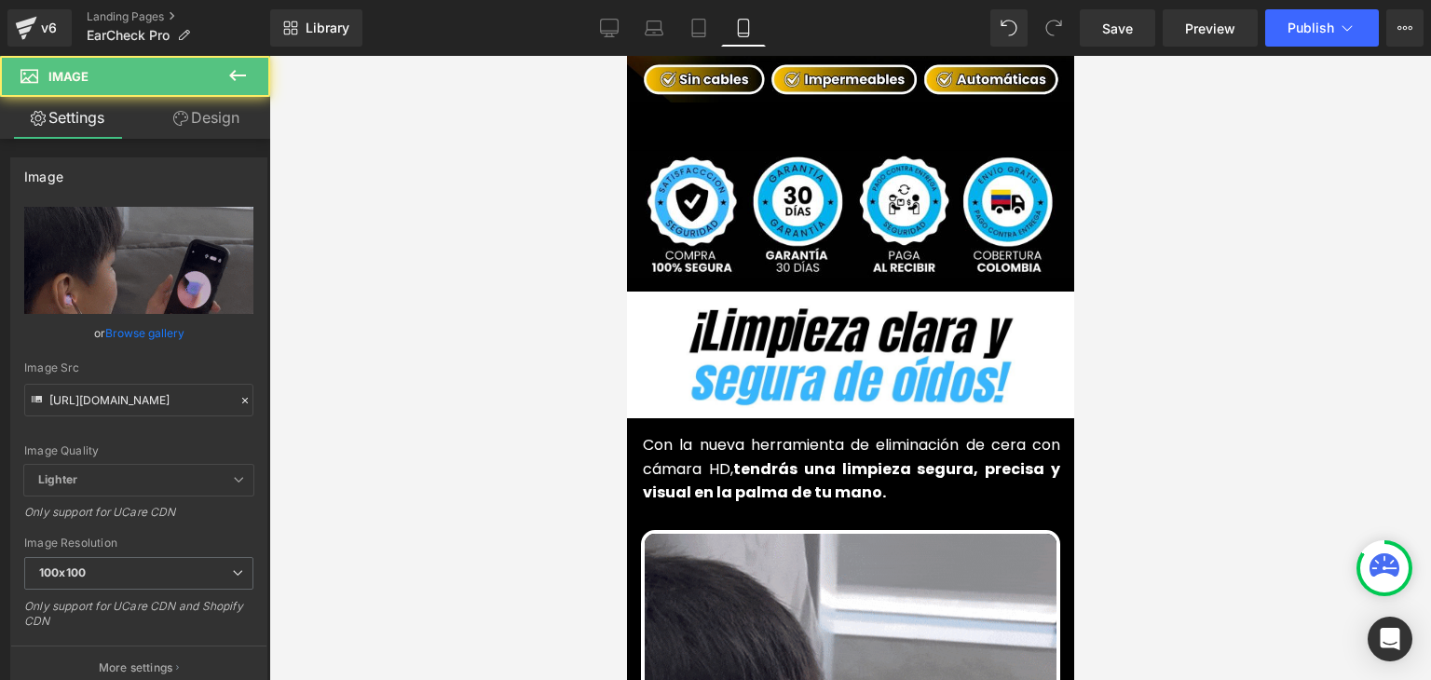
click at [1173, 382] on div at bounding box center [849, 368] width 1161 height 624
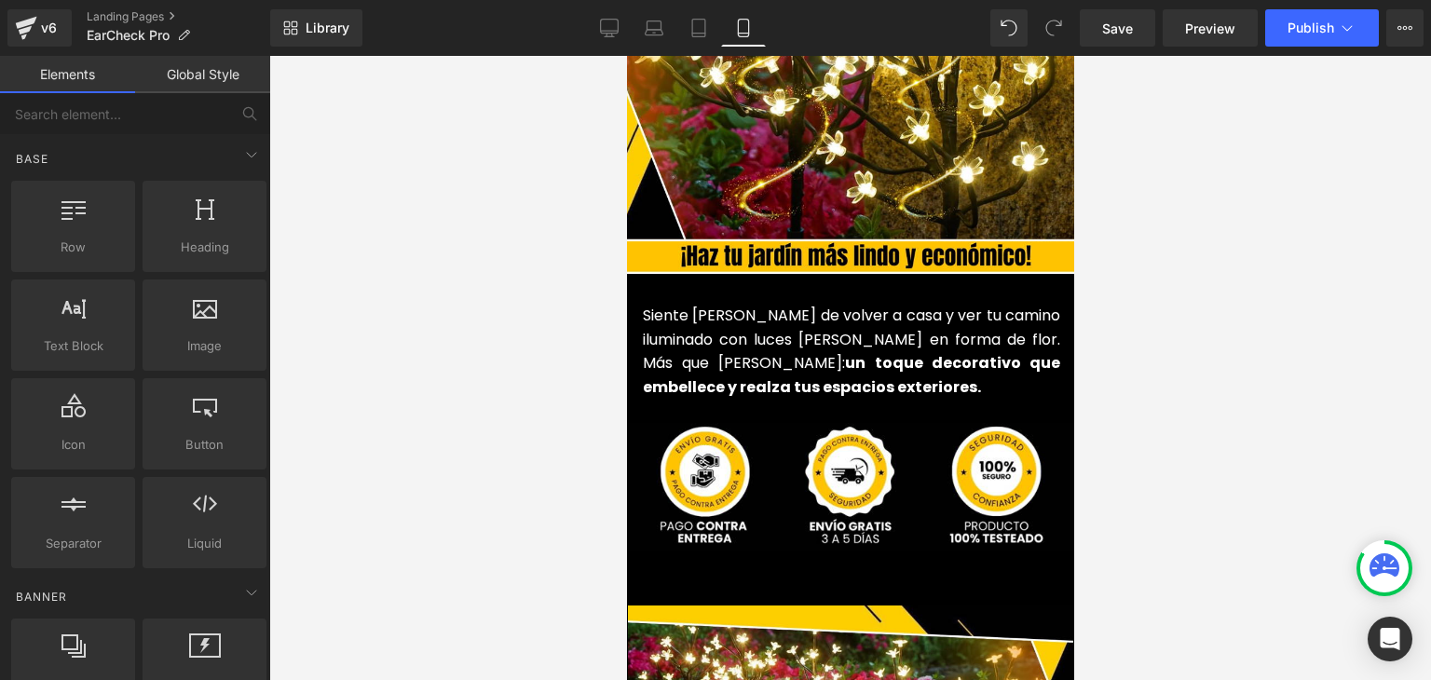
scroll to position [4471, 0]
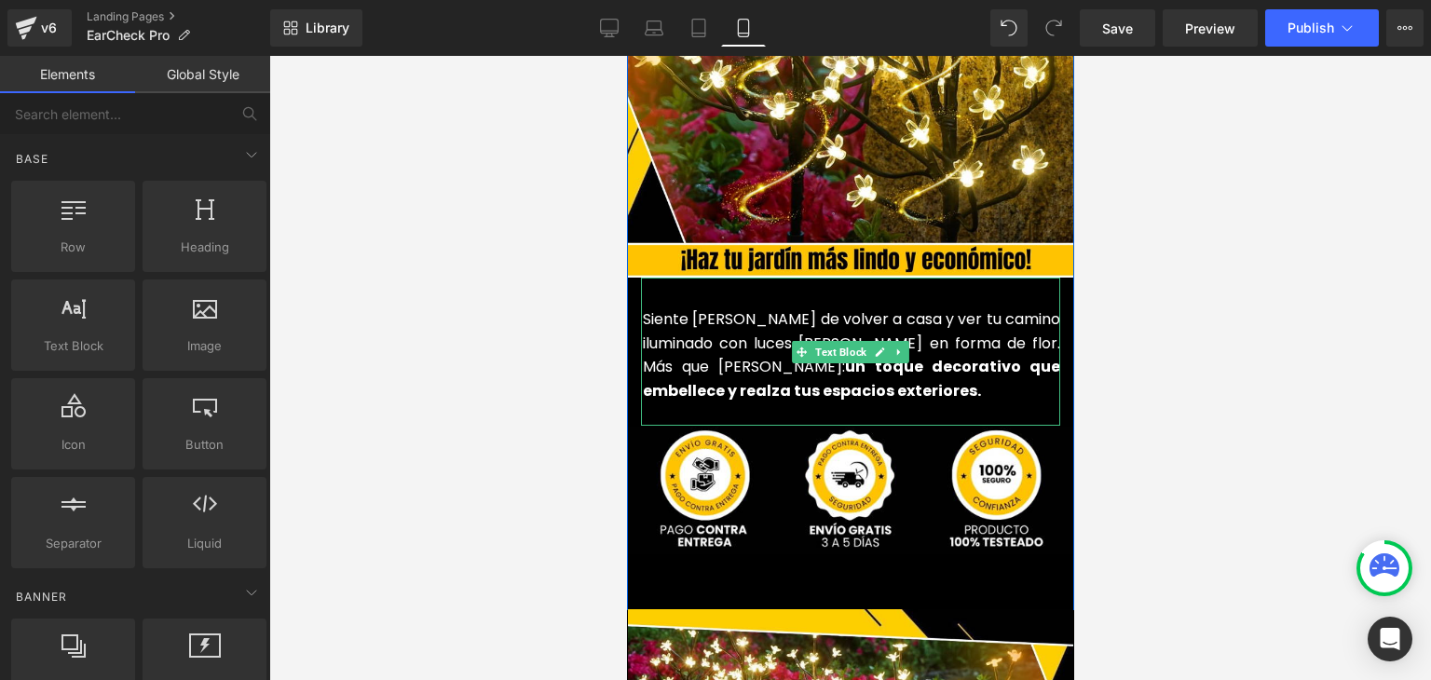
click at [726, 326] on p "Siente la alegria de volver a casa y ver tu camino iluminado con luces solares …" at bounding box center [850, 354] width 417 height 95
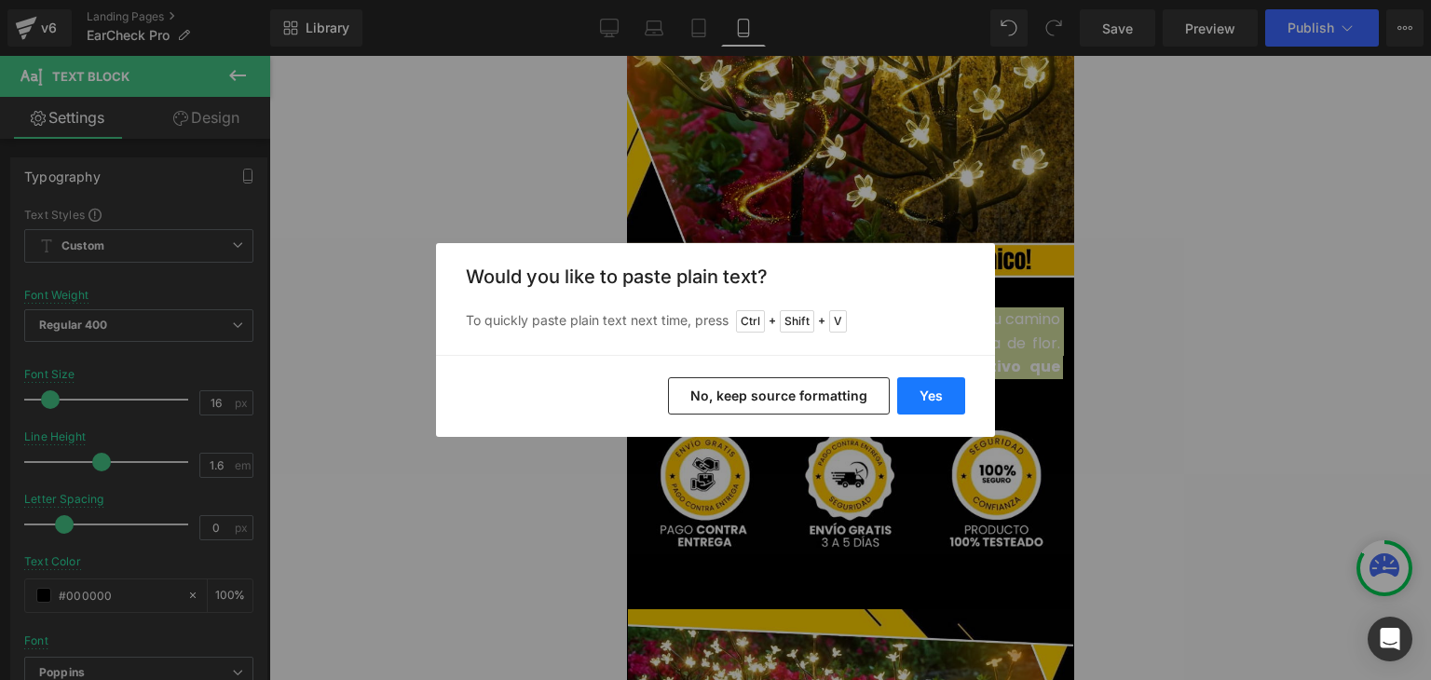
click at [942, 392] on button "Yes" at bounding box center [931, 395] width 68 height 37
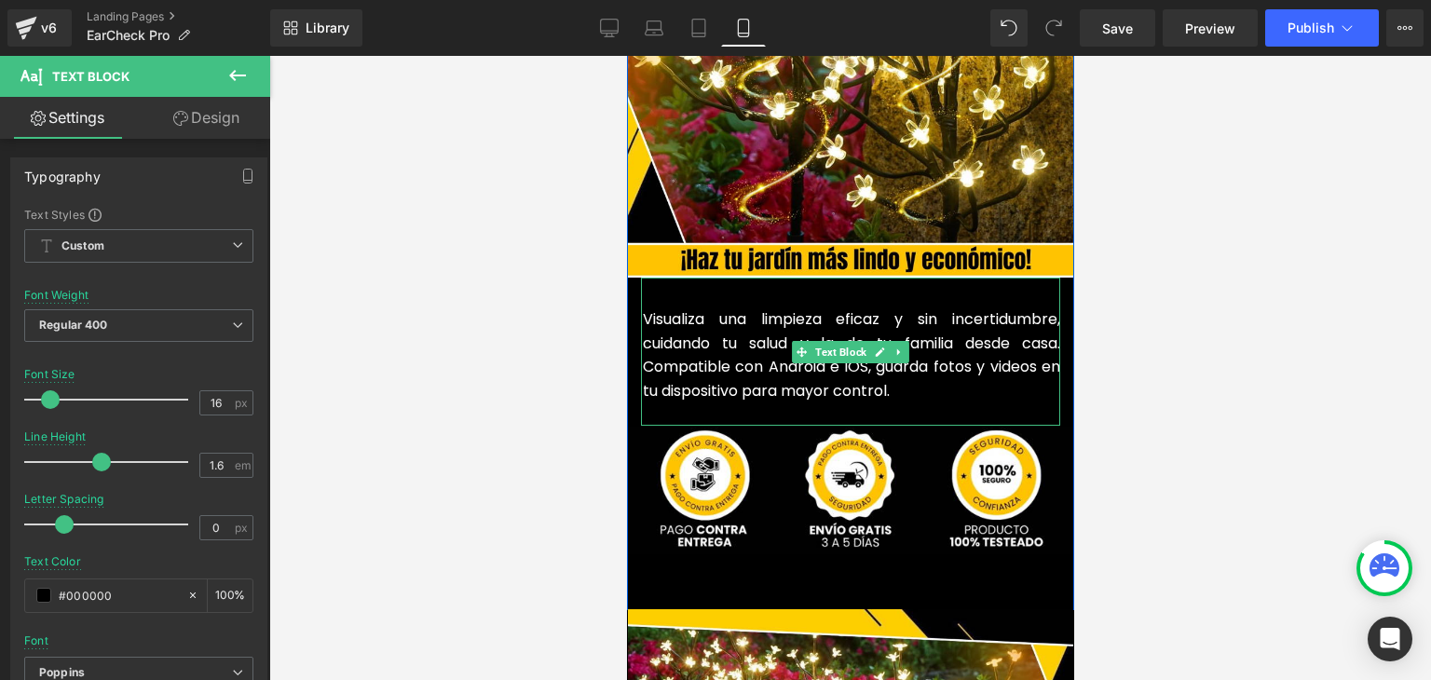
click at [688, 382] on div "Visualiza una limpieza eficaz y sin incertidumbre, cuidando tu salud y la de tu…" at bounding box center [849, 352] width 419 height 148
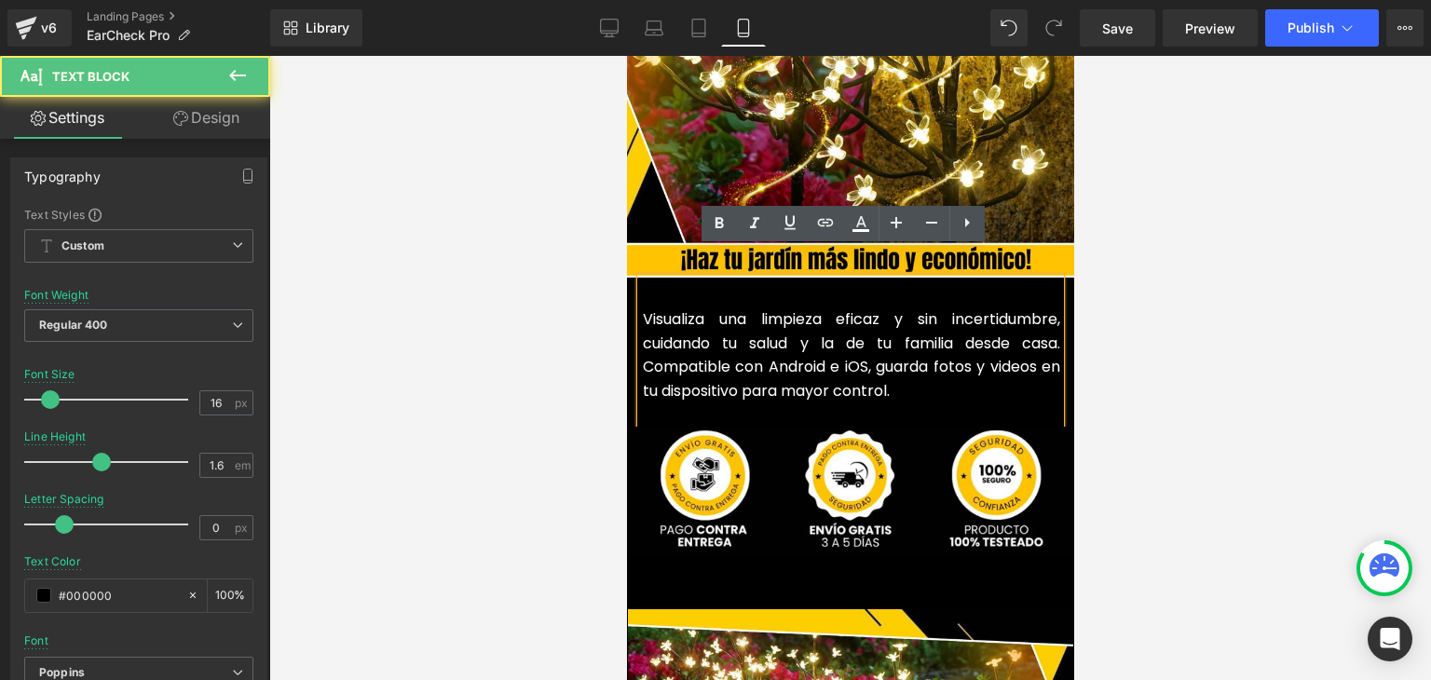
click at [705, 359] on font "Visualiza una limpieza eficaz y sin incertidumbre, cuidando tu salud y la de tu…" at bounding box center [850, 354] width 417 height 93
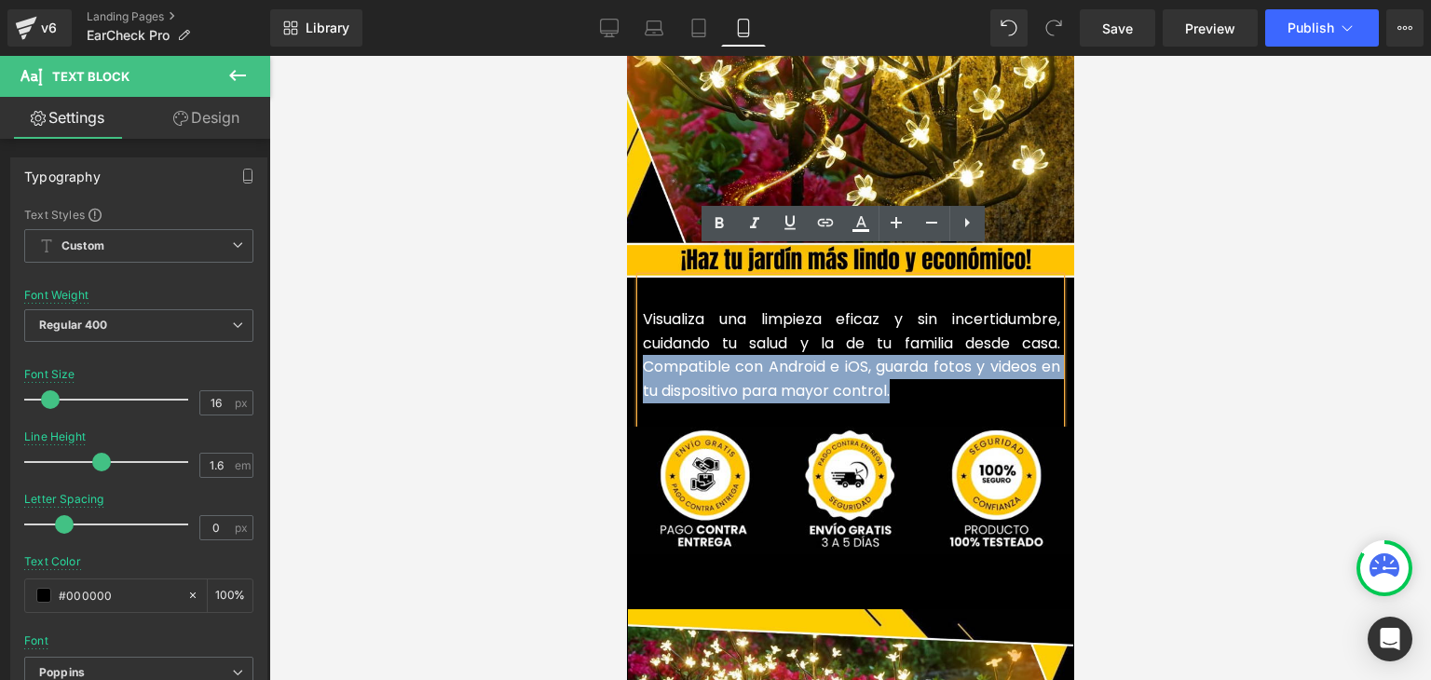
drag, startPoint x: 908, startPoint y: 361, endPoint x: 672, endPoint y: 289, distance: 247.5
click at [642, 340] on p "Visualiza una limpieza eficaz y sin incertidumbre, cuidando tu salud y la de tu…" at bounding box center [850, 354] width 417 height 95
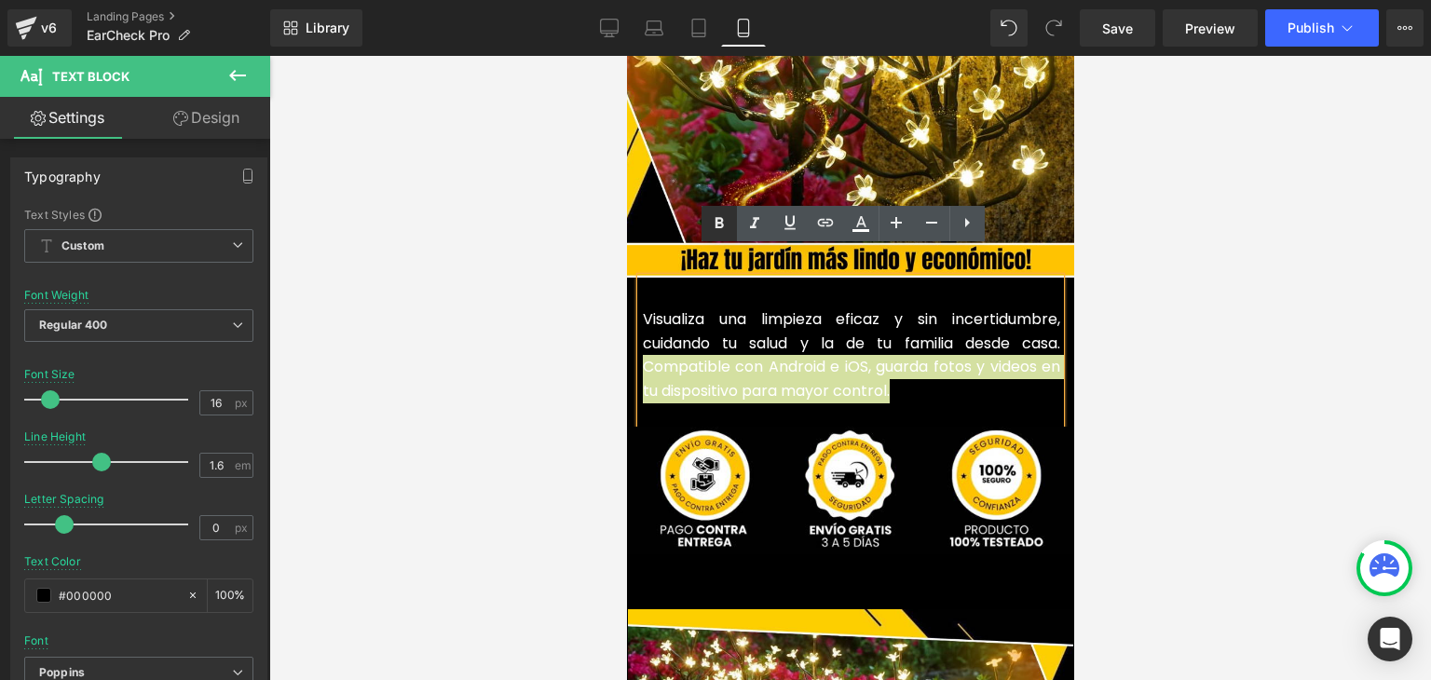
click at [716, 232] on icon at bounding box center [719, 223] width 22 height 22
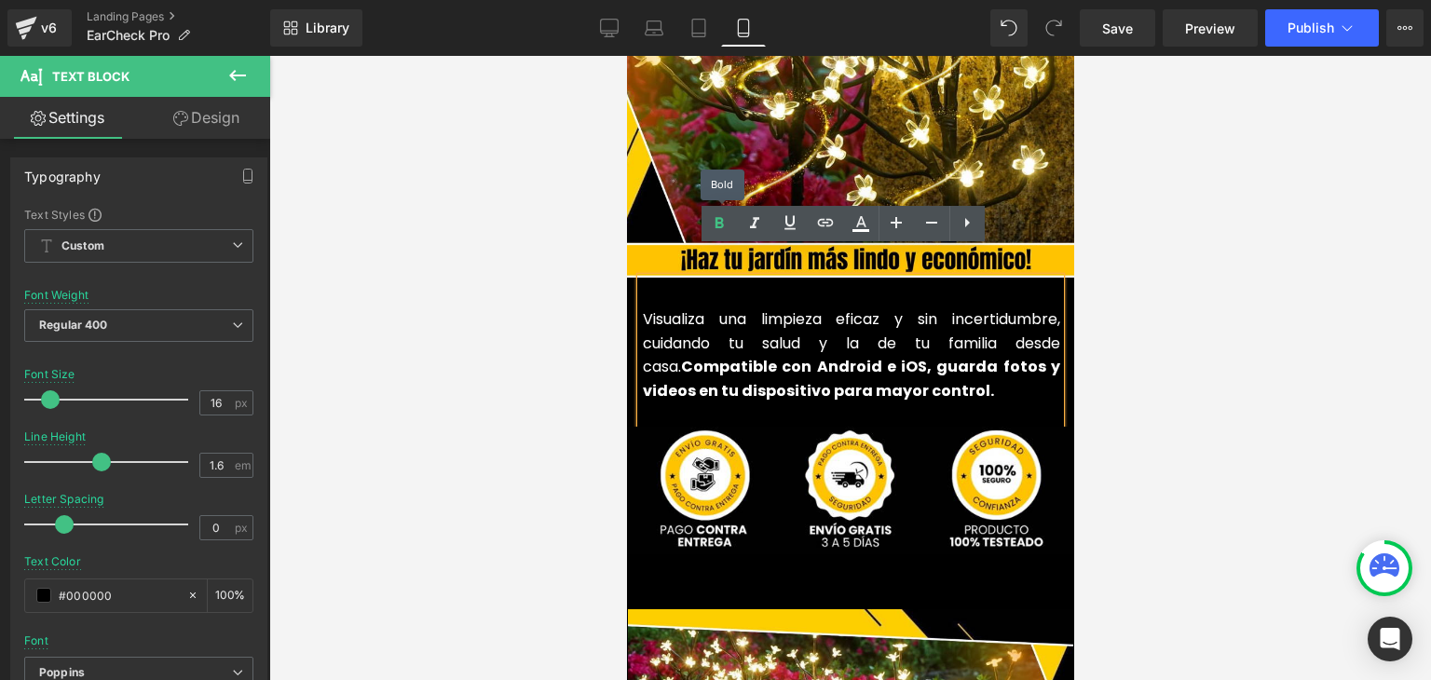
click at [1192, 226] on div at bounding box center [849, 368] width 1161 height 624
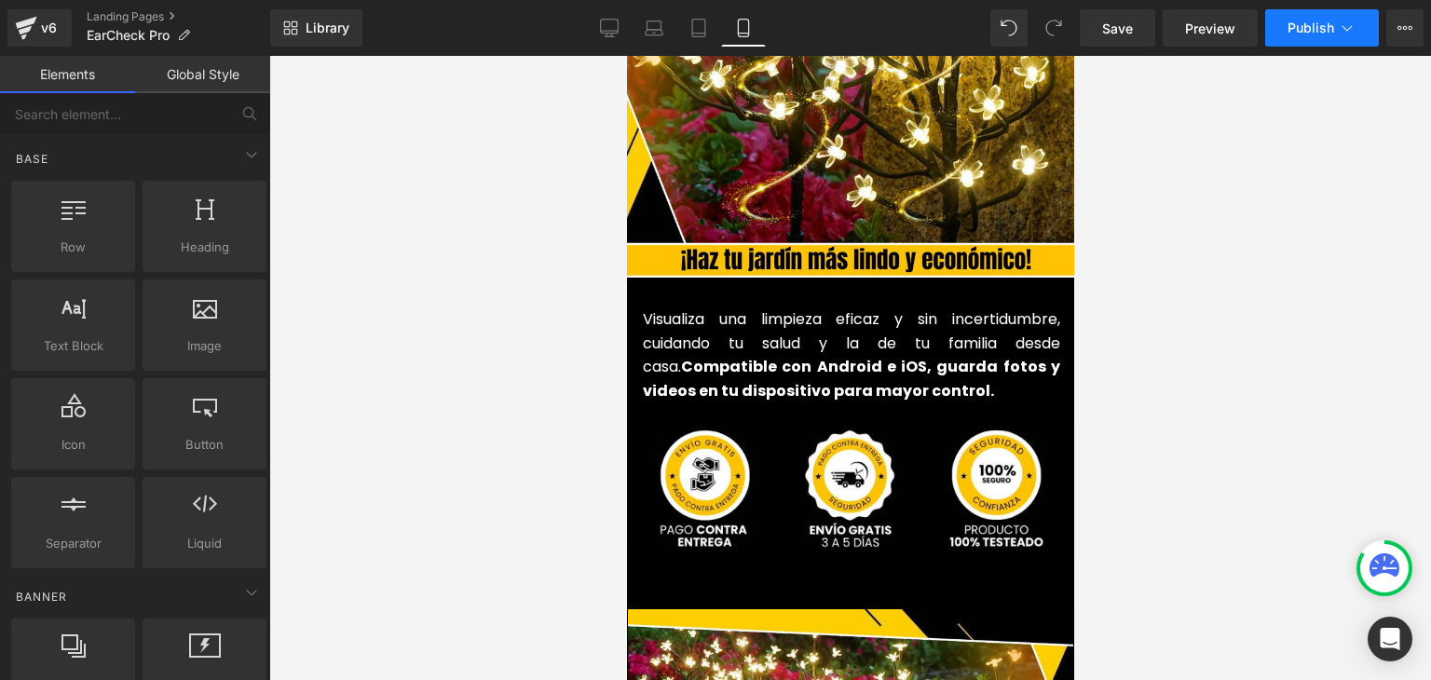
click at [1309, 34] on span "Publish" at bounding box center [1310, 27] width 47 height 15
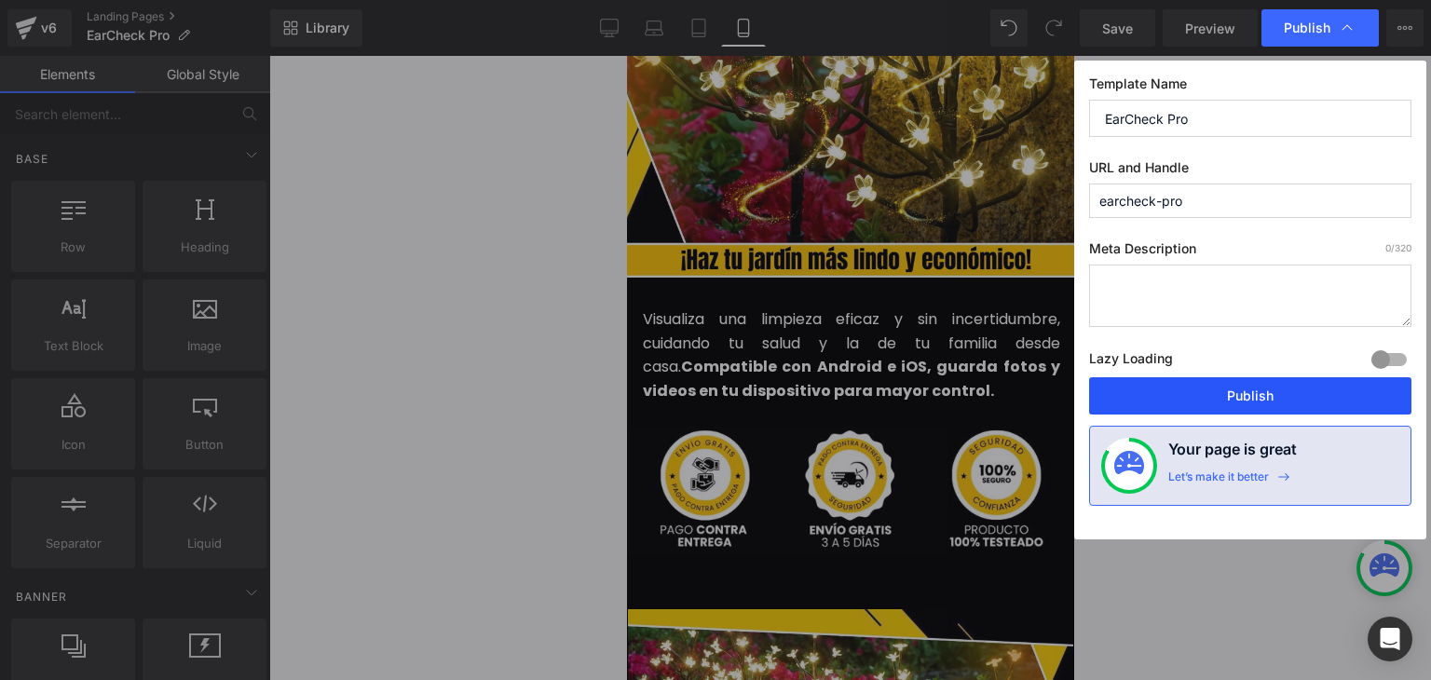
click at [1261, 398] on button "Publish" at bounding box center [1250, 395] width 322 height 37
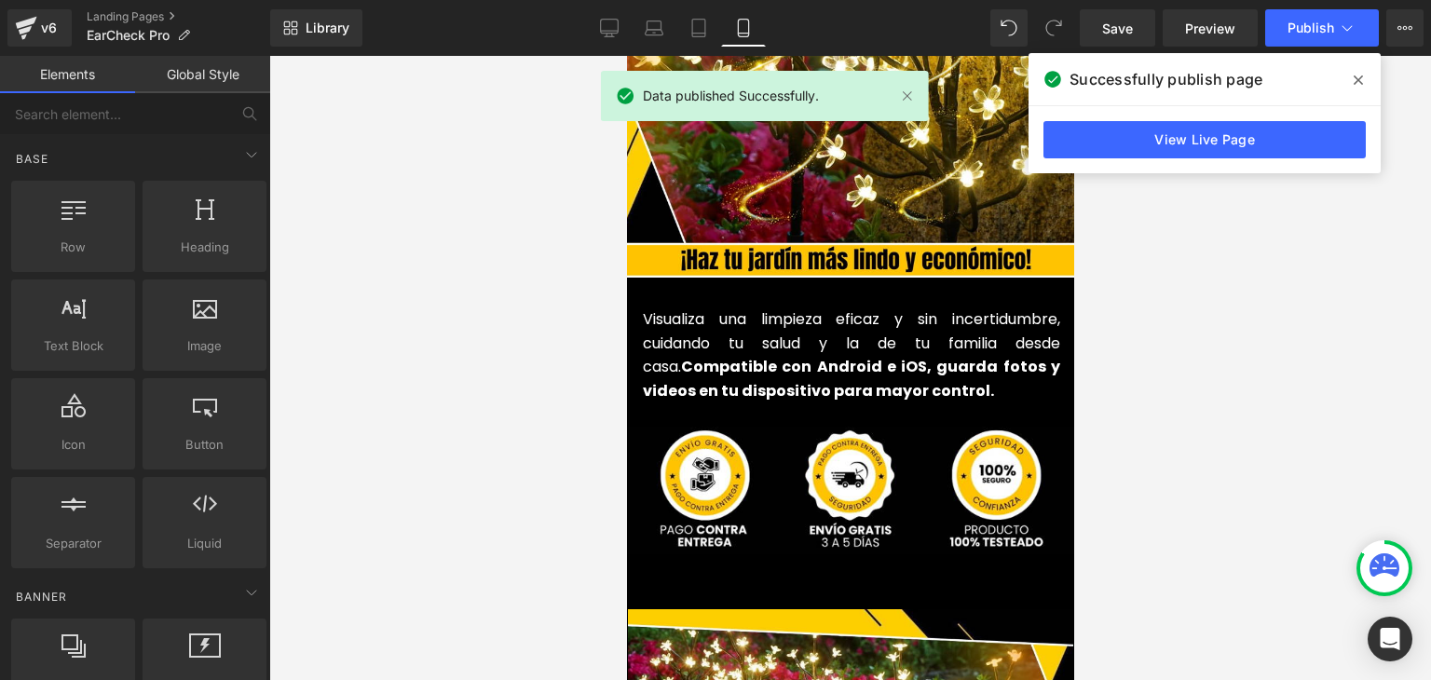
click at [1356, 75] on icon at bounding box center [1357, 80] width 9 height 15
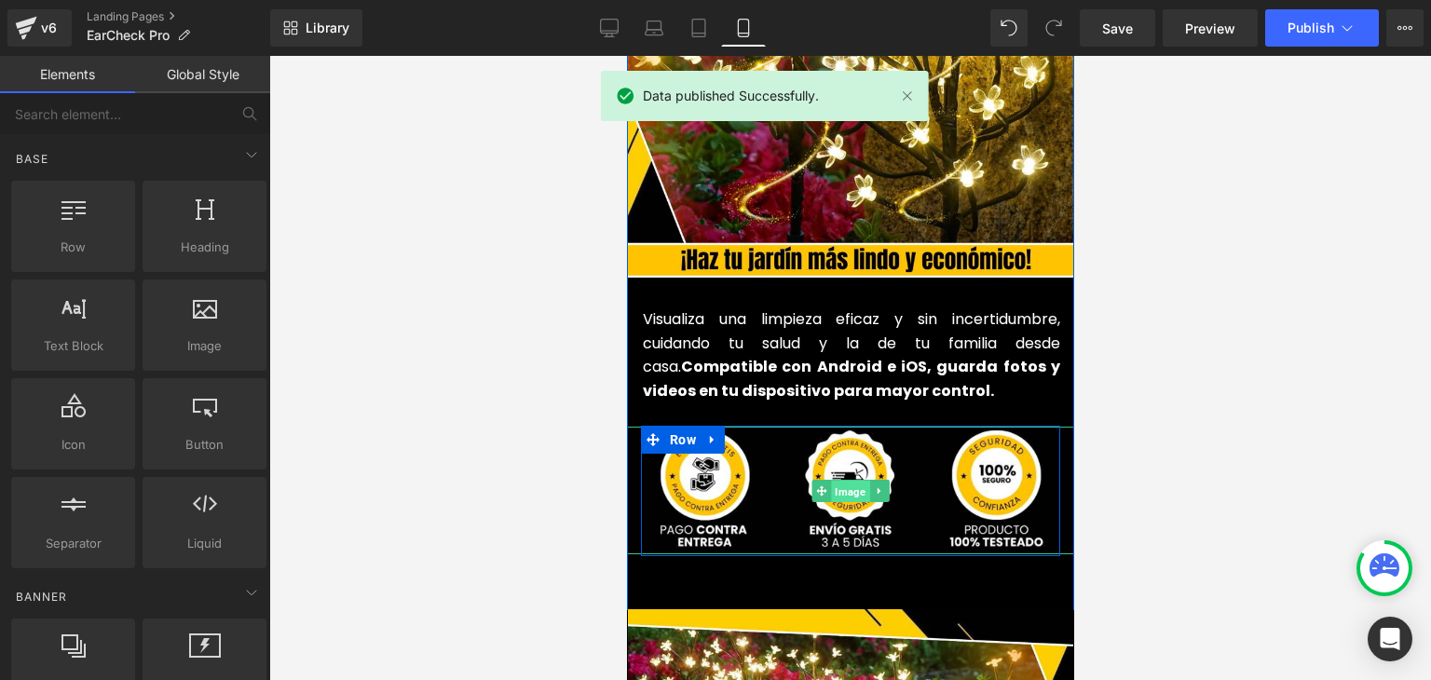
click at [845, 480] on span "Image" at bounding box center [849, 491] width 38 height 22
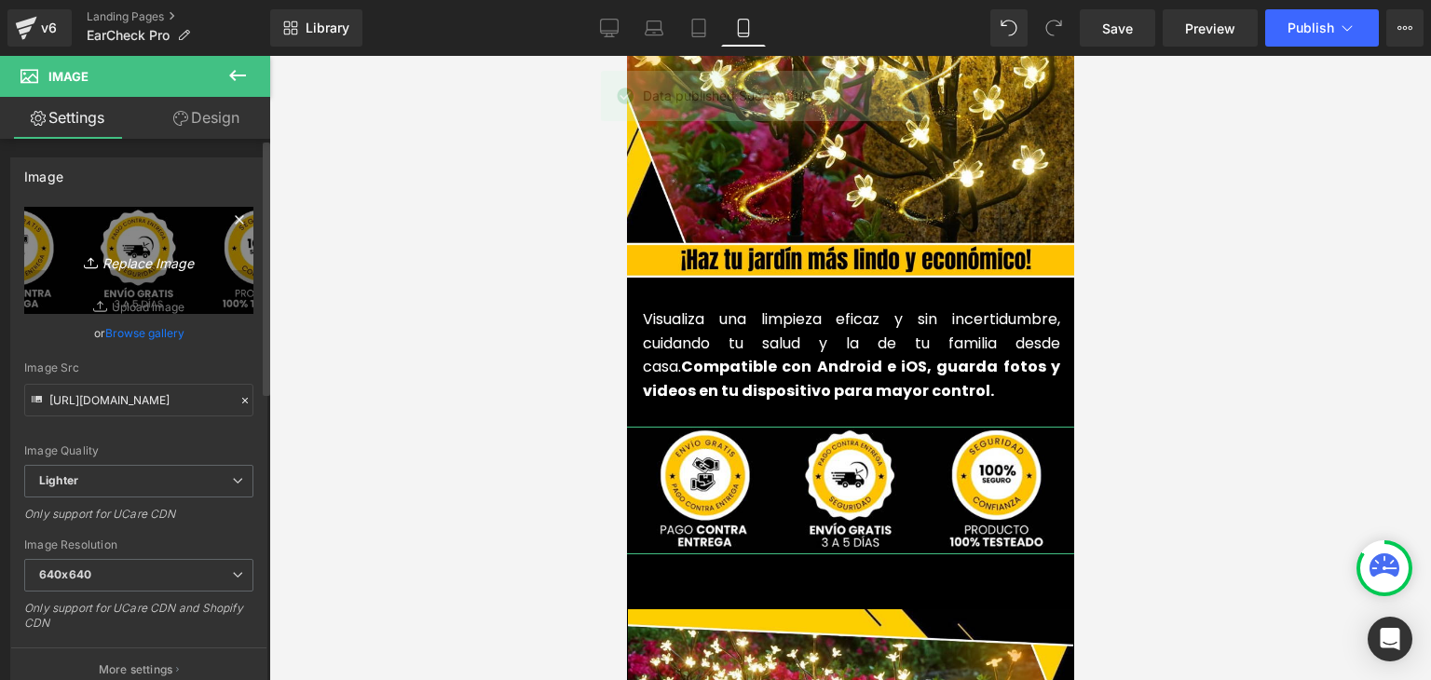
click at [137, 277] on link "Replace Image" at bounding box center [138, 260] width 229 height 107
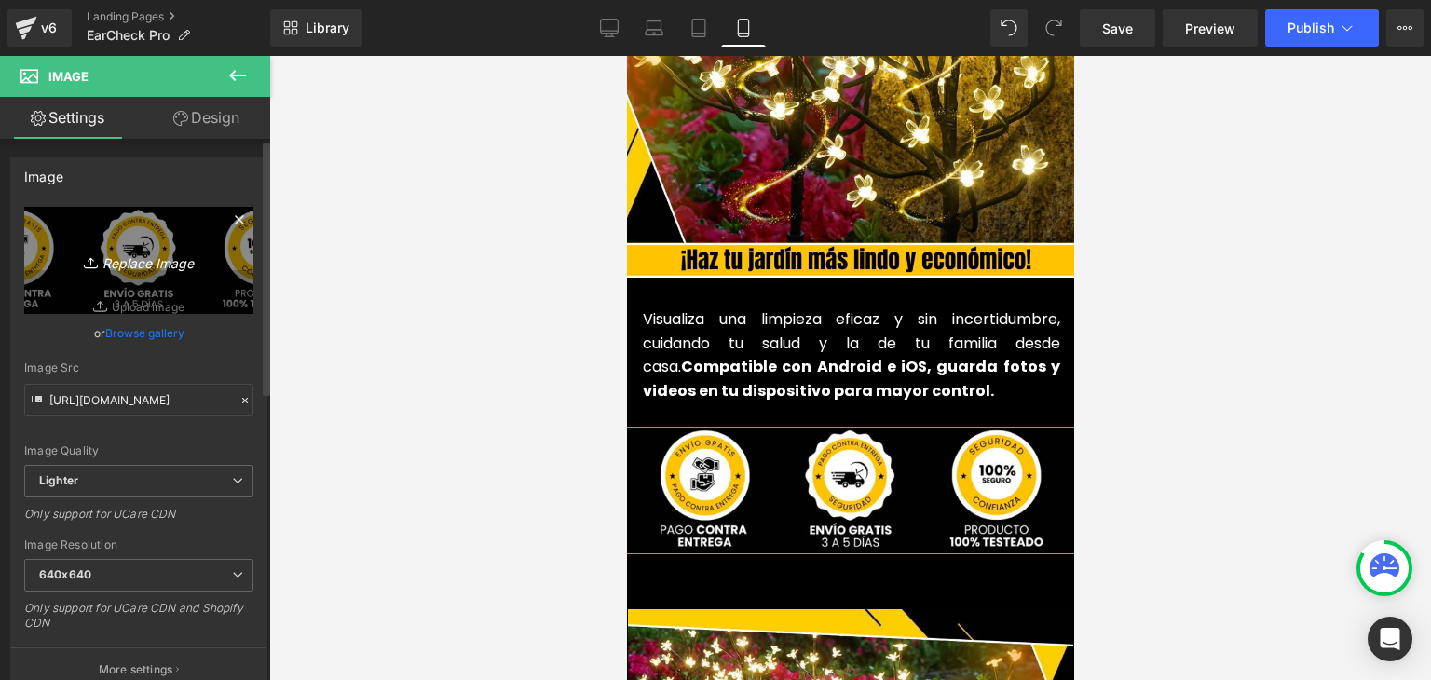
type input "C:\fakepath\2.webp"
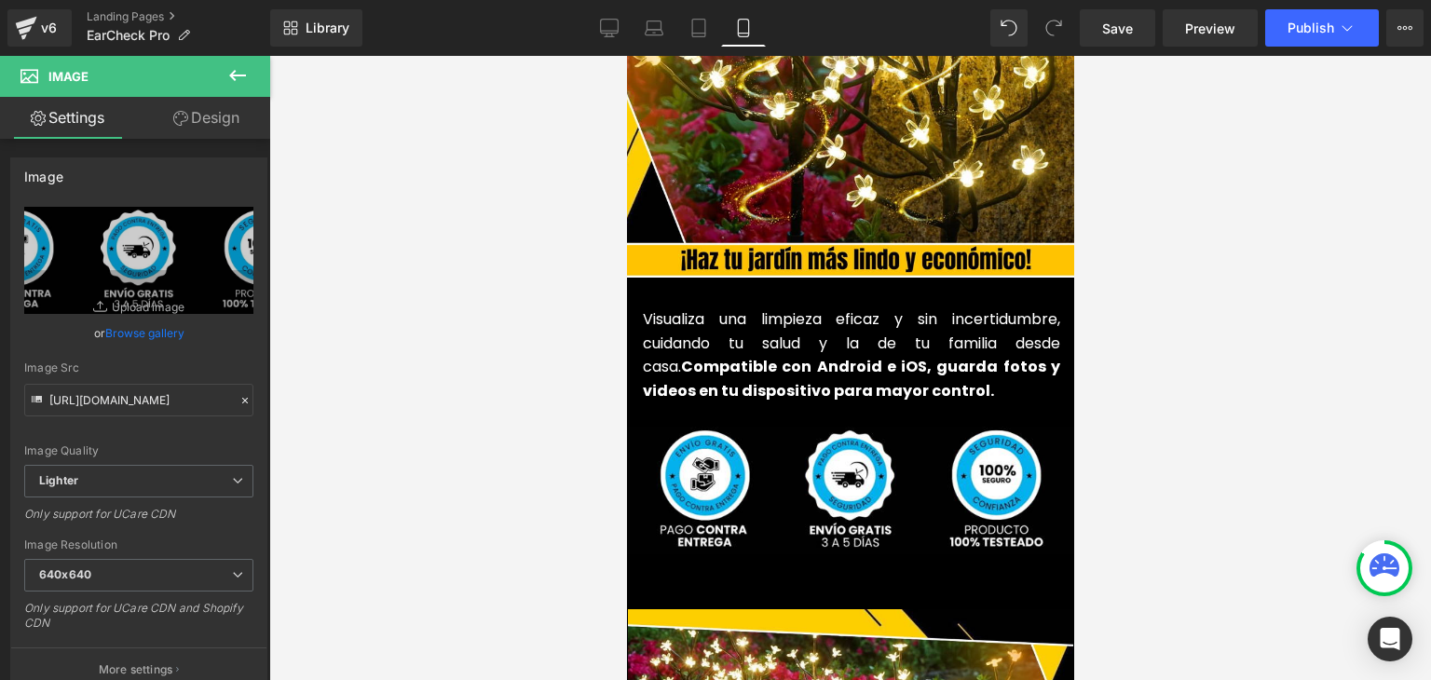
type input "https://ucarecdn.com/87c97e7b-c877-4728-ae4f-32c8d5e5439b/-/format/auto/-/previ…"
click at [1304, 36] on button "Publish" at bounding box center [1322, 27] width 114 height 37
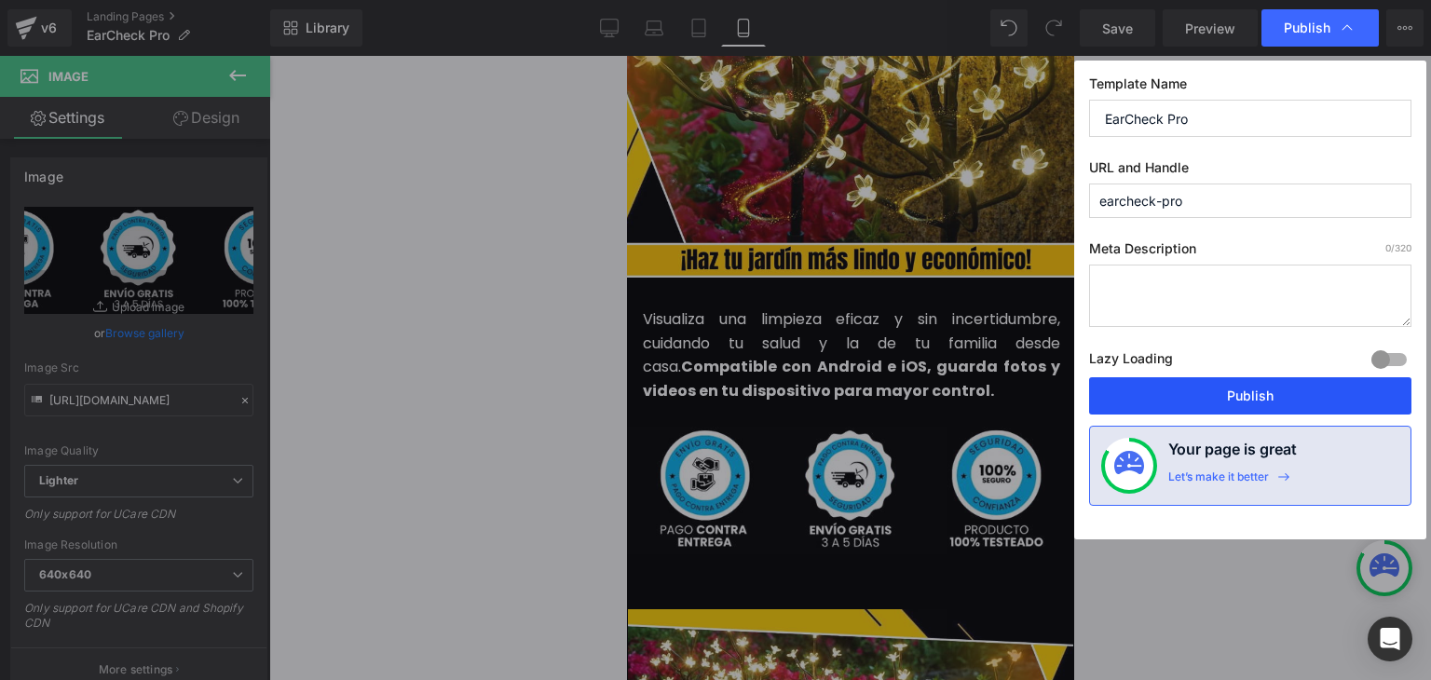
click at [1241, 385] on button "Publish" at bounding box center [1250, 395] width 322 height 37
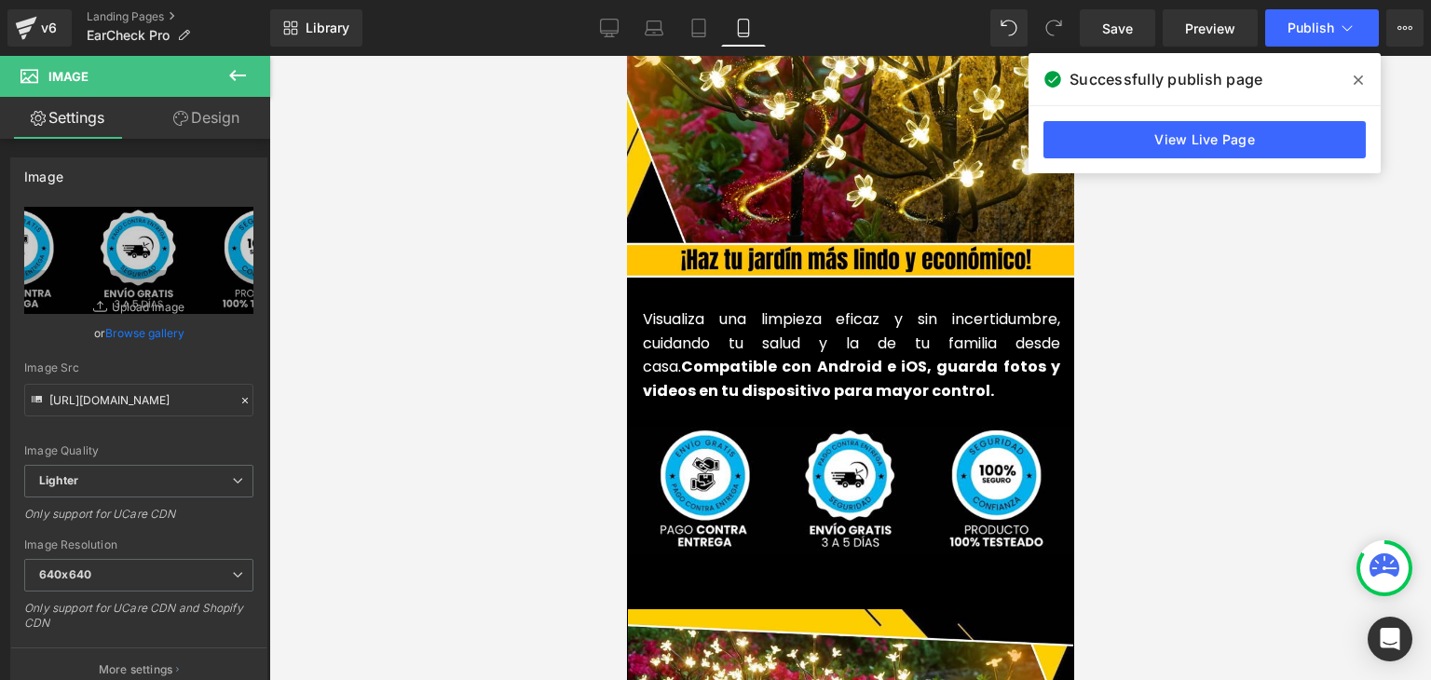
click at [1356, 79] on icon at bounding box center [1357, 80] width 9 height 15
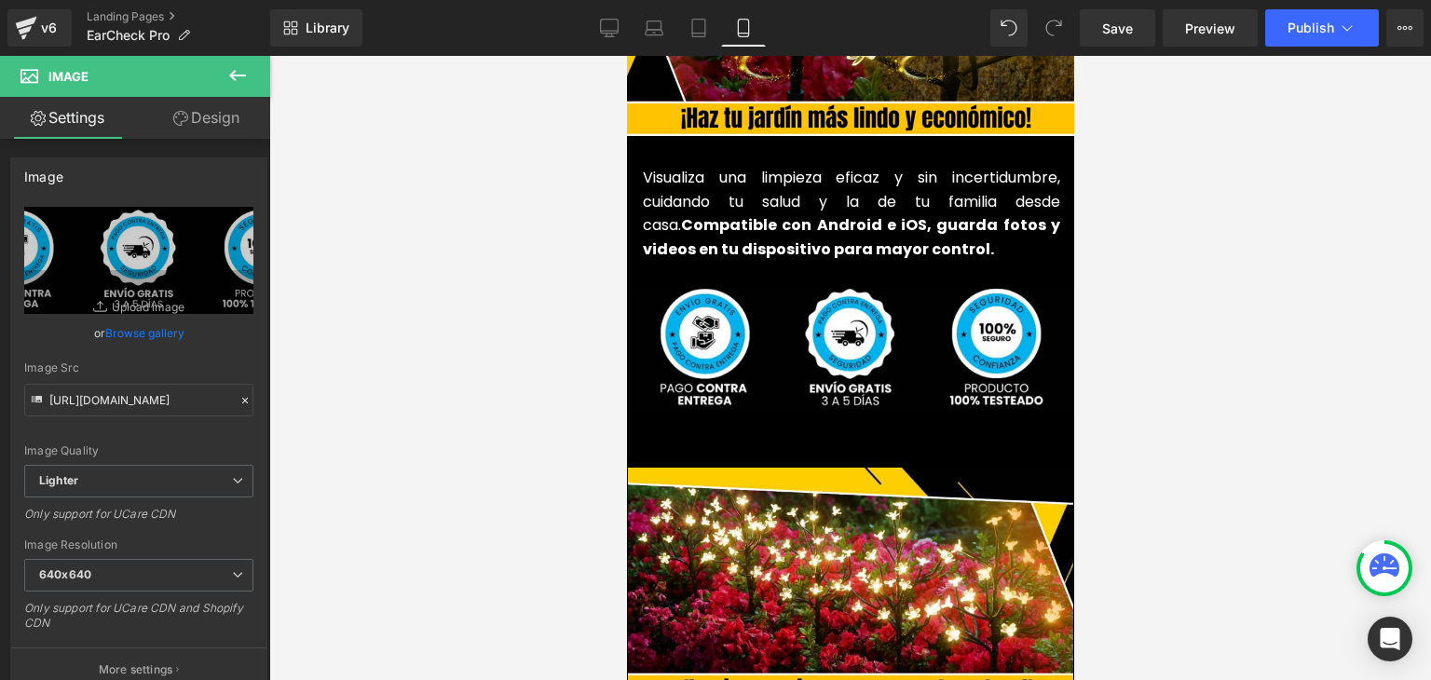
scroll to position [4936, 0]
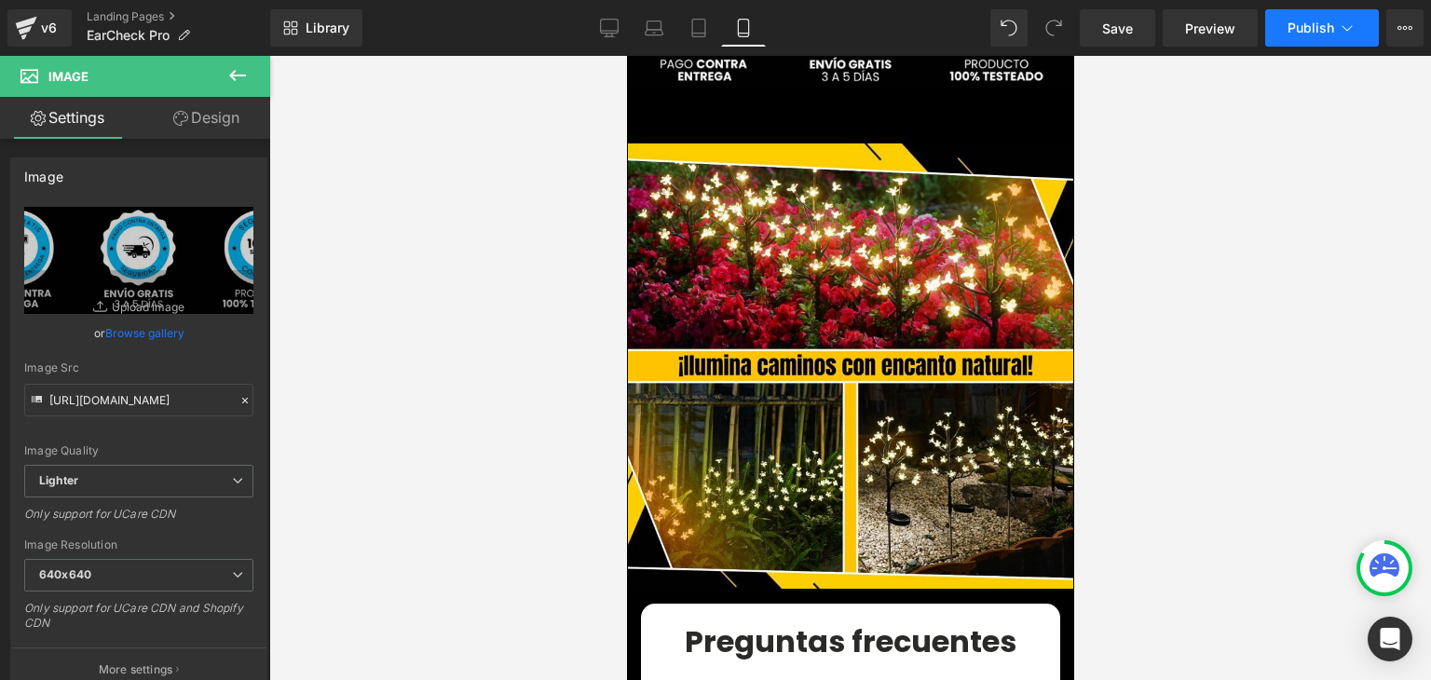
click at [1326, 31] on span "Publish" at bounding box center [1310, 27] width 47 height 15
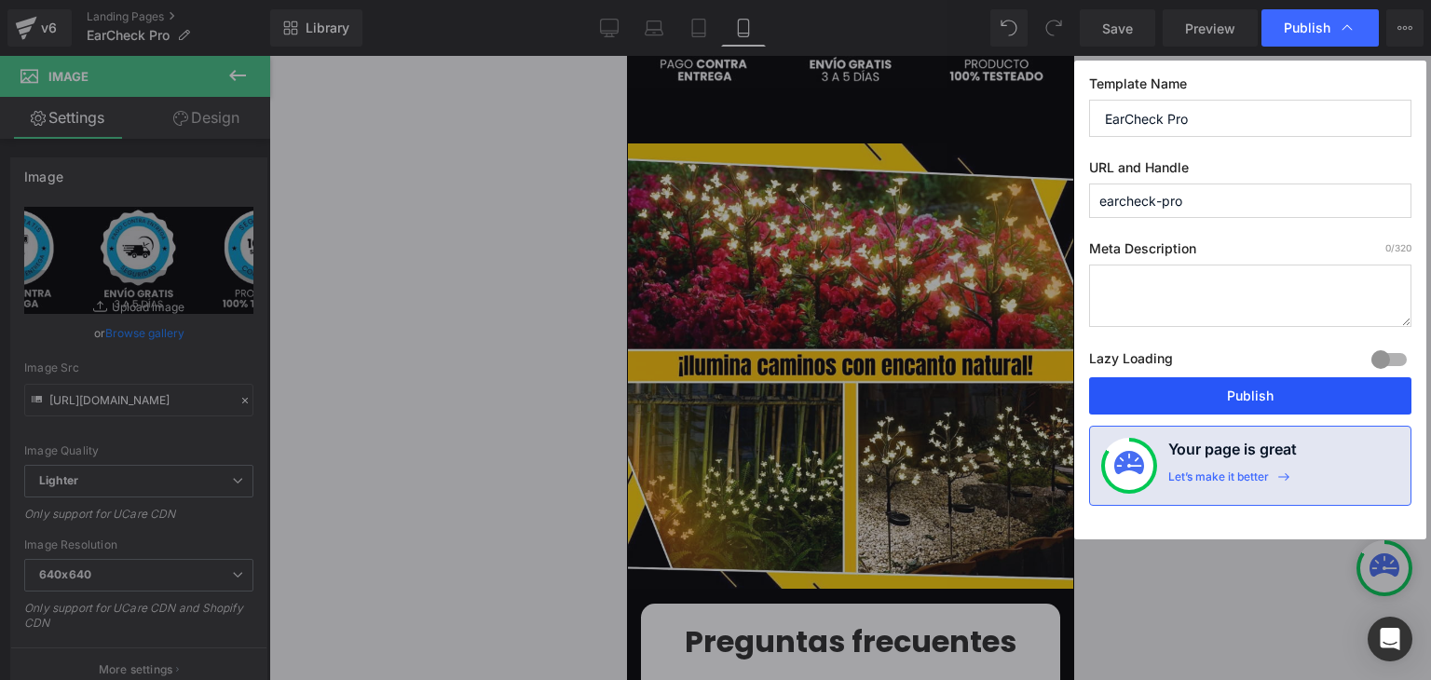
click at [1241, 391] on button "Publish" at bounding box center [1250, 395] width 322 height 37
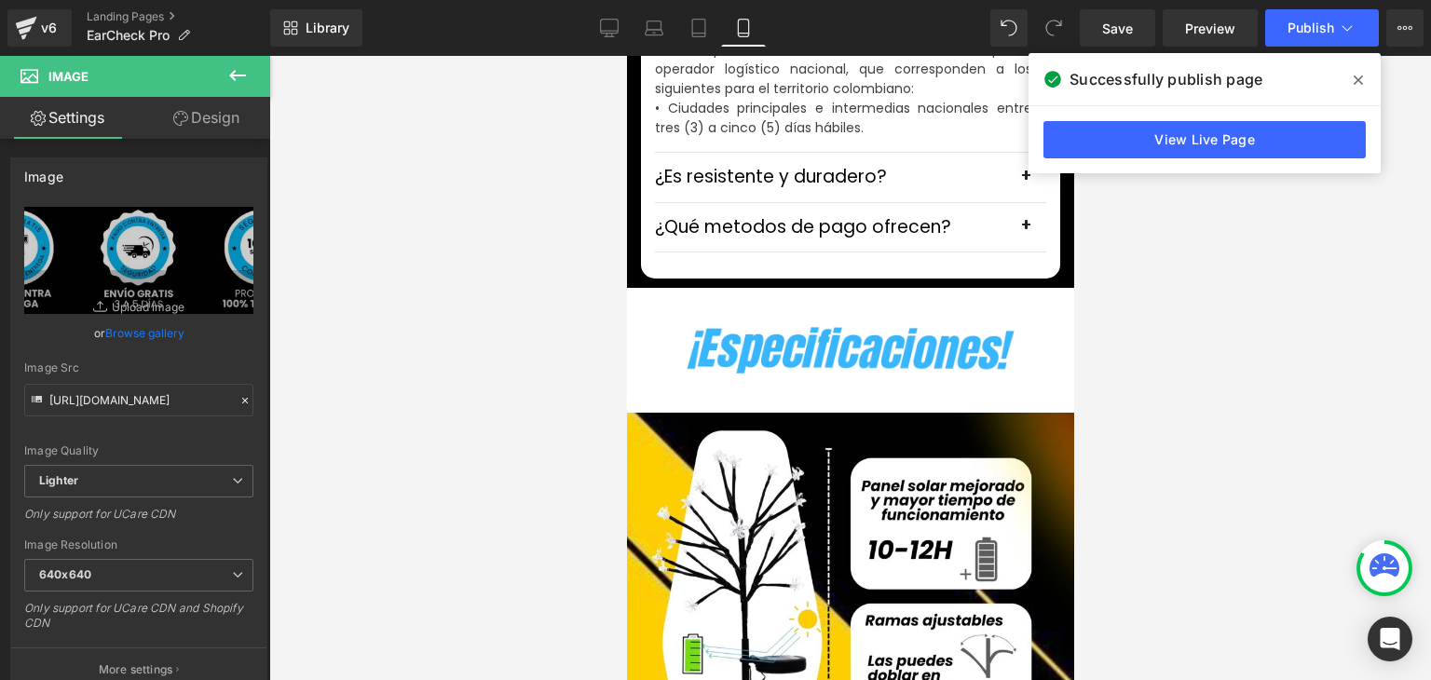
scroll to position [6147, 0]
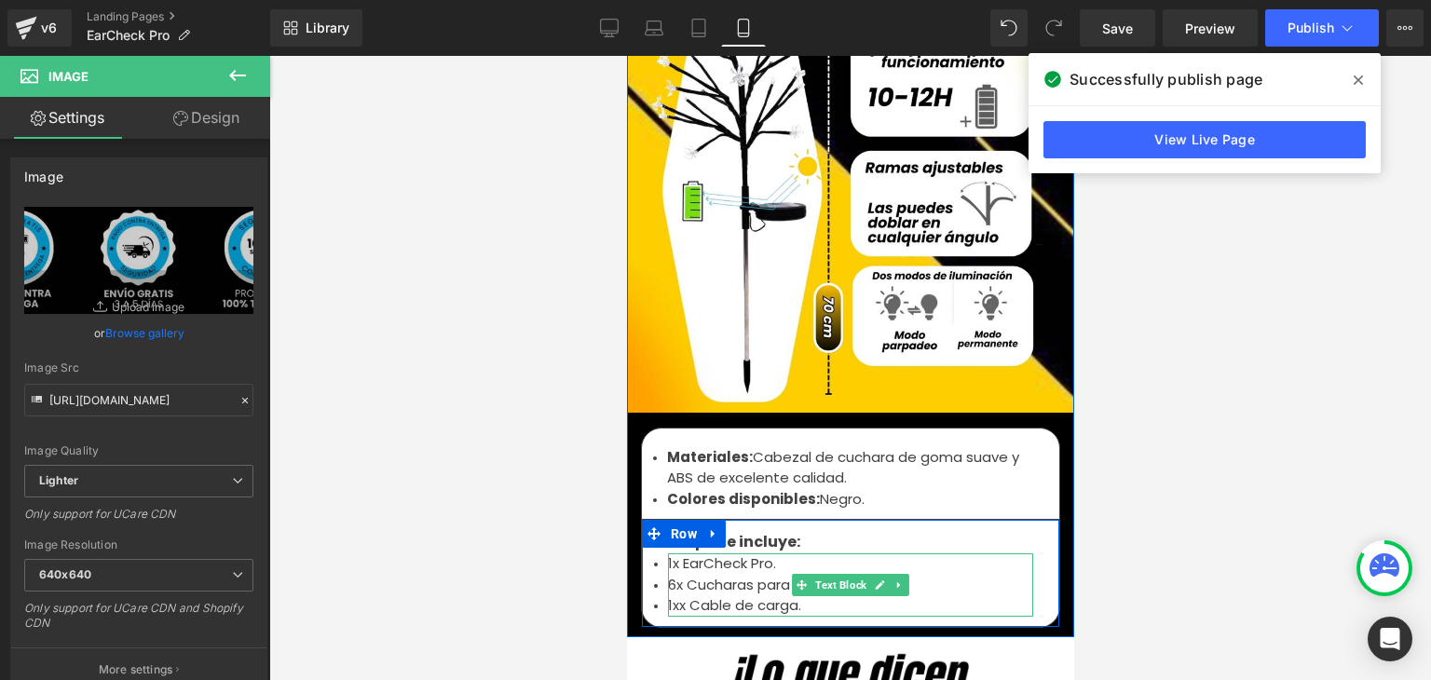
click at [705, 575] on li "6x Cucharas para oídos." at bounding box center [849, 585] width 365 height 21
click at [699, 553] on li "1x EarCheck Pro." at bounding box center [849, 563] width 365 height 21
click at [686, 553] on li "1x EarCheck Pro." at bounding box center [849, 563] width 365 height 21
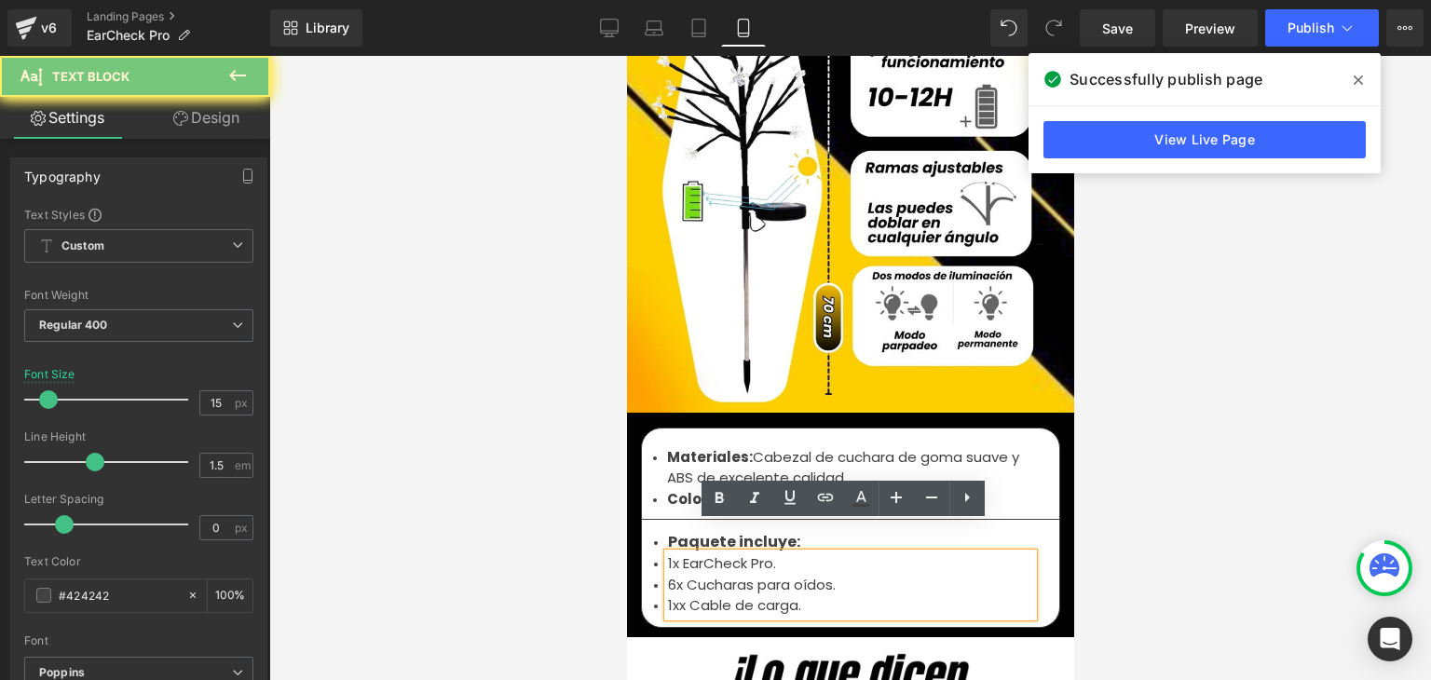
click at [679, 553] on li "1x EarCheck Pro." at bounding box center [849, 563] width 365 height 21
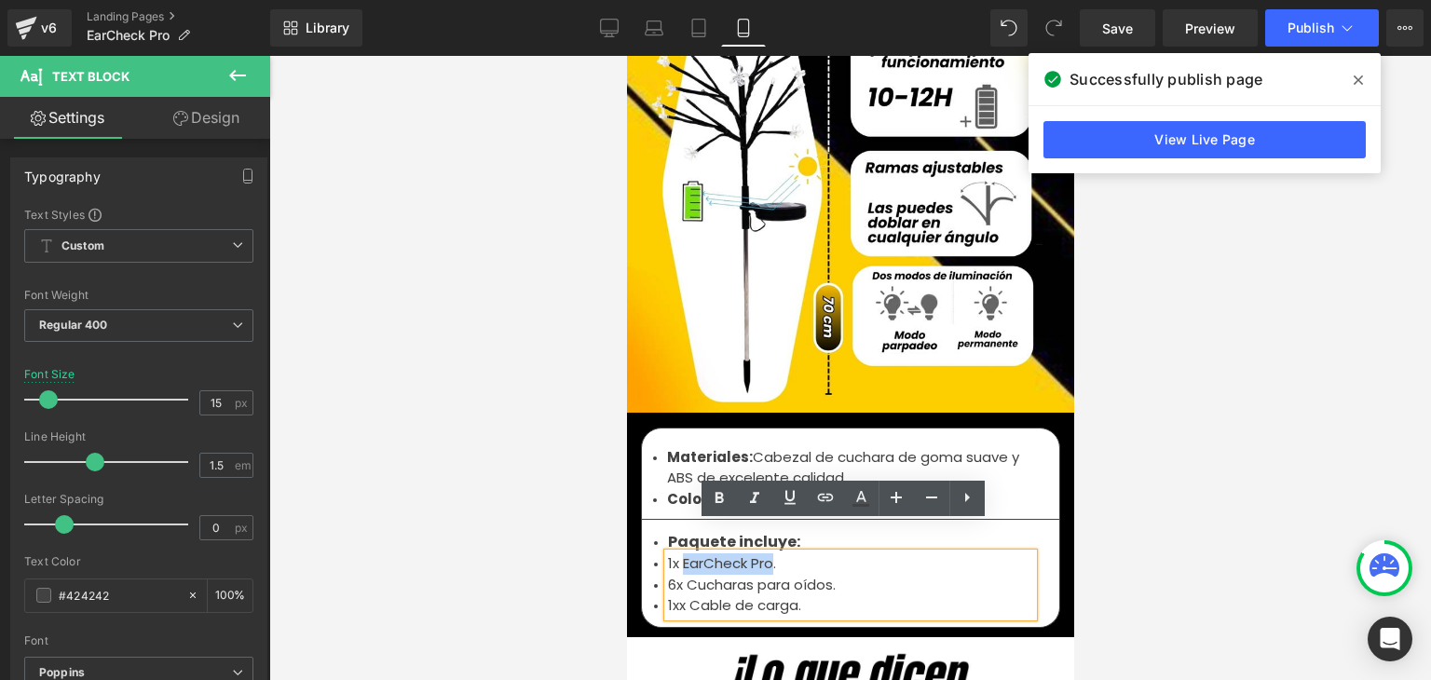
drag, startPoint x: 676, startPoint y: 536, endPoint x: 764, endPoint y: 536, distance: 87.6
click at [764, 553] on li "1x EarCheck Pro." at bounding box center [849, 563] width 365 height 21
copy li "EarCheck Pro"
